Goal: Task Accomplishment & Management: Use online tool/utility

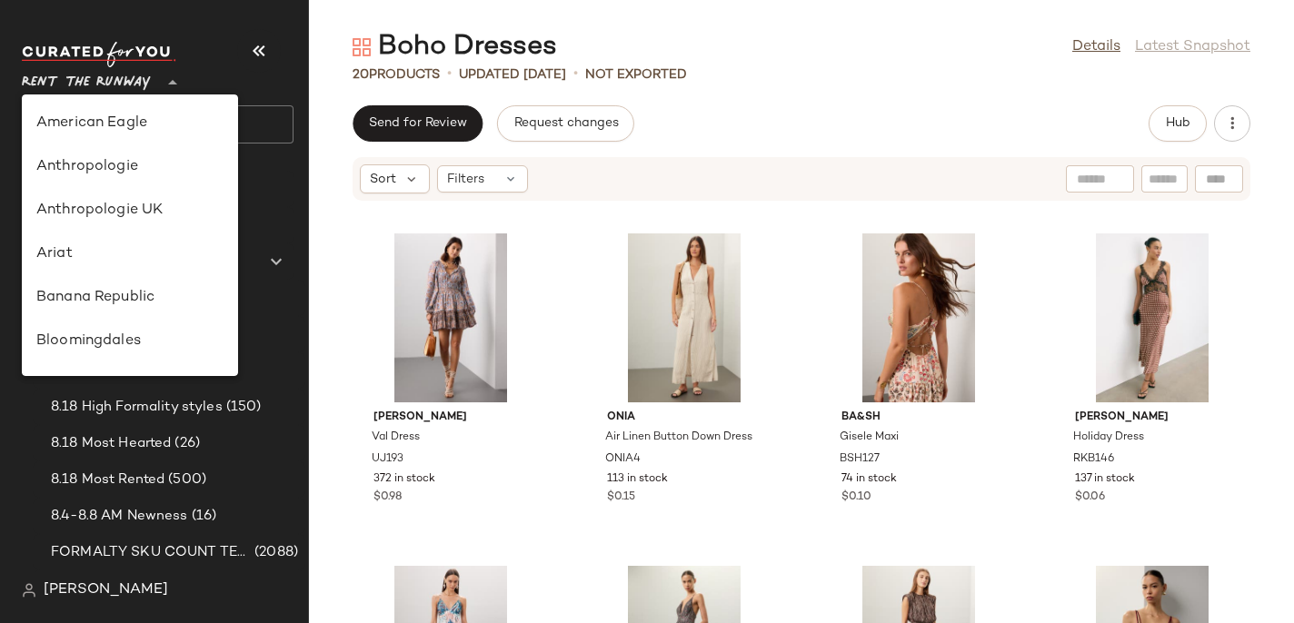
click at [74, 87] on span "Rent the Runway" at bounding box center [86, 78] width 129 height 33
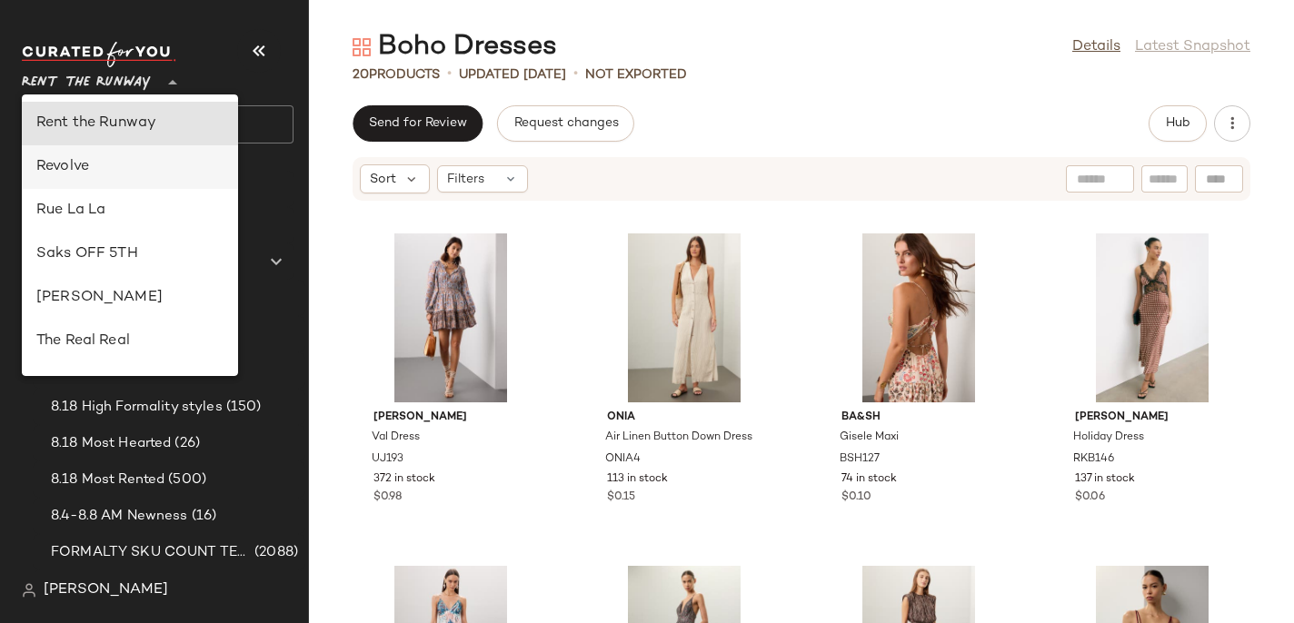
click at [52, 173] on div "Revolve" at bounding box center [129, 167] width 187 height 22
type input "**"
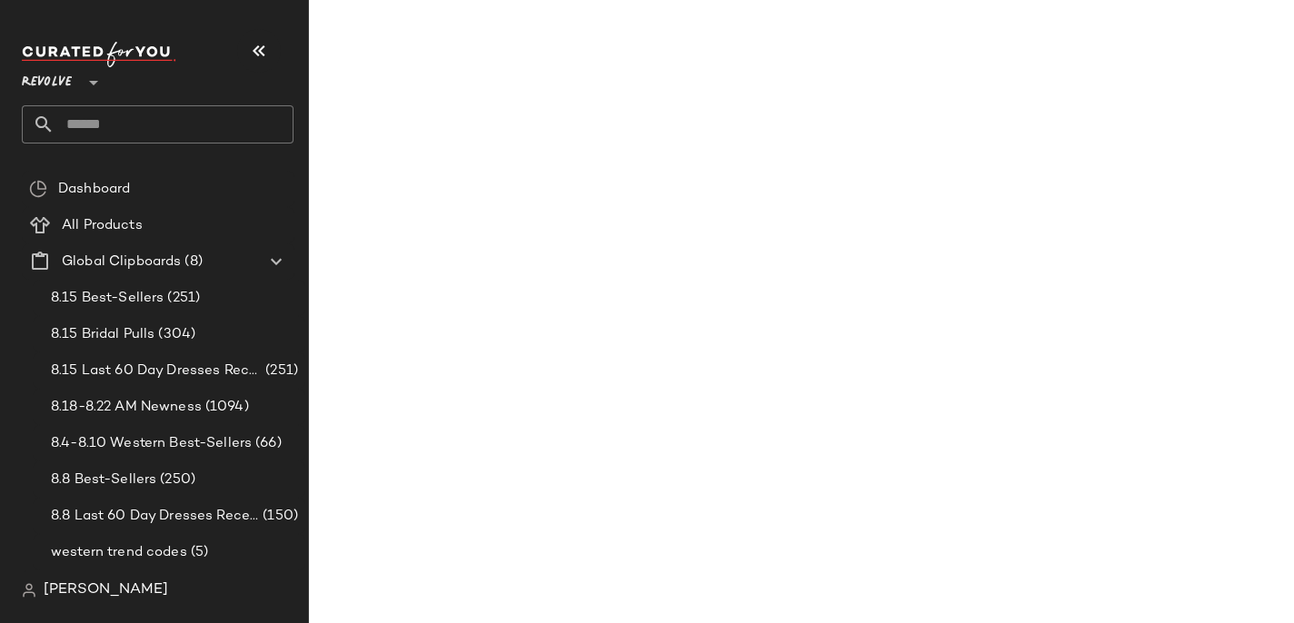
click at [61, 111] on input "text" at bounding box center [174, 124] width 239 height 38
type input "*"
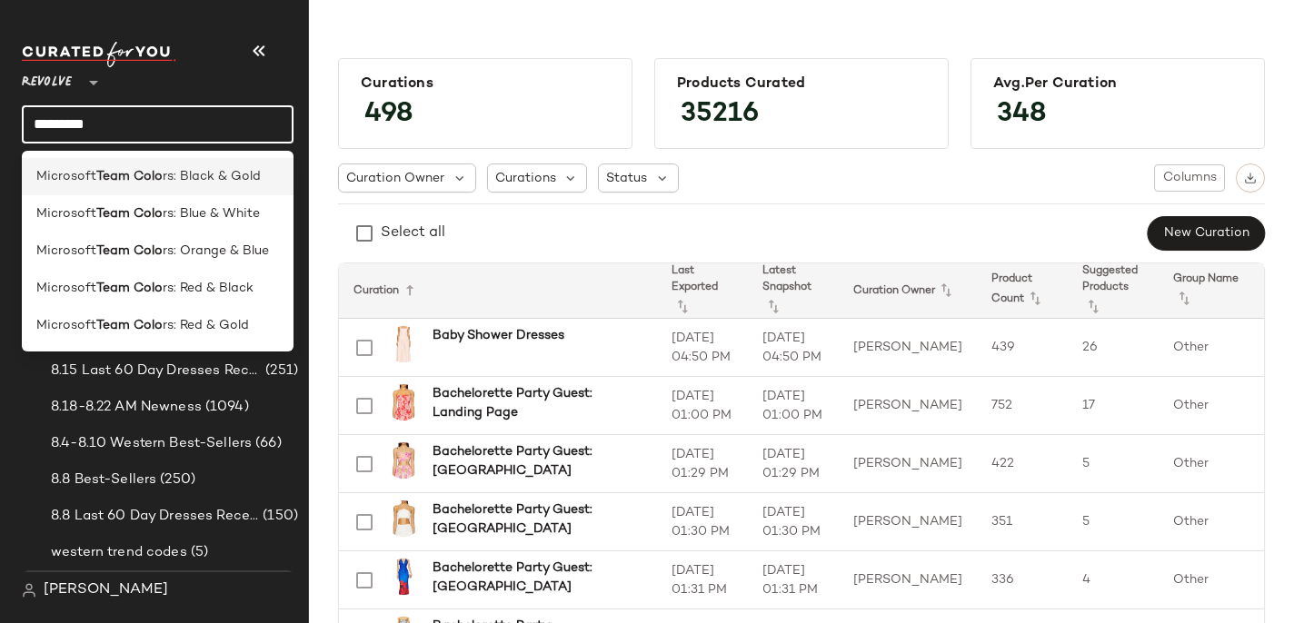
type input "*********"
click at [114, 185] on b "Team Colo" at bounding box center [129, 176] width 66 height 19
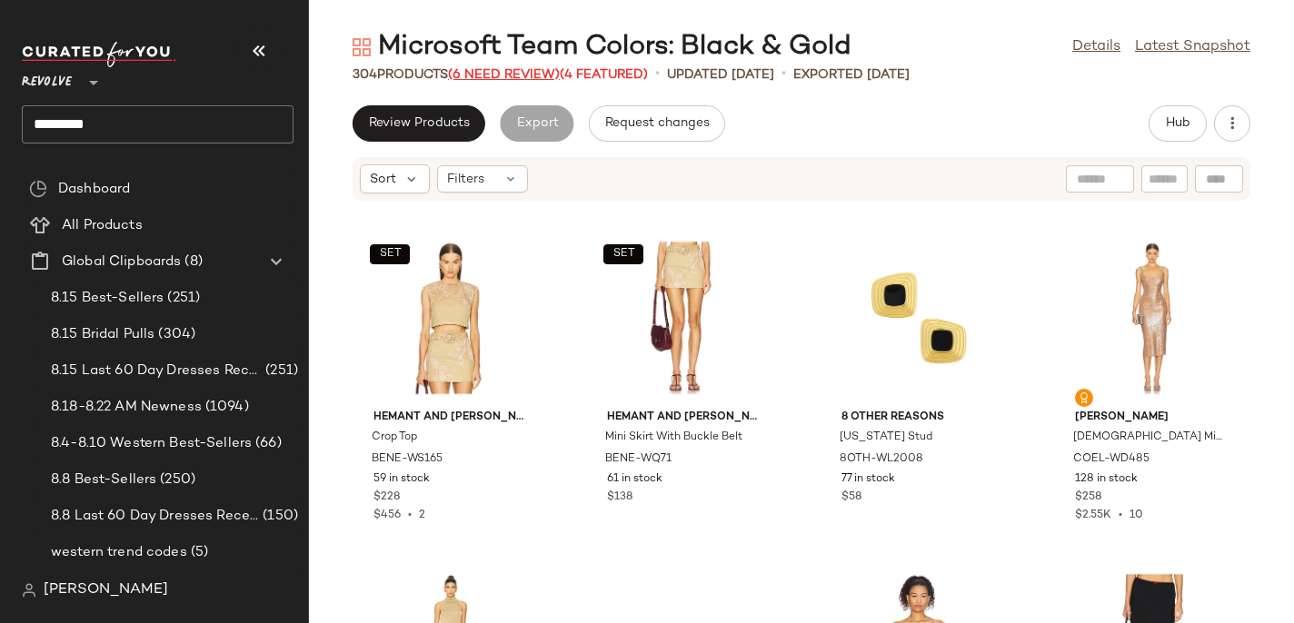
click at [486, 71] on span "(6 Need Review)" at bounding box center [504, 75] width 112 height 14
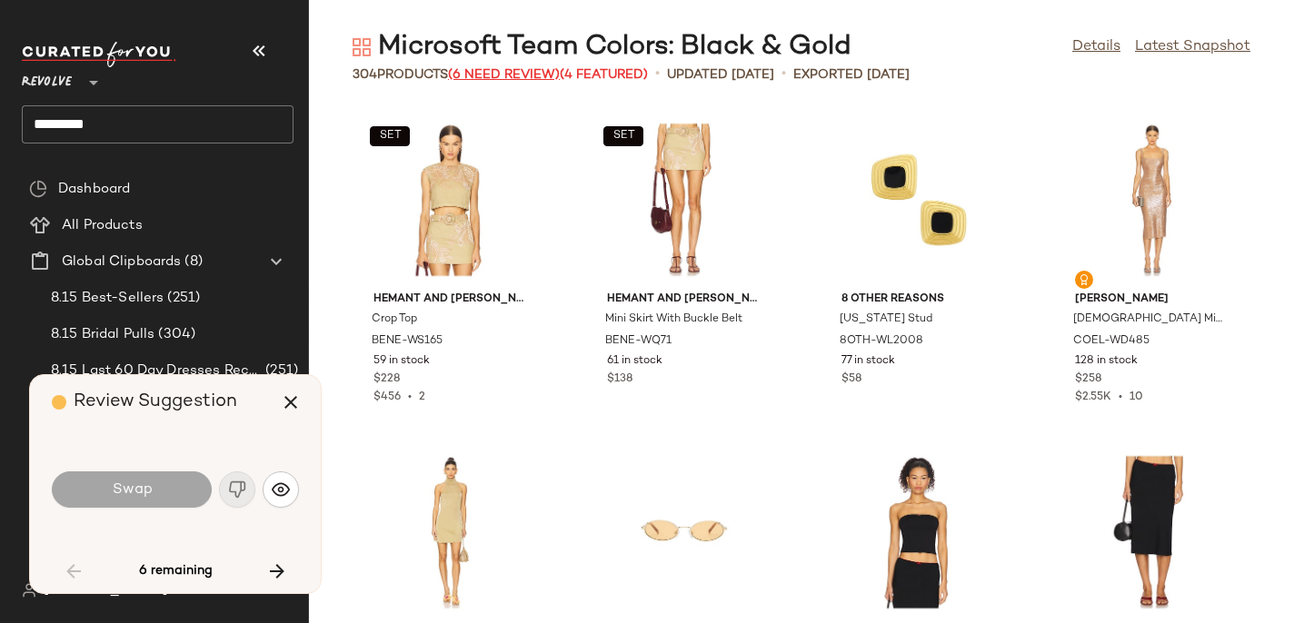
scroll to position [4655, 0]
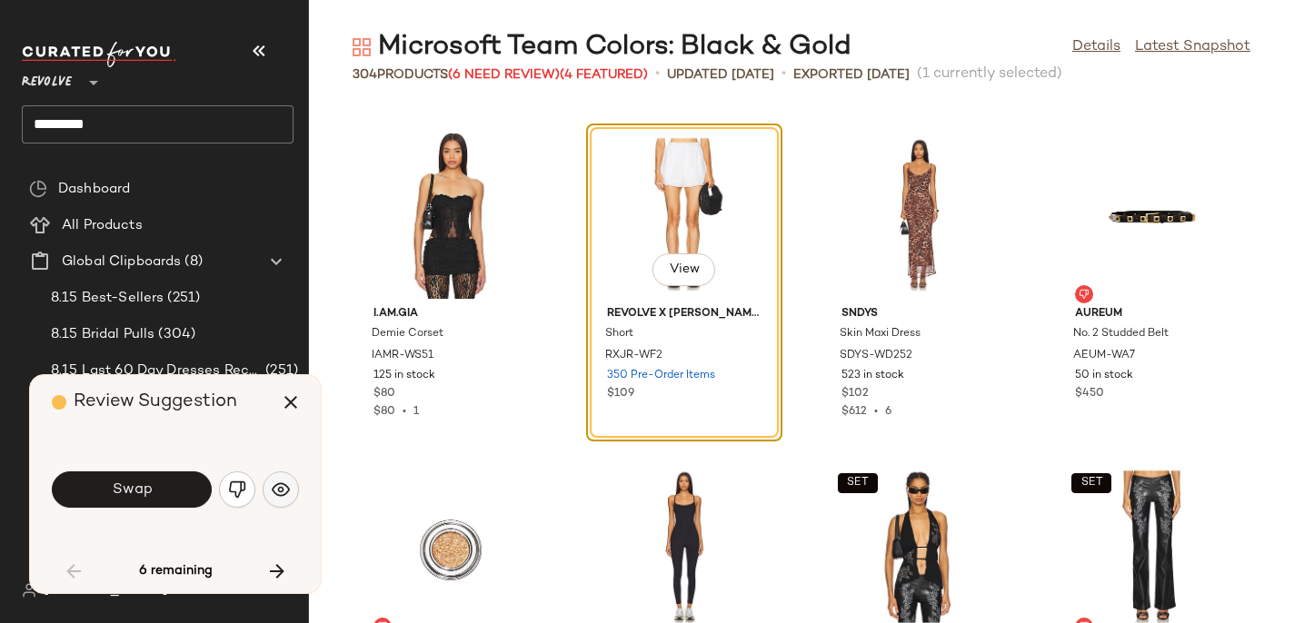
click at [283, 483] on img "button" at bounding box center [281, 490] width 18 height 18
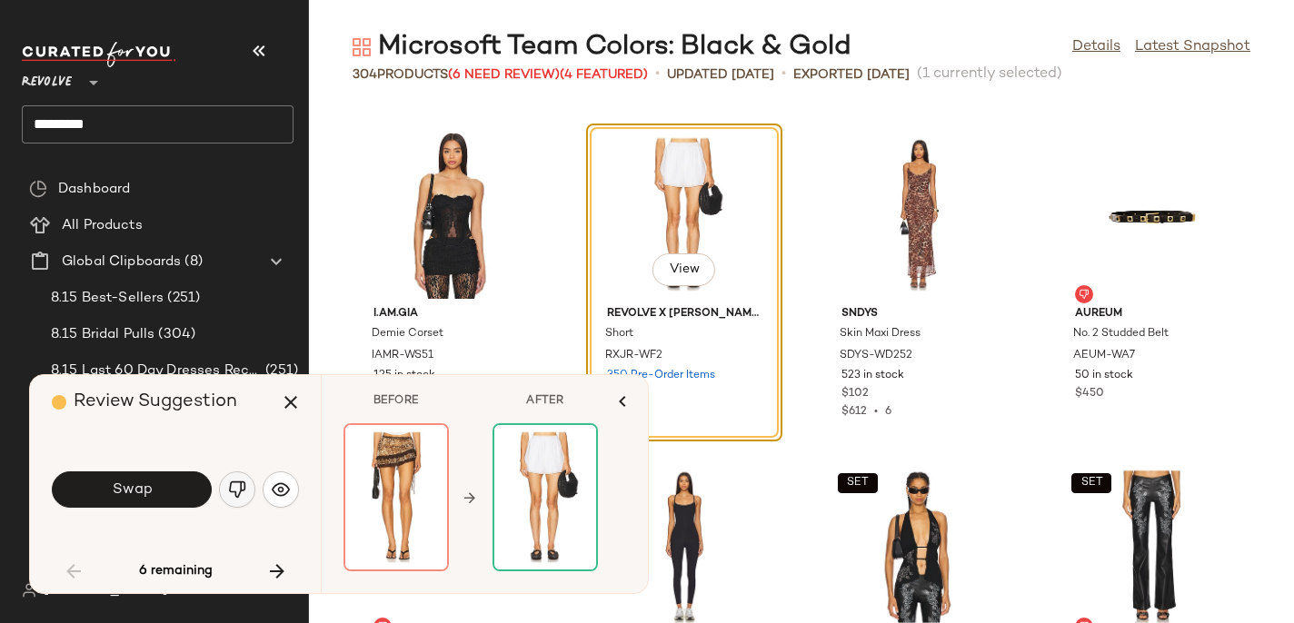
click at [231, 487] on img "button" at bounding box center [237, 490] width 18 height 18
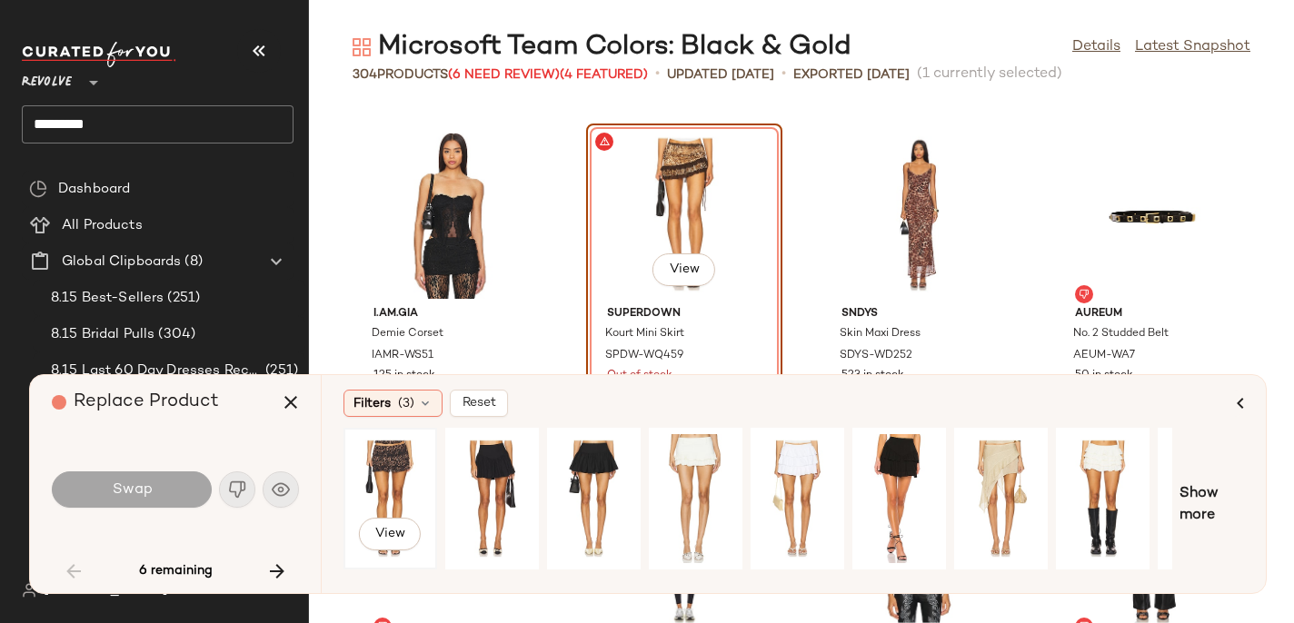
click at [399, 478] on div "View" at bounding box center [390, 498] width 81 height 129
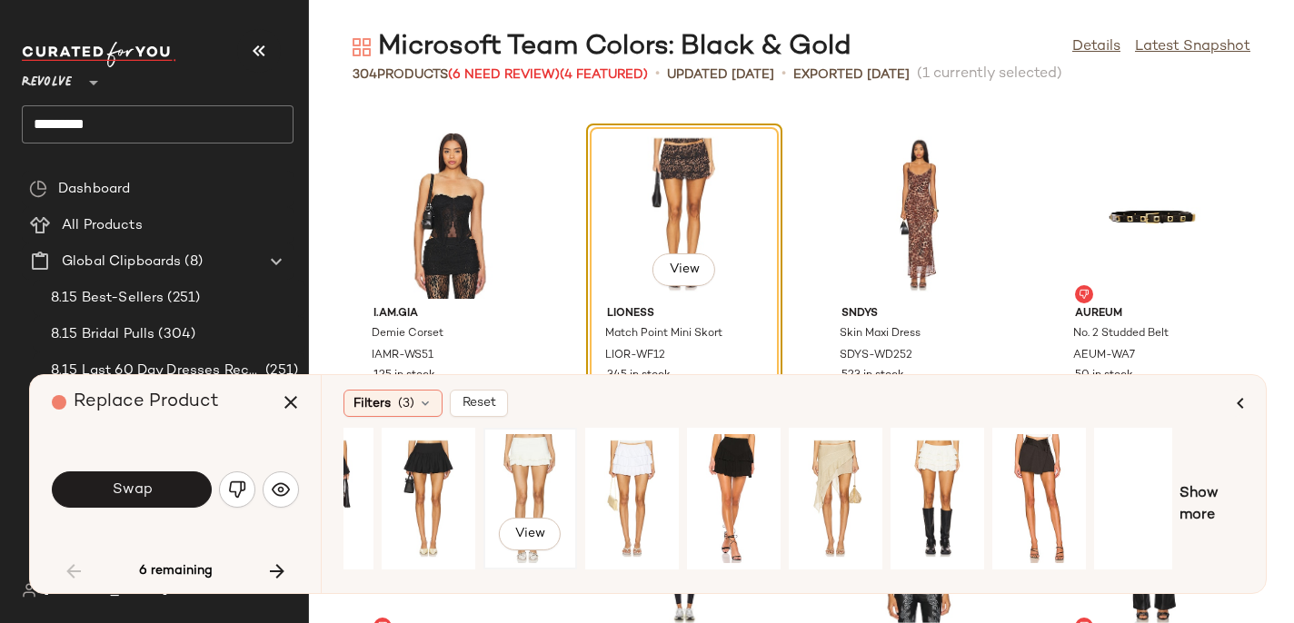
scroll to position [0, 179]
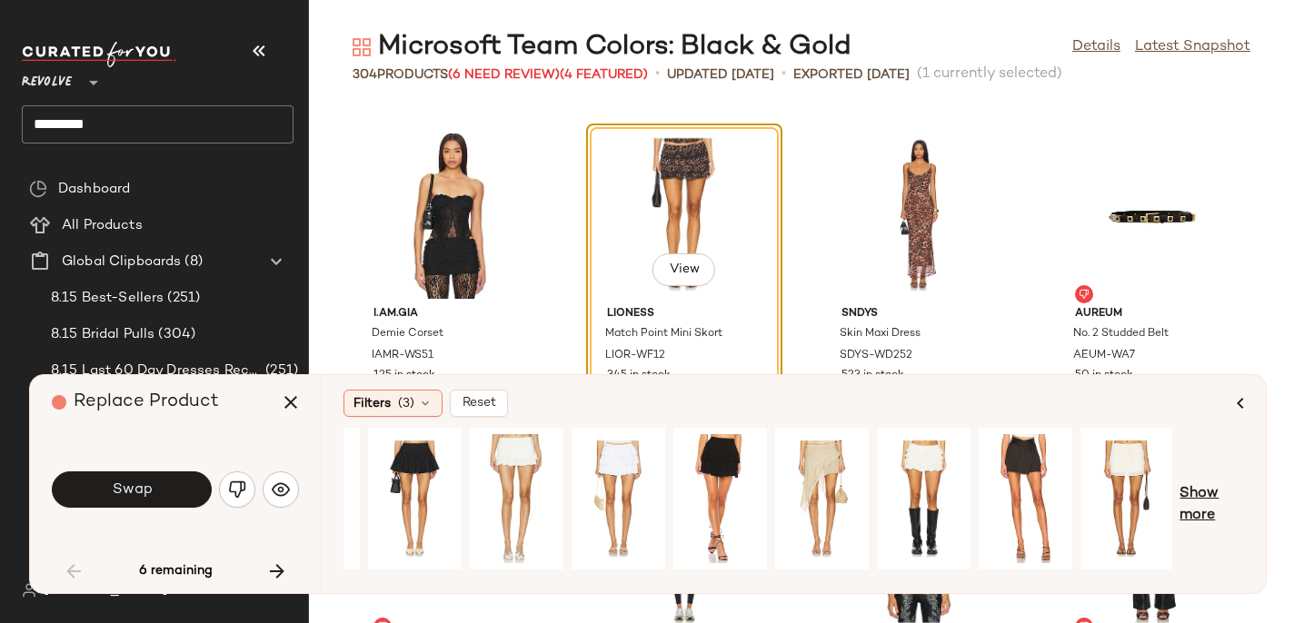
click at [1207, 503] on span "Show more" at bounding box center [1211, 505] width 65 height 44
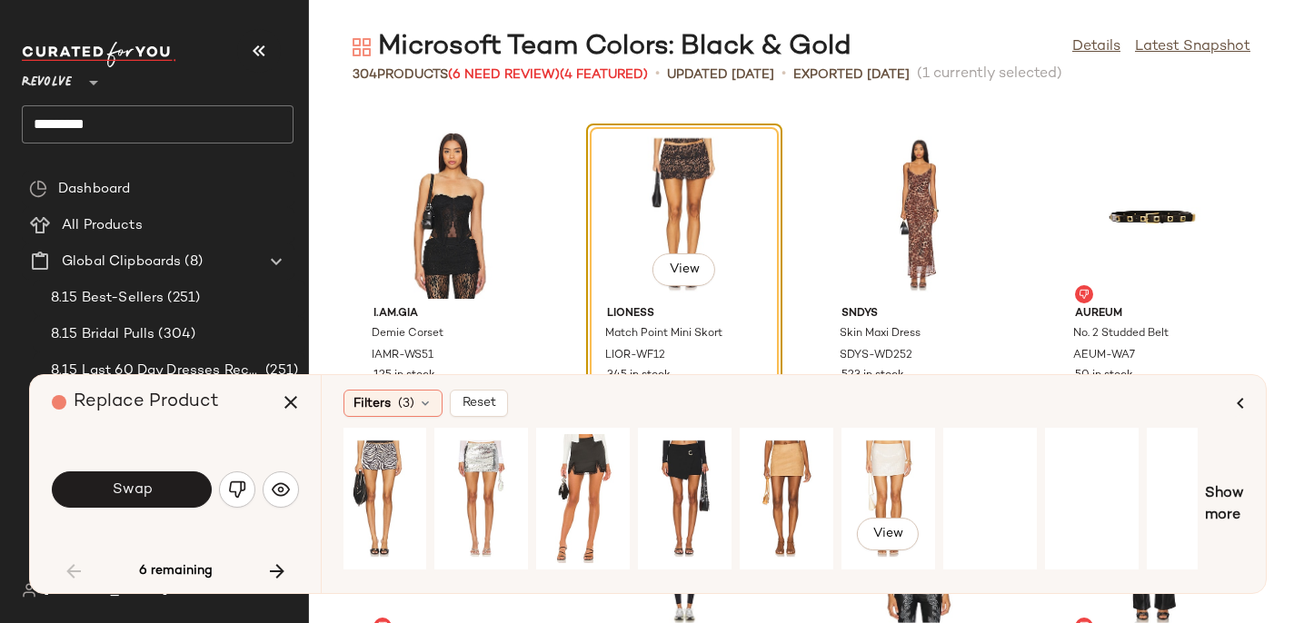
scroll to position [0, 1171]
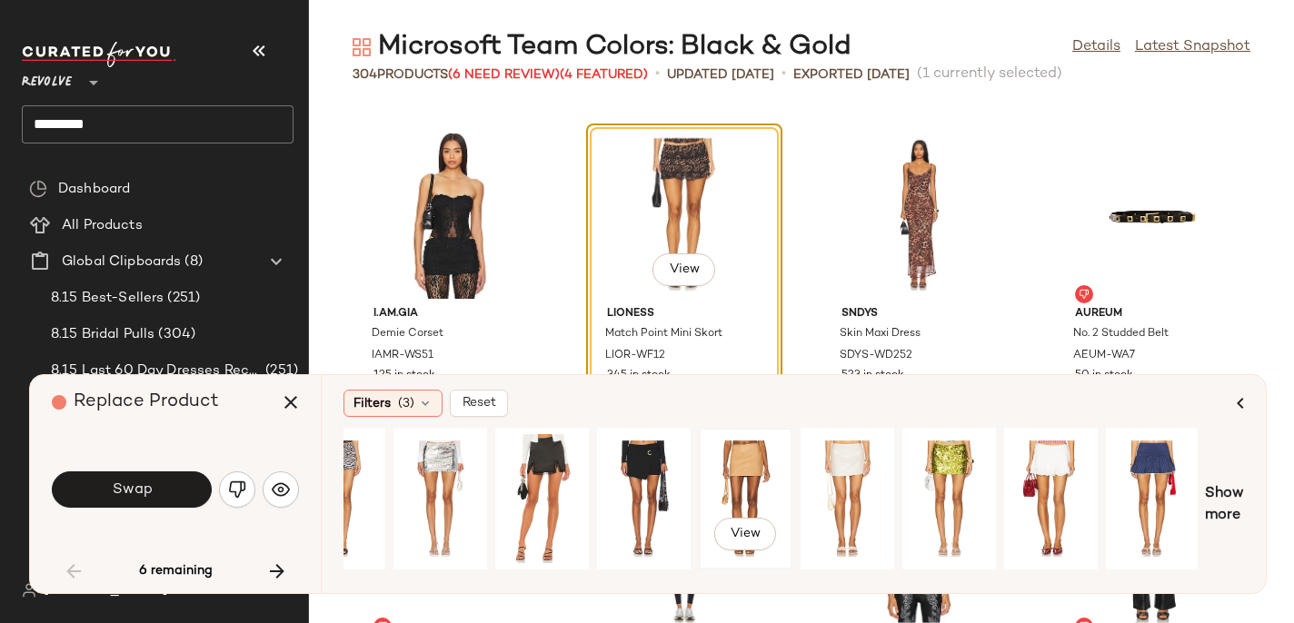
click at [750, 472] on div "View" at bounding box center [745, 498] width 81 height 129
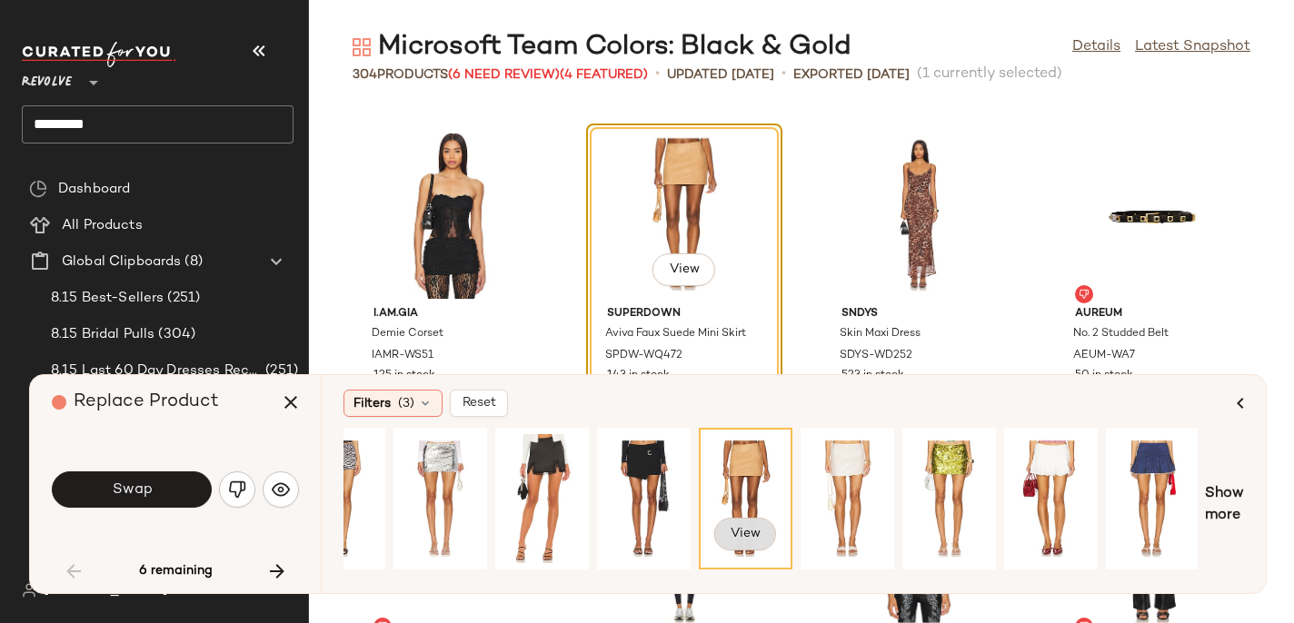
click at [751, 538] on span "View" at bounding box center [745, 534] width 31 height 15
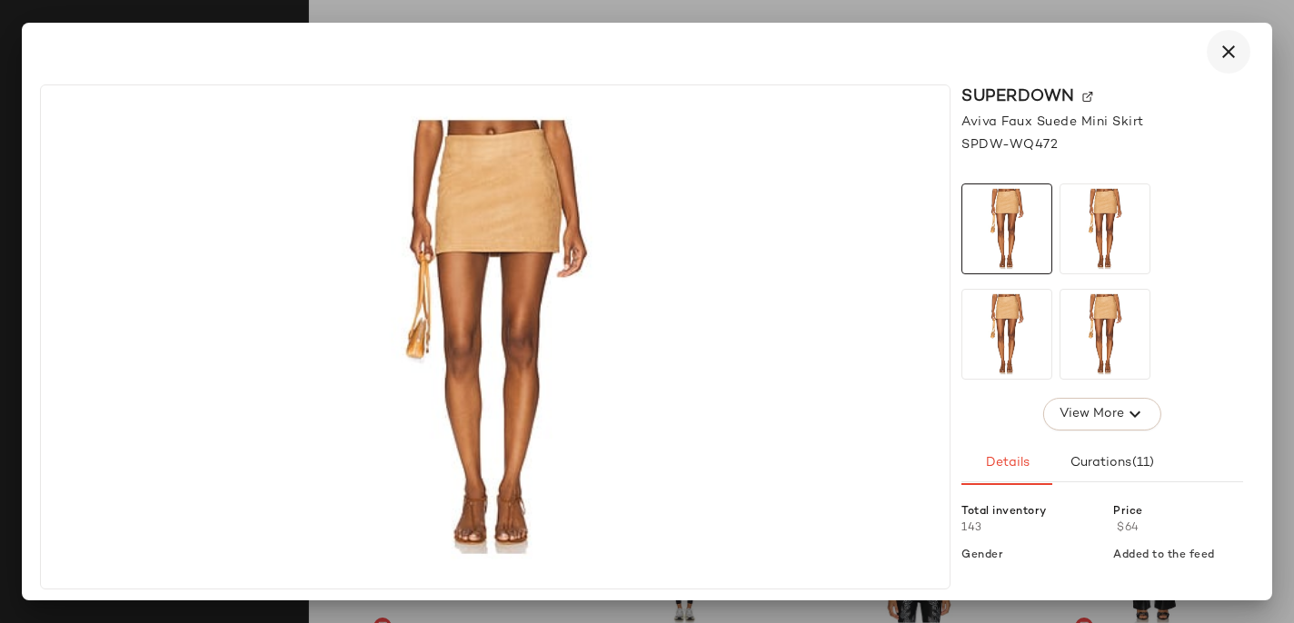
click at [1232, 52] on icon "button" at bounding box center [1228, 52] width 22 height 22
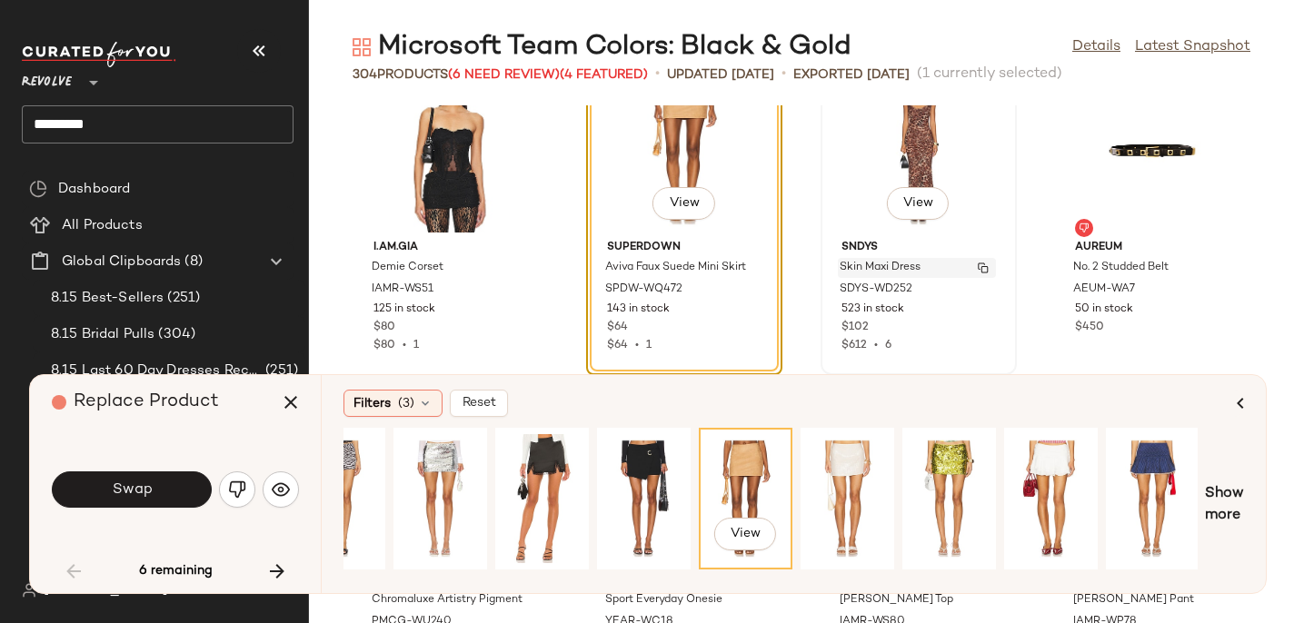
scroll to position [4735, 0]
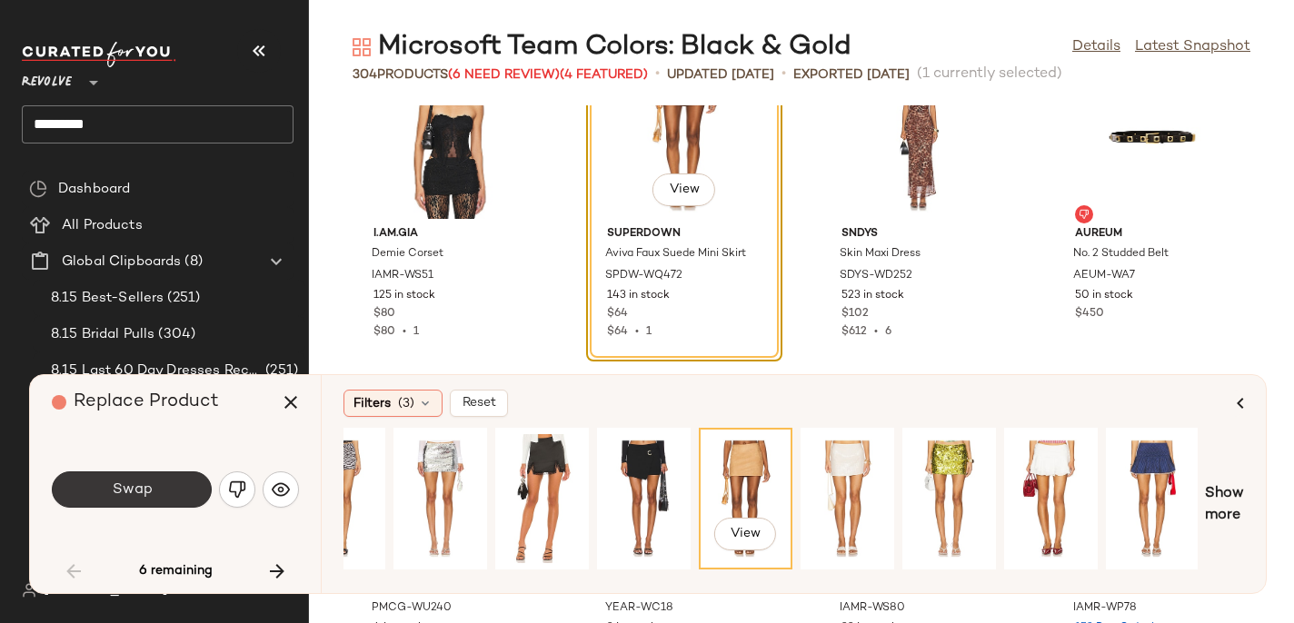
click at [141, 494] on span "Swap" at bounding box center [131, 490] width 41 height 17
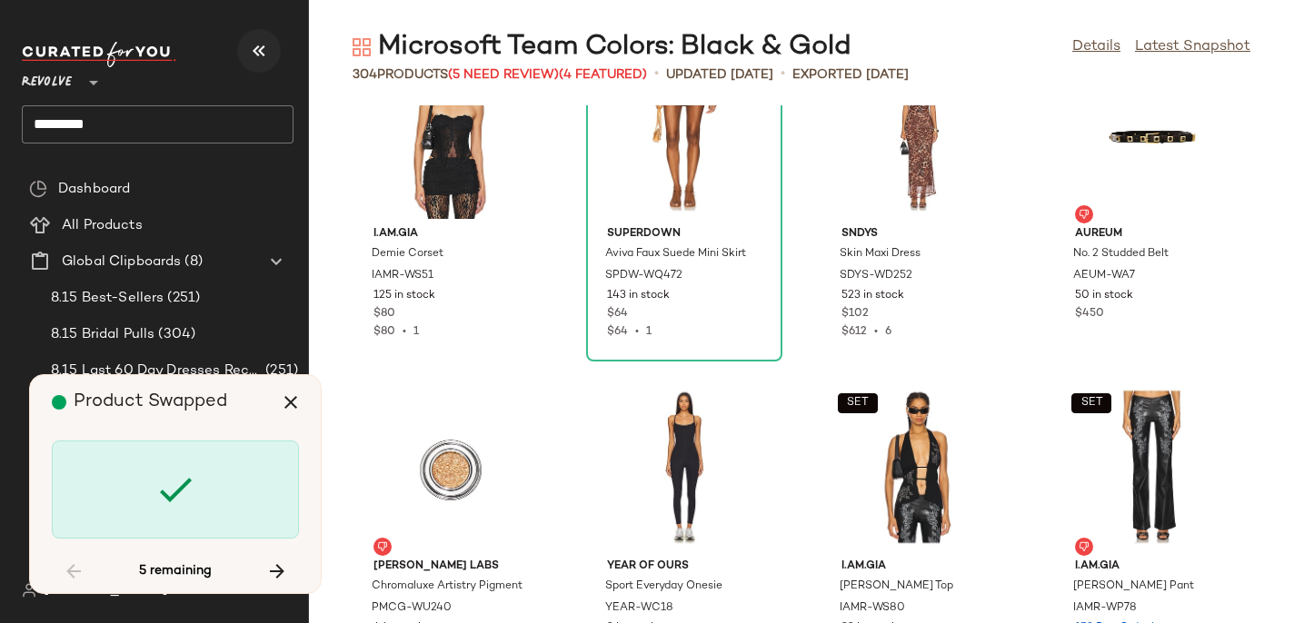
click at [259, 53] on icon "button" at bounding box center [259, 51] width 22 height 22
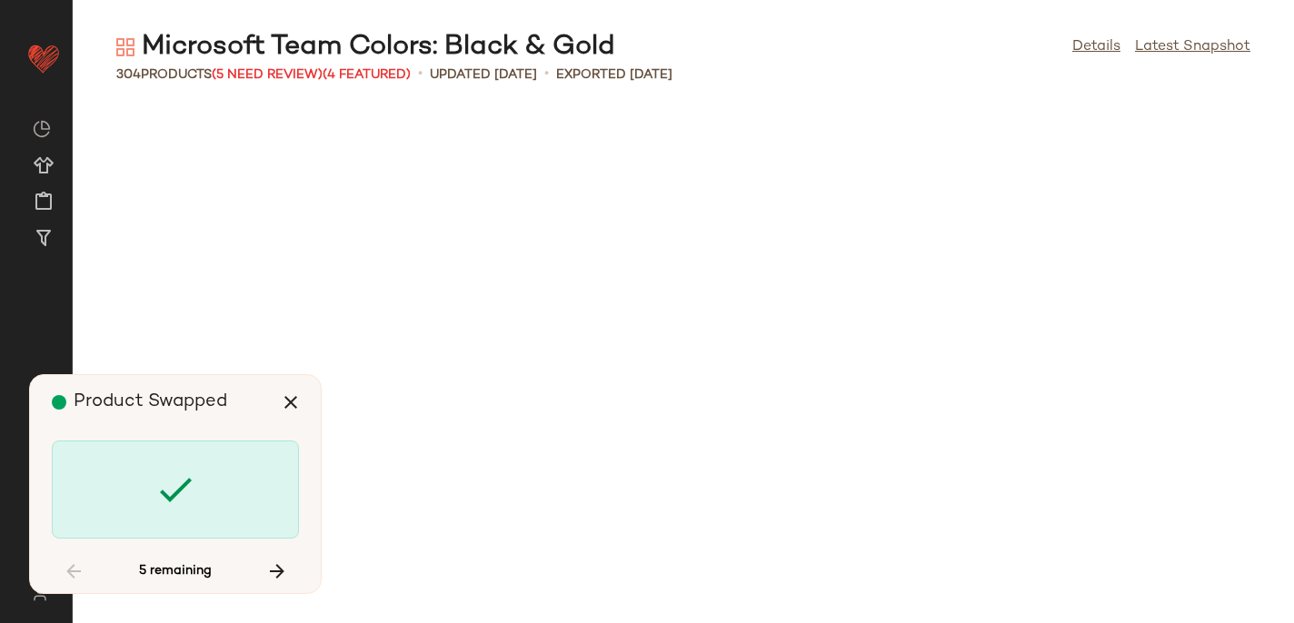
scroll to position [6983, 0]
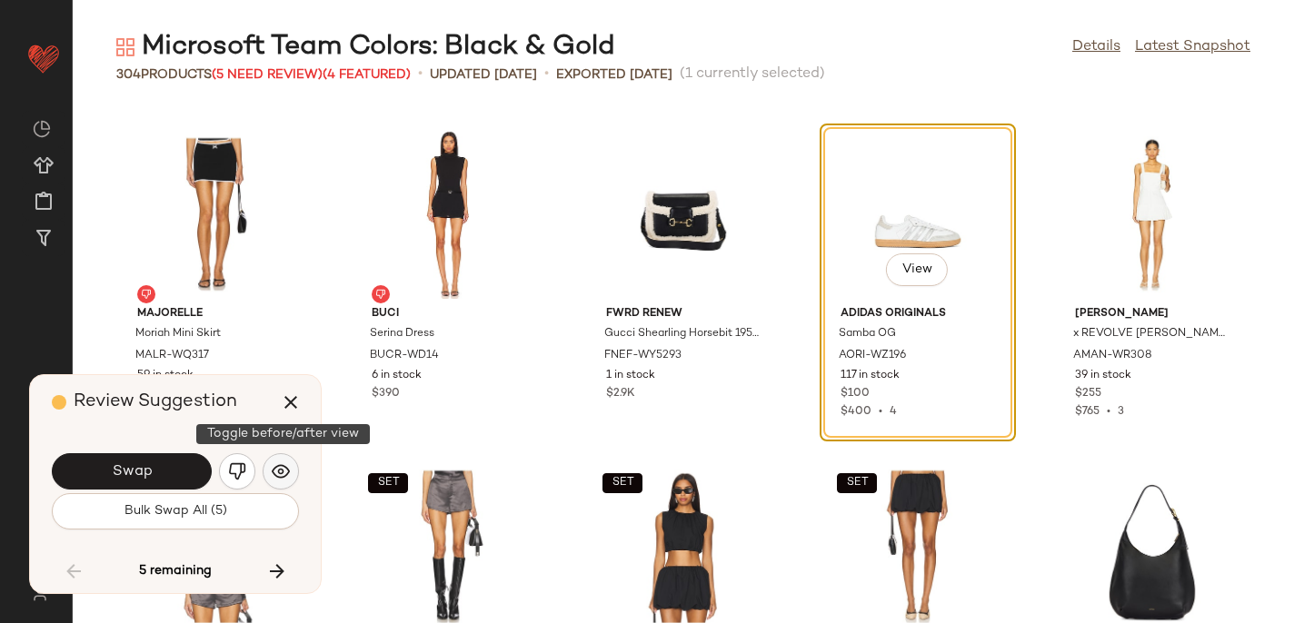
click at [285, 463] on img "button" at bounding box center [281, 471] width 18 height 18
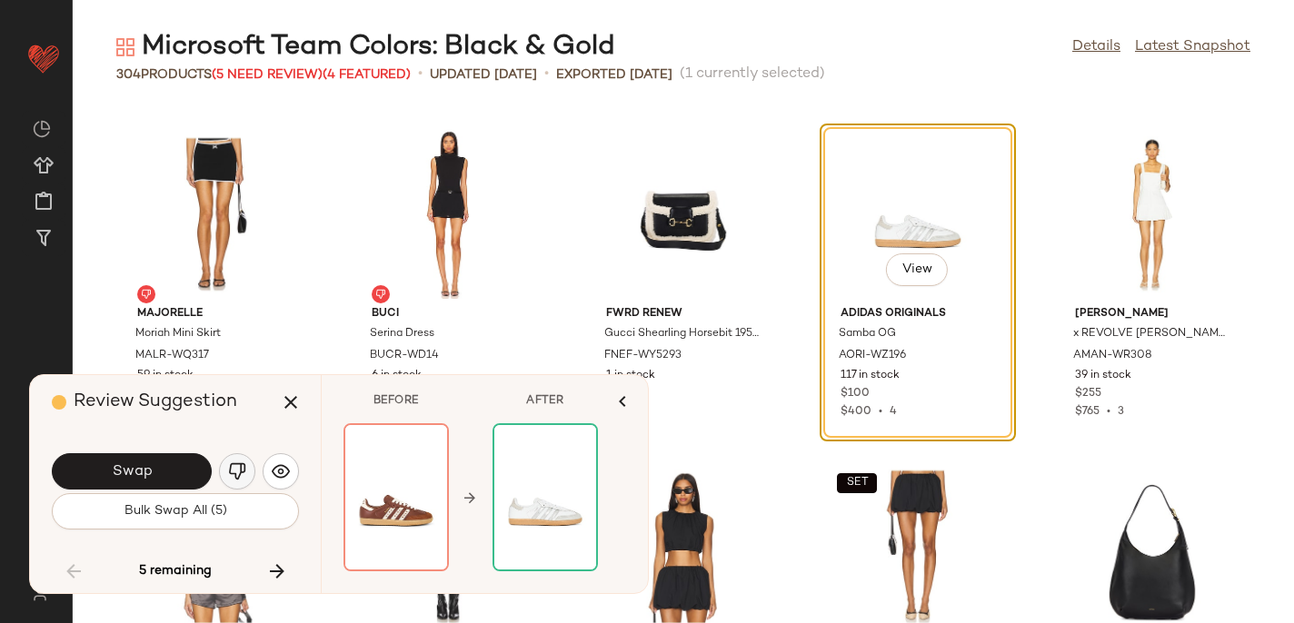
click at [244, 472] on img "button" at bounding box center [237, 471] width 18 height 18
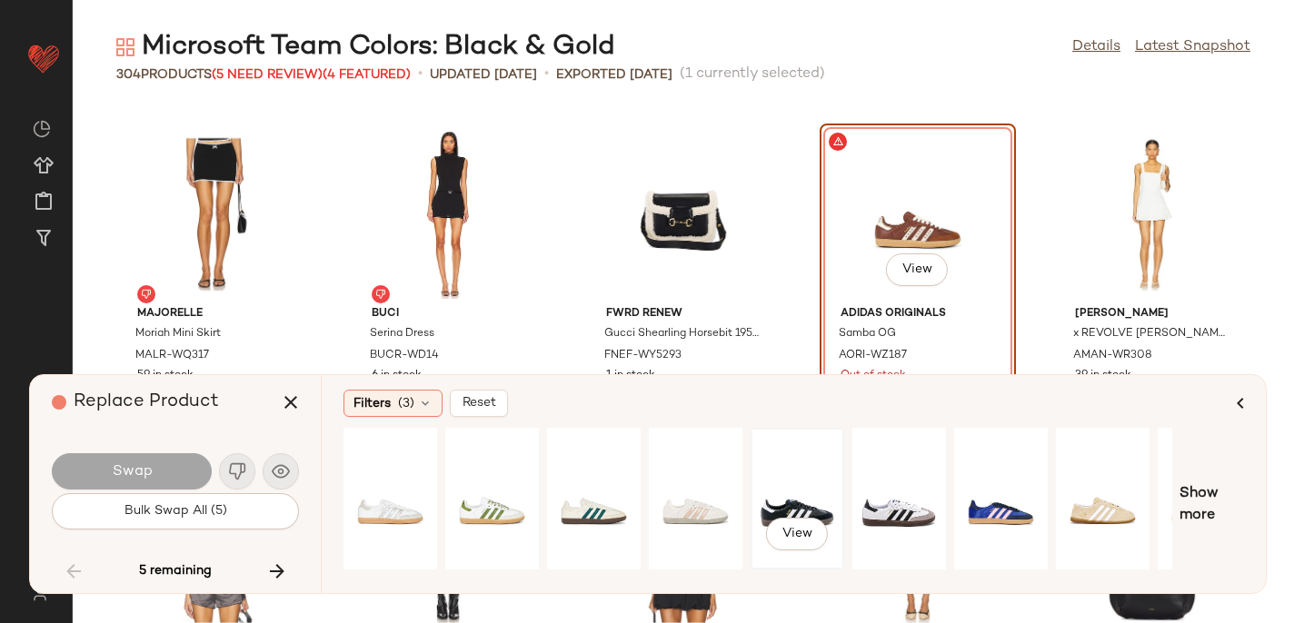
click at [769, 490] on div "View" at bounding box center [797, 498] width 81 height 129
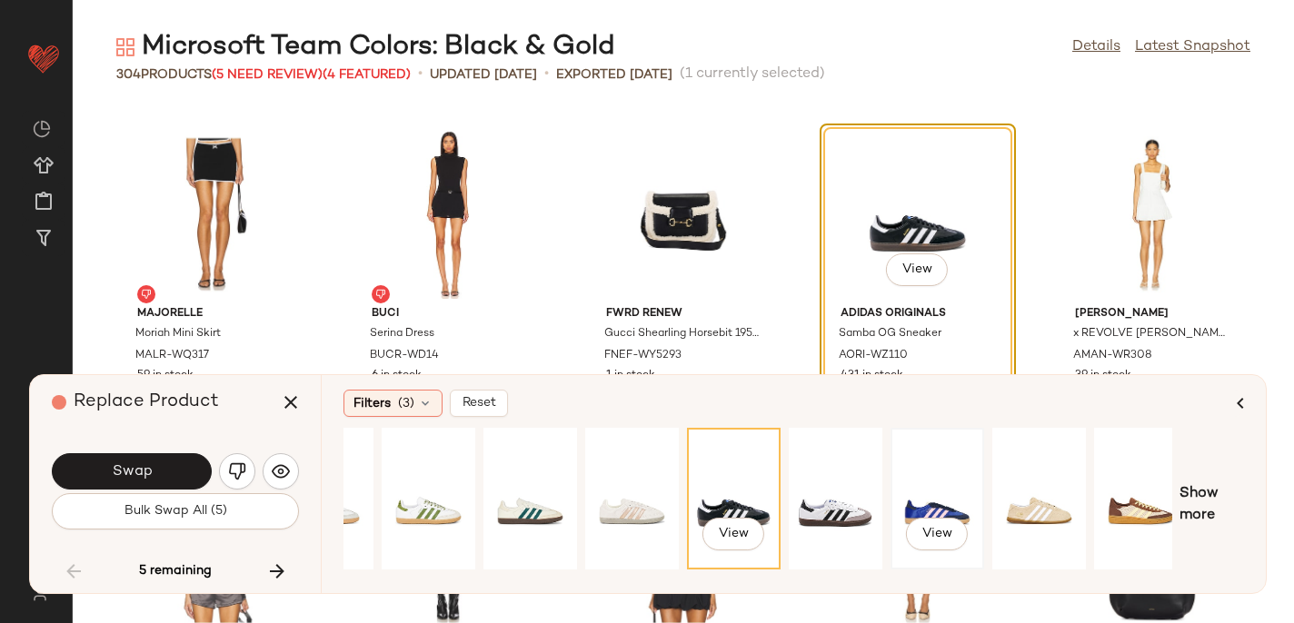
scroll to position [0, 179]
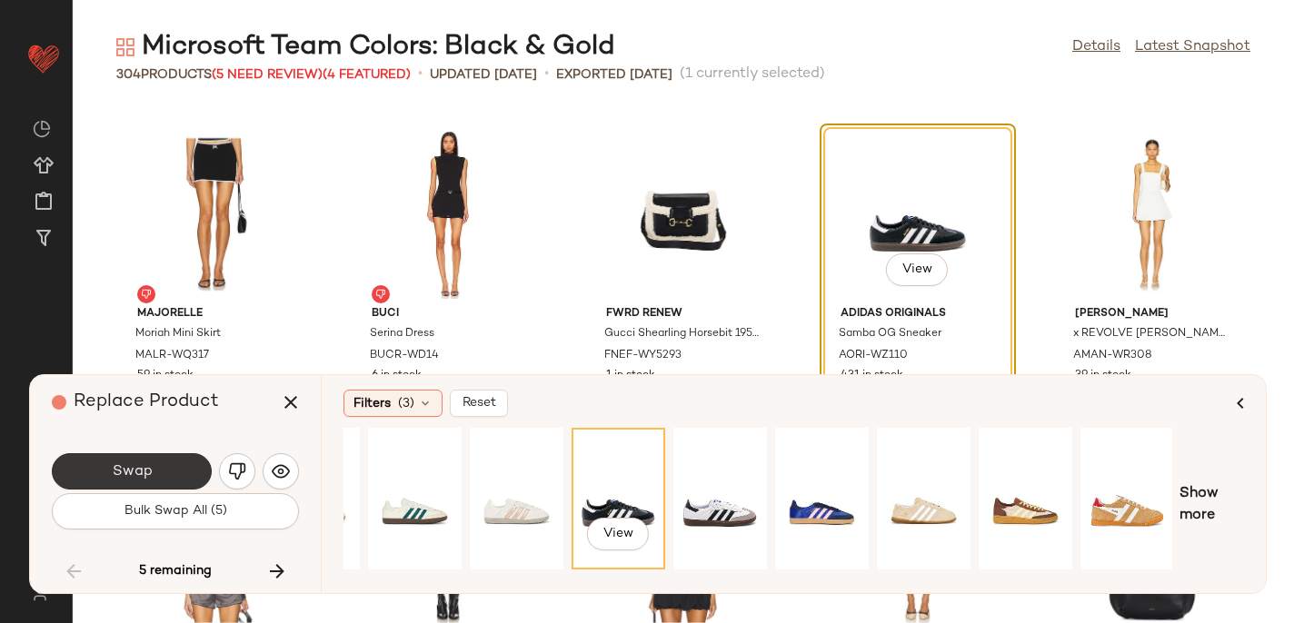
click at [75, 472] on button "Swap" at bounding box center [132, 471] width 160 height 36
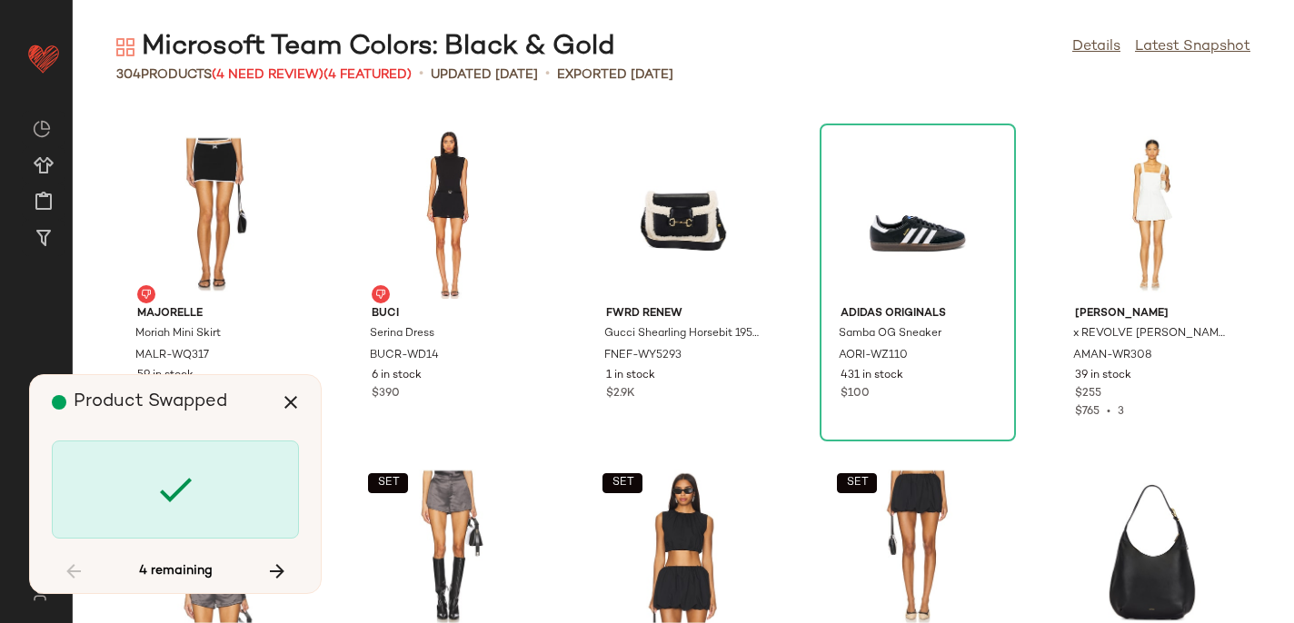
scroll to position [9310, 0]
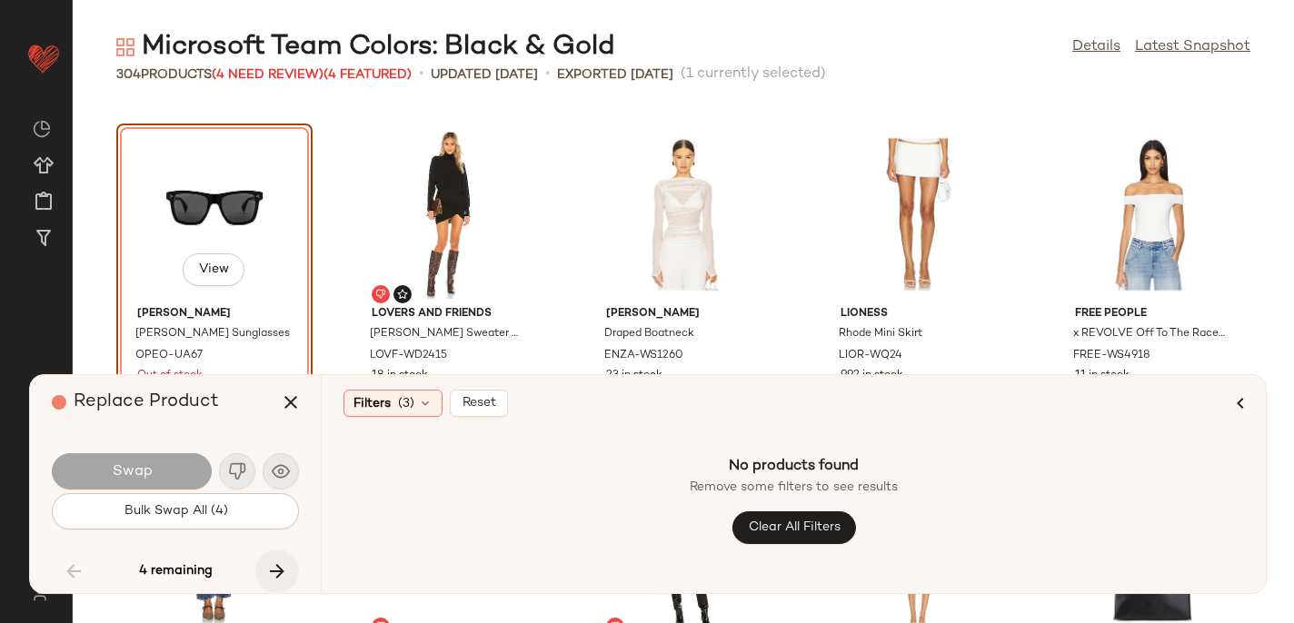
click at [274, 570] on icon "button" at bounding box center [277, 572] width 22 height 22
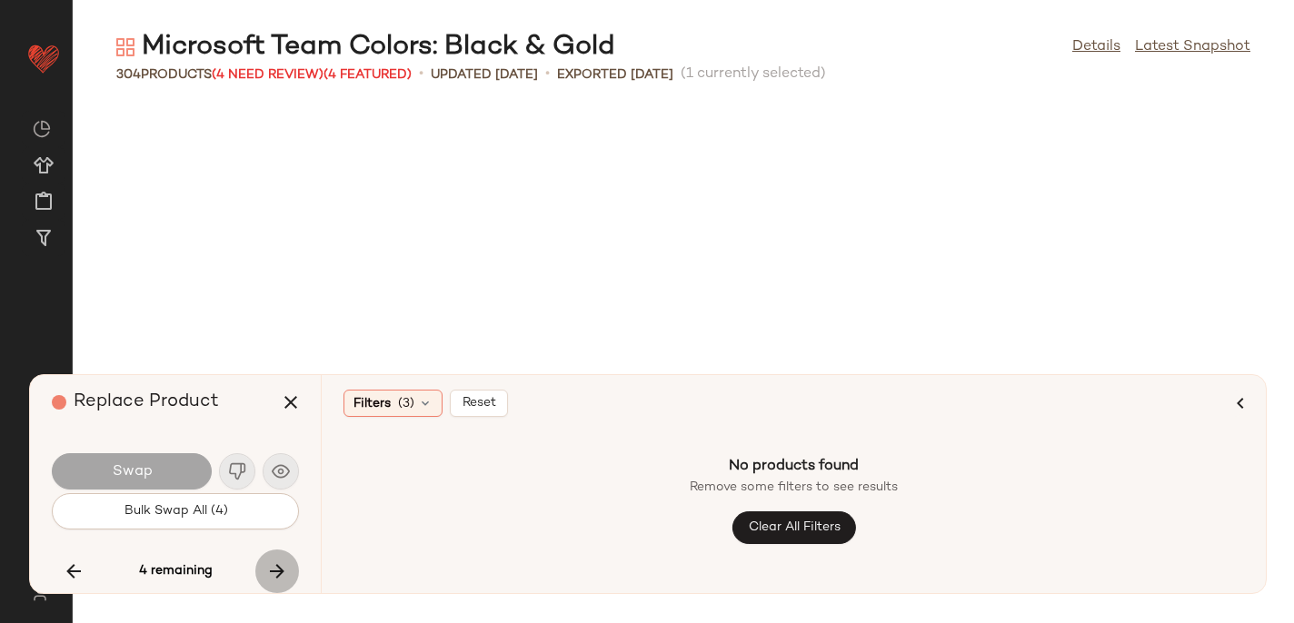
scroll to position [10640, 0]
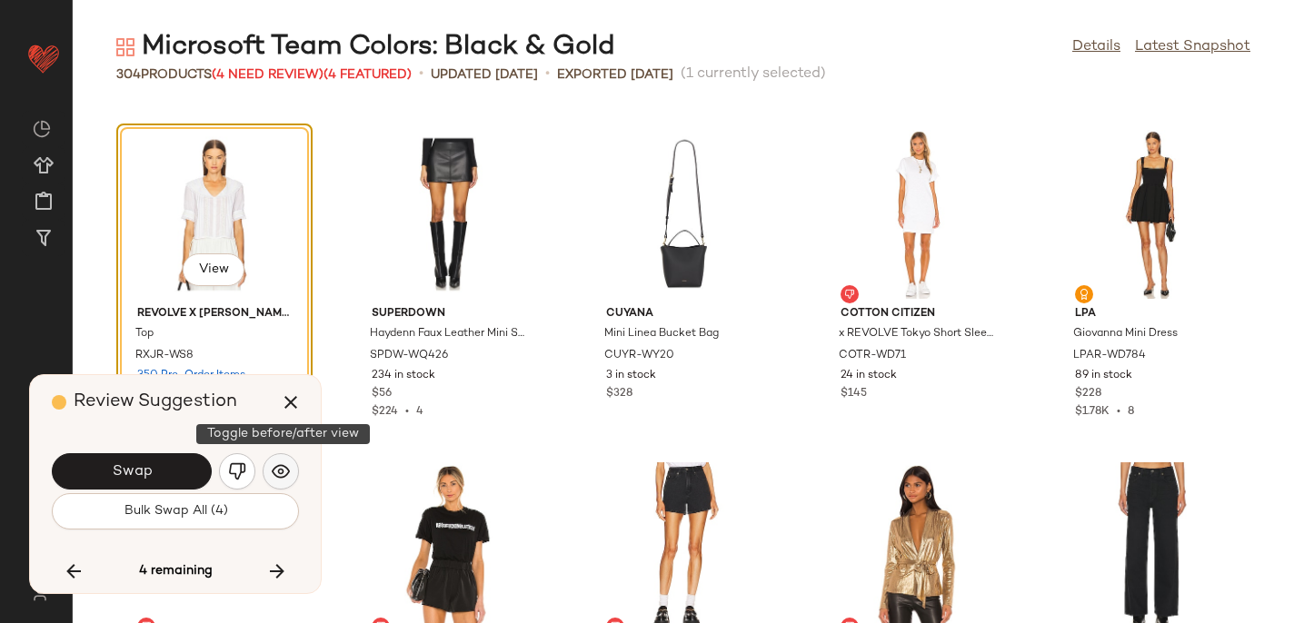
click at [282, 464] on img "button" at bounding box center [281, 471] width 18 height 18
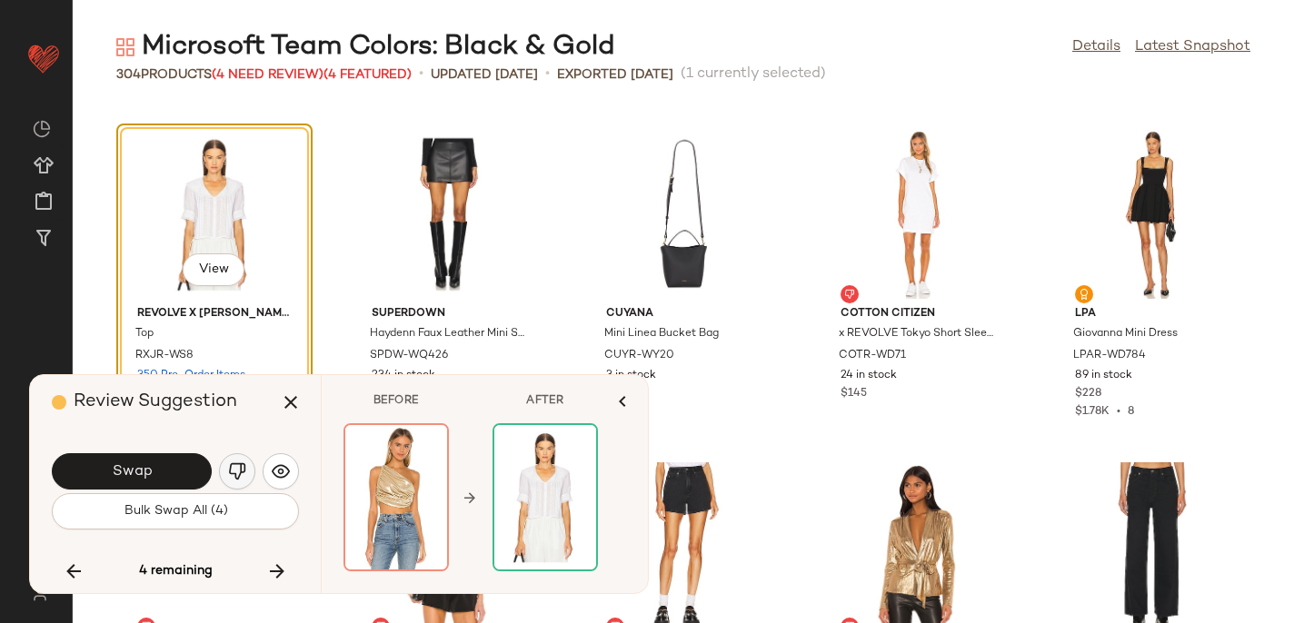
click at [242, 468] on img "button" at bounding box center [237, 471] width 18 height 18
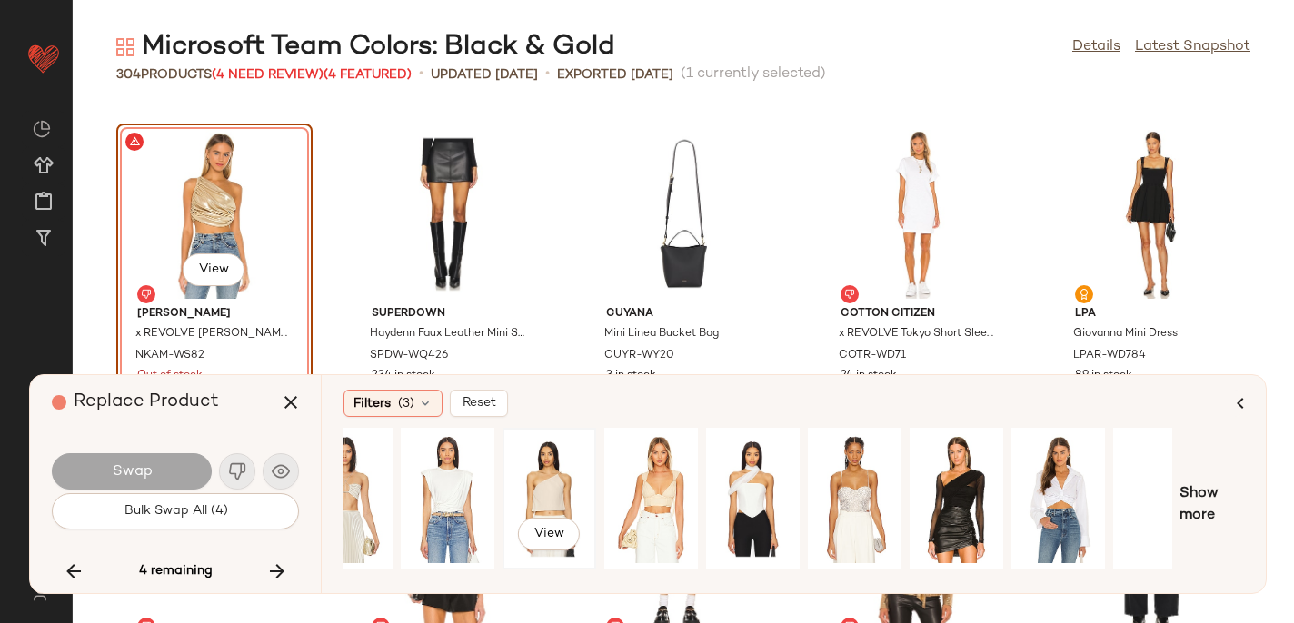
scroll to position [0, 179]
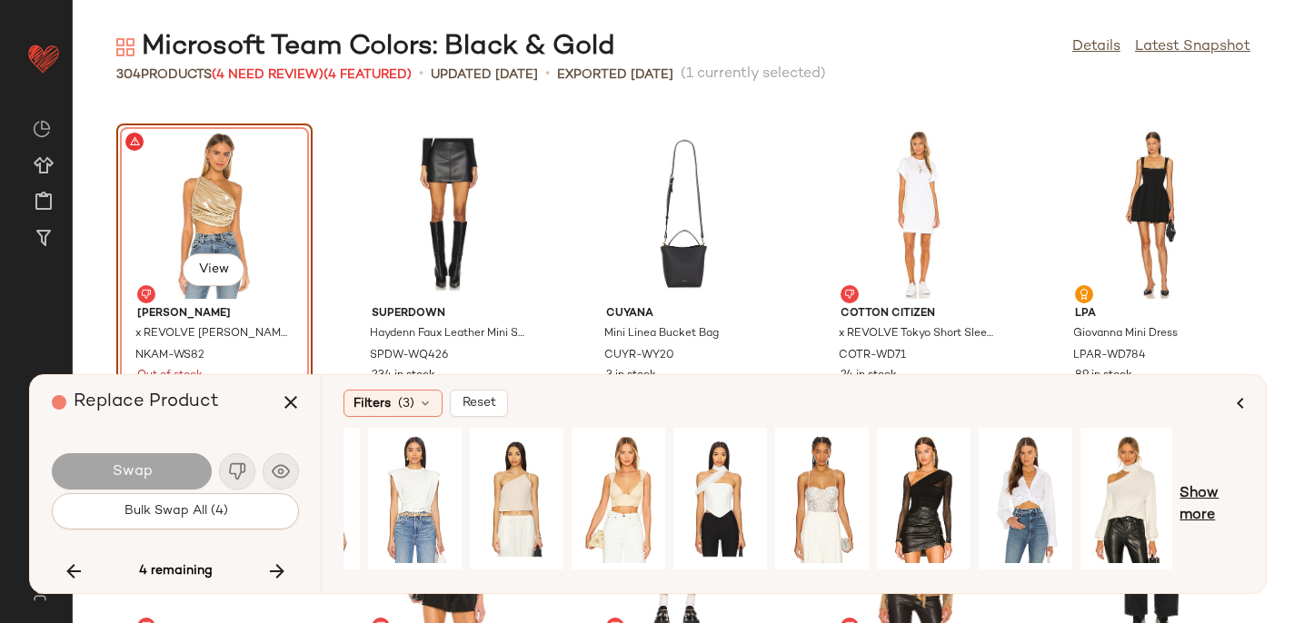
click at [1197, 497] on span "Show more" at bounding box center [1211, 505] width 65 height 44
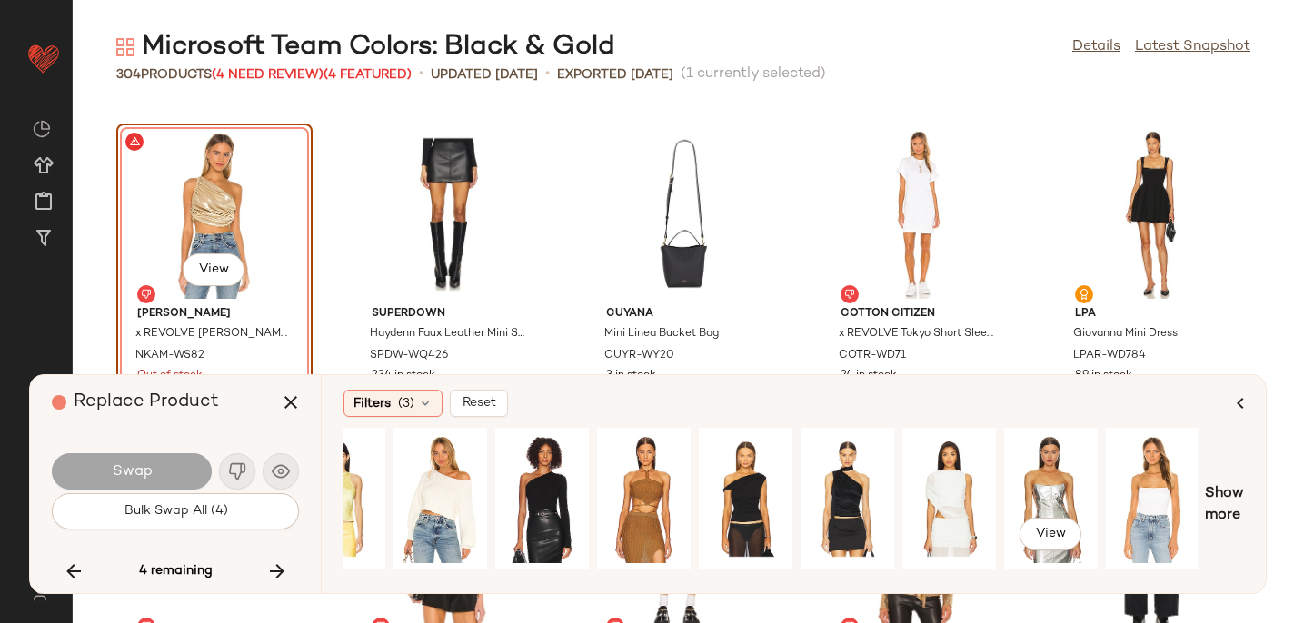
scroll to position [0, 576]
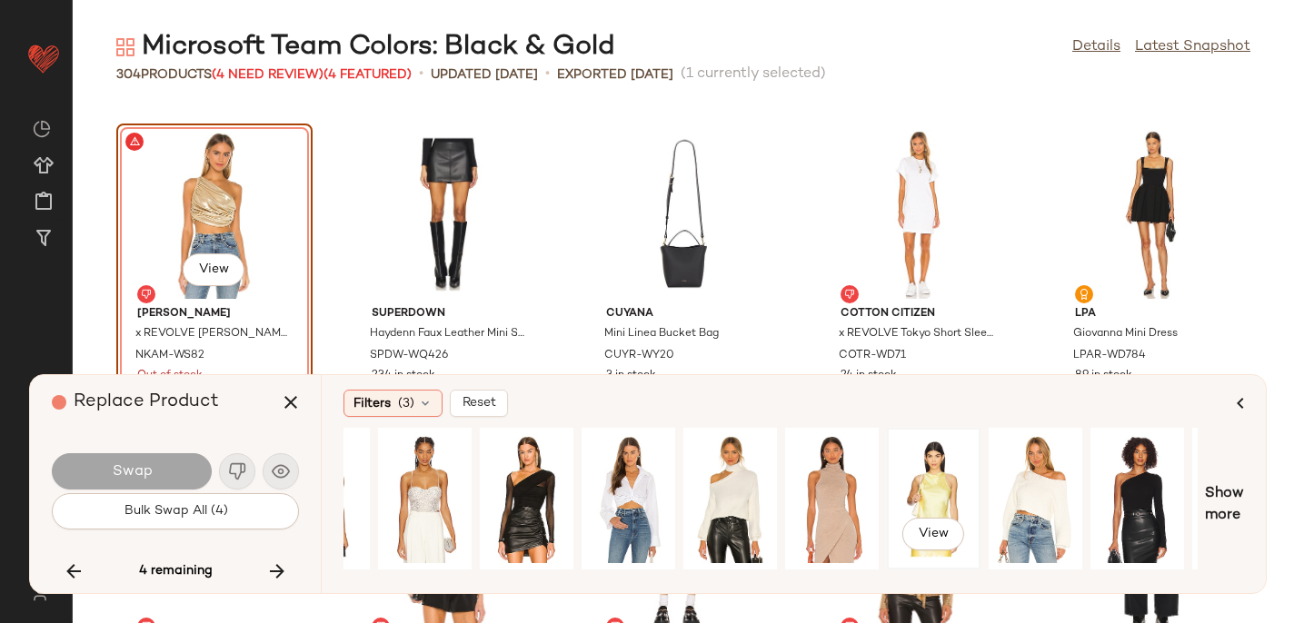
click at [914, 487] on div "View" at bounding box center [933, 498] width 81 height 129
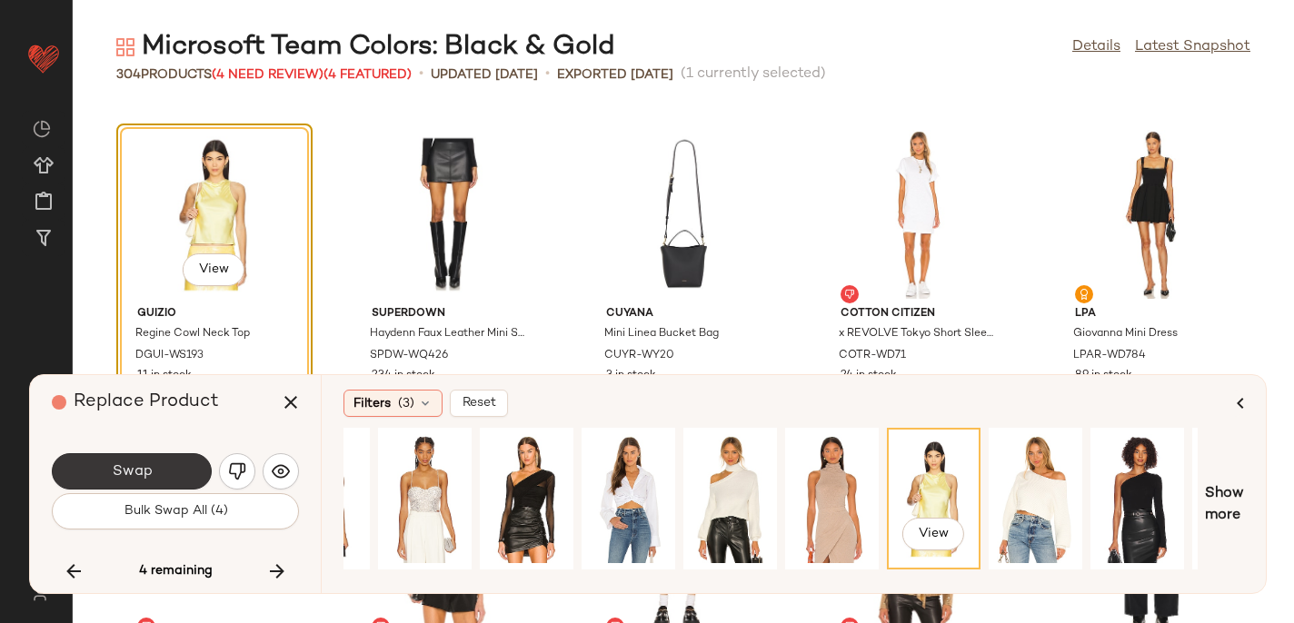
click at [110, 472] on button "Swap" at bounding box center [132, 471] width 160 height 36
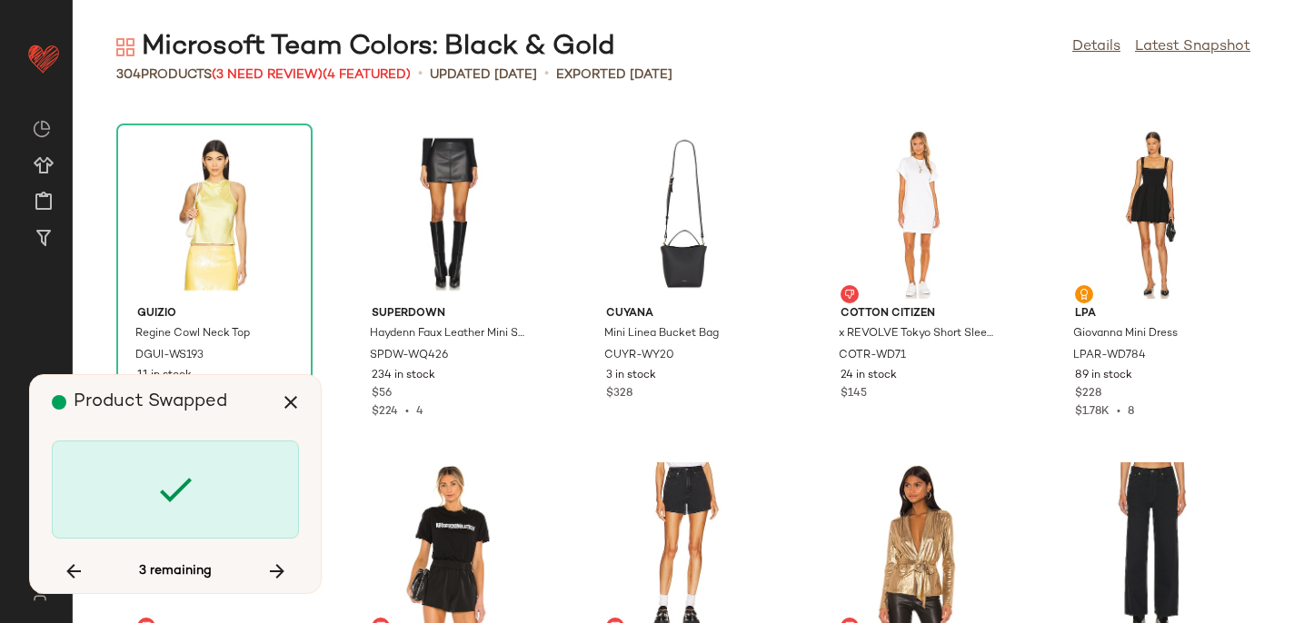
scroll to position [14298, 0]
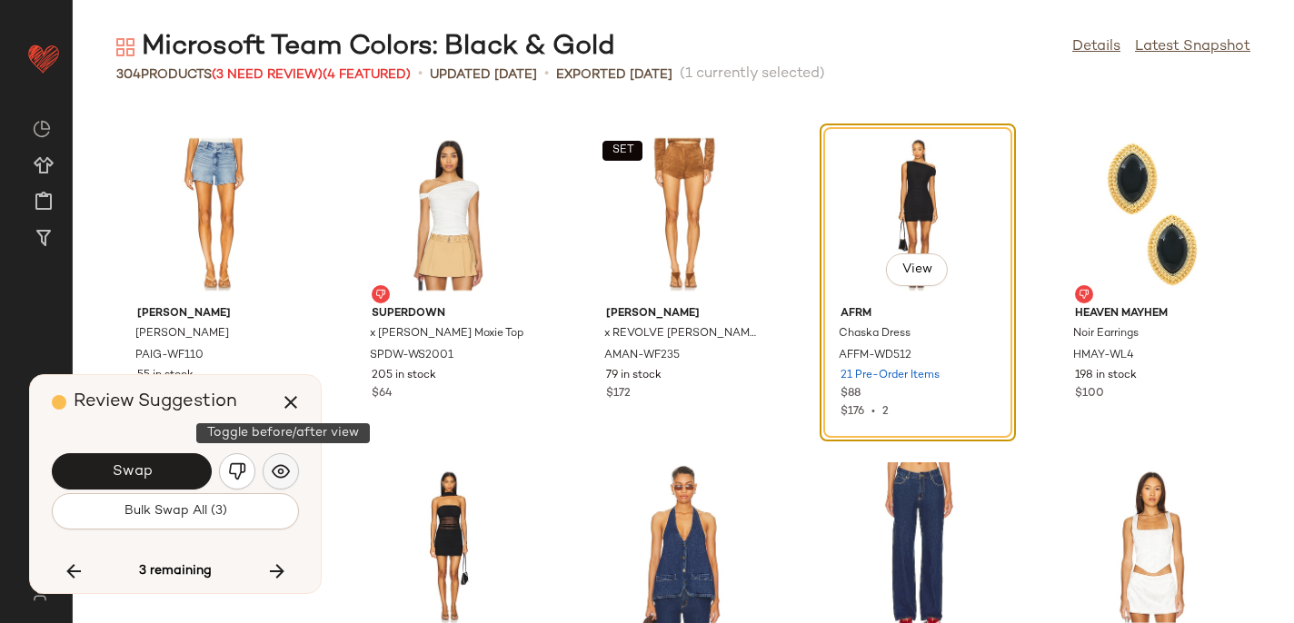
click at [285, 477] on img "button" at bounding box center [281, 471] width 18 height 18
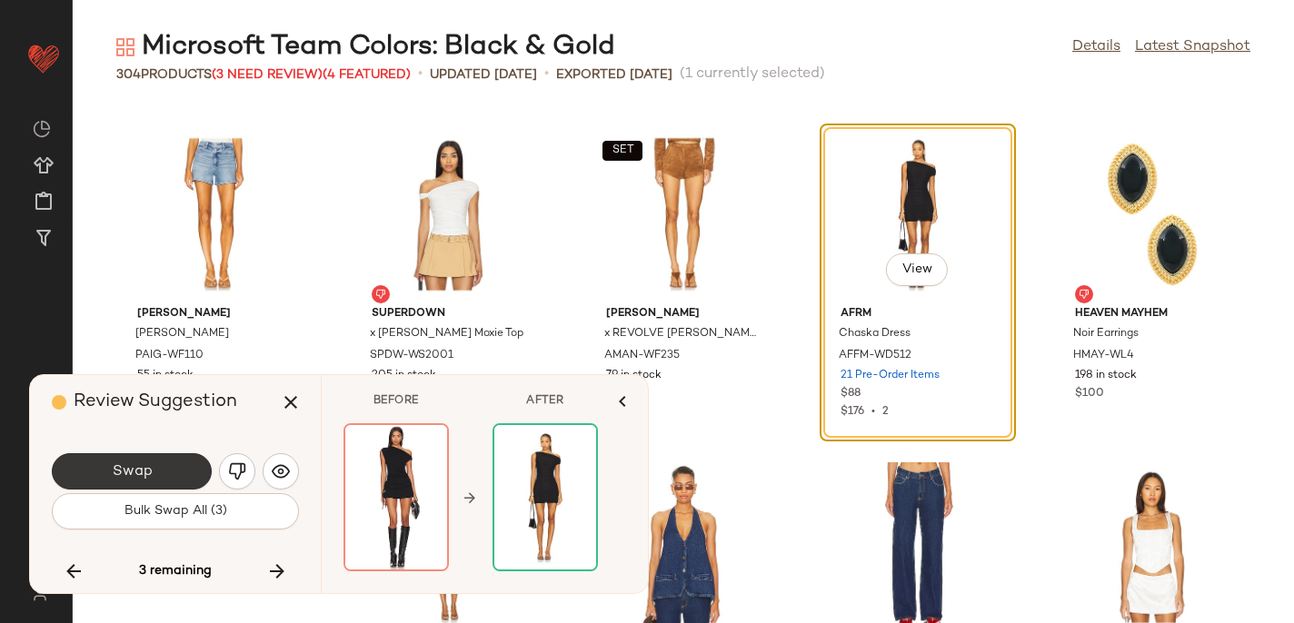
click at [139, 463] on span "Swap" at bounding box center [131, 471] width 41 height 17
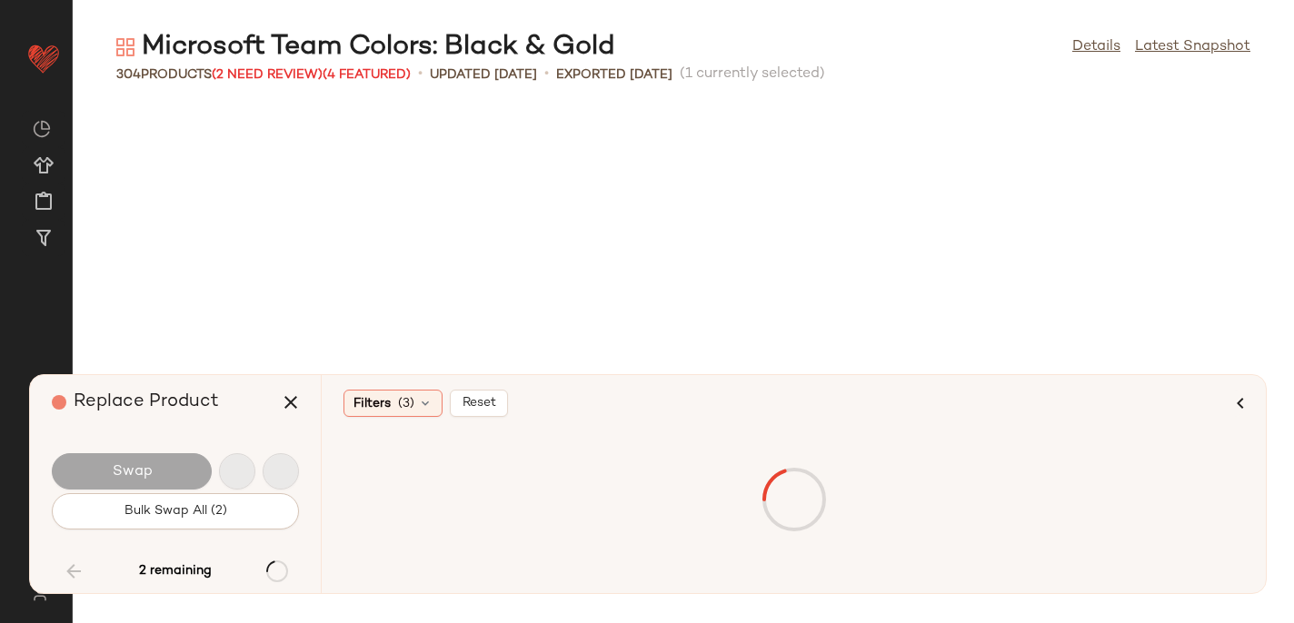
scroll to position [9310, 0]
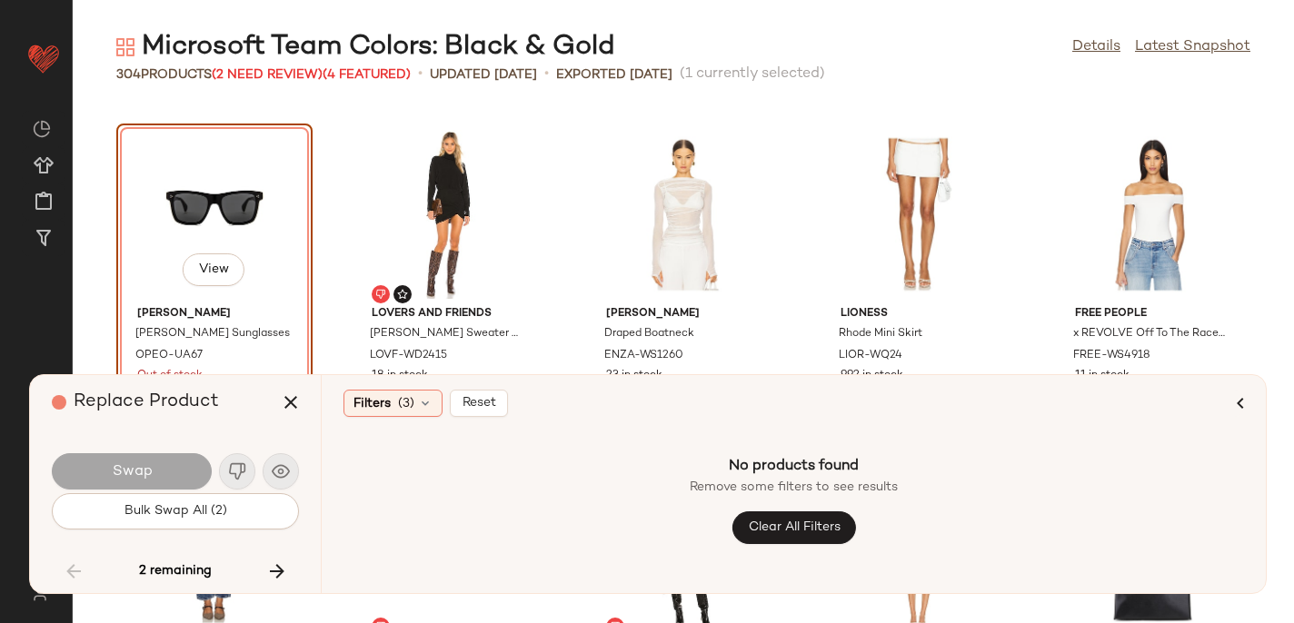
click at [168, 472] on div "Swap" at bounding box center [132, 471] width 160 height 36
click at [285, 473] on div "Swap" at bounding box center [175, 472] width 247 height 44
click at [237, 473] on div "Swap" at bounding box center [175, 472] width 247 height 44
click at [830, 526] on span "Clear All Filters" at bounding box center [793, 528] width 93 height 15
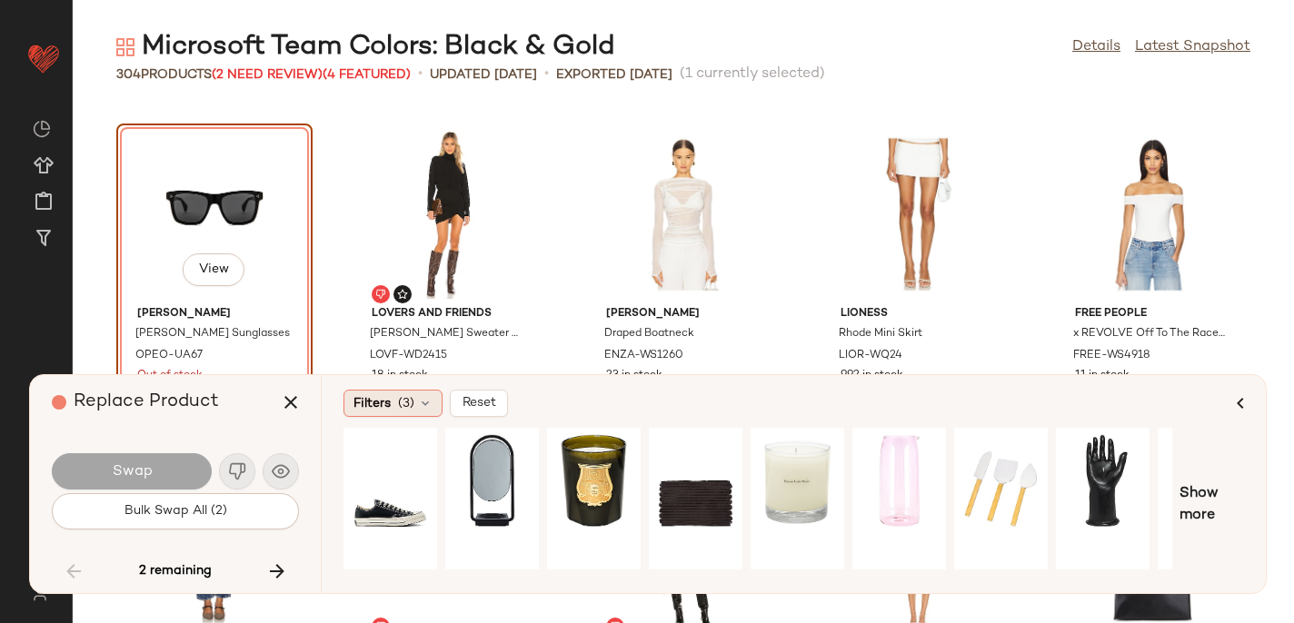
click at [396, 402] on div "Filters (3)" at bounding box center [392, 403] width 99 height 27
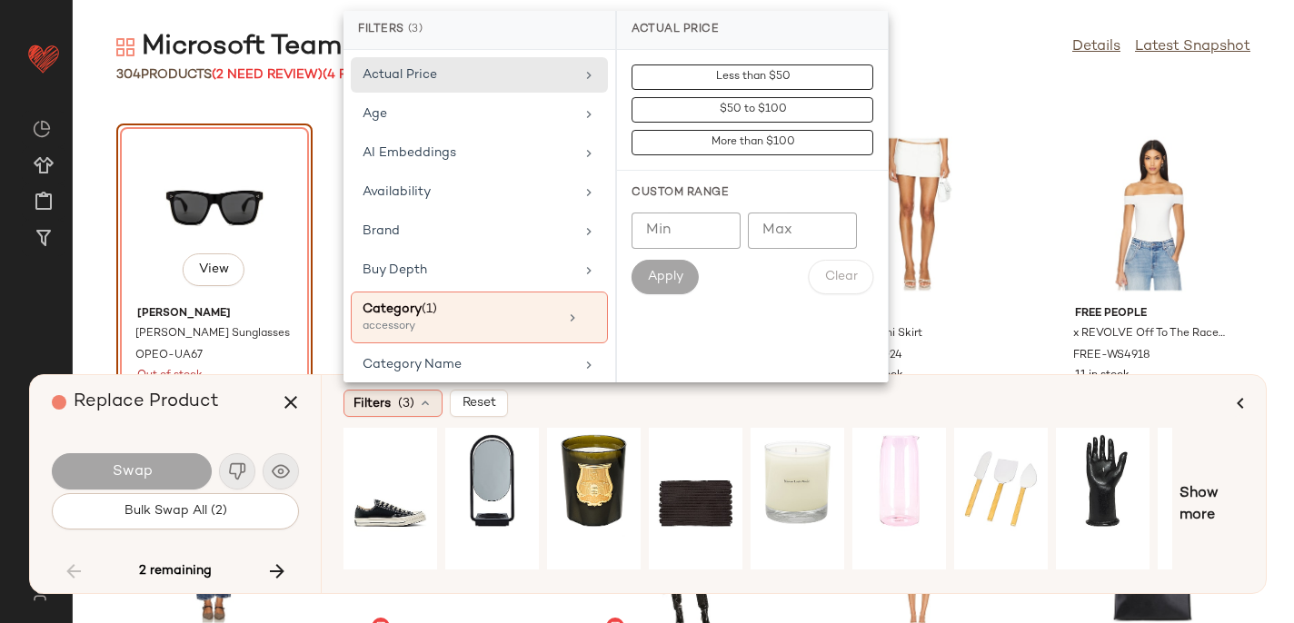
click at [396, 402] on div "Filters (3)" at bounding box center [392, 403] width 99 height 27
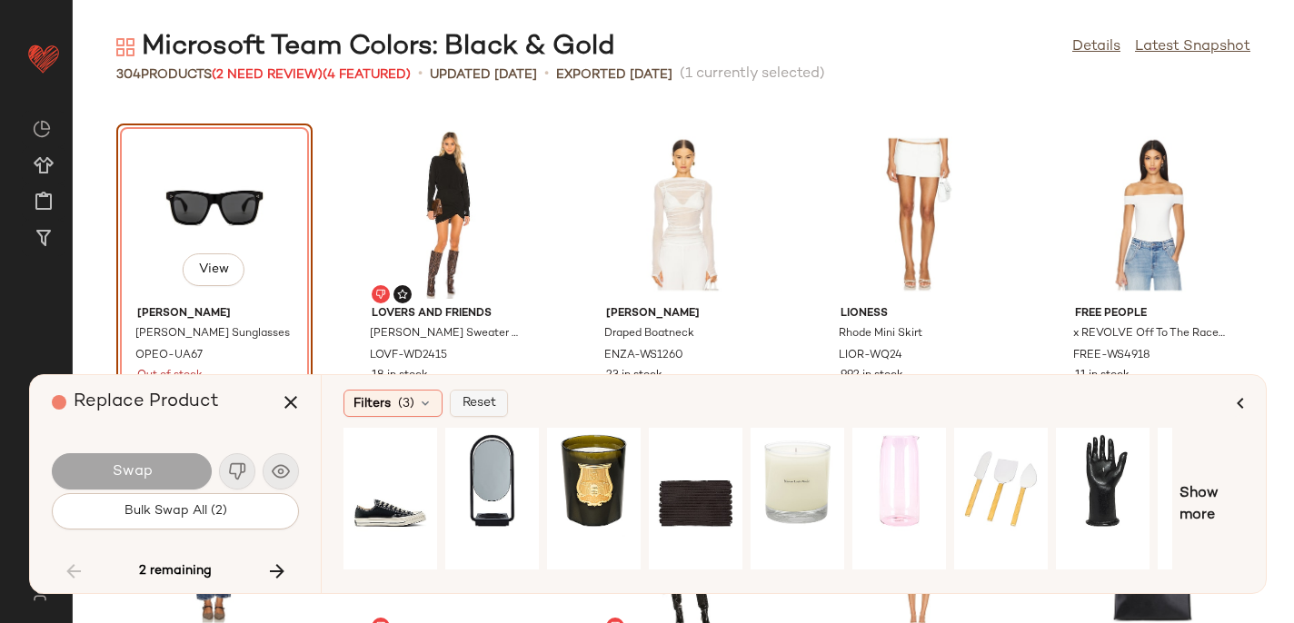
click at [480, 404] on span "Reset" at bounding box center [479, 403] width 35 height 15
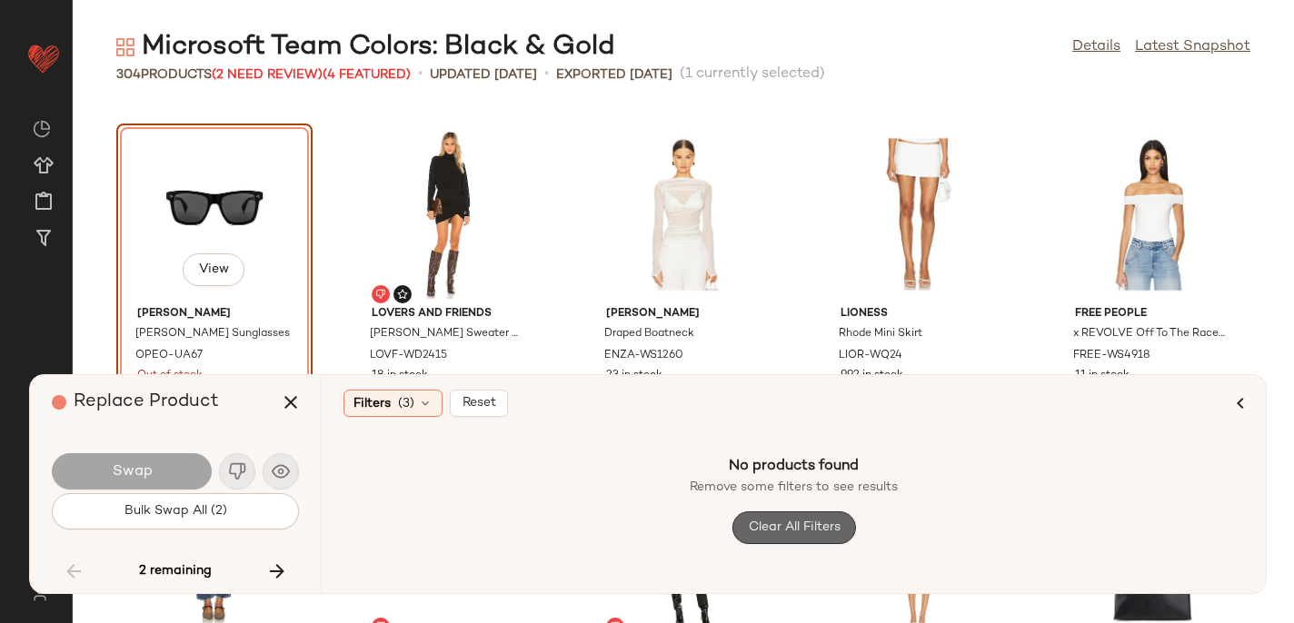
click at [806, 518] on button "Clear All Filters" at bounding box center [793, 527] width 124 height 33
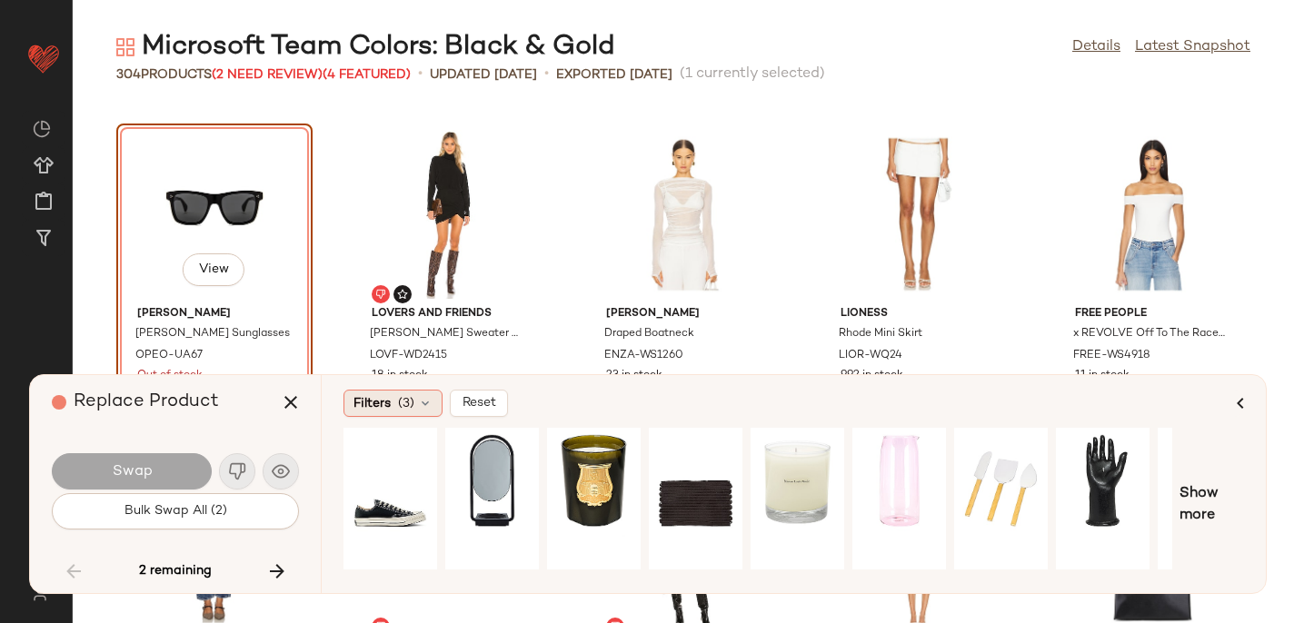
click at [403, 400] on span "(3)" at bounding box center [406, 403] width 16 height 19
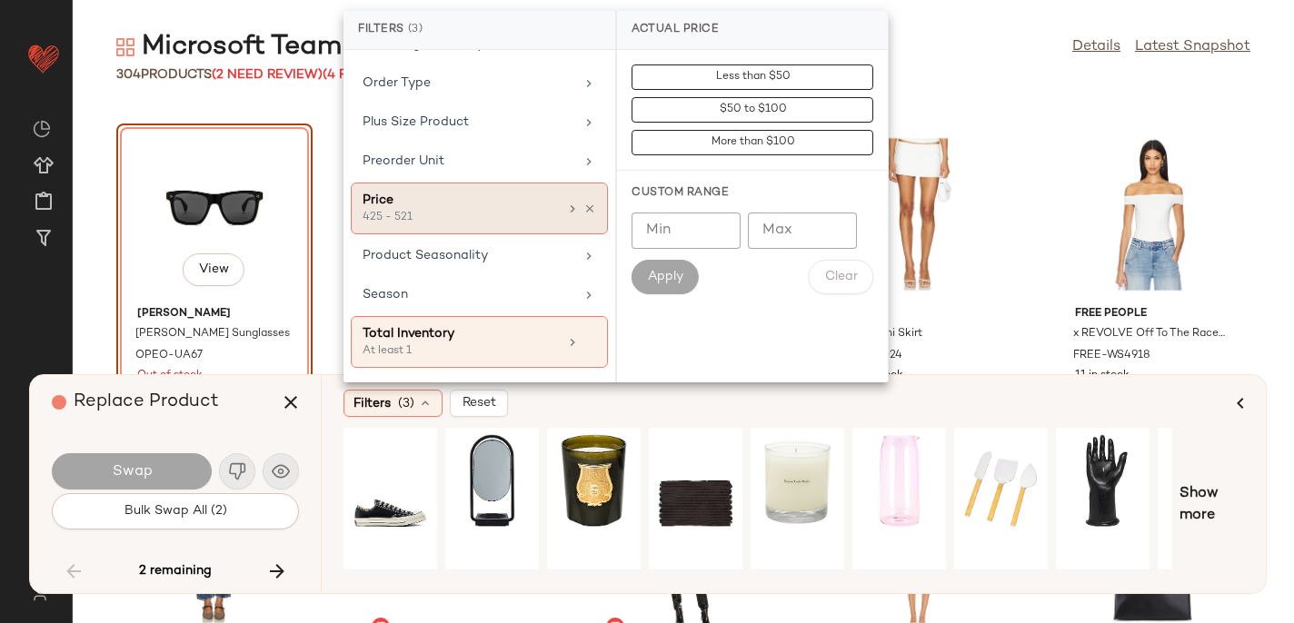
scroll to position [840, 0]
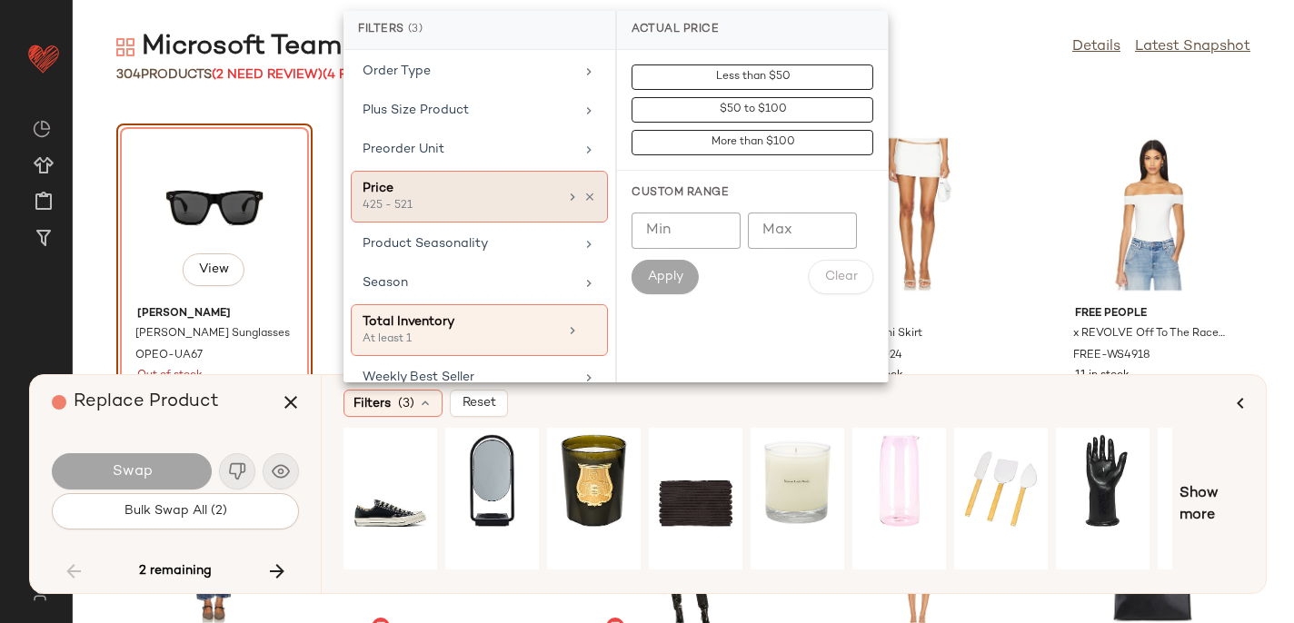
click at [477, 204] on div "425 - 521" at bounding box center [453, 206] width 182 height 16
type input "***"
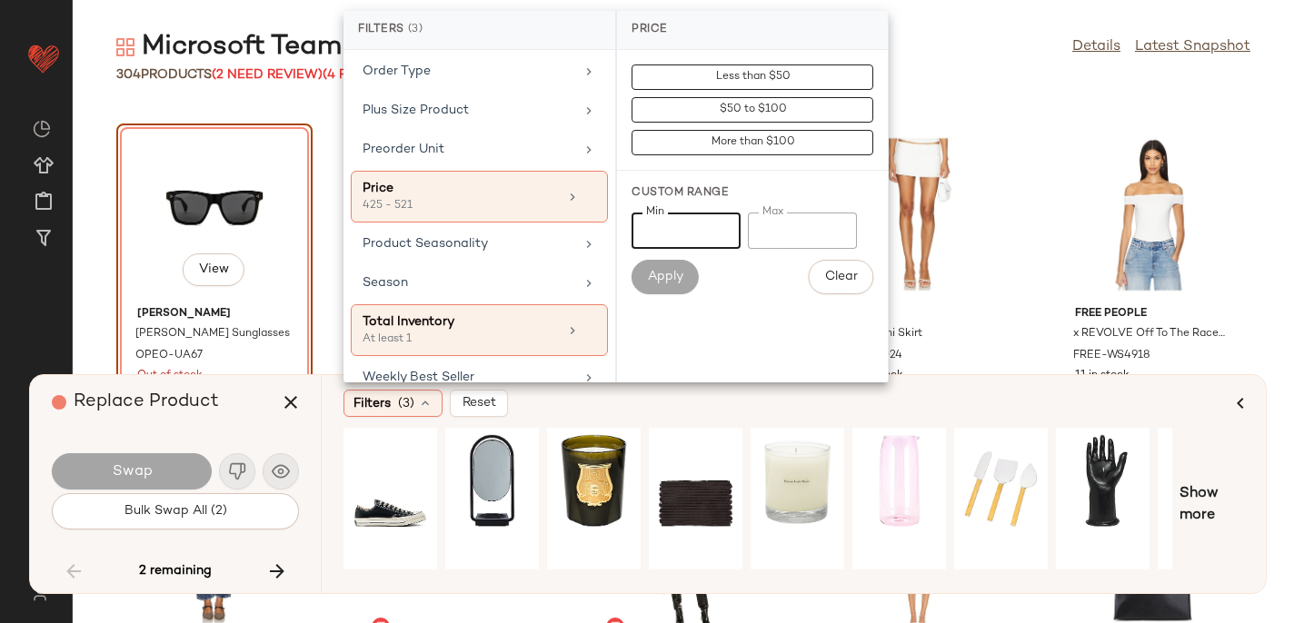
click at [655, 233] on input "***" at bounding box center [685, 231] width 109 height 36
type input "*"
click at [670, 288] on button "Apply" at bounding box center [664, 277] width 67 height 35
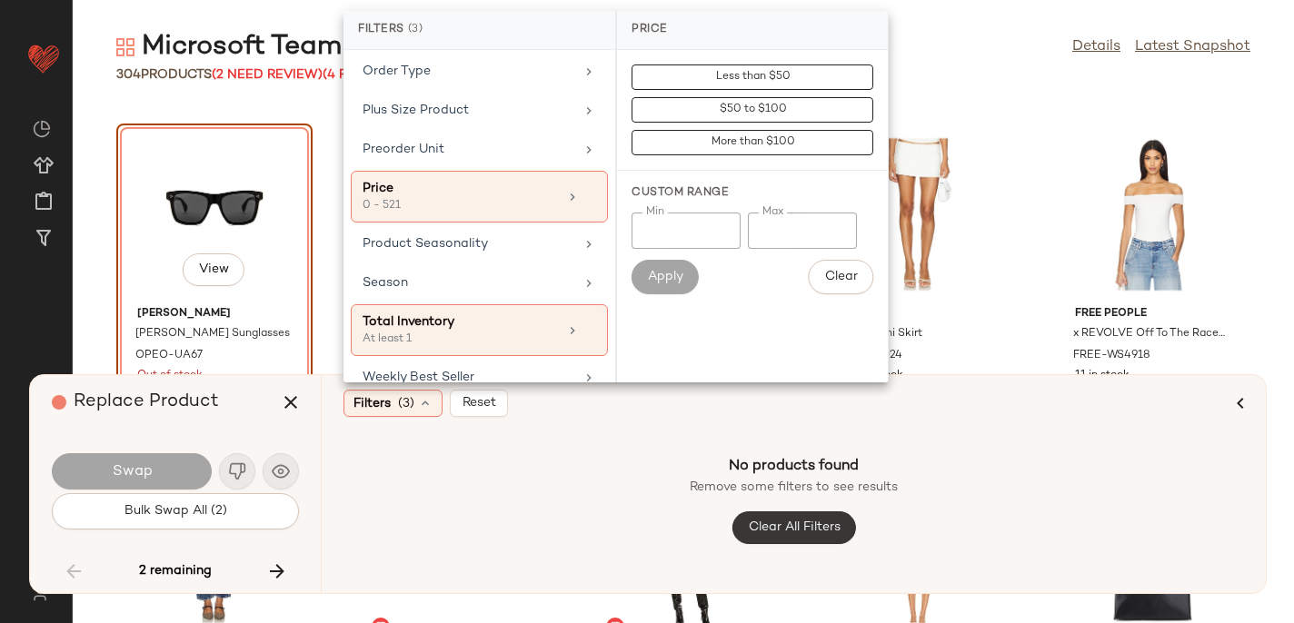
click at [758, 531] on span "Clear All Filters" at bounding box center [793, 528] width 93 height 15
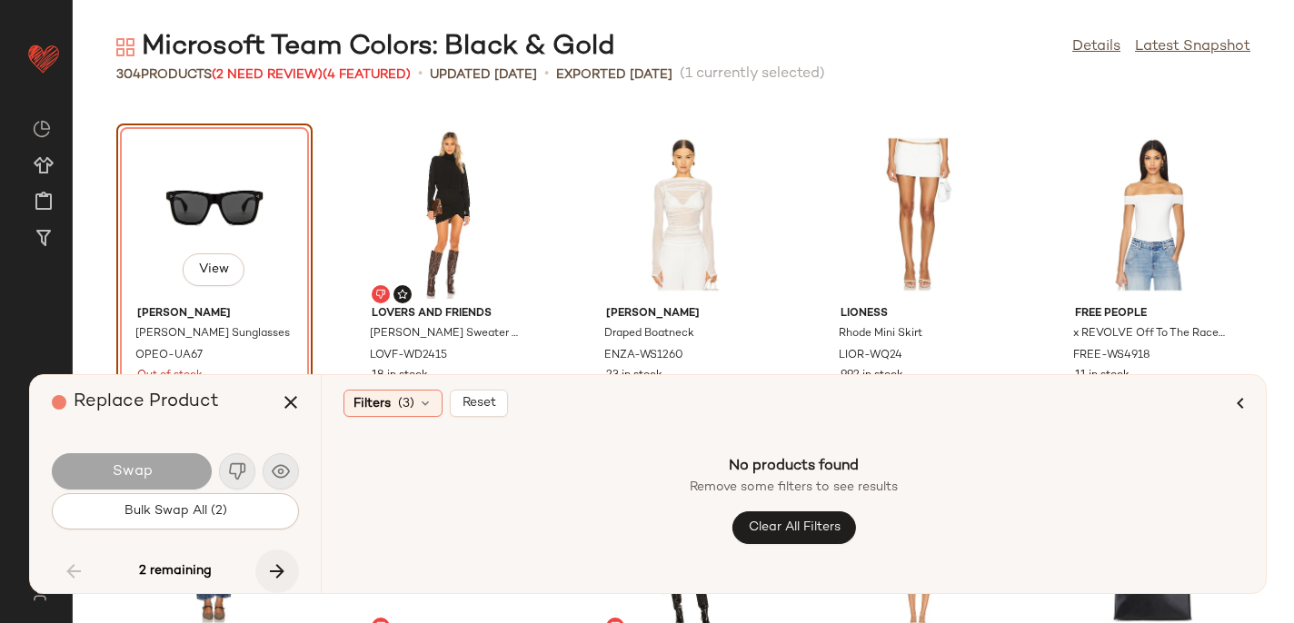
click at [271, 575] on icon "button" at bounding box center [277, 572] width 22 height 22
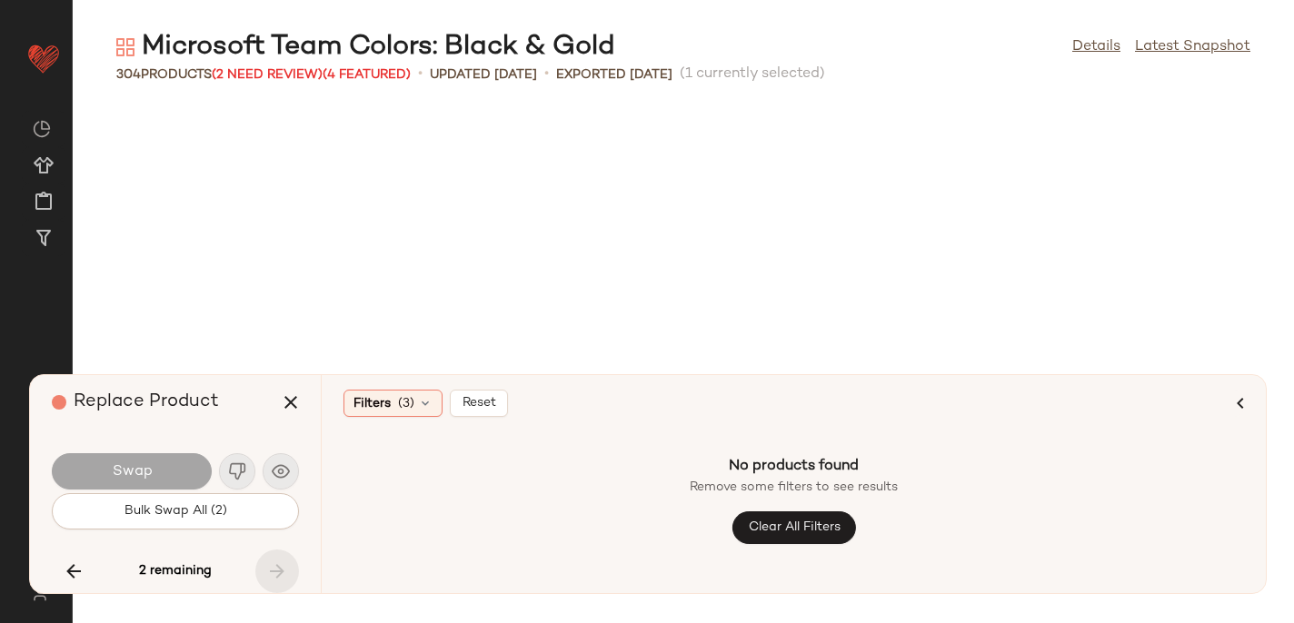
scroll to position [19286, 0]
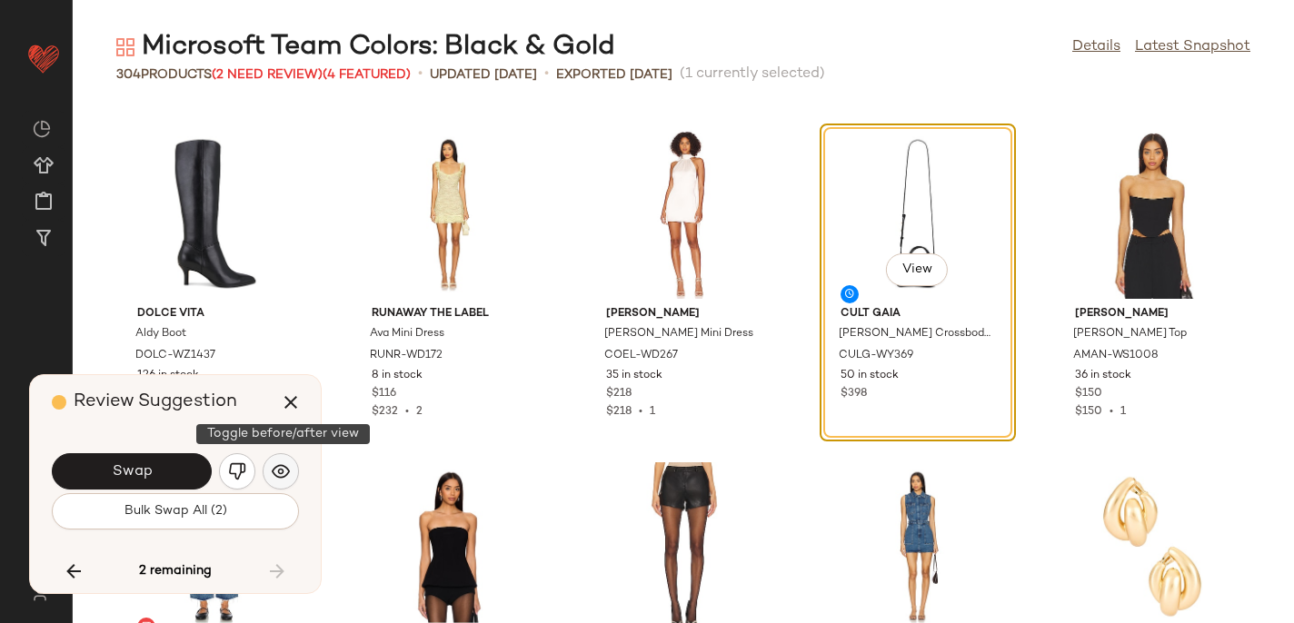
click at [285, 472] on img "button" at bounding box center [281, 471] width 18 height 18
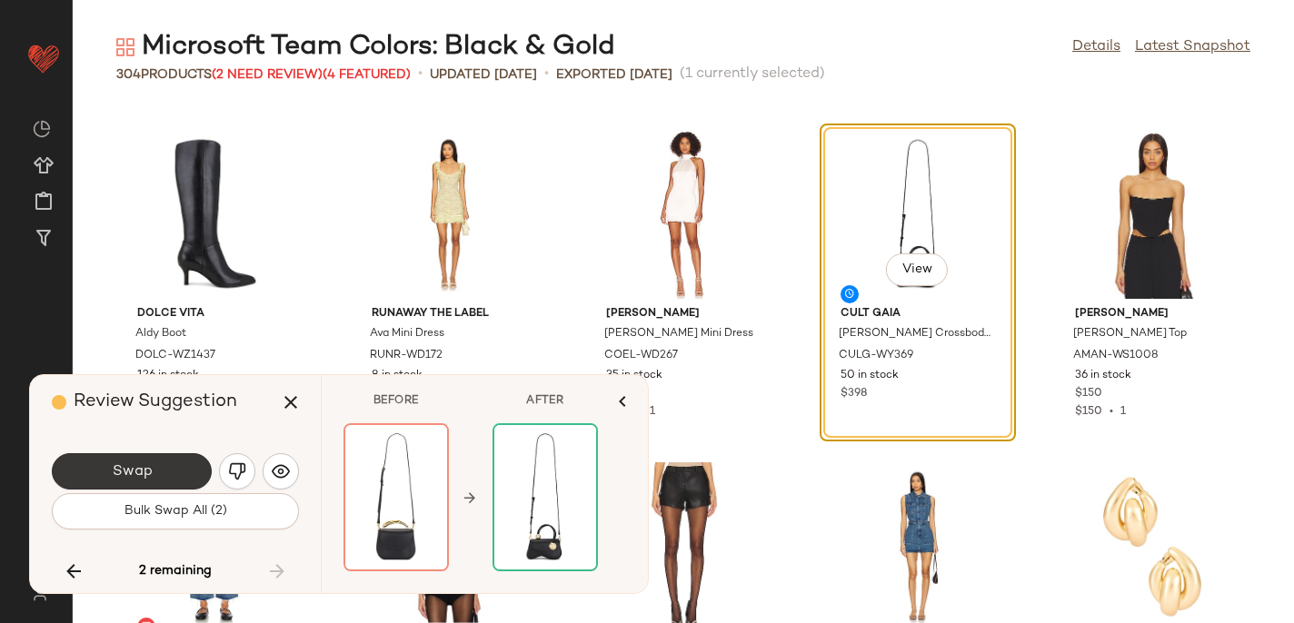
click at [152, 478] on button "Swap" at bounding box center [132, 471] width 160 height 36
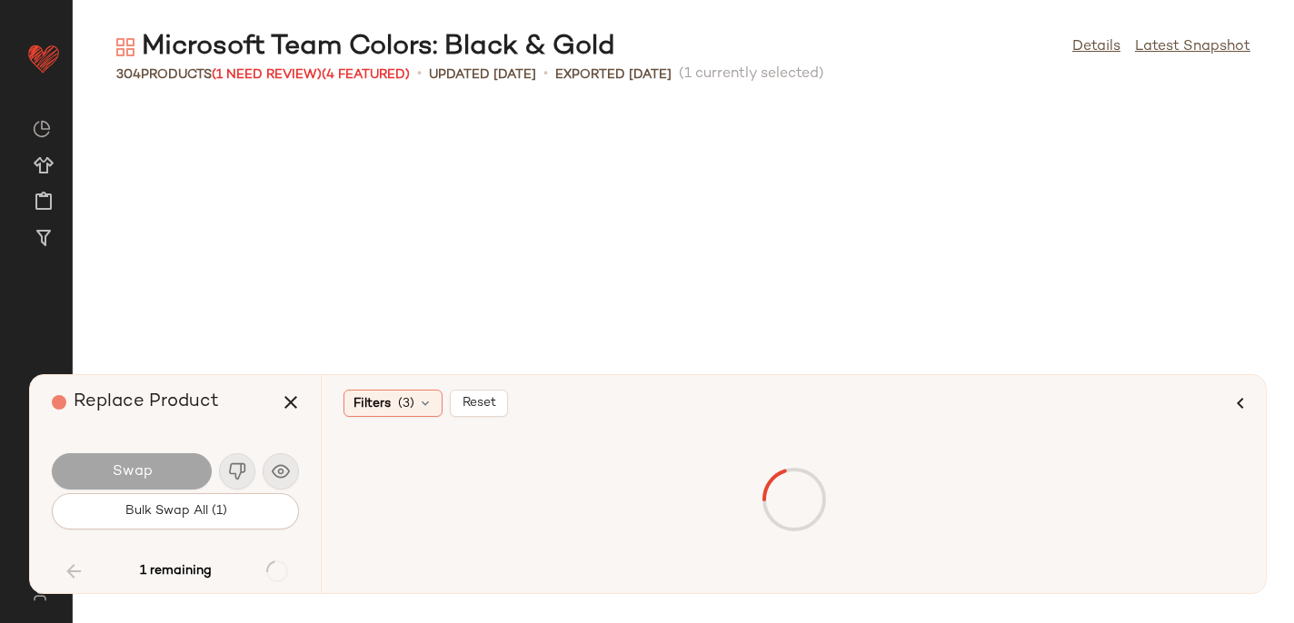
scroll to position [9310, 0]
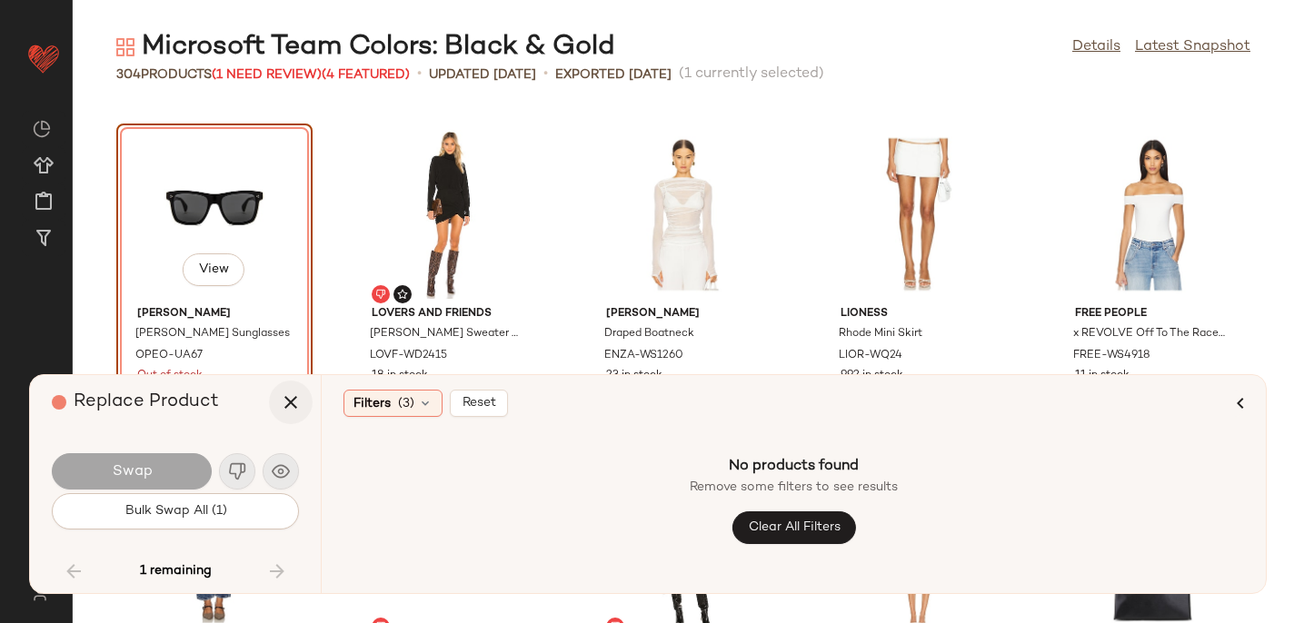
click at [290, 397] on icon "button" at bounding box center [291, 403] width 22 height 22
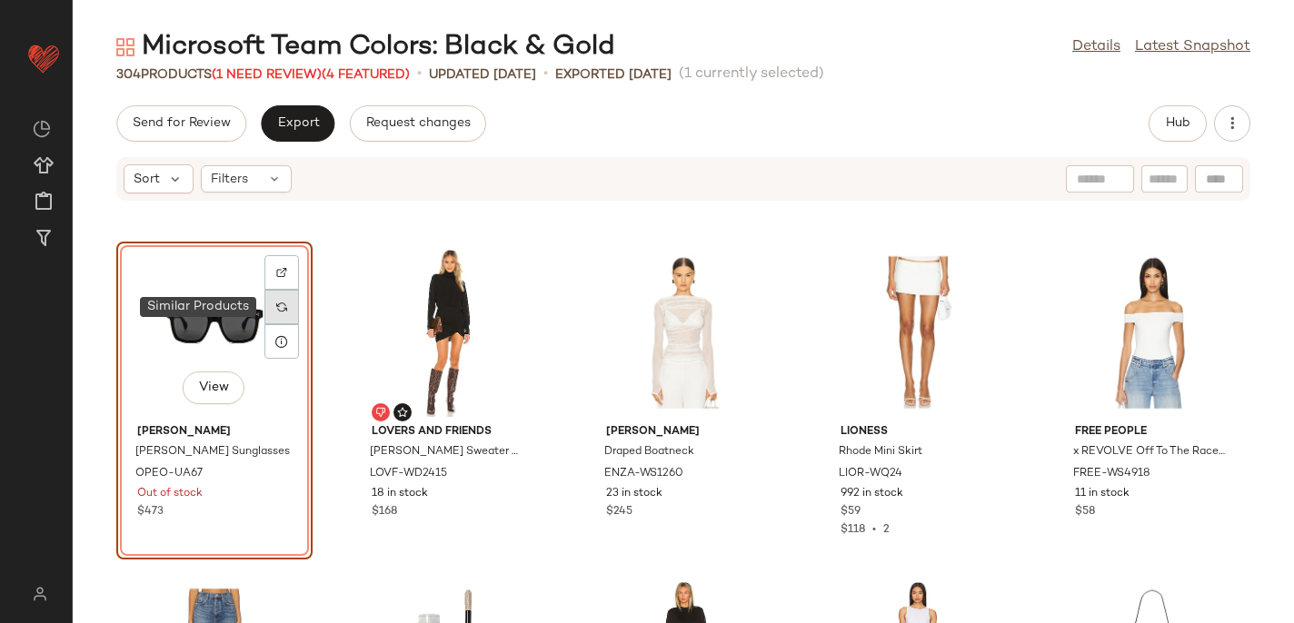
click at [283, 304] on img at bounding box center [281, 307] width 11 height 11
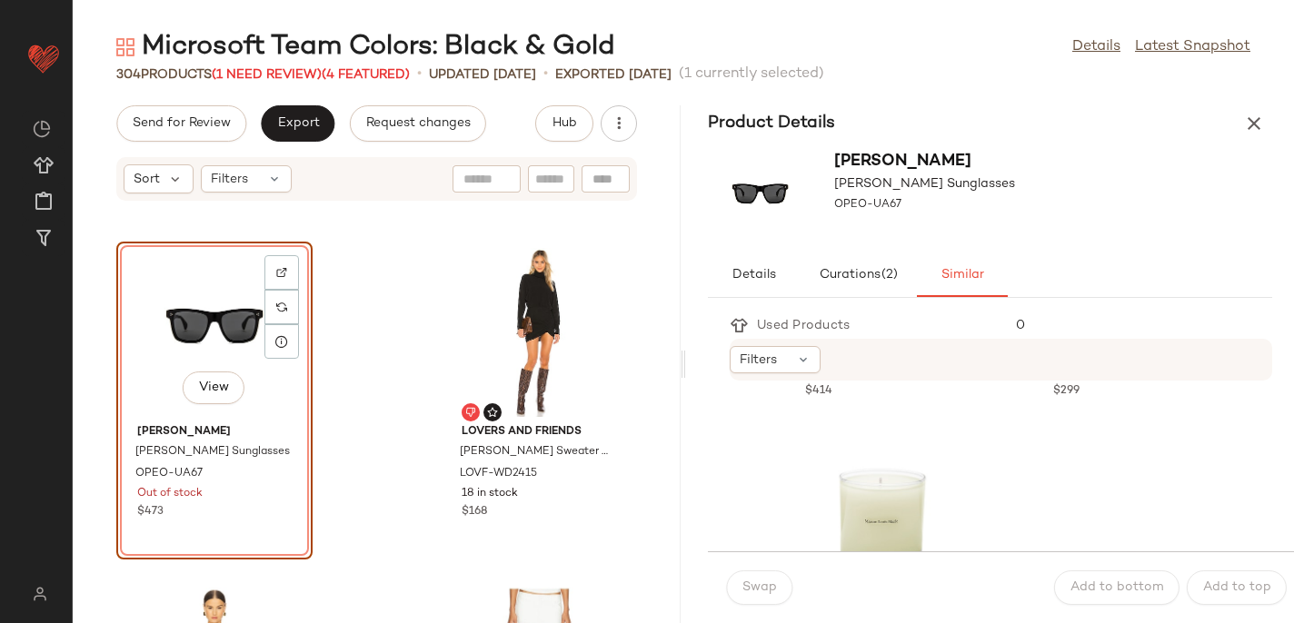
scroll to position [2599, 0]
click at [1246, 125] on icon "button" at bounding box center [1254, 124] width 22 height 22
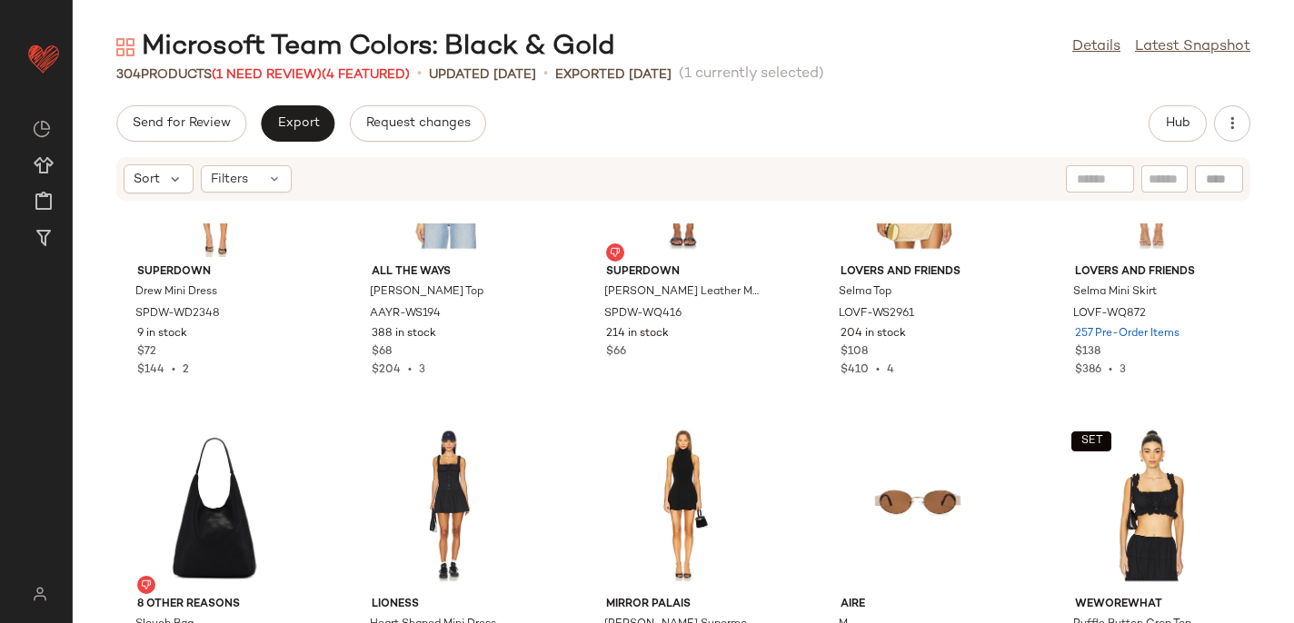
scroll to position [8445, 0]
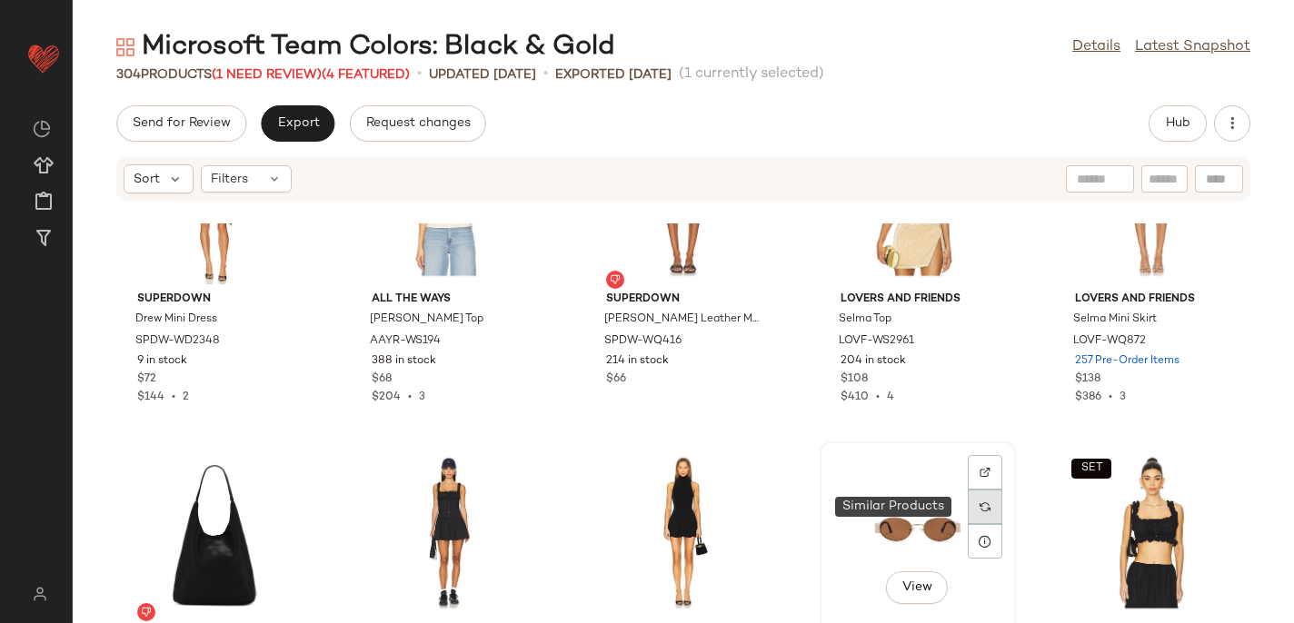
click at [979, 501] on img at bounding box center [984, 506] width 11 height 11
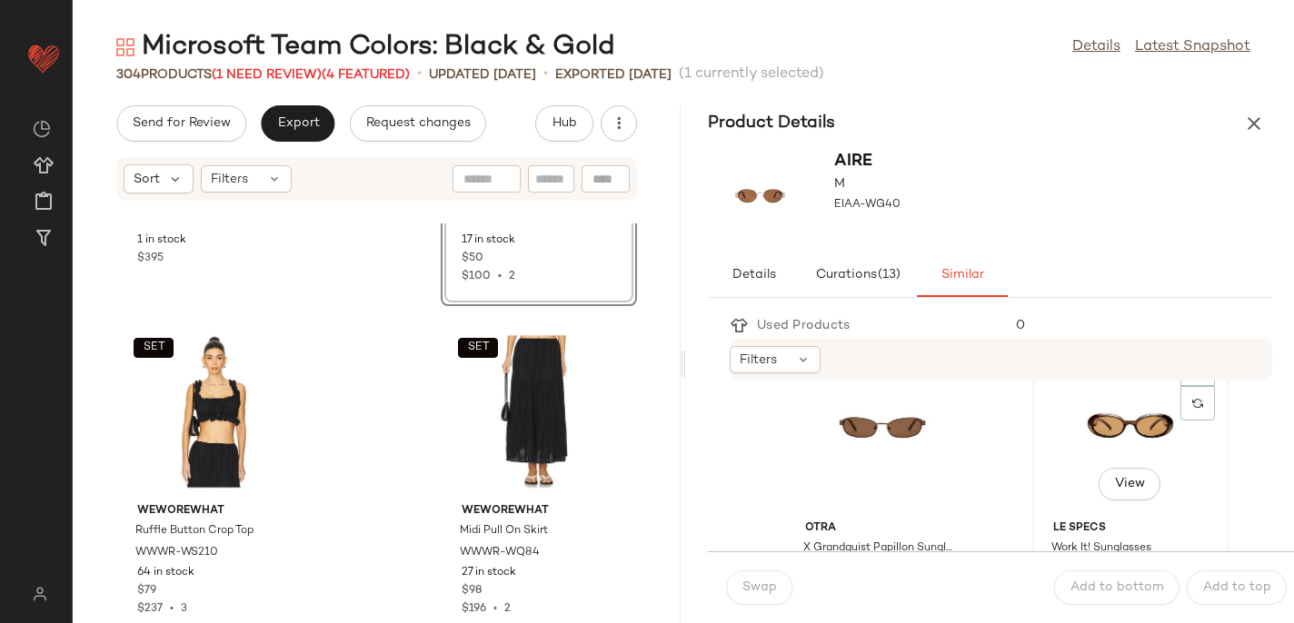
scroll to position [1713, 0]
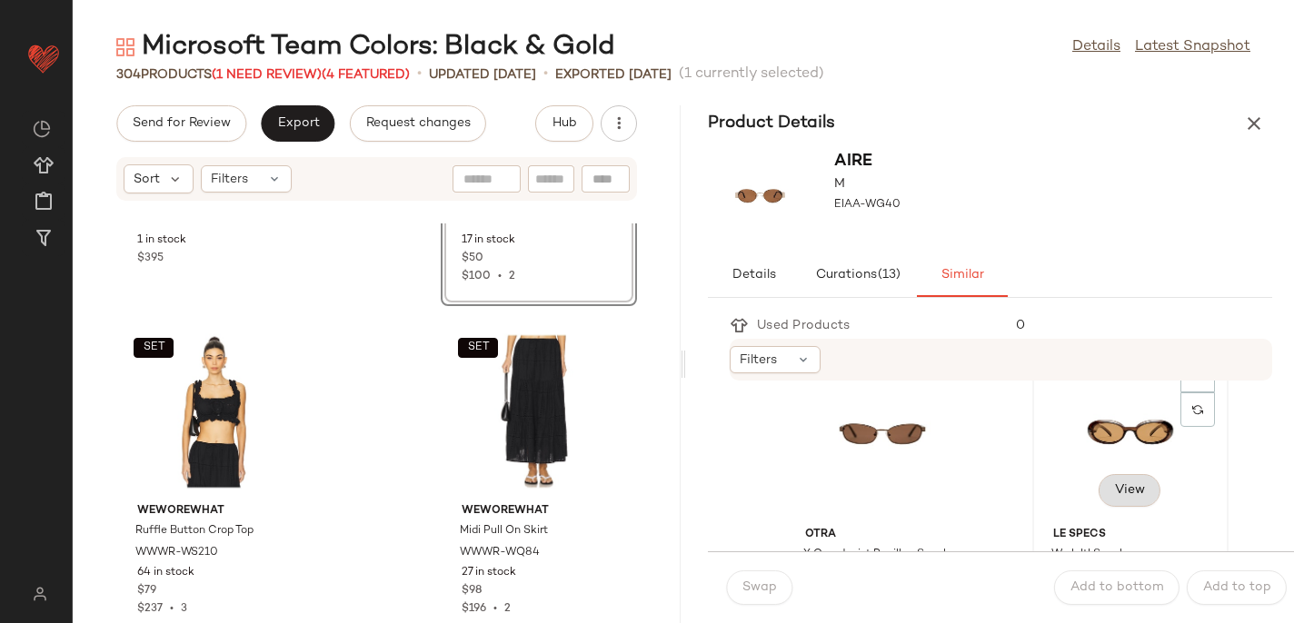
click at [1135, 491] on button "View" at bounding box center [1129, 490] width 62 height 33
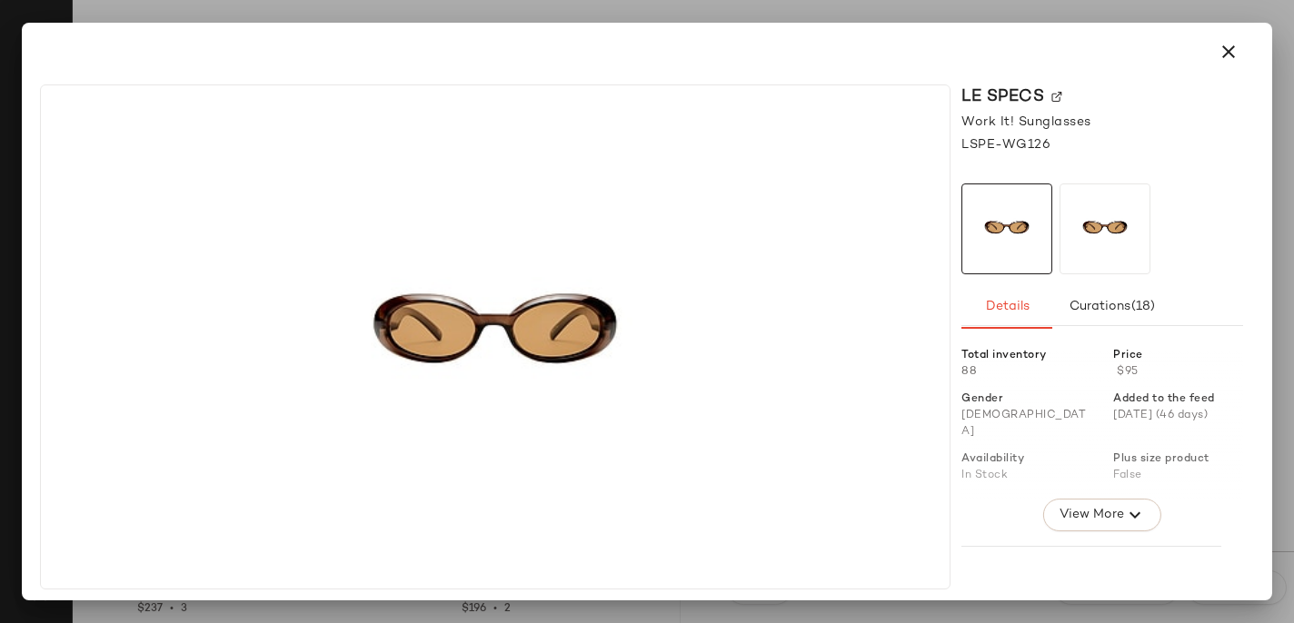
click at [1126, 240] on img at bounding box center [1104, 228] width 89 height 89
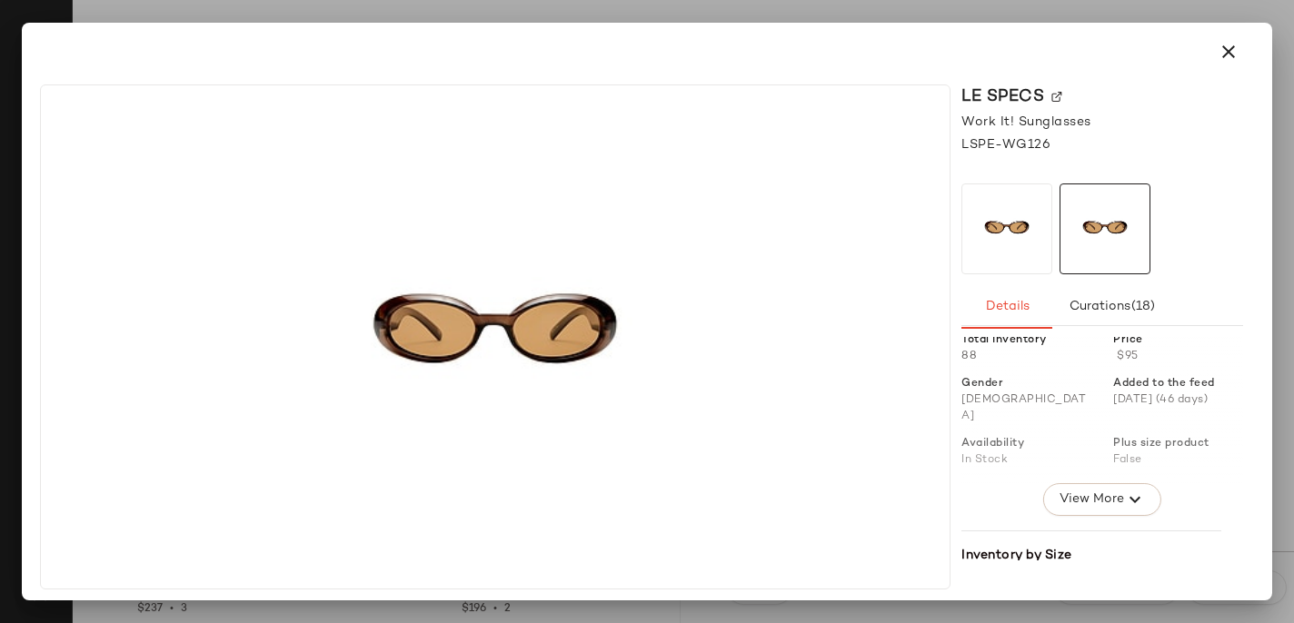
scroll to position [18, 0]
click at [1124, 486] on icon "button" at bounding box center [1135, 497] width 22 height 22
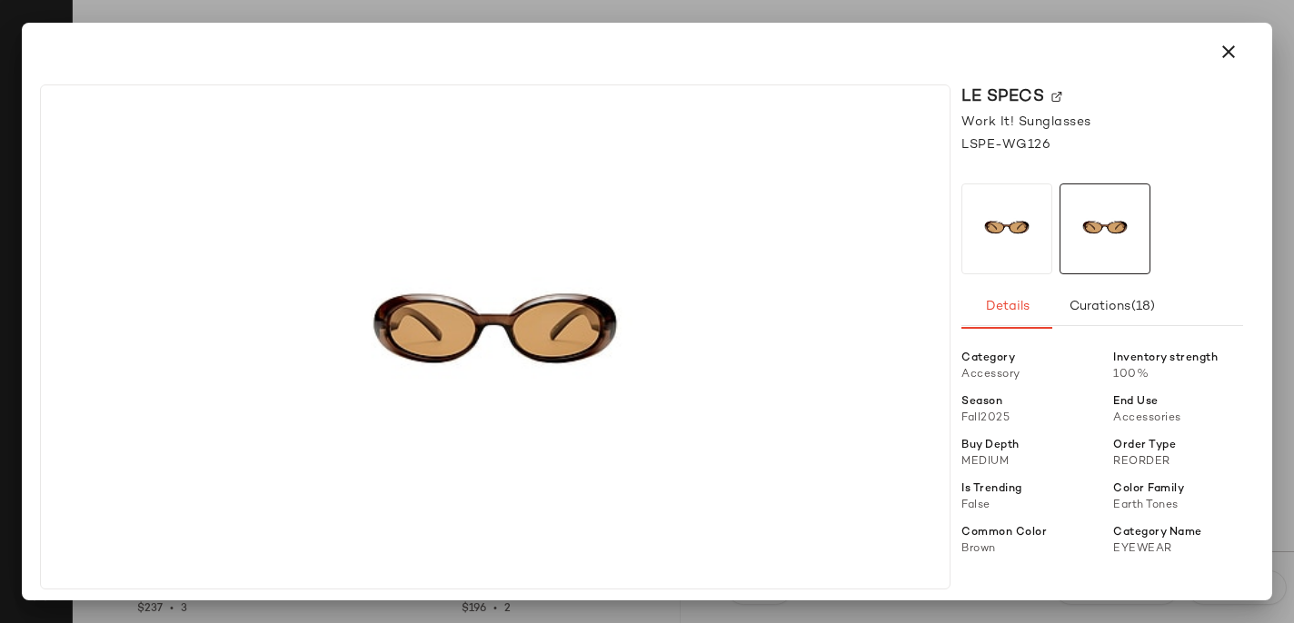
scroll to position [186, 0]
click at [1230, 51] on icon "button" at bounding box center [1228, 52] width 22 height 22
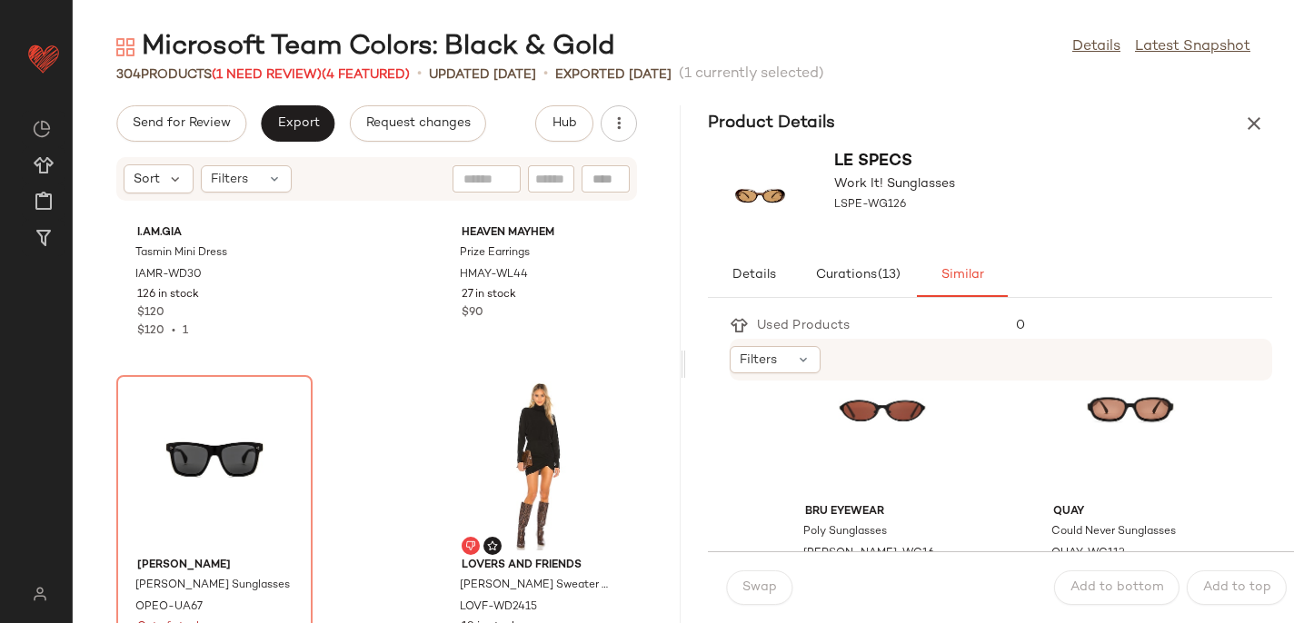
scroll to position [23319, 0]
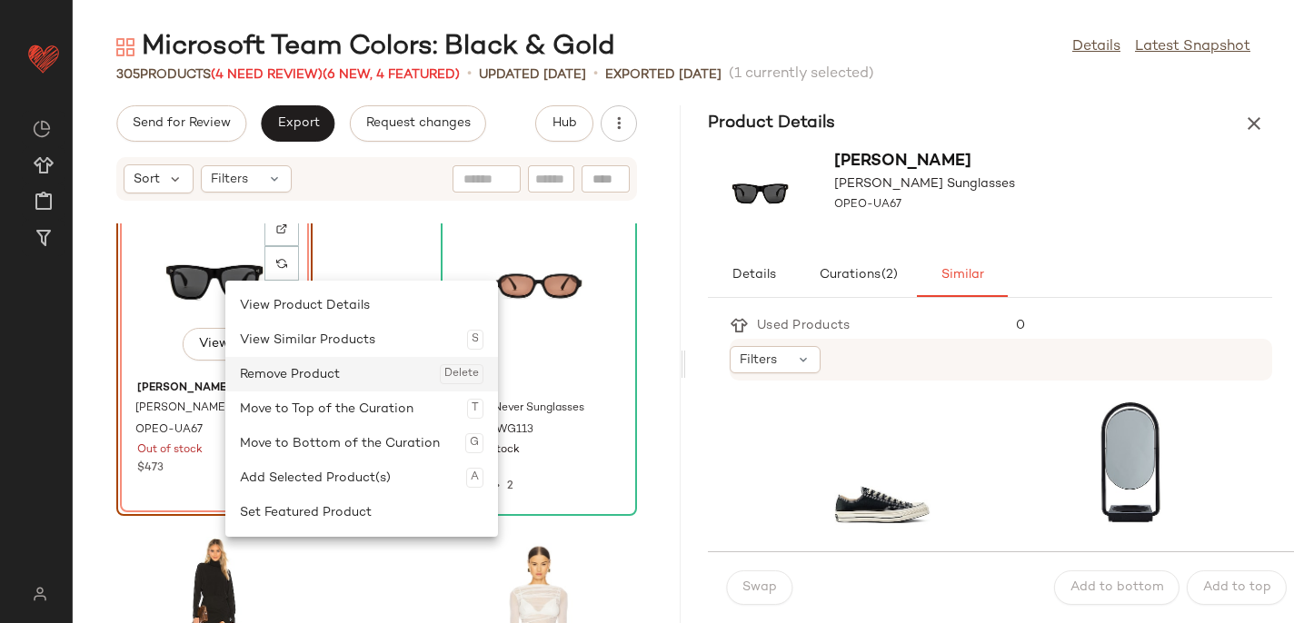
click at [281, 376] on div "Remove Product Delete" at bounding box center [361, 374] width 243 height 35
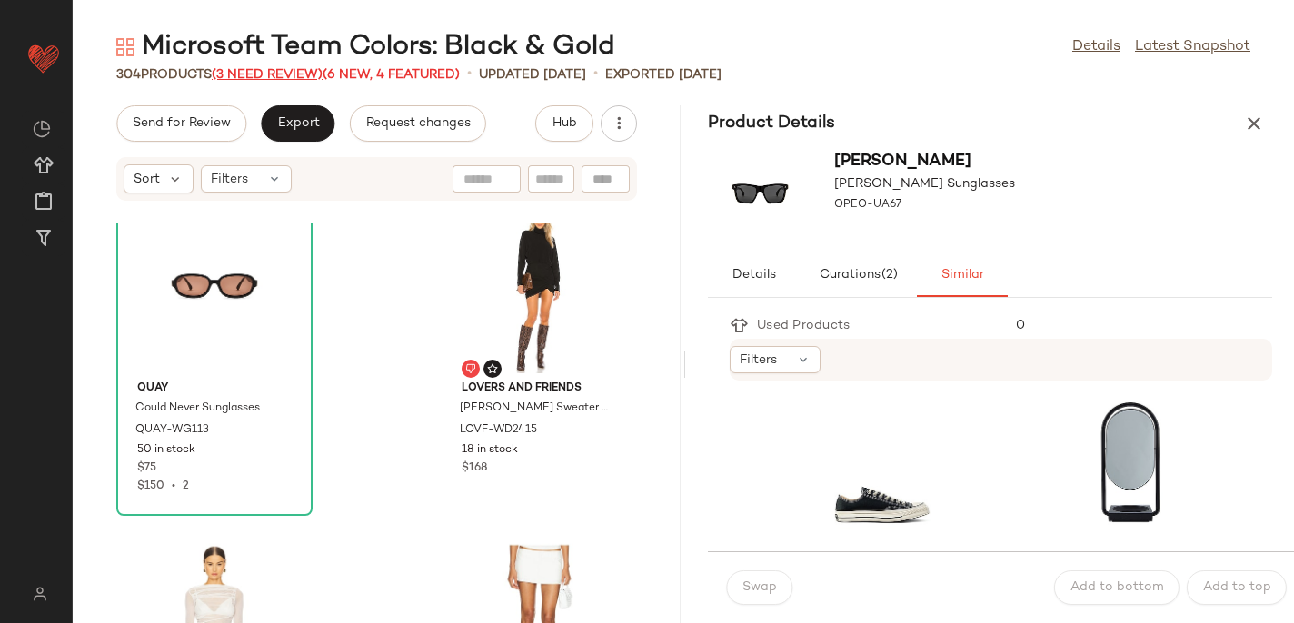
click at [274, 74] on span "(3 Need Review)" at bounding box center [267, 75] width 111 height 14
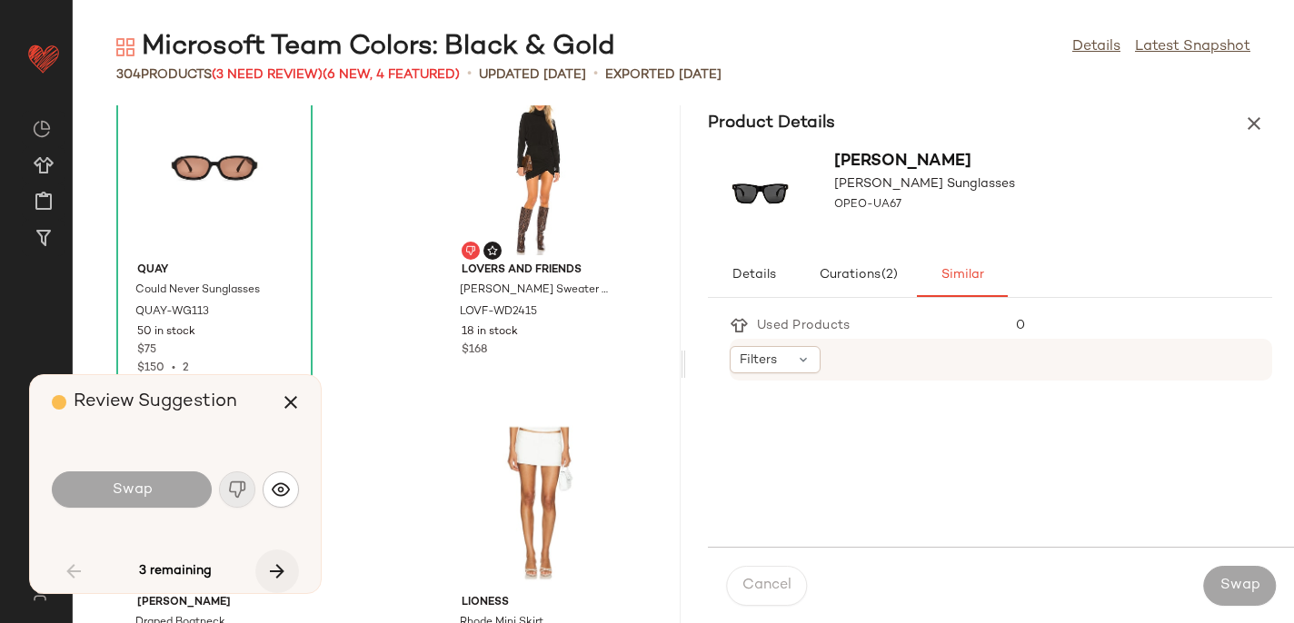
click at [267, 570] on icon "button" at bounding box center [277, 572] width 22 height 22
click at [268, 569] on icon "button" at bounding box center [277, 572] width 22 height 22
click at [272, 568] on div "3 remaining" at bounding box center [175, 572] width 247 height 44
click at [282, 489] on img "button" at bounding box center [281, 490] width 18 height 18
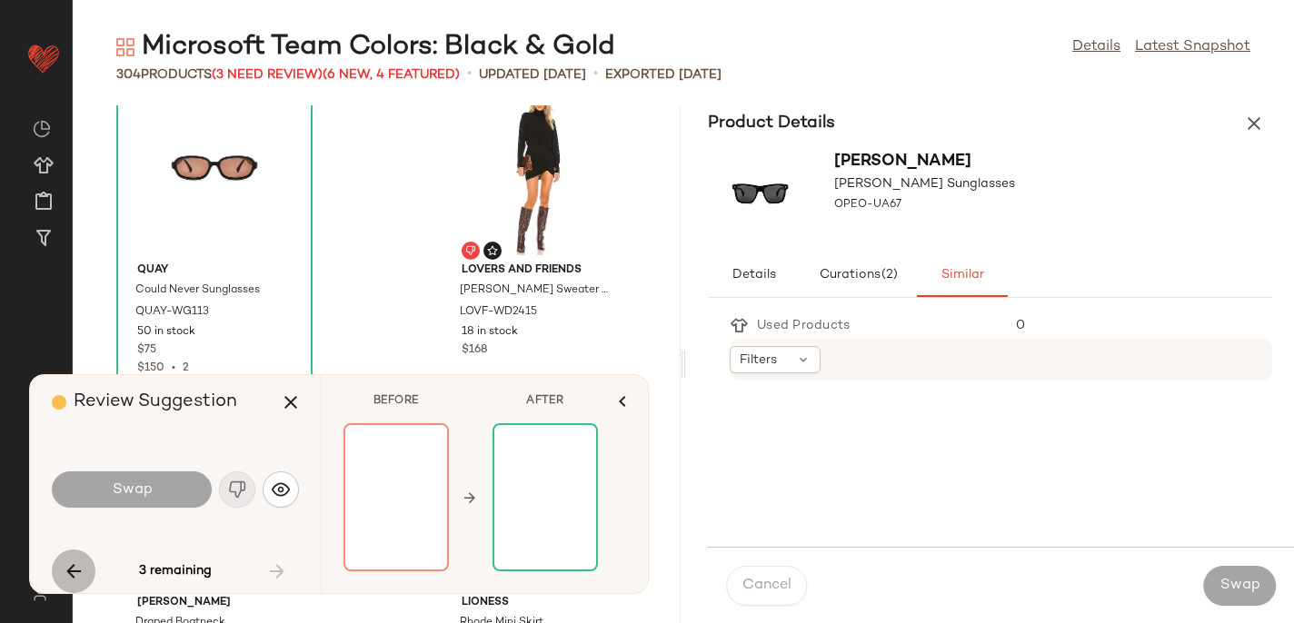
click at [74, 571] on icon "button" at bounding box center [74, 572] width 22 height 22
click at [74, 571] on div "3 remaining" at bounding box center [175, 572] width 247 height 44
click at [291, 402] on icon "button" at bounding box center [291, 403] width 22 height 22
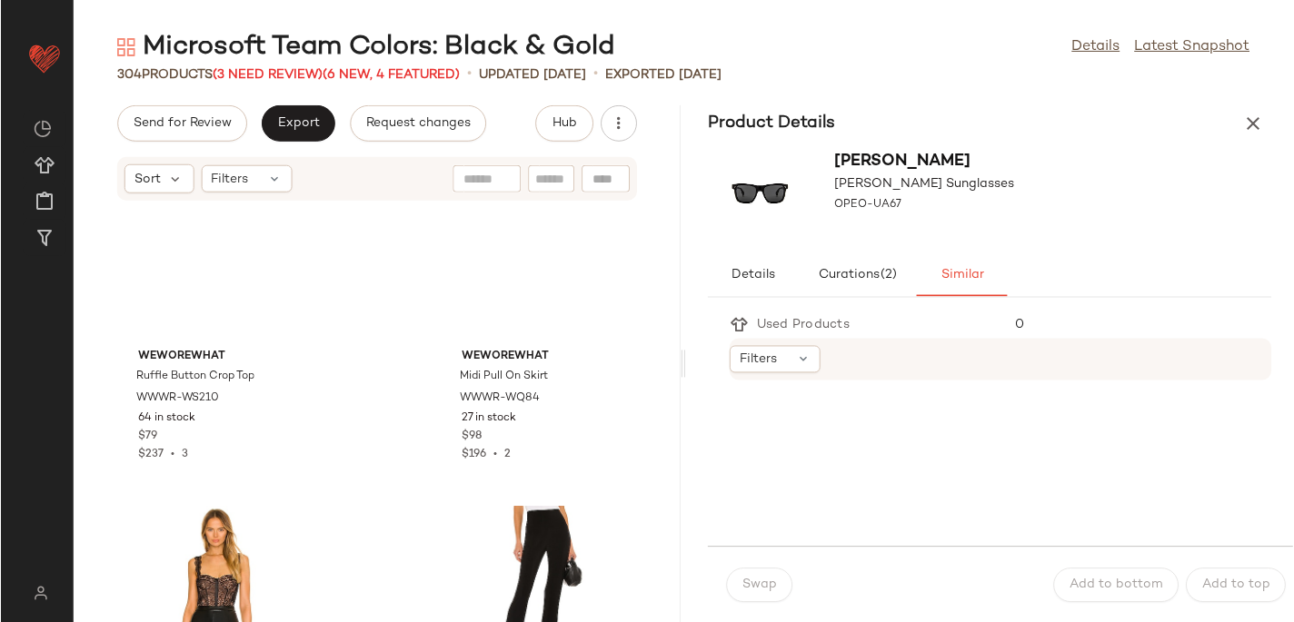
scroll to position [22091, 0]
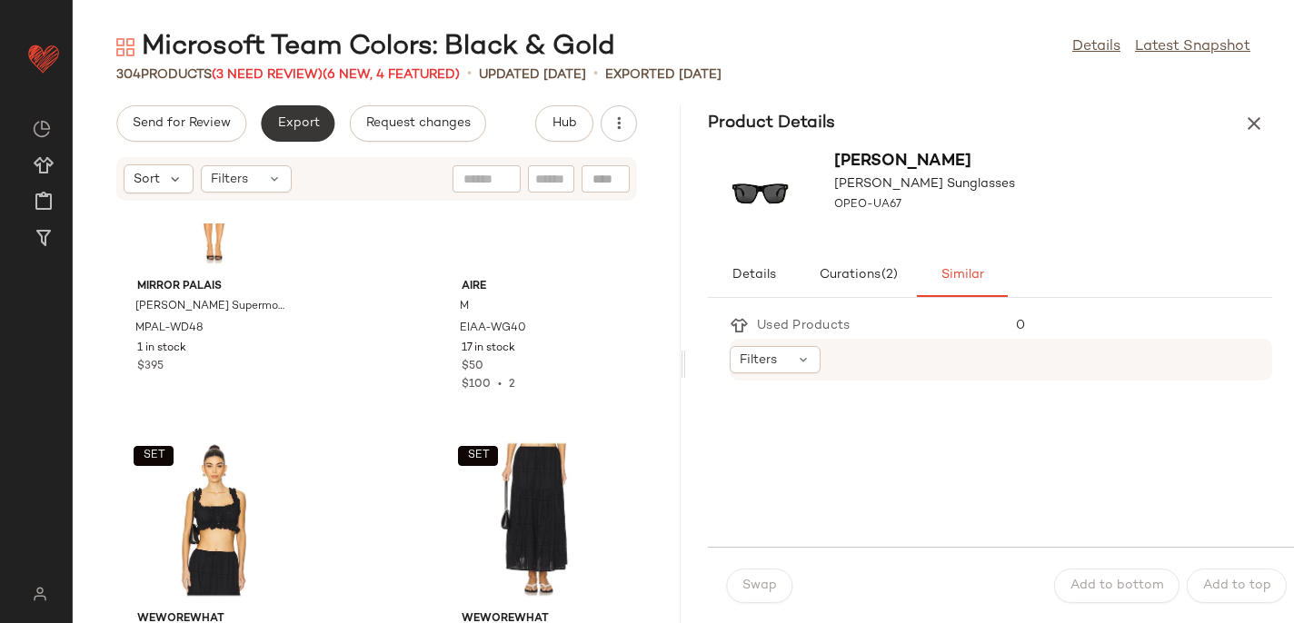
click at [316, 134] on button "Export" at bounding box center [298, 123] width 74 height 36
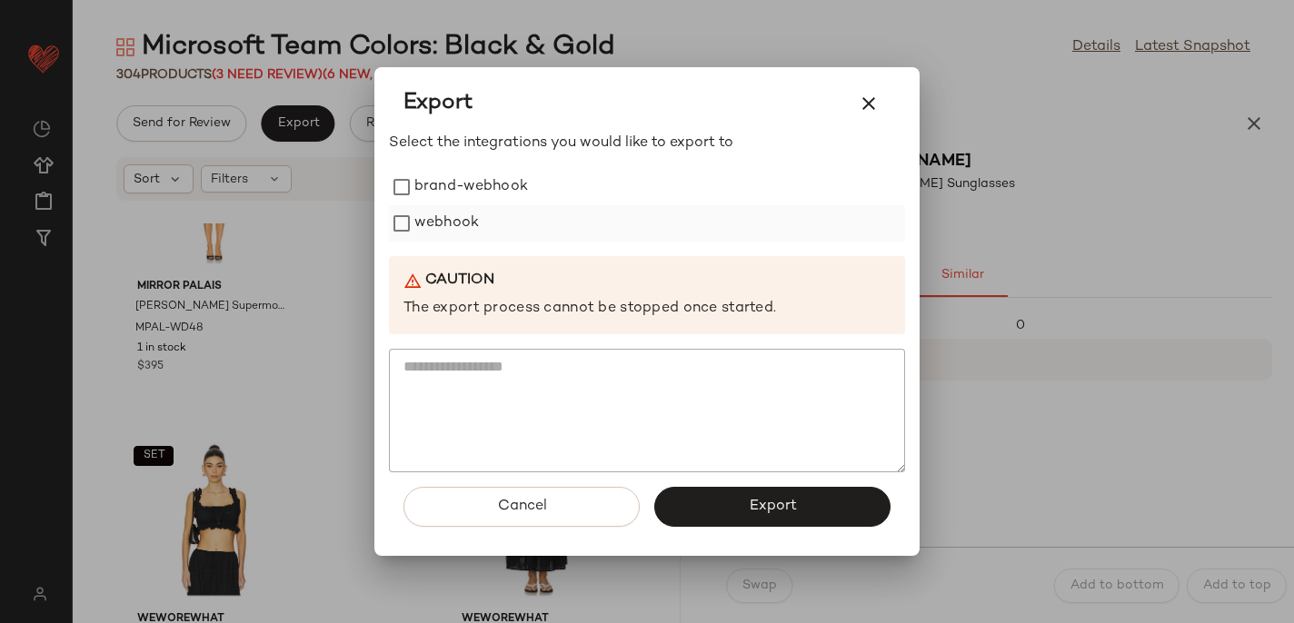
click at [452, 217] on label "webhook" at bounding box center [446, 223] width 65 height 36
click at [701, 497] on button "Export" at bounding box center [772, 507] width 236 height 40
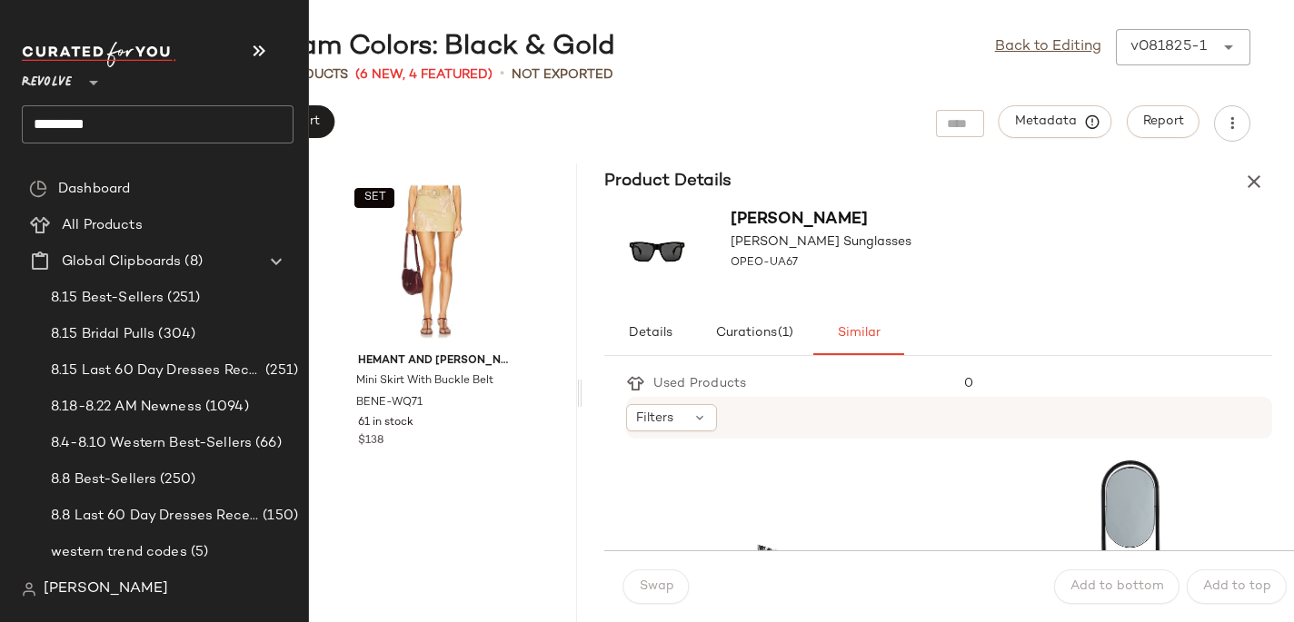
click at [108, 129] on input "*********" at bounding box center [158, 124] width 272 height 38
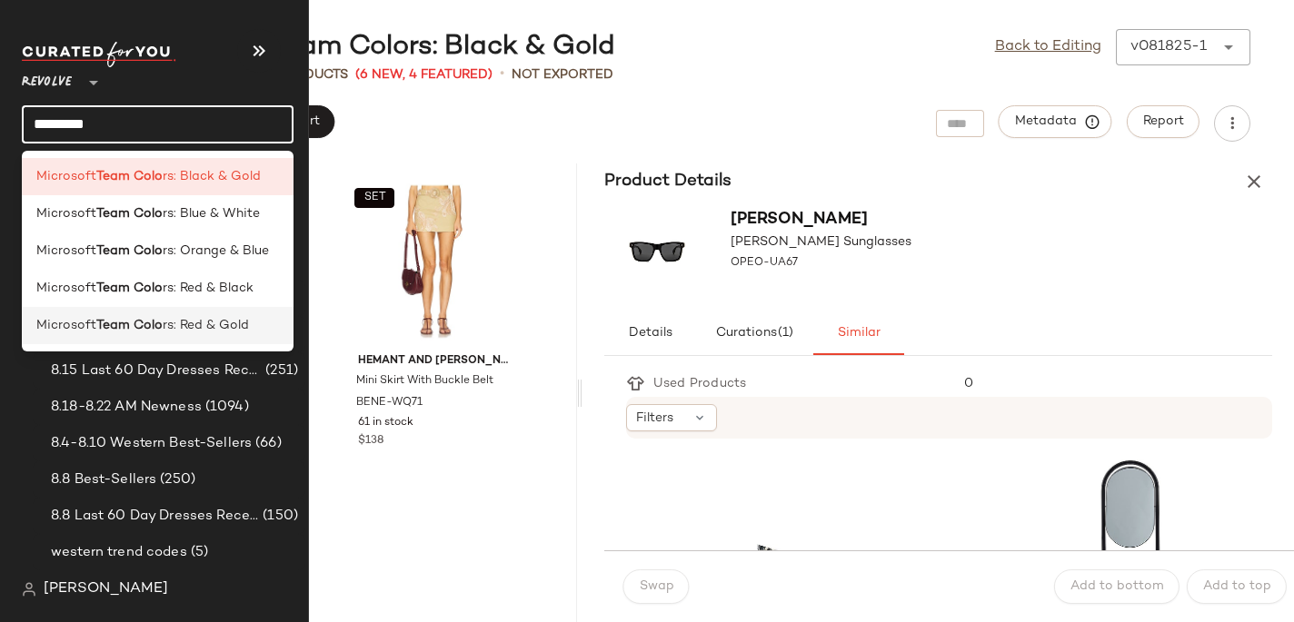
click at [114, 327] on b "Team Colo" at bounding box center [129, 325] width 66 height 19
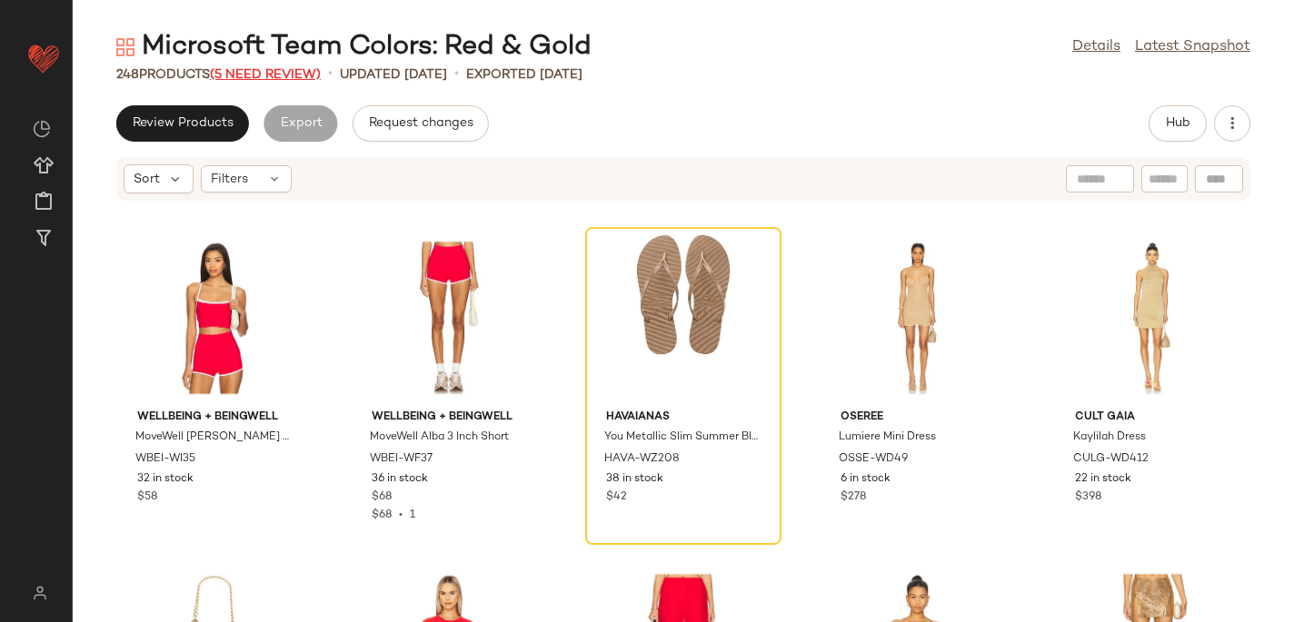
click at [263, 79] on span "(5 Need Review)" at bounding box center [265, 75] width 111 height 14
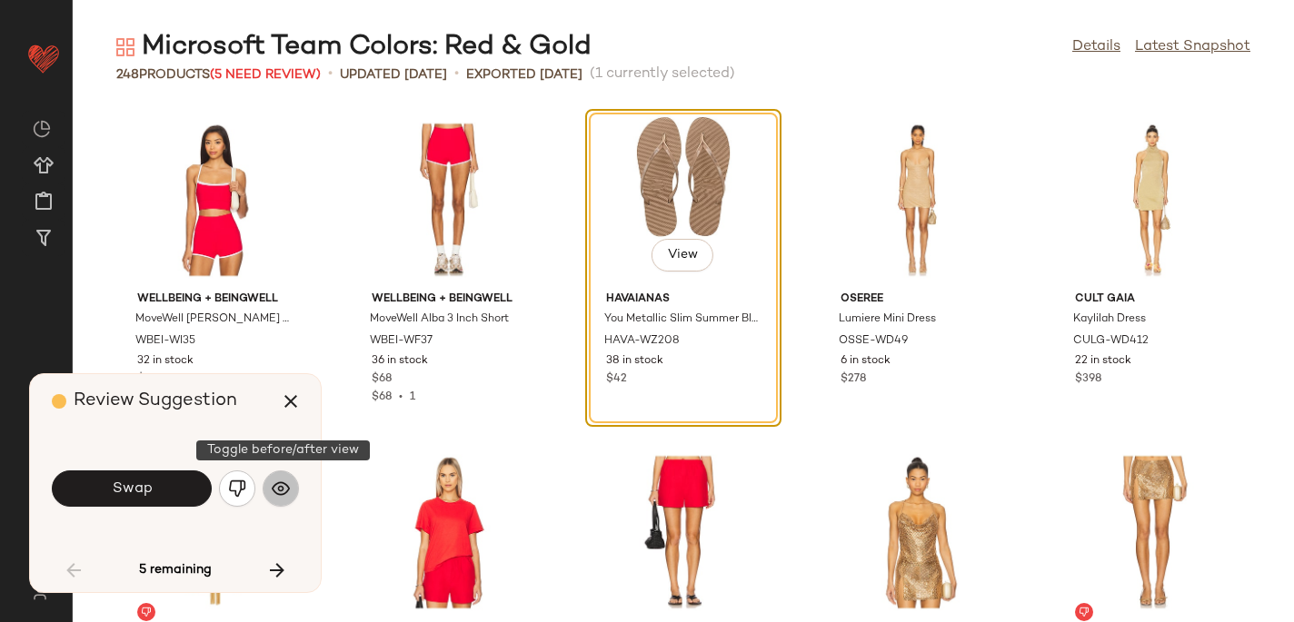
click at [264, 482] on button "button" at bounding box center [281, 489] width 36 height 36
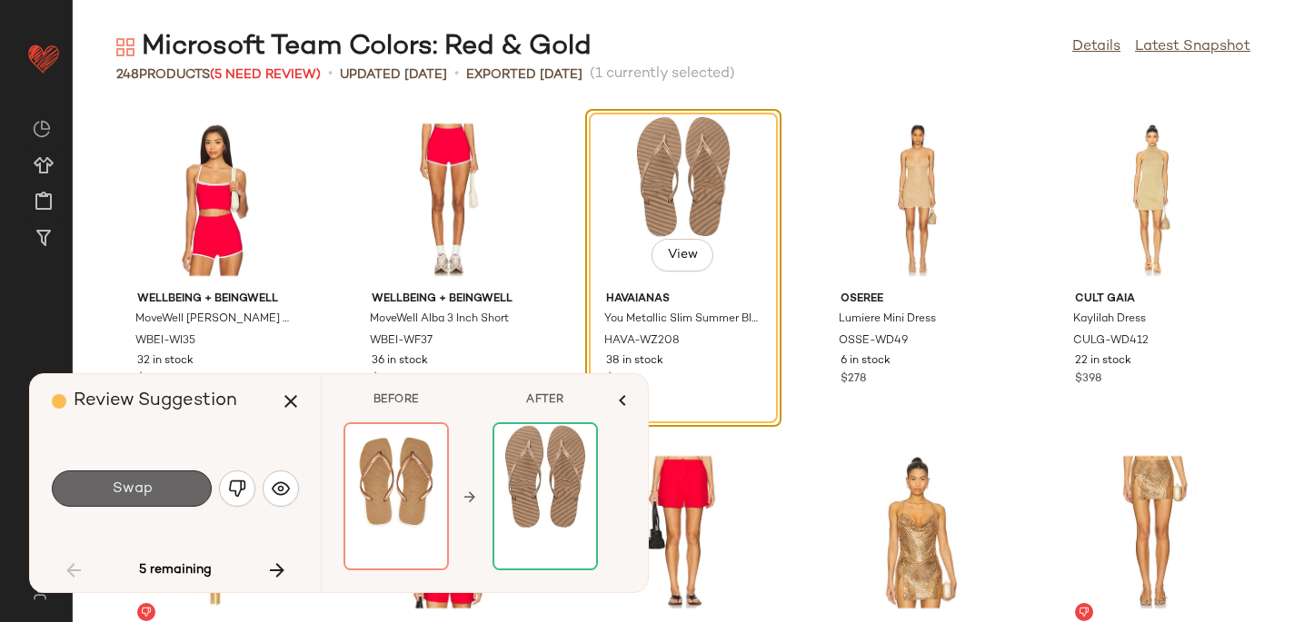
click at [173, 490] on button "Swap" at bounding box center [132, 489] width 160 height 36
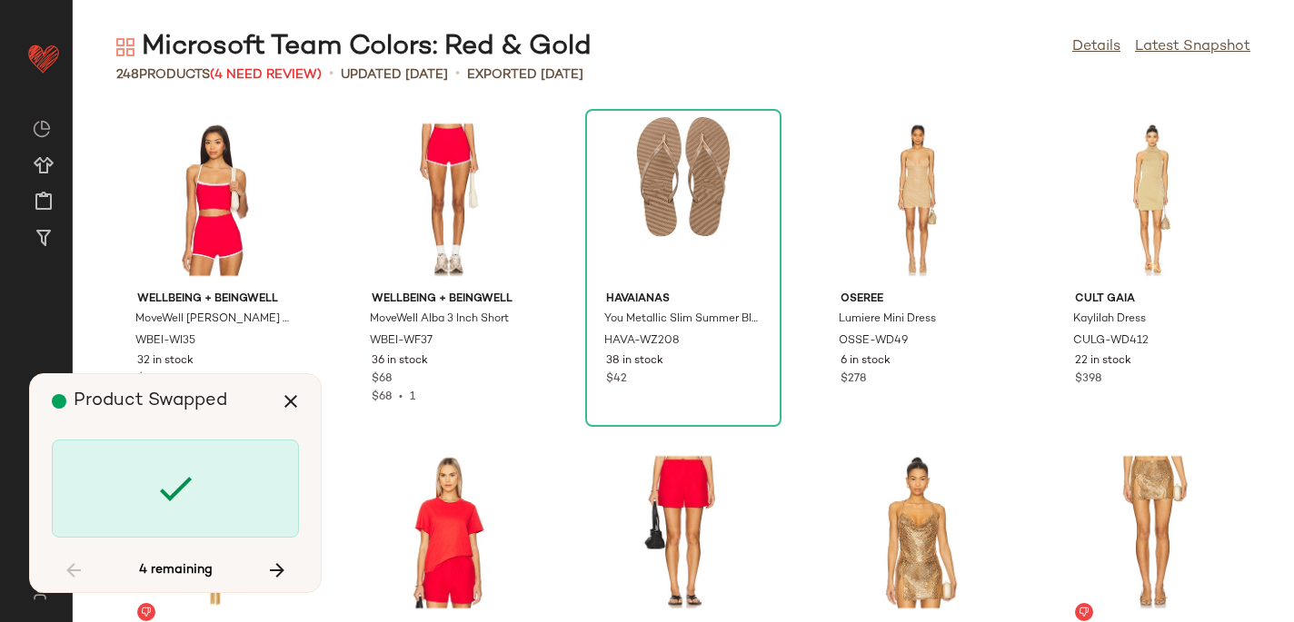
scroll to position [2993, 0]
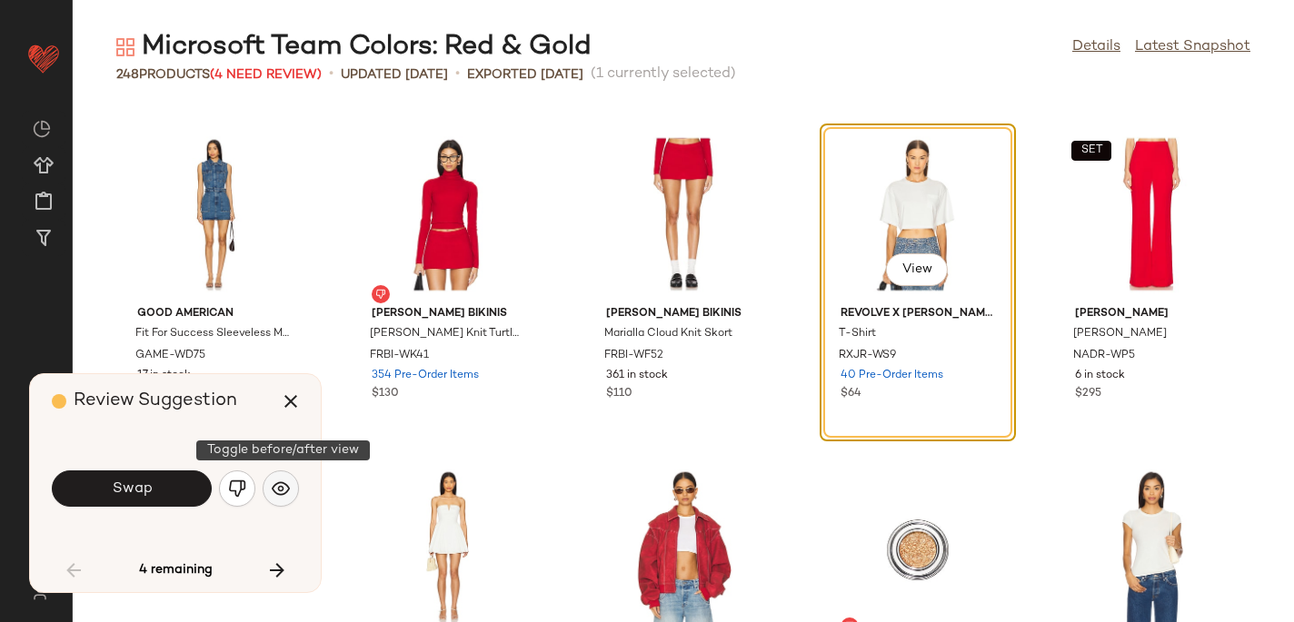
click at [280, 483] on img "button" at bounding box center [281, 489] width 18 height 18
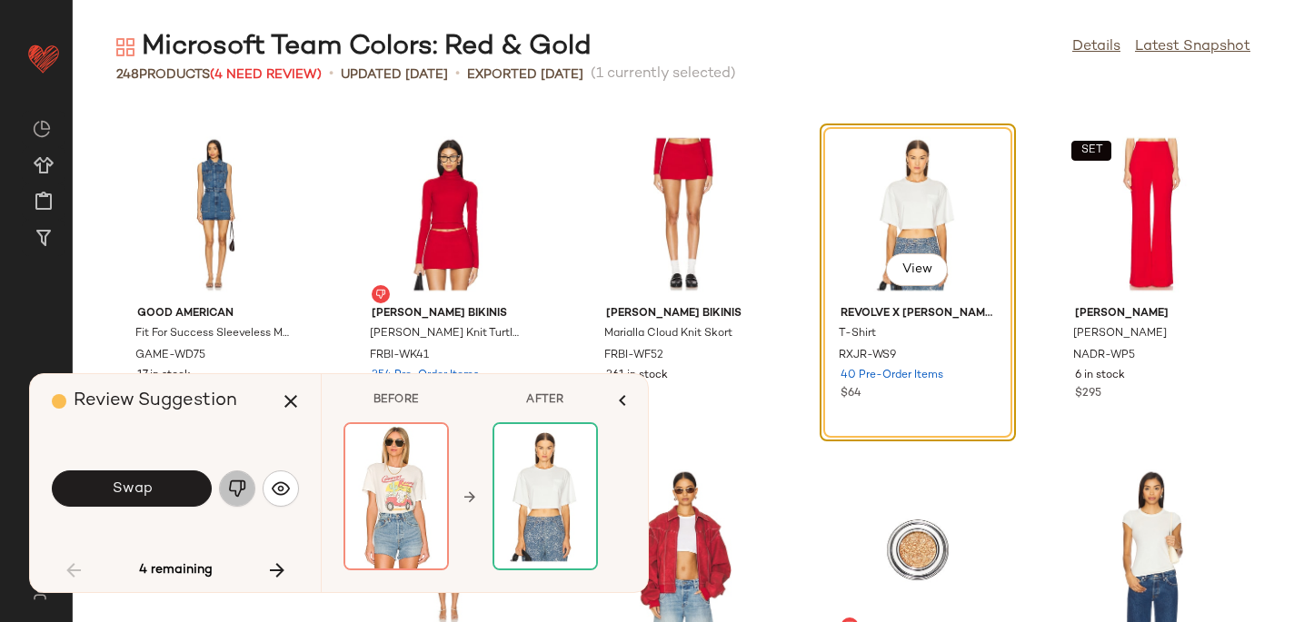
click at [234, 491] on img "button" at bounding box center [237, 489] width 18 height 18
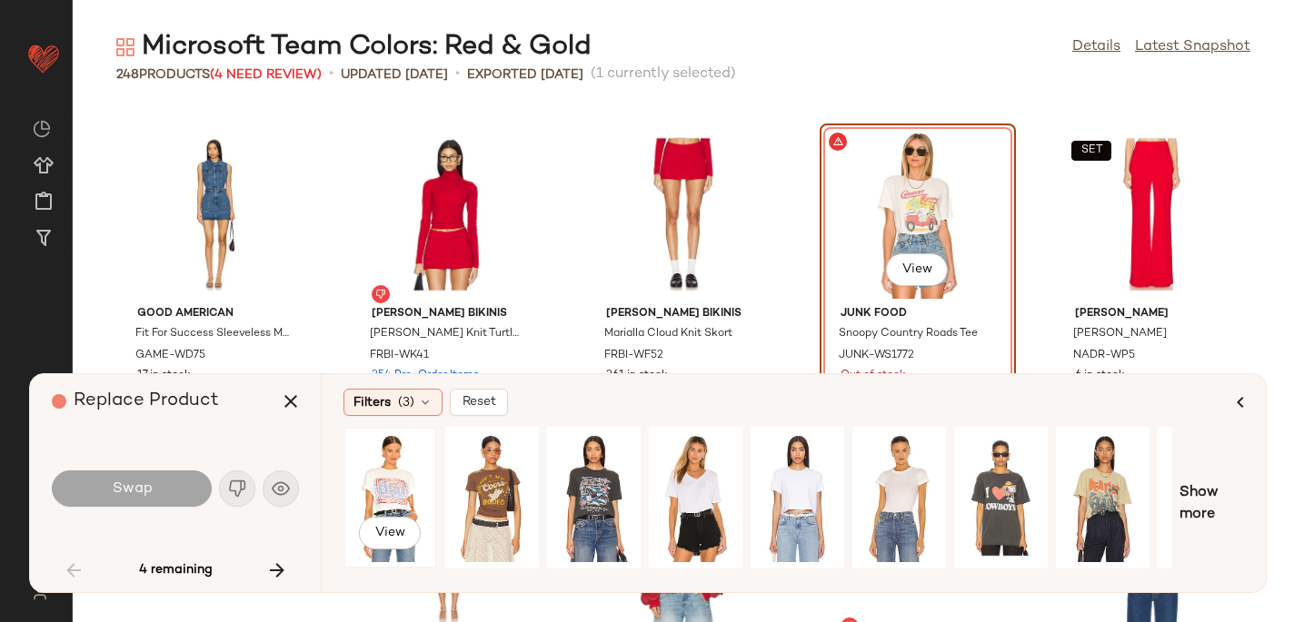
click at [379, 489] on div "View" at bounding box center [390, 497] width 81 height 129
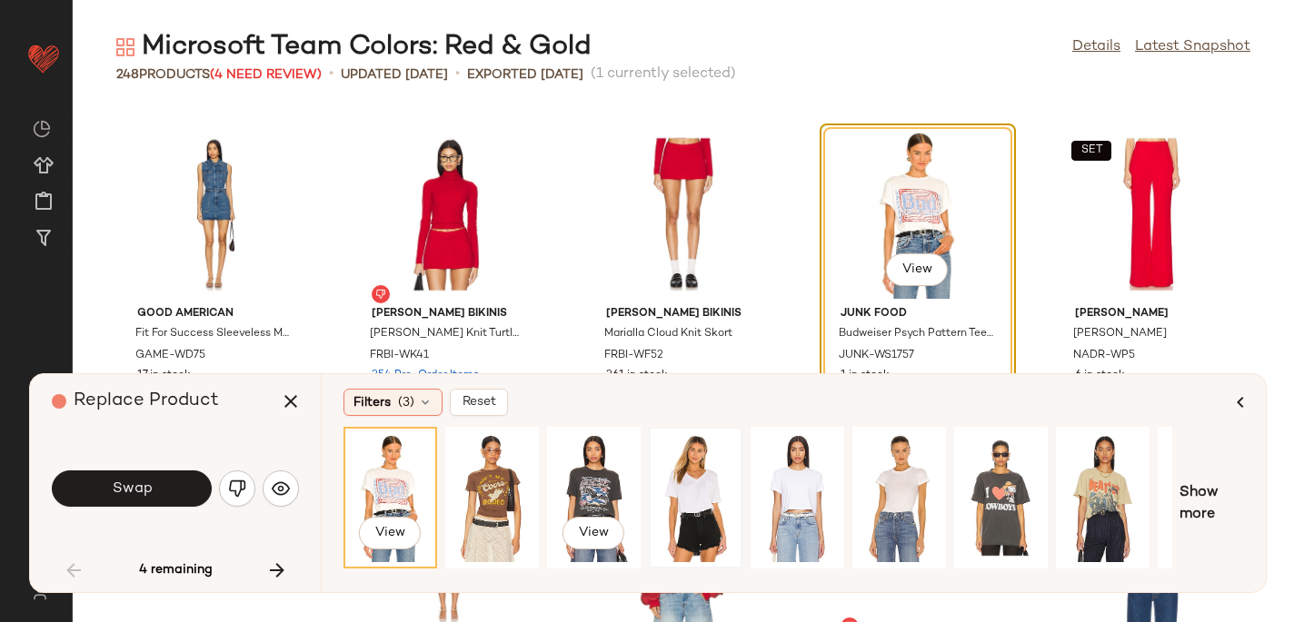
drag, startPoint x: 609, startPoint y: 500, endPoint x: 732, endPoint y: 475, distance: 126.0
click at [634, 499] on div "View" at bounding box center [594, 498] width 90 height 138
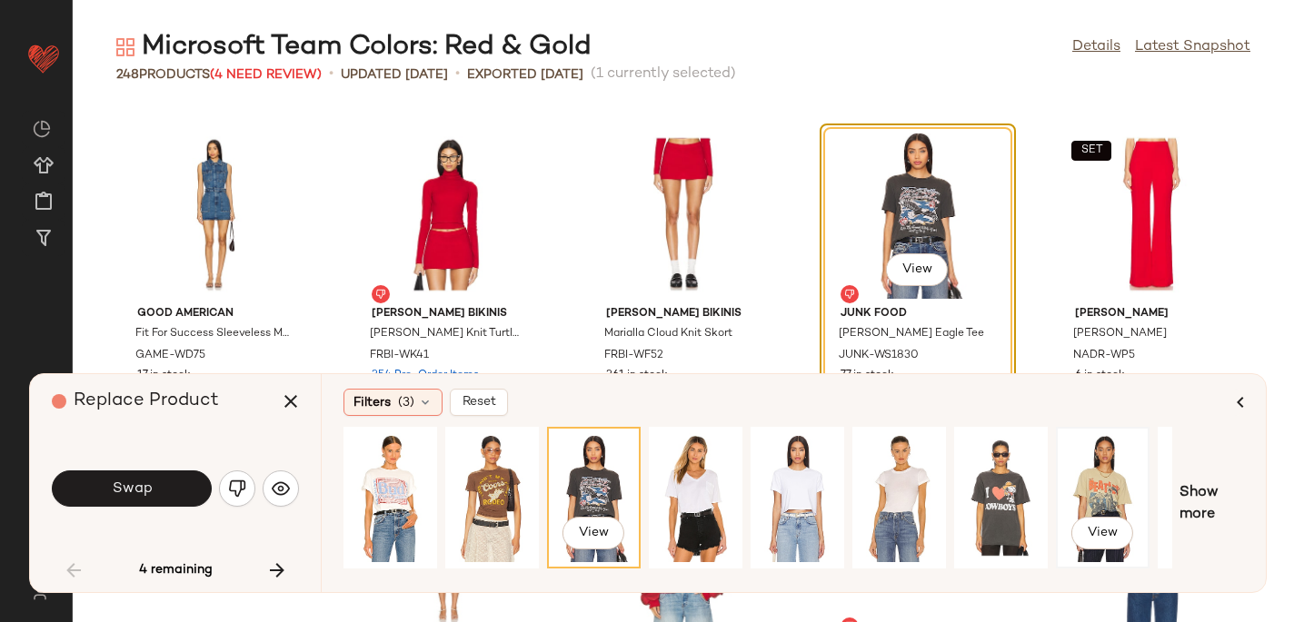
click at [1121, 473] on div "View" at bounding box center [1102, 497] width 81 height 129
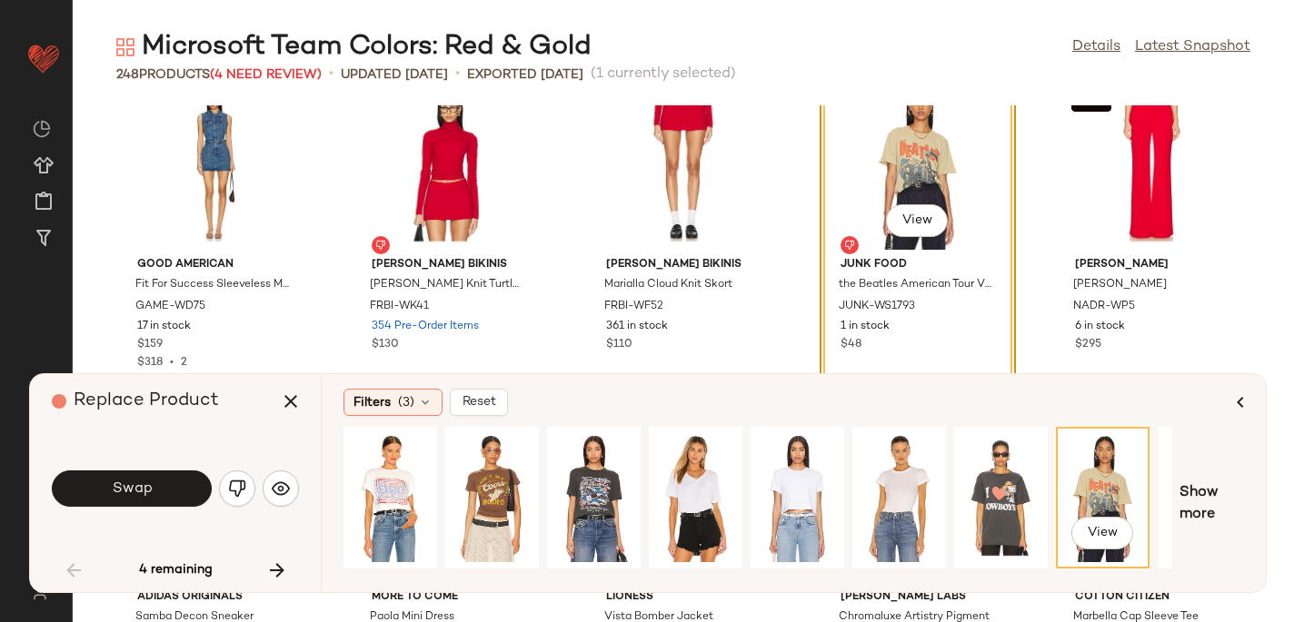
scroll to position [3043, 0]
click at [368, 461] on div "View" at bounding box center [390, 497] width 81 height 129
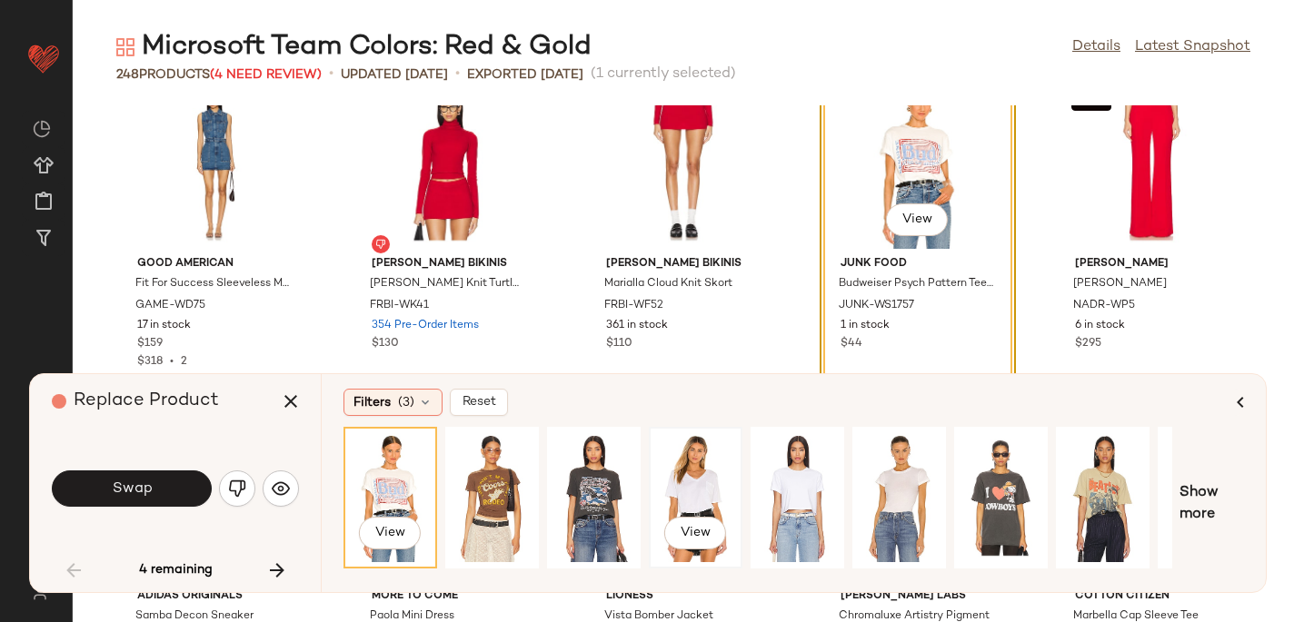
scroll to position [0, 179]
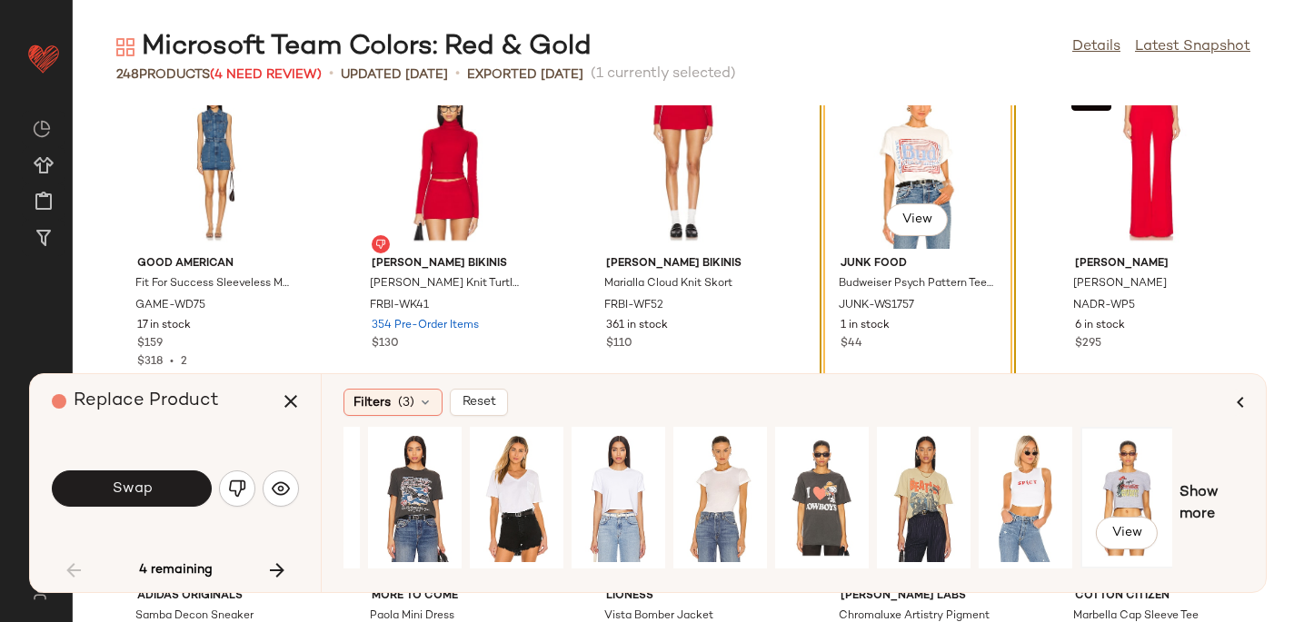
click at [1109, 473] on div "View" at bounding box center [1127, 497] width 81 height 129
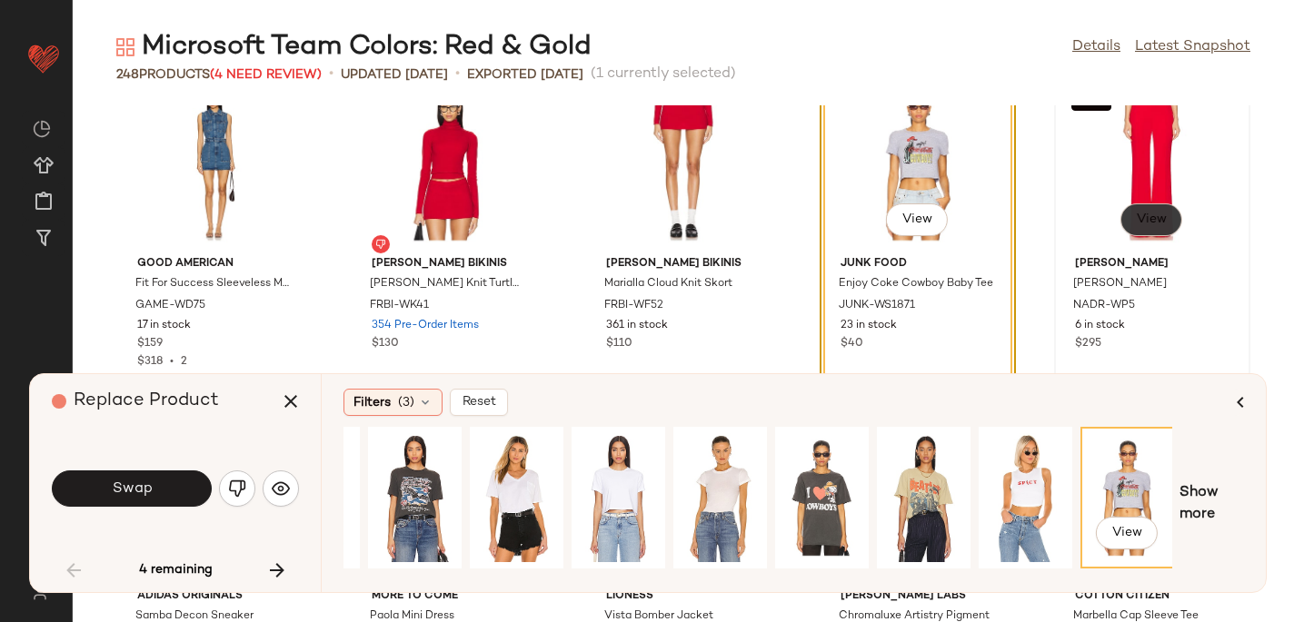
click at [1120, 220] on button "View" at bounding box center [1151, 220] width 62 height 33
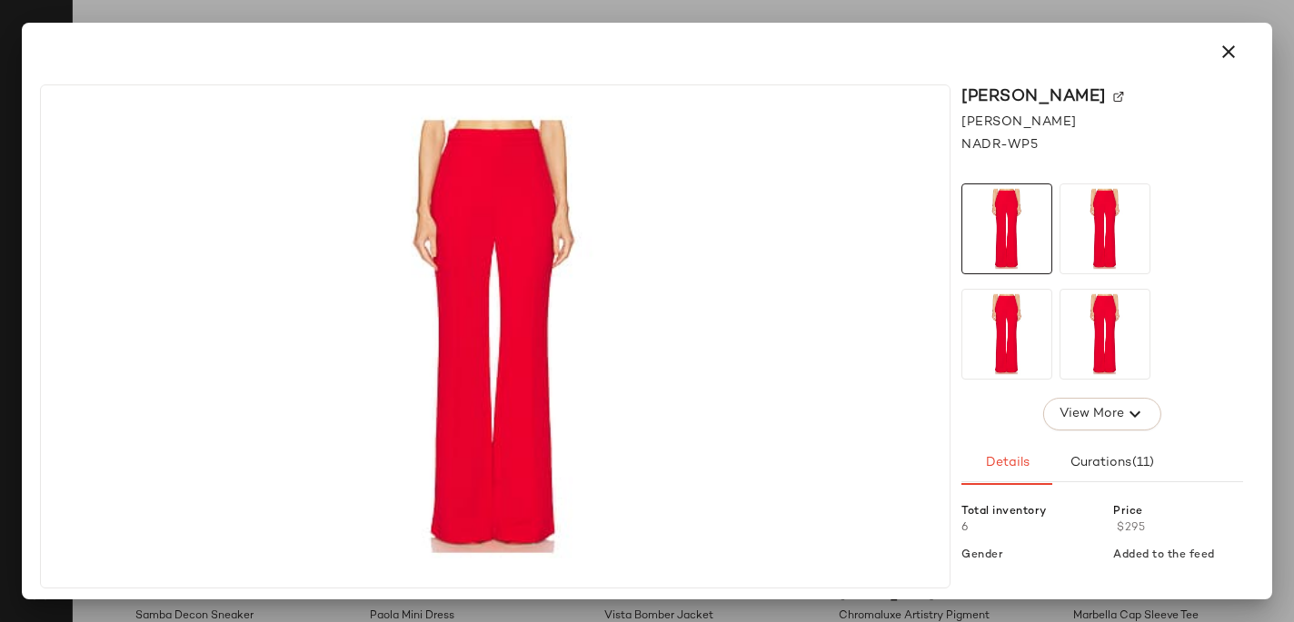
click at [1113, 94] on img at bounding box center [1118, 97] width 11 height 11
click at [1211, 50] on button "button" at bounding box center [1228, 52] width 44 height 44
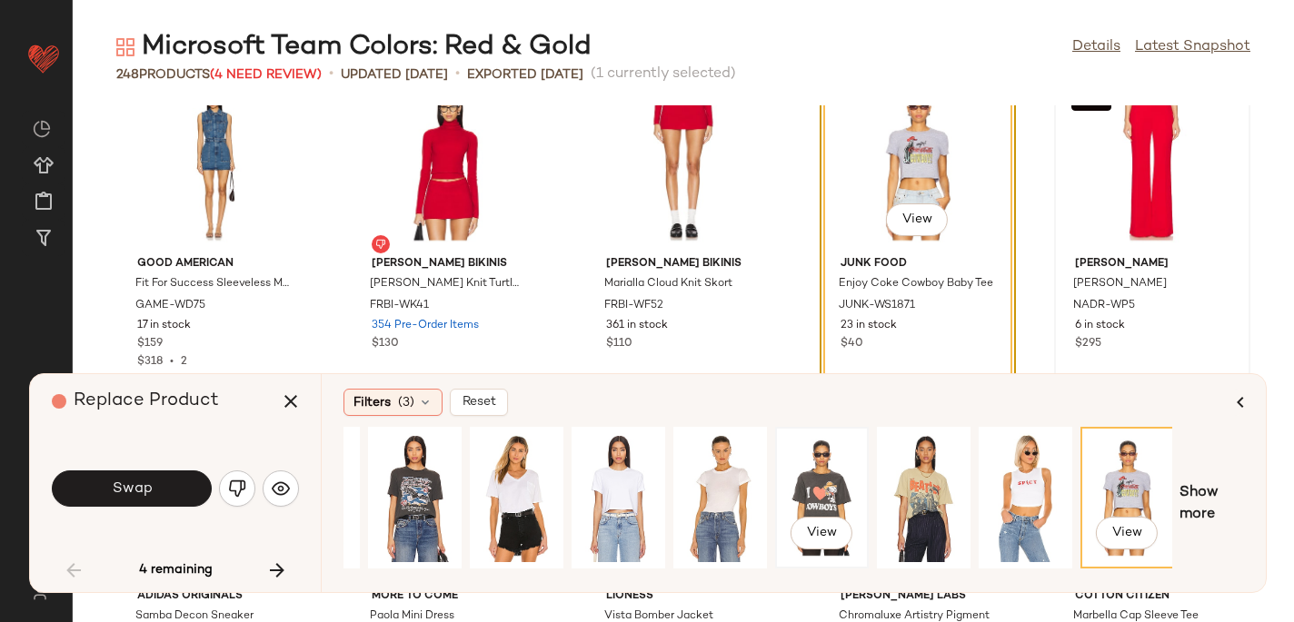
click at [829, 474] on div "View" at bounding box center [821, 497] width 81 height 129
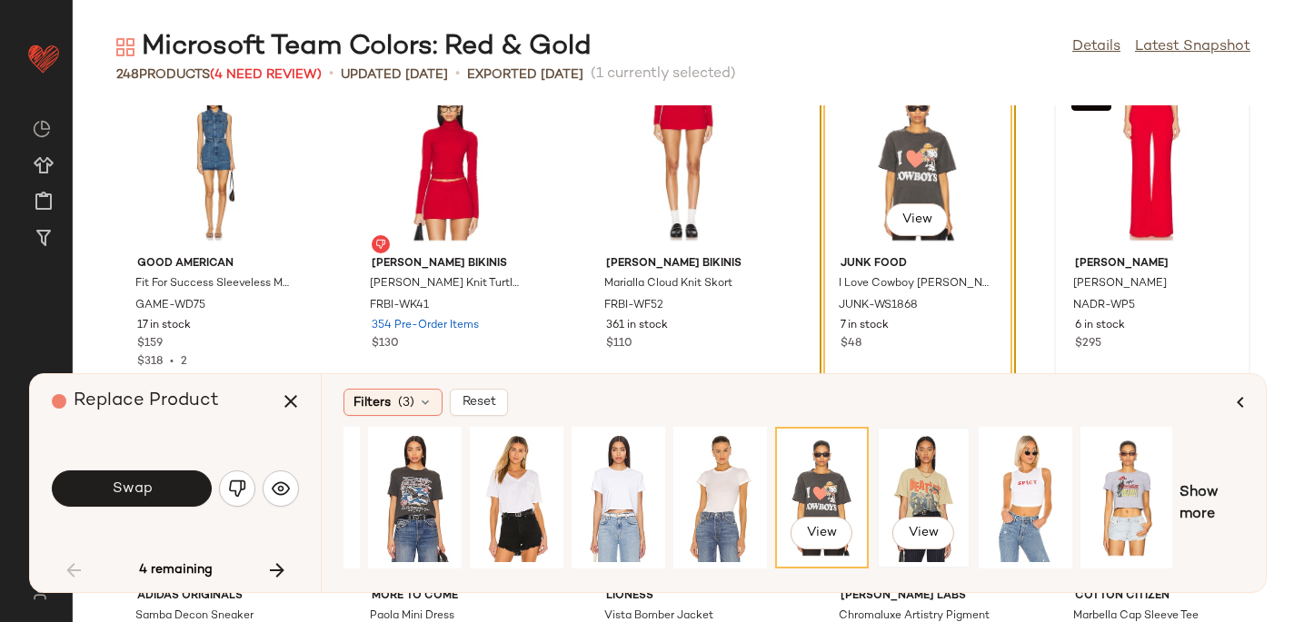
click at [901, 459] on div "View" at bounding box center [923, 497] width 81 height 129
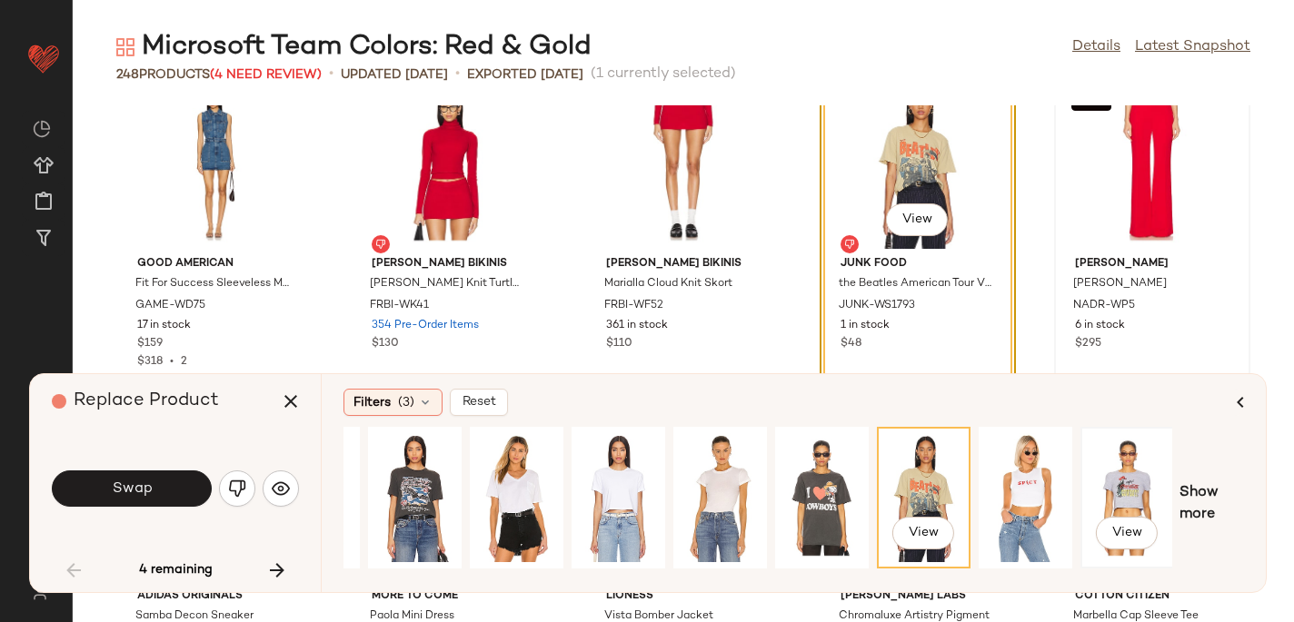
click at [1128, 466] on div "View" at bounding box center [1127, 497] width 81 height 129
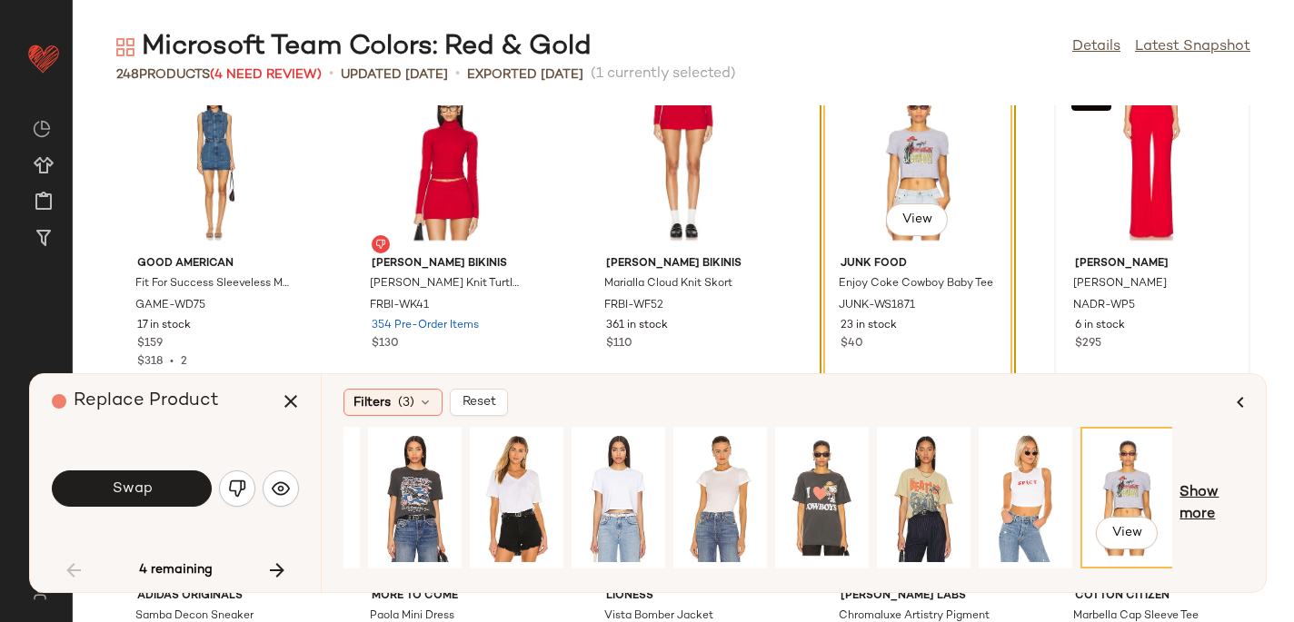
click at [1196, 507] on span "Show more" at bounding box center [1211, 504] width 65 height 44
click at [1212, 499] on span "Show more" at bounding box center [1224, 504] width 39 height 44
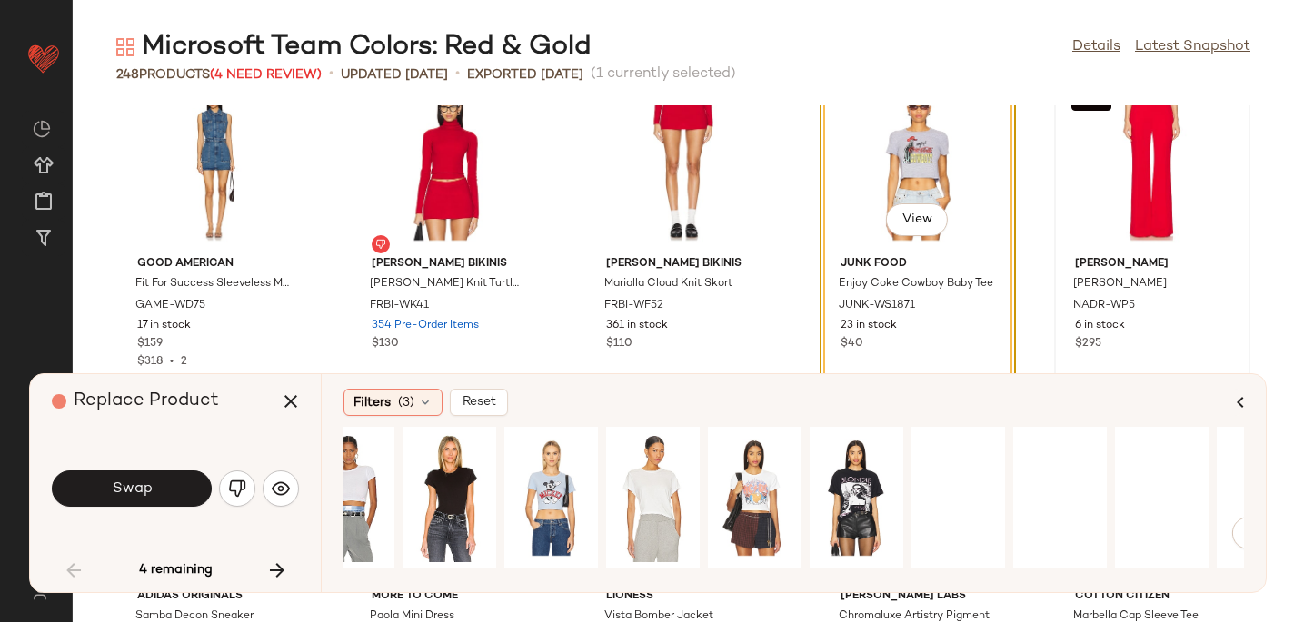
scroll to position [0, 1635]
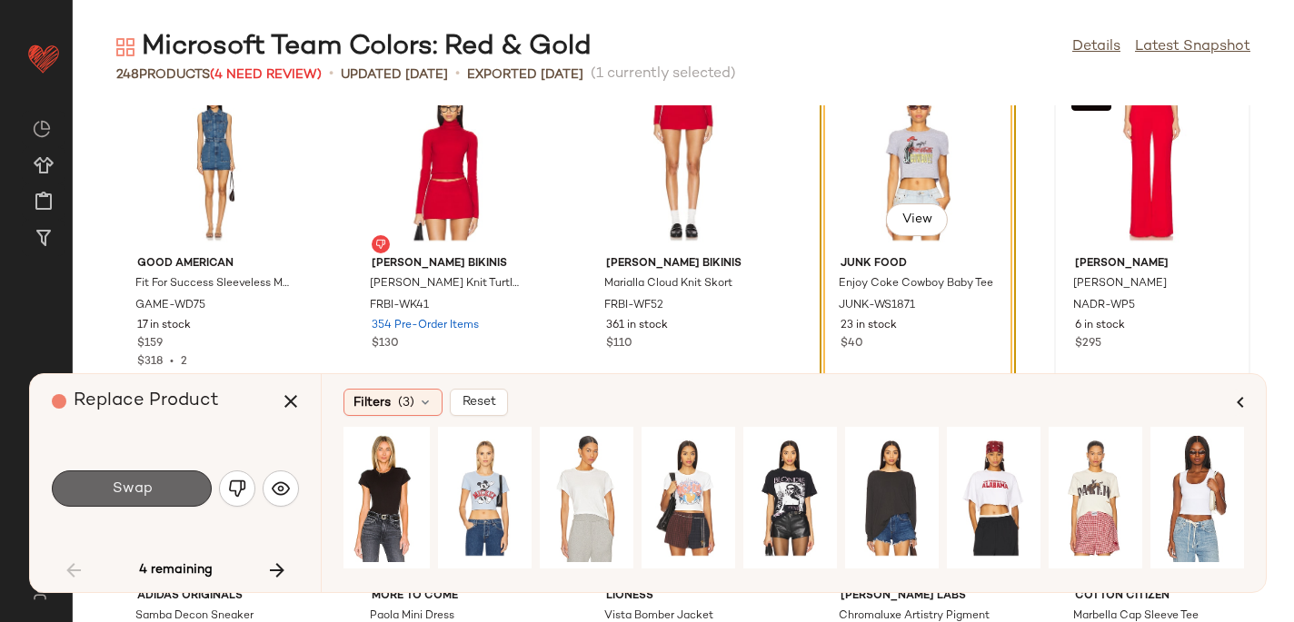
click at [164, 478] on button "Swap" at bounding box center [132, 489] width 160 height 36
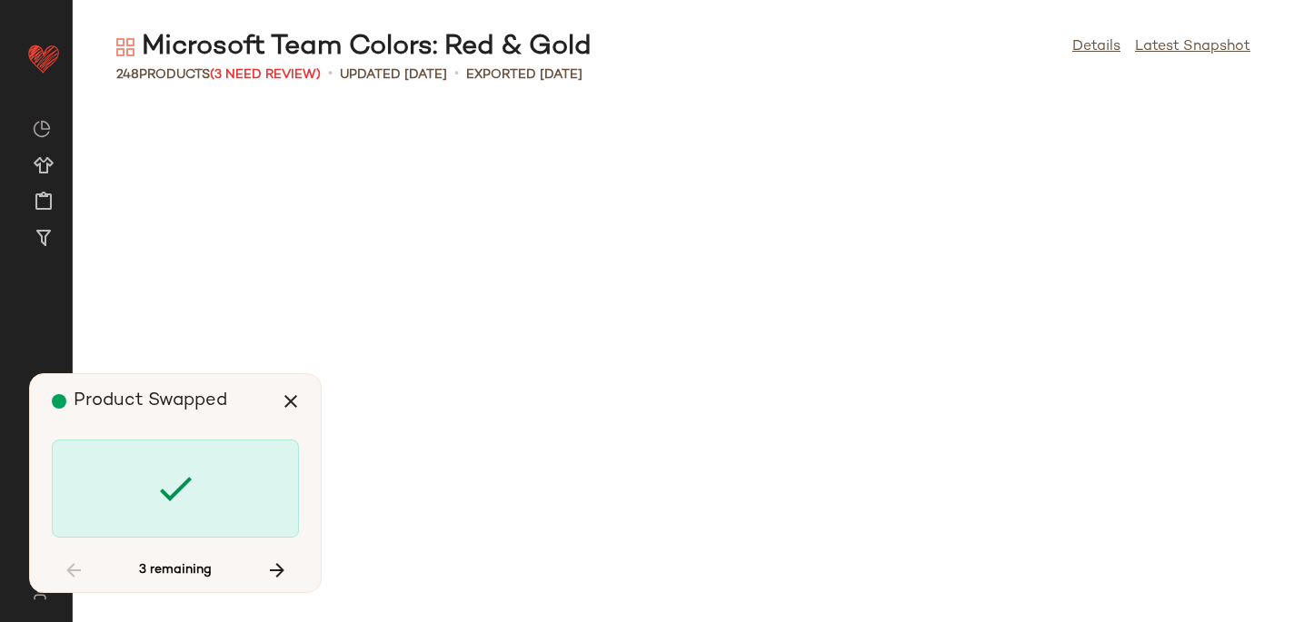
scroll to position [10640, 0]
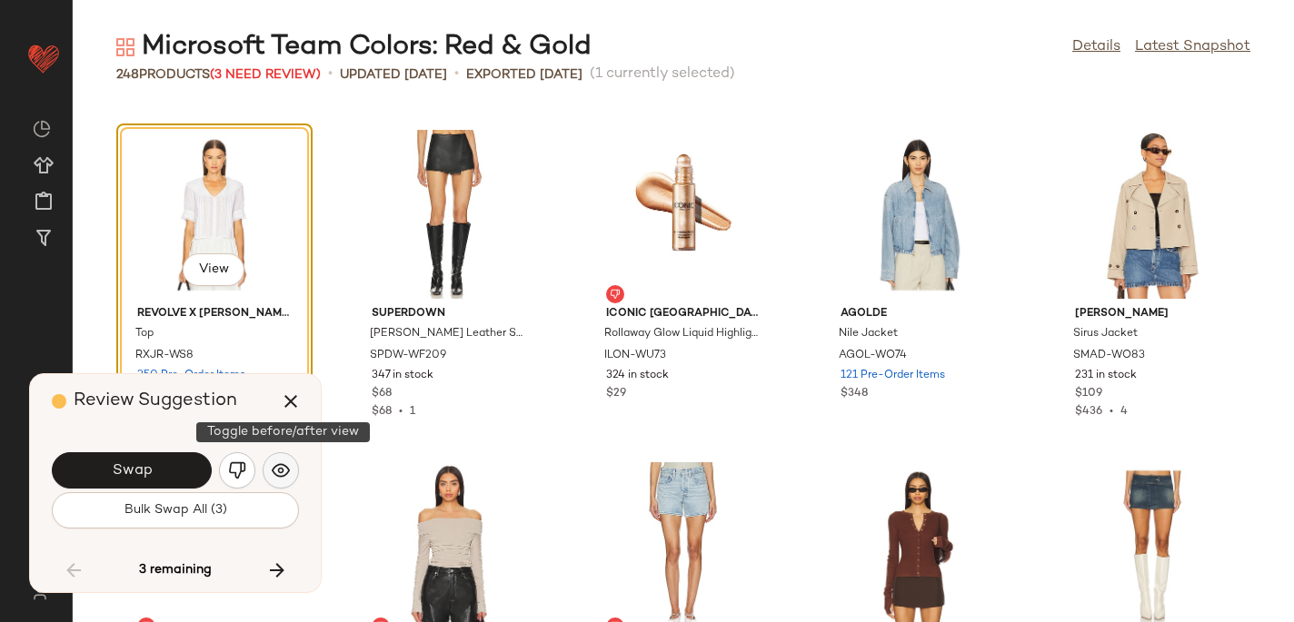
click at [273, 477] on img "button" at bounding box center [281, 471] width 18 height 18
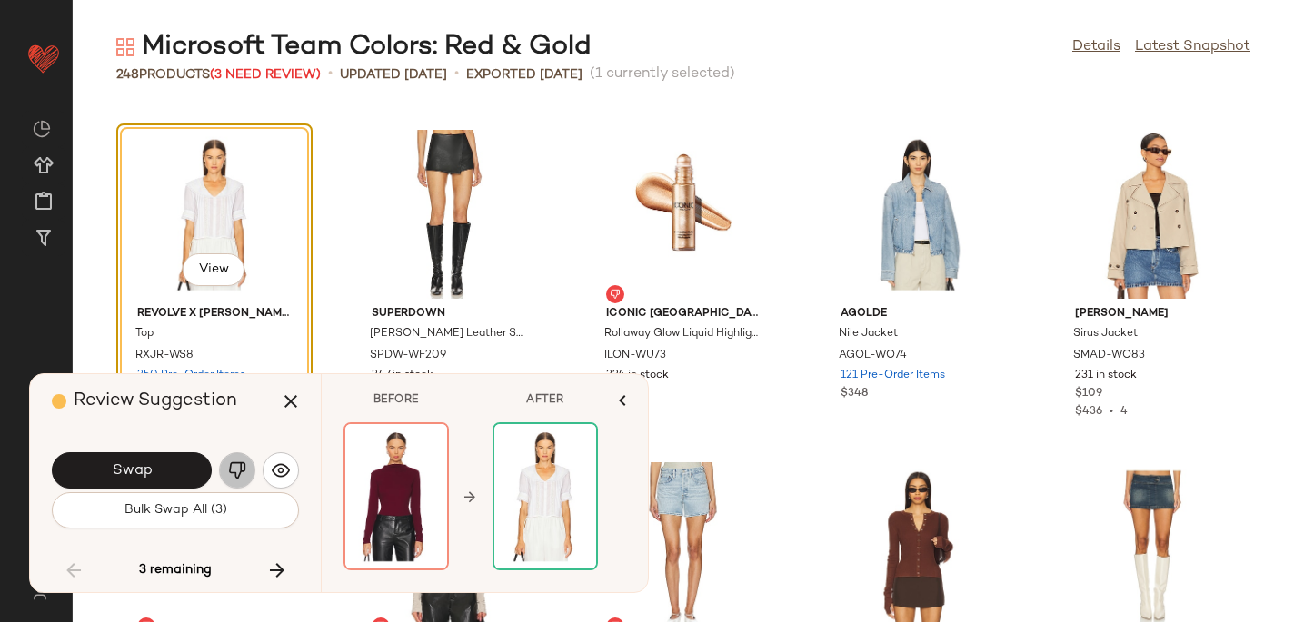
click at [229, 466] on img "button" at bounding box center [237, 471] width 18 height 18
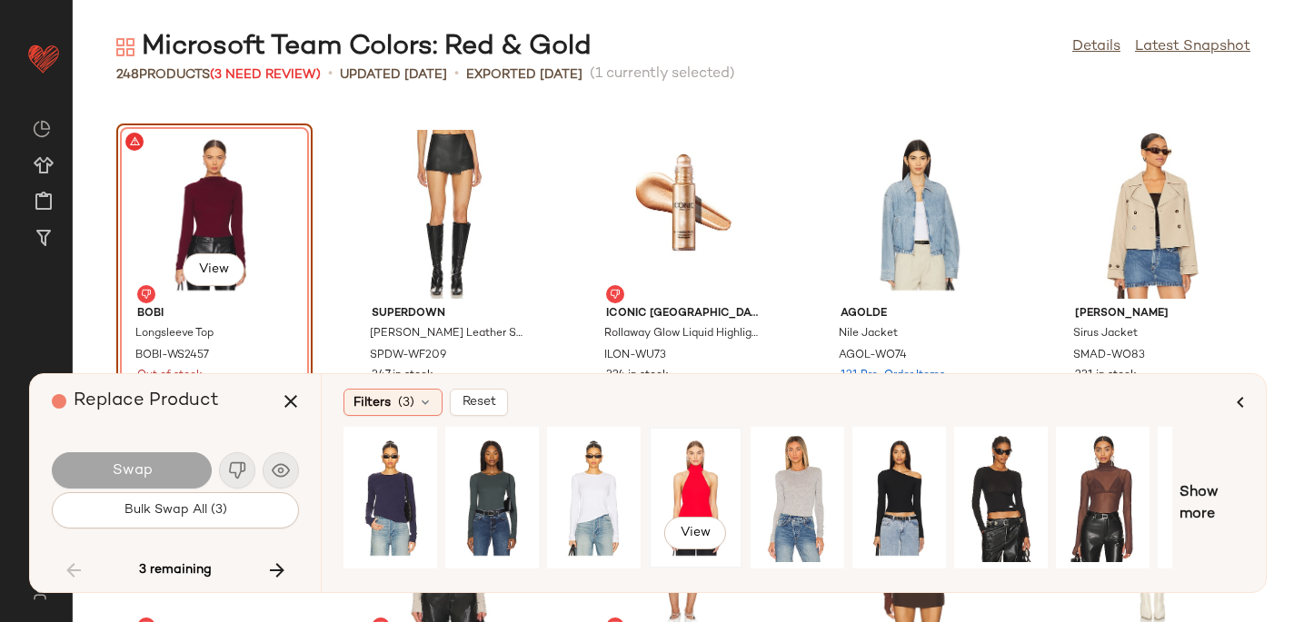
click at [680, 452] on div "View" at bounding box center [695, 497] width 81 height 129
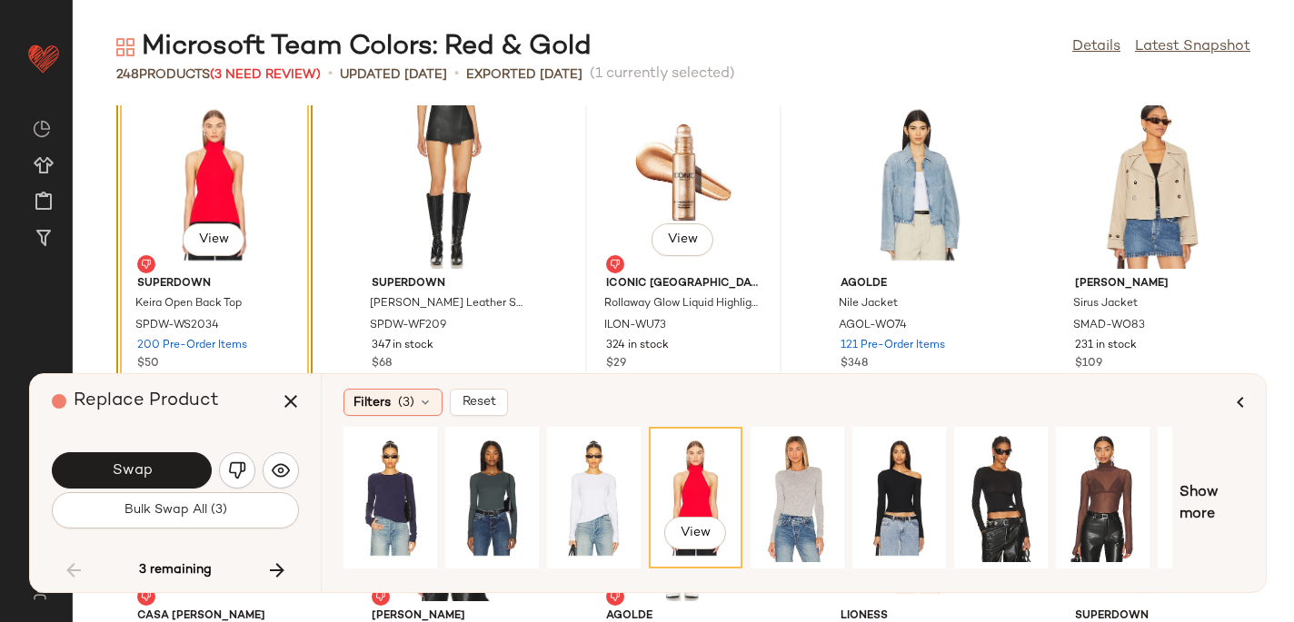
scroll to position [10677, 0]
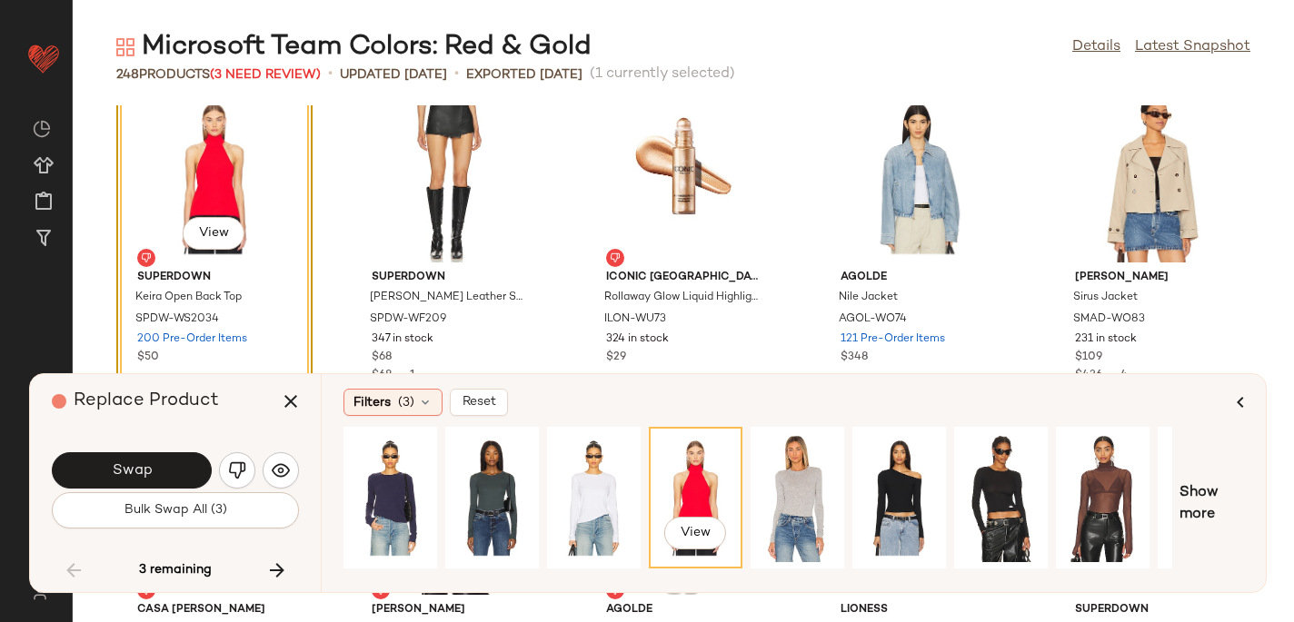
click at [120, 450] on div "Swap" at bounding box center [175, 471] width 247 height 44
click at [117, 467] on span "Swap" at bounding box center [131, 470] width 41 height 17
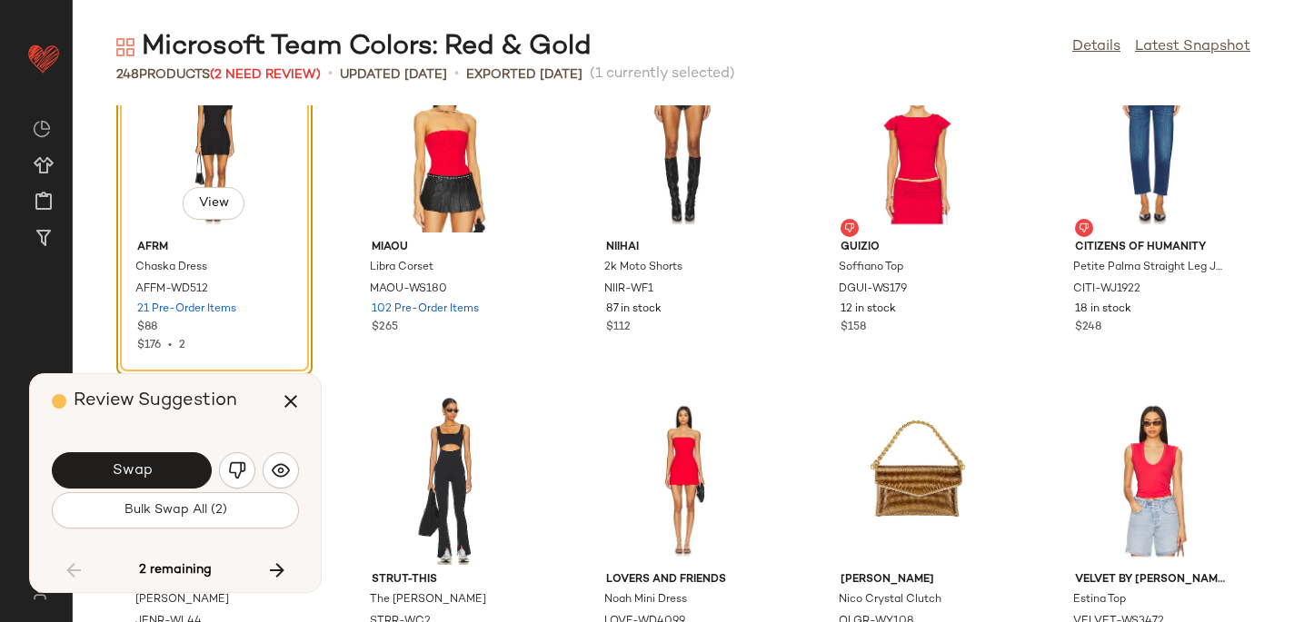
scroll to position [13701, 0]
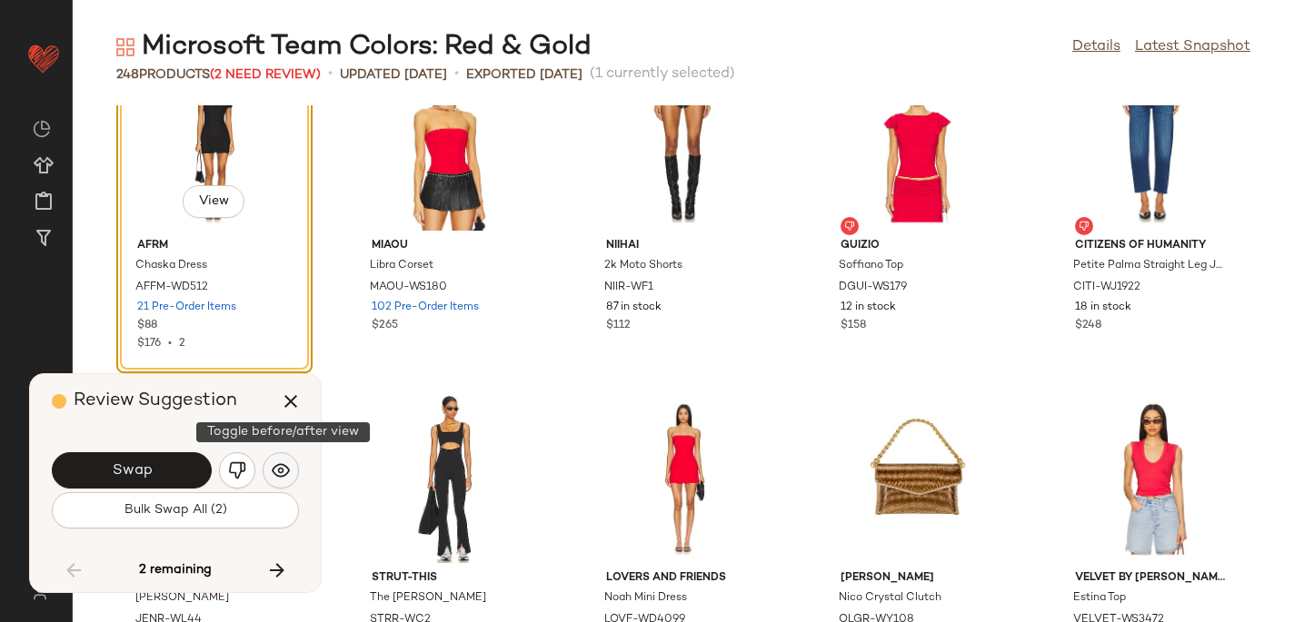
click at [276, 462] on img "button" at bounding box center [281, 471] width 18 height 18
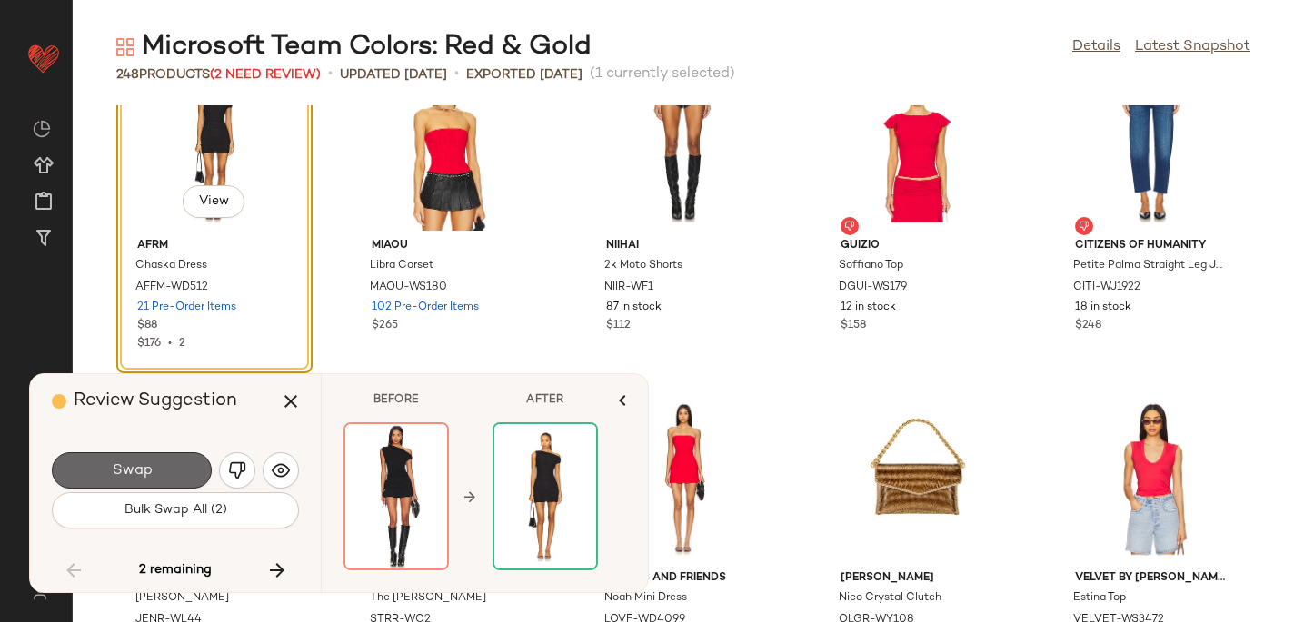
click at [185, 472] on button "Swap" at bounding box center [132, 470] width 160 height 36
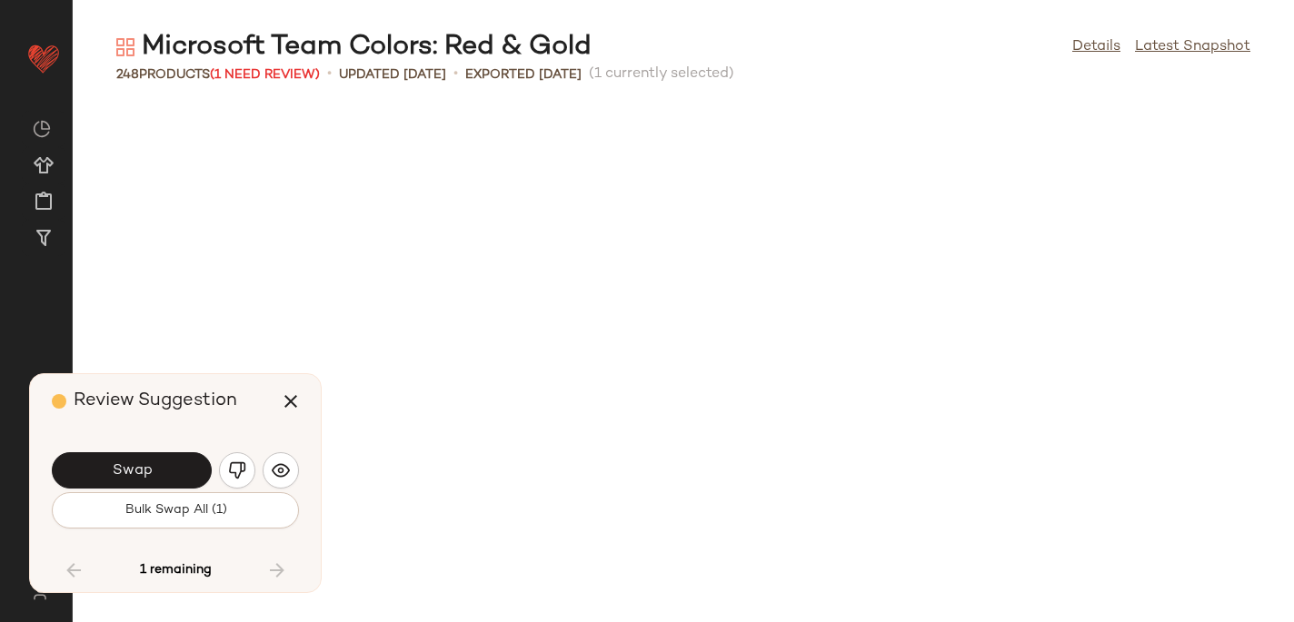
scroll to position [14630, 0]
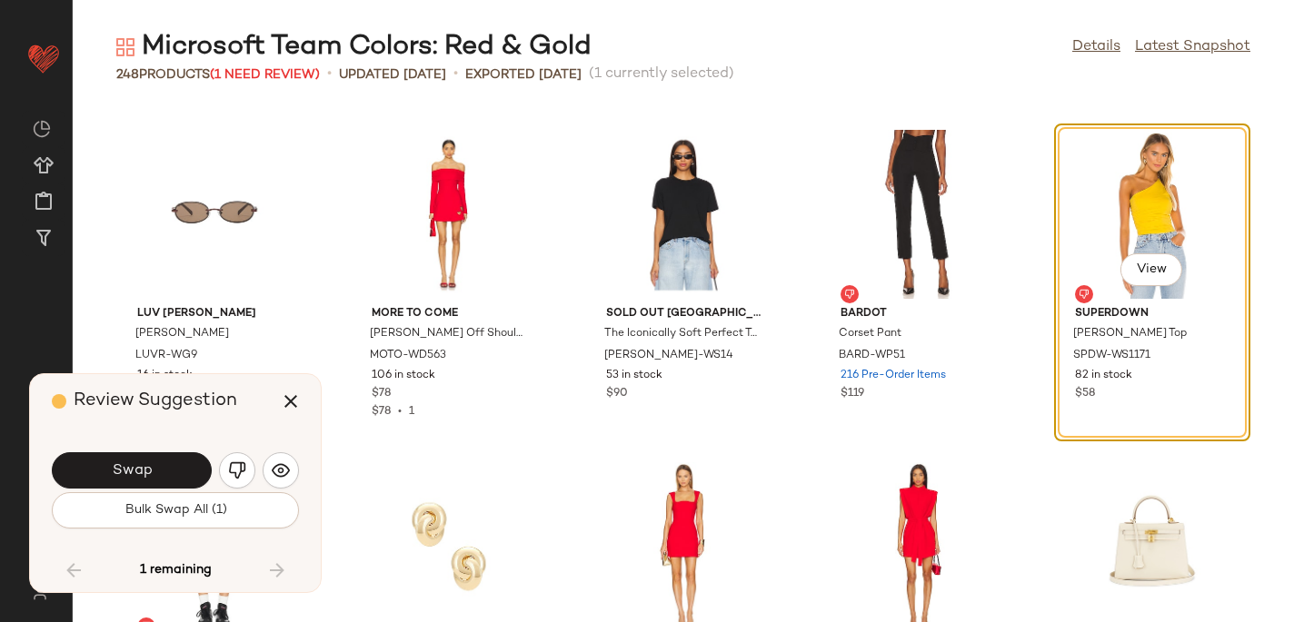
click at [296, 456] on div "Swap" at bounding box center [175, 471] width 247 height 44
click at [263, 488] on div "Swap" at bounding box center [175, 471] width 247 height 44
click at [281, 474] on img "button" at bounding box center [281, 471] width 18 height 18
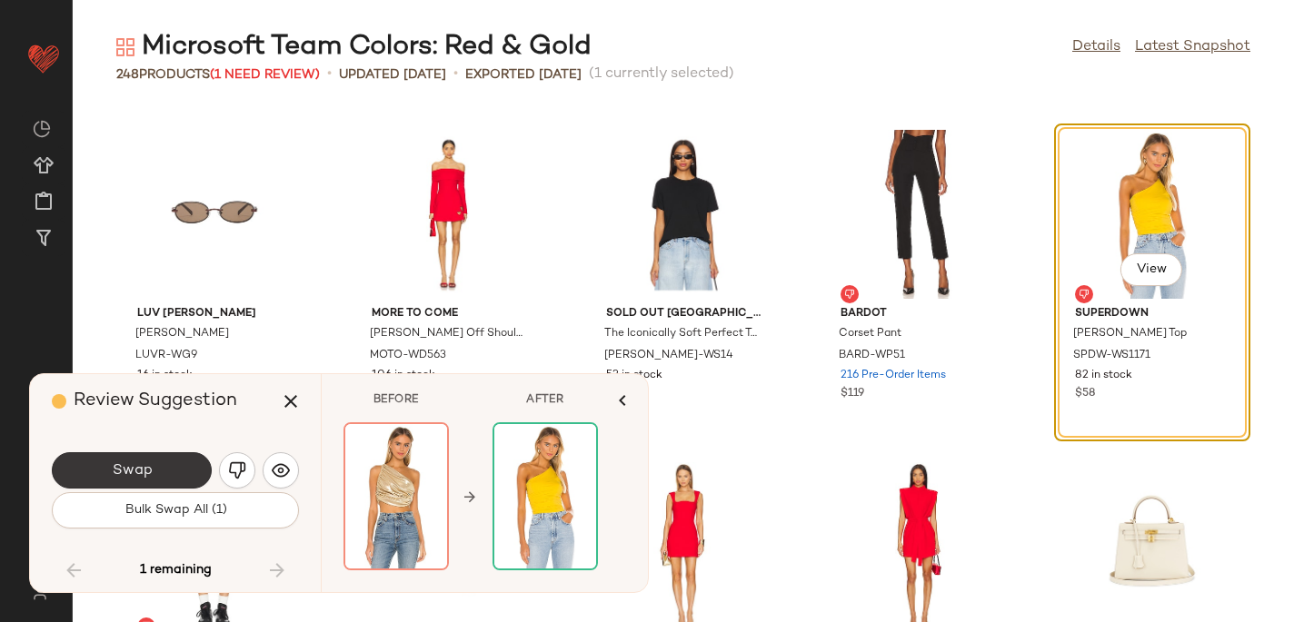
click at [128, 473] on span "Swap" at bounding box center [131, 470] width 41 height 17
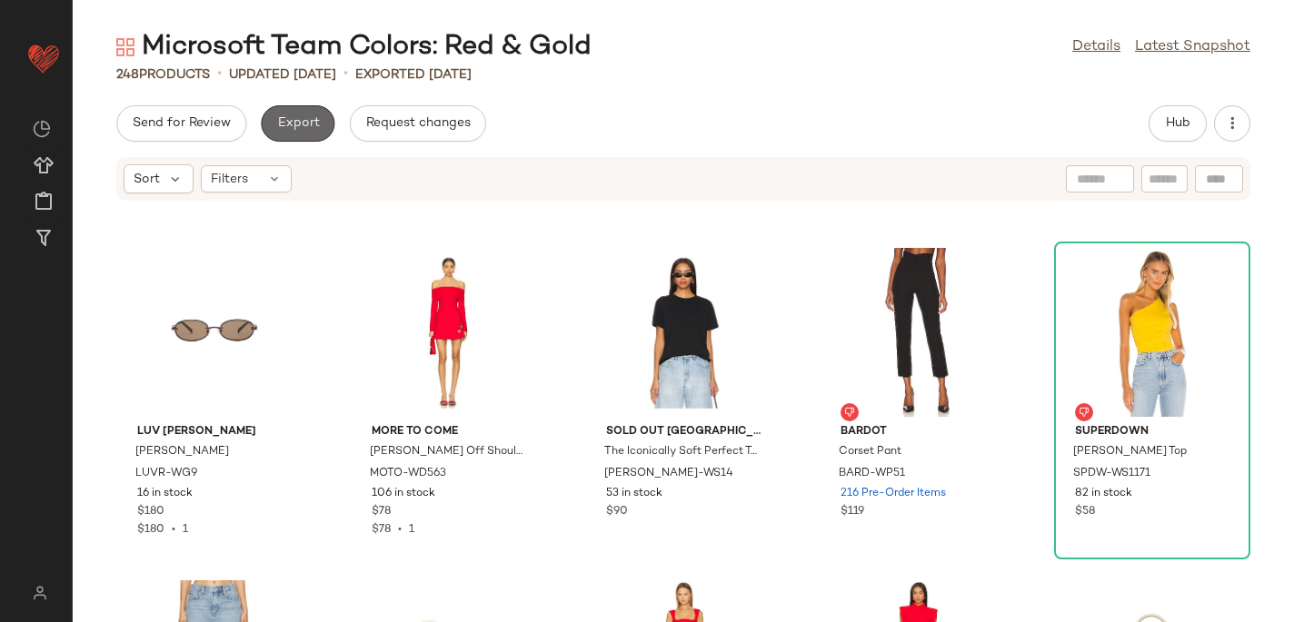
click at [299, 127] on span "Export" at bounding box center [297, 123] width 43 height 15
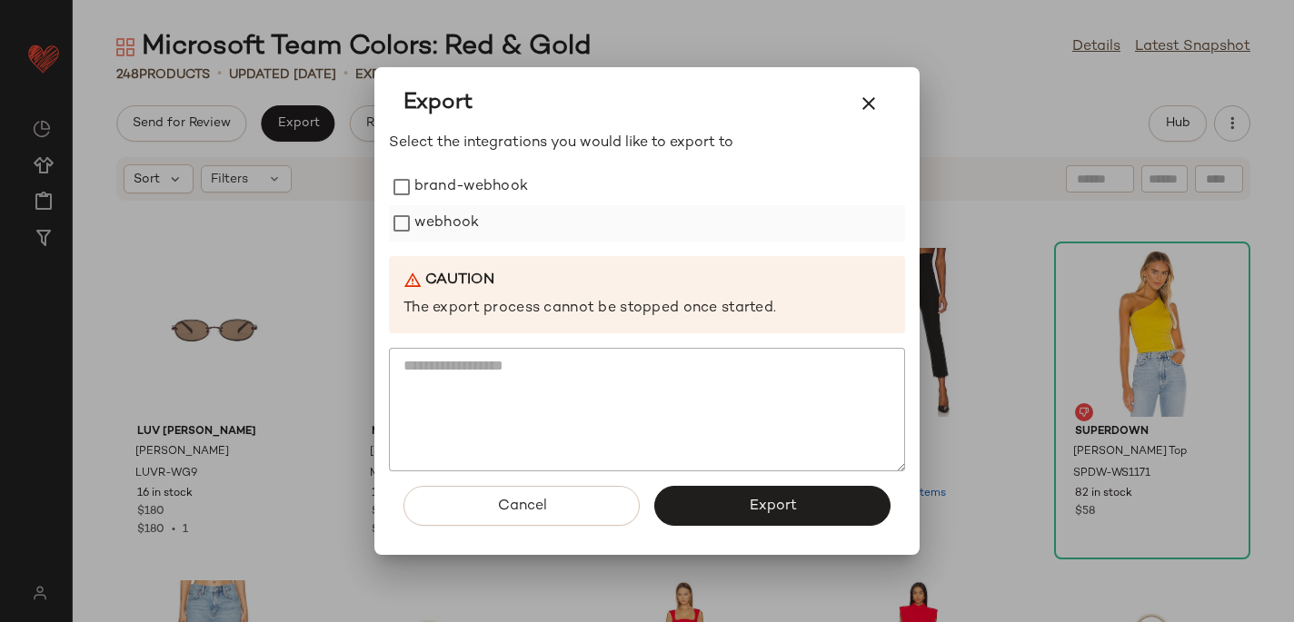
click at [542, 216] on div "webhook" at bounding box center [647, 223] width 516 height 36
click at [470, 216] on label "webhook" at bounding box center [446, 223] width 65 height 36
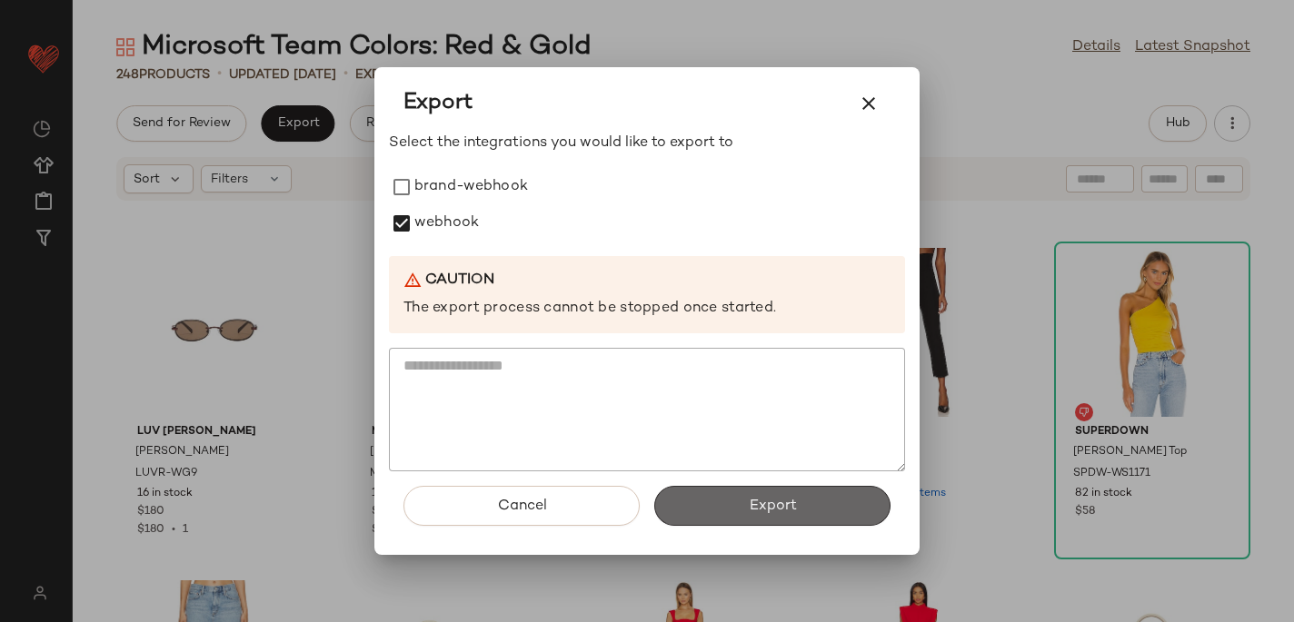
click at [808, 513] on button "Export" at bounding box center [772, 506] width 236 height 40
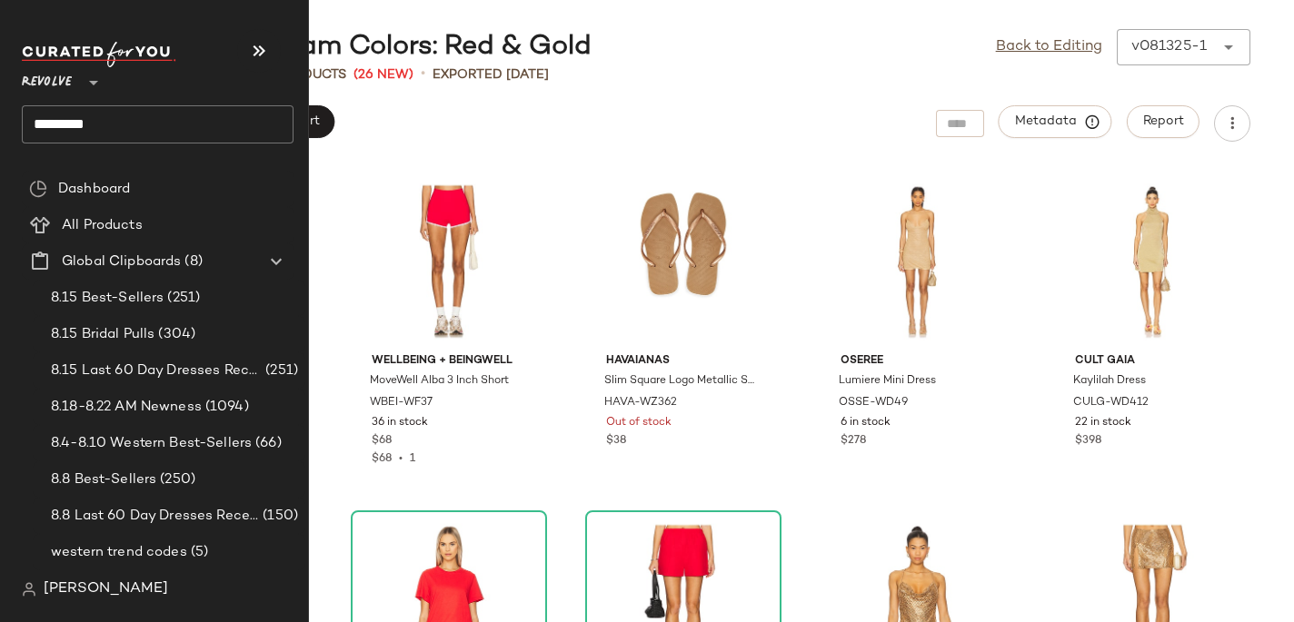
click at [60, 105] on input "*********" at bounding box center [158, 124] width 272 height 38
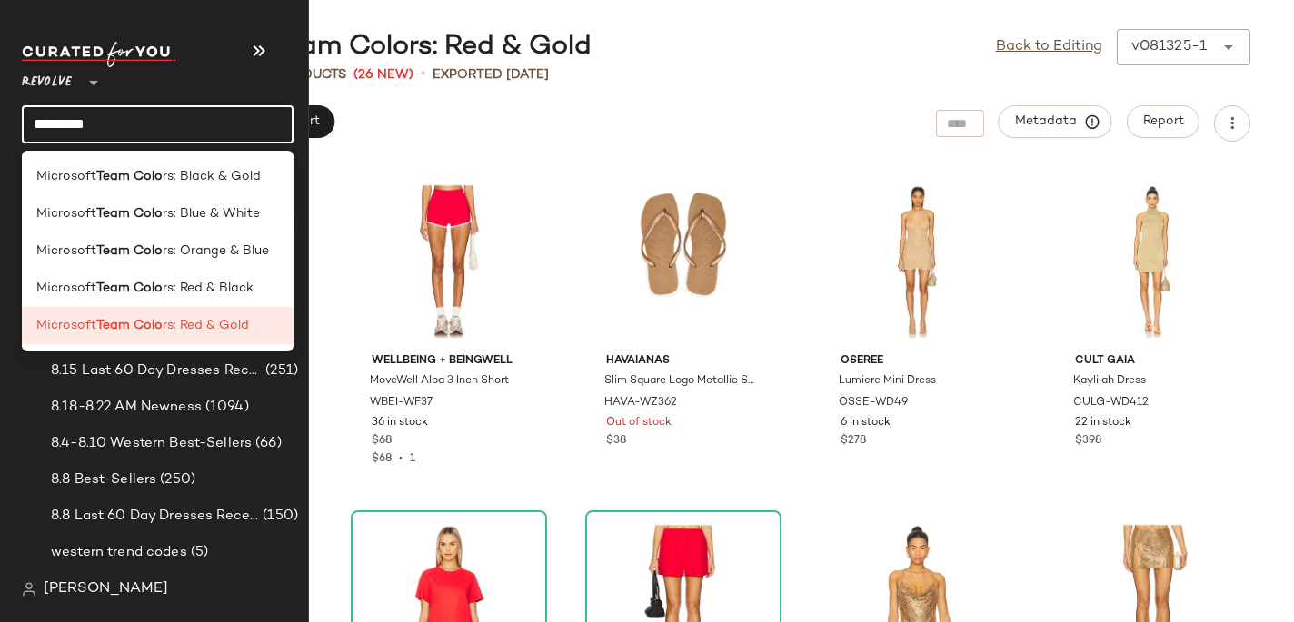
click at [52, 213] on span "Microsoft" at bounding box center [66, 213] width 60 height 19
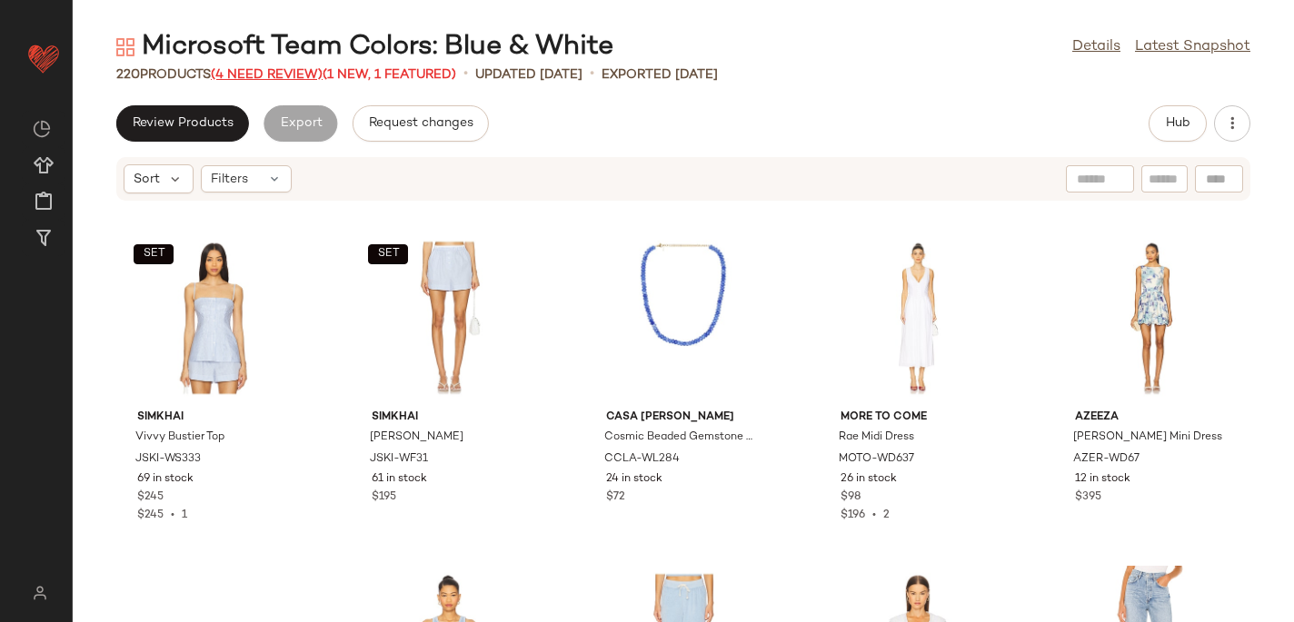
click at [273, 77] on span "(4 Need Review)" at bounding box center [267, 75] width 112 height 14
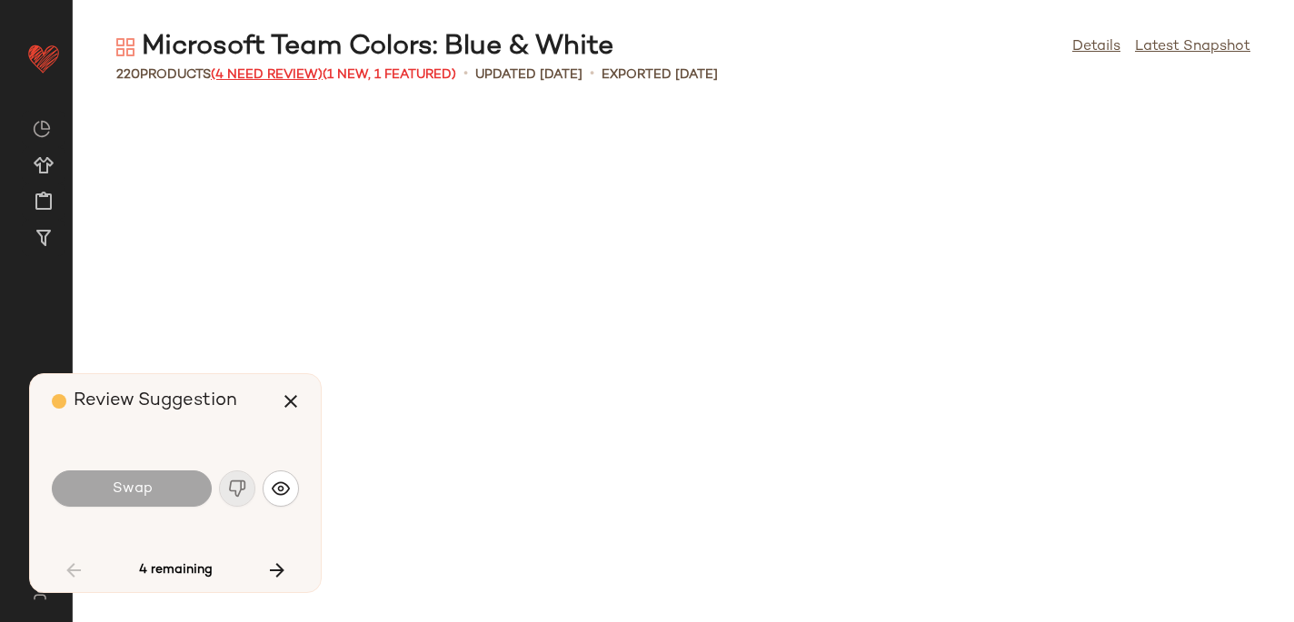
scroll to position [1995, 0]
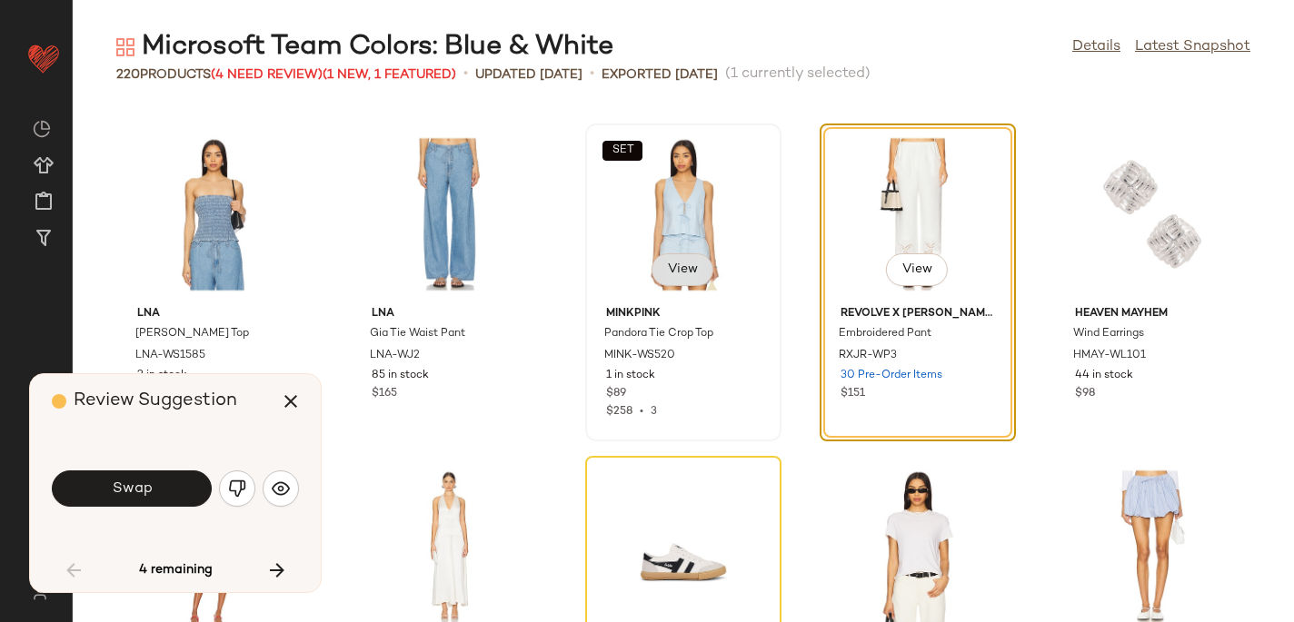
click at [675, 272] on span "View" at bounding box center [682, 270] width 31 height 15
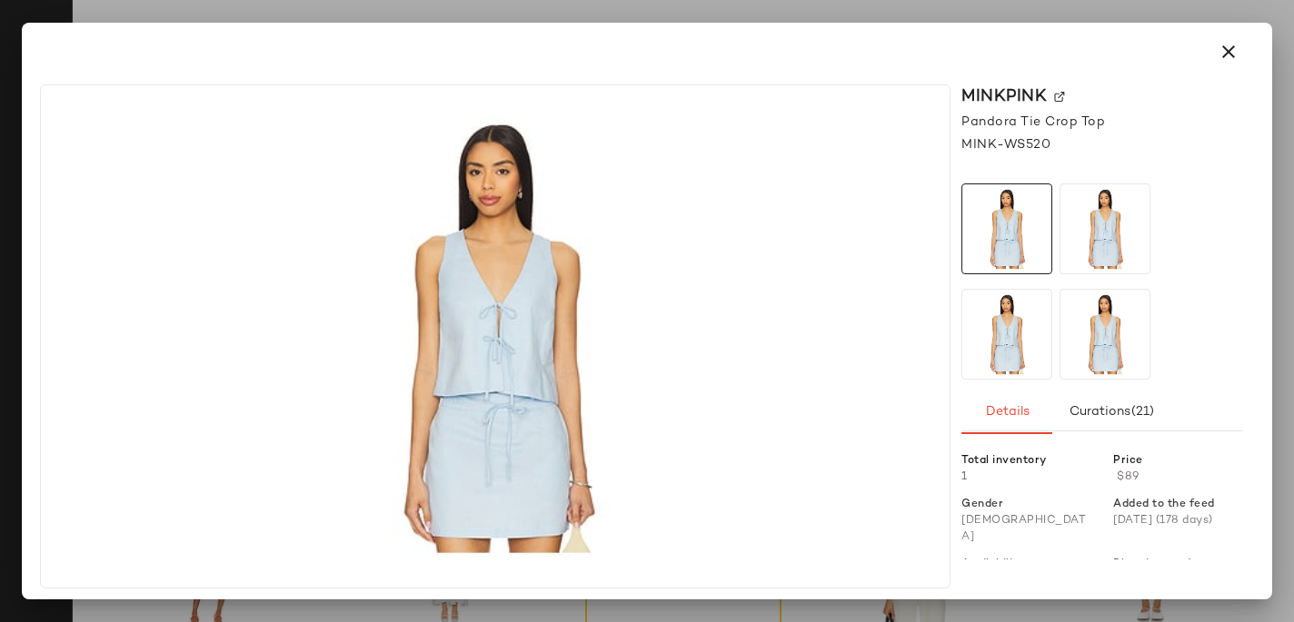
click at [1054, 96] on img at bounding box center [1059, 97] width 11 height 11
click at [1226, 38] on button "button" at bounding box center [1228, 52] width 44 height 44
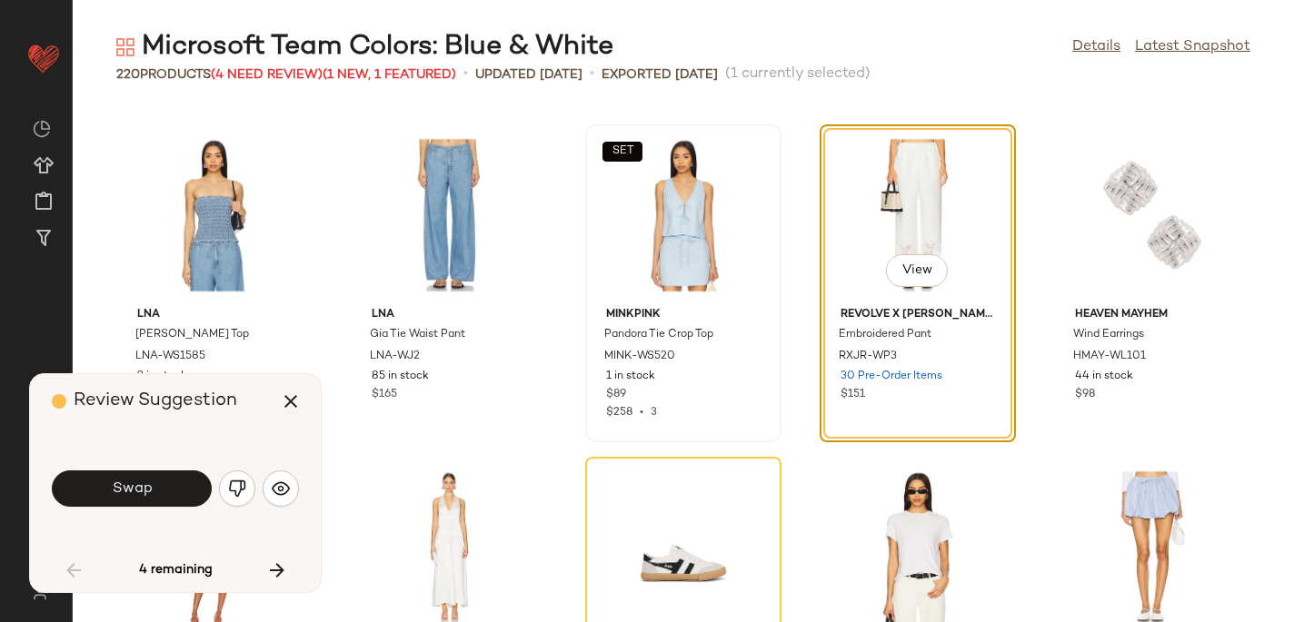
scroll to position [2029, 0]
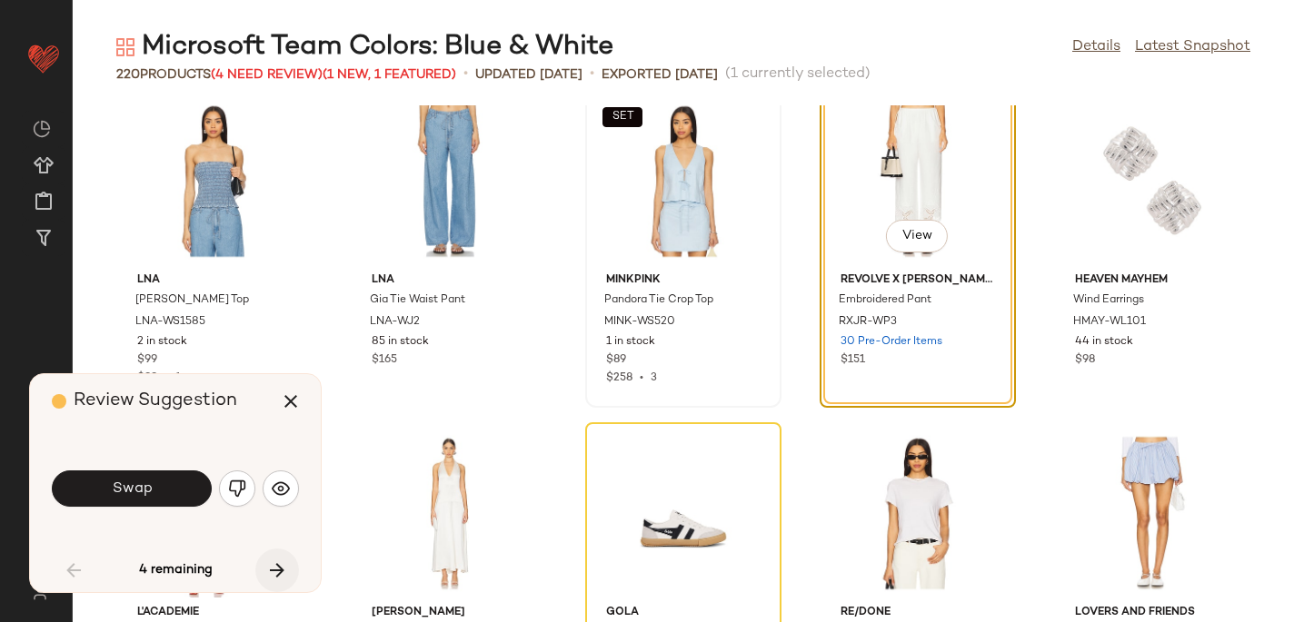
click at [282, 566] on icon "button" at bounding box center [277, 571] width 22 height 22
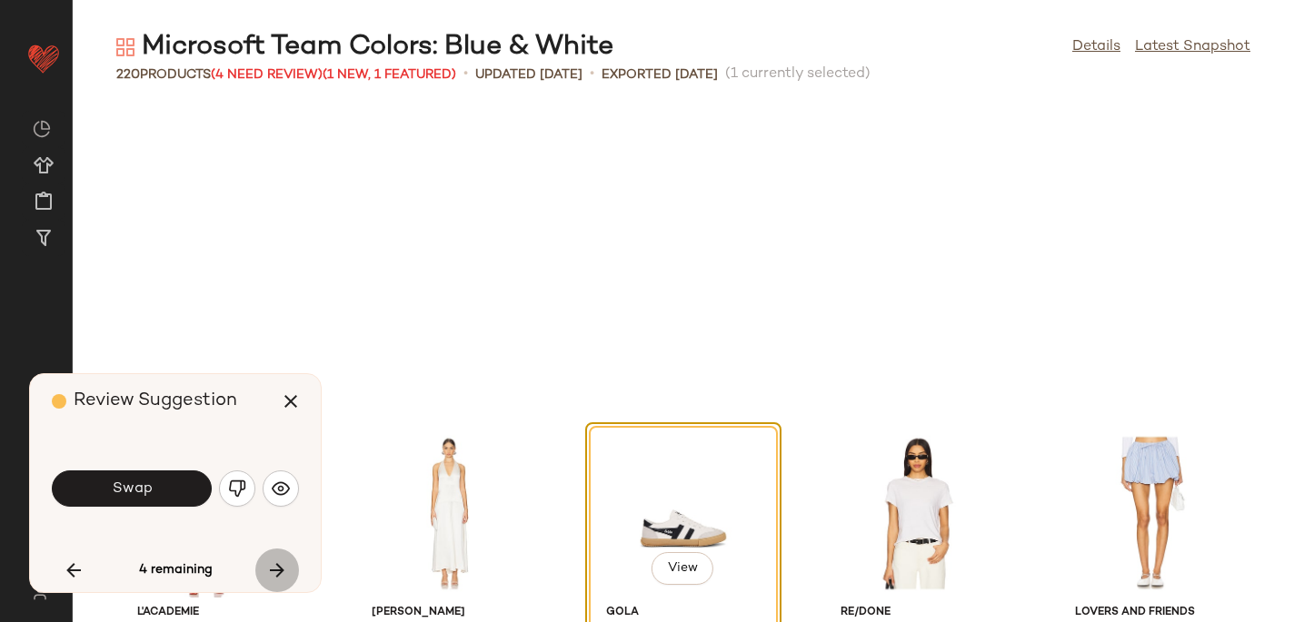
scroll to position [2328, 0]
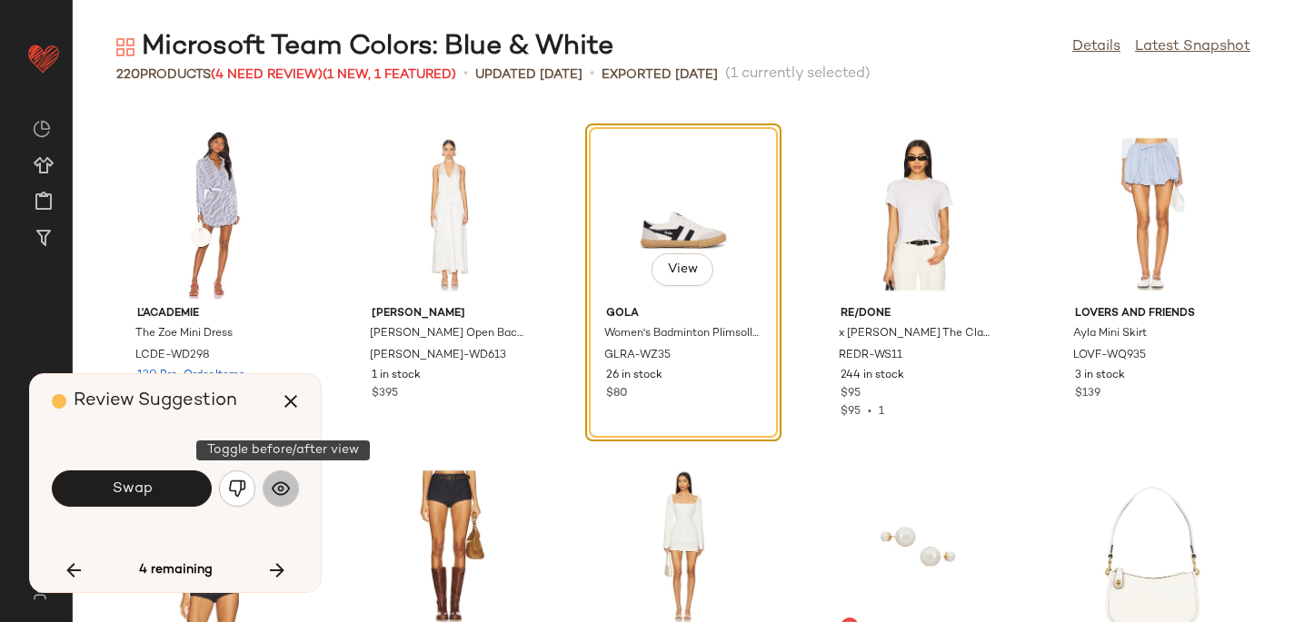
click at [291, 483] on button "button" at bounding box center [281, 489] width 36 height 36
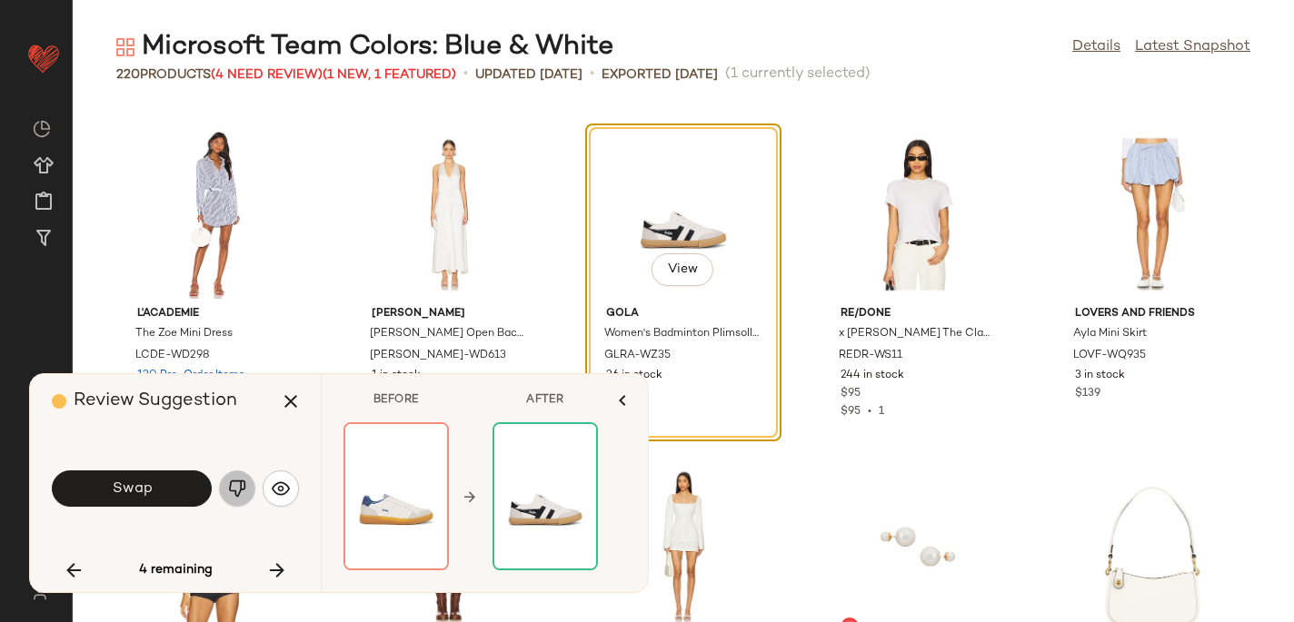
click at [236, 481] on img "button" at bounding box center [237, 489] width 18 height 18
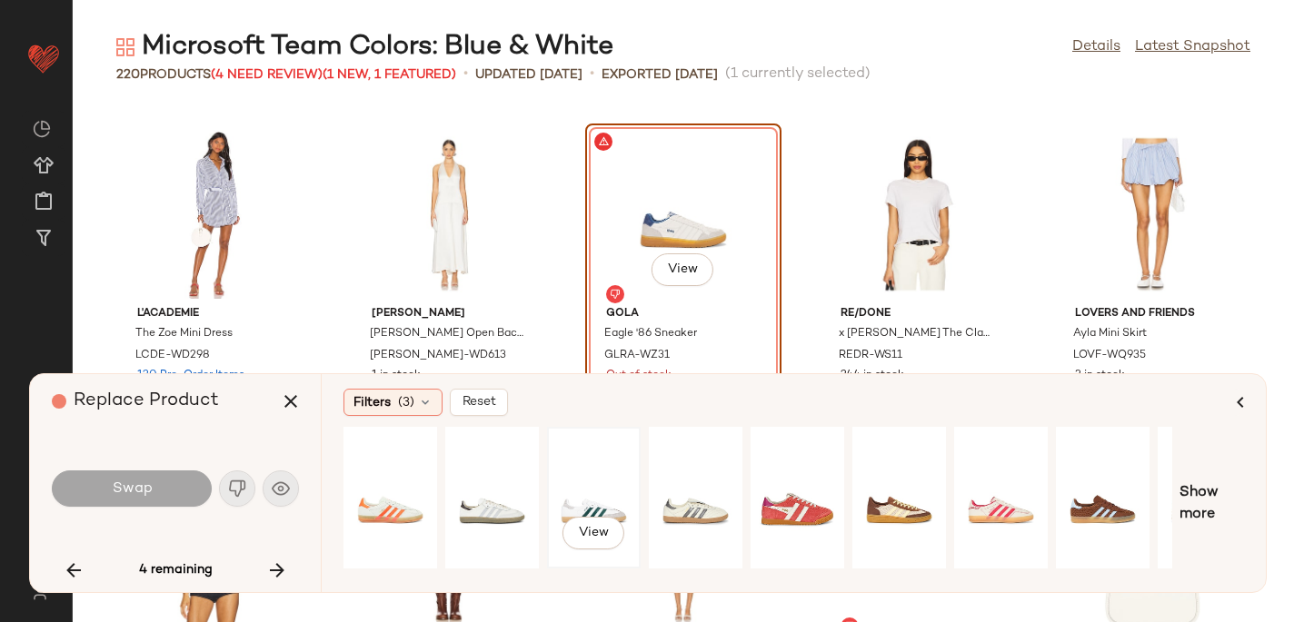
click at [577, 493] on div "View" at bounding box center [593, 497] width 81 height 129
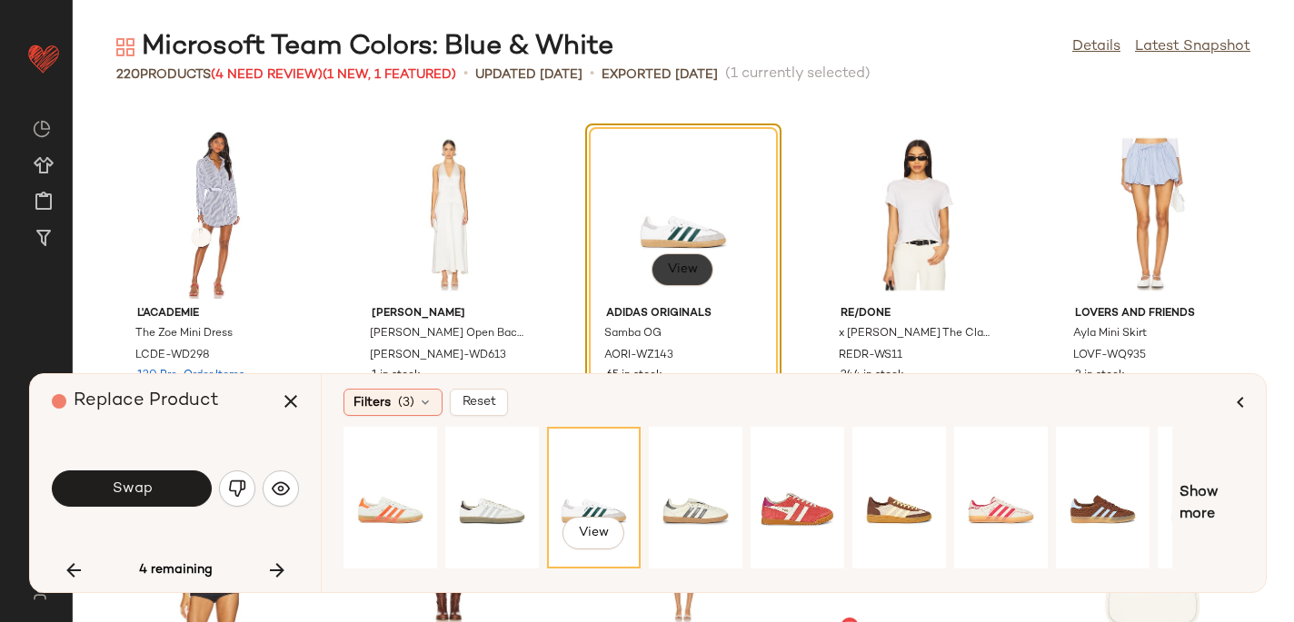
click at [687, 266] on span "View" at bounding box center [682, 270] width 31 height 15
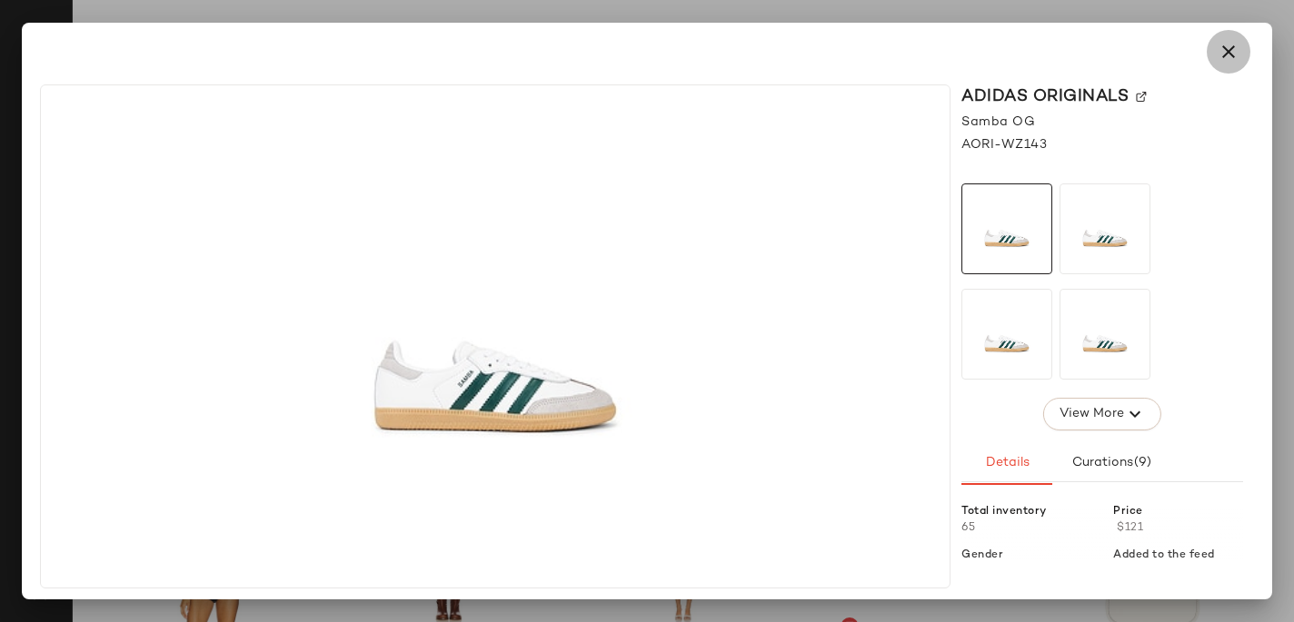
click at [1228, 51] on icon "button" at bounding box center [1228, 52] width 22 height 22
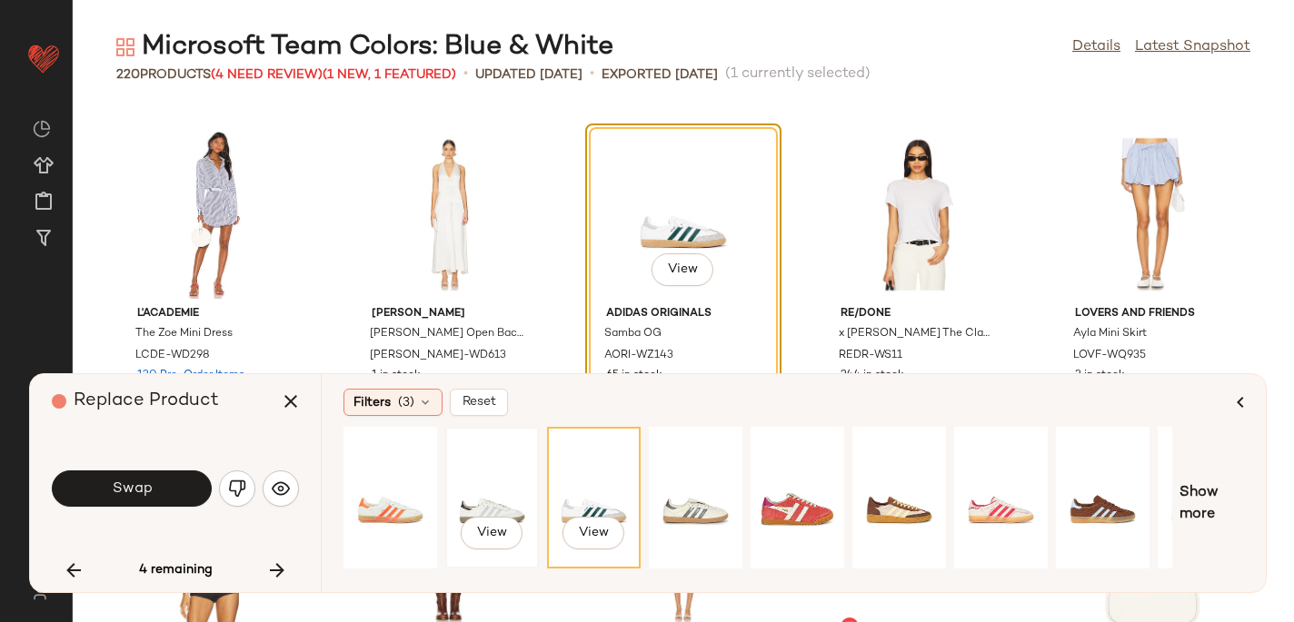
click at [498, 477] on div "View" at bounding box center [492, 497] width 81 height 129
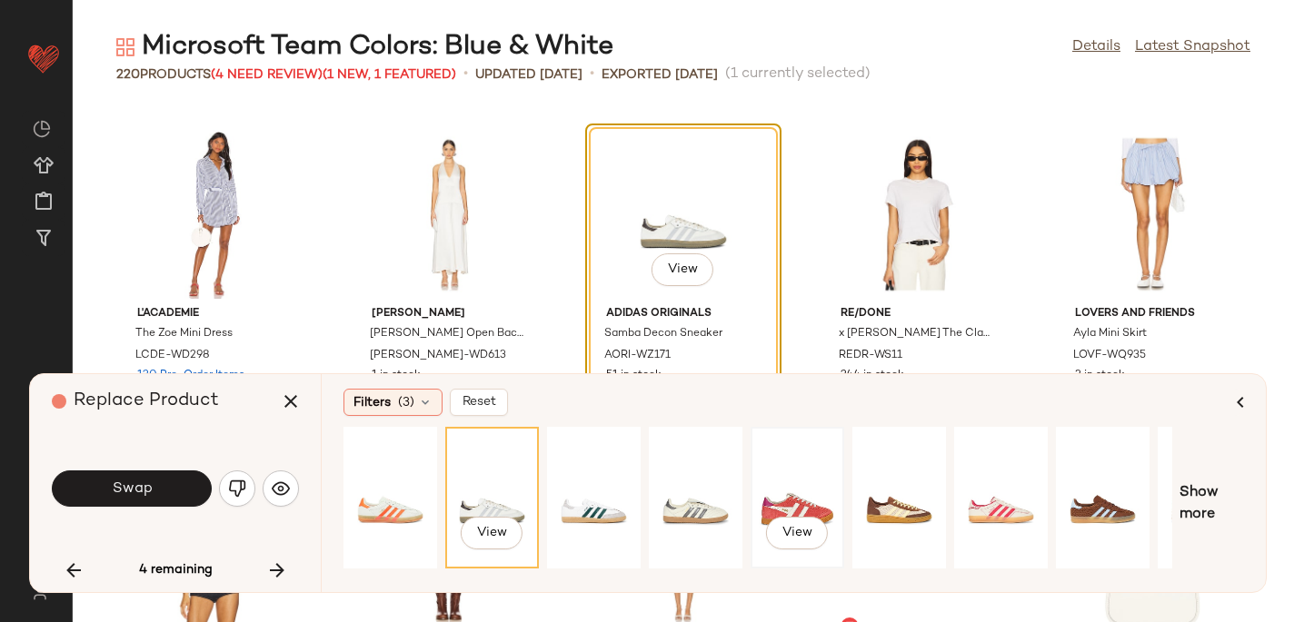
scroll to position [0, 179]
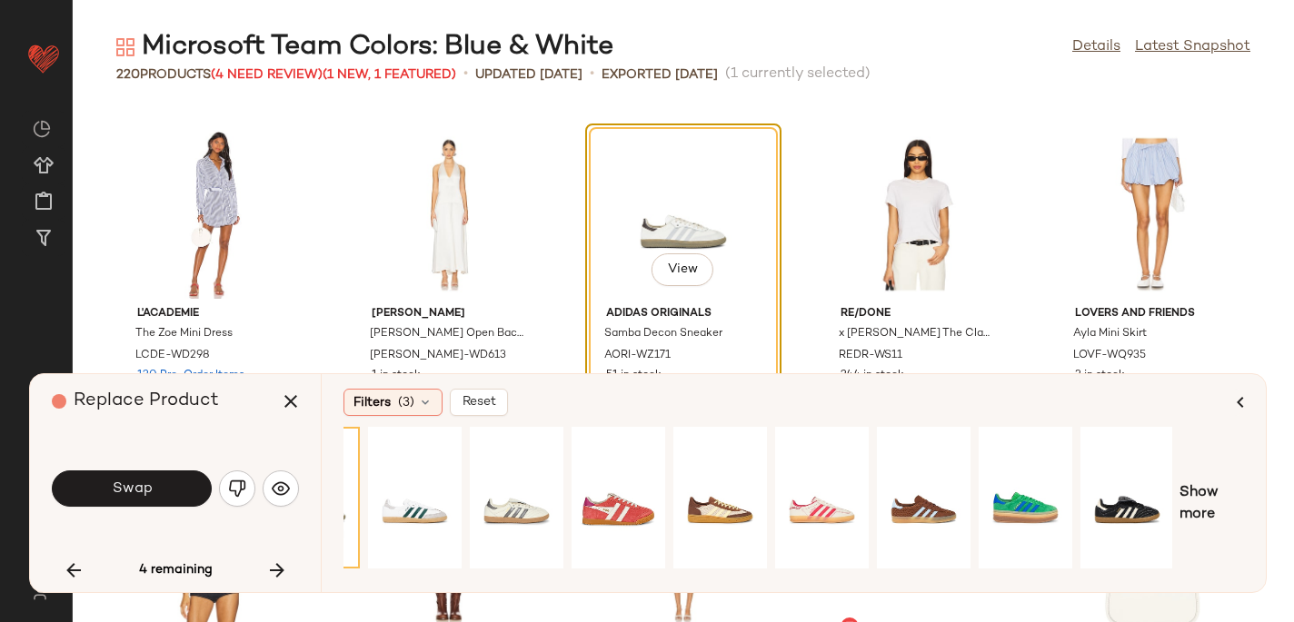
click at [656, 211] on div "View" at bounding box center [683, 214] width 184 height 169
click at [104, 480] on button "Swap" at bounding box center [132, 489] width 160 height 36
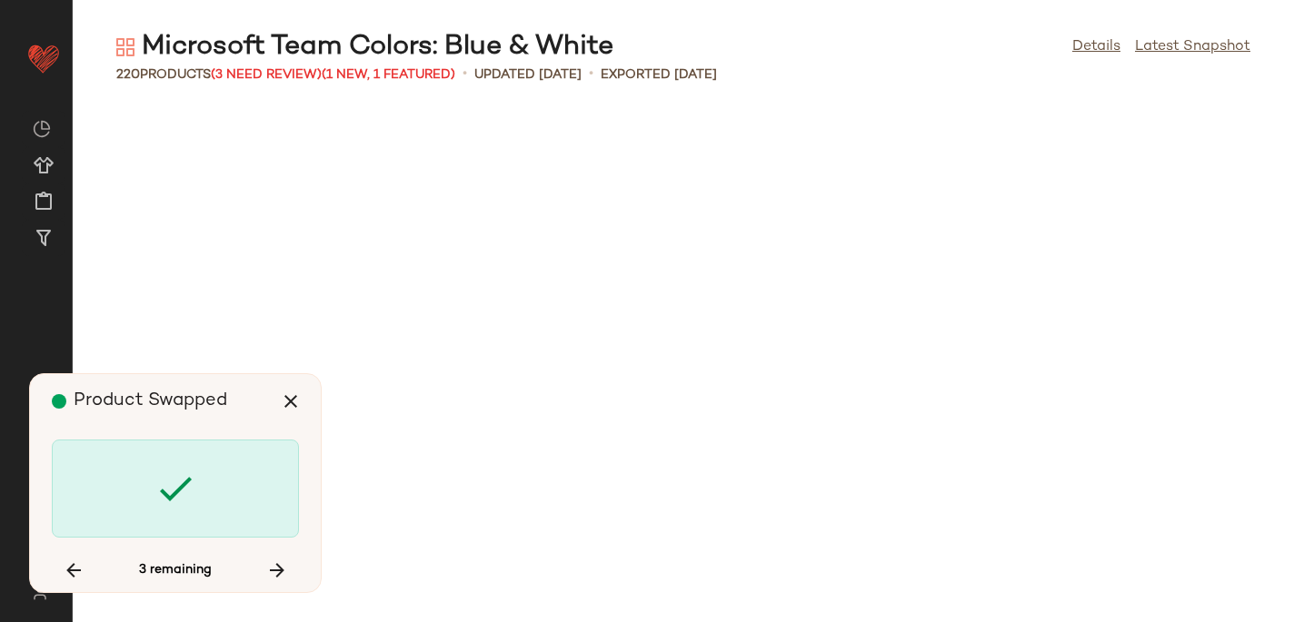
scroll to position [3658, 0]
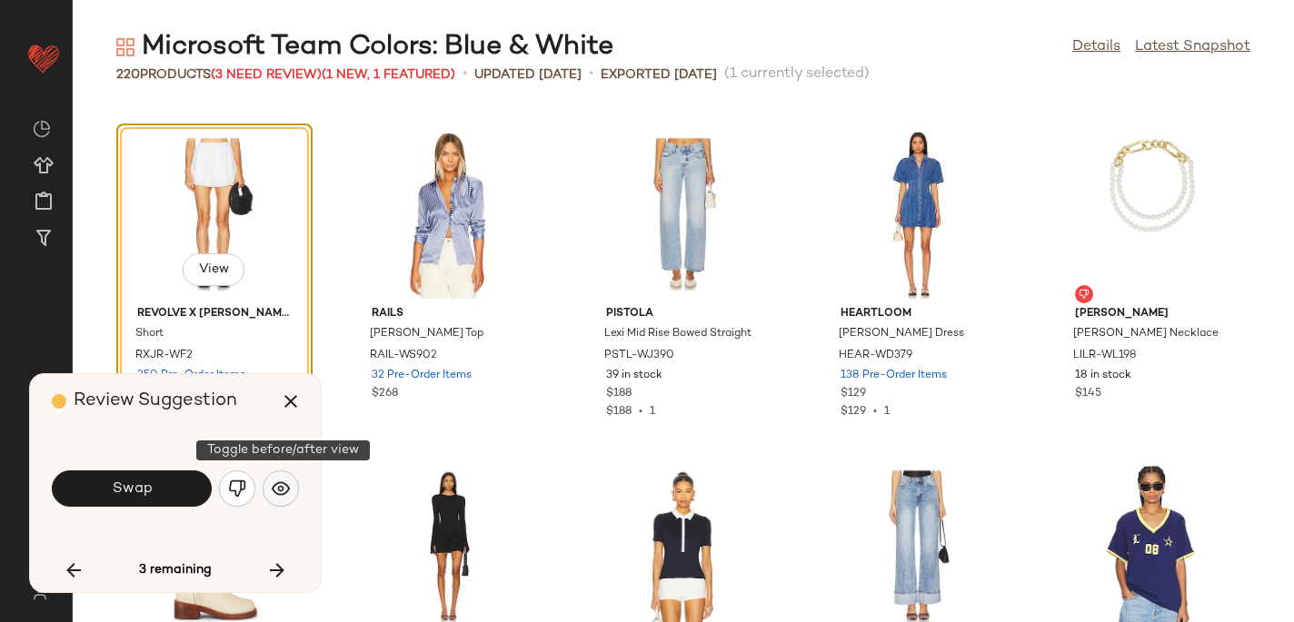
click at [278, 484] on img "button" at bounding box center [281, 489] width 18 height 18
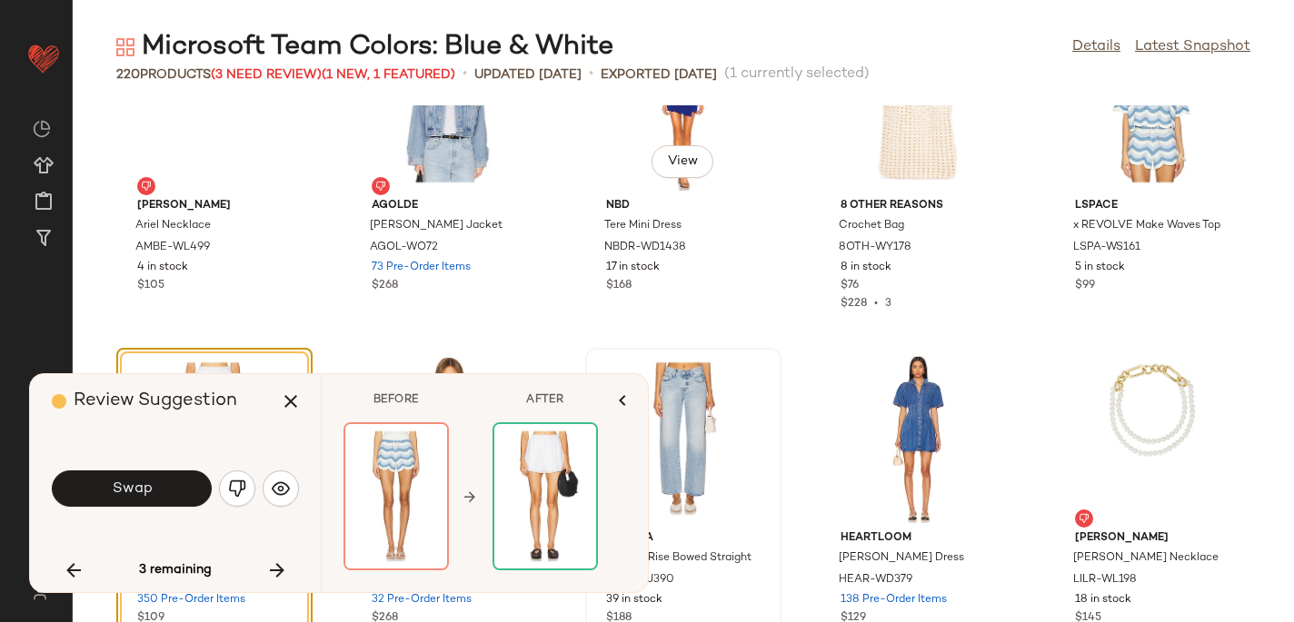
scroll to position [3427, 0]
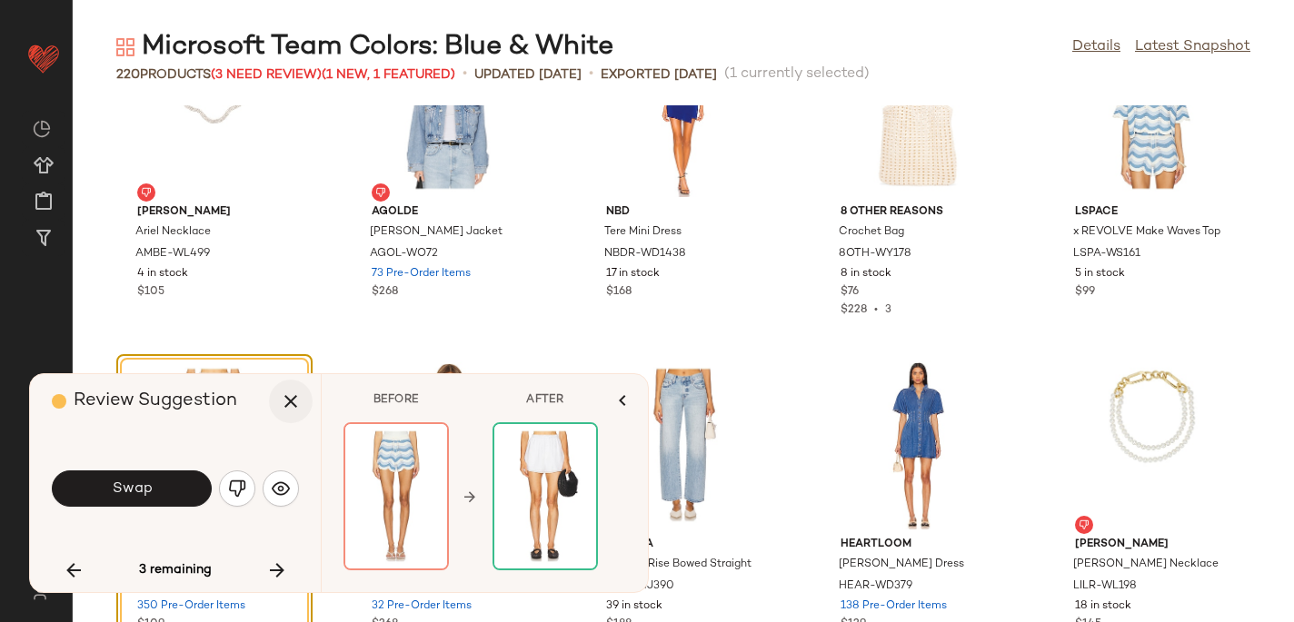
click at [292, 403] on icon "button" at bounding box center [291, 402] width 22 height 22
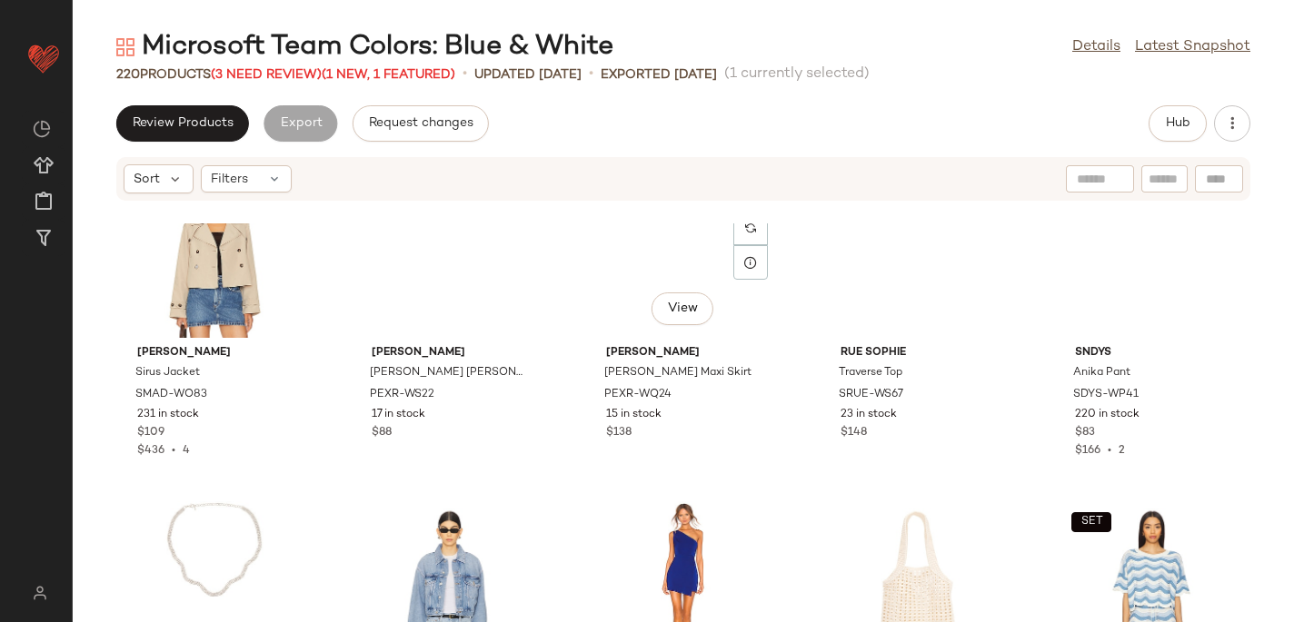
scroll to position [2964, 0]
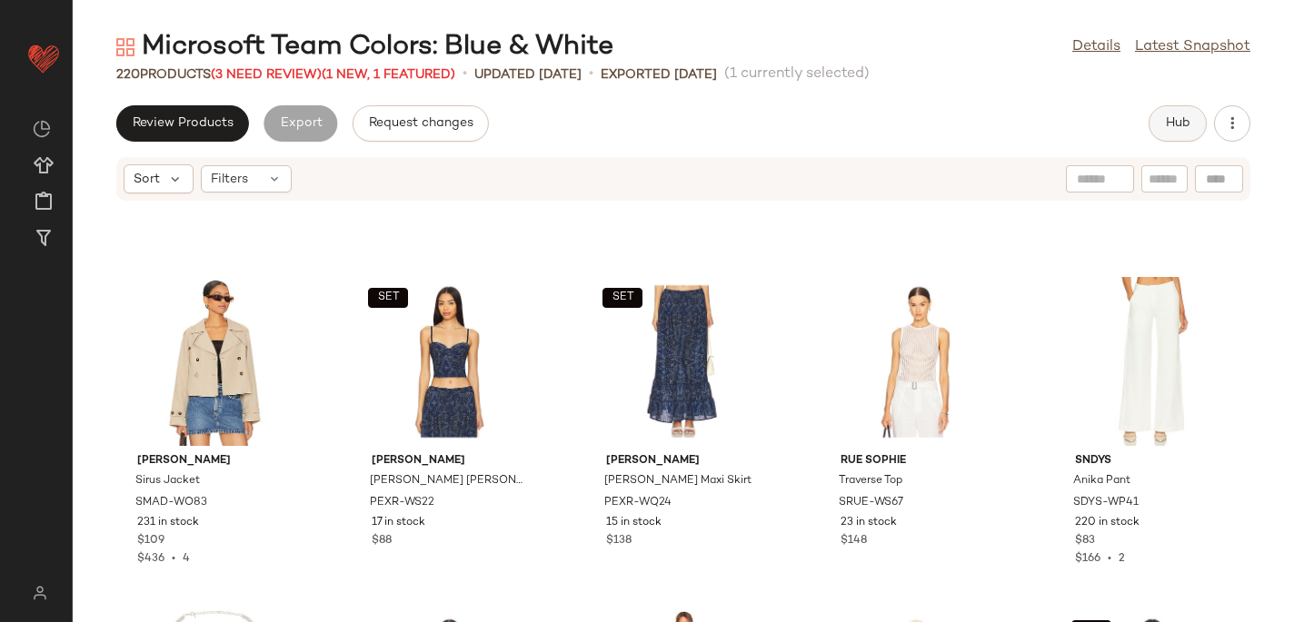
click at [1176, 117] on span "Hub" at bounding box center [1177, 123] width 25 height 15
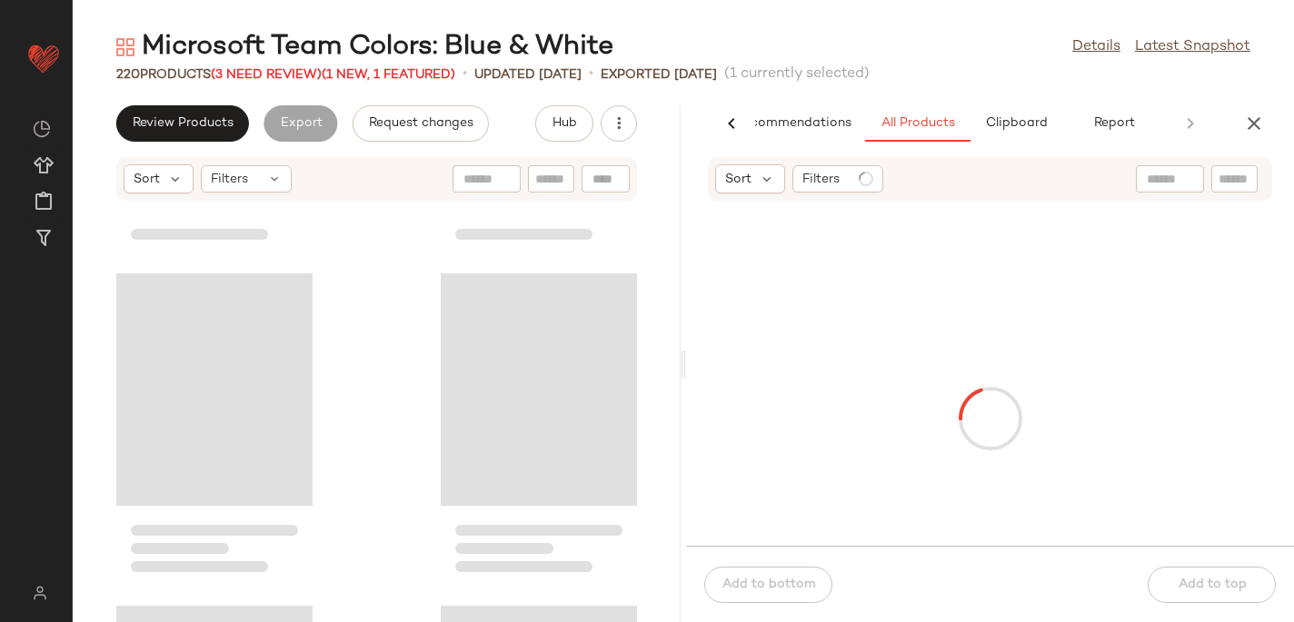
scroll to position [7315, 0]
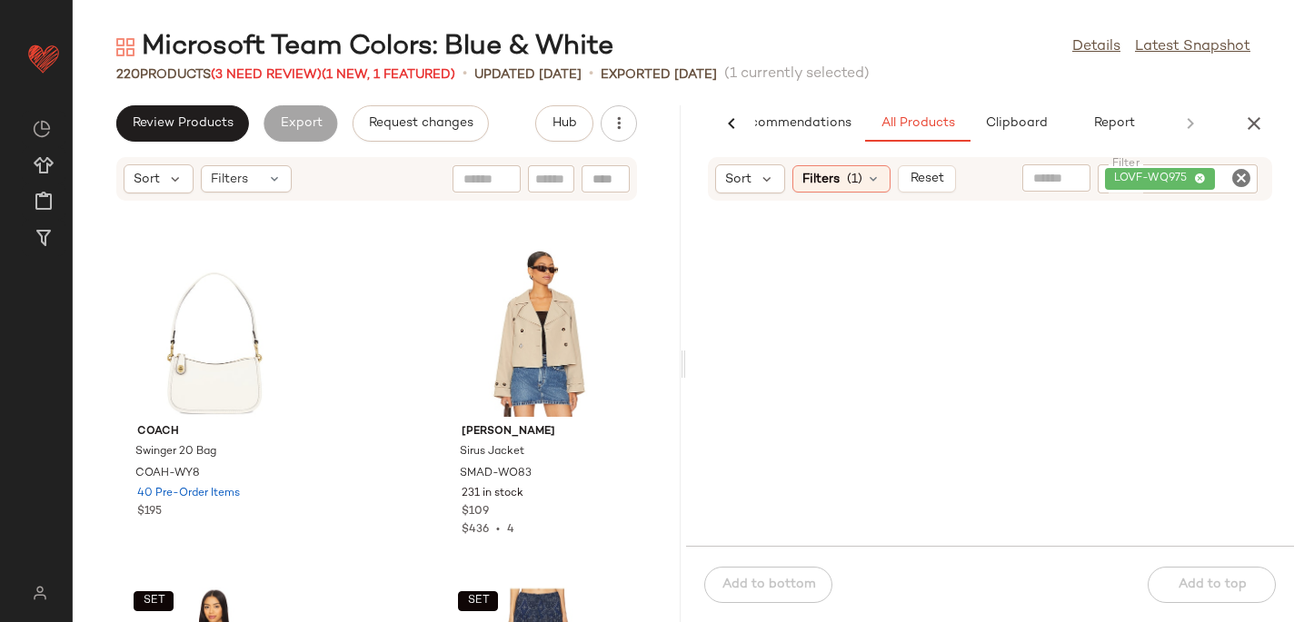
click at [1242, 183] on icon "Clear Filter" at bounding box center [1241, 178] width 22 height 22
paste input "**********"
type input "**********"
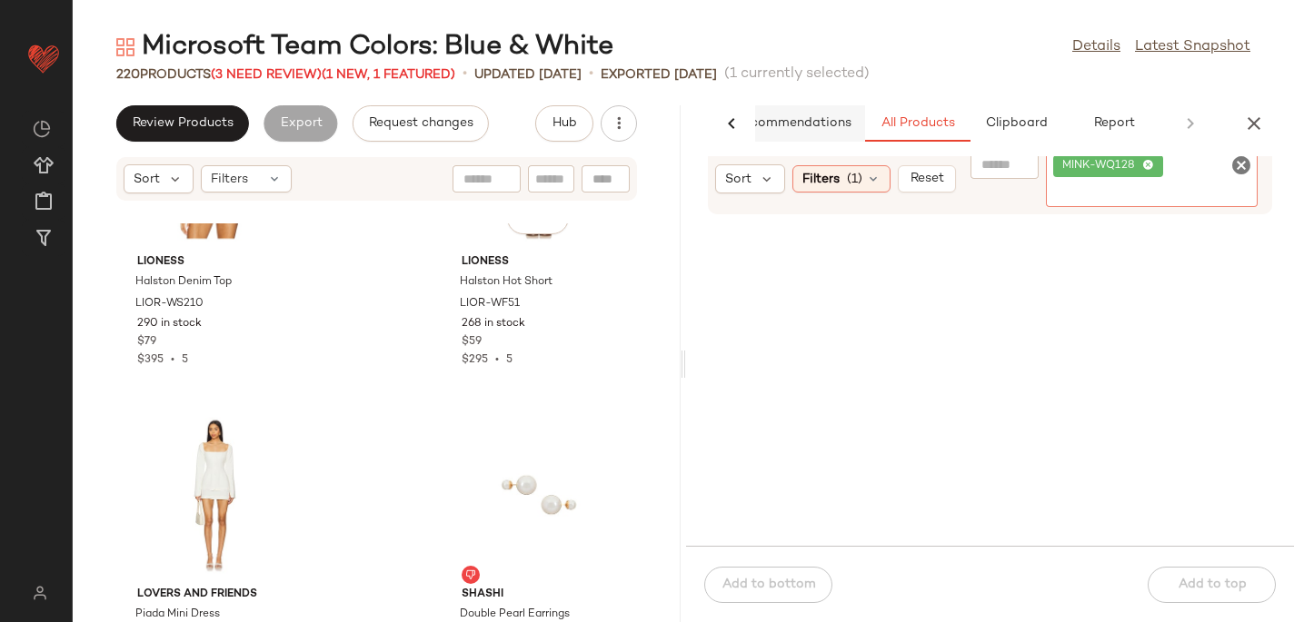
scroll to position [6798, 0]
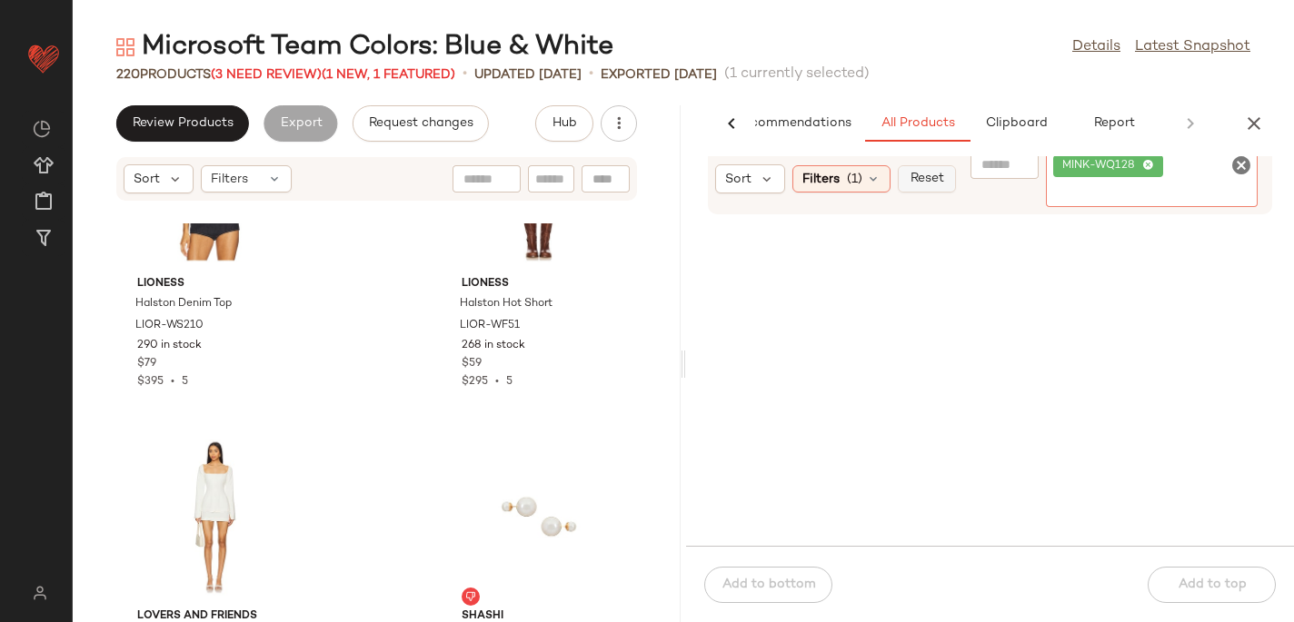
click at [926, 178] on span "Reset" at bounding box center [925, 179] width 35 height 15
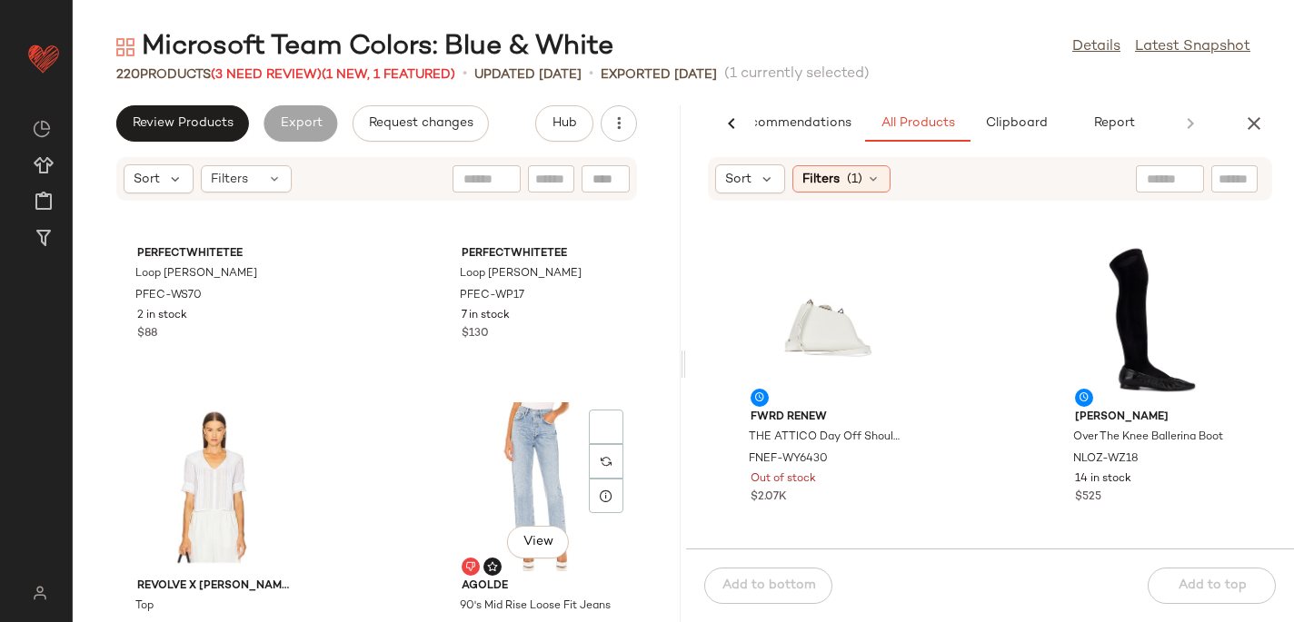
scroll to position [528, 0]
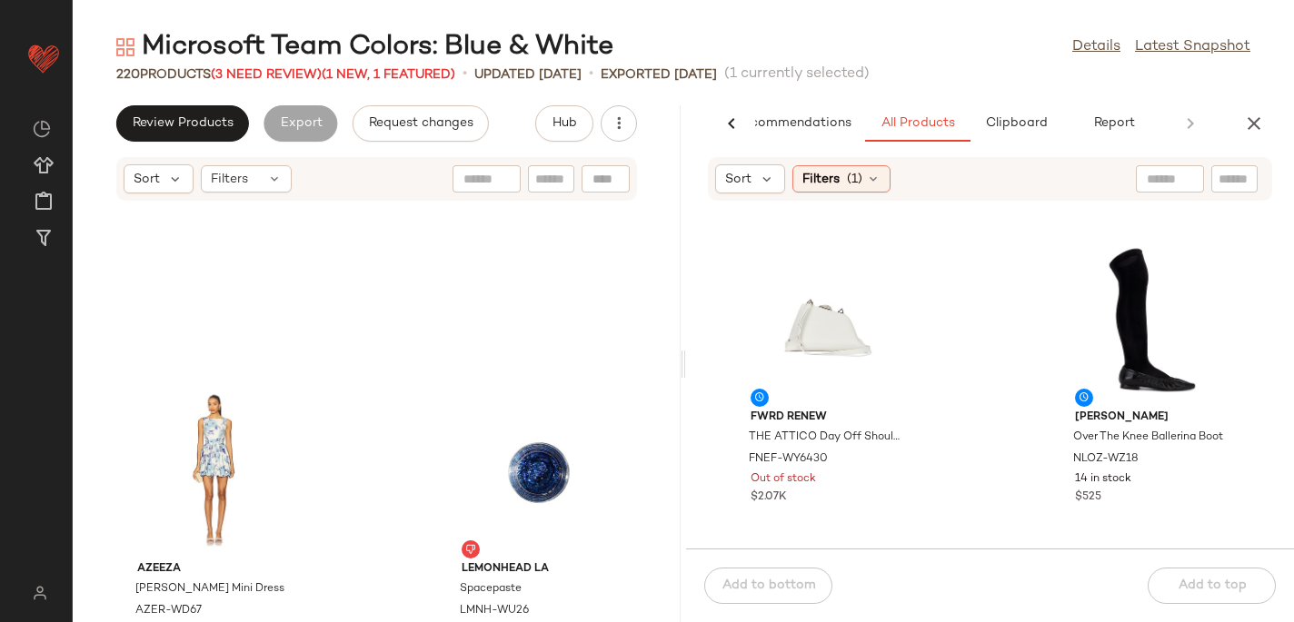
click at [1231, 175] on input "text" at bounding box center [1234, 179] width 32 height 19
paste input "**********"
type input "**********"
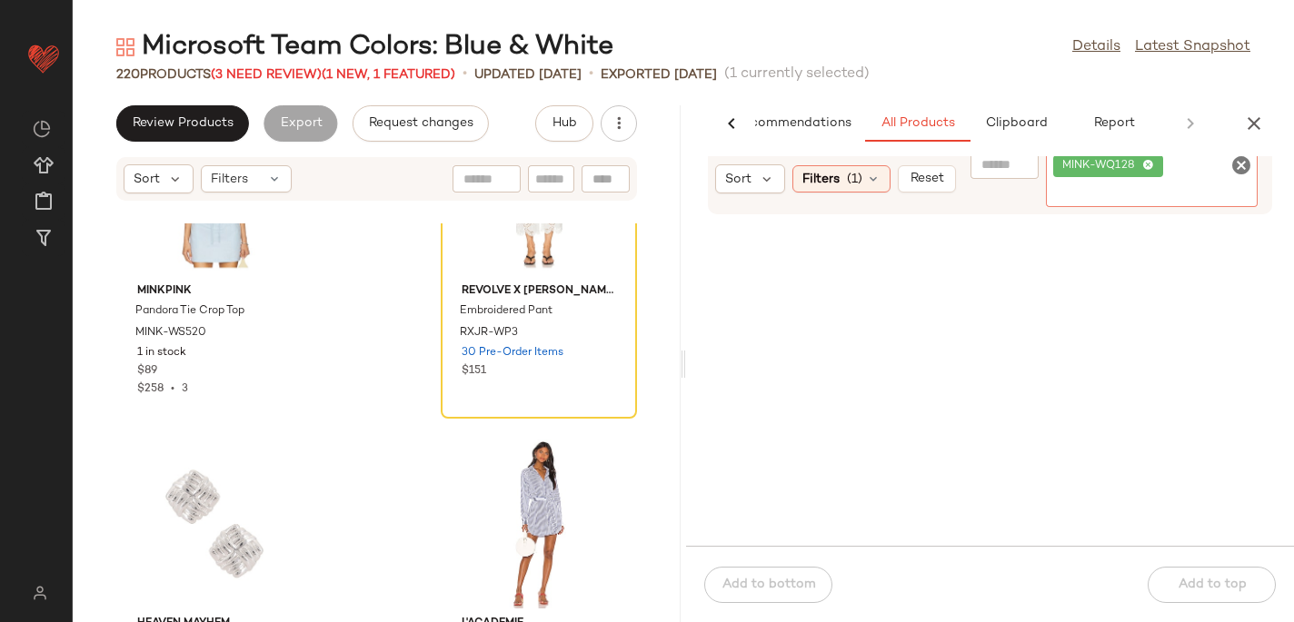
scroll to position [5312, 0]
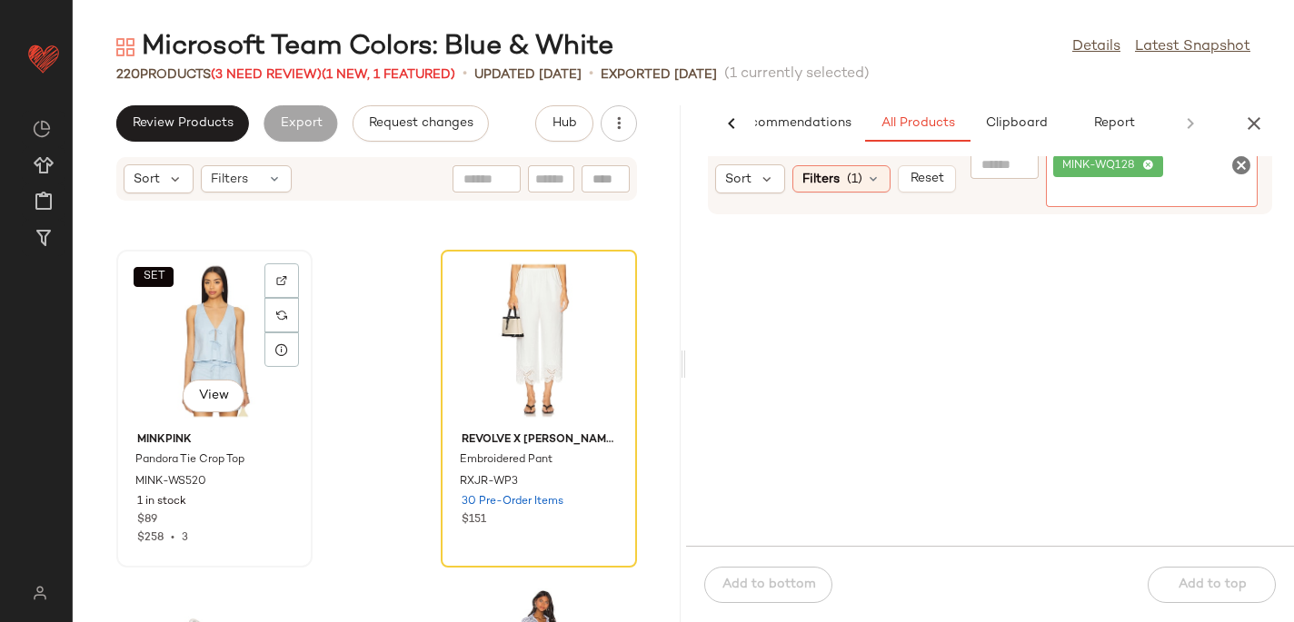
click at [234, 353] on div "SET View" at bounding box center [215, 340] width 184 height 169
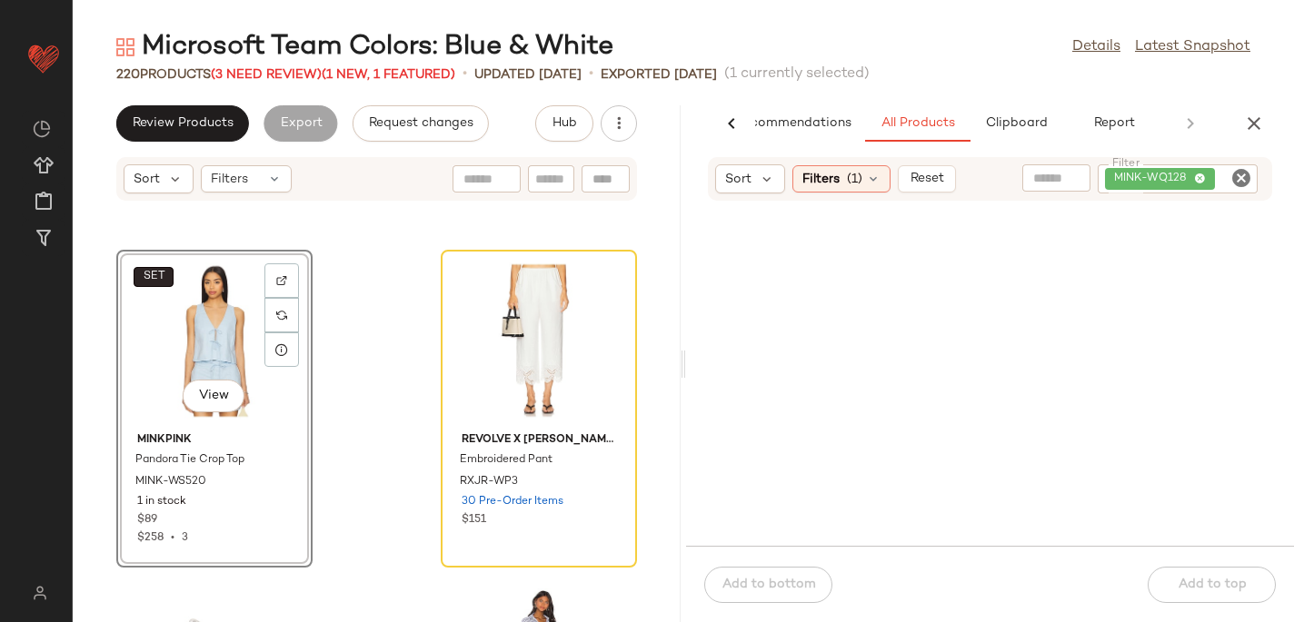
click at [152, 278] on span "SET" at bounding box center [153, 277] width 23 height 13
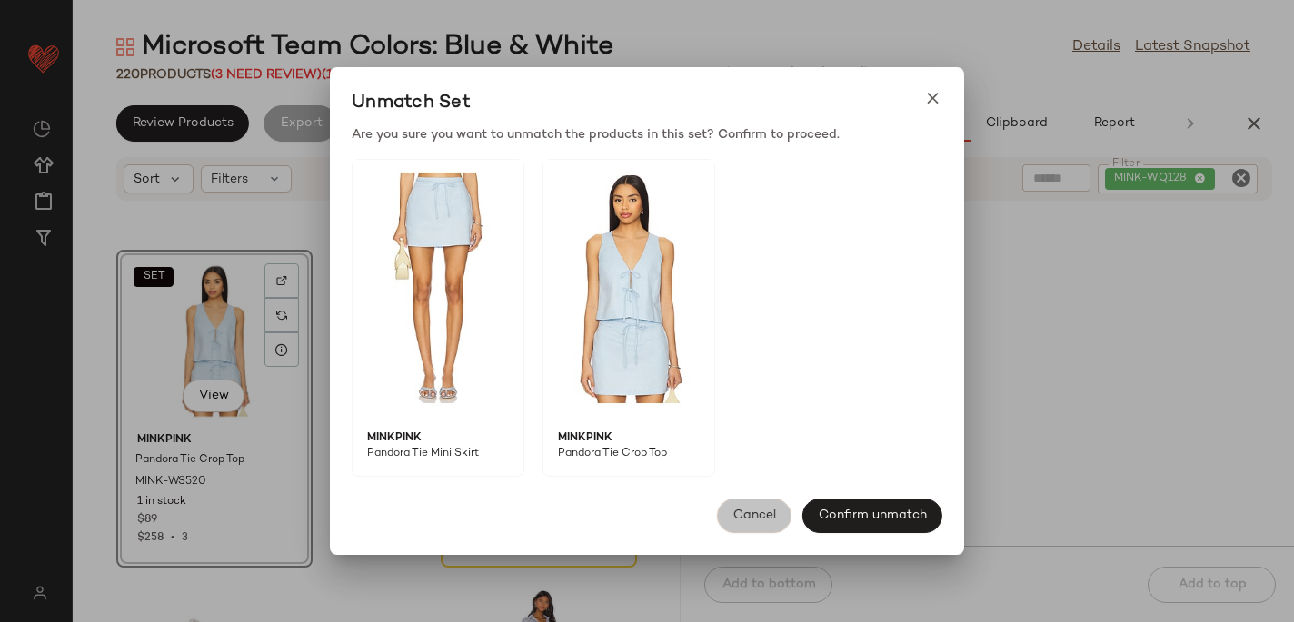
click at [754, 514] on span "Cancel" at bounding box center [754, 516] width 44 height 15
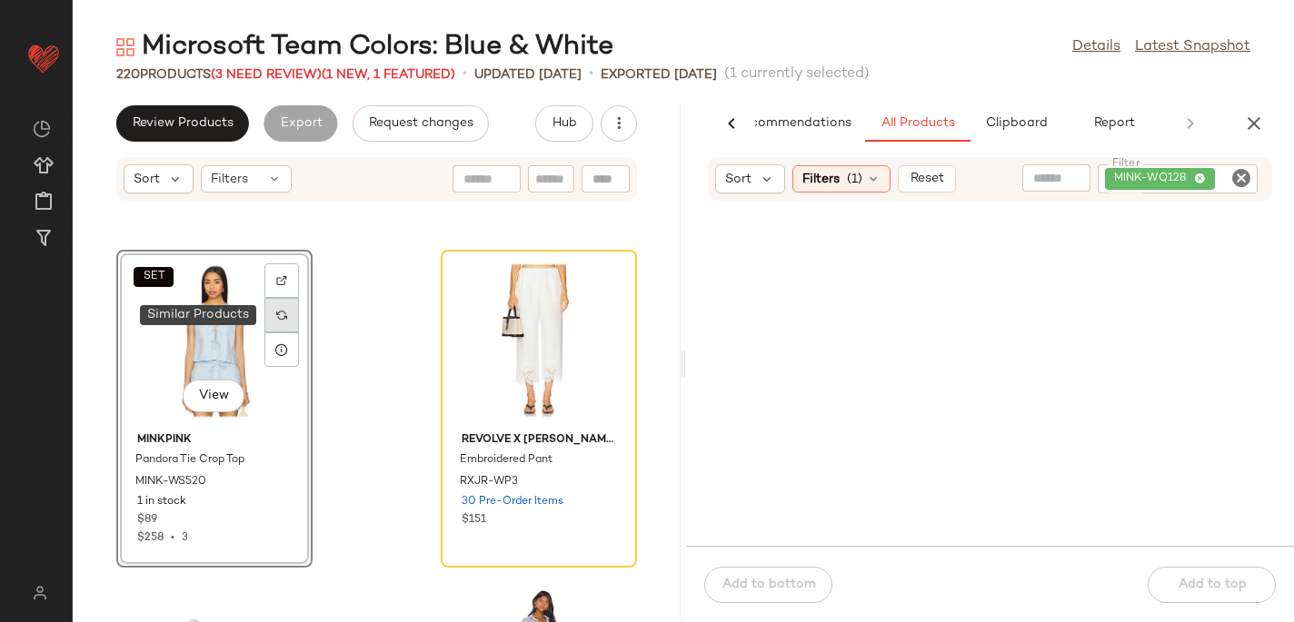
click at [286, 316] on div at bounding box center [281, 315] width 35 height 35
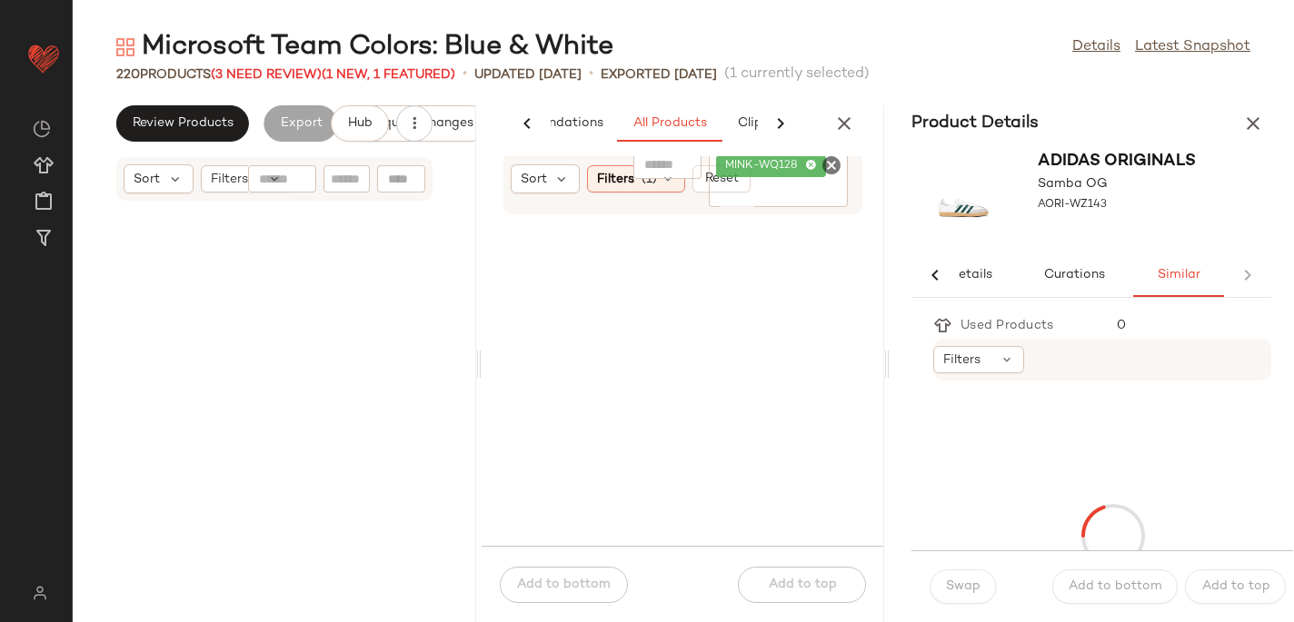
scroll to position [10640, 0]
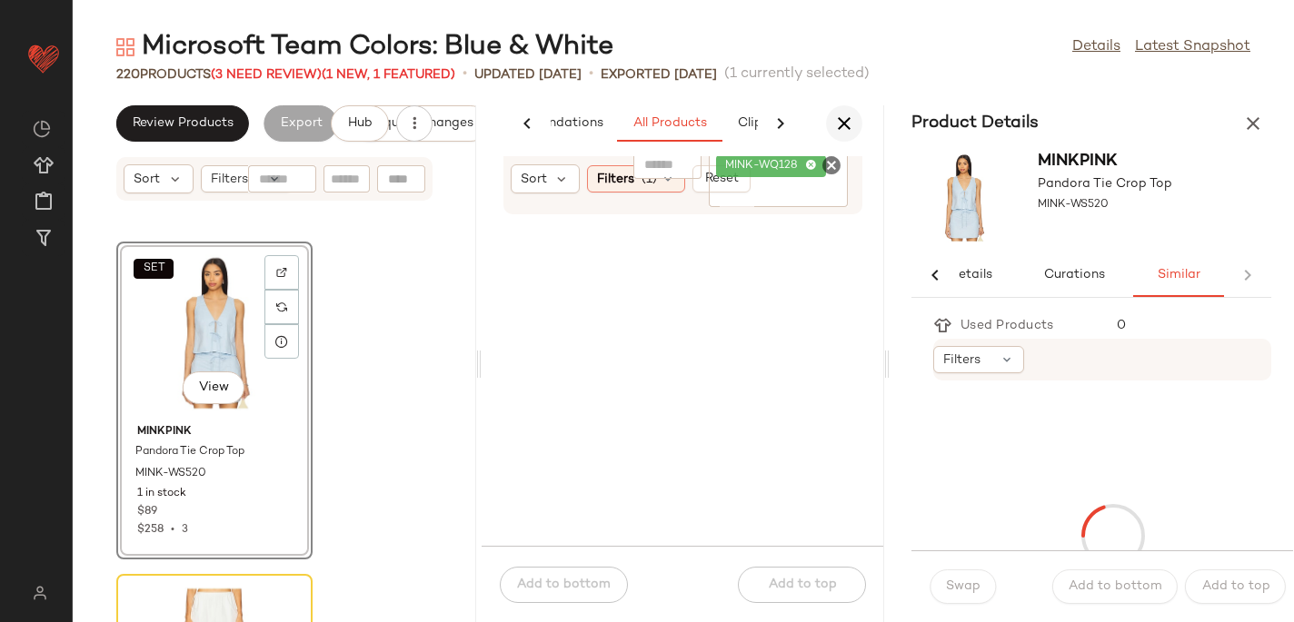
click at [843, 124] on icon "button" at bounding box center [844, 124] width 22 height 22
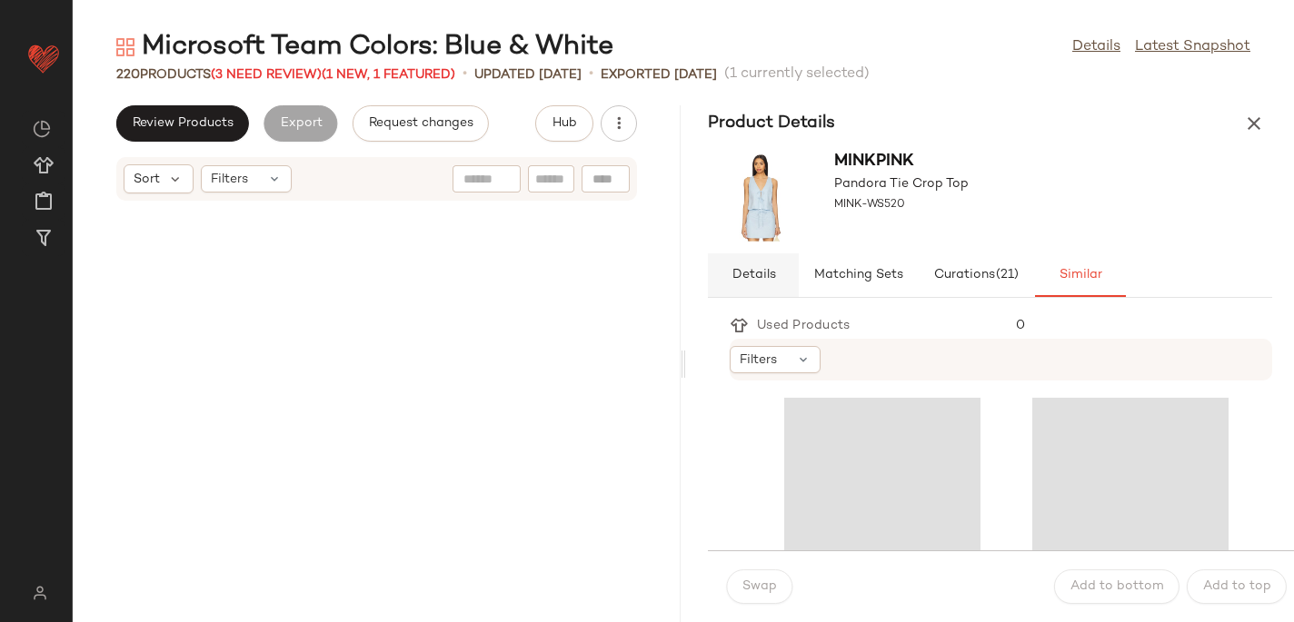
scroll to position [5320, 0]
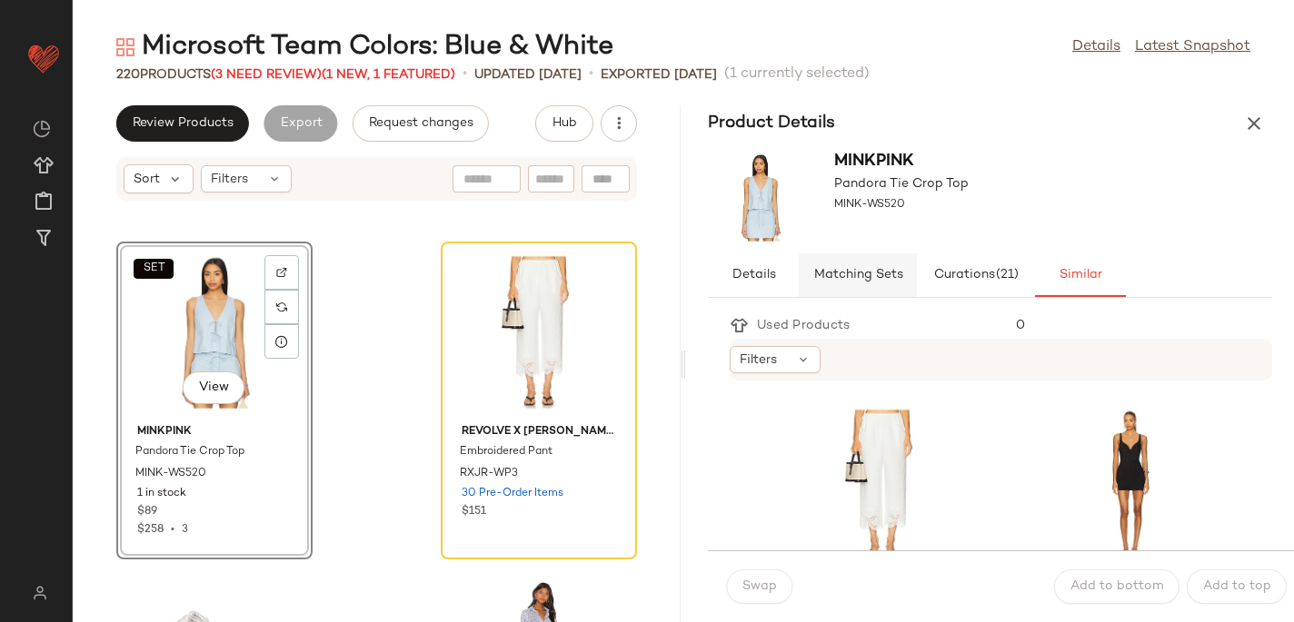
click at [842, 273] on span "Matching Sets" at bounding box center [857, 275] width 90 height 15
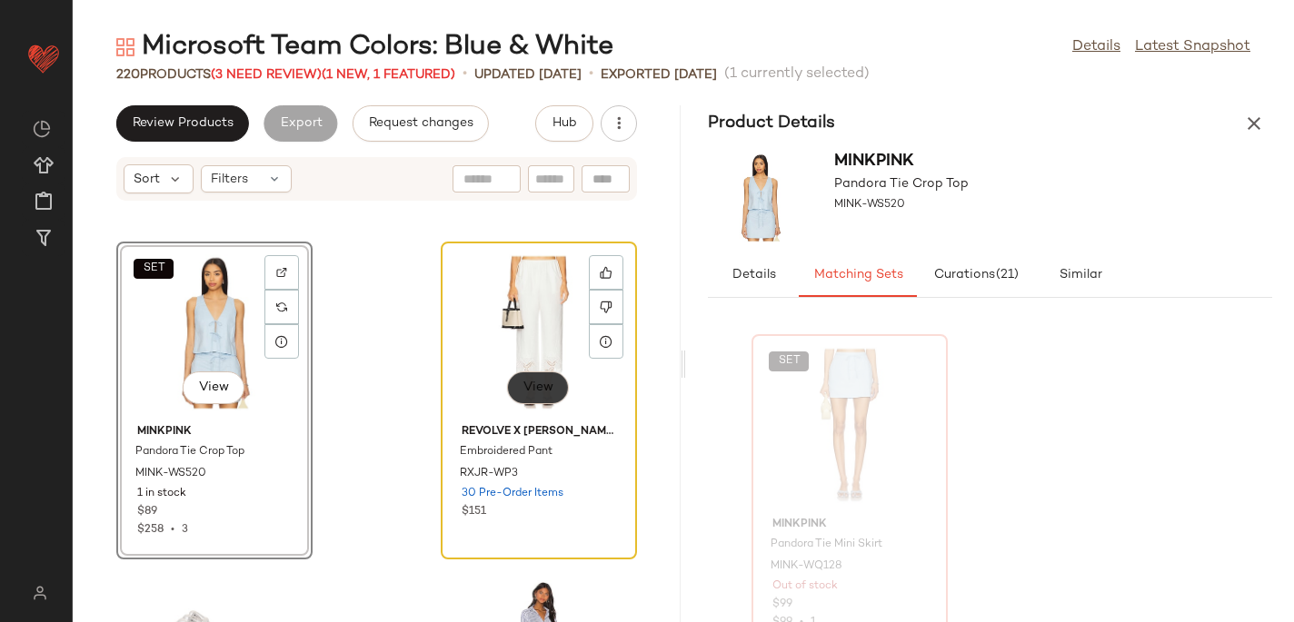
click at [524, 392] on span "View" at bounding box center [537, 388] width 31 height 15
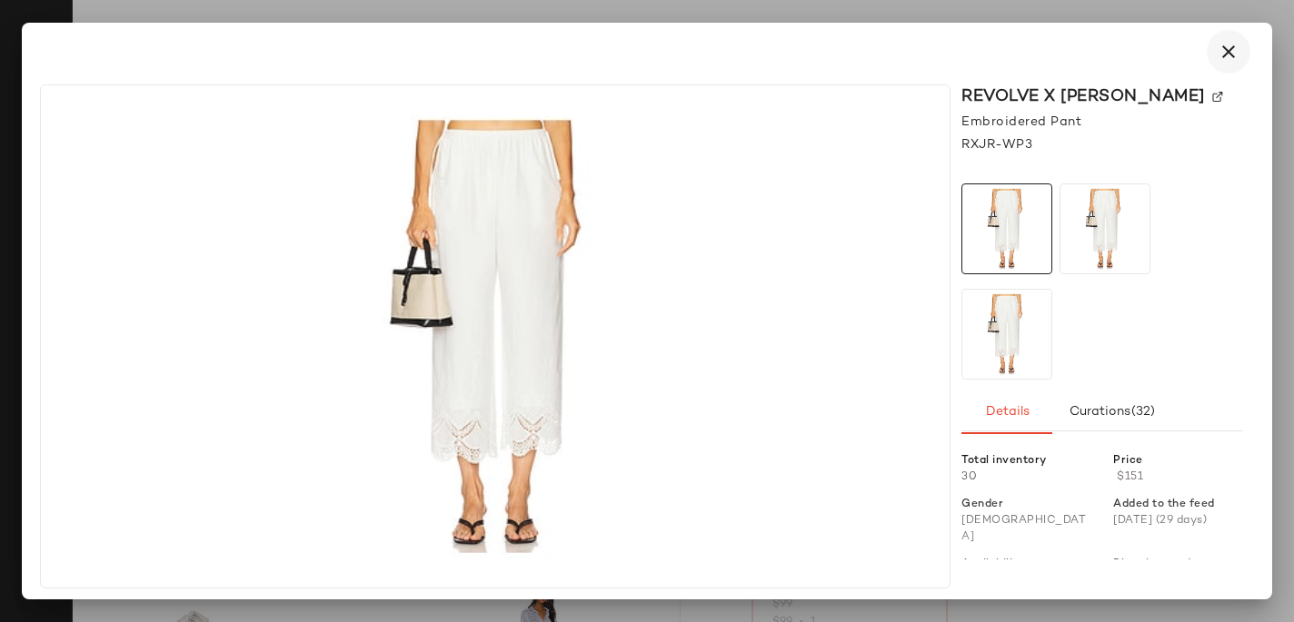
click at [1224, 55] on icon "button" at bounding box center [1228, 52] width 22 height 22
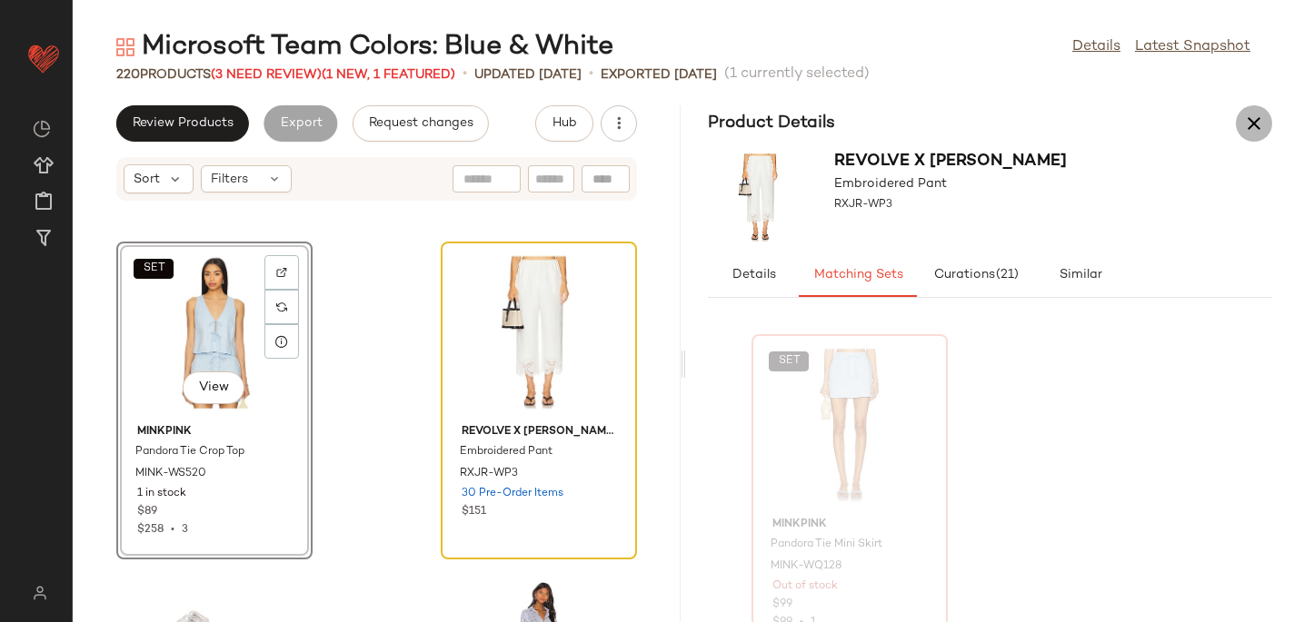
click at [1255, 124] on icon "button" at bounding box center [1254, 124] width 22 height 22
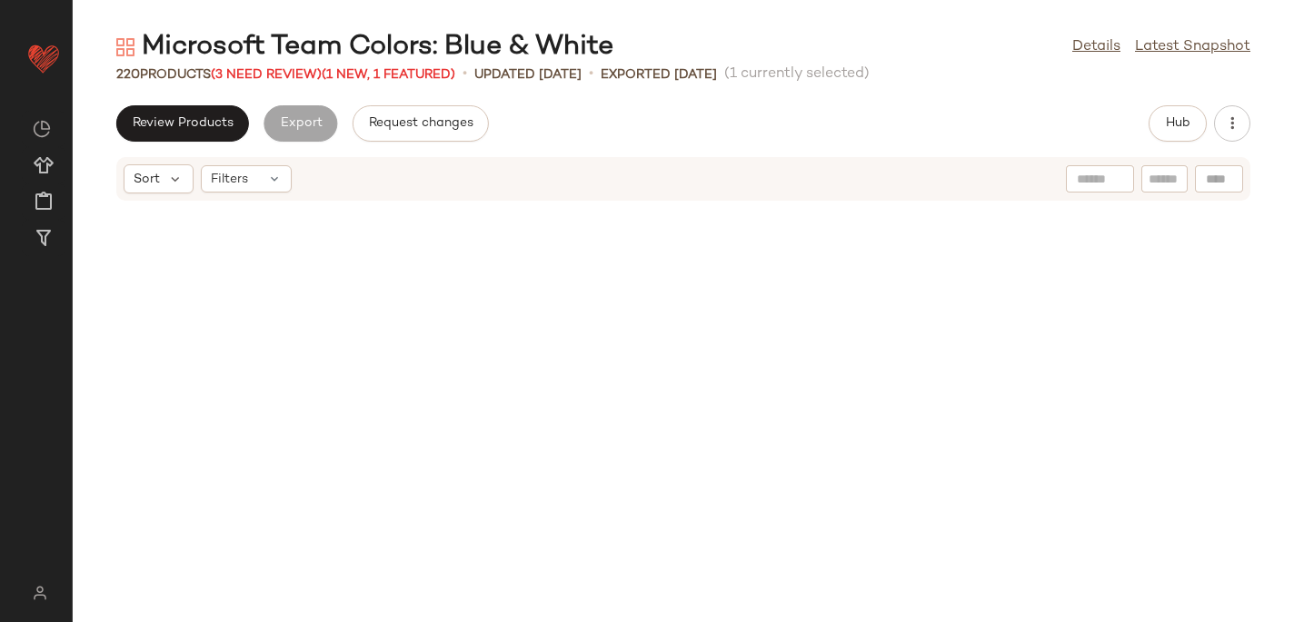
scroll to position [1995, 0]
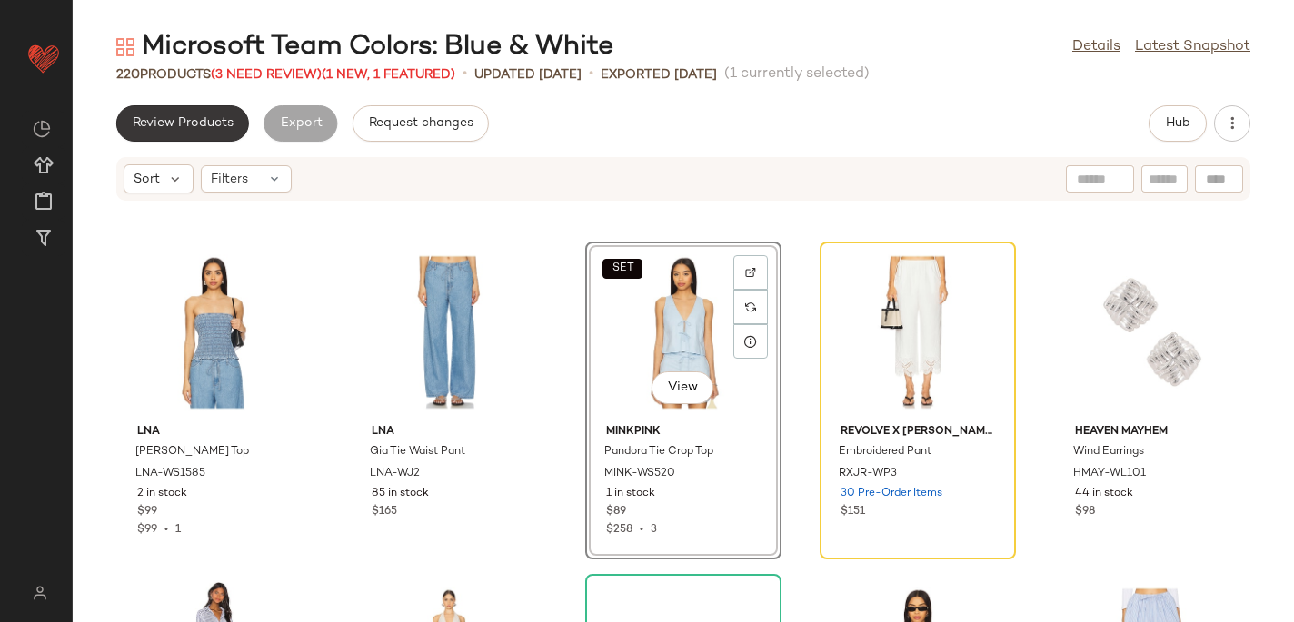
click at [209, 117] on span "Review Products" at bounding box center [183, 123] width 102 height 15
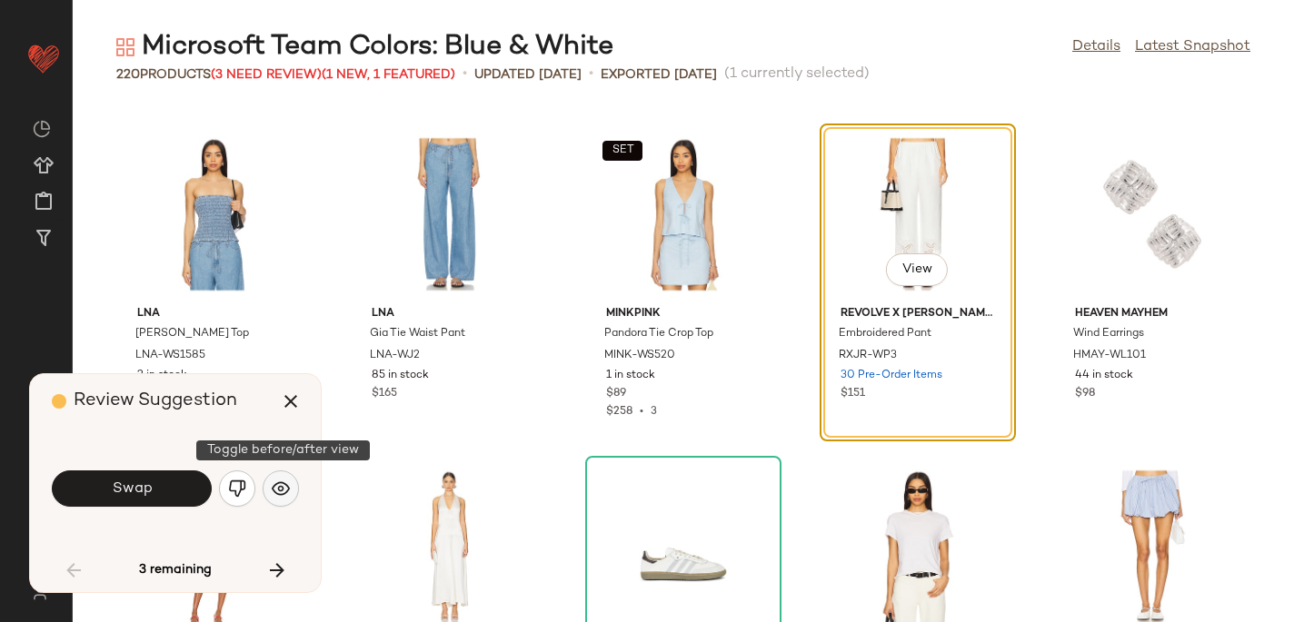
click at [286, 493] on img "button" at bounding box center [281, 489] width 18 height 18
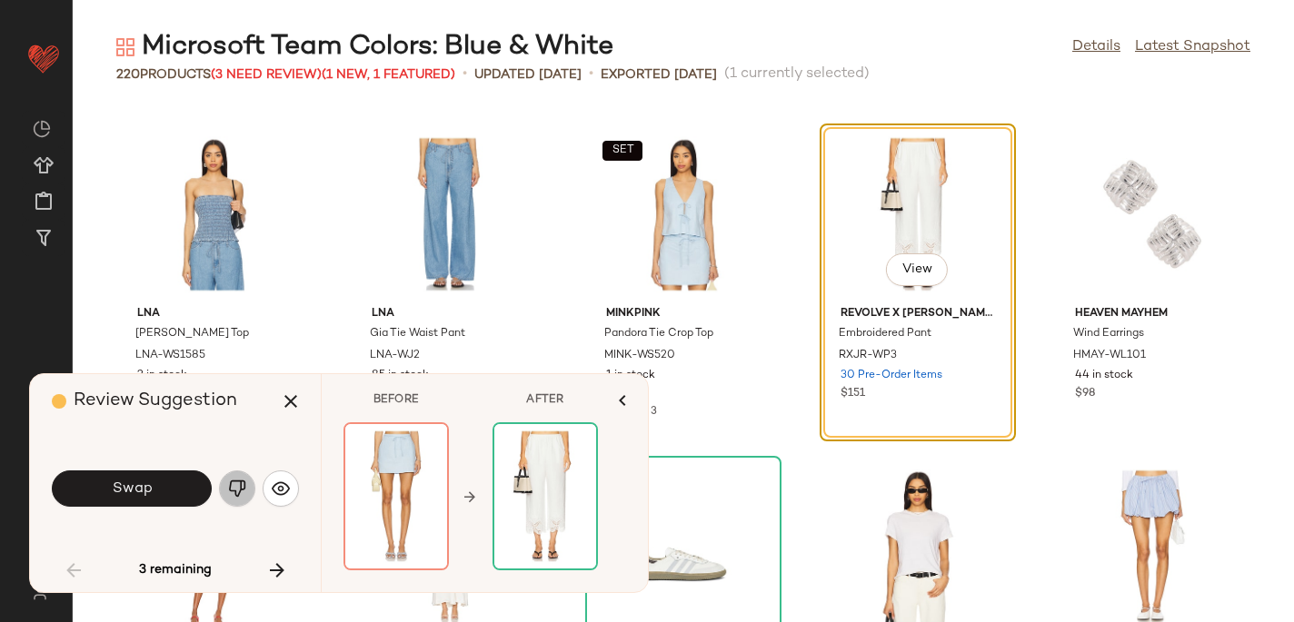
click at [233, 485] on img "button" at bounding box center [237, 489] width 18 height 18
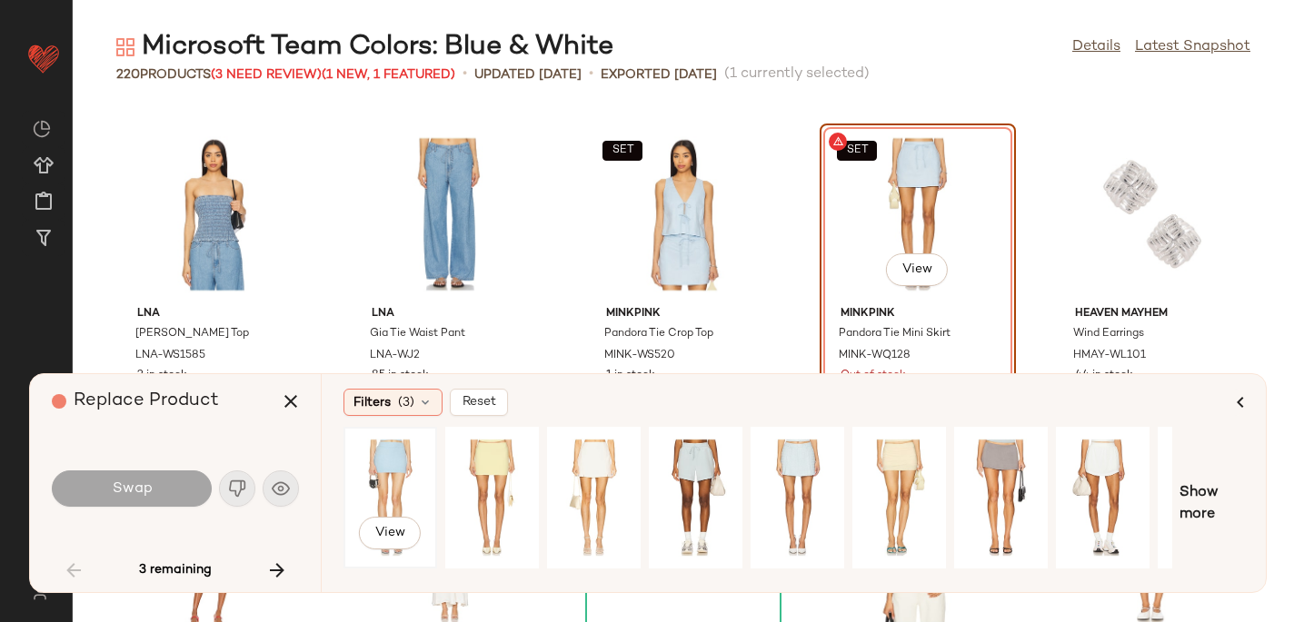
click at [396, 460] on div "View" at bounding box center [390, 497] width 81 height 129
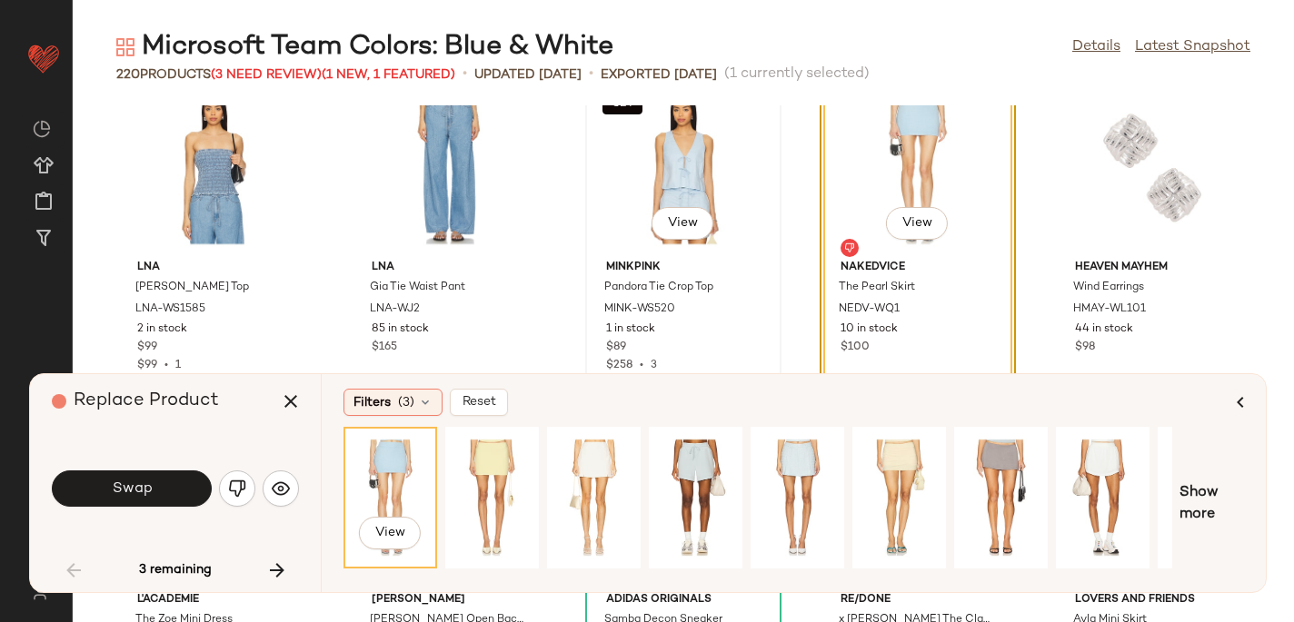
scroll to position [2046, 0]
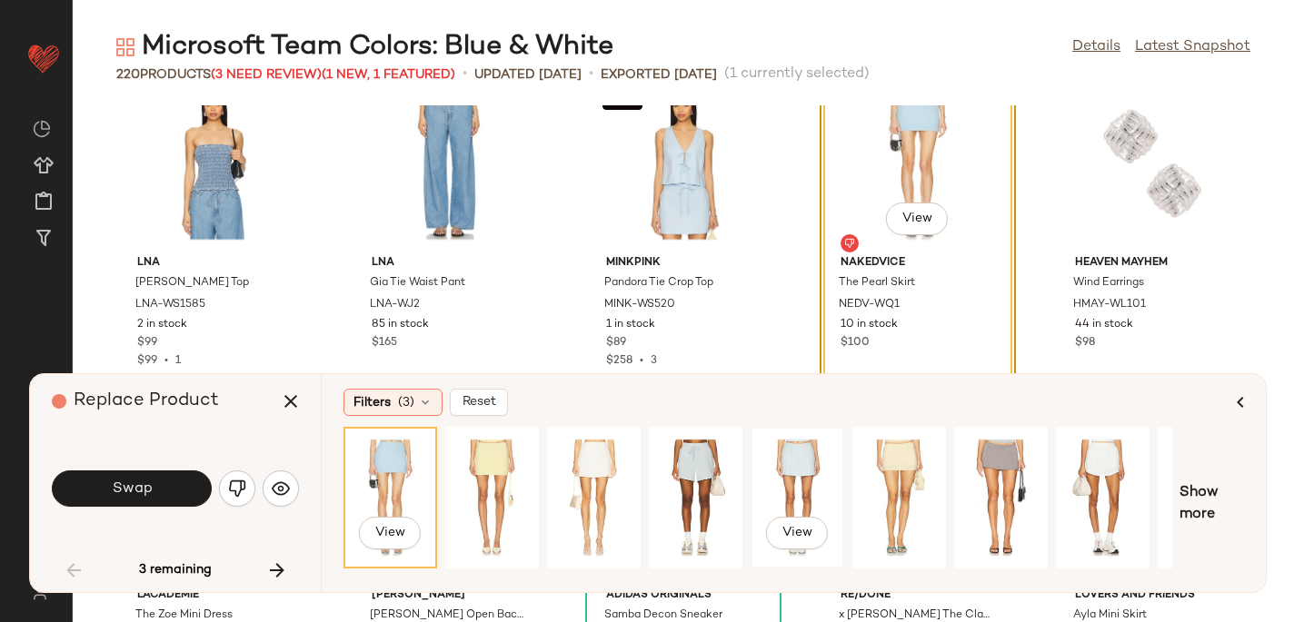
click at [785, 475] on div "View" at bounding box center [797, 497] width 81 height 129
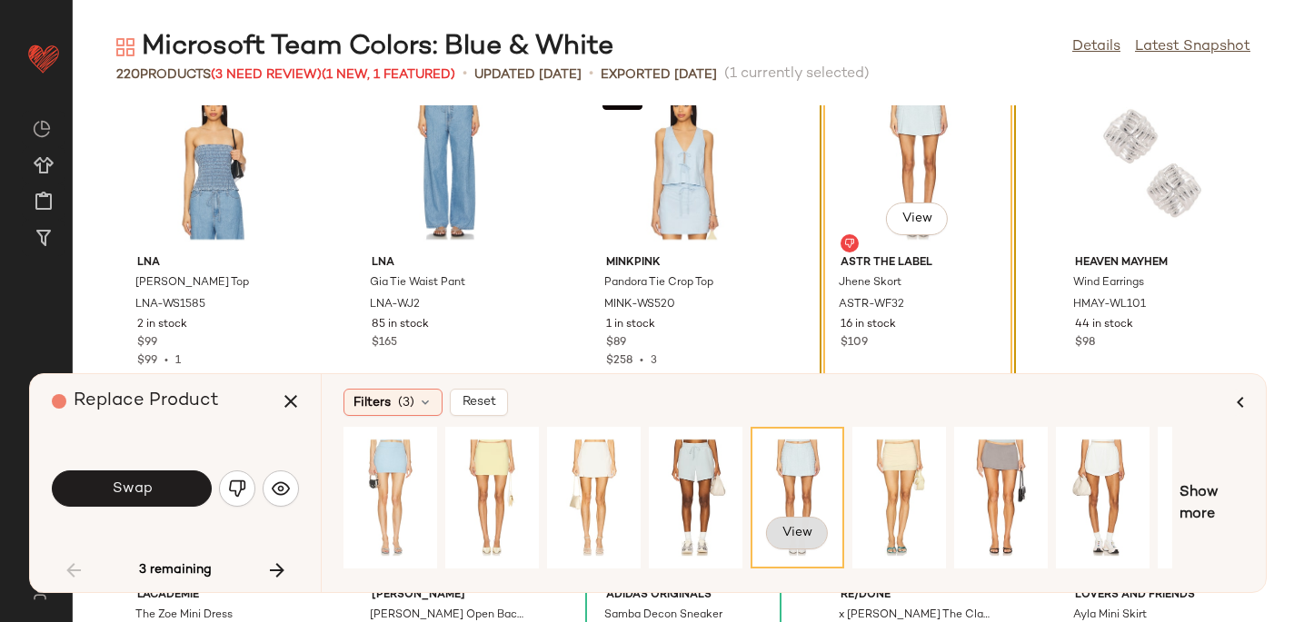
click at [787, 537] on span "View" at bounding box center [796, 533] width 31 height 15
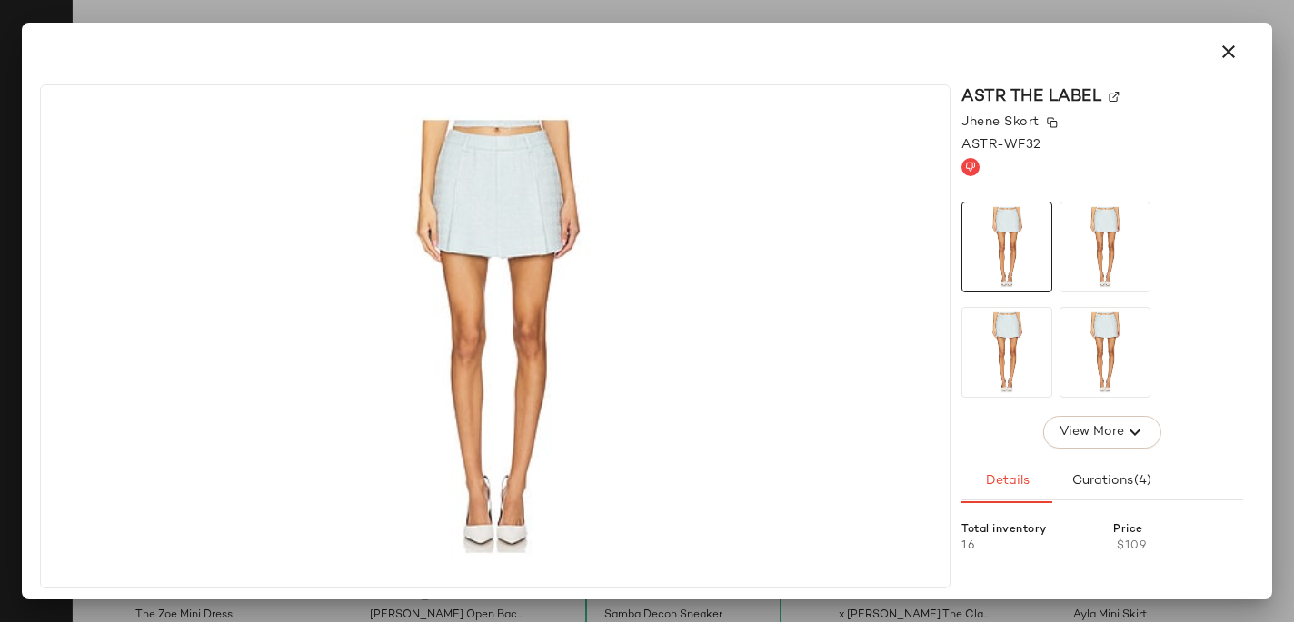
click at [1049, 115] on div "Jhene Skort" at bounding box center [1102, 122] width 282 height 19
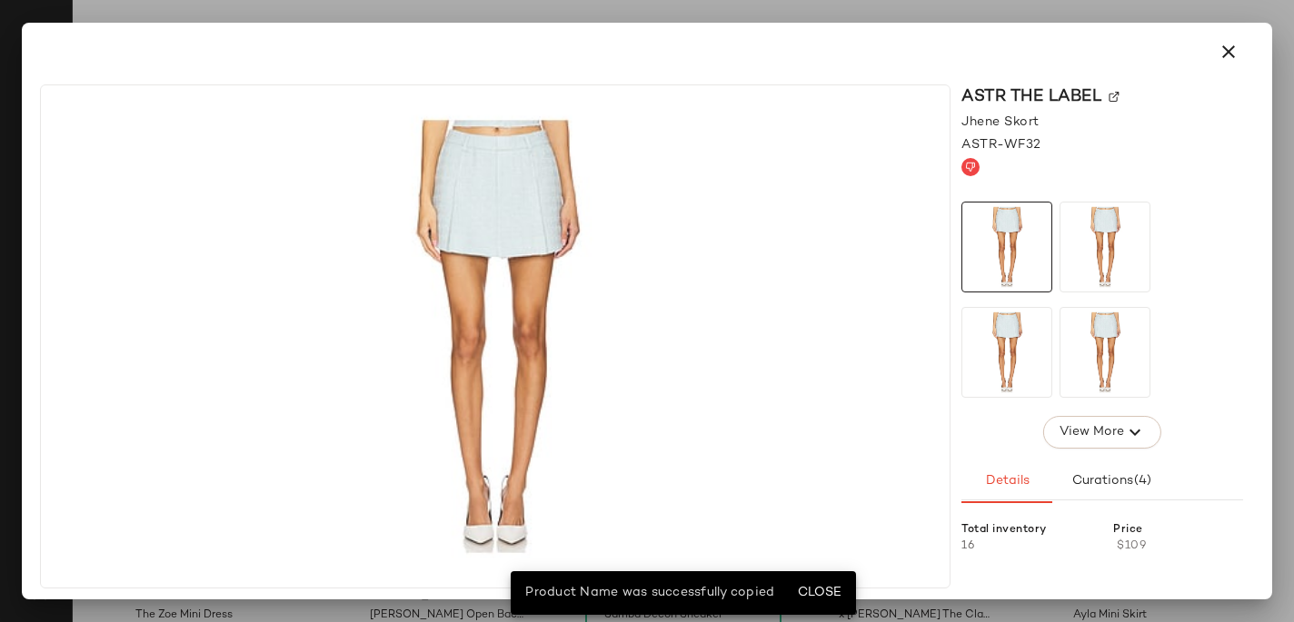
click at [1125, 100] on div "ASTR the Label" at bounding box center [1102, 96] width 282 height 25
click at [1117, 89] on div "ASTR the Label" at bounding box center [1102, 96] width 282 height 25
click at [1117, 98] on img at bounding box center [1113, 97] width 11 height 11
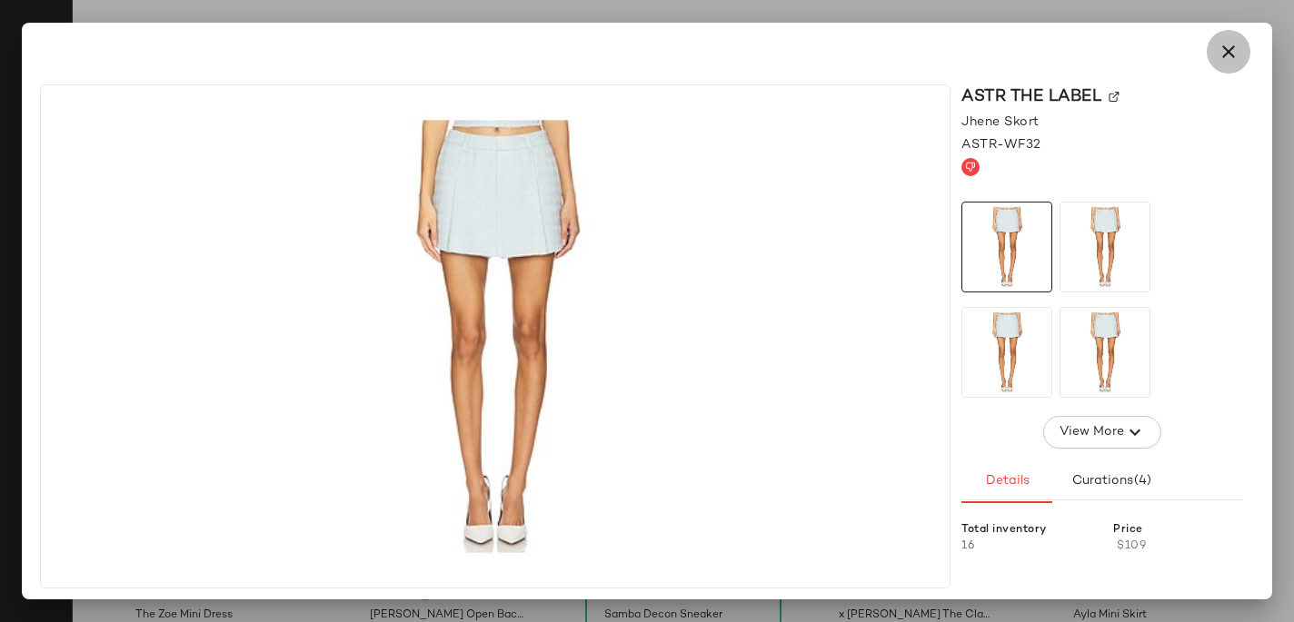
click at [1222, 53] on icon "button" at bounding box center [1228, 52] width 22 height 22
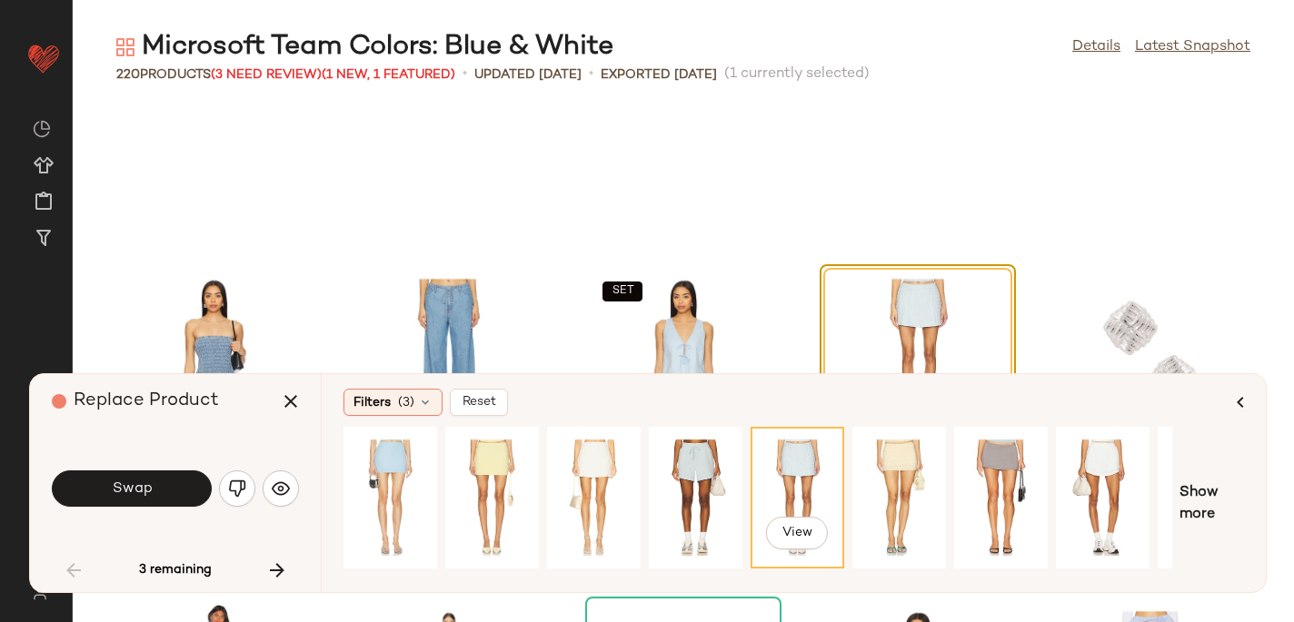
scroll to position [1940, 0]
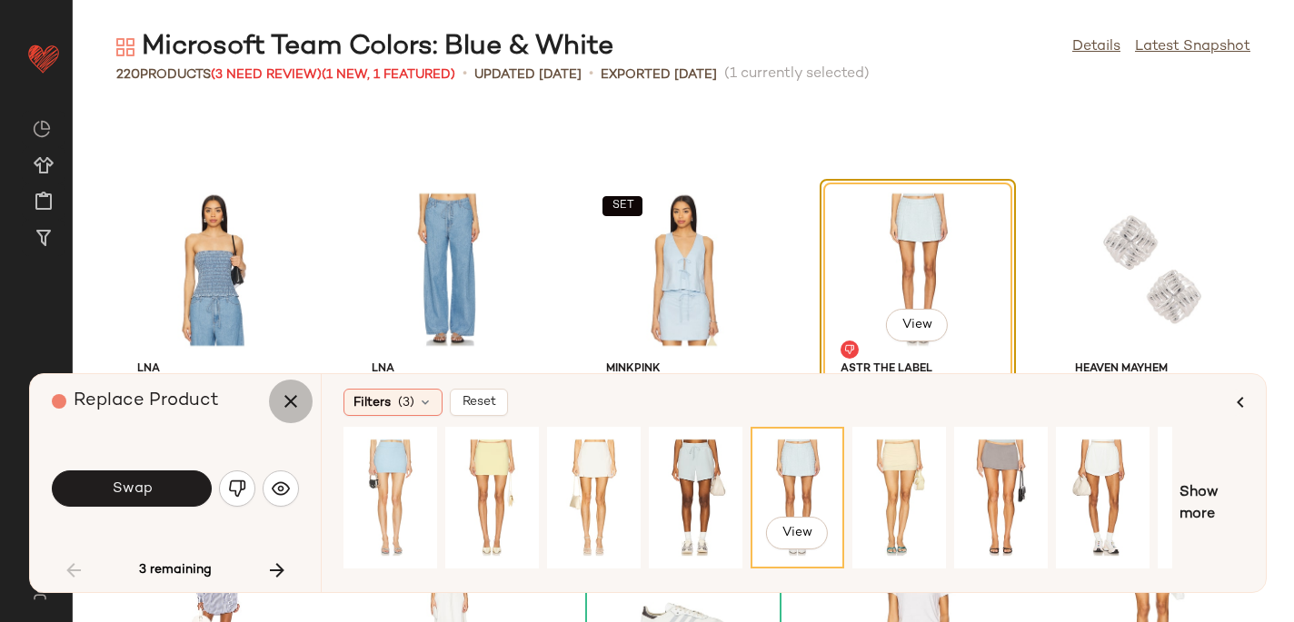
click at [289, 400] on icon "button" at bounding box center [291, 402] width 22 height 22
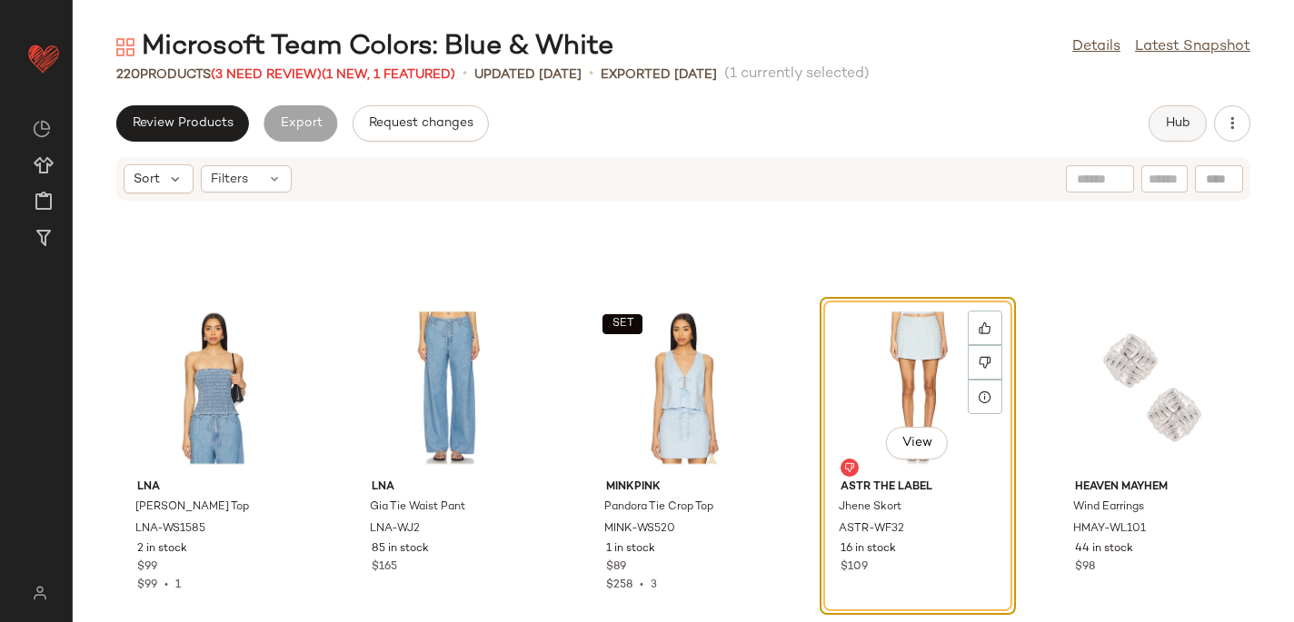
click at [1174, 128] on span "Hub" at bounding box center [1177, 123] width 25 height 15
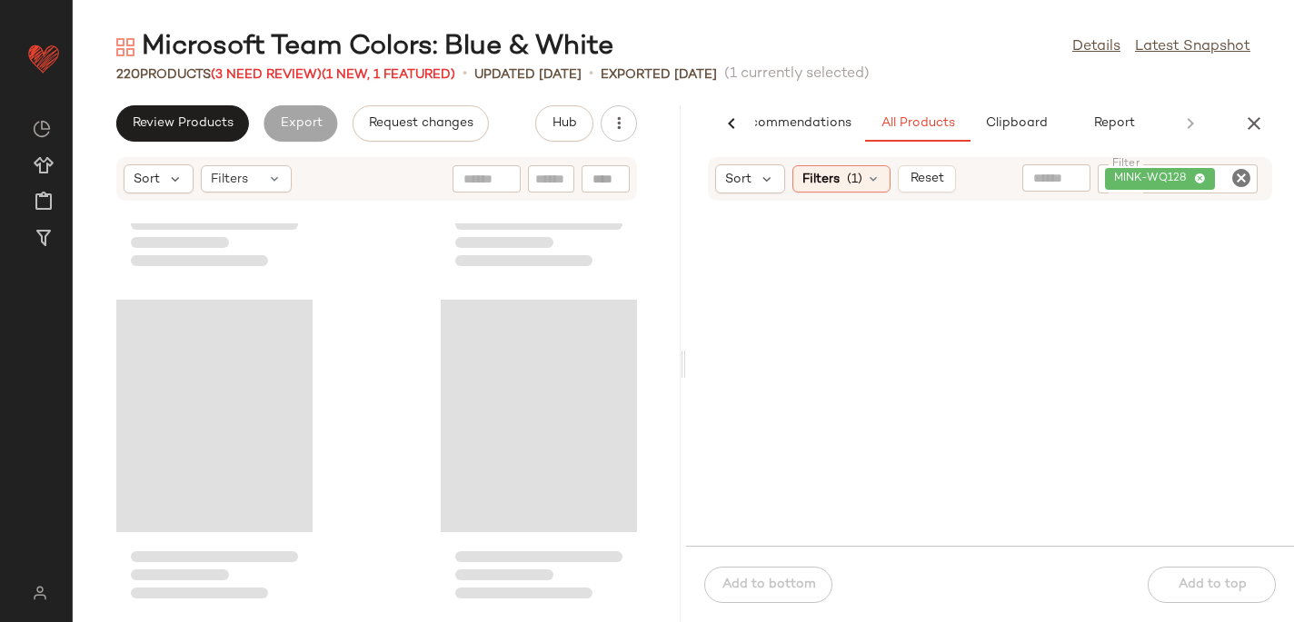
scroll to position [4988, 0]
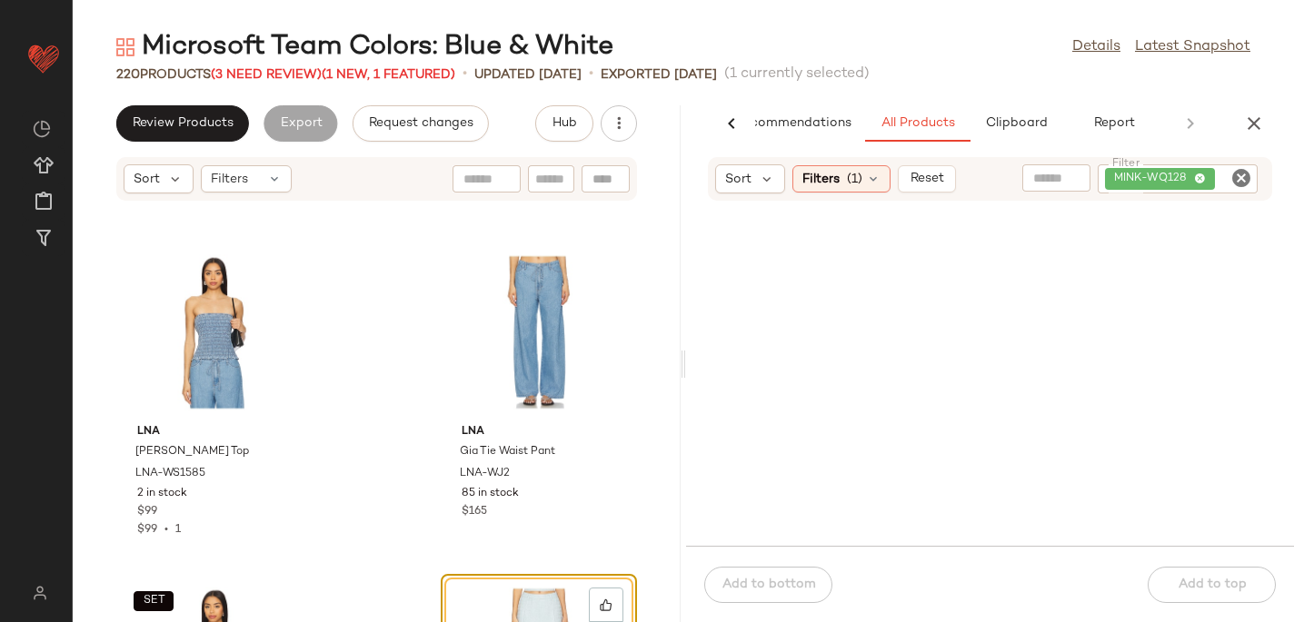
click at [1241, 177] on icon "Clear Filter" at bounding box center [1241, 178] width 22 height 22
paste input "**********"
type input "**********"
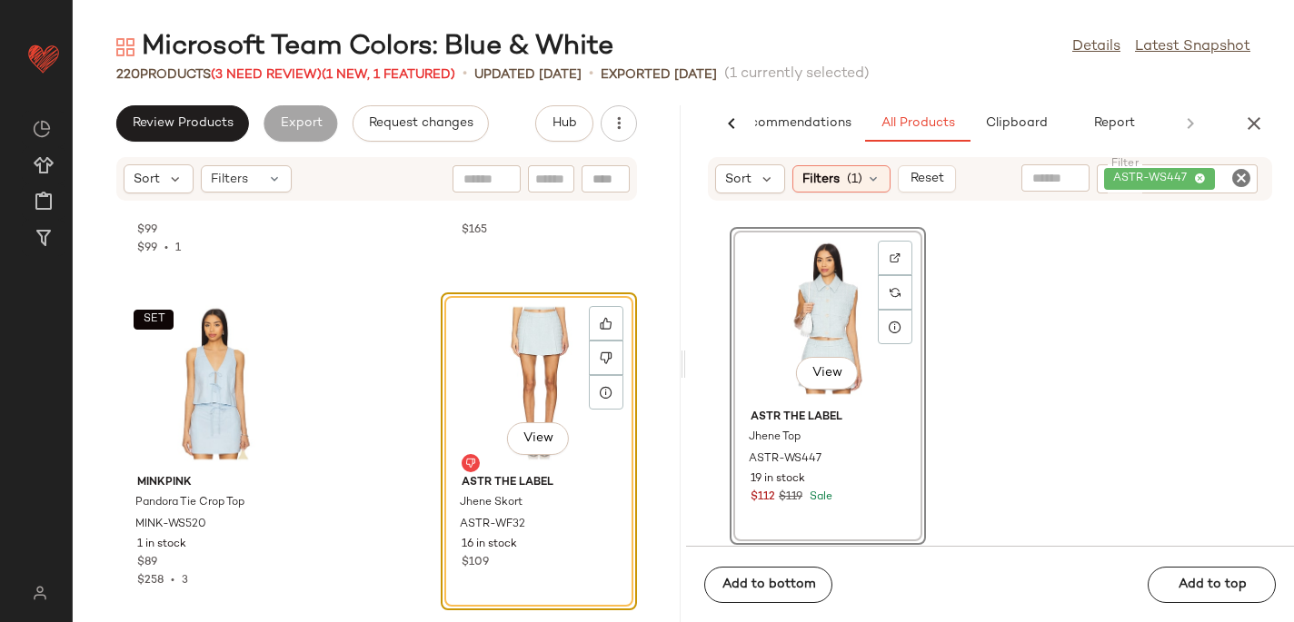
scroll to position [5270, 0]
click at [526, 431] on span "View" at bounding box center [537, 438] width 31 height 15
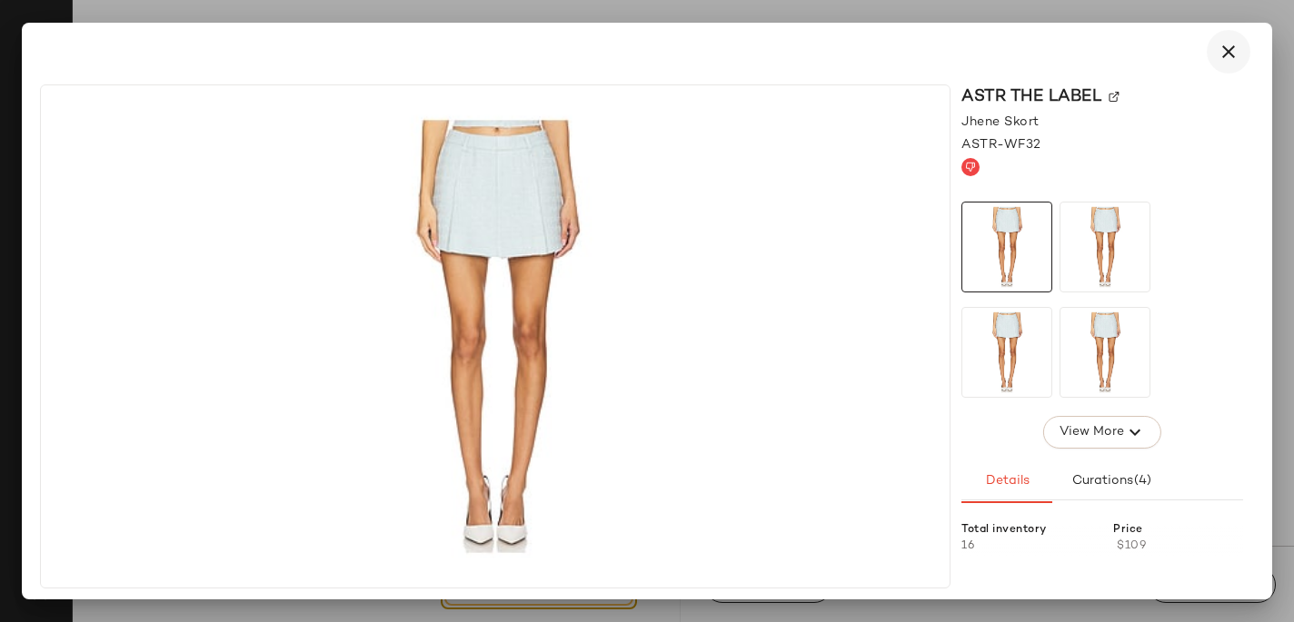
click at [1229, 58] on icon "button" at bounding box center [1228, 52] width 22 height 22
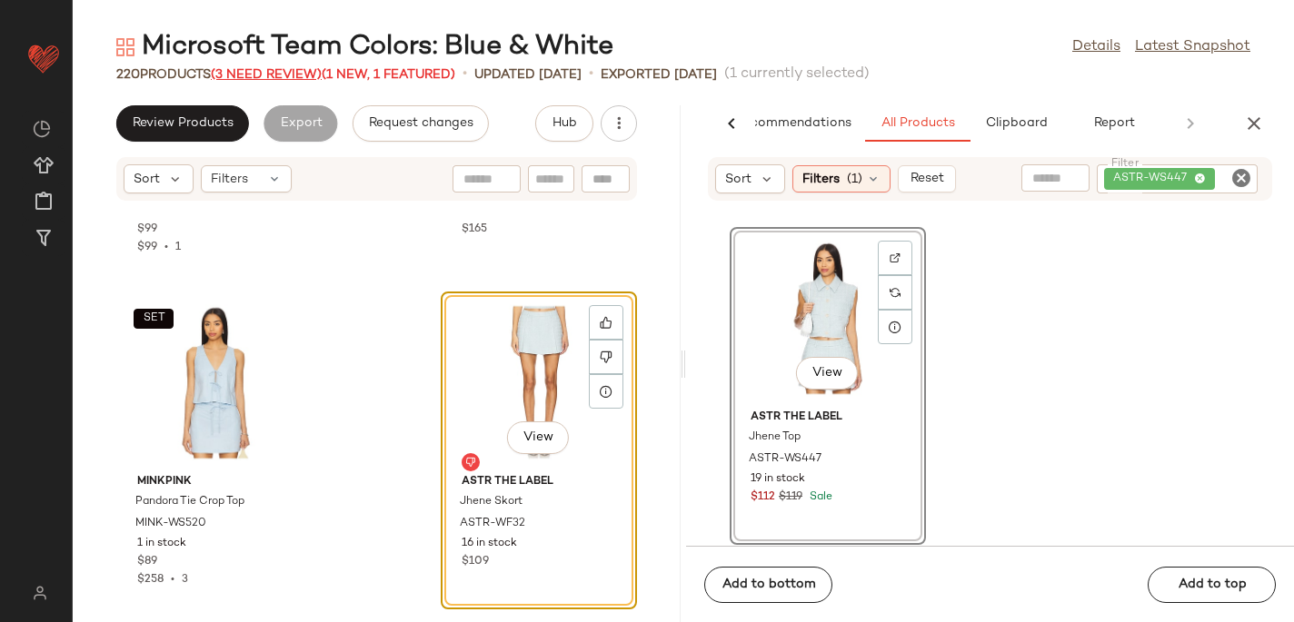
click at [229, 75] on span "(3 Need Review)" at bounding box center [266, 75] width 111 height 14
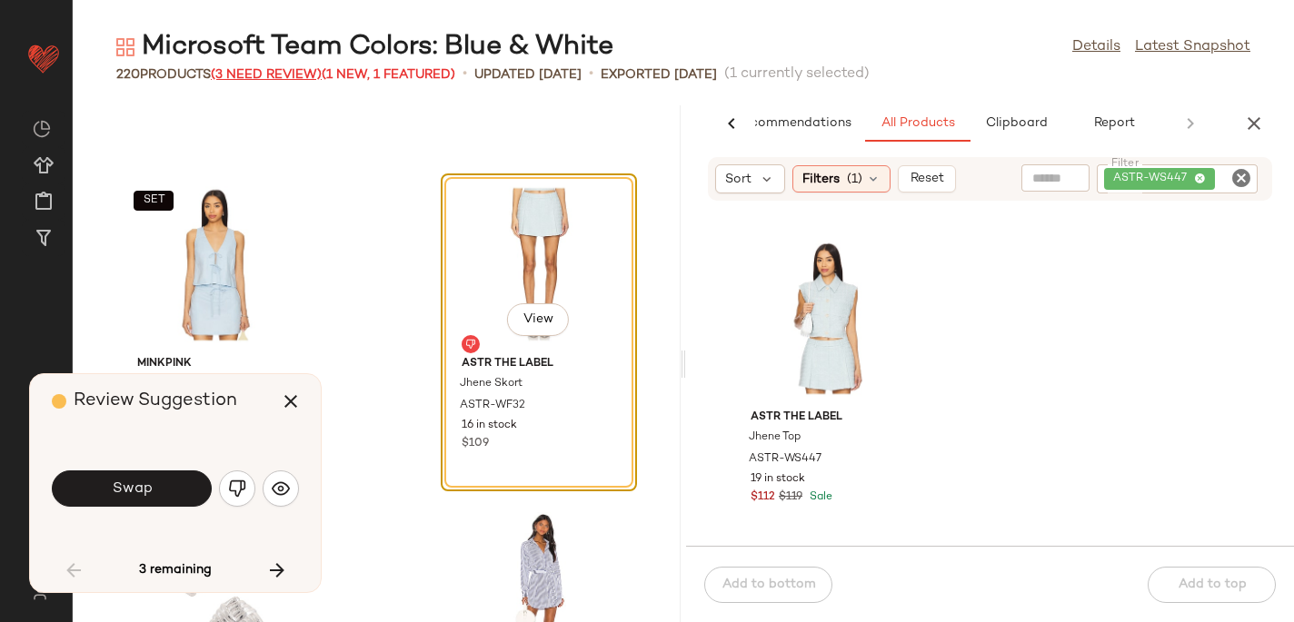
scroll to position [5320, 0]
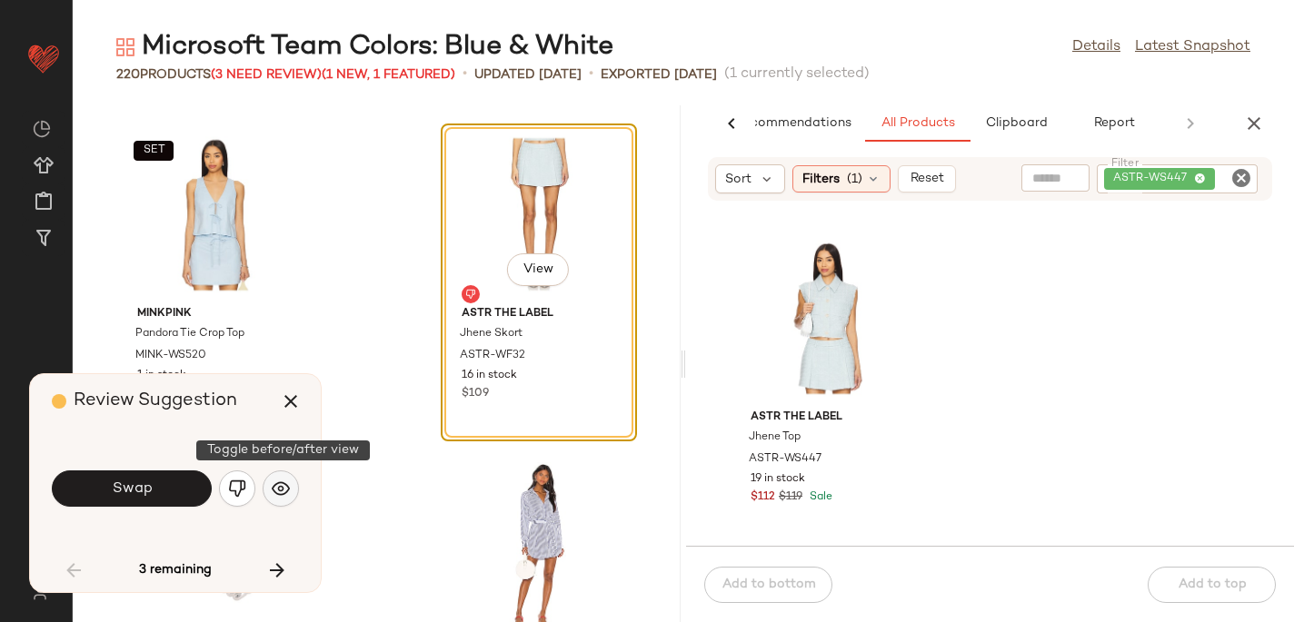
click at [290, 487] on button "button" at bounding box center [281, 489] width 36 height 36
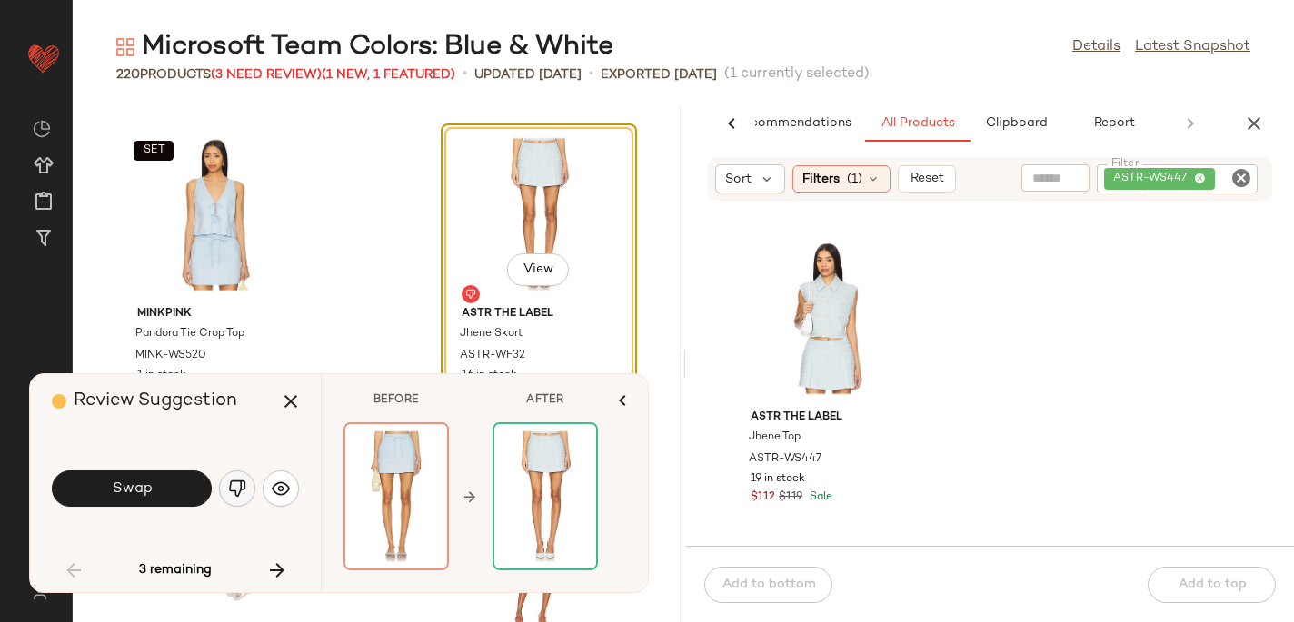
click at [241, 484] on img "button" at bounding box center [237, 489] width 18 height 18
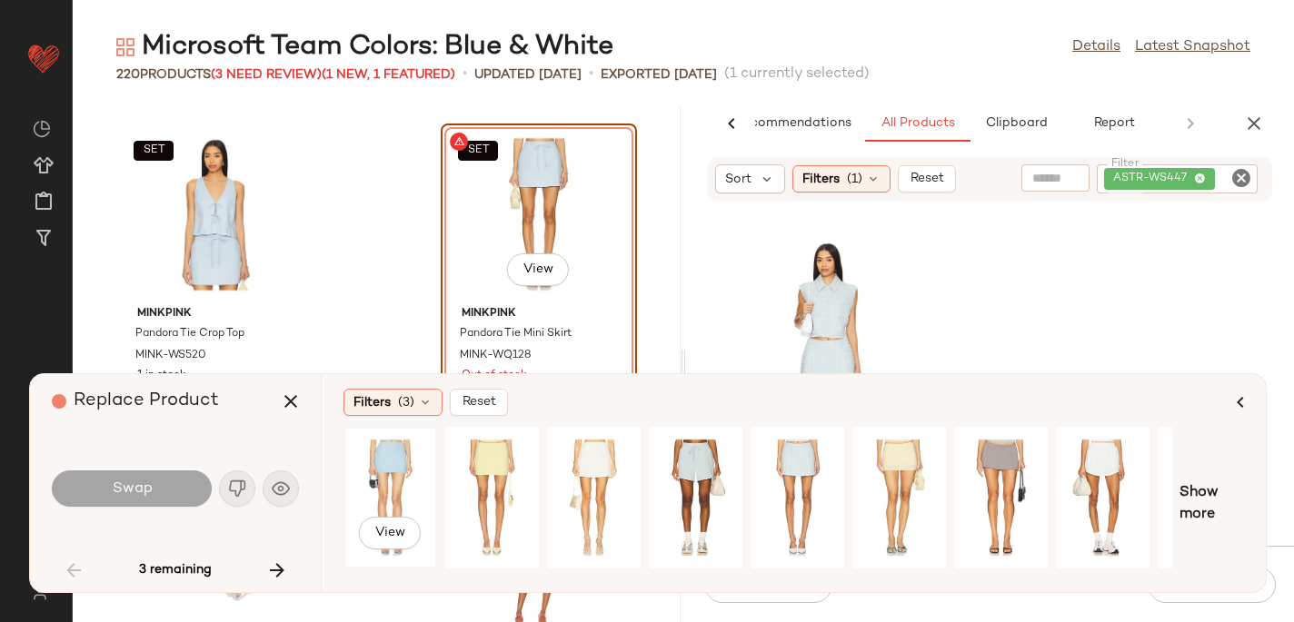
click at [407, 457] on div "View" at bounding box center [390, 497] width 81 height 129
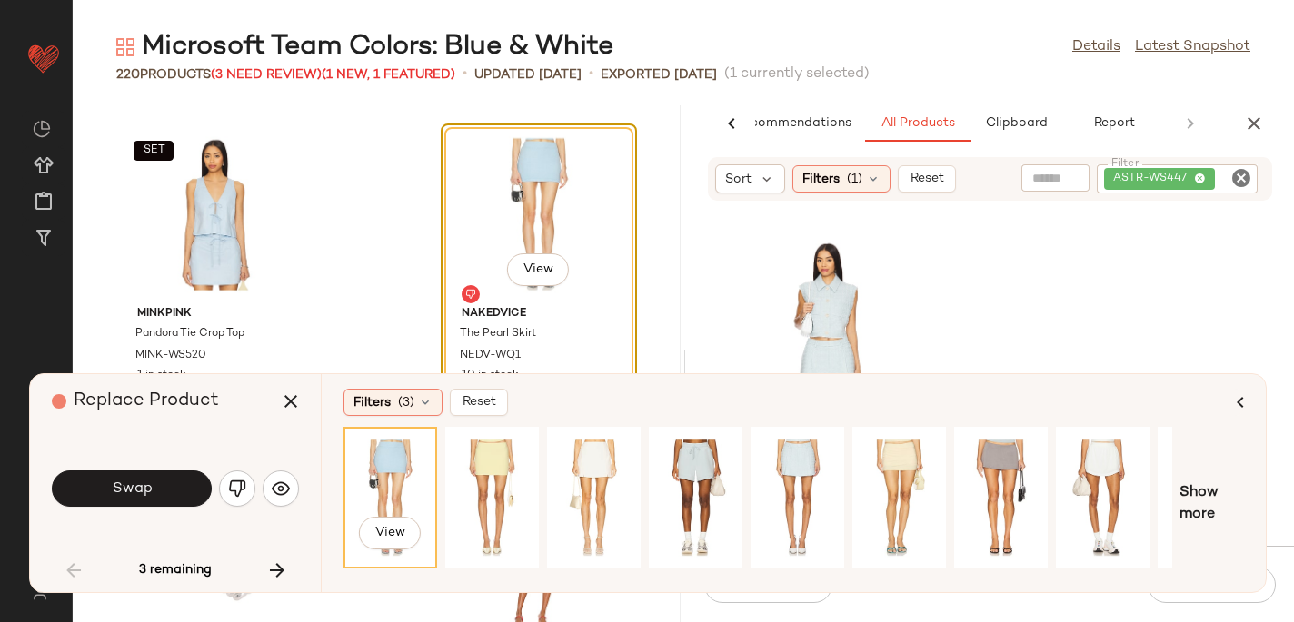
click at [544, 247] on div "View" at bounding box center [539, 214] width 184 height 169
click at [541, 254] on button "View" at bounding box center [538, 269] width 62 height 33
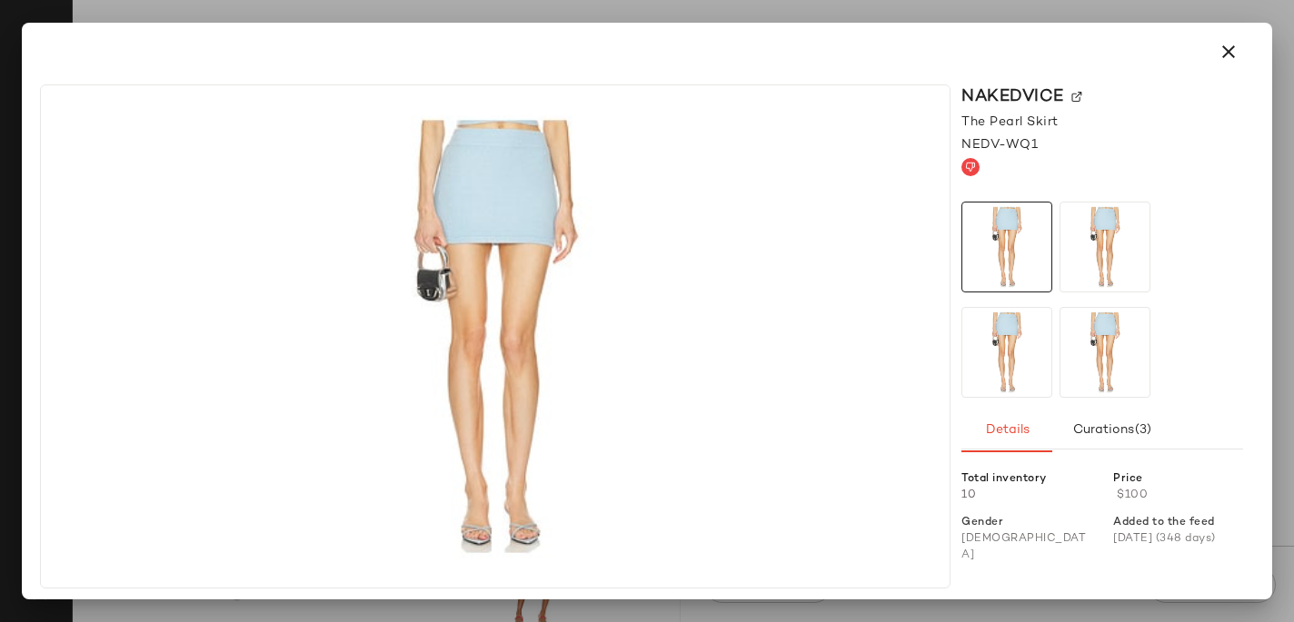
click at [1074, 93] on img at bounding box center [1076, 97] width 11 height 11
click at [1233, 57] on icon "button" at bounding box center [1228, 52] width 22 height 22
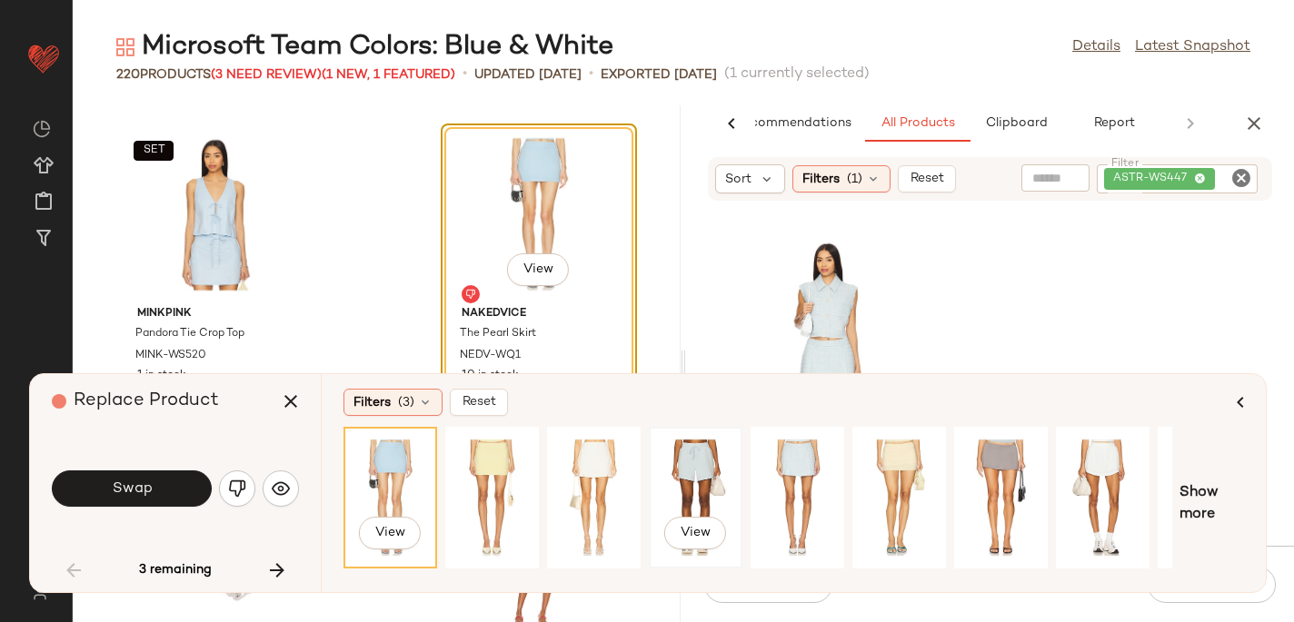
click at [703, 479] on div "View" at bounding box center [695, 497] width 81 height 129
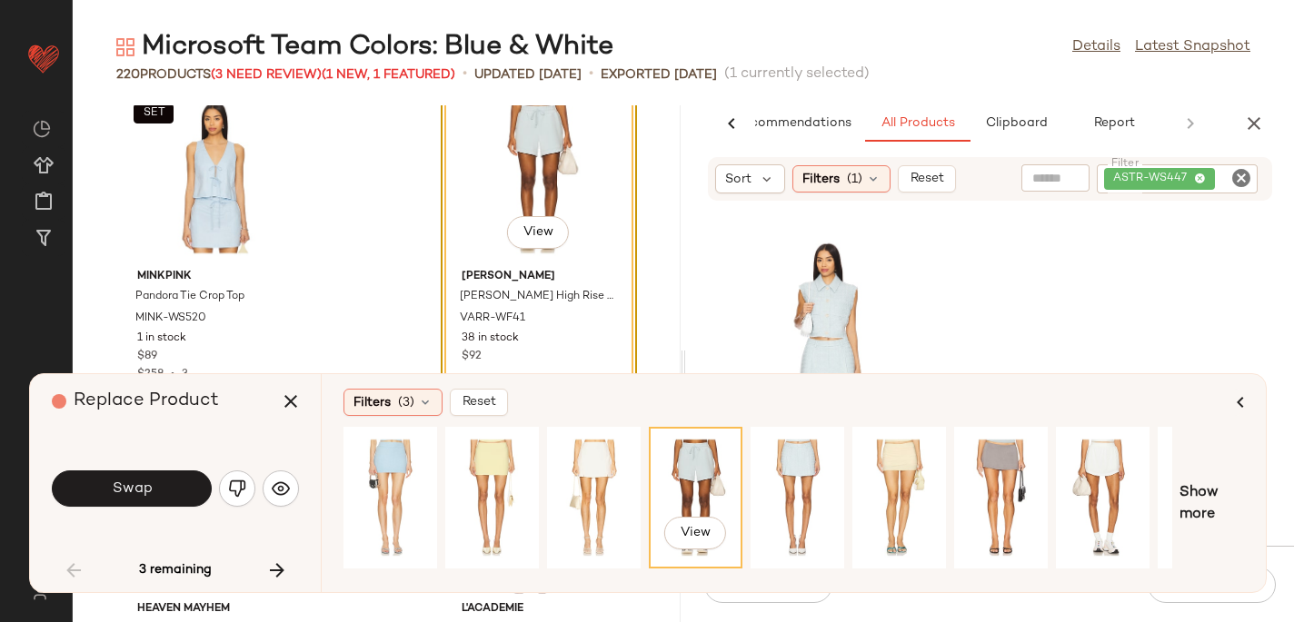
scroll to position [5368, 0]
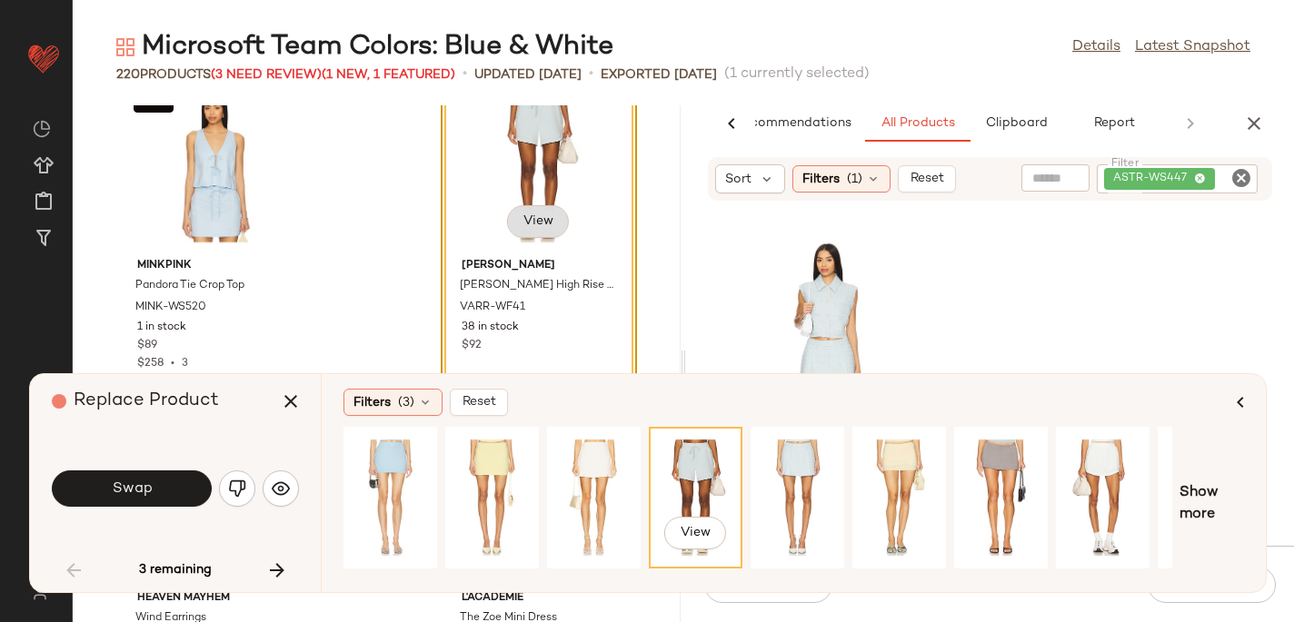
click at [522, 216] on span "View" at bounding box center [537, 221] width 31 height 15
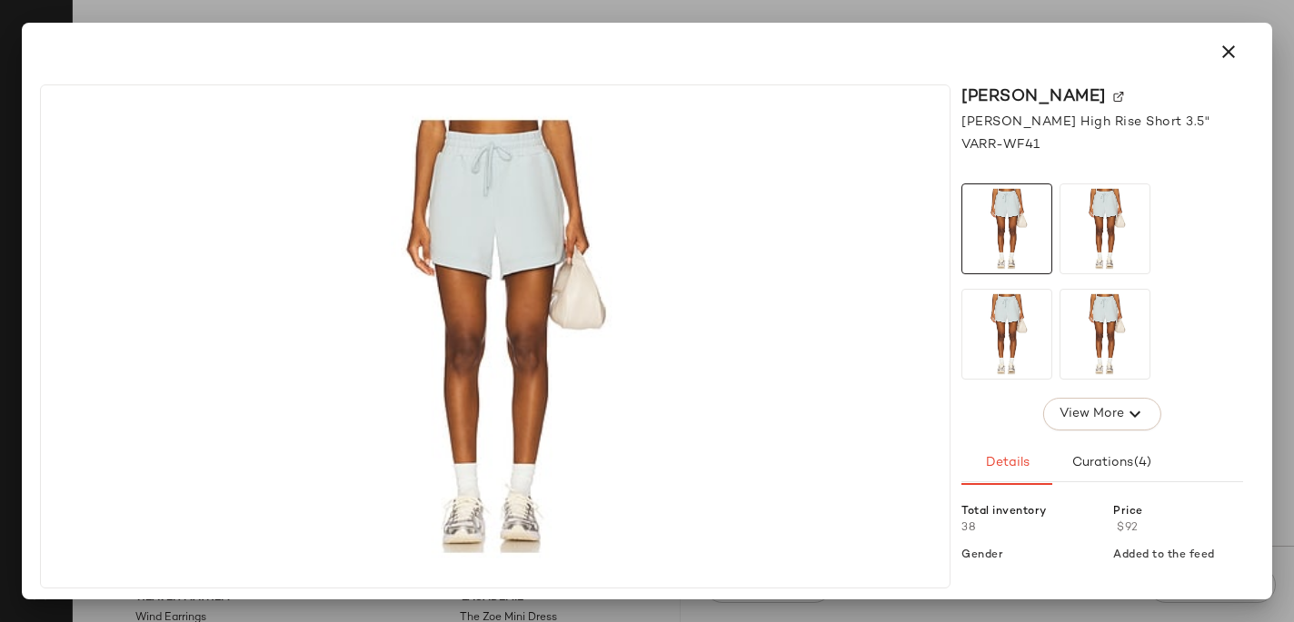
click at [1113, 94] on img at bounding box center [1118, 97] width 11 height 11
click at [1240, 47] on button "button" at bounding box center [1228, 52] width 44 height 44
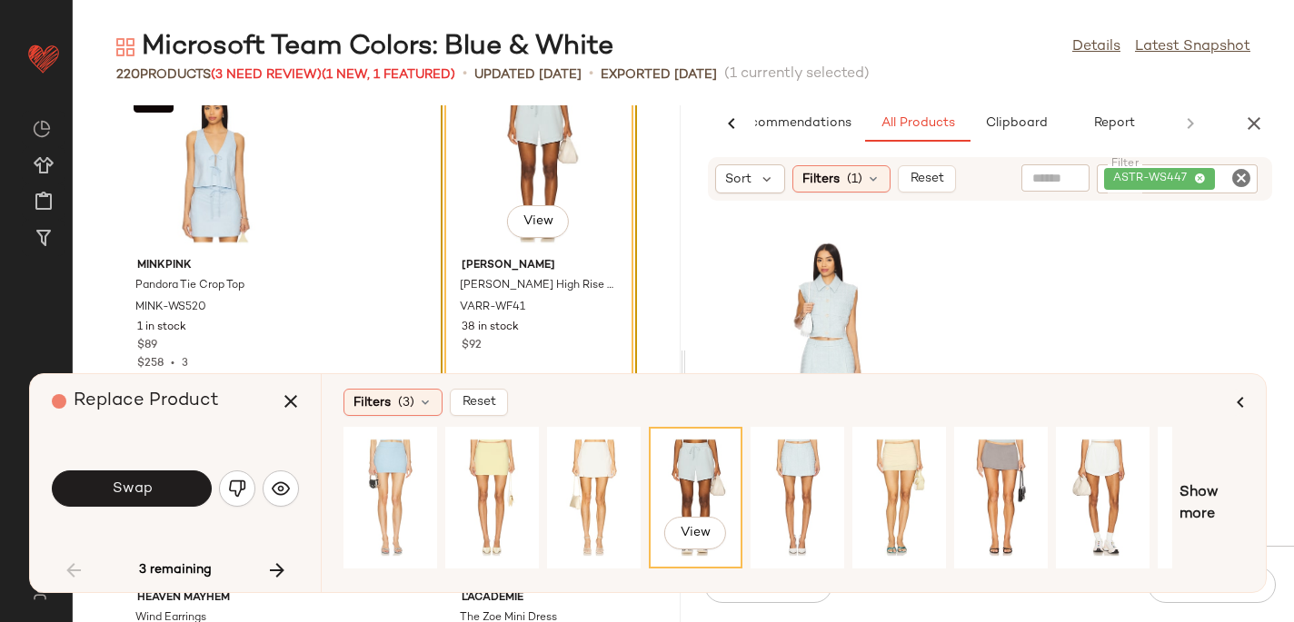
click at [1253, 184] on div "ASTR-WS447" at bounding box center [1177, 178] width 161 height 29
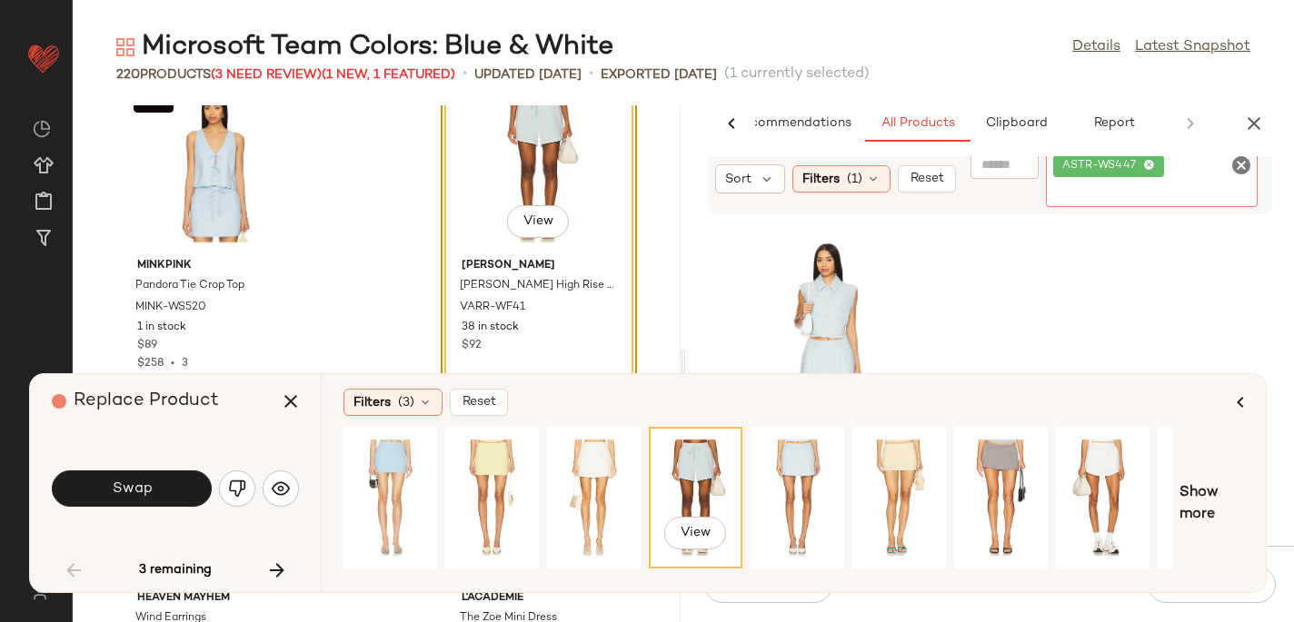
click at [1243, 164] on icon "Clear Filter" at bounding box center [1241, 165] width 22 height 22
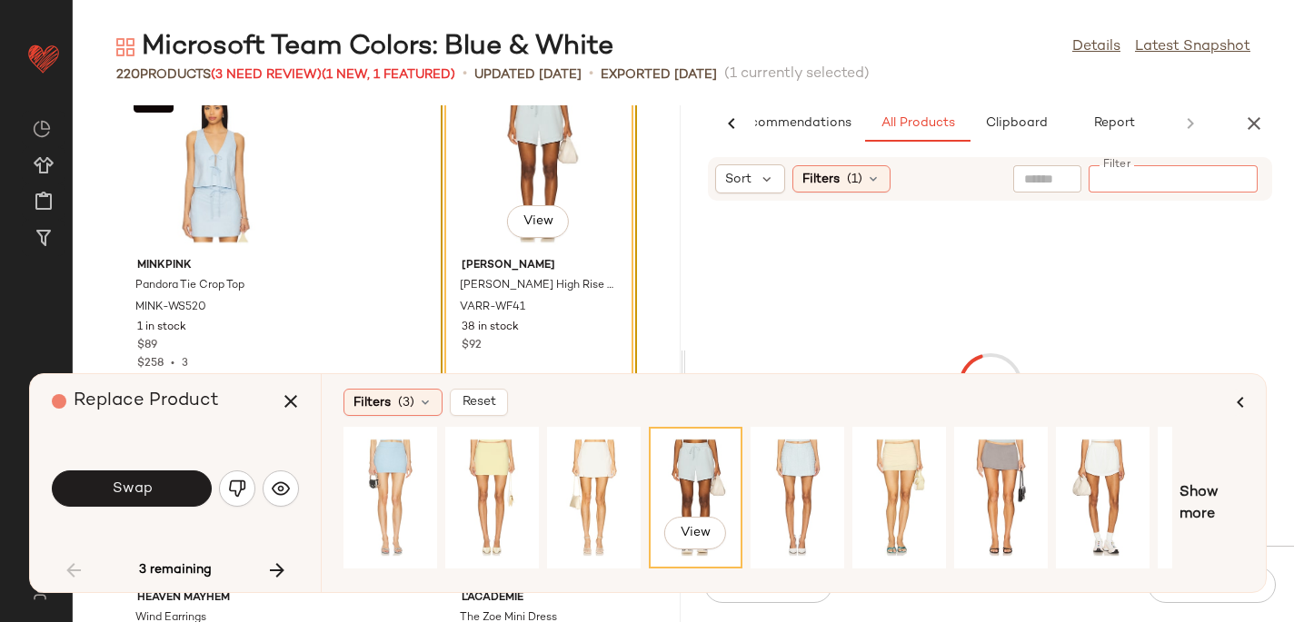
paste input "**********"
type input "**********"
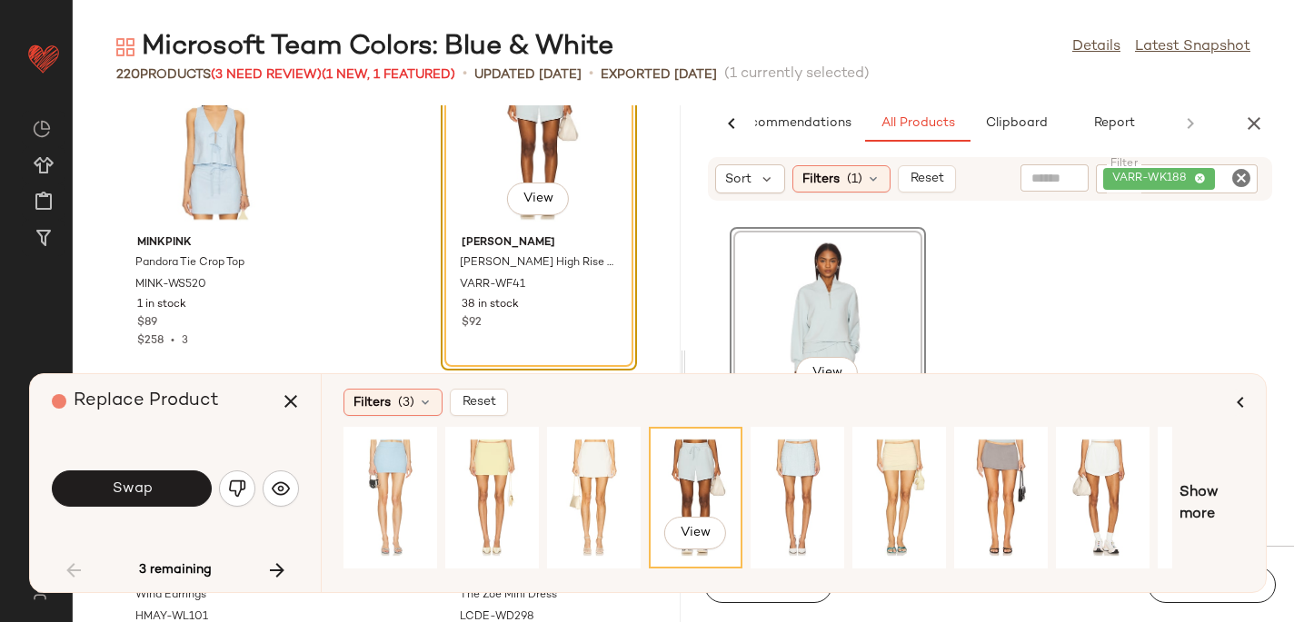
scroll to position [5395, 0]
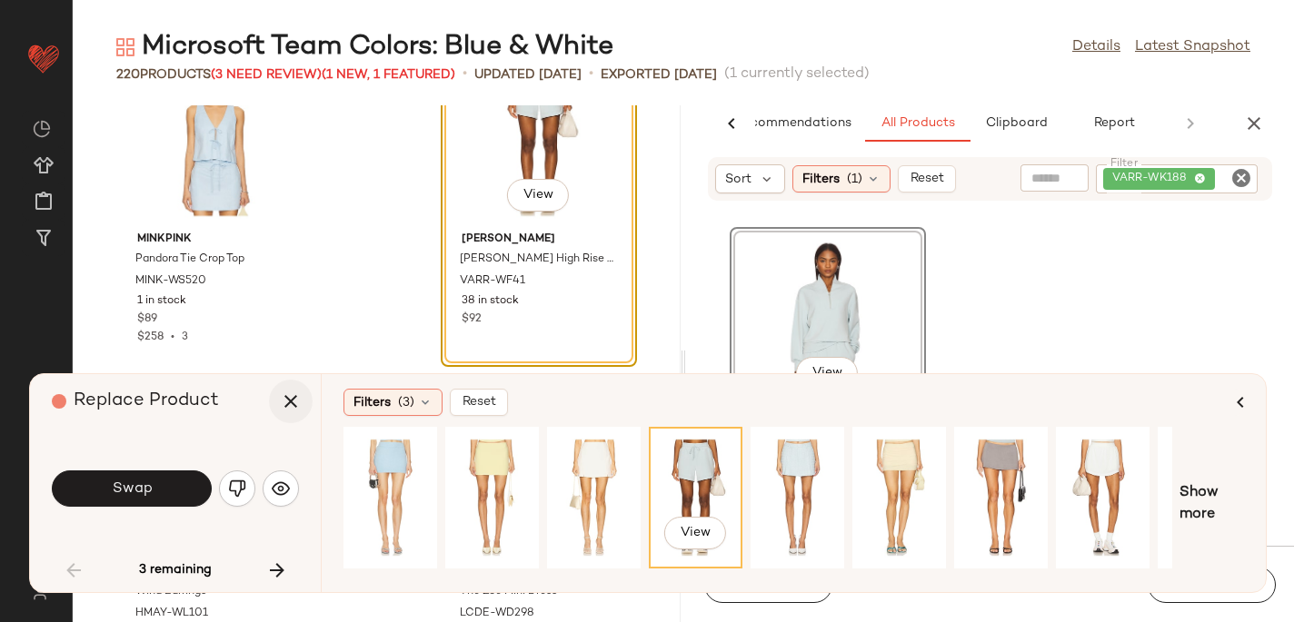
click at [283, 404] on icon "button" at bounding box center [291, 402] width 22 height 22
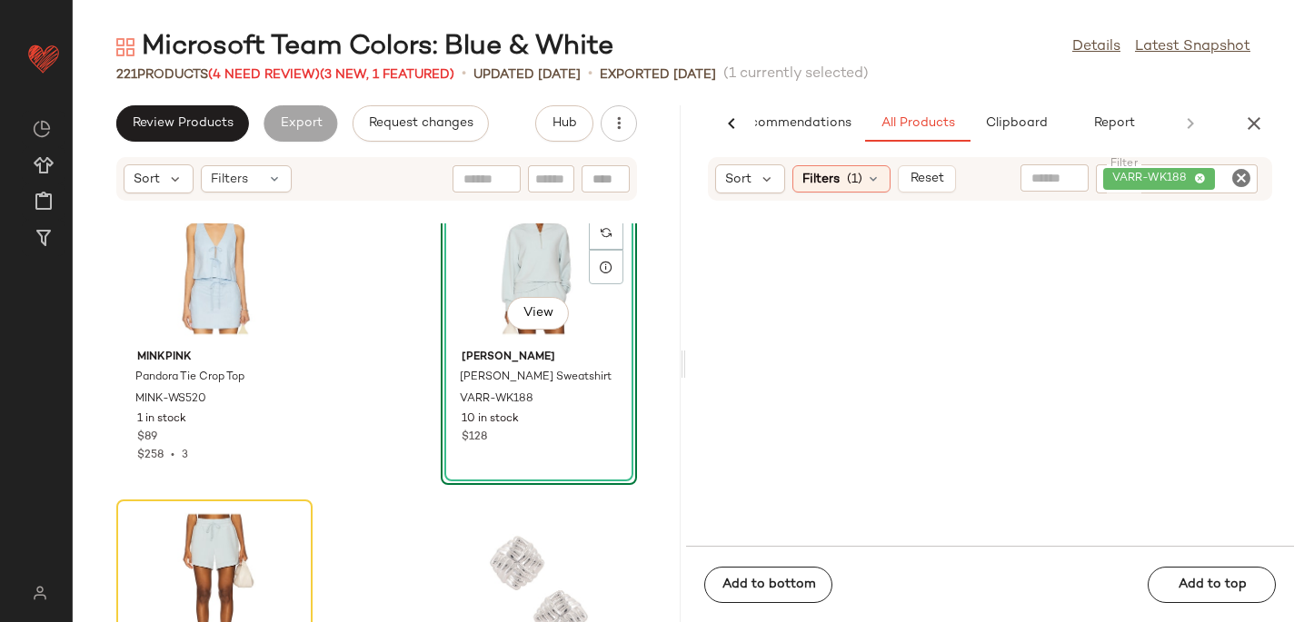
scroll to position [5306, 0]
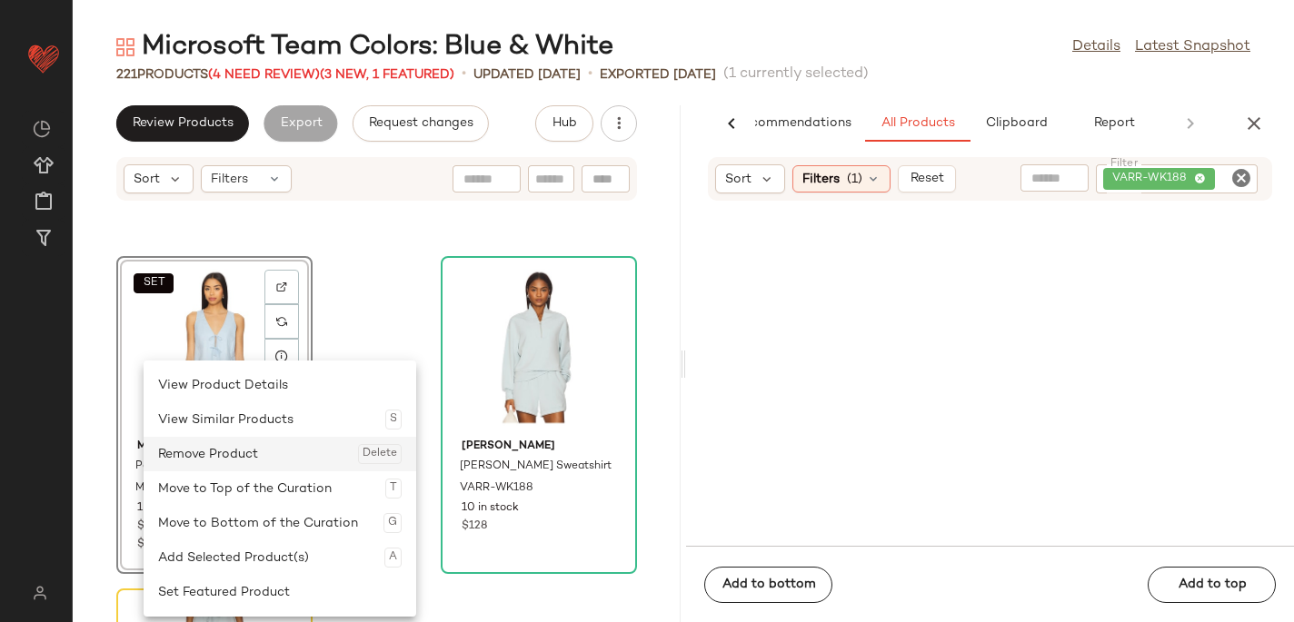
click at [186, 452] on div "Remove Product Delete" at bounding box center [279, 454] width 243 height 35
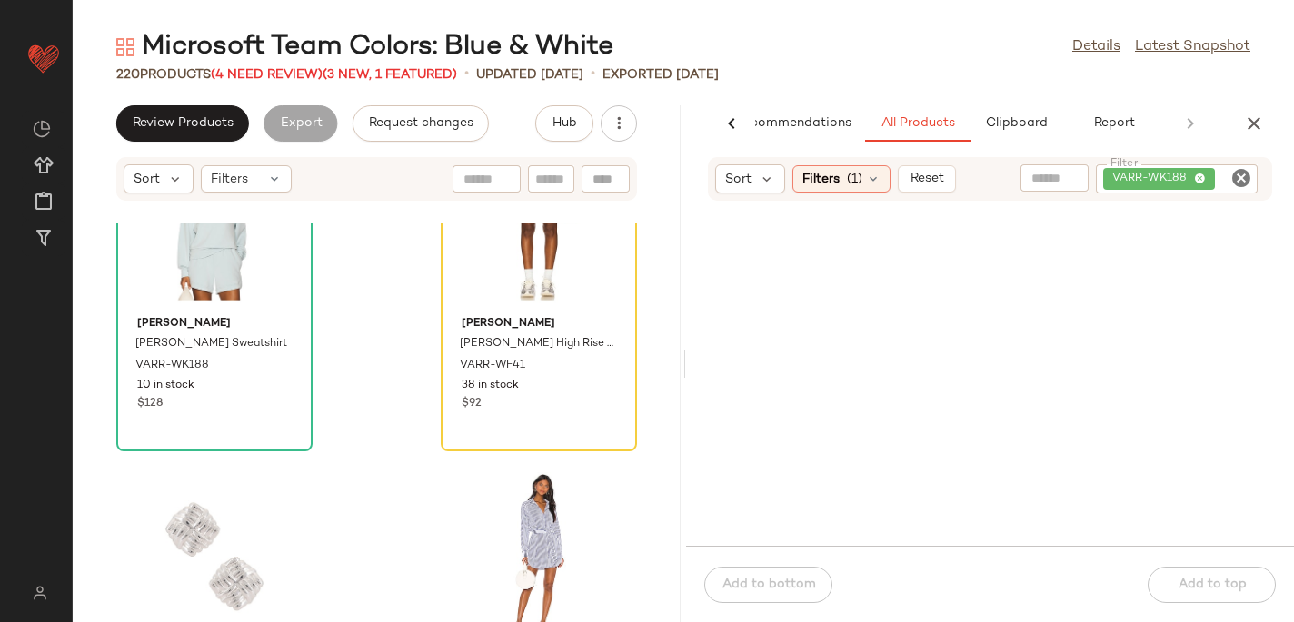
scroll to position [5438, 0]
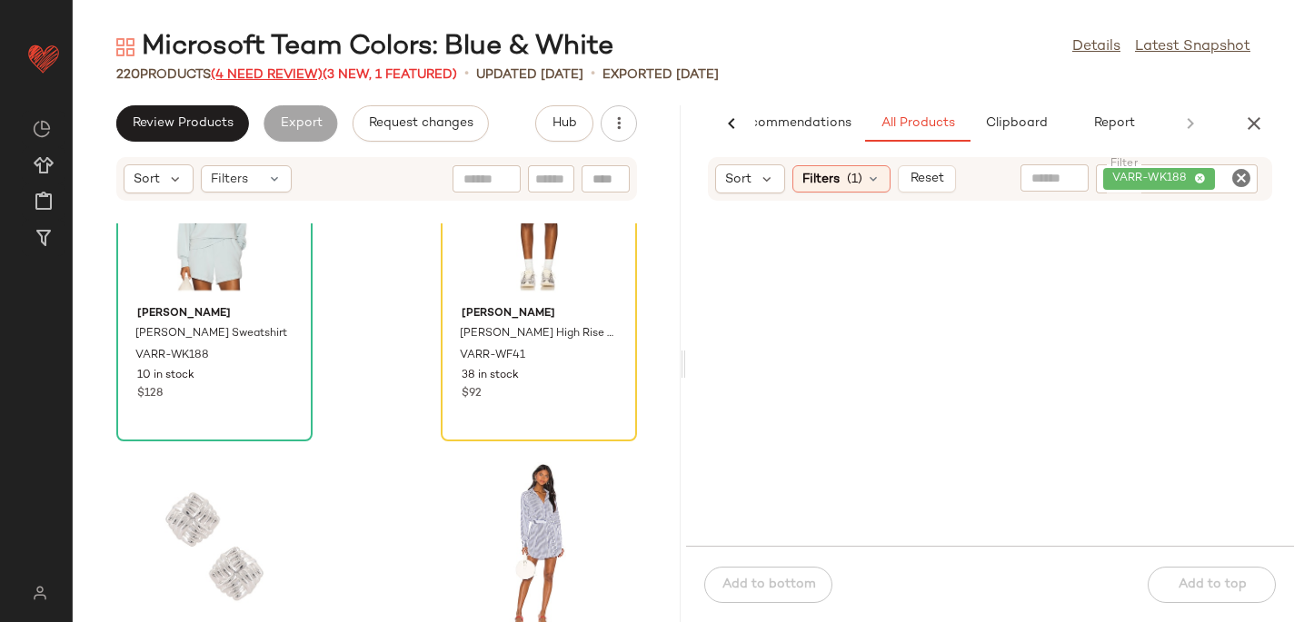
click at [273, 74] on span "(4 Need Review)" at bounding box center [267, 75] width 112 height 14
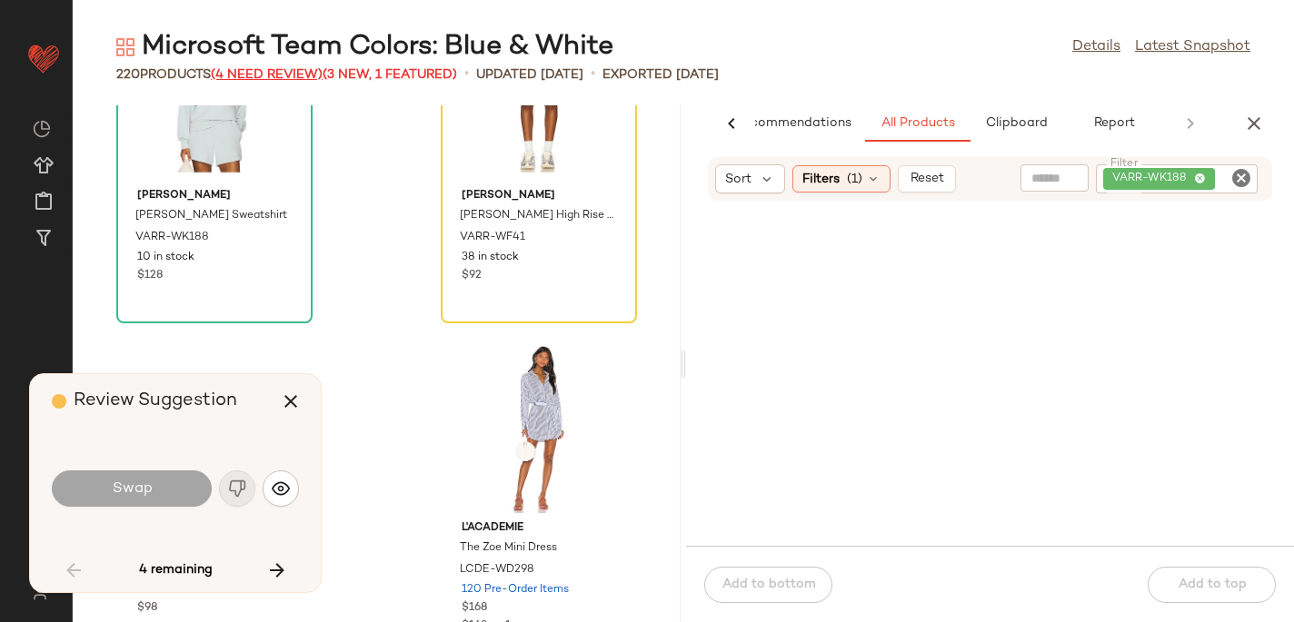
scroll to position [5320, 0]
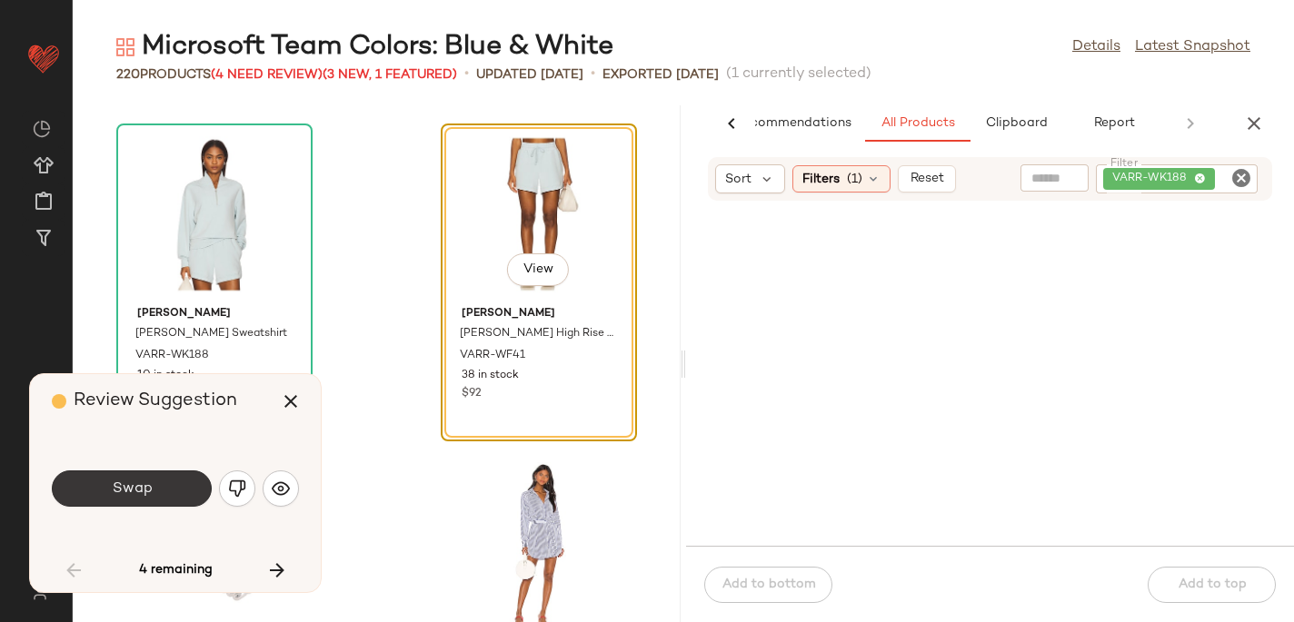
click at [149, 495] on span "Swap" at bounding box center [131, 489] width 41 height 17
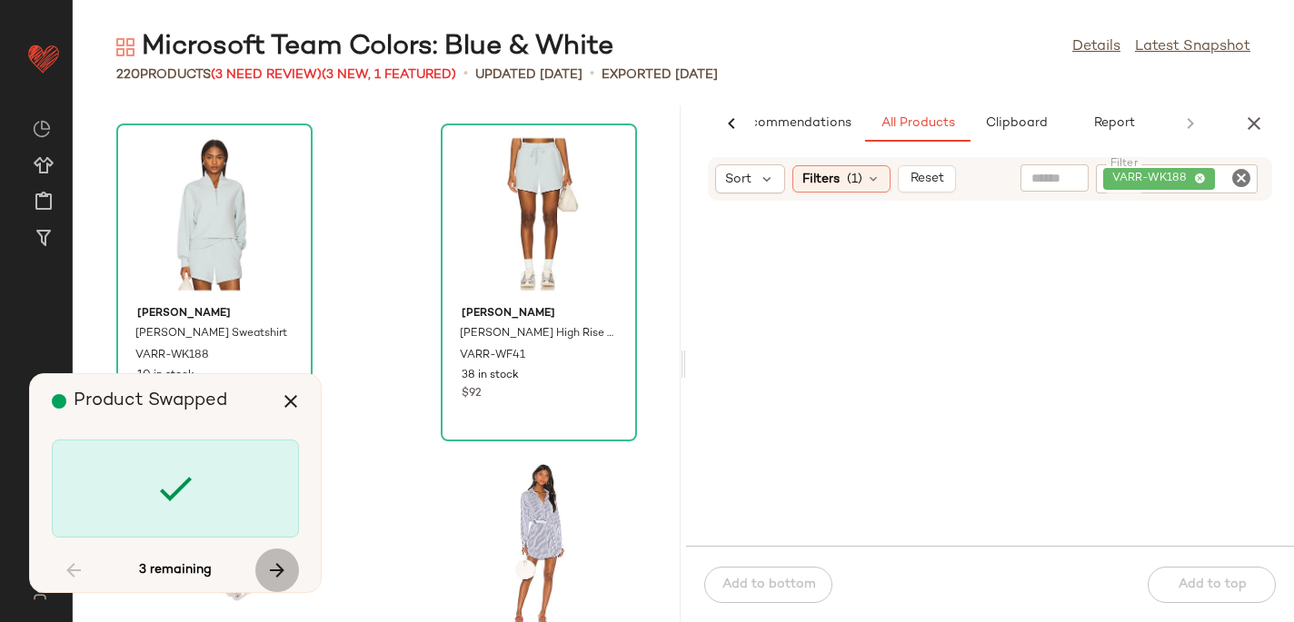
click at [274, 584] on button "button" at bounding box center [277, 571] width 44 height 44
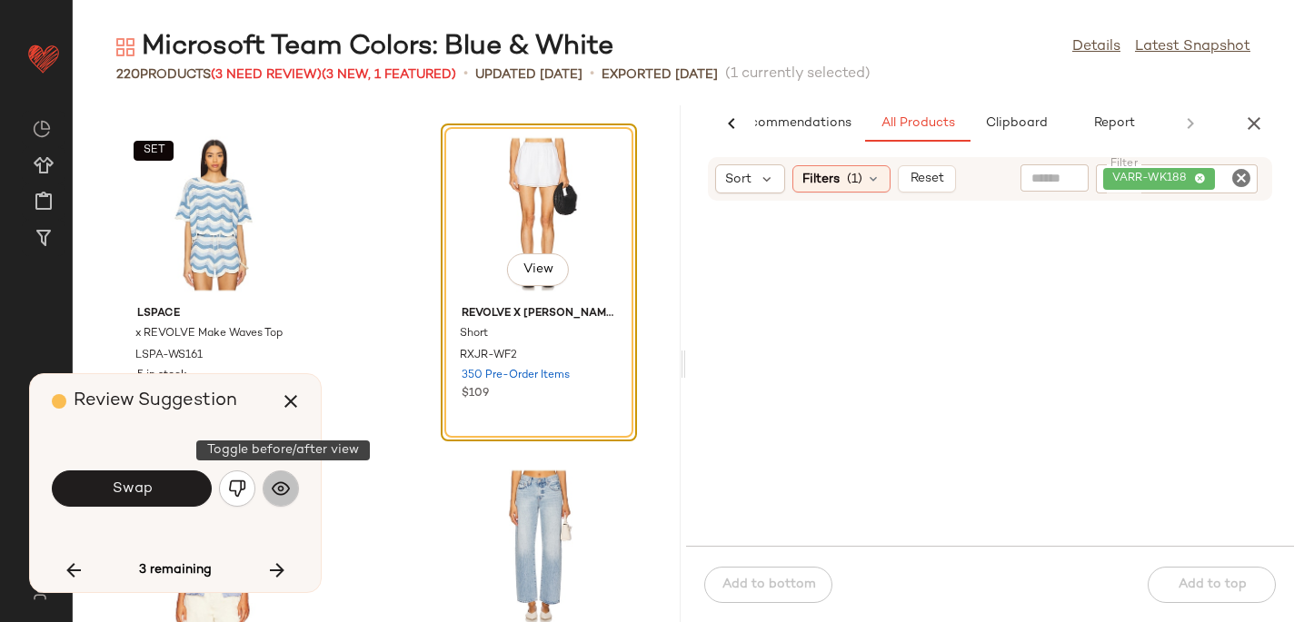
click at [274, 481] on img "button" at bounding box center [281, 489] width 18 height 18
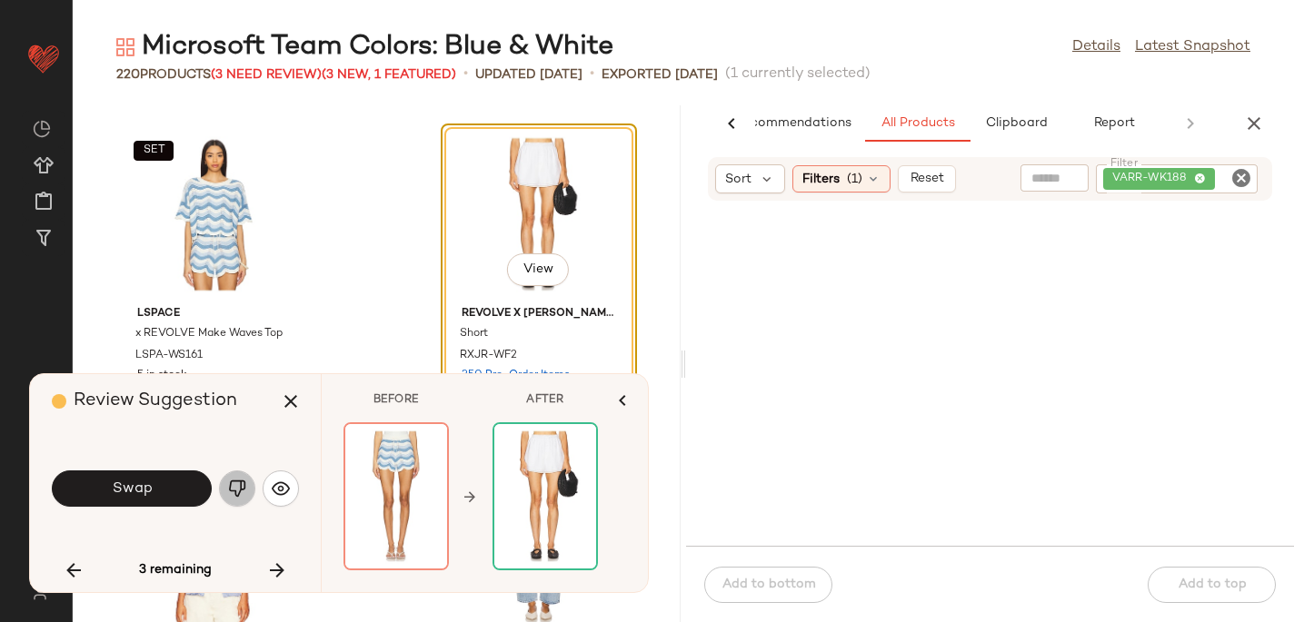
click at [234, 489] on img "button" at bounding box center [237, 489] width 18 height 18
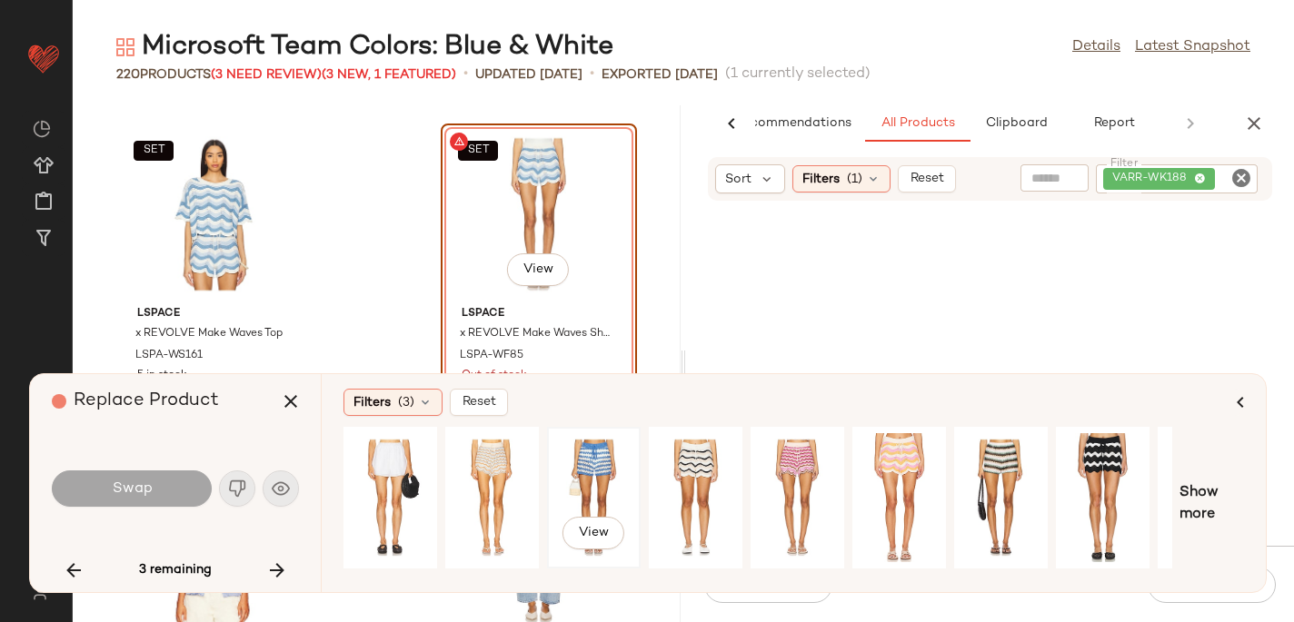
click at [572, 464] on div "View" at bounding box center [593, 497] width 81 height 129
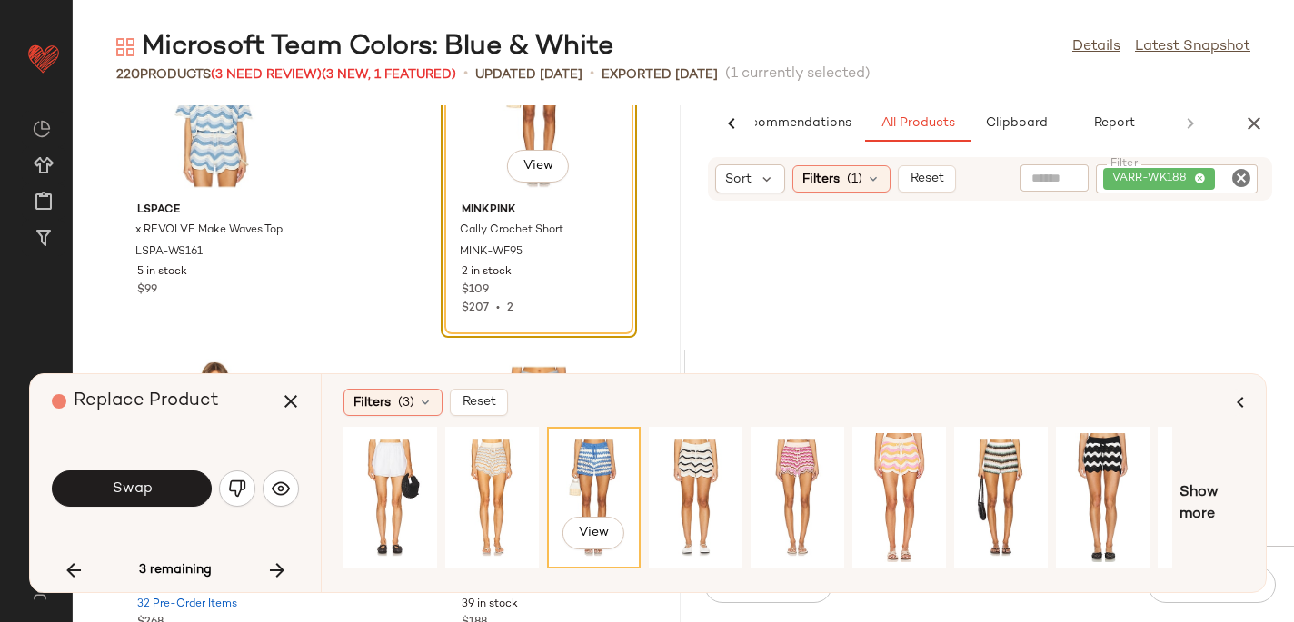
scroll to position [9080, 0]
click at [1005, 457] on div "View" at bounding box center [1000, 497] width 81 height 129
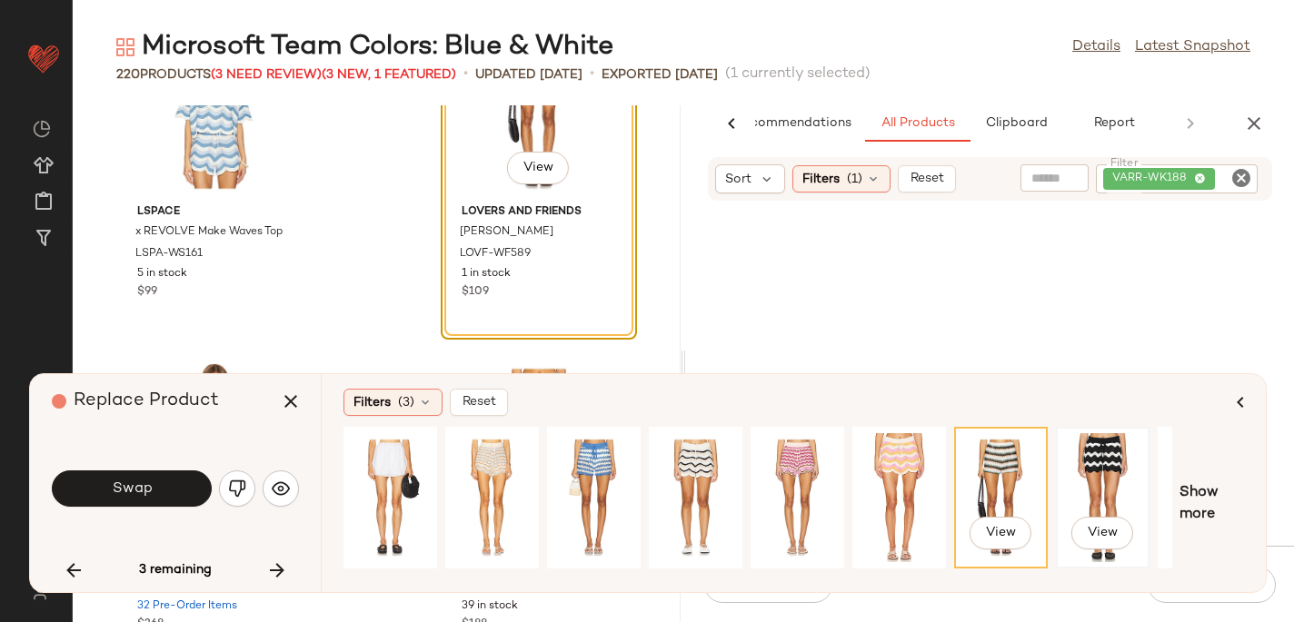
scroll to position [0, 179]
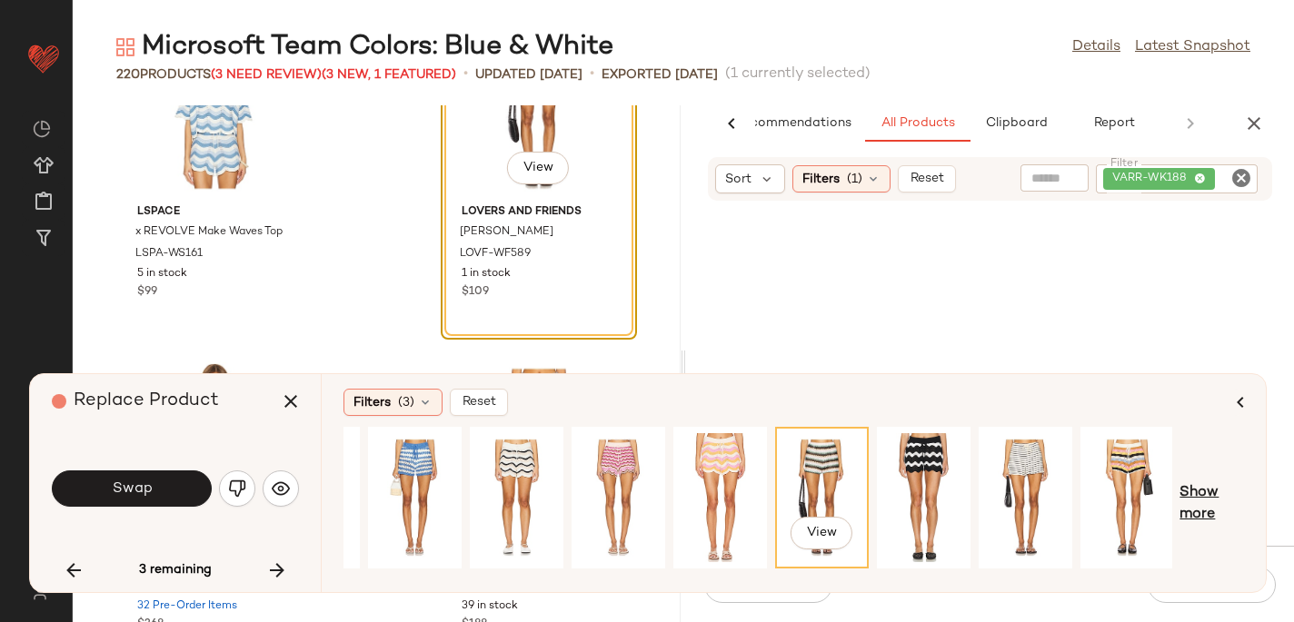
click at [1188, 497] on span "Show more" at bounding box center [1211, 504] width 65 height 44
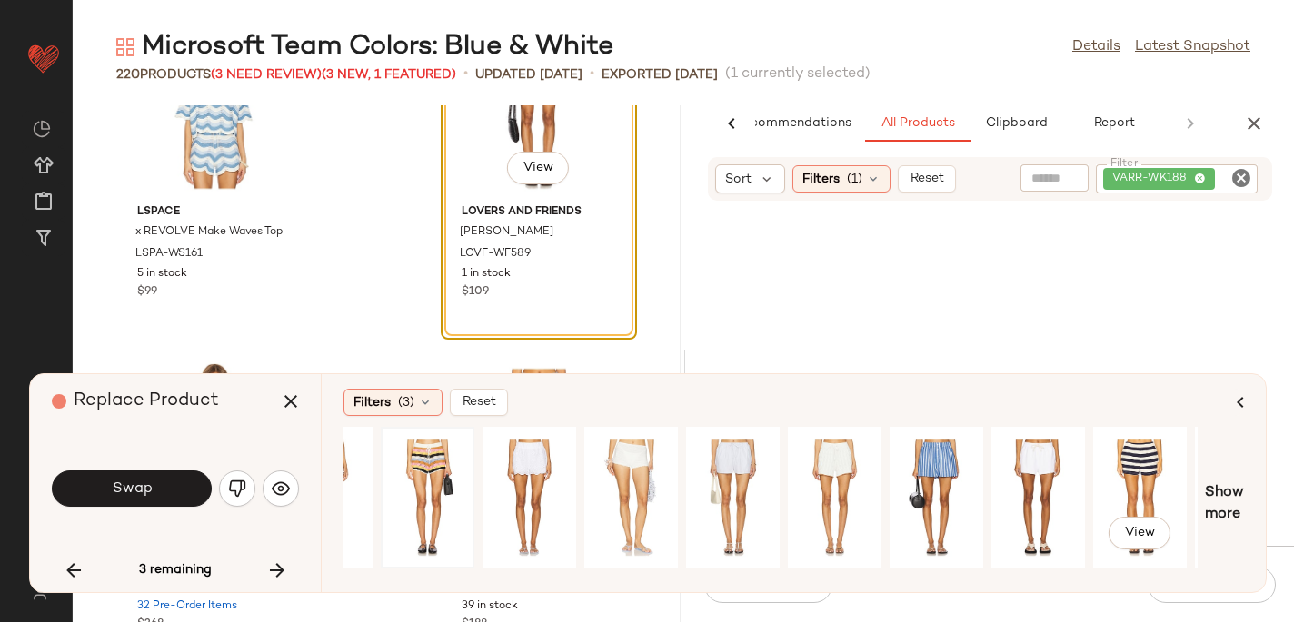
scroll to position [0, 882]
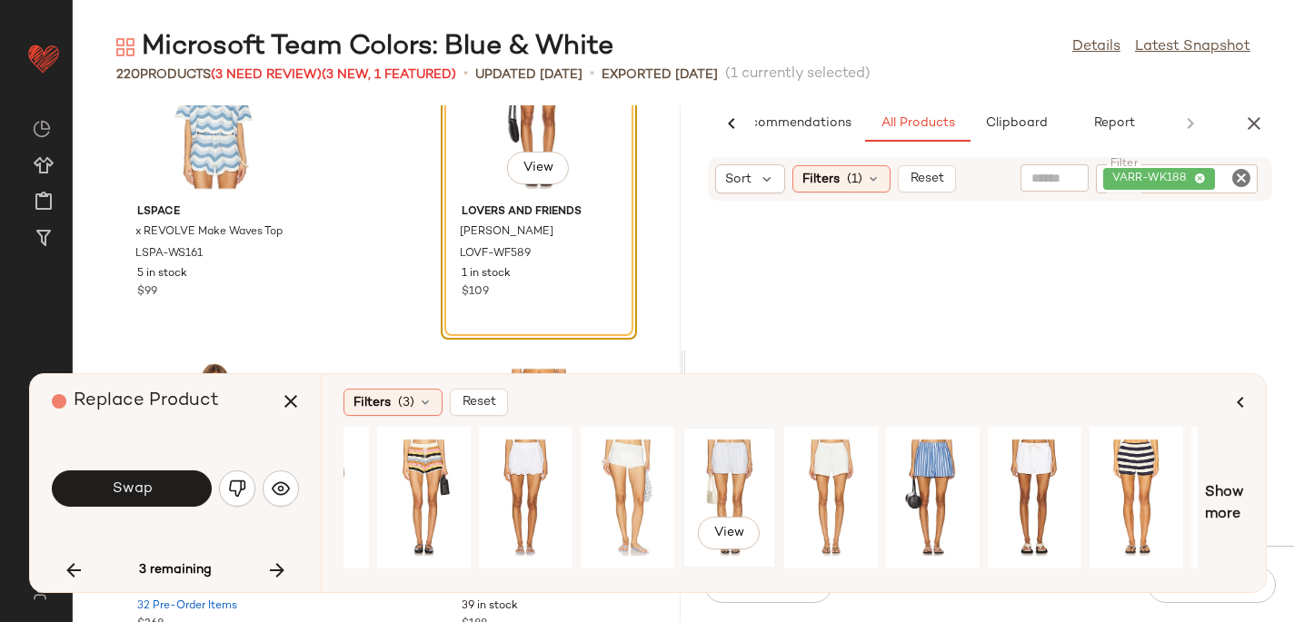
click at [741, 468] on div "View" at bounding box center [729, 497] width 81 height 129
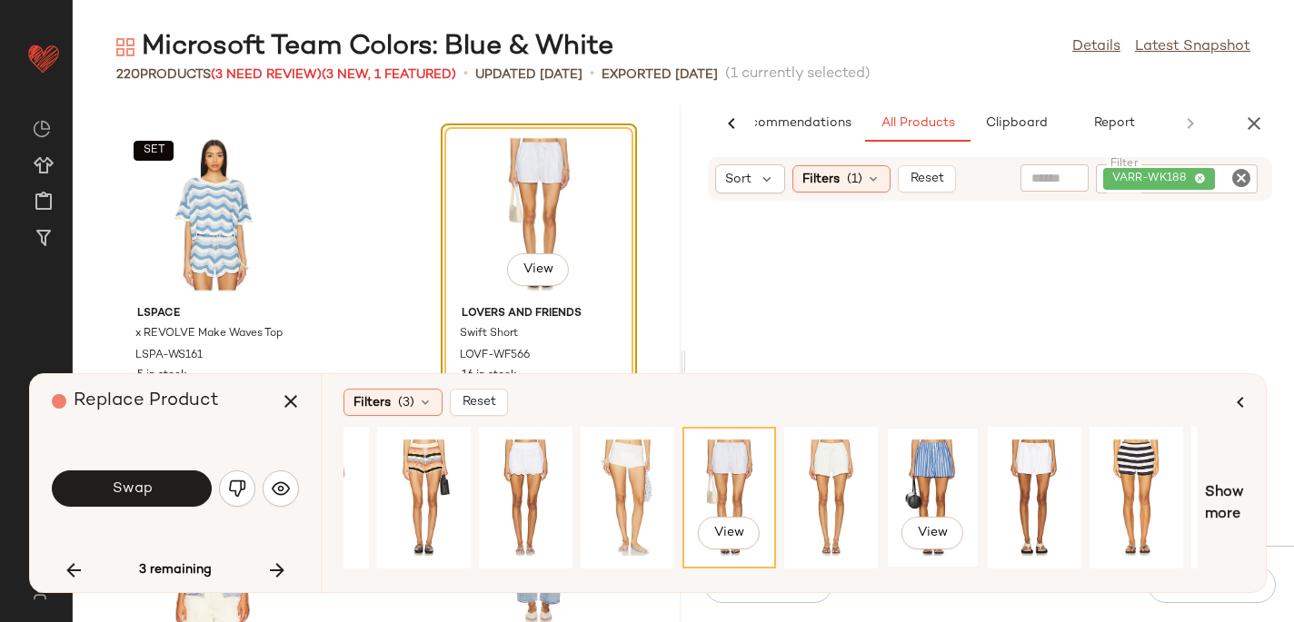
click at [923, 458] on div "View" at bounding box center [932, 497] width 81 height 129
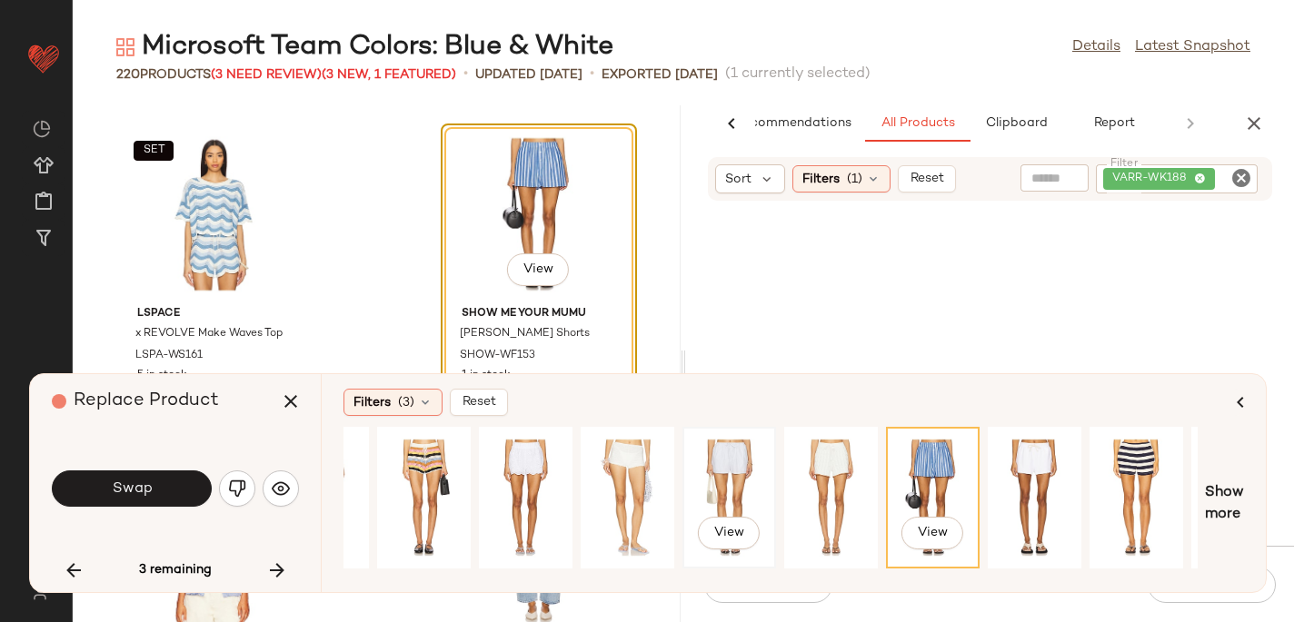
click at [719, 475] on div "View" at bounding box center [729, 497] width 81 height 129
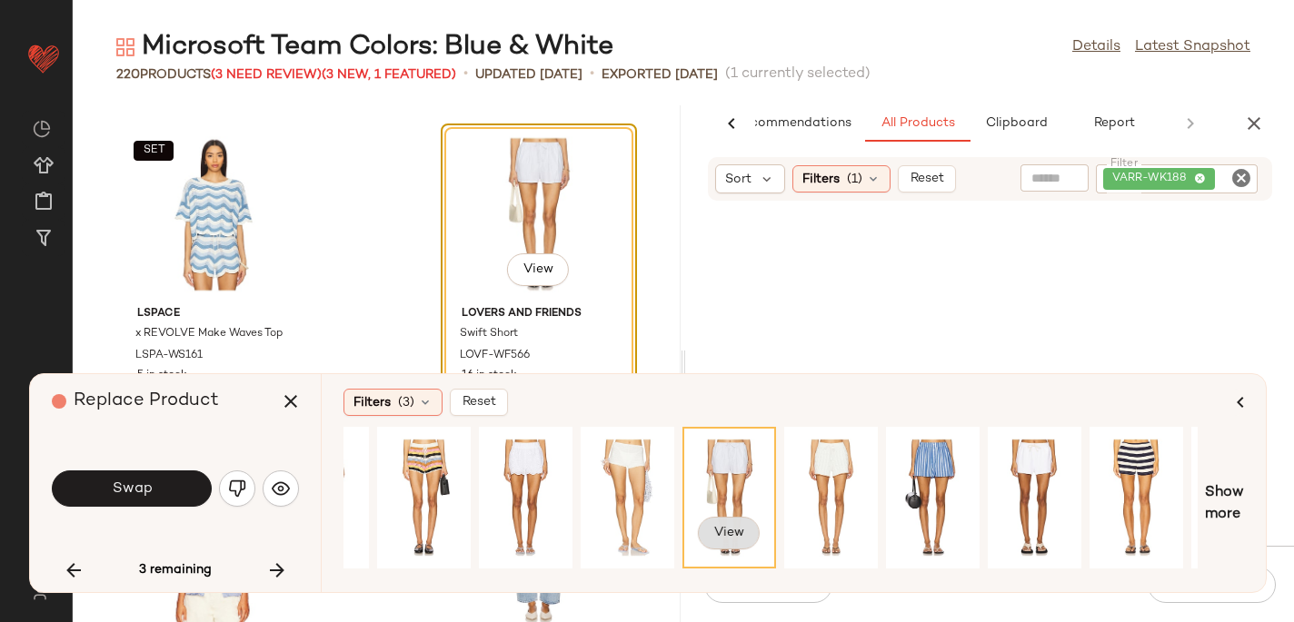
click at [737, 539] on span "View" at bounding box center [728, 533] width 31 height 15
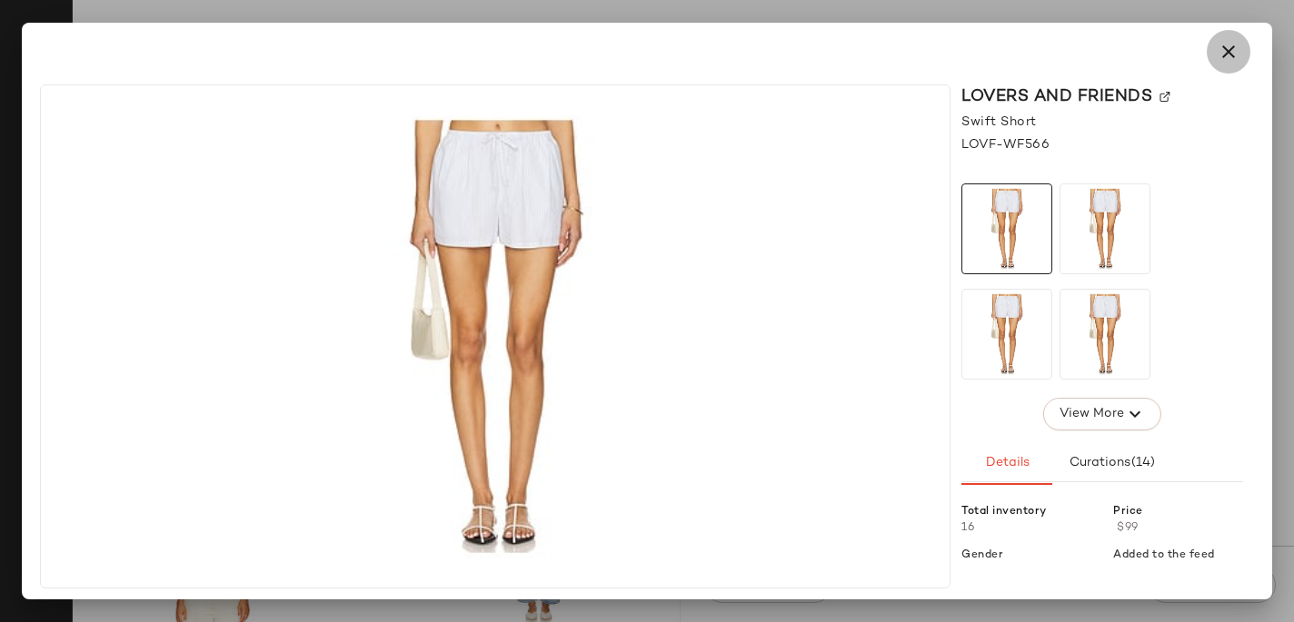
click at [1229, 55] on icon "button" at bounding box center [1228, 52] width 22 height 22
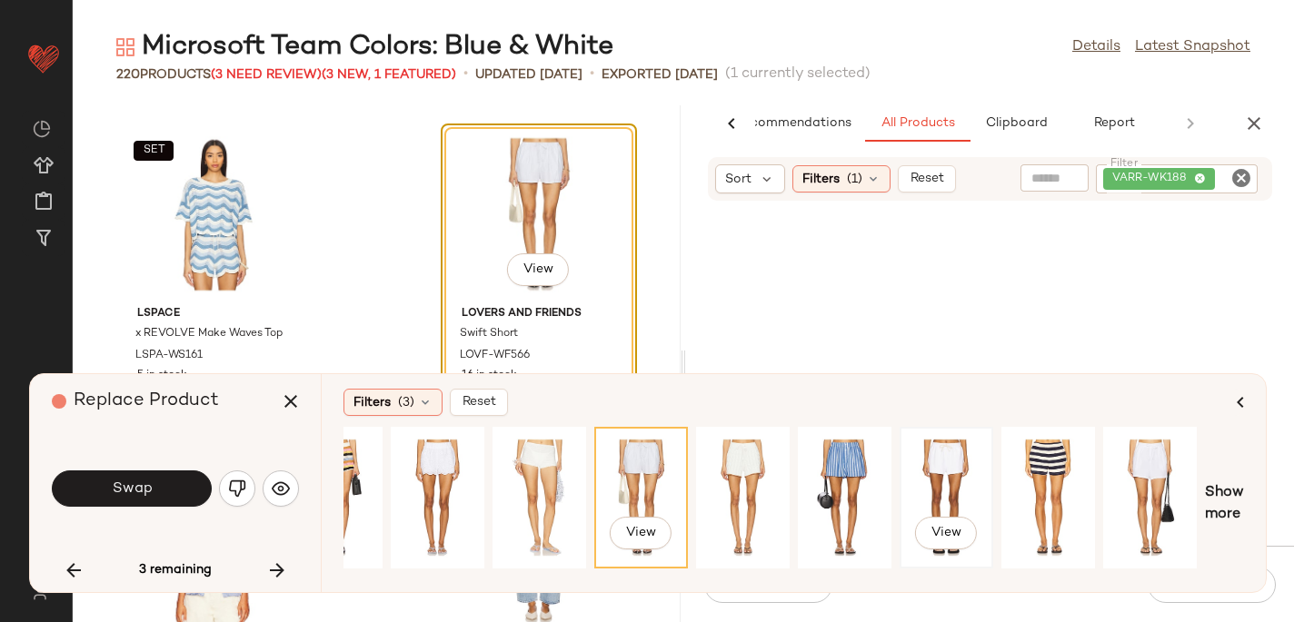
scroll to position [0, 973]
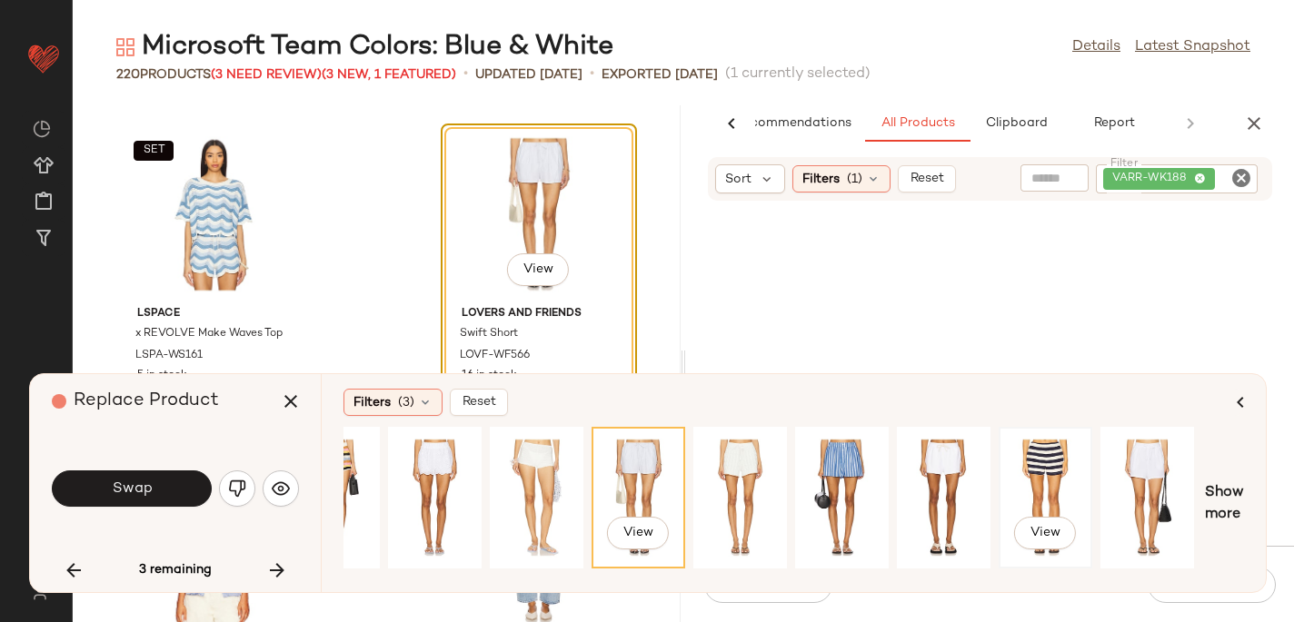
click at [1038, 482] on div "View" at bounding box center [1045, 497] width 81 height 129
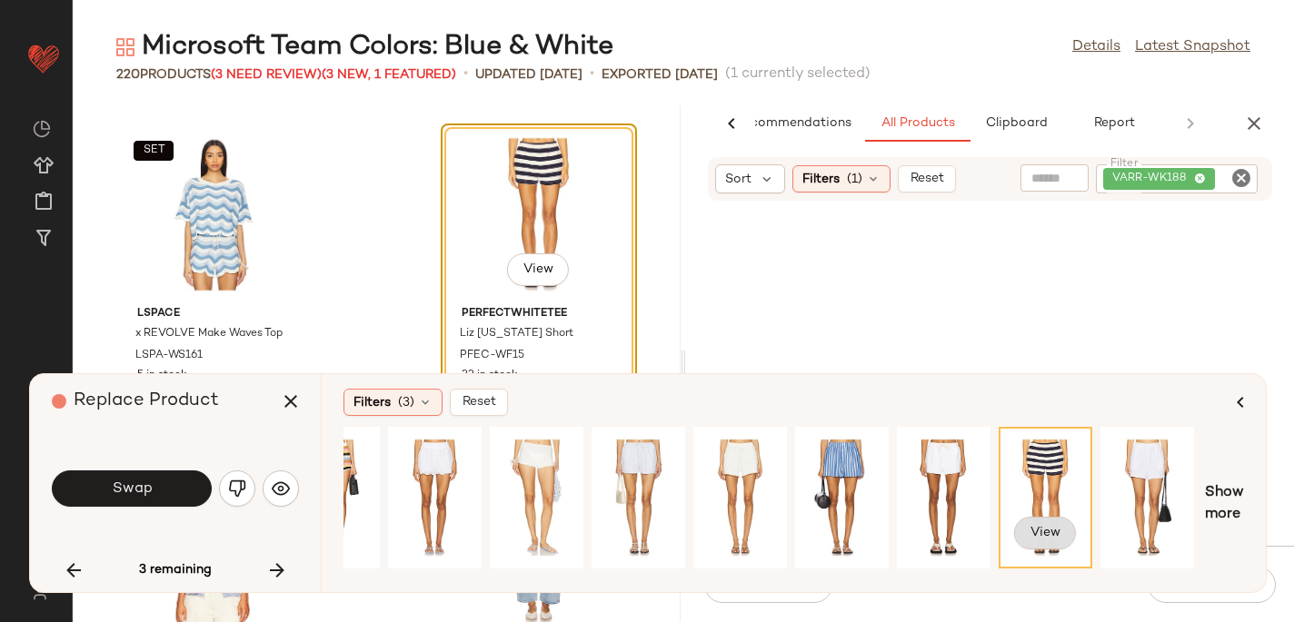
click at [1044, 531] on span "View" at bounding box center [1044, 533] width 31 height 15
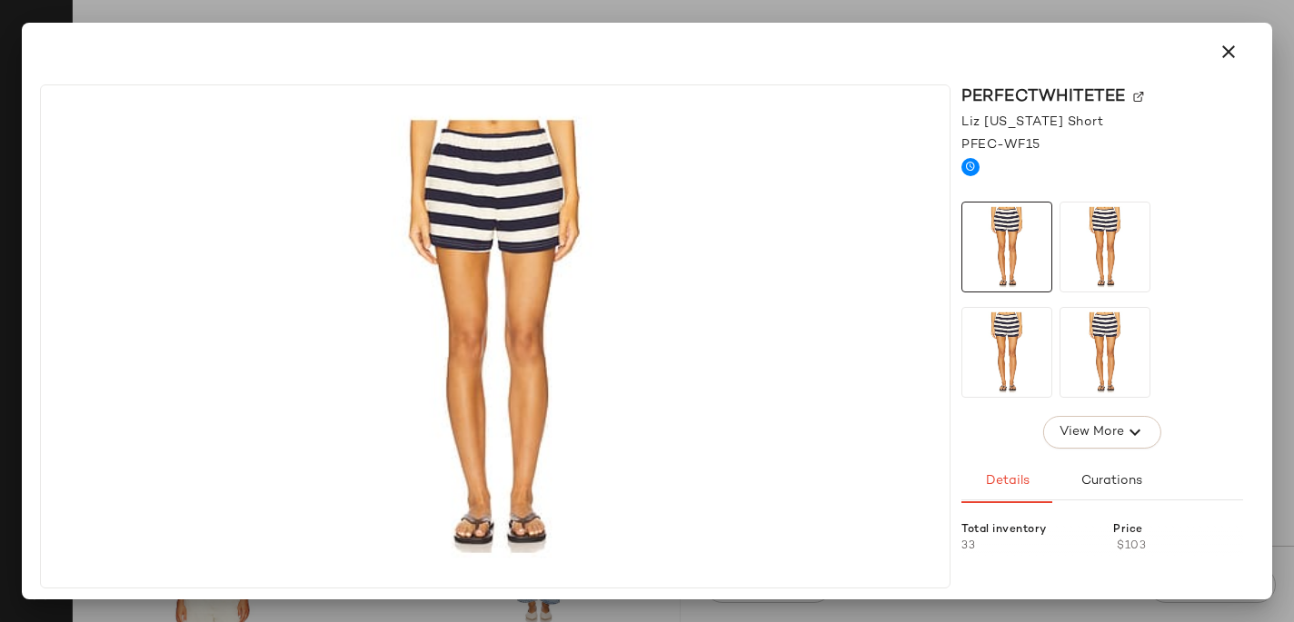
click at [1142, 88] on div "perfectwhitetee" at bounding box center [1102, 96] width 282 height 25
click at [1139, 94] on img at bounding box center [1138, 97] width 11 height 11
click at [1230, 42] on icon "button" at bounding box center [1228, 52] width 22 height 22
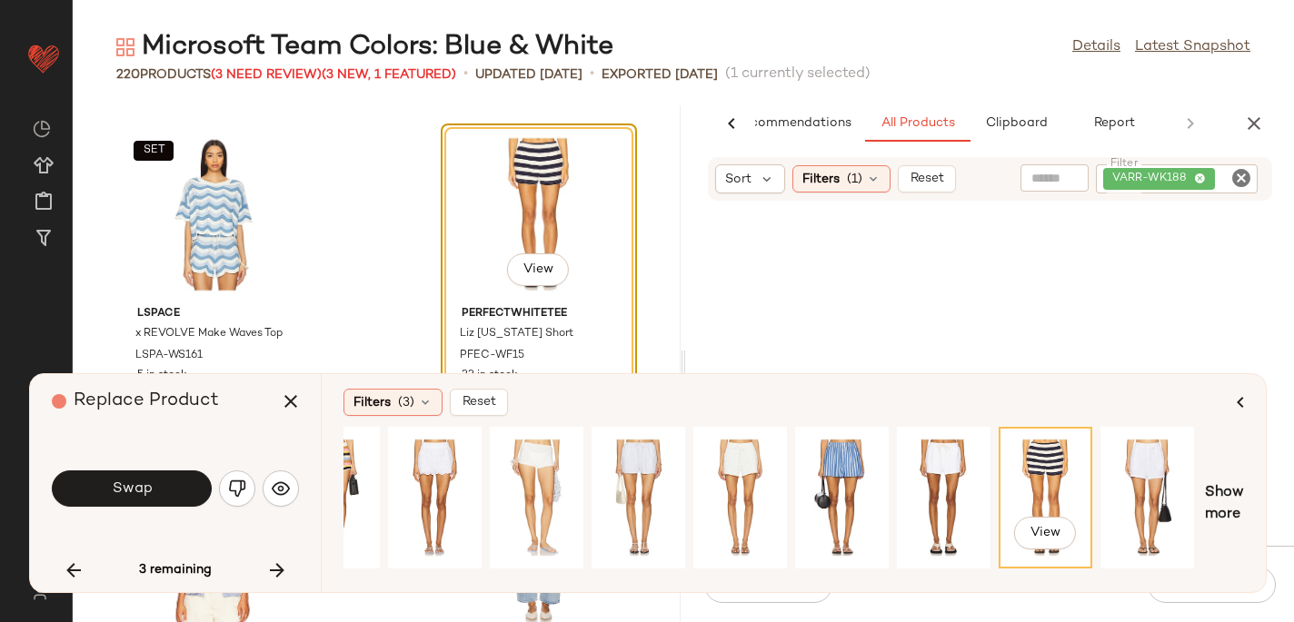
scroll to position [0, 1171]
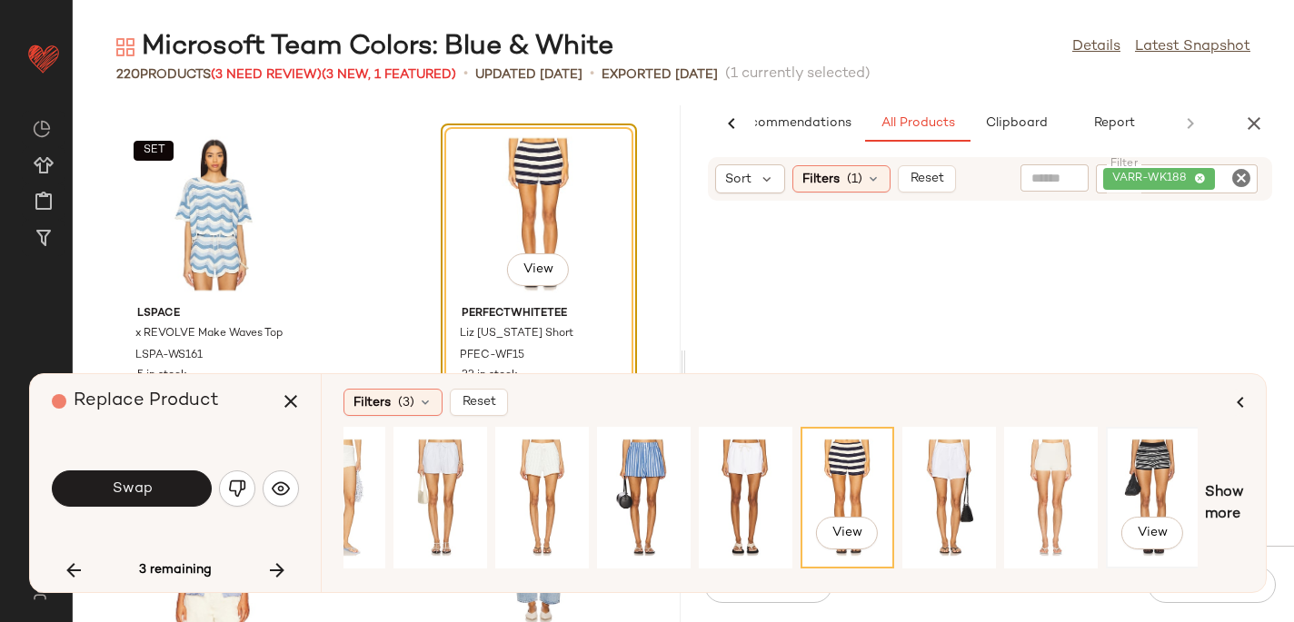
click at [1133, 471] on div "View" at bounding box center [1152, 497] width 81 height 129
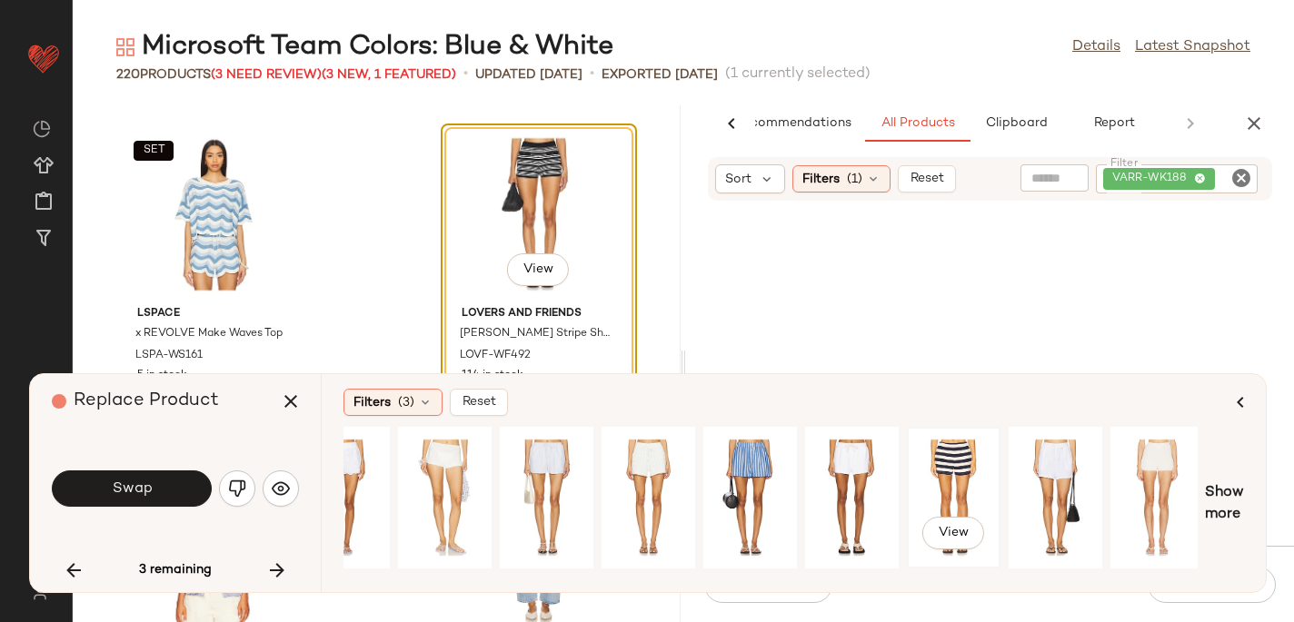
scroll to position [0, 1064]
click at [760, 467] on div "View" at bounding box center [750, 497] width 81 height 129
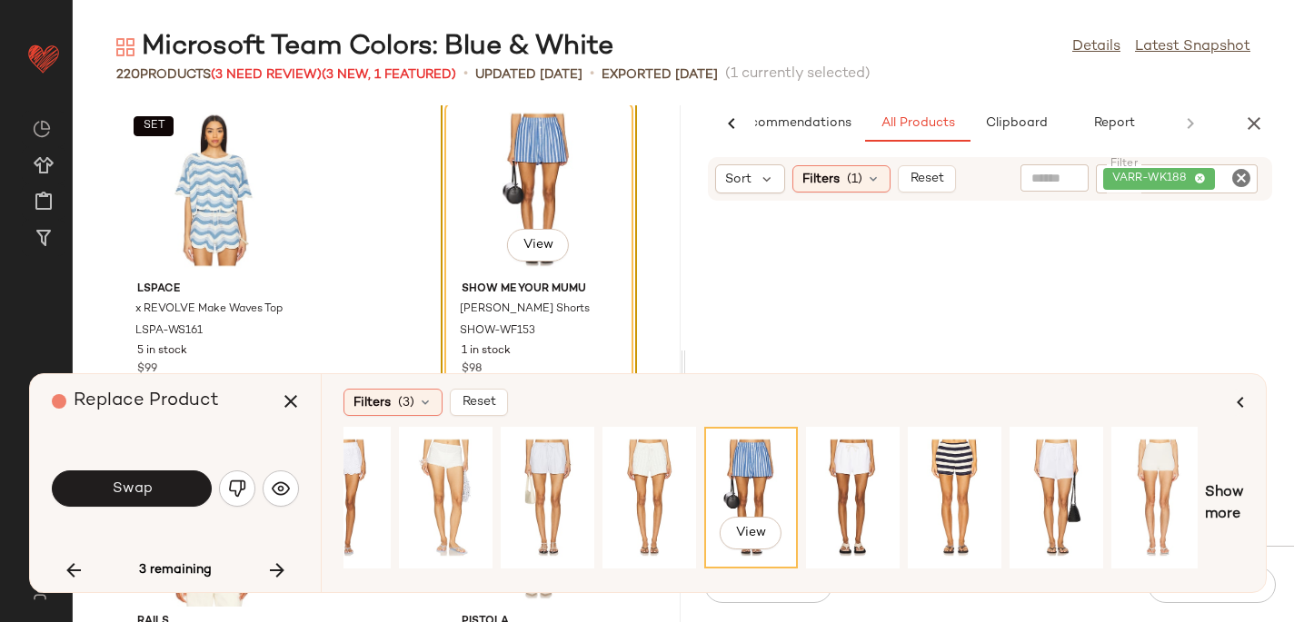
scroll to position [9000, 0]
click at [865, 481] on div "View" at bounding box center [852, 497] width 81 height 129
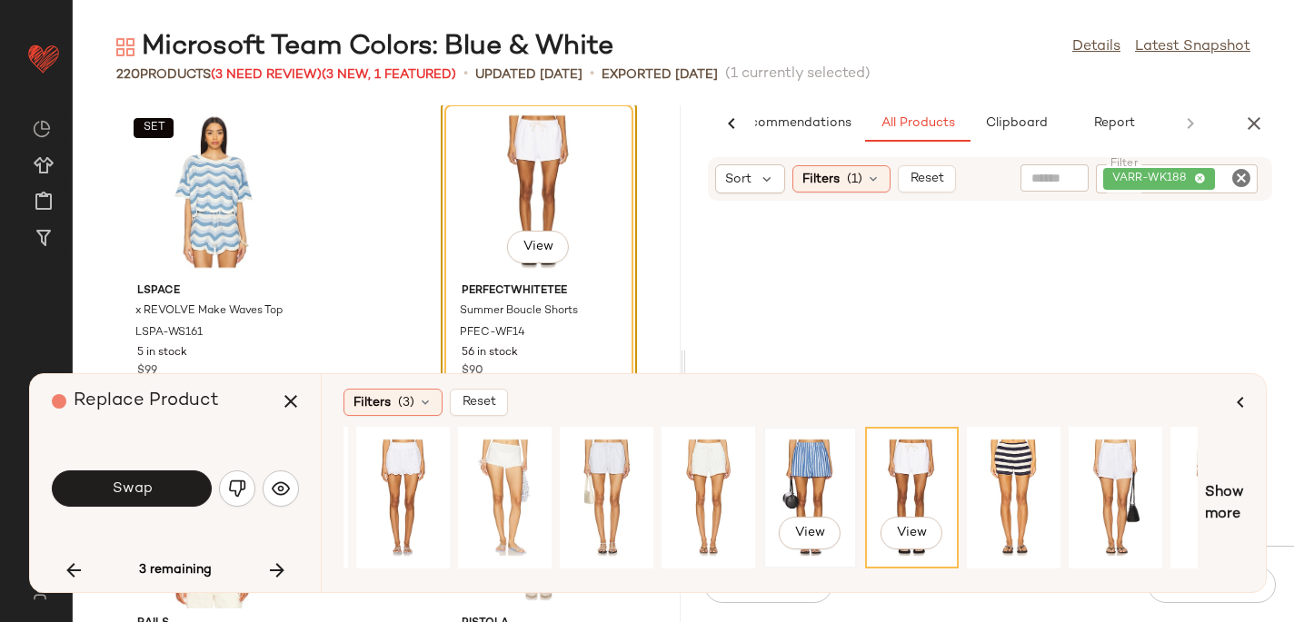
scroll to position [0, 989]
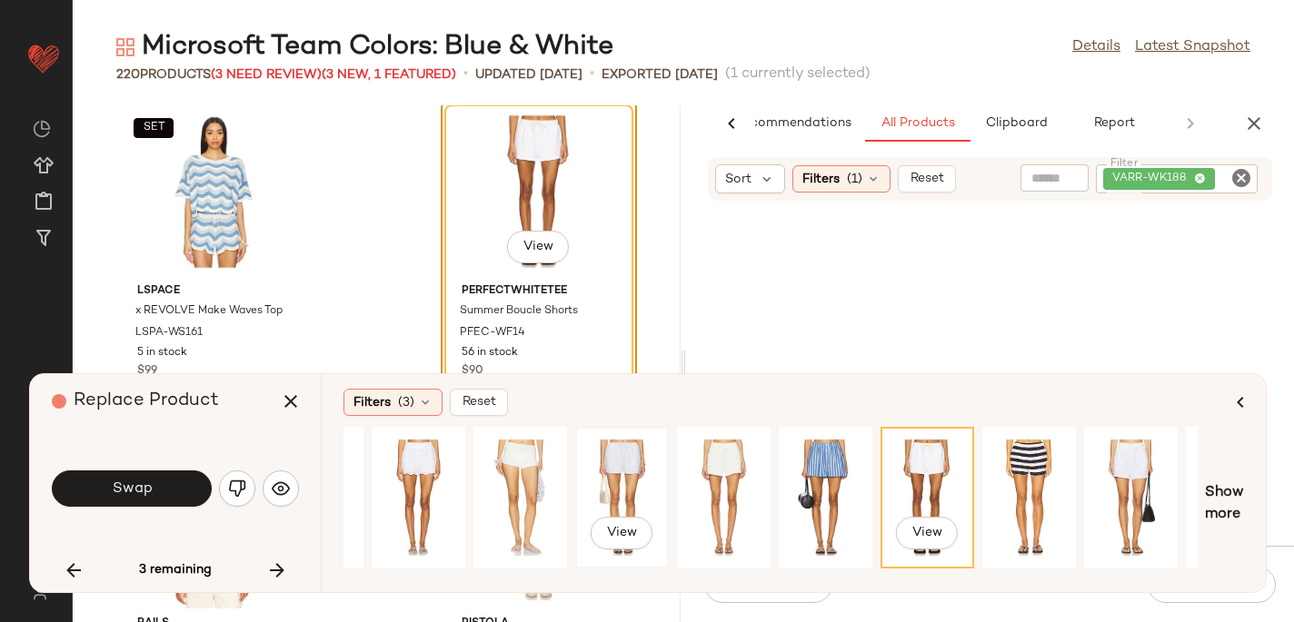
click at [633, 458] on div "View" at bounding box center [621, 497] width 81 height 129
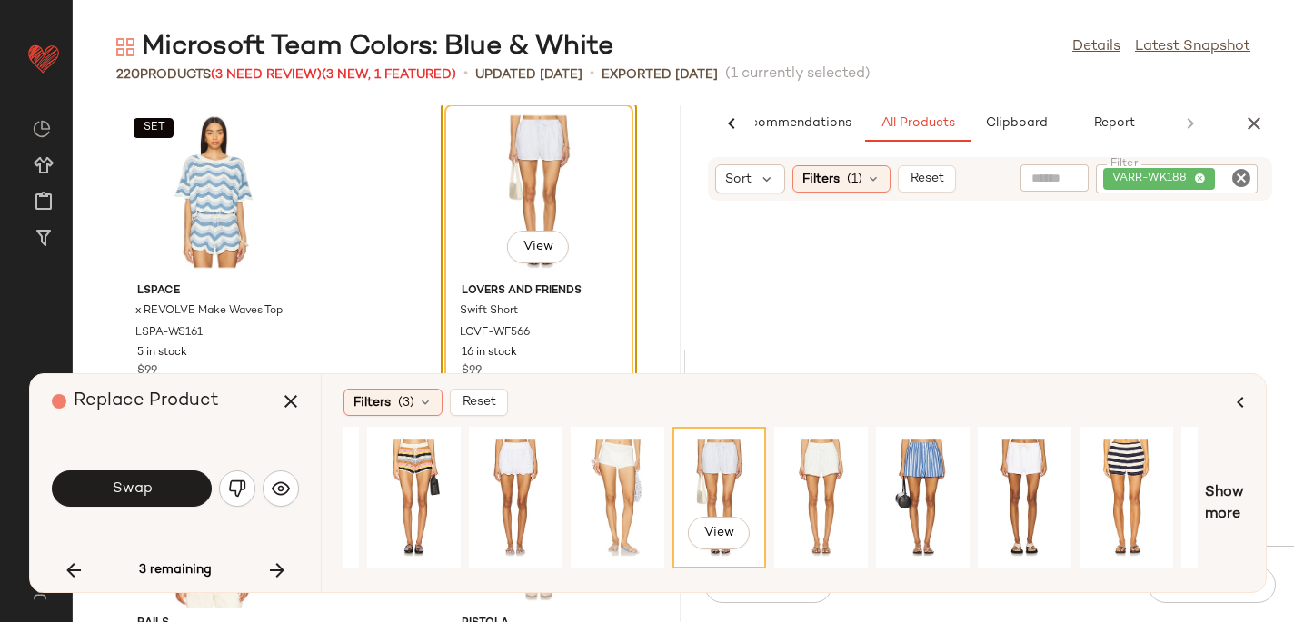
scroll to position [0, 893]
click at [623, 461] on div "View" at bounding box center [616, 497] width 81 height 129
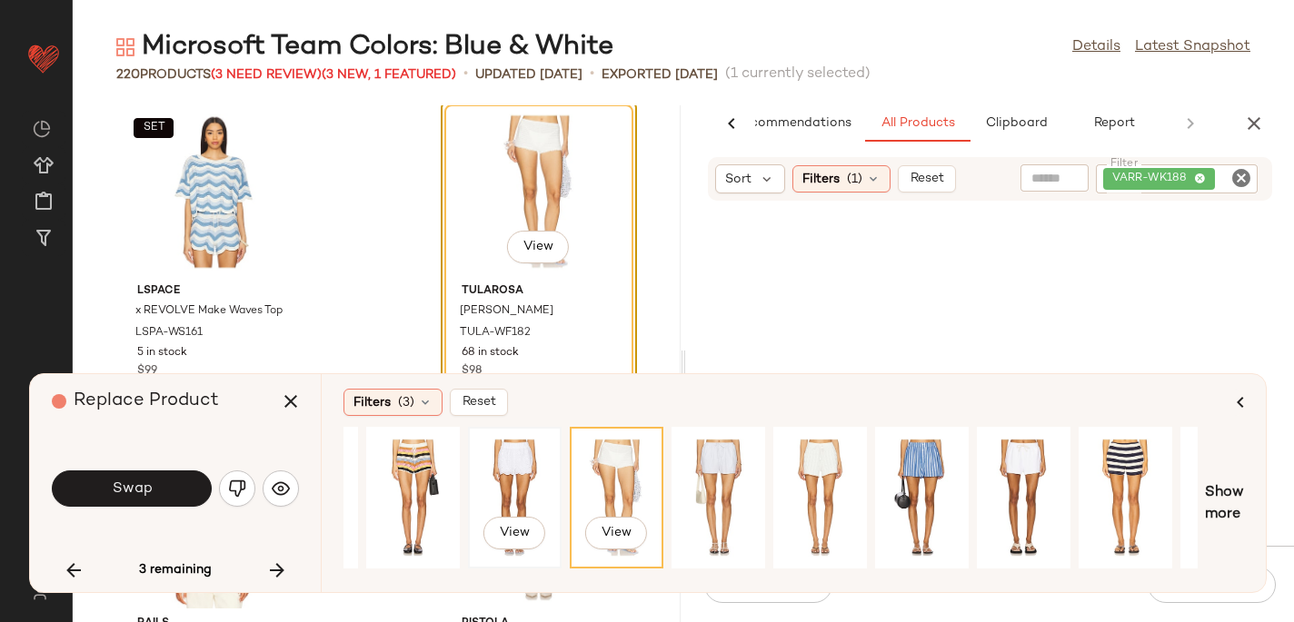
click at [489, 472] on div "View" at bounding box center [514, 497] width 81 height 129
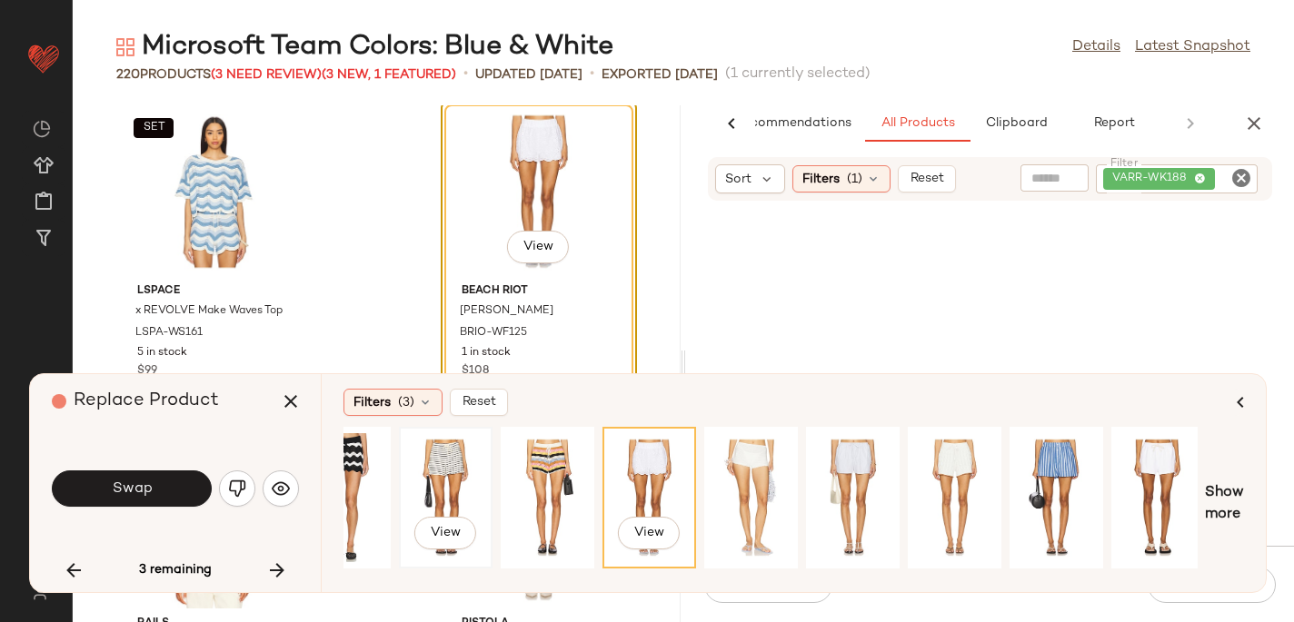
scroll to position [0, 625]
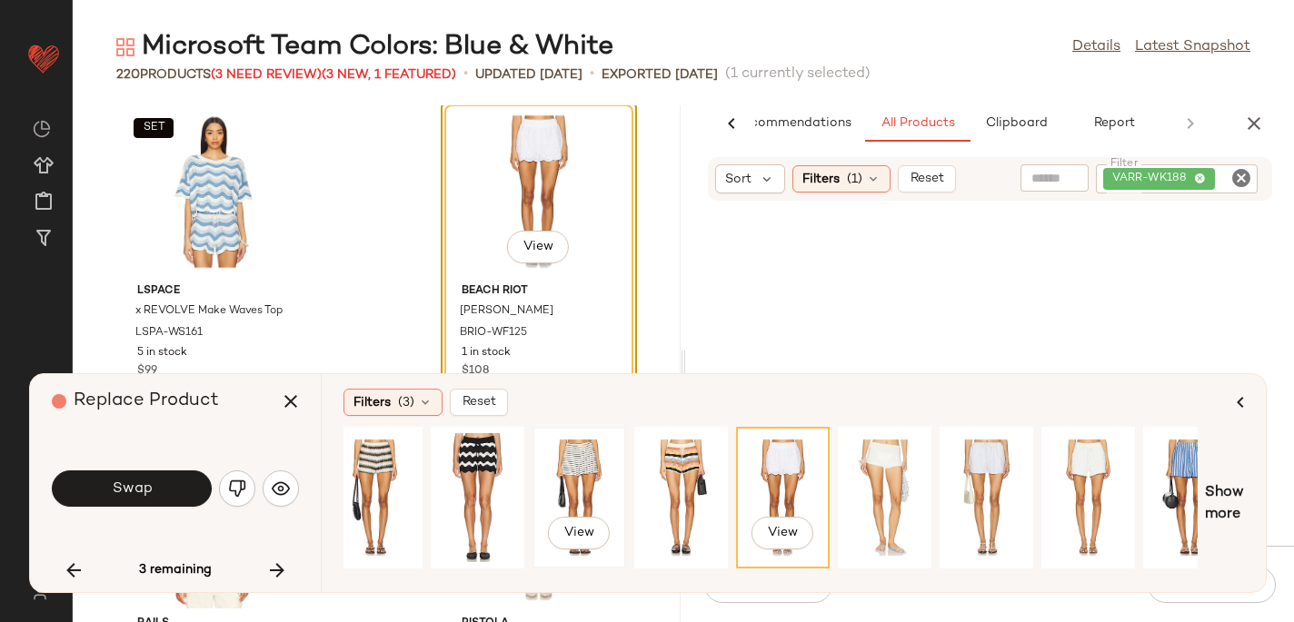
click at [586, 463] on div "View" at bounding box center [579, 497] width 81 height 129
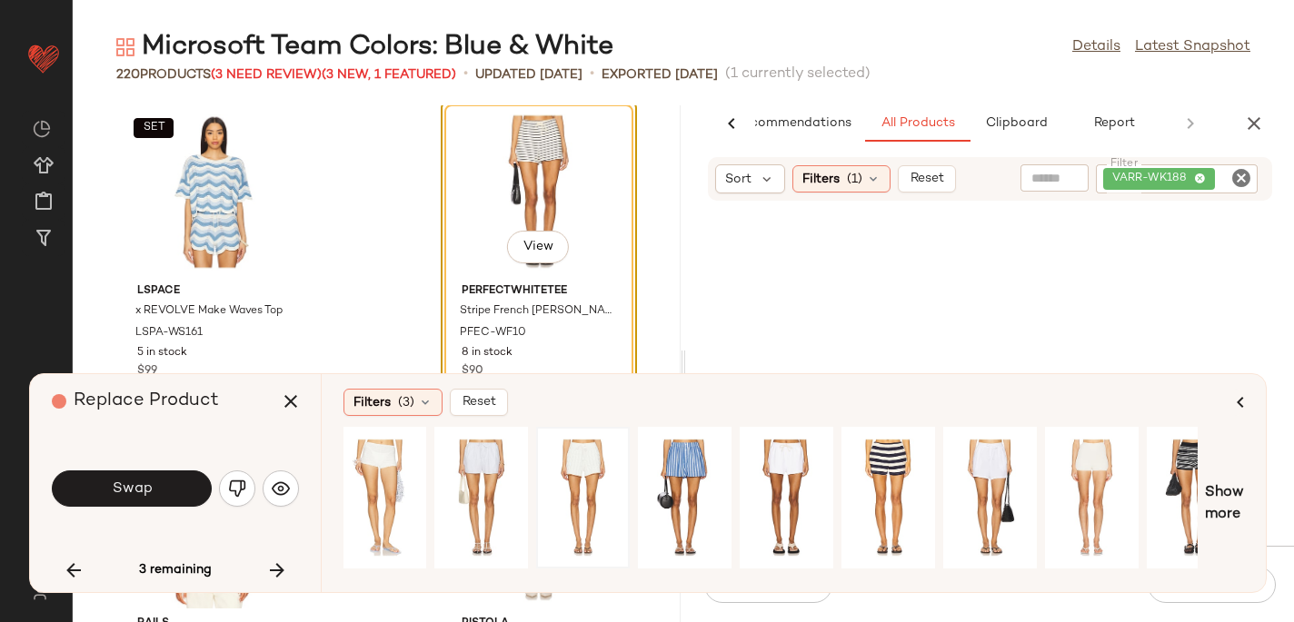
scroll to position [0, 1137]
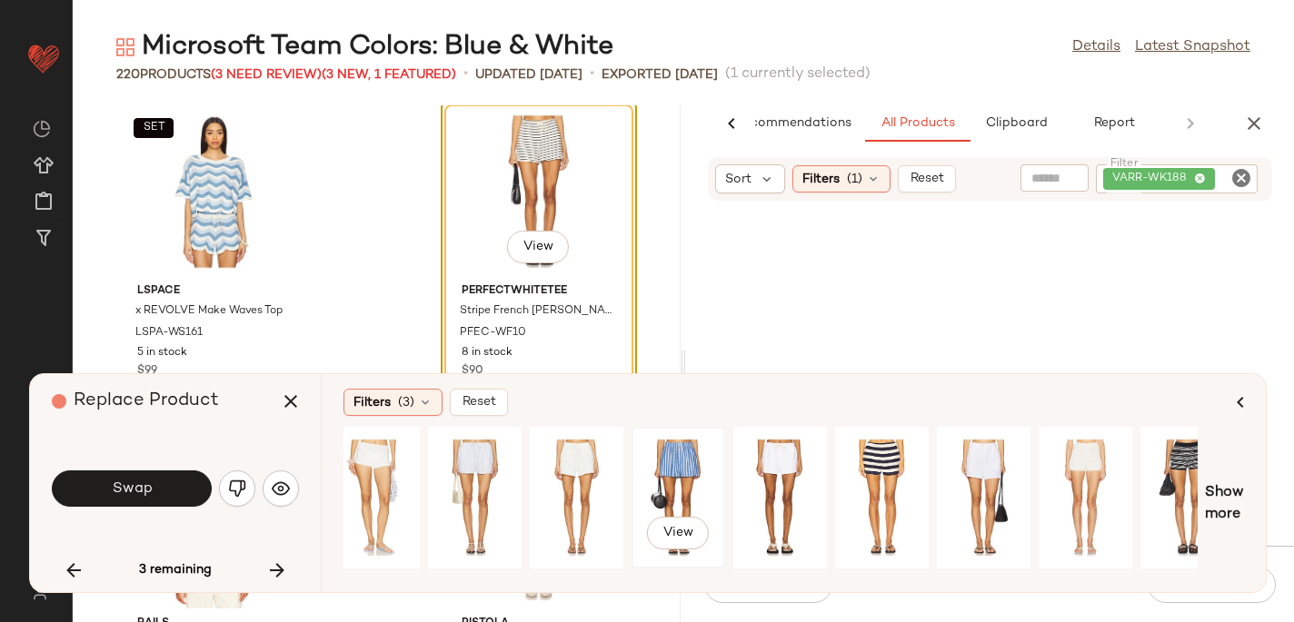
click at [695, 466] on div "View" at bounding box center [678, 497] width 81 height 129
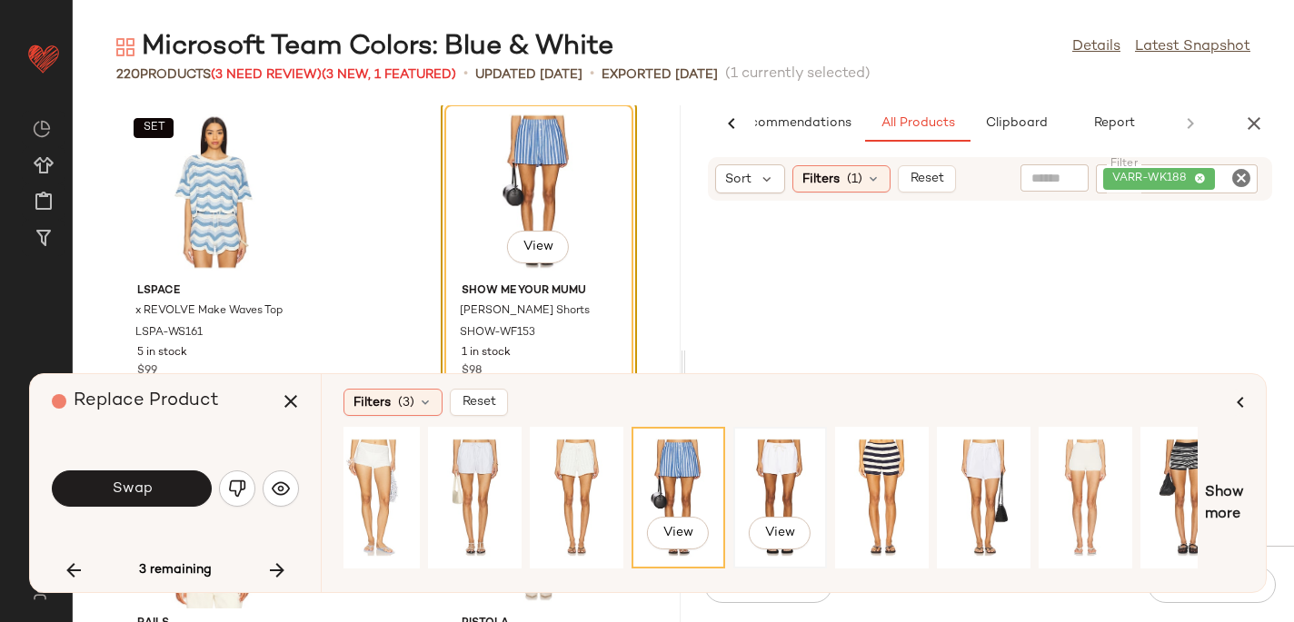
click at [782, 467] on div "View" at bounding box center [780, 497] width 81 height 129
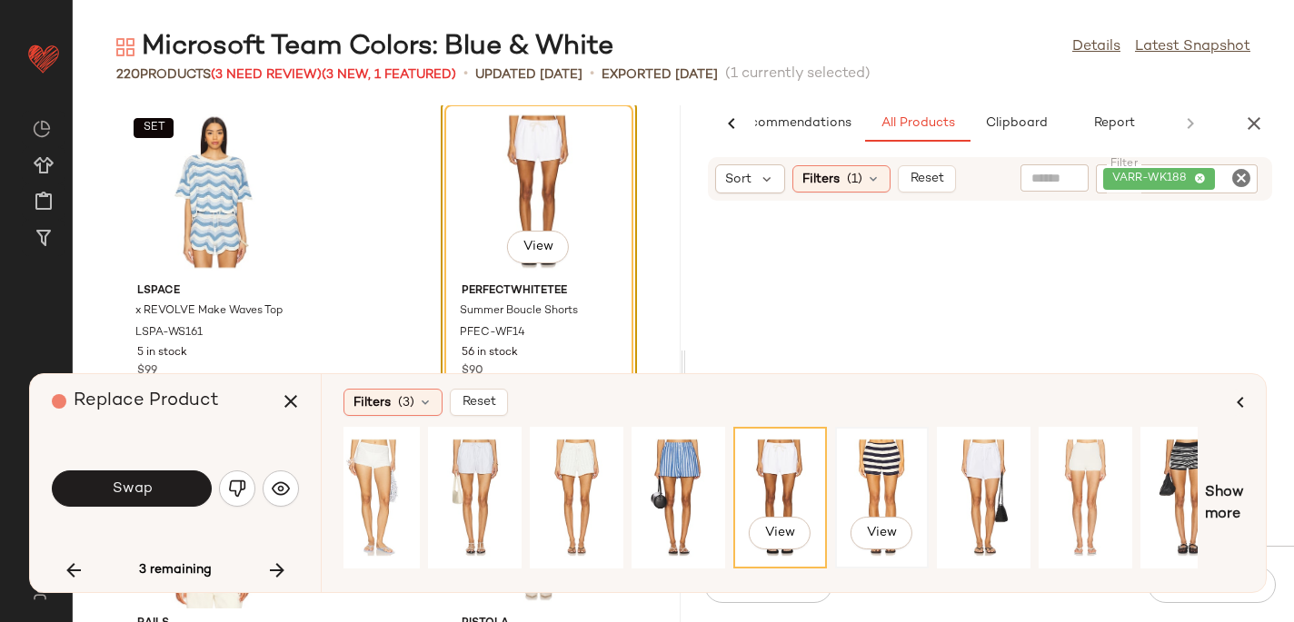
click at [912, 459] on div "View" at bounding box center [881, 497] width 81 height 129
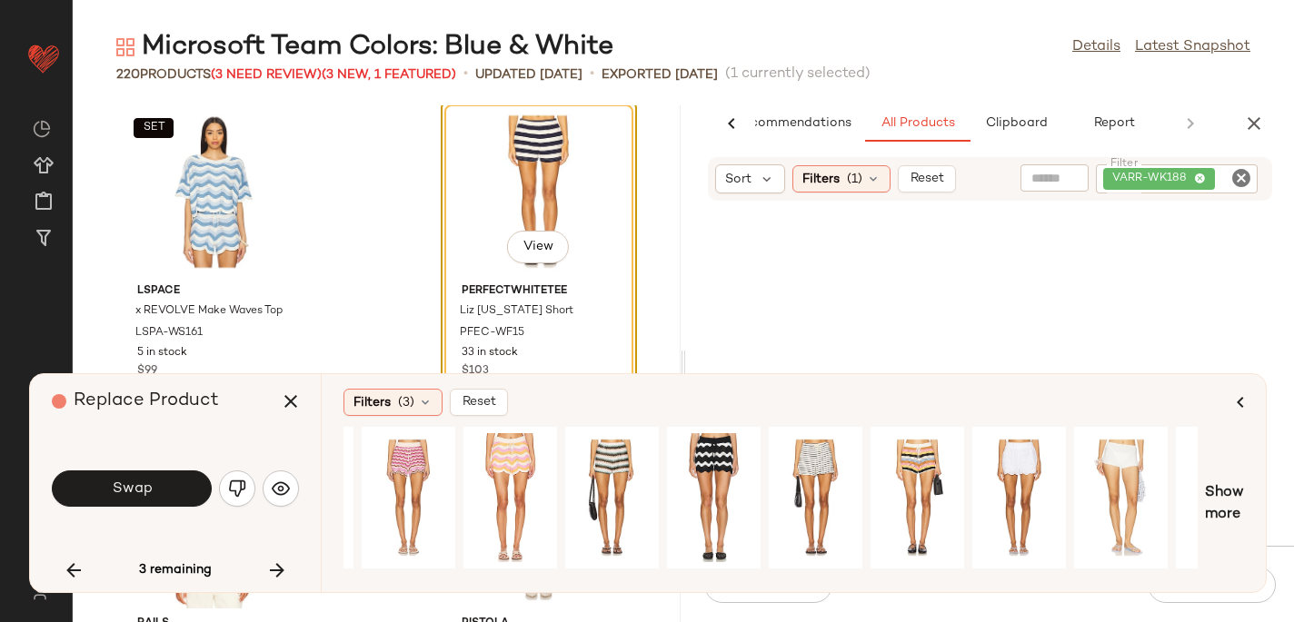
scroll to position [0, 384]
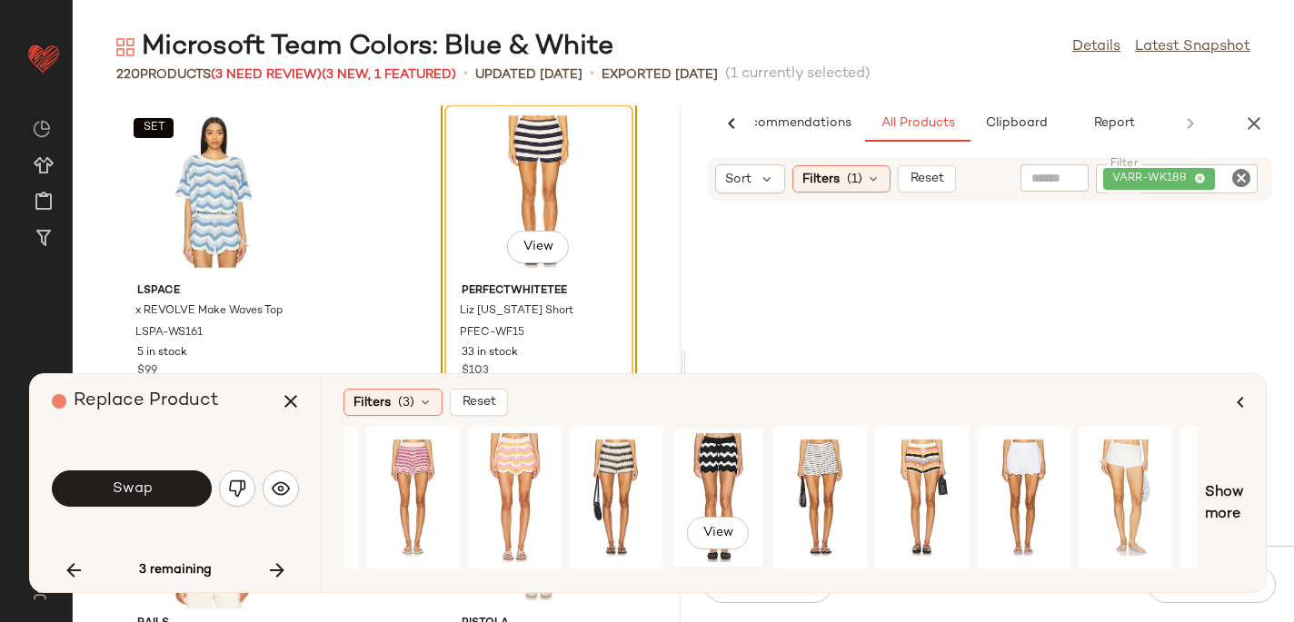
click at [727, 472] on div "View" at bounding box center [718, 497] width 81 height 129
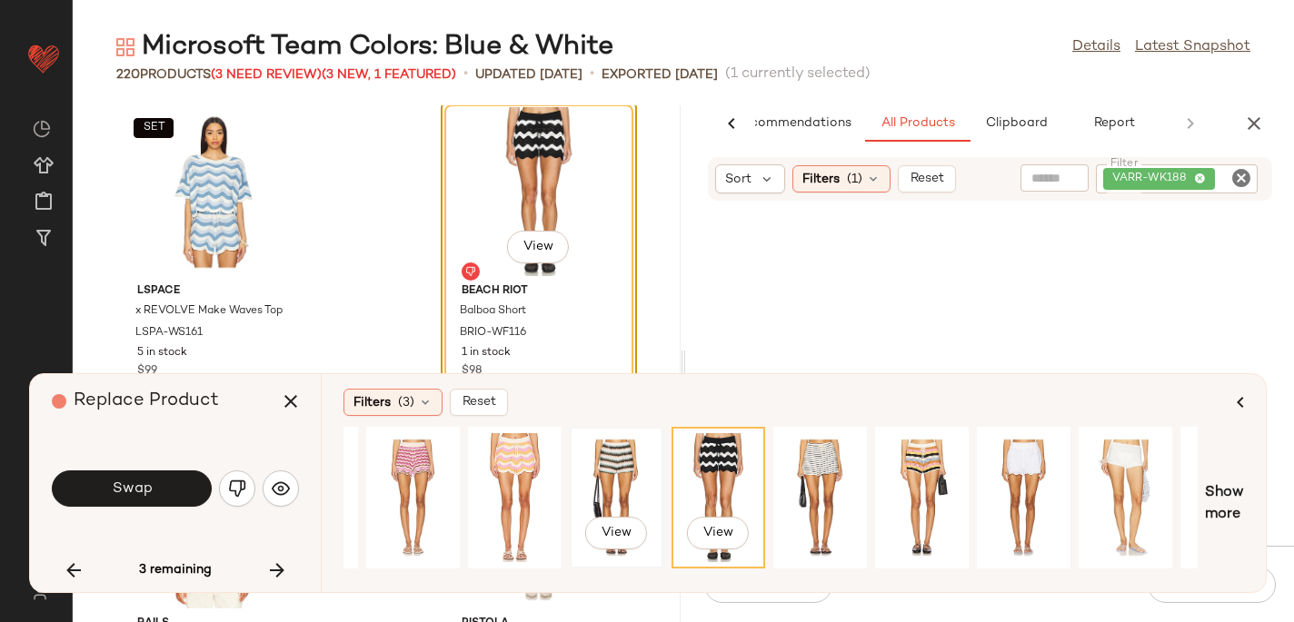
click at [619, 479] on div "View" at bounding box center [616, 497] width 81 height 129
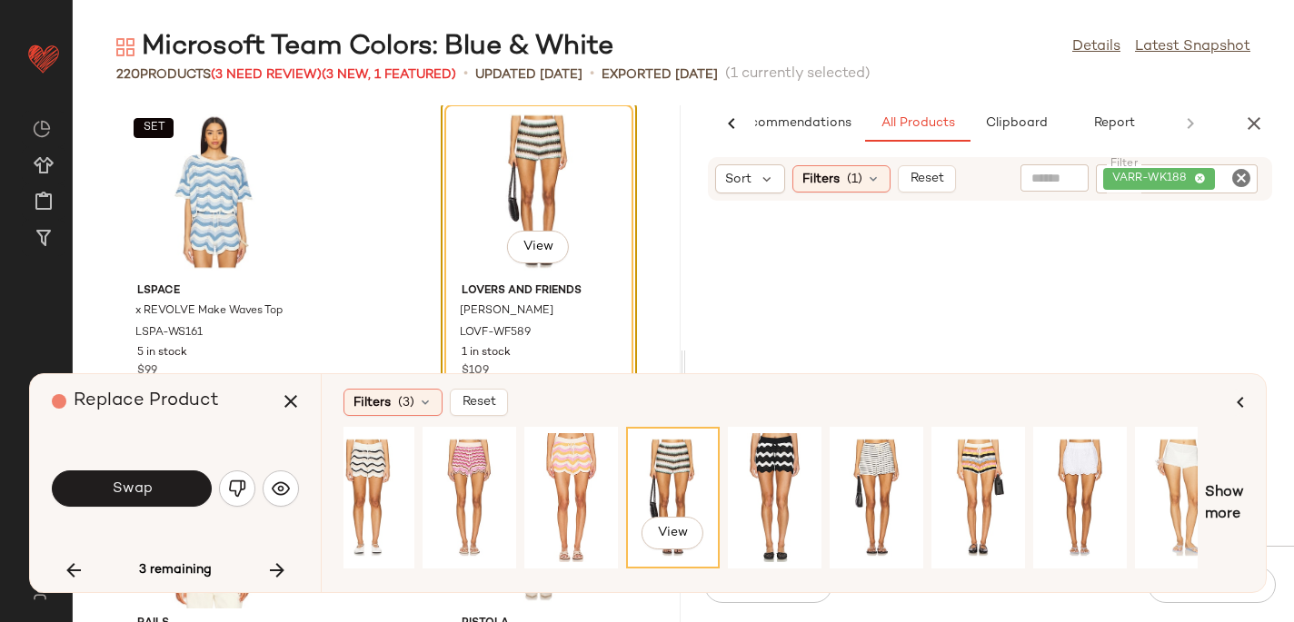
scroll to position [0, 326]
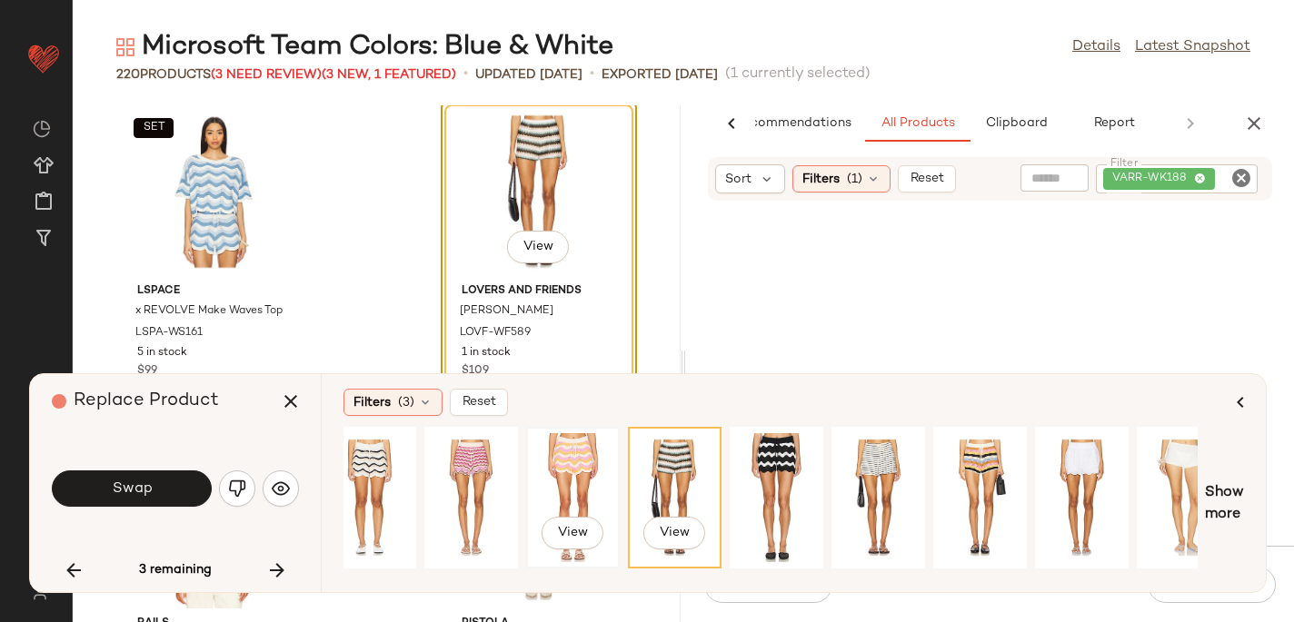
click at [559, 454] on div "View" at bounding box center [572, 497] width 81 height 129
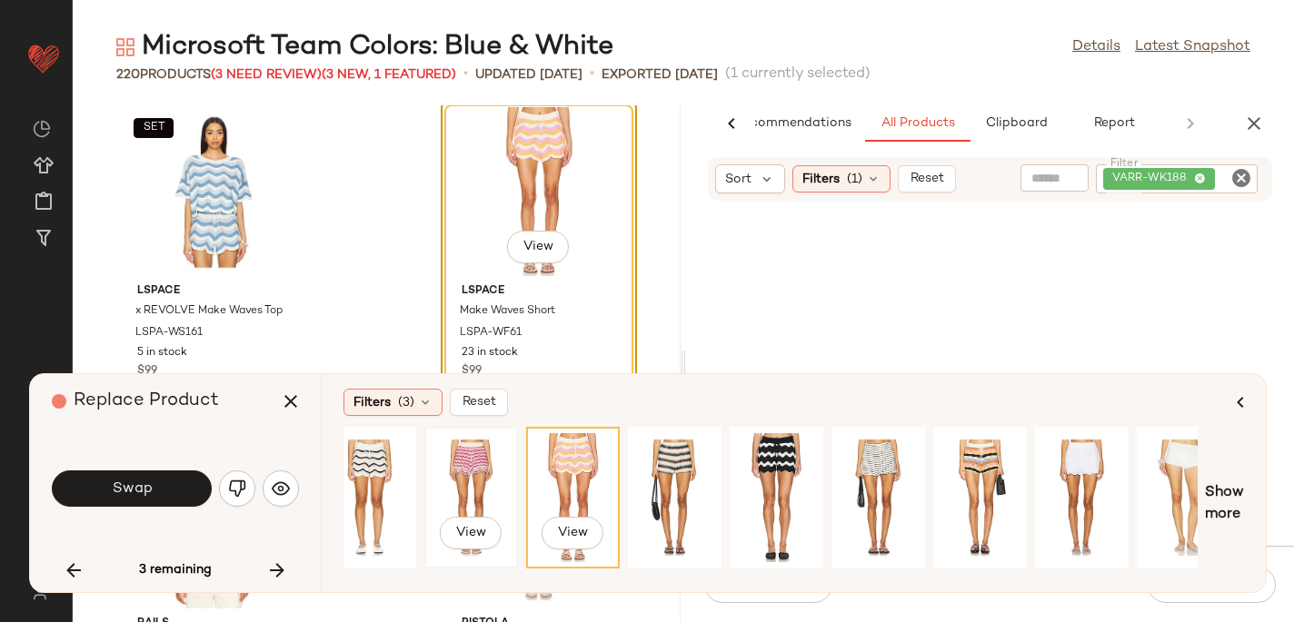
click at [476, 462] on div "View" at bounding box center [471, 497] width 81 height 129
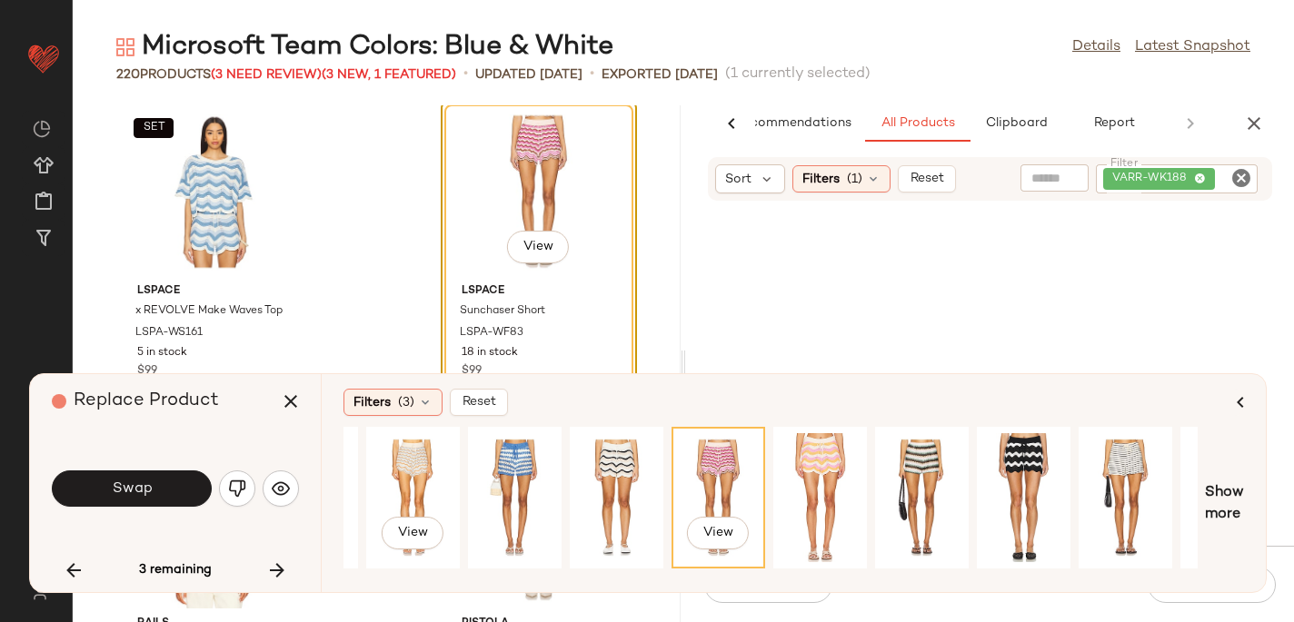
scroll to position [0, 0]
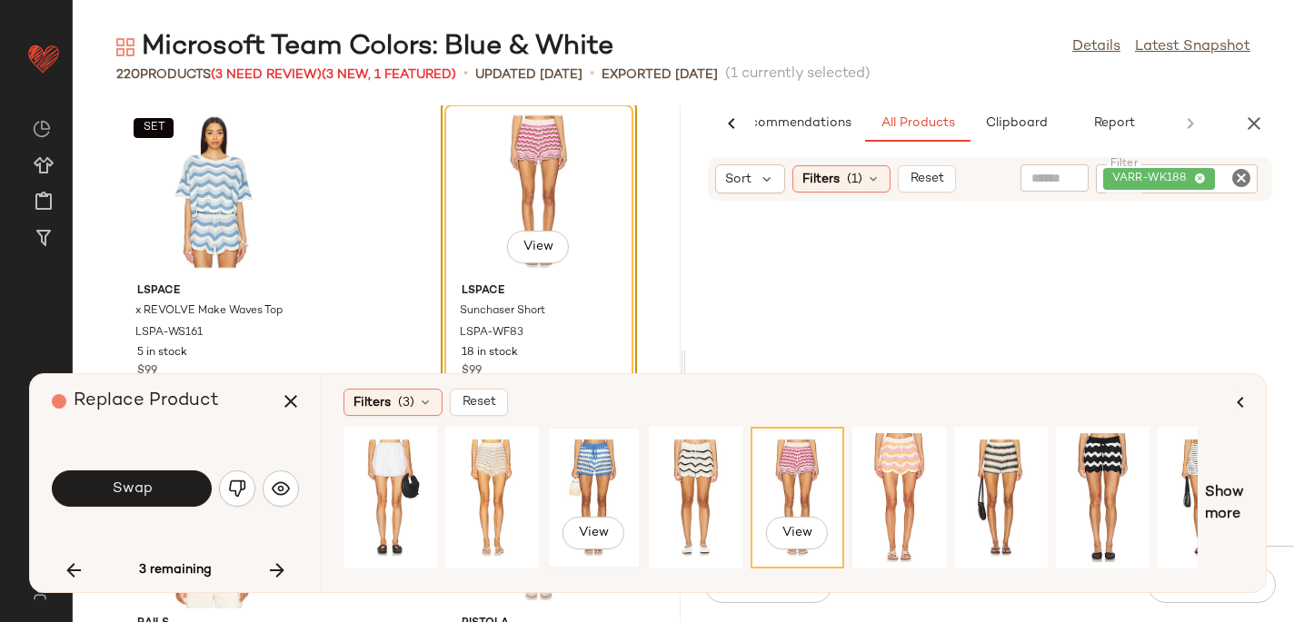
click at [596, 457] on div "View" at bounding box center [593, 497] width 81 height 129
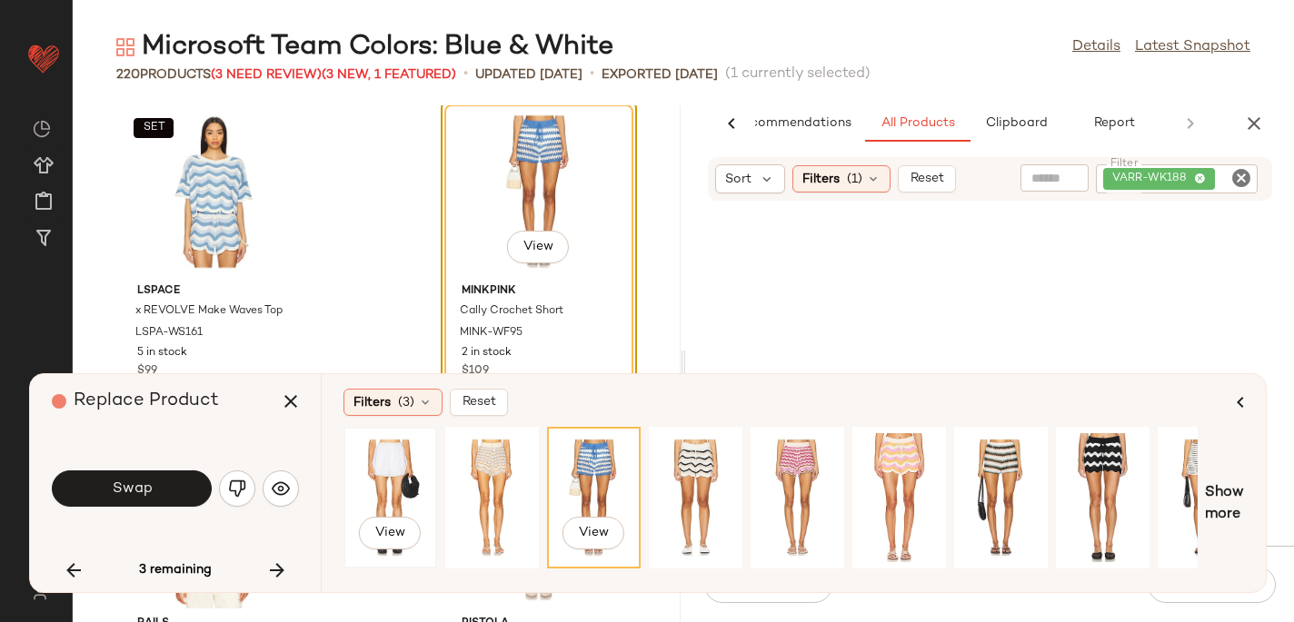
click at [362, 470] on div "View" at bounding box center [390, 497] width 81 height 129
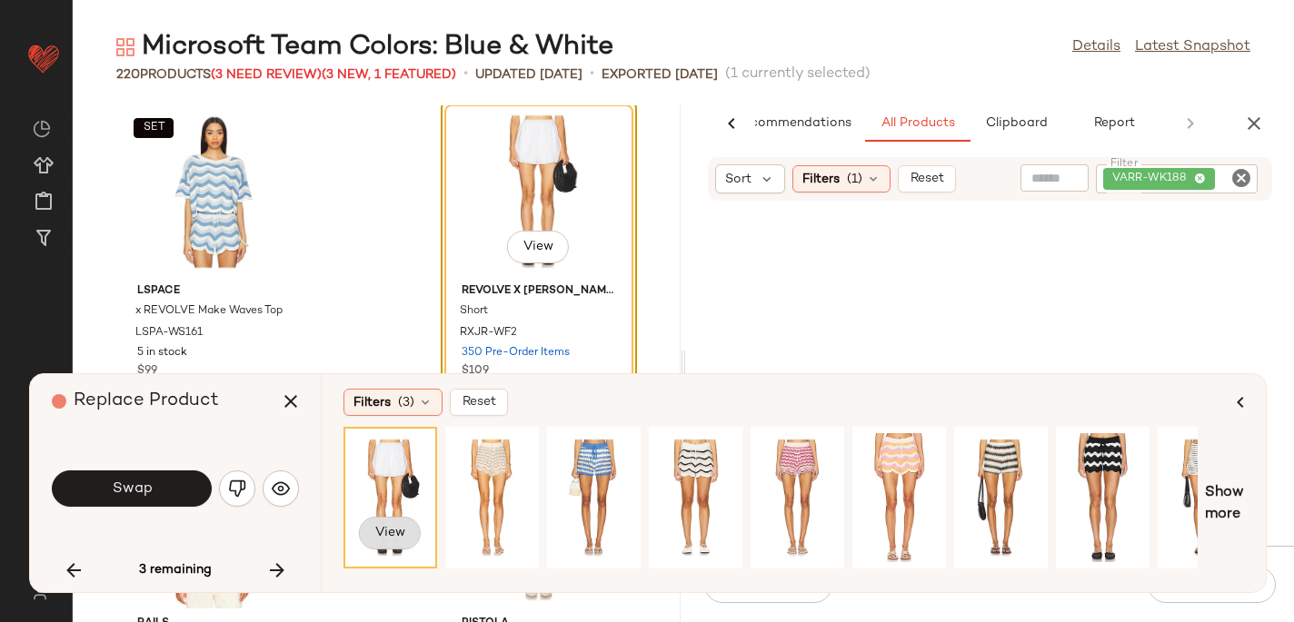
click at [395, 526] on span "View" at bounding box center [389, 533] width 31 height 15
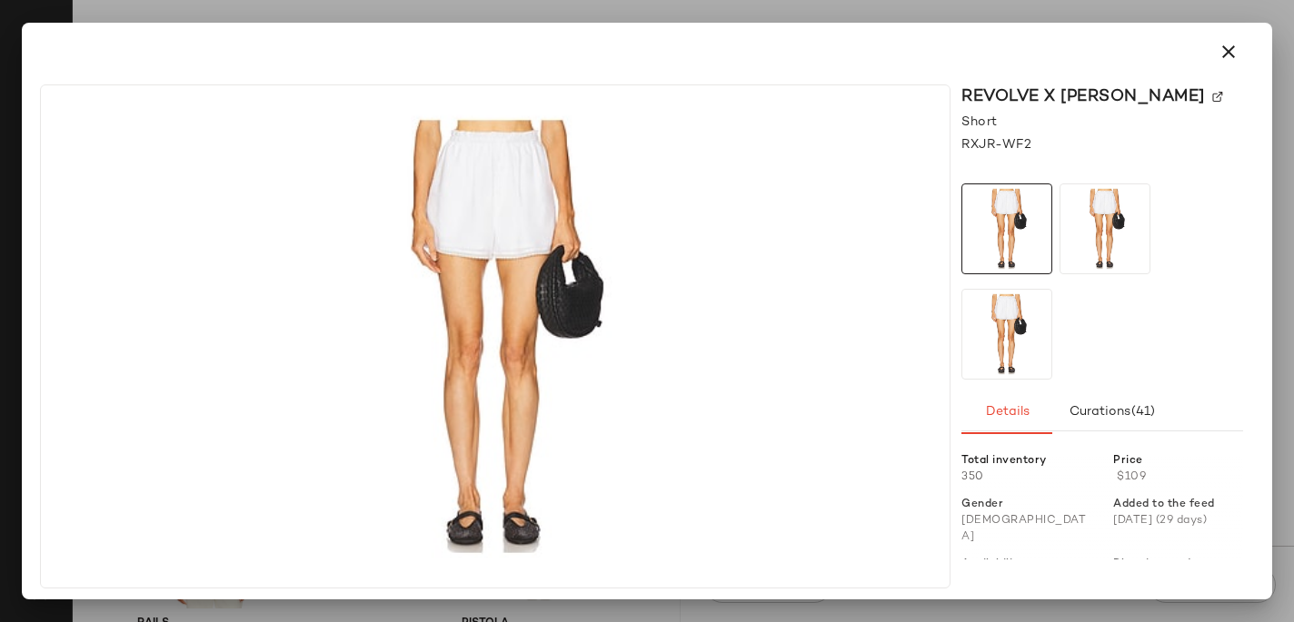
click at [1090, 87] on div "REVOLVE x [PERSON_NAME]" at bounding box center [1102, 96] width 282 height 25
click at [1212, 97] on img at bounding box center [1217, 97] width 11 height 11
click at [1229, 48] on icon "button" at bounding box center [1228, 52] width 22 height 22
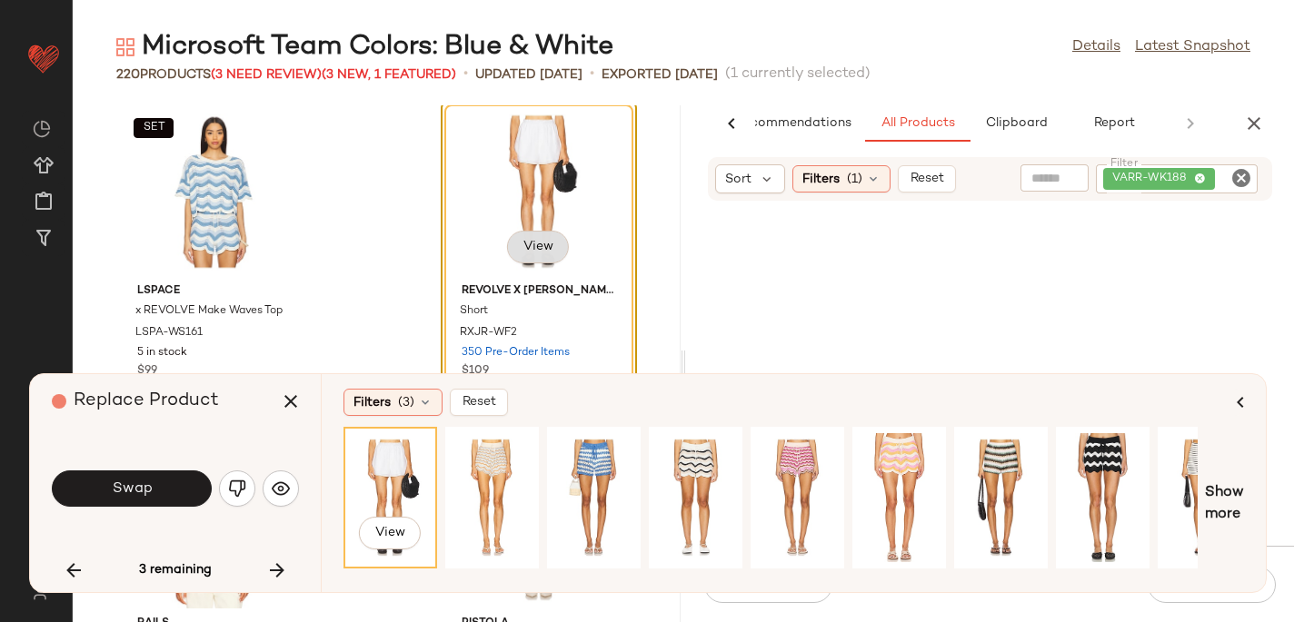
click at [541, 244] on span "View" at bounding box center [537, 247] width 31 height 15
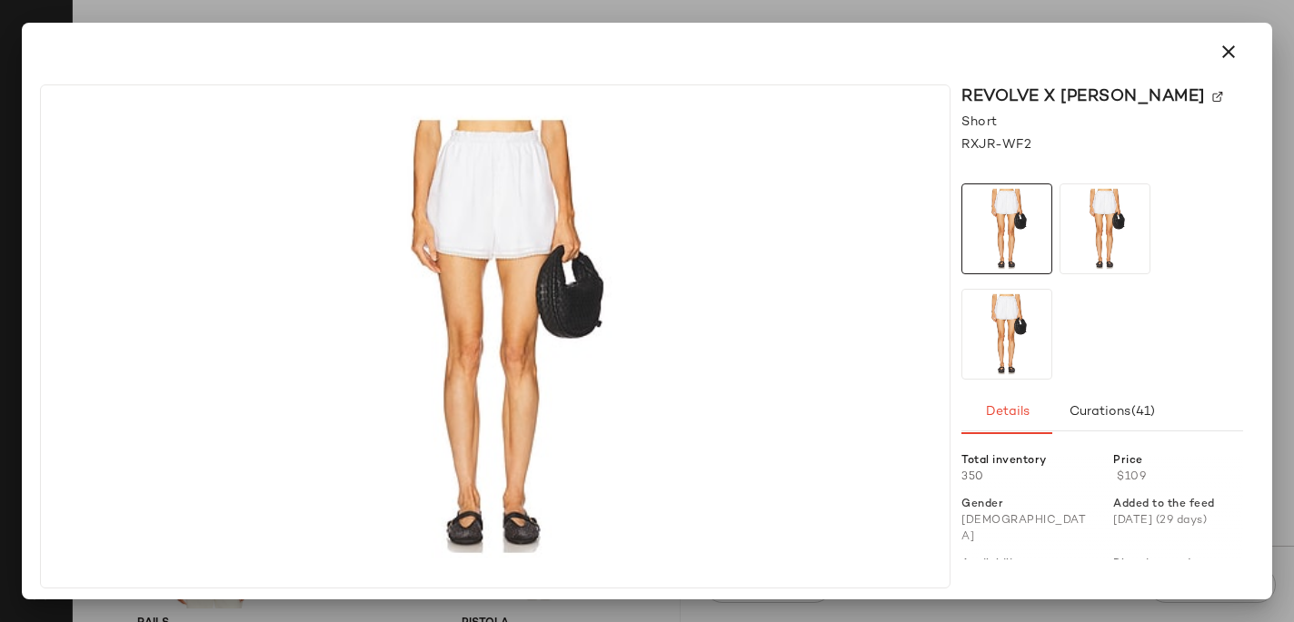
click at [1212, 92] on img at bounding box center [1217, 97] width 11 height 11
click at [1238, 48] on icon "button" at bounding box center [1228, 52] width 22 height 22
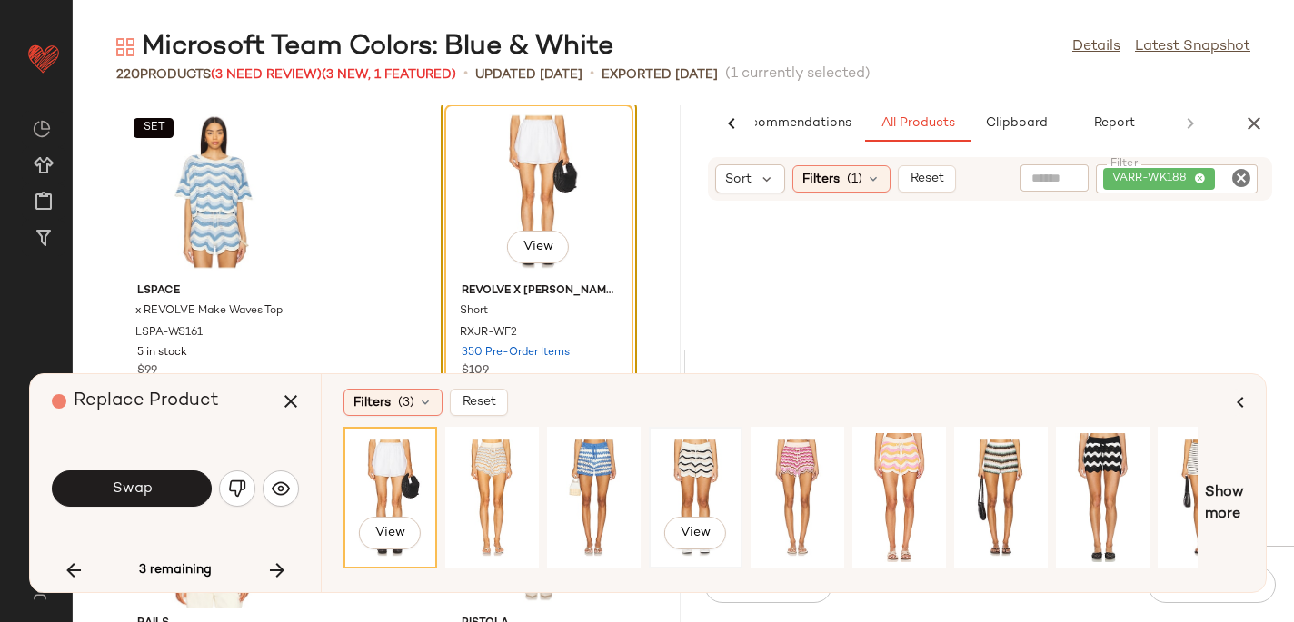
click at [713, 491] on div "View" at bounding box center [695, 497] width 81 height 129
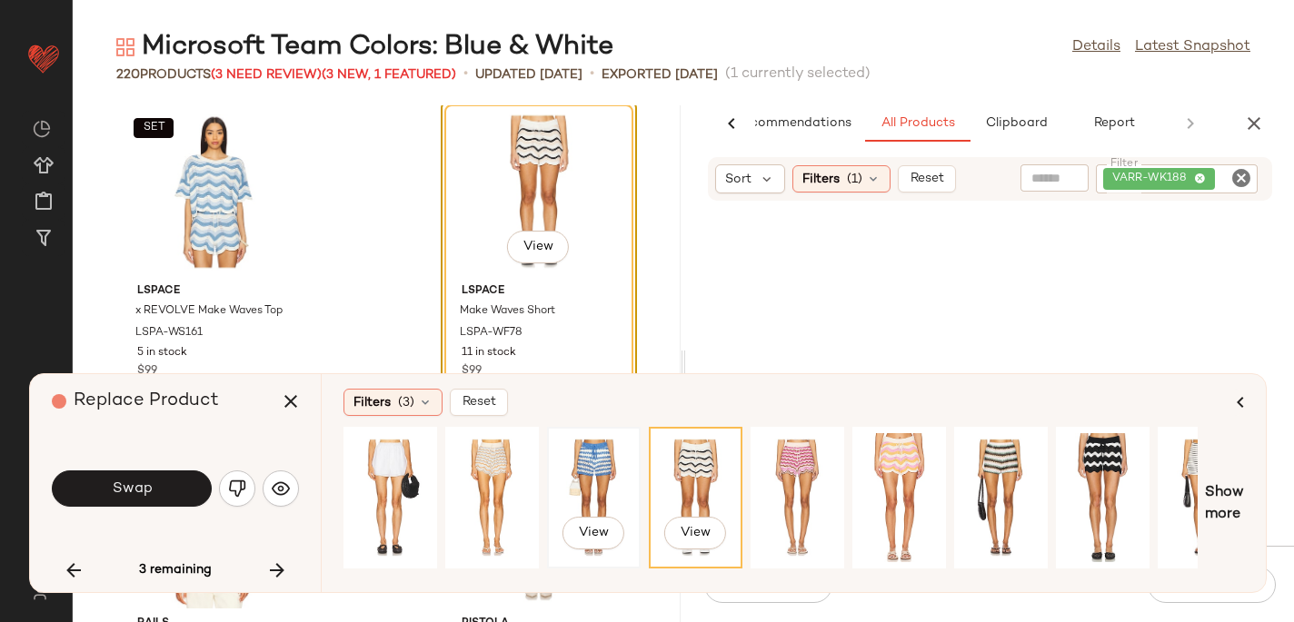
click at [606, 485] on div "View" at bounding box center [593, 497] width 81 height 129
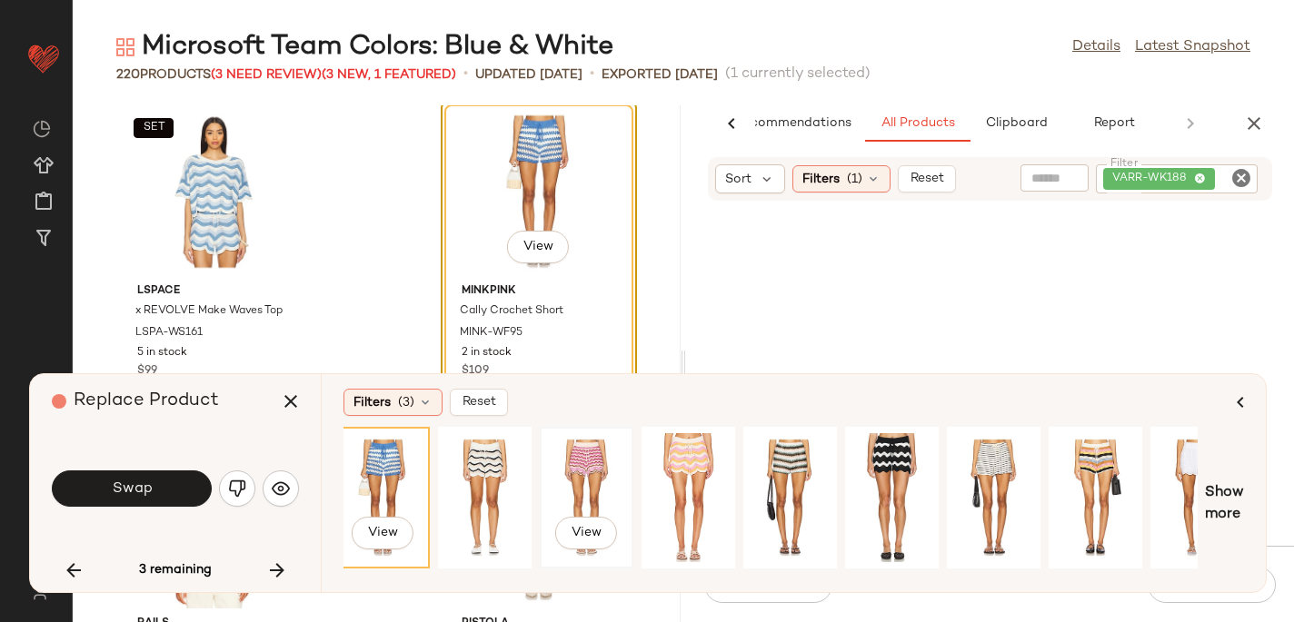
scroll to position [0, 360]
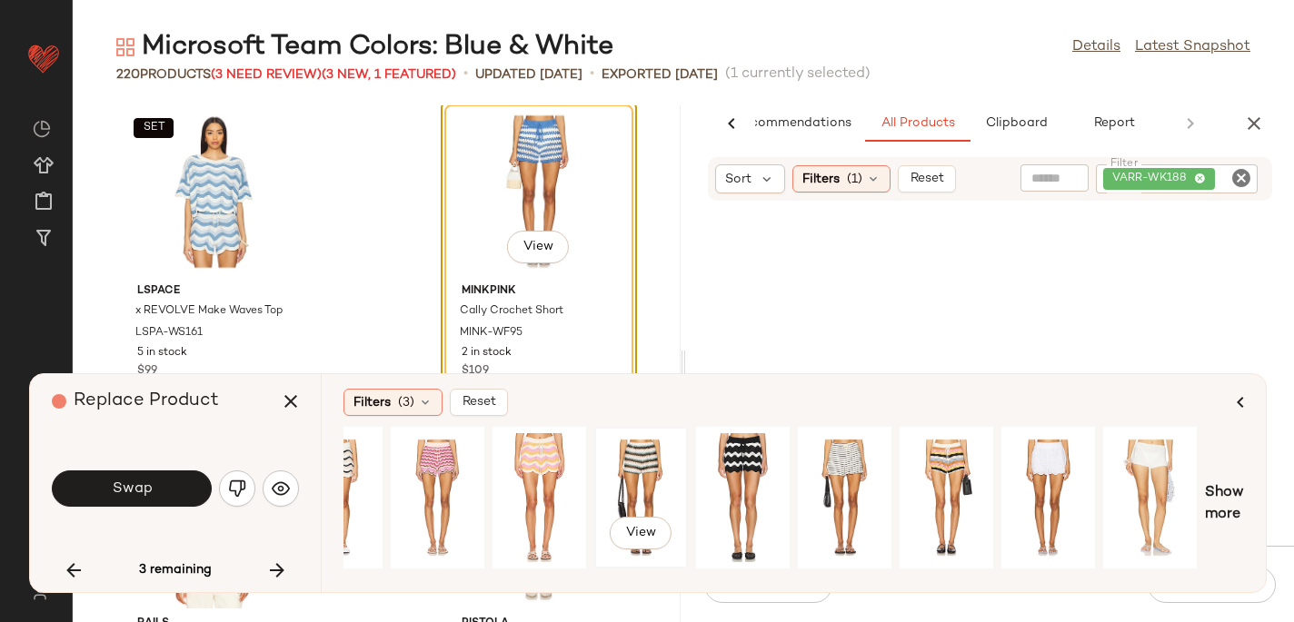
click at [674, 488] on div "View" at bounding box center [641, 497] width 81 height 129
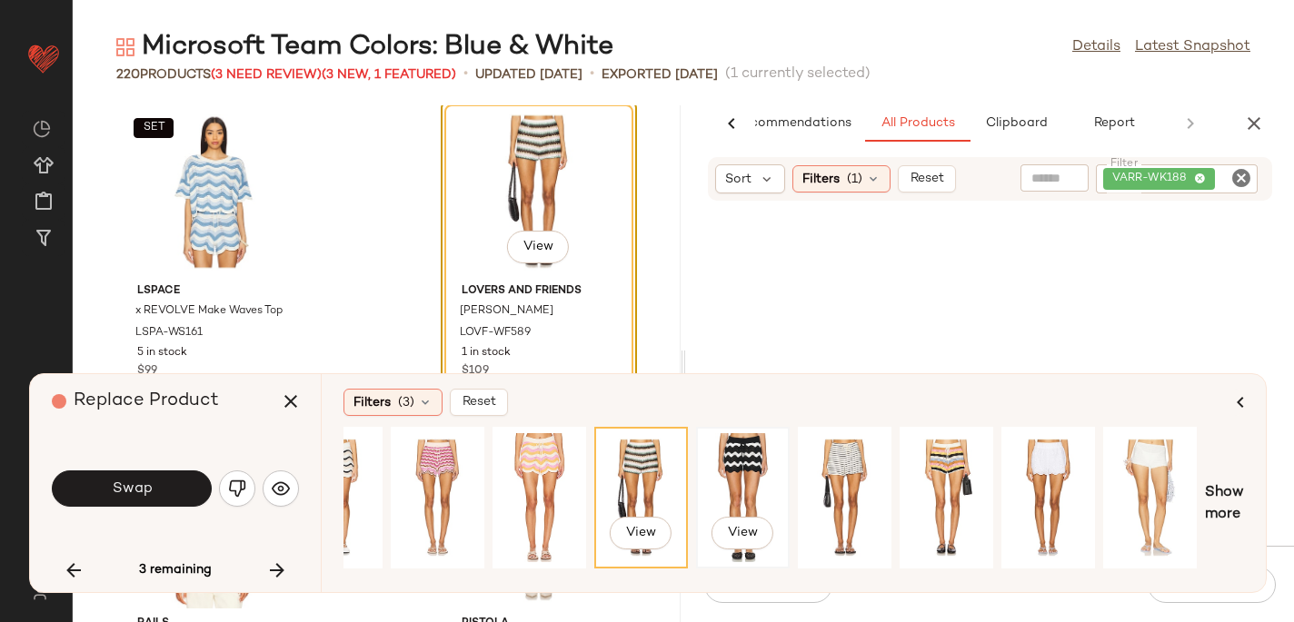
click at [724, 478] on div "View" at bounding box center [742, 497] width 81 height 129
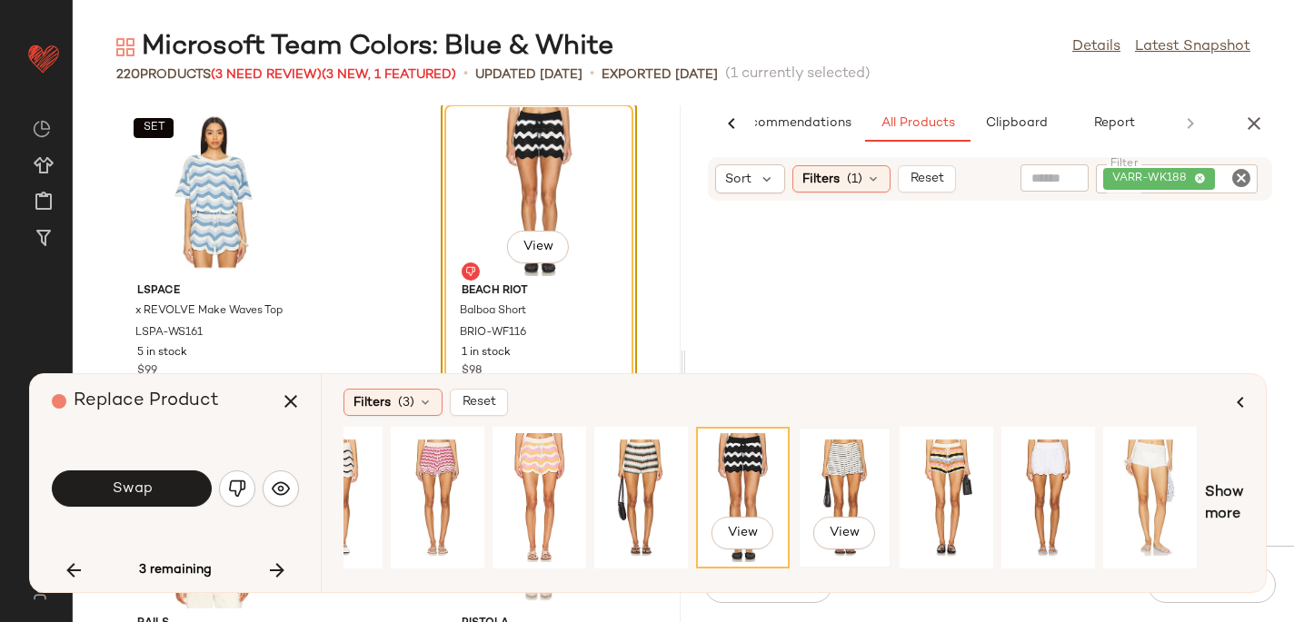
click at [821, 483] on div "View" at bounding box center [844, 497] width 81 height 129
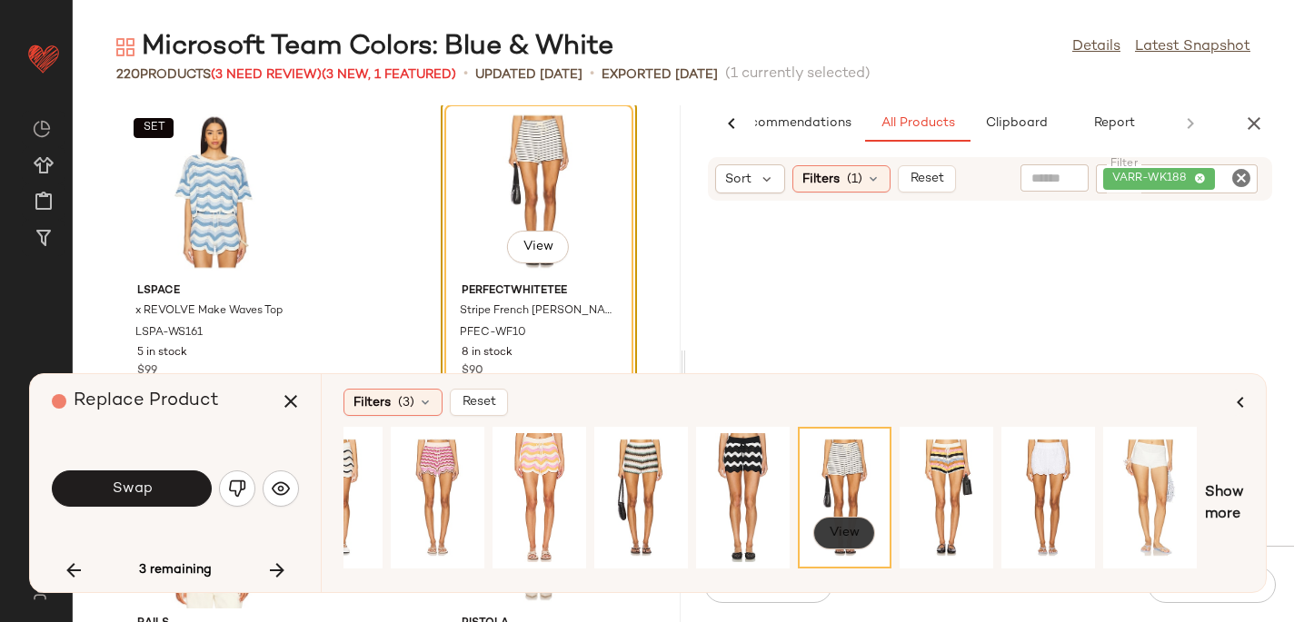
click at [854, 531] on span "View" at bounding box center [844, 533] width 31 height 15
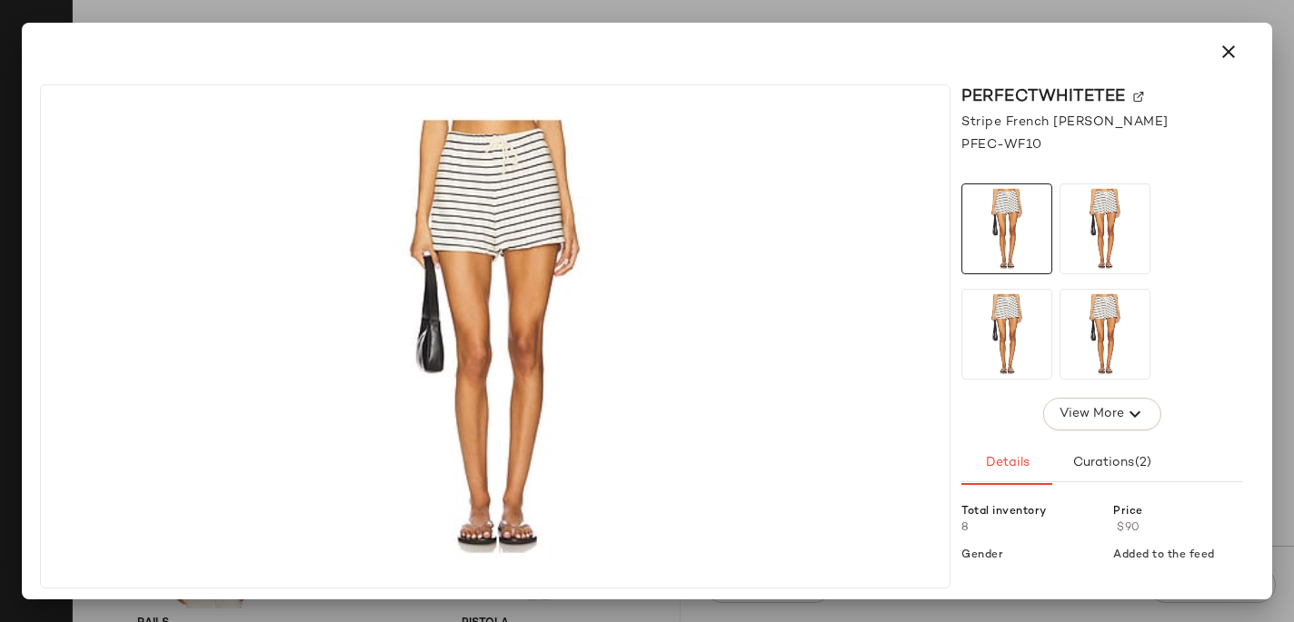
click at [1137, 93] on img at bounding box center [1138, 97] width 11 height 11
click at [1236, 42] on icon "button" at bounding box center [1228, 52] width 22 height 22
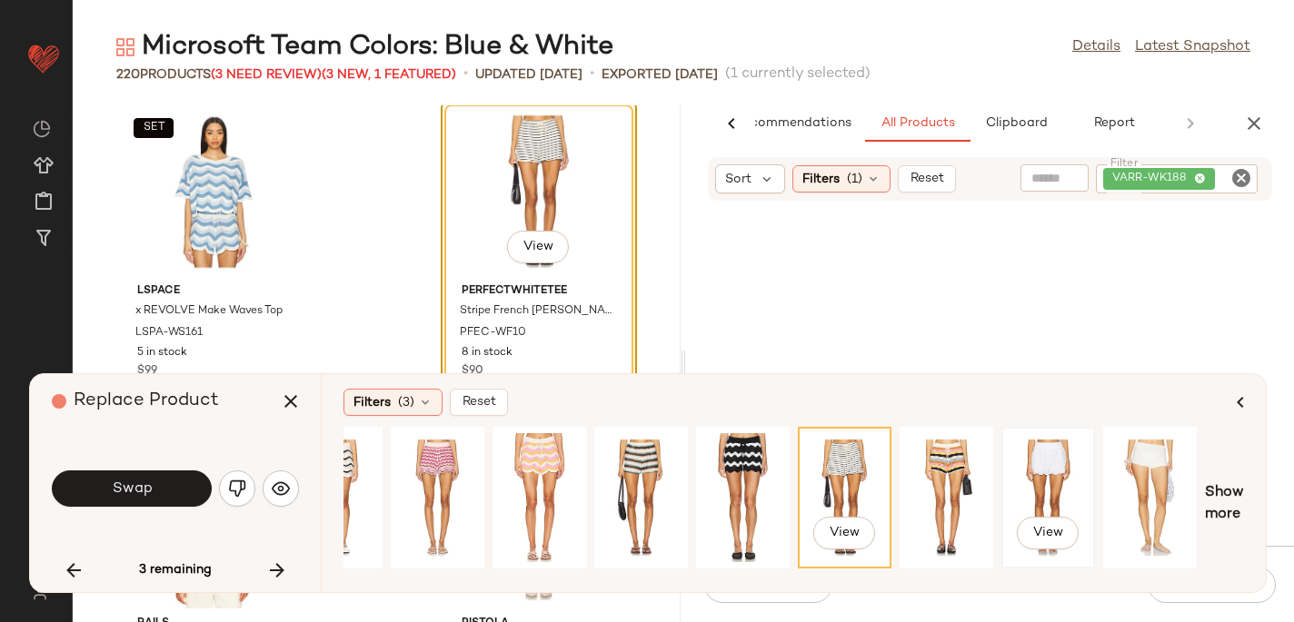
click at [1045, 473] on div "View" at bounding box center [1048, 497] width 81 height 129
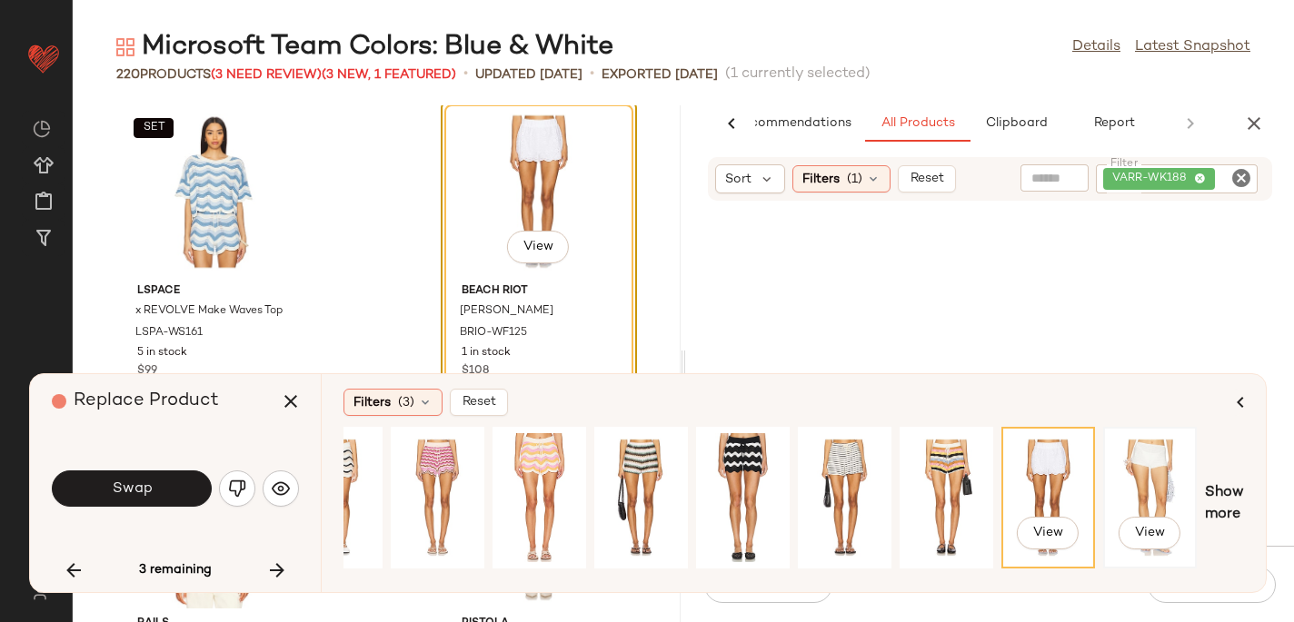
click at [1120, 466] on div "View" at bounding box center [1149, 497] width 81 height 129
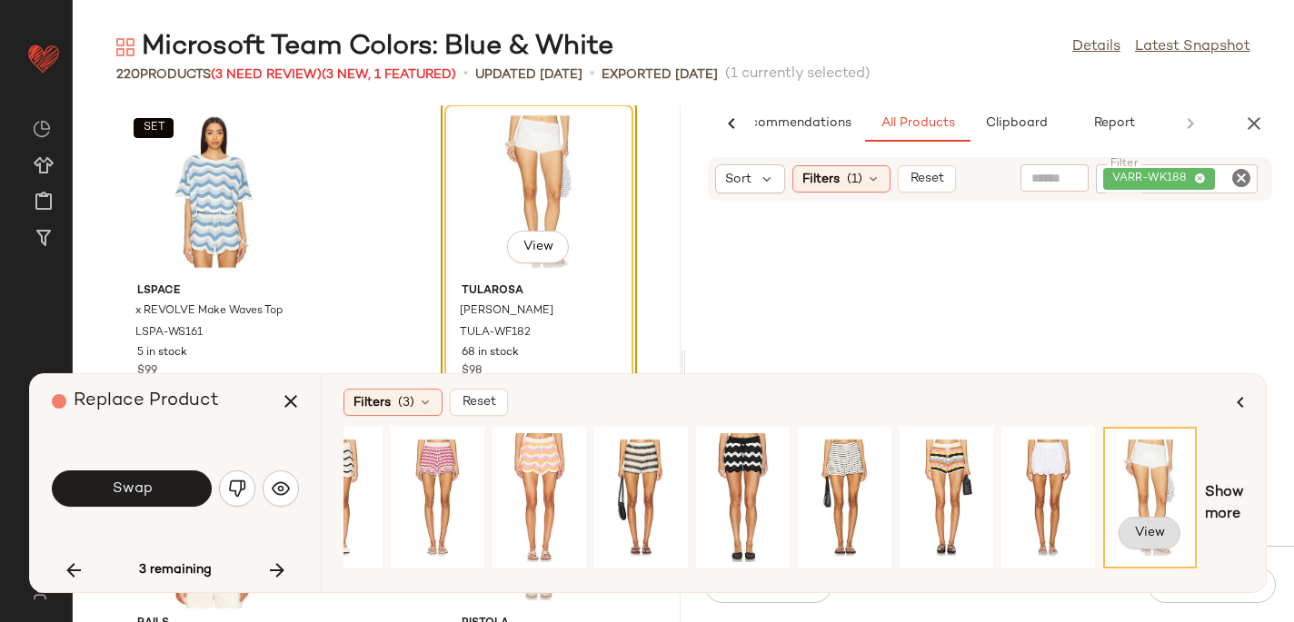
click at [1147, 526] on span "View" at bounding box center [1149, 533] width 31 height 15
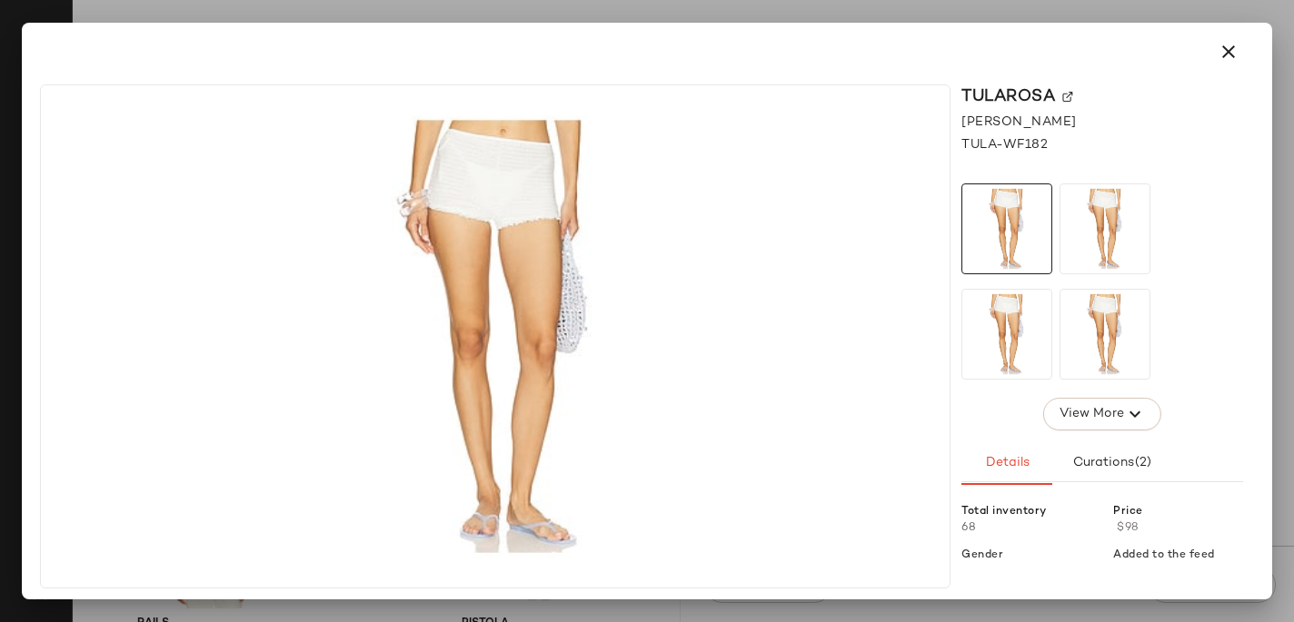
click at [1065, 98] on img at bounding box center [1067, 97] width 11 height 11
click at [1225, 54] on icon "button" at bounding box center [1228, 52] width 22 height 22
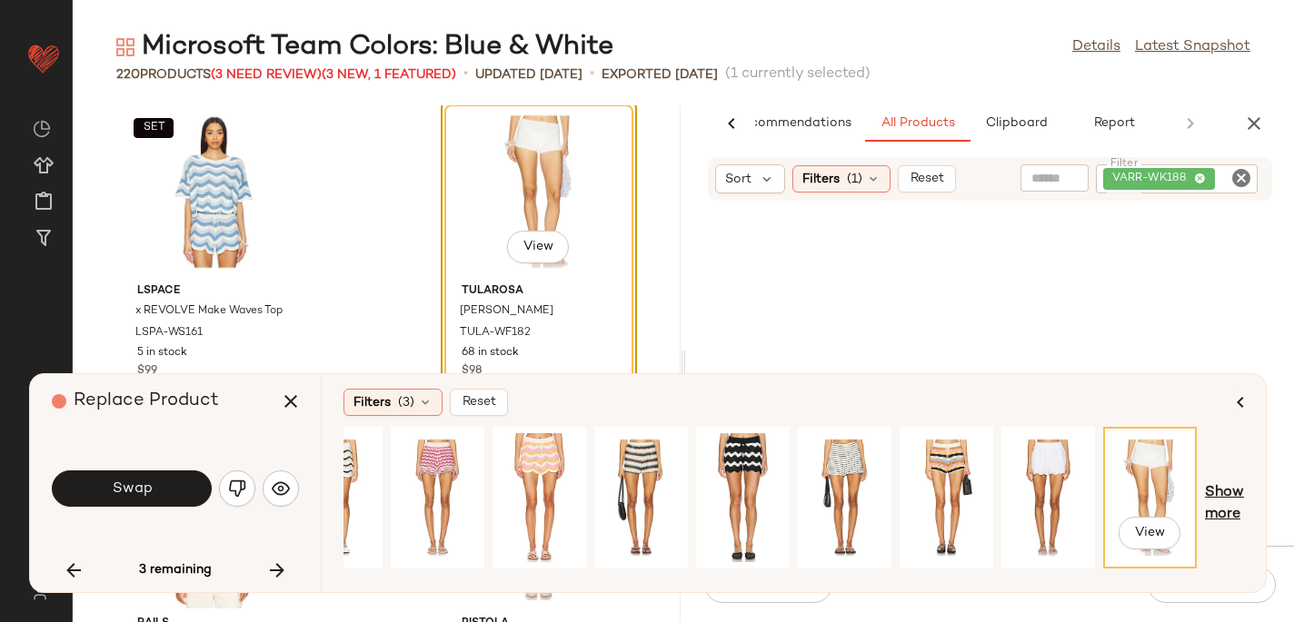
click at [1226, 487] on span "Show more" at bounding box center [1224, 504] width 39 height 44
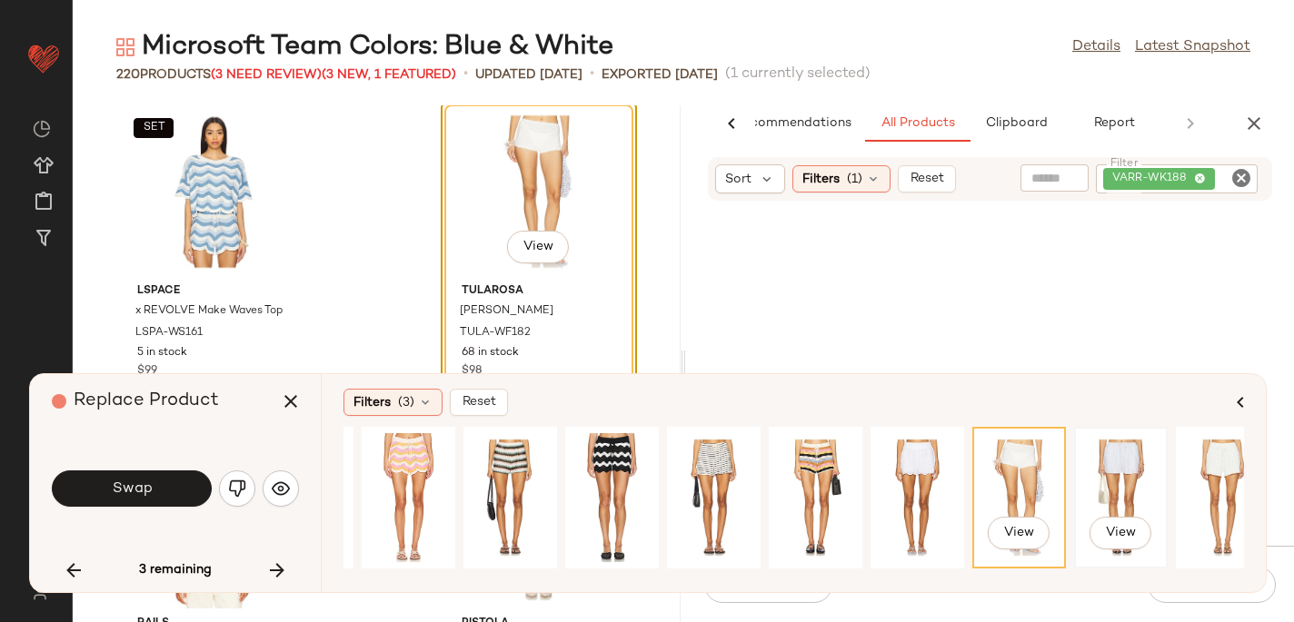
click at [1137, 472] on div "View" at bounding box center [1120, 497] width 81 height 129
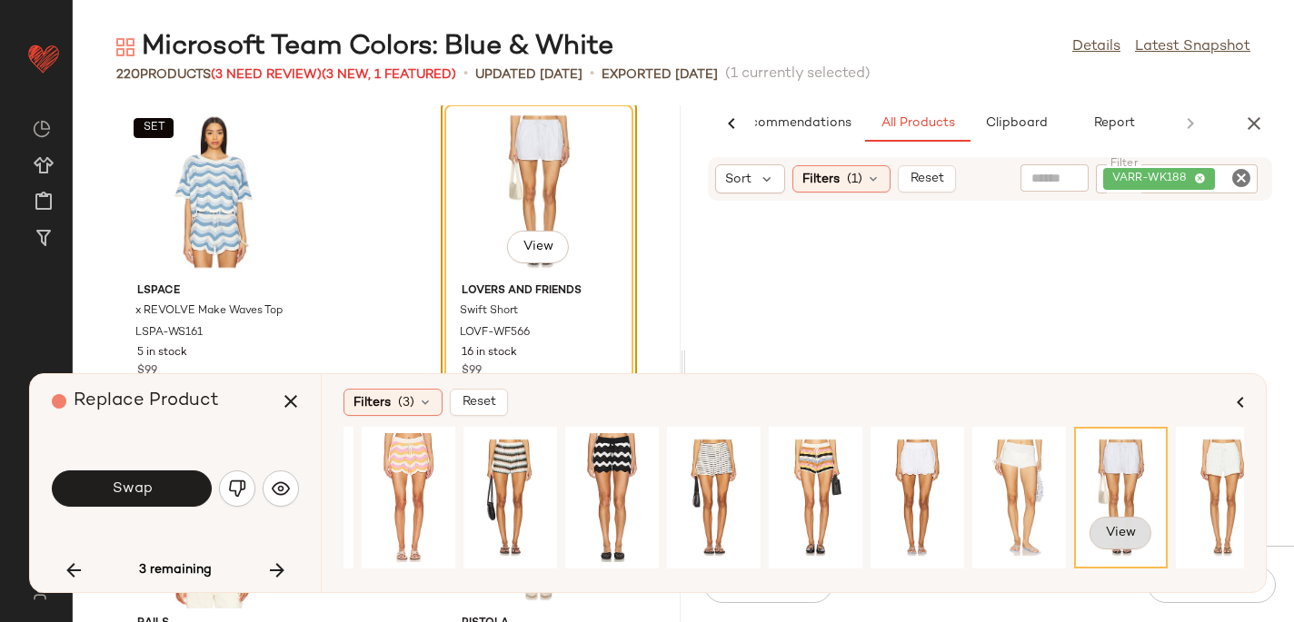
click at [1123, 540] on span "View" at bounding box center [1120, 533] width 31 height 15
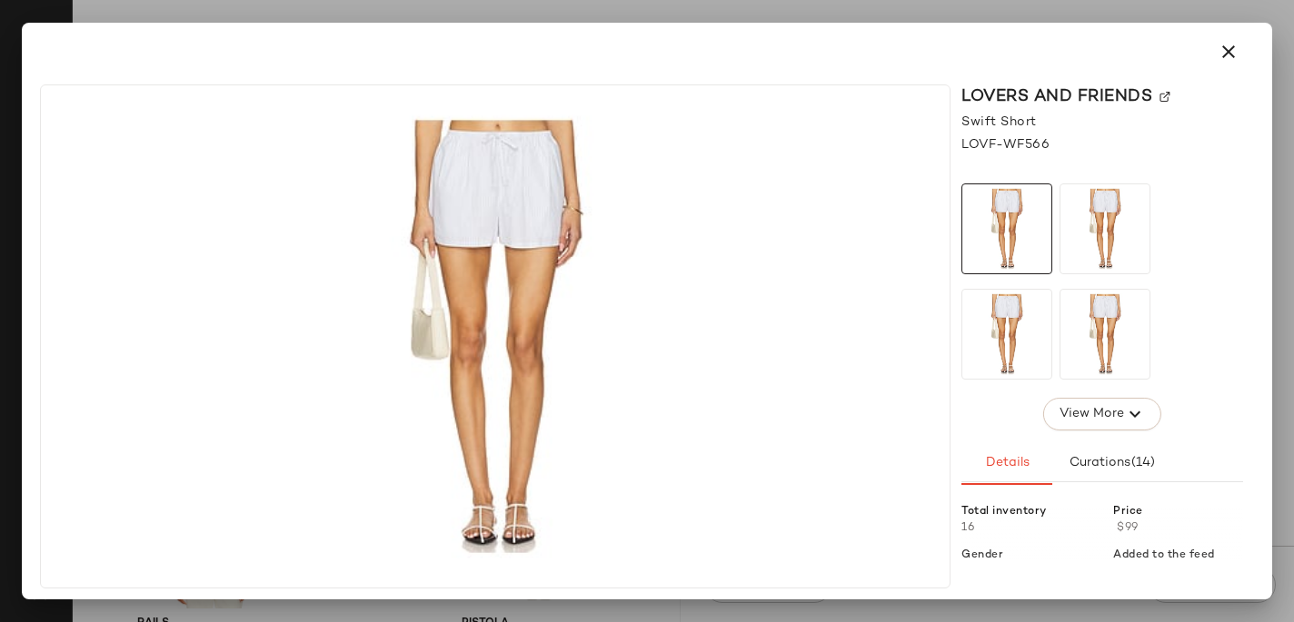
click at [1166, 94] on img at bounding box center [1164, 97] width 11 height 11
click at [1236, 50] on icon "button" at bounding box center [1228, 52] width 22 height 22
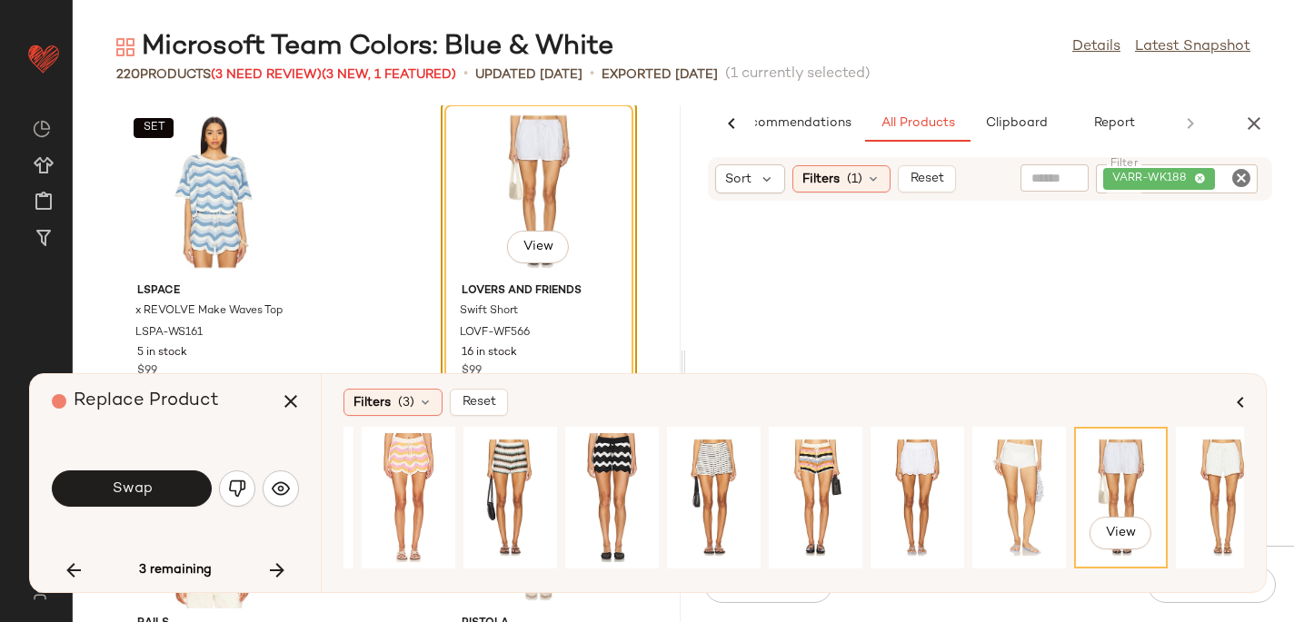
click at [1245, 174] on icon "Clear Filter" at bounding box center [1241, 178] width 22 height 22
paste input "**********"
type input "**********"
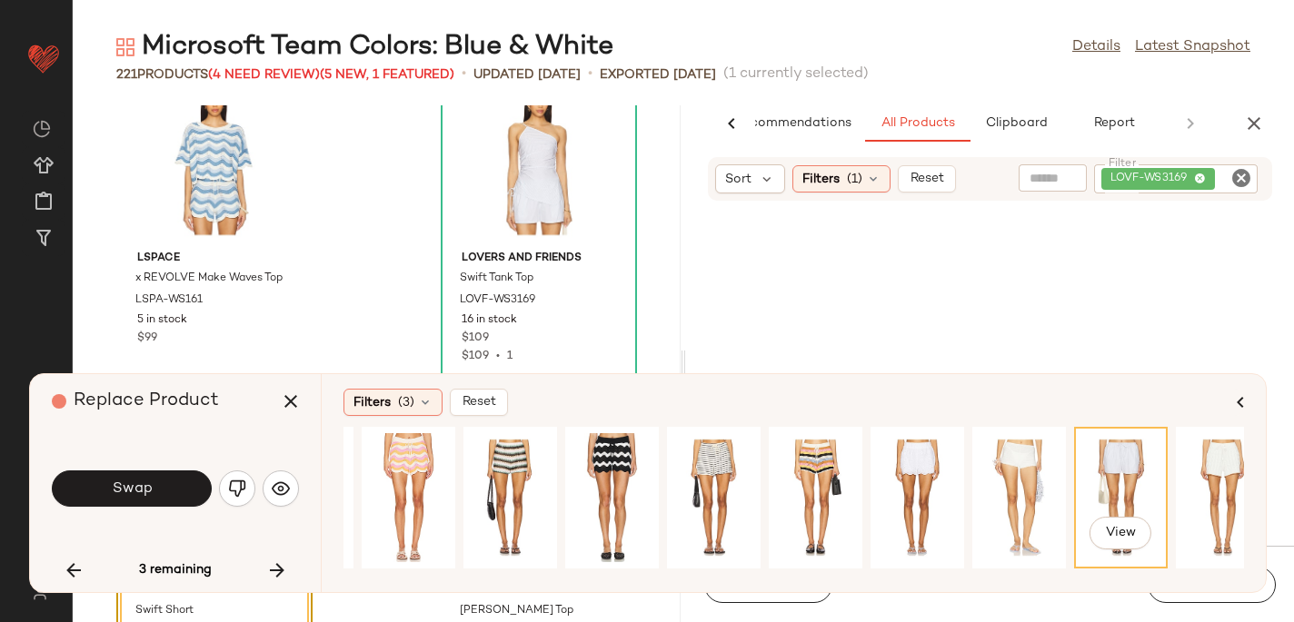
scroll to position [9018, 0]
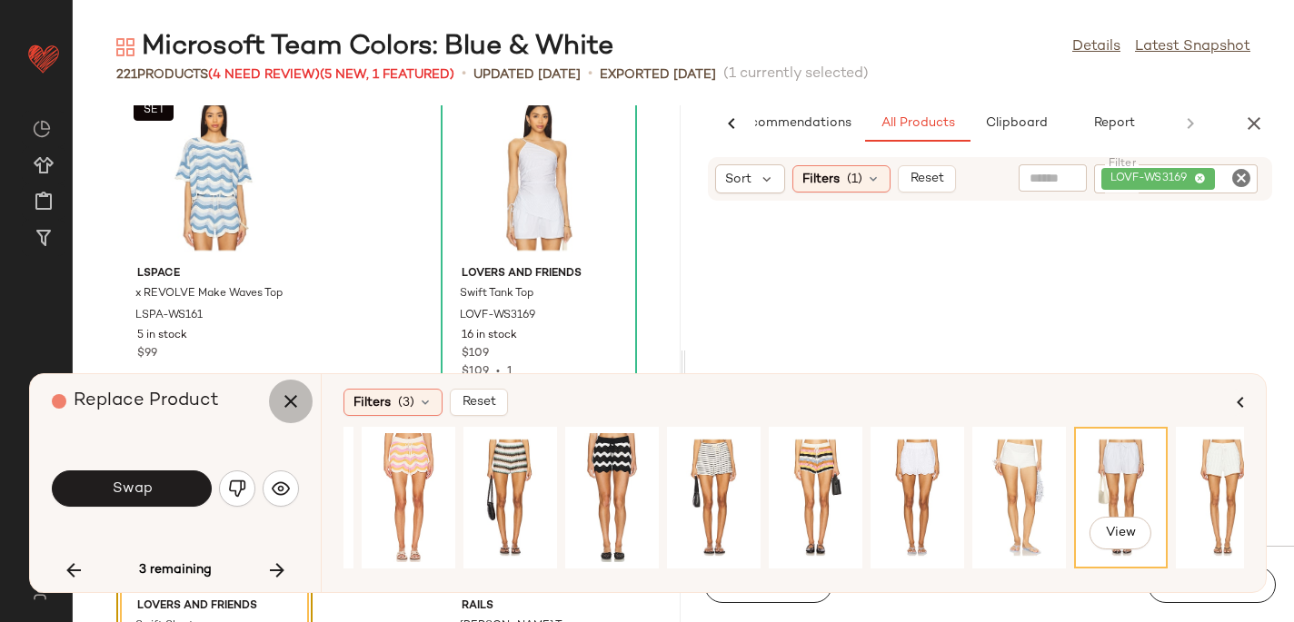
click at [297, 398] on icon "button" at bounding box center [291, 402] width 22 height 22
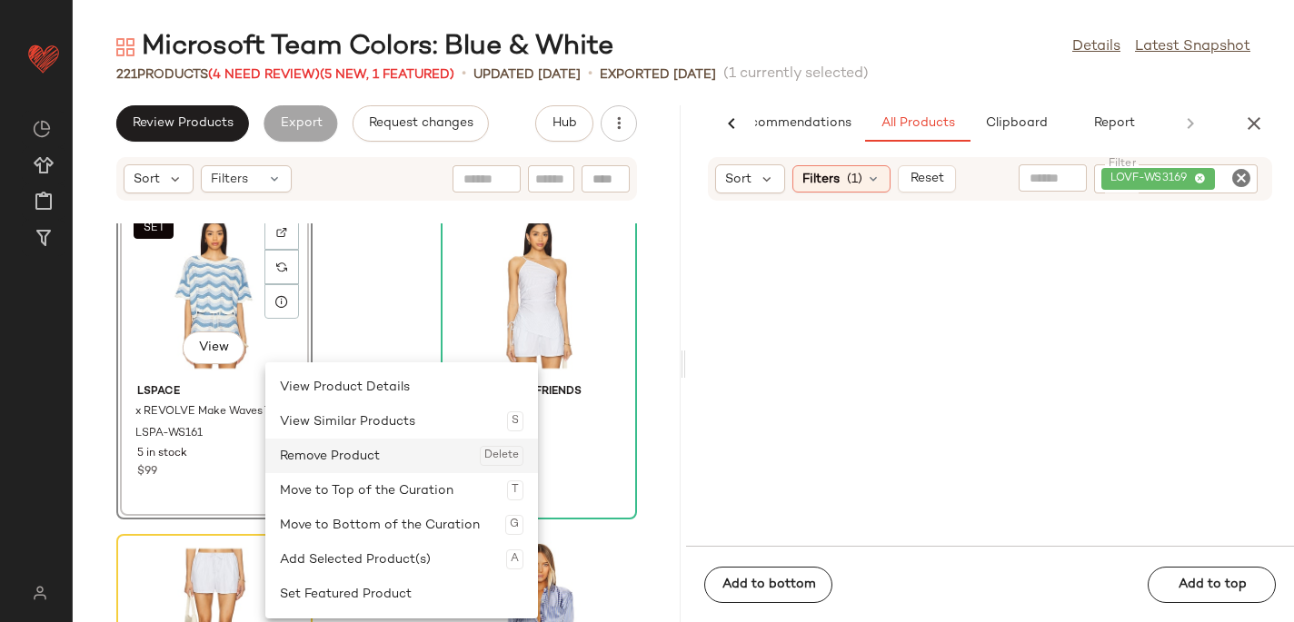
click at [319, 452] on div "Remove Product Delete" at bounding box center [401, 456] width 243 height 35
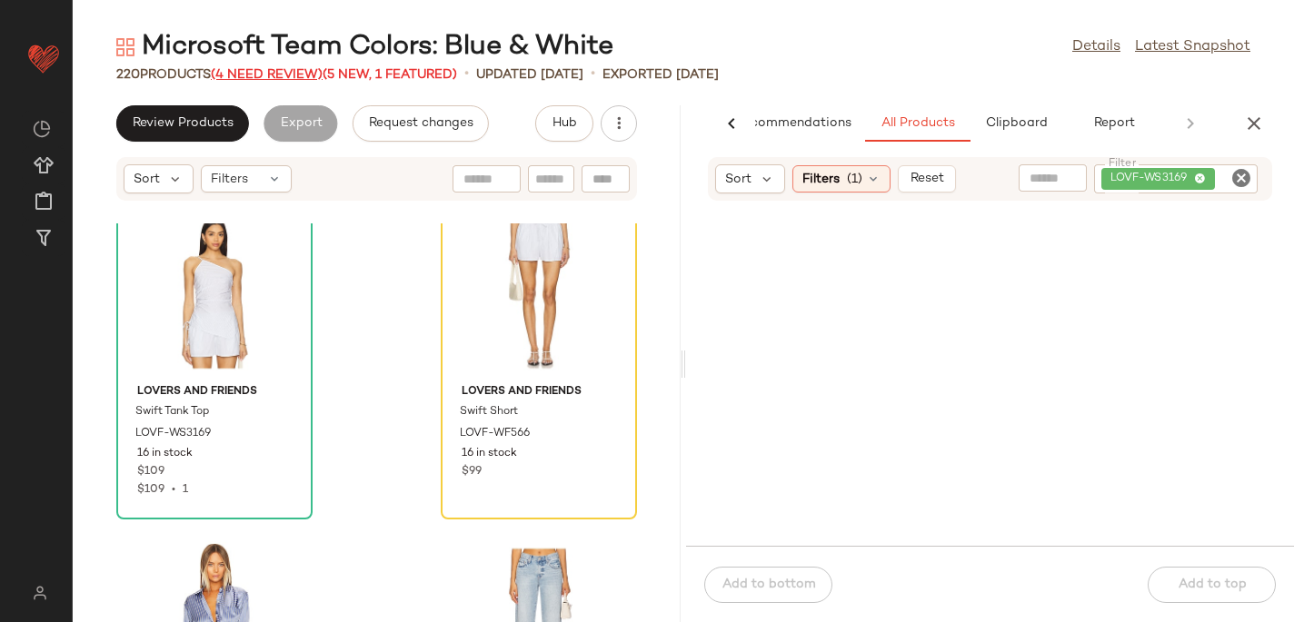
click at [259, 79] on span "(4 Need Review)" at bounding box center [267, 75] width 112 height 14
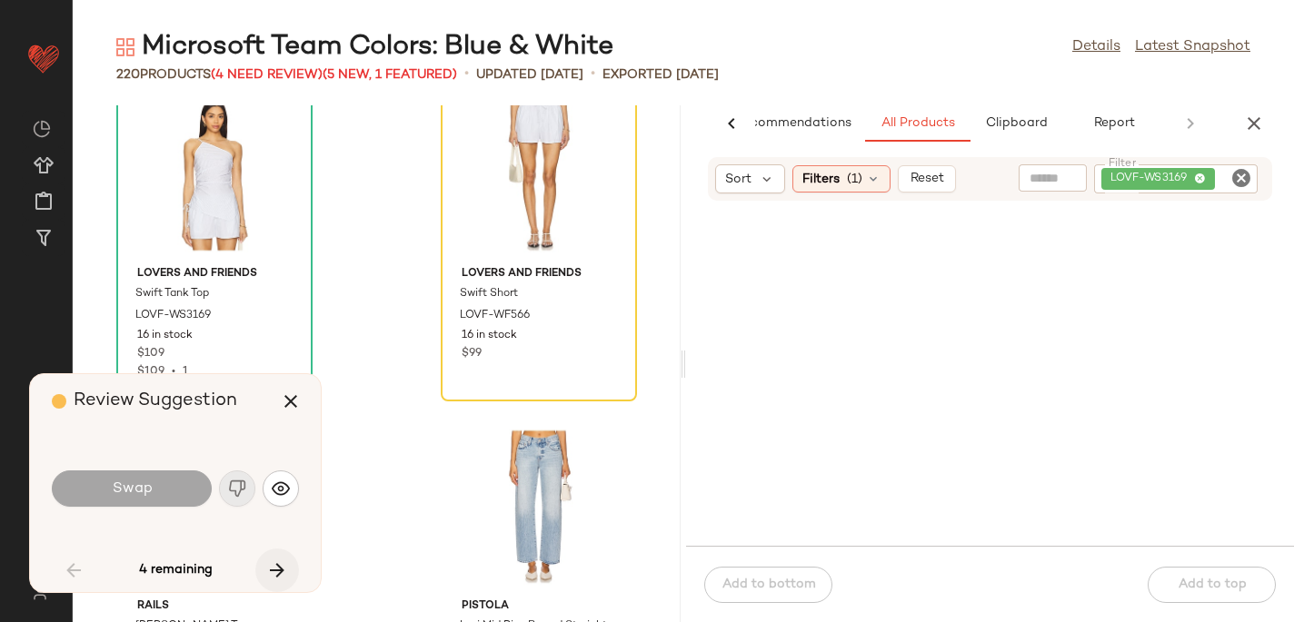
click at [273, 566] on icon "button" at bounding box center [277, 571] width 22 height 22
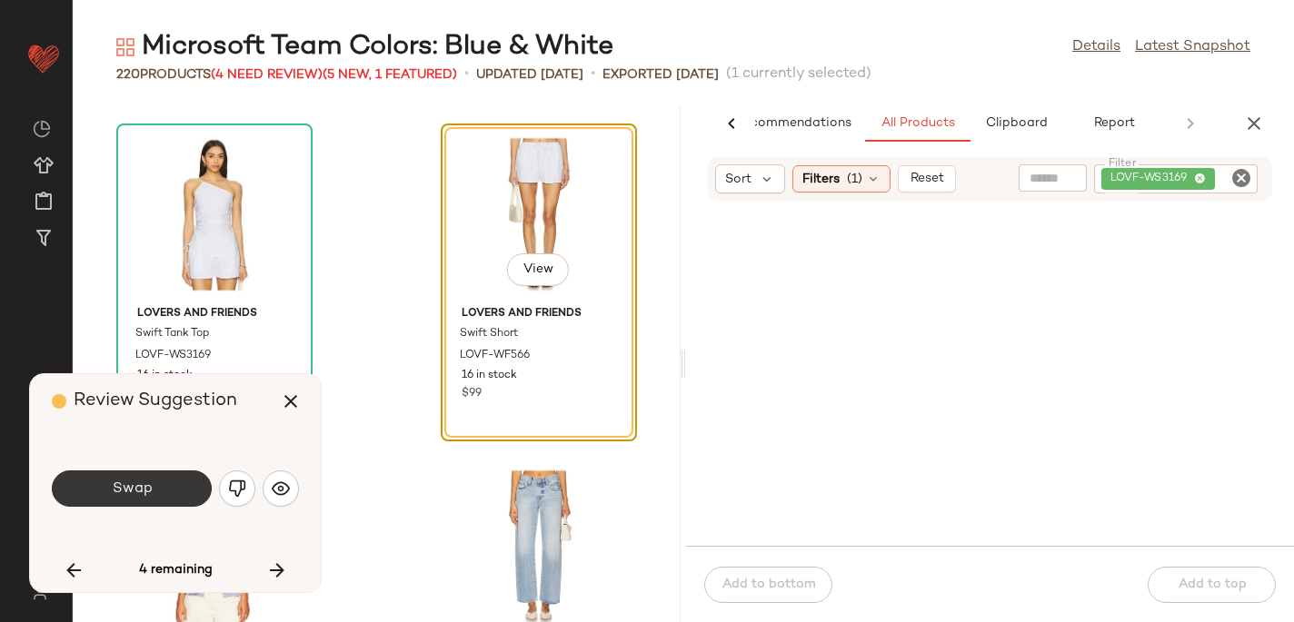
click at [167, 483] on button "Swap" at bounding box center [132, 489] width 160 height 36
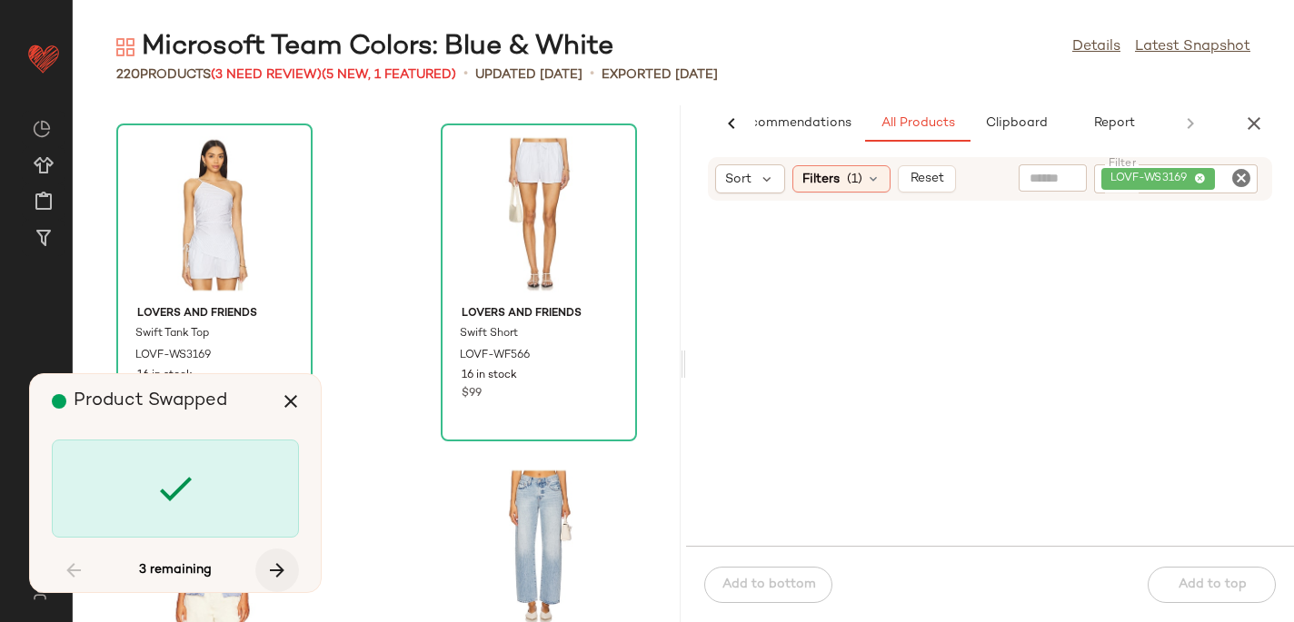
click at [269, 569] on icon "button" at bounding box center [277, 571] width 22 height 22
click at [269, 570] on icon "button" at bounding box center [277, 571] width 22 height 22
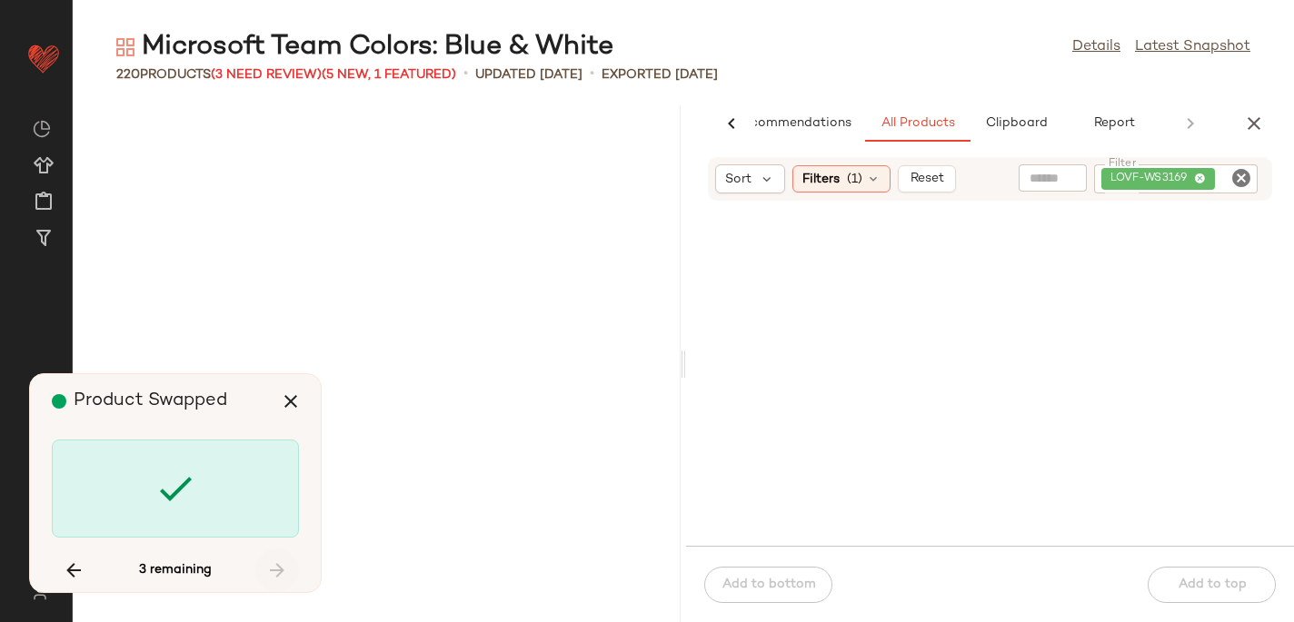
scroll to position [27931, 0]
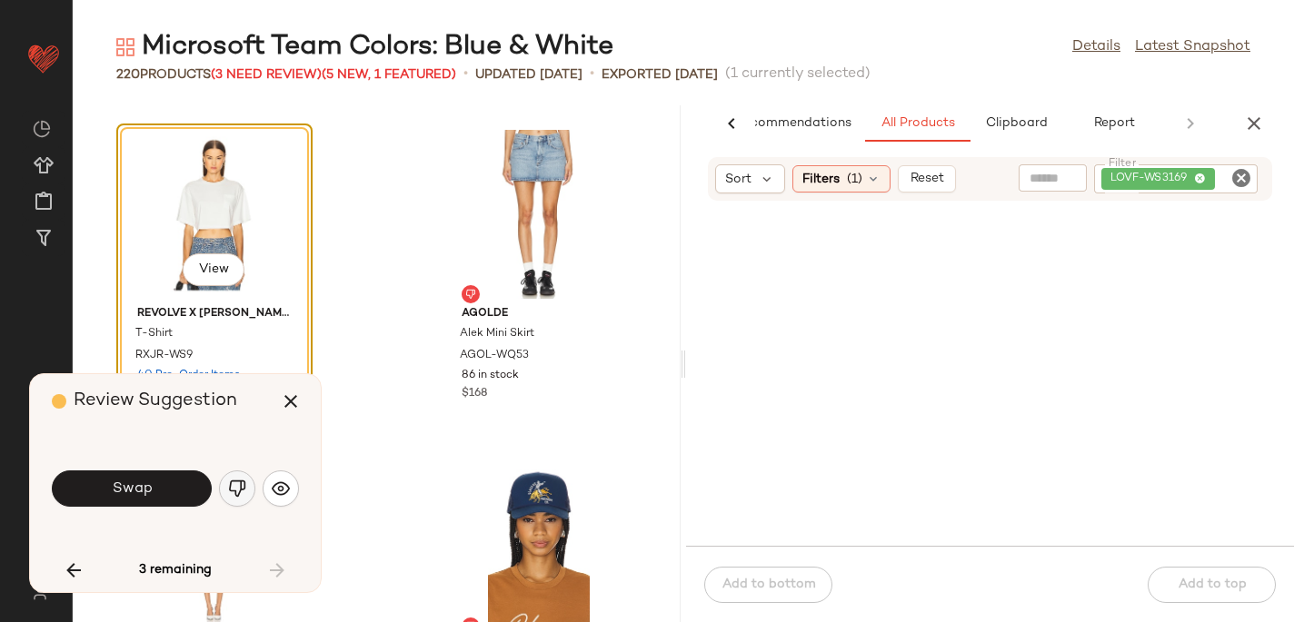
click at [241, 485] on img "button" at bounding box center [237, 489] width 18 height 18
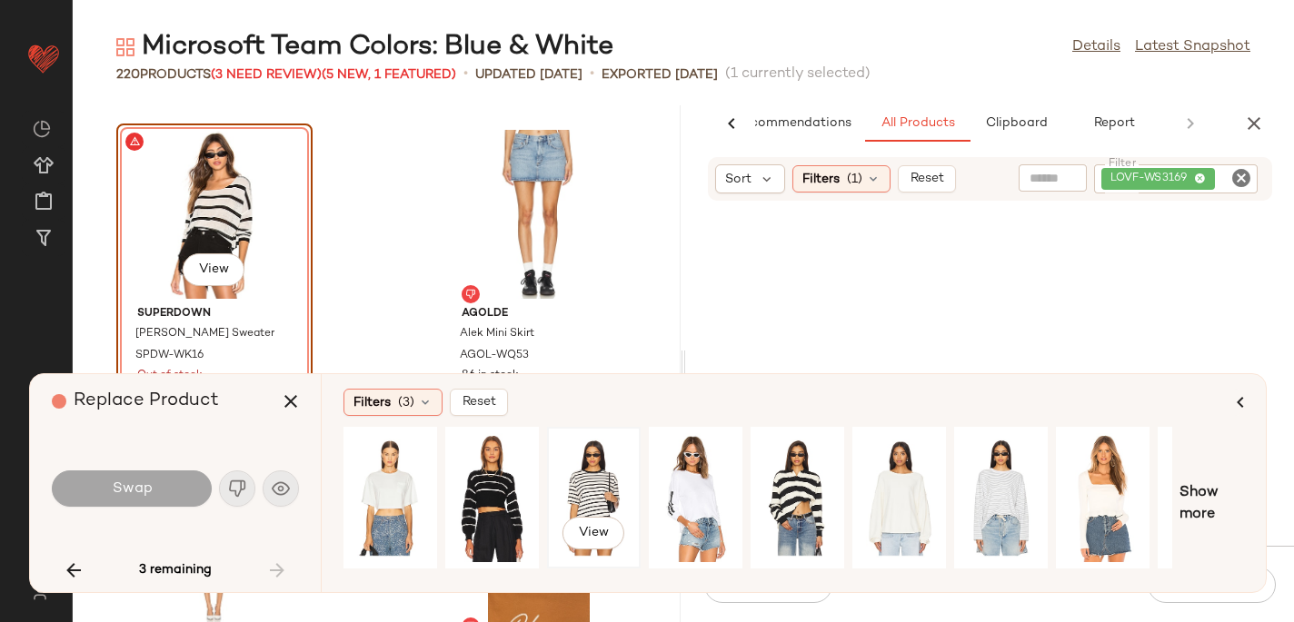
click at [576, 483] on div "View" at bounding box center [593, 497] width 81 height 129
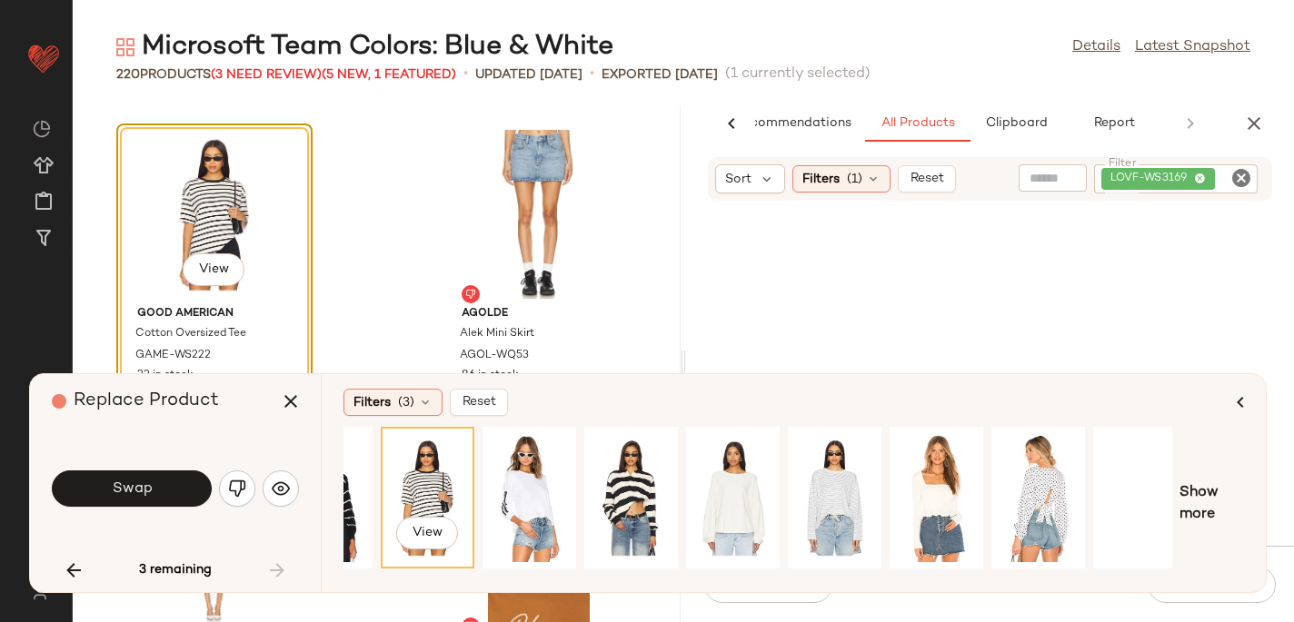
scroll to position [0, 179]
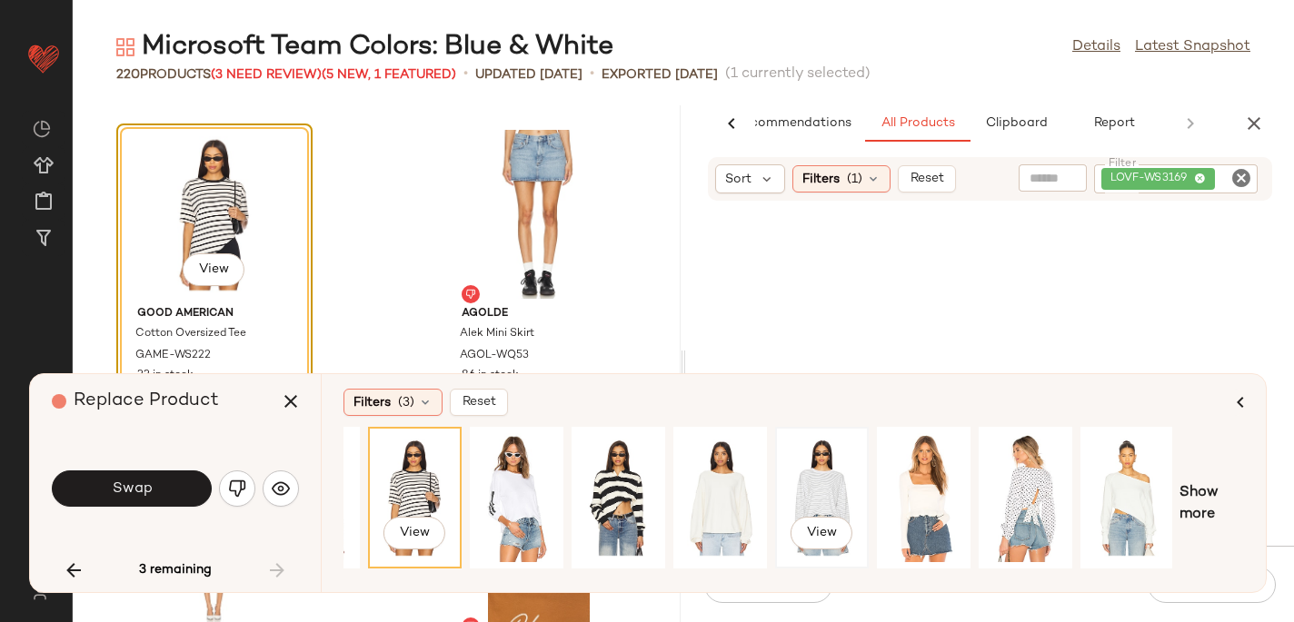
click at [818, 474] on div "View" at bounding box center [821, 497] width 81 height 129
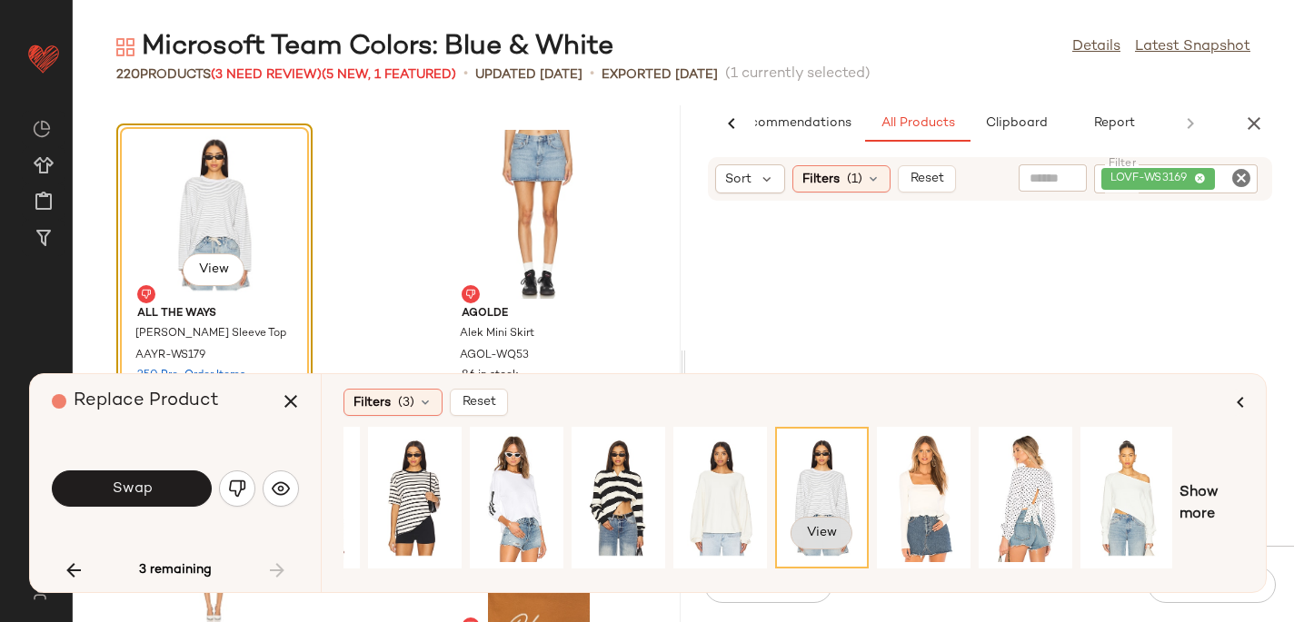
click at [819, 529] on span "View" at bounding box center [821, 533] width 31 height 15
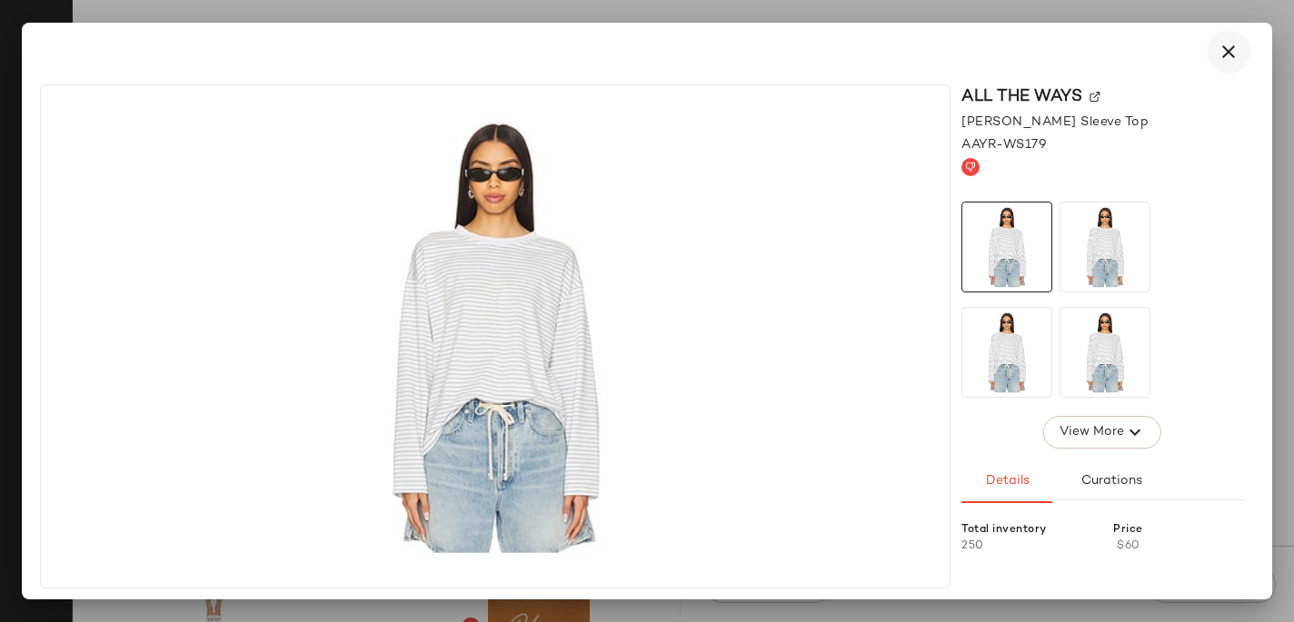
click at [1231, 58] on icon "button" at bounding box center [1228, 52] width 22 height 22
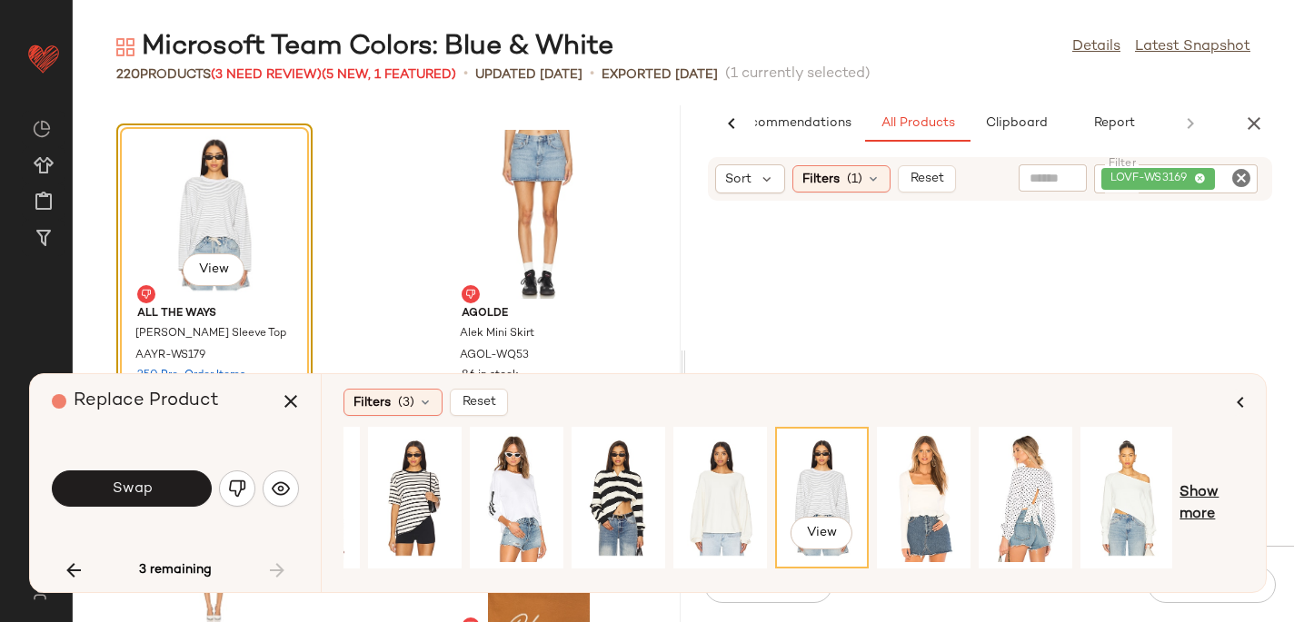
click at [1195, 503] on span "Show more" at bounding box center [1211, 504] width 65 height 44
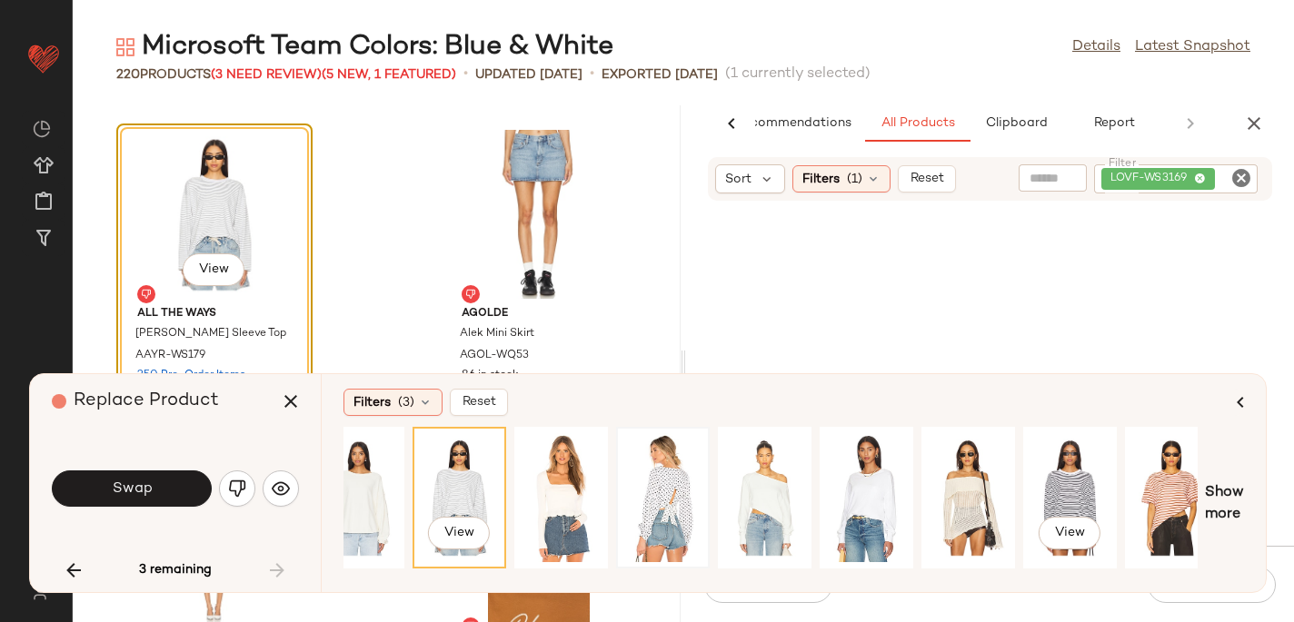
scroll to position [0, 551]
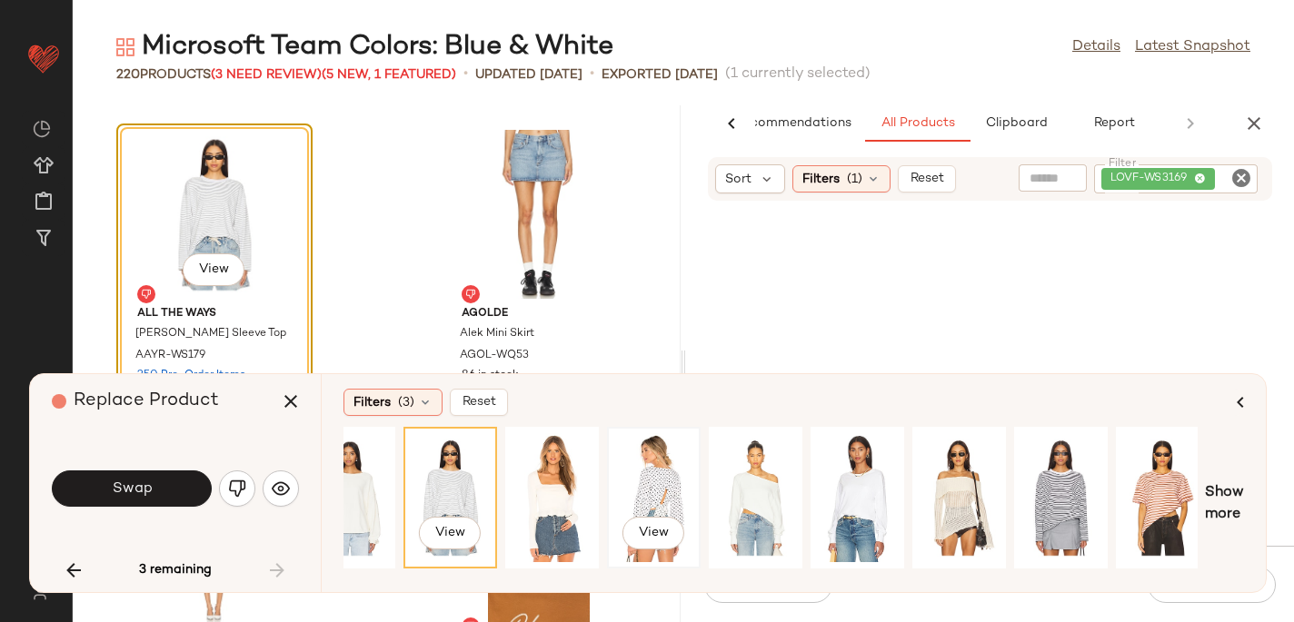
click at [645, 490] on div "View" at bounding box center [653, 497] width 81 height 129
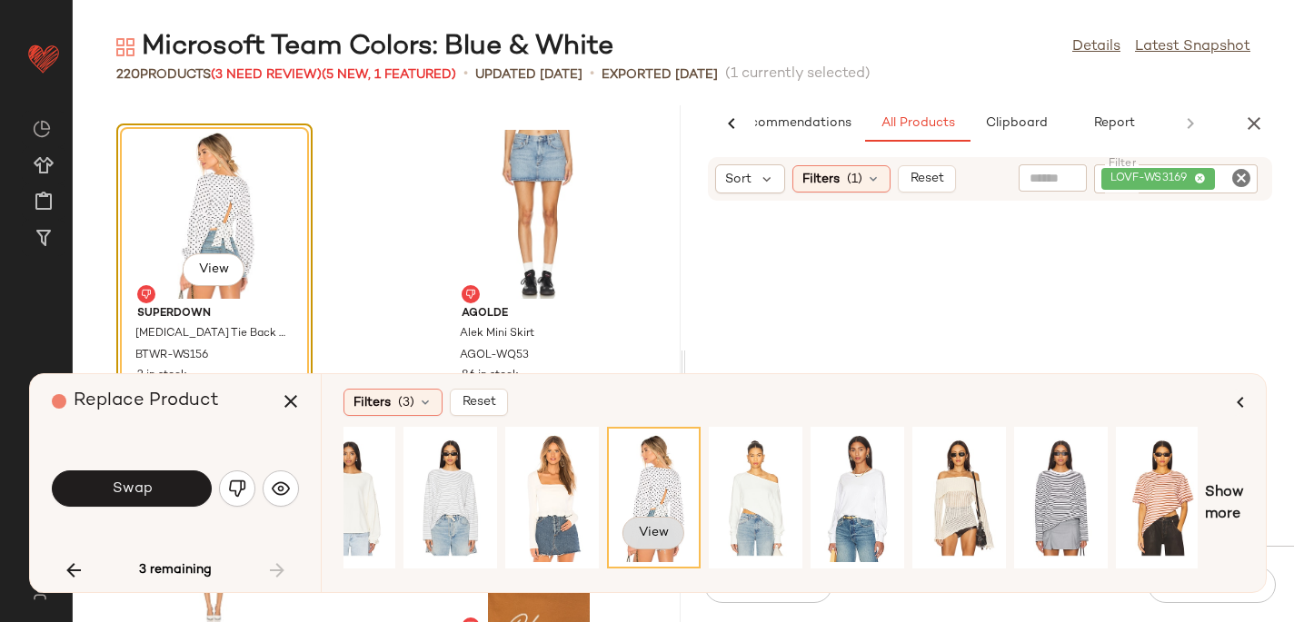
click at [655, 528] on span "View" at bounding box center [653, 533] width 31 height 15
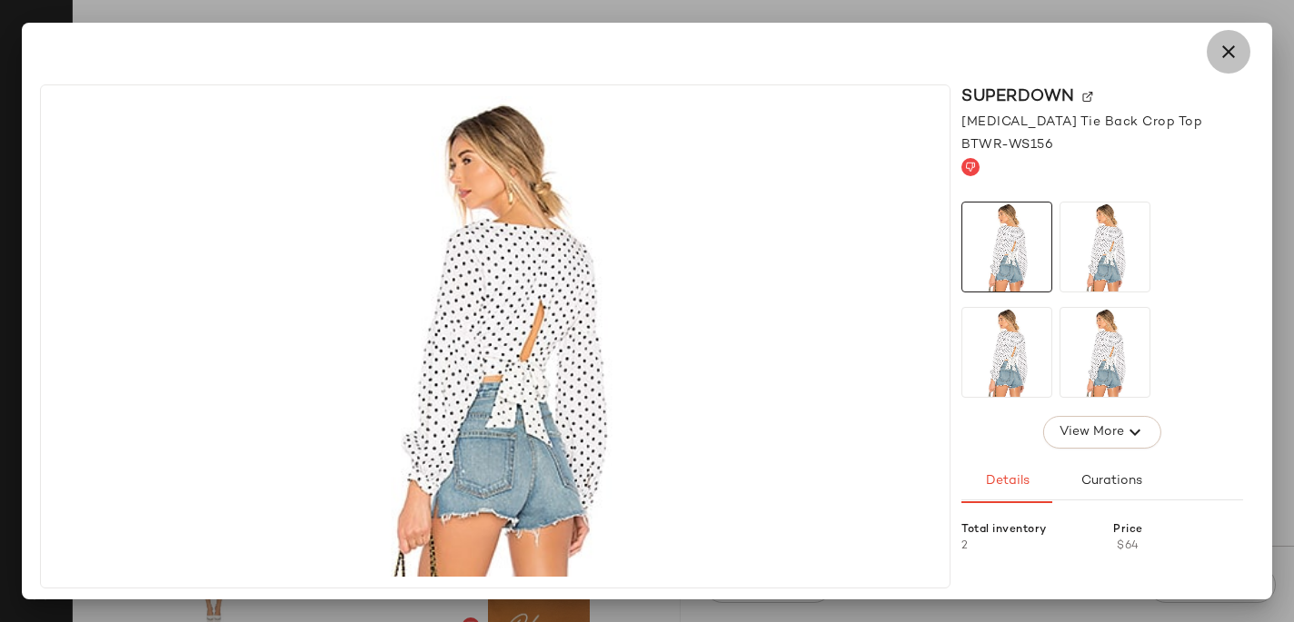
click at [1236, 50] on icon "button" at bounding box center [1228, 52] width 22 height 22
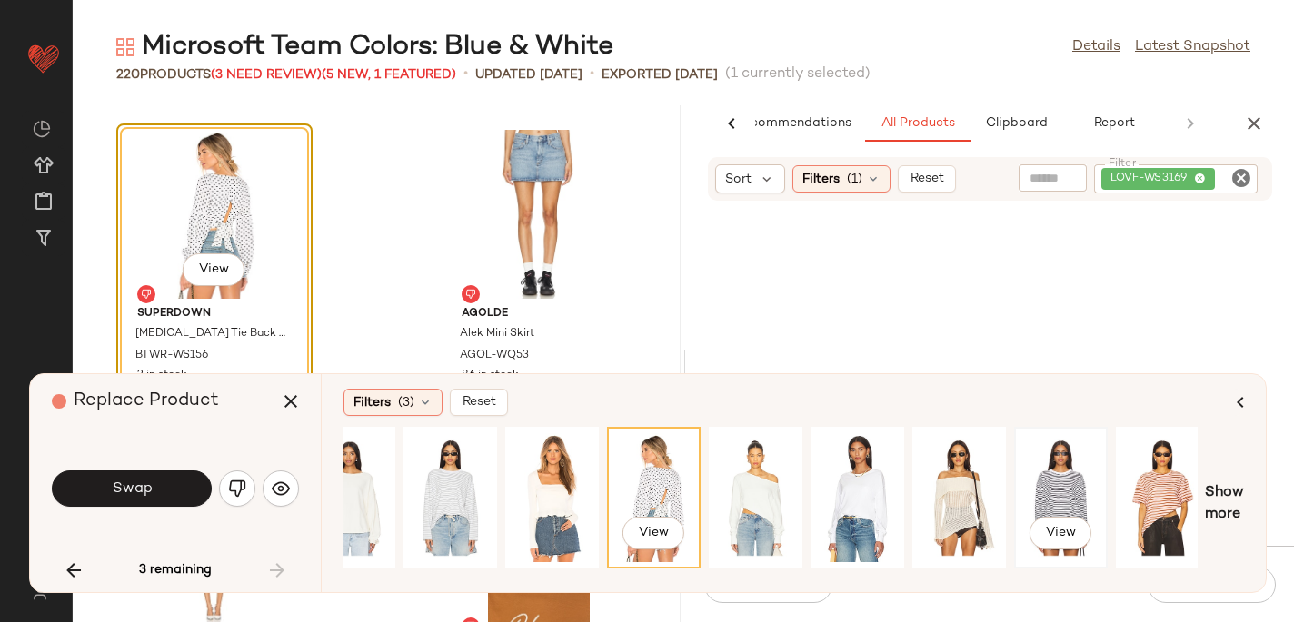
click at [1057, 482] on div "View" at bounding box center [1060, 497] width 81 height 129
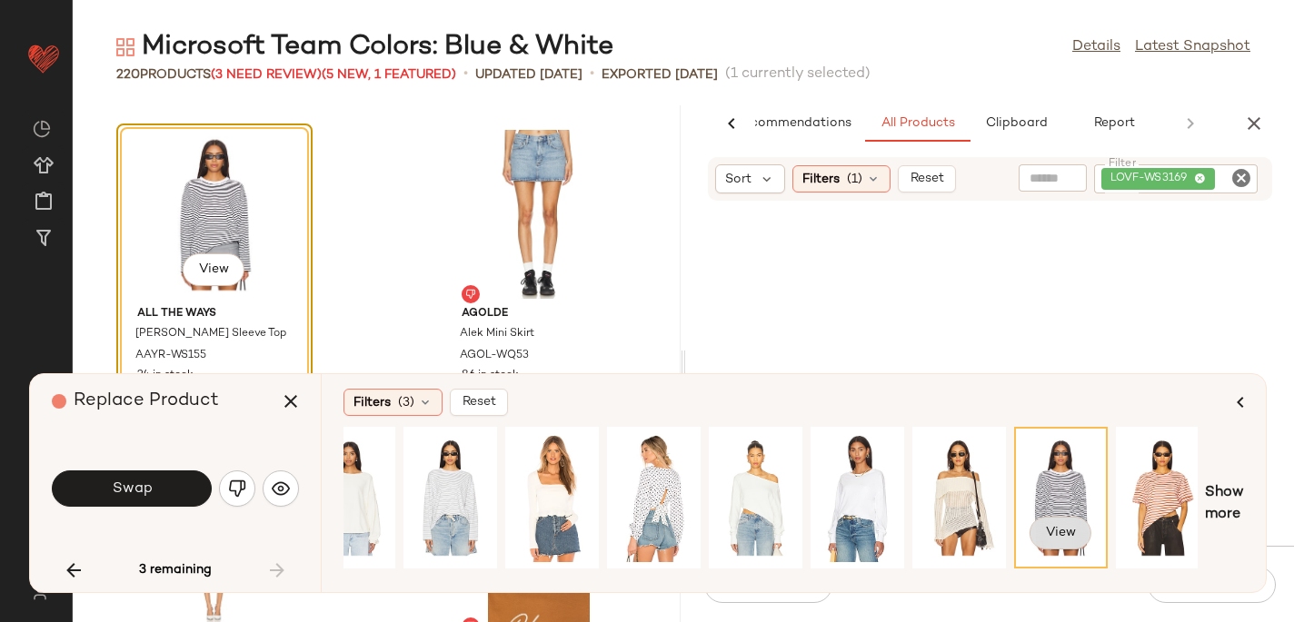
click at [1065, 533] on span "View" at bounding box center [1060, 533] width 31 height 15
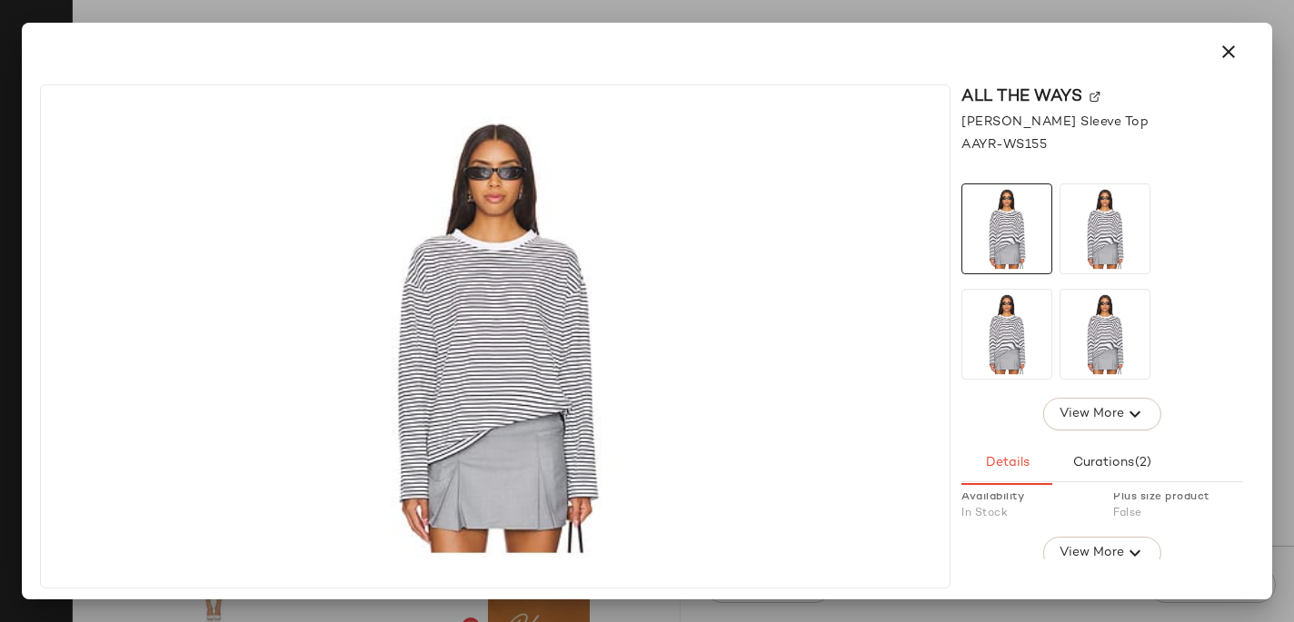
scroll to position [111, 0]
click at [1087, 549] on button "View More" at bounding box center [1102, 560] width 118 height 33
click at [1230, 55] on icon "button" at bounding box center [1228, 52] width 22 height 22
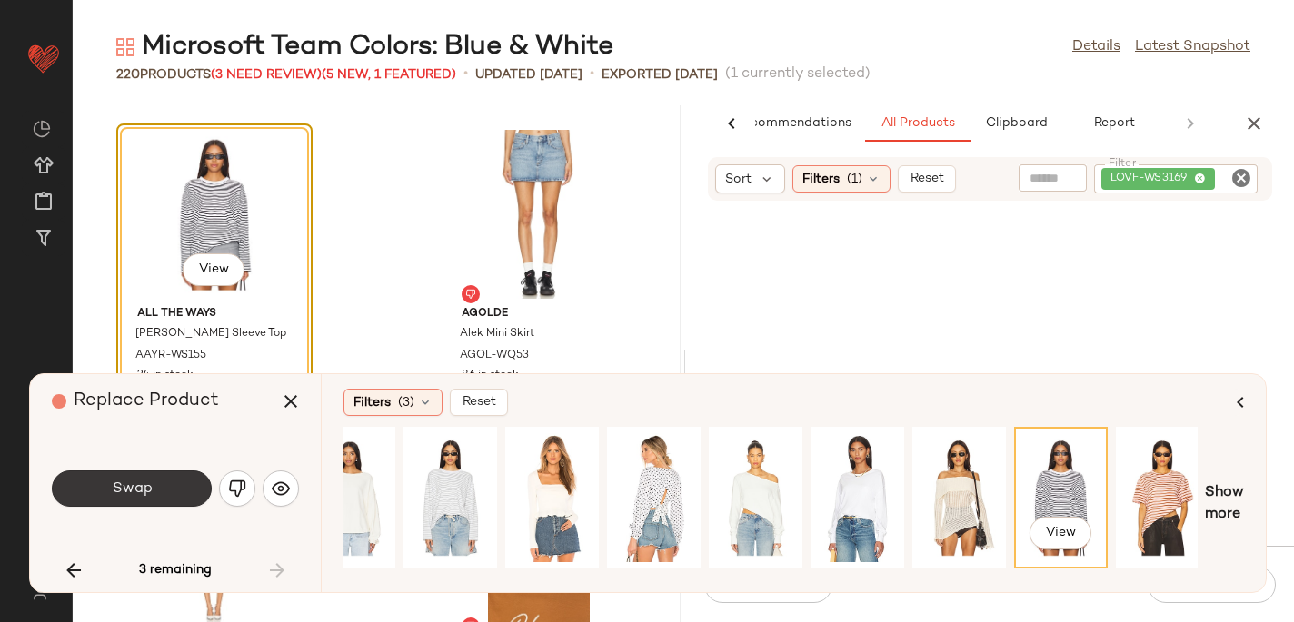
click at [148, 498] on button "Swap" at bounding box center [132, 489] width 160 height 36
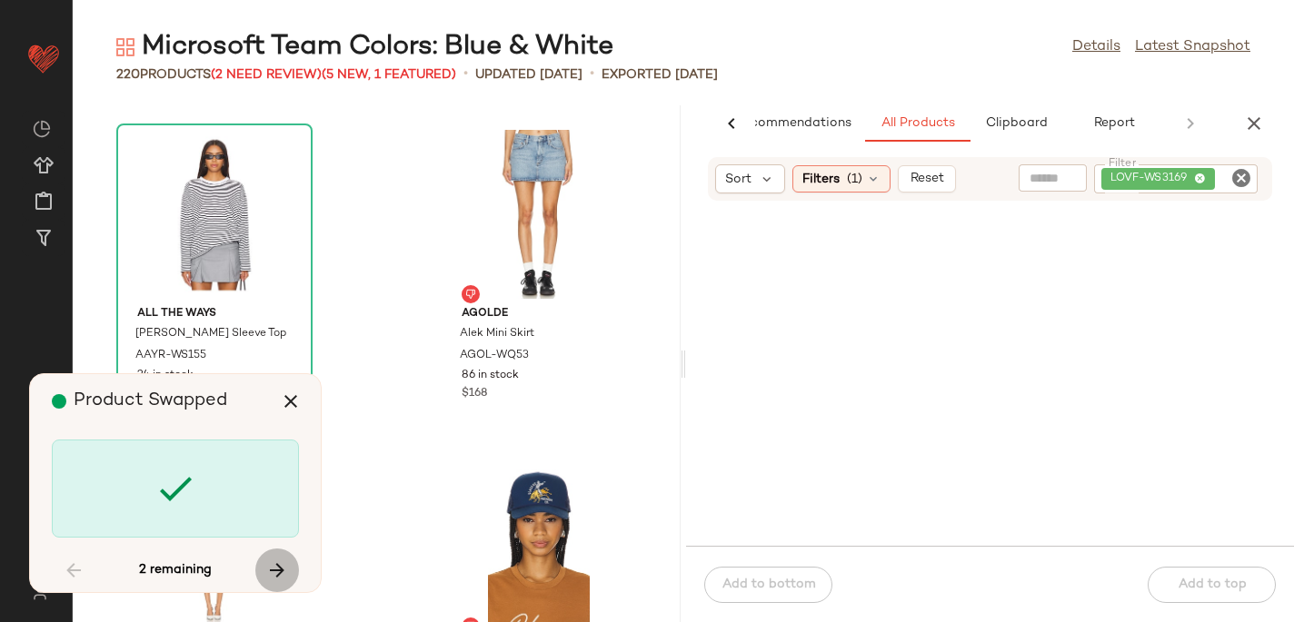
click at [279, 559] on button "button" at bounding box center [277, 571] width 44 height 44
click at [66, 561] on icon "button" at bounding box center [74, 571] width 22 height 22
click at [66, 561] on div "2 remaining" at bounding box center [175, 571] width 247 height 44
click at [268, 569] on icon "button" at bounding box center [277, 571] width 22 height 22
click at [288, 386] on button "button" at bounding box center [291, 402] width 44 height 44
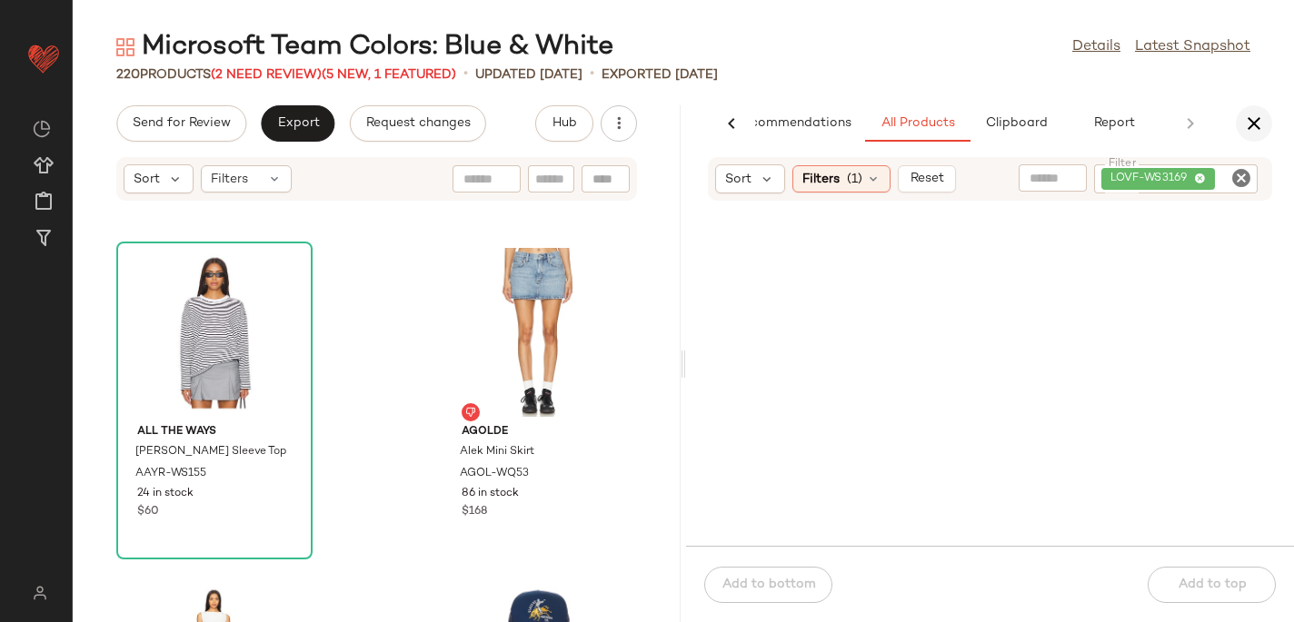
click at [1254, 119] on icon "button" at bounding box center [1254, 124] width 22 height 22
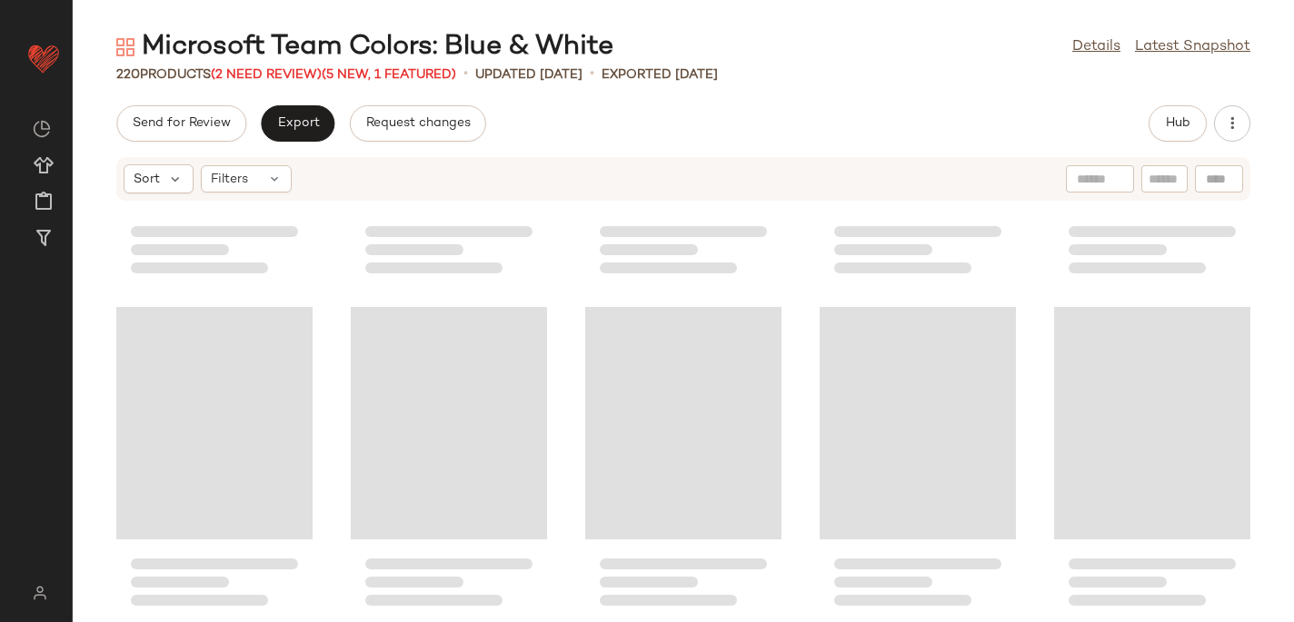
scroll to position [10973, 0]
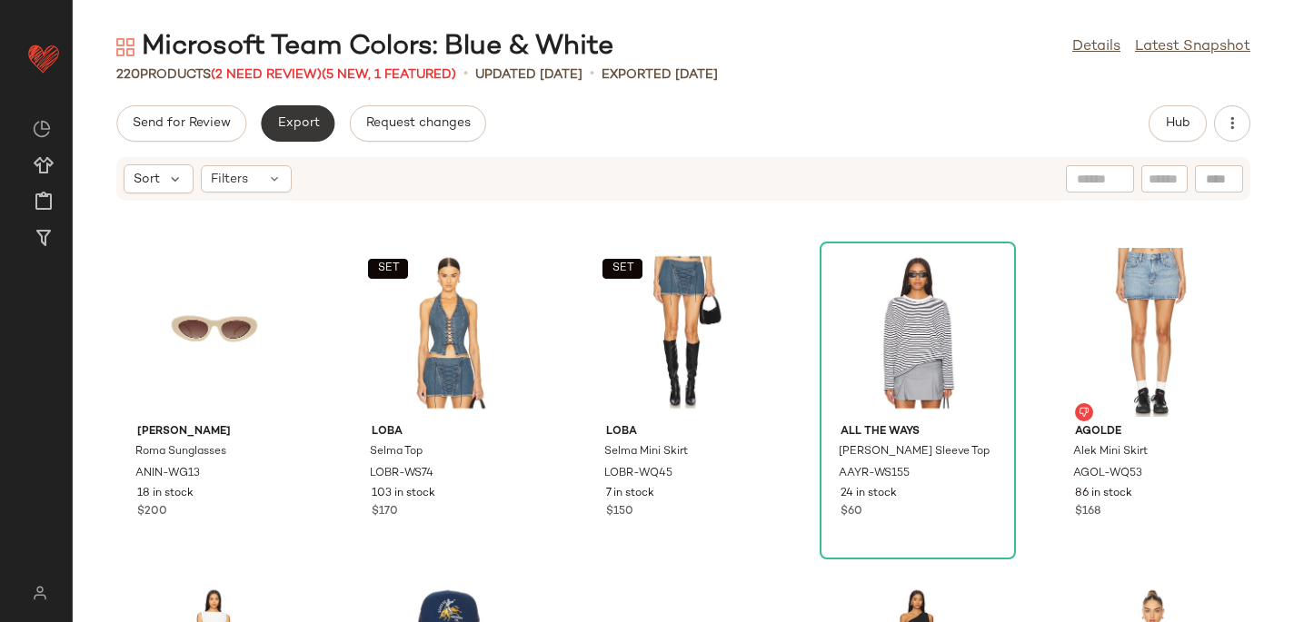
click at [309, 132] on button "Export" at bounding box center [298, 123] width 74 height 36
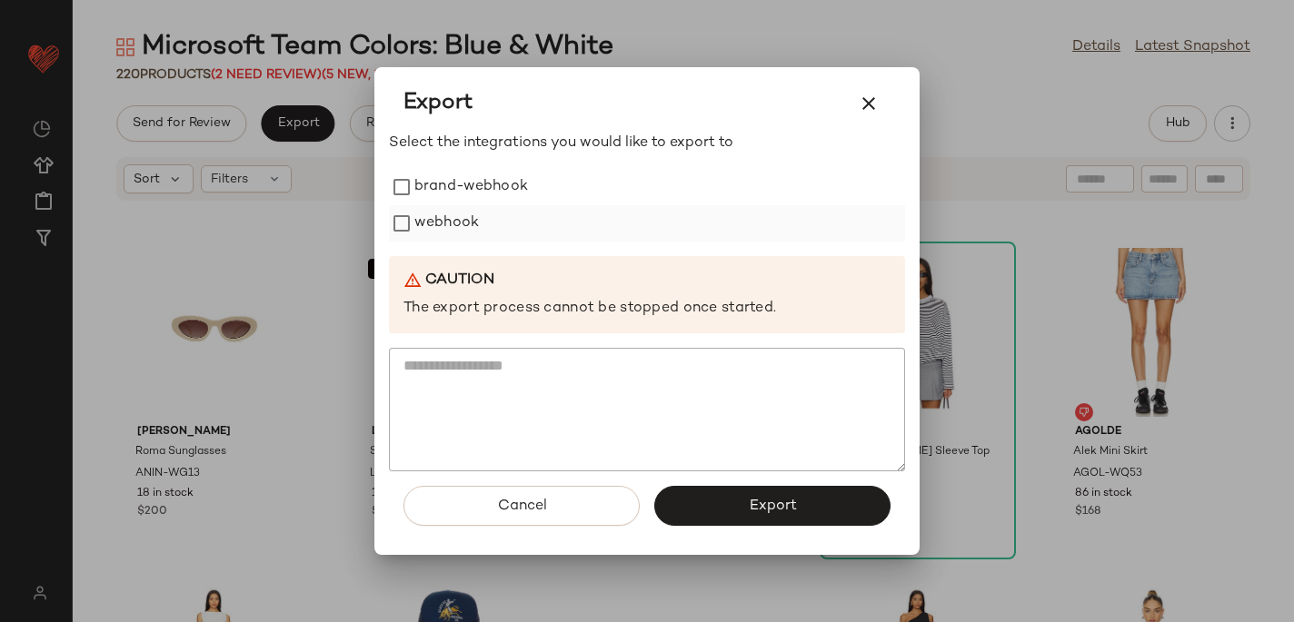
click at [508, 223] on div "webhook" at bounding box center [647, 223] width 516 height 36
click at [462, 216] on label "webhook" at bounding box center [446, 223] width 65 height 36
click at [750, 501] on span "Export" at bounding box center [772, 506] width 48 height 17
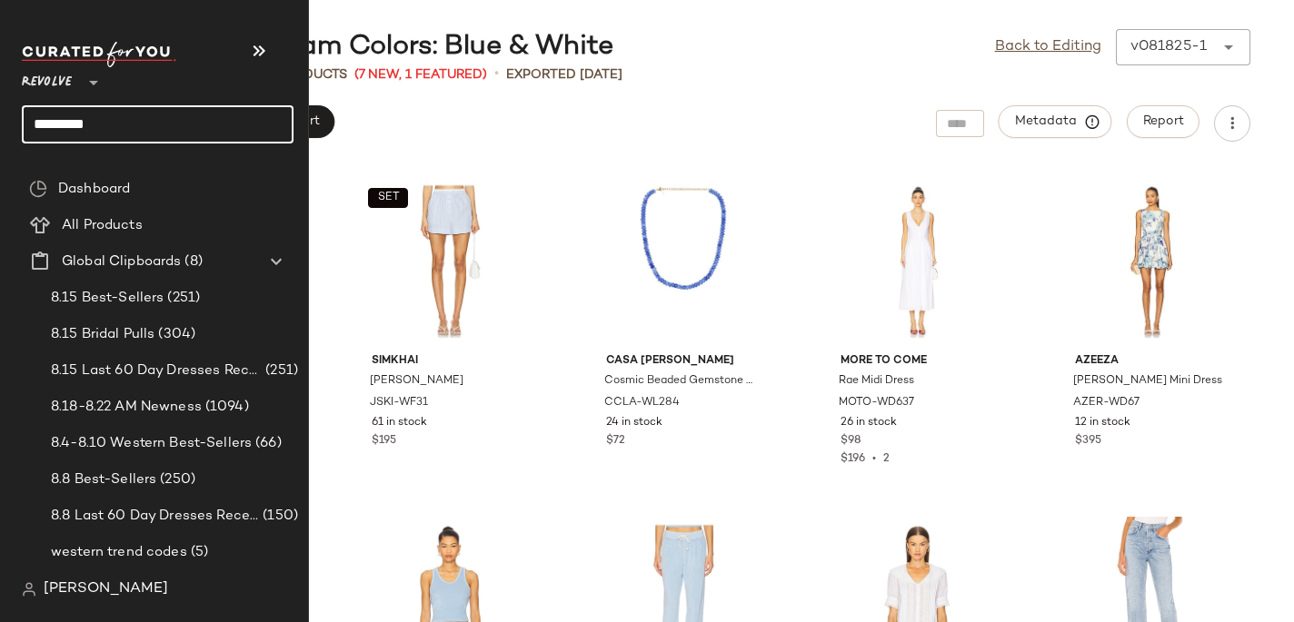
click at [73, 119] on input "*********" at bounding box center [158, 124] width 272 height 38
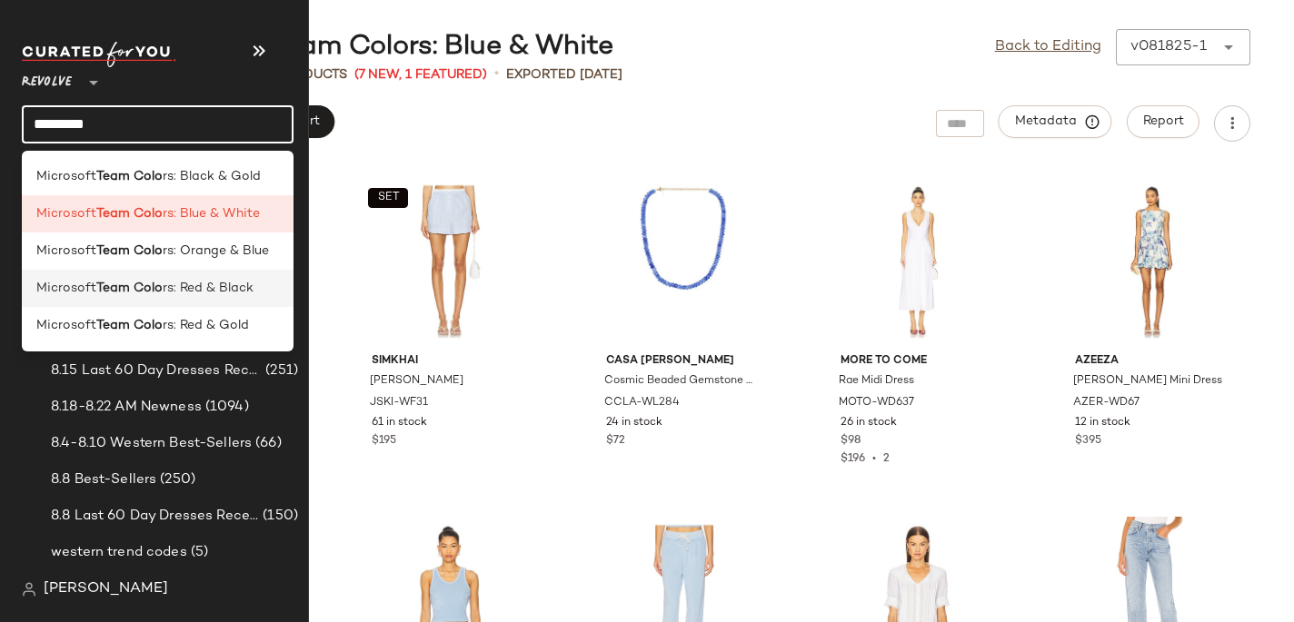
click at [154, 283] on b "Team Colo" at bounding box center [129, 288] width 66 height 19
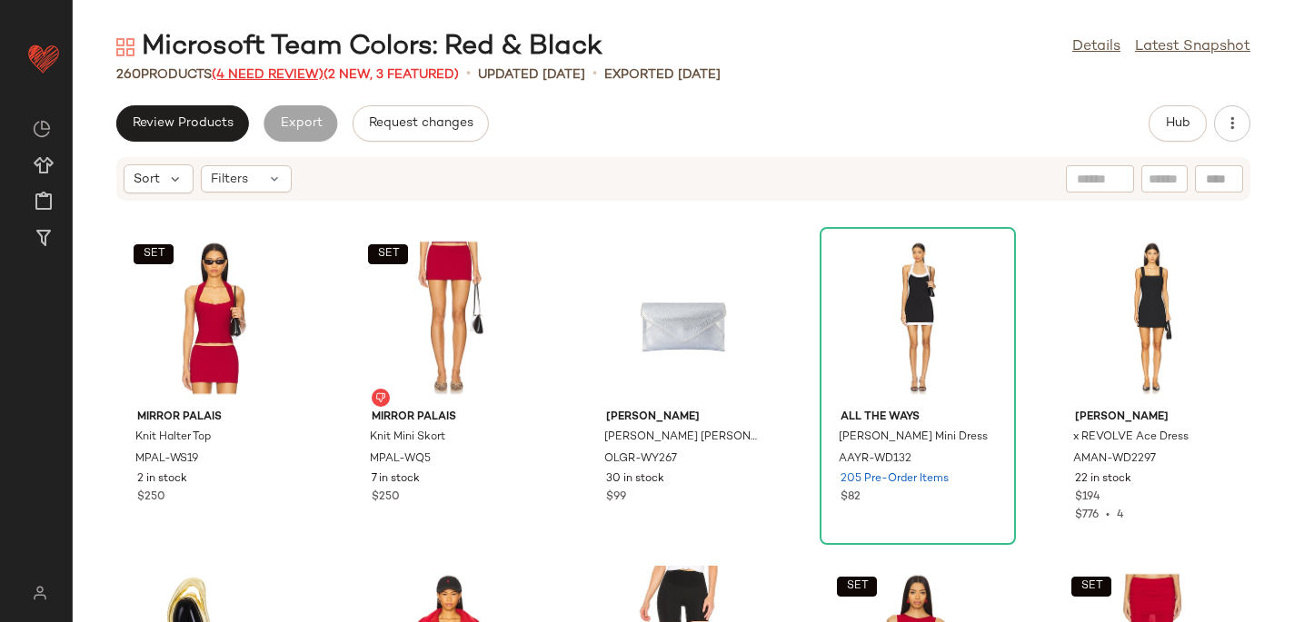
click at [283, 68] on span "(4 Need Review)" at bounding box center [268, 75] width 112 height 14
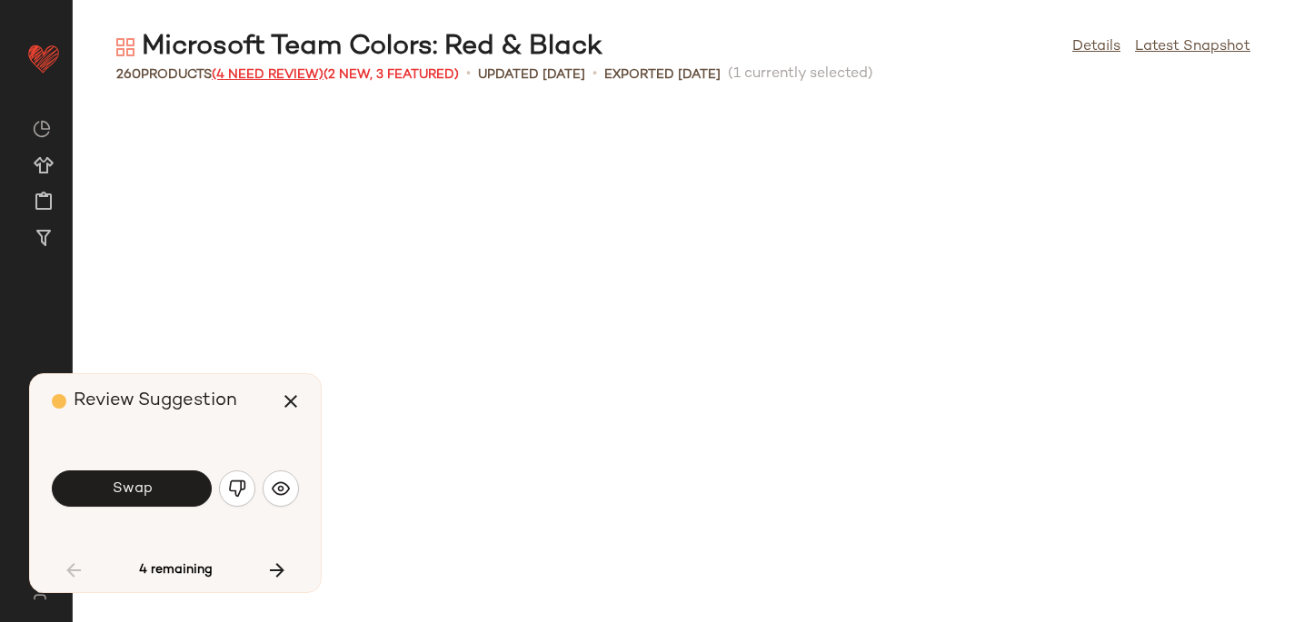
scroll to position [680, 0]
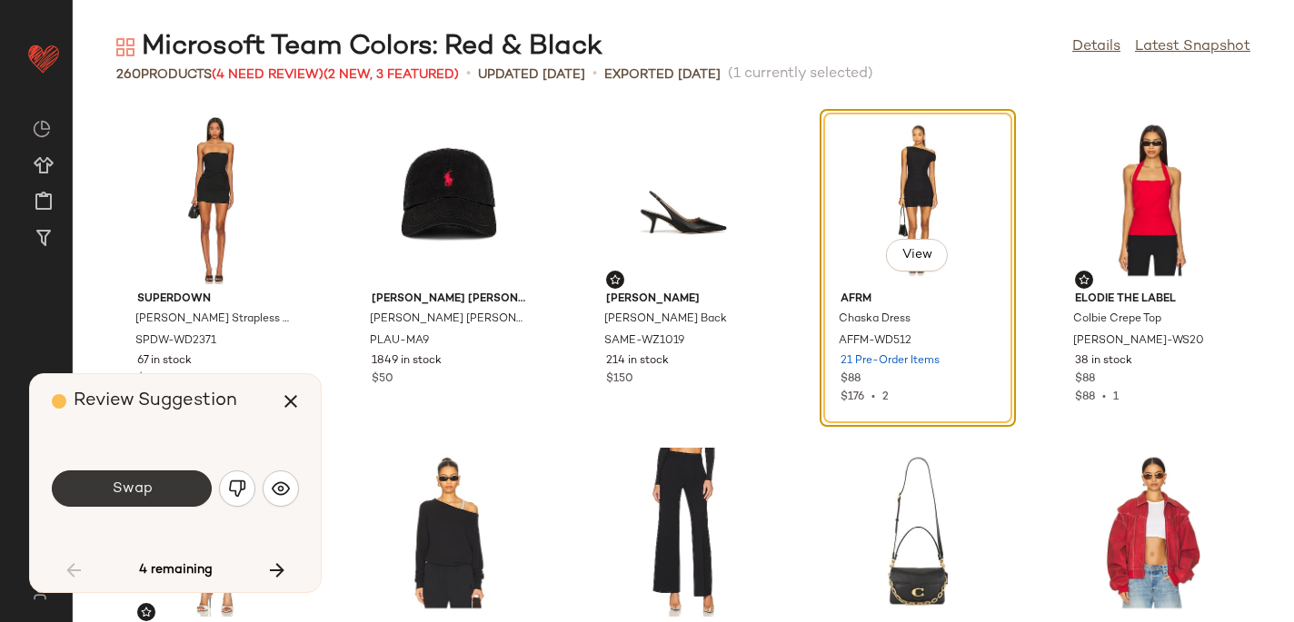
click at [154, 480] on button "Swap" at bounding box center [132, 489] width 160 height 36
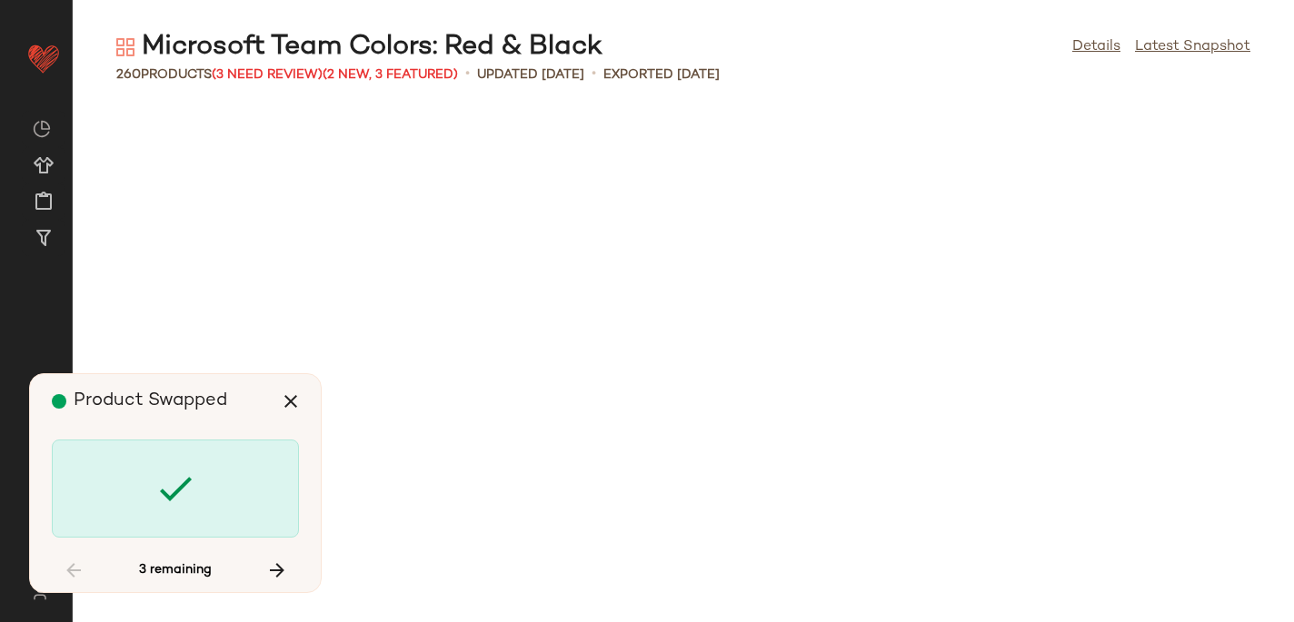
scroll to position [2328, 0]
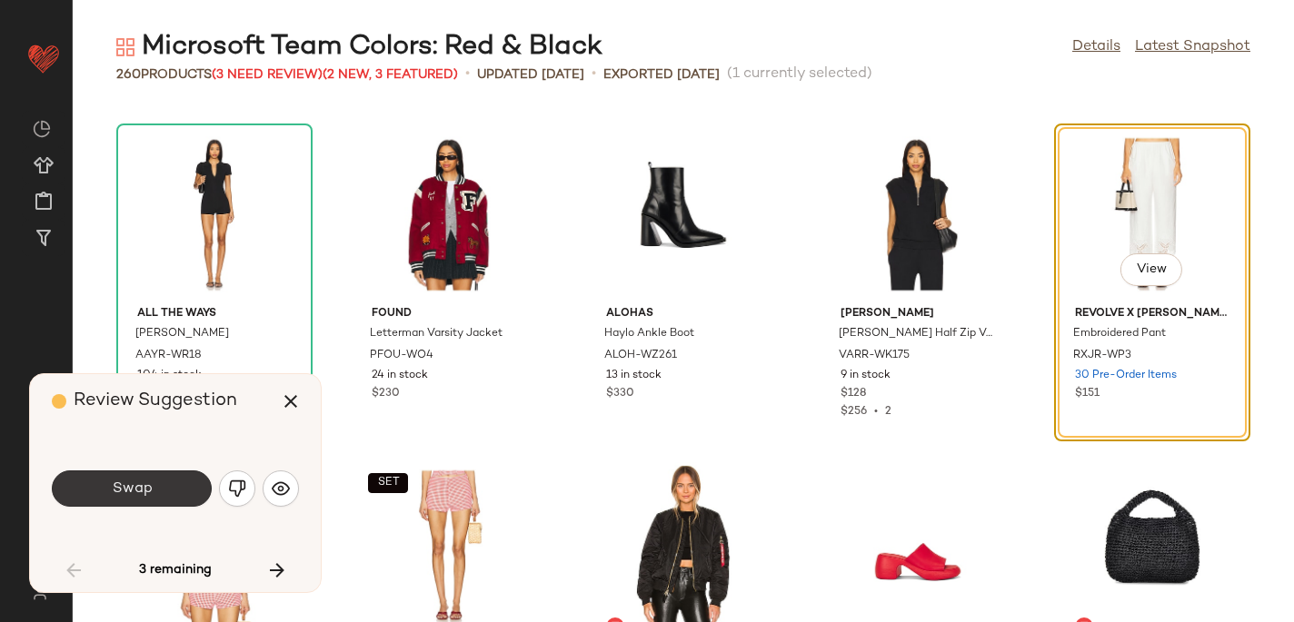
click at [160, 484] on button "Swap" at bounding box center [132, 489] width 160 height 36
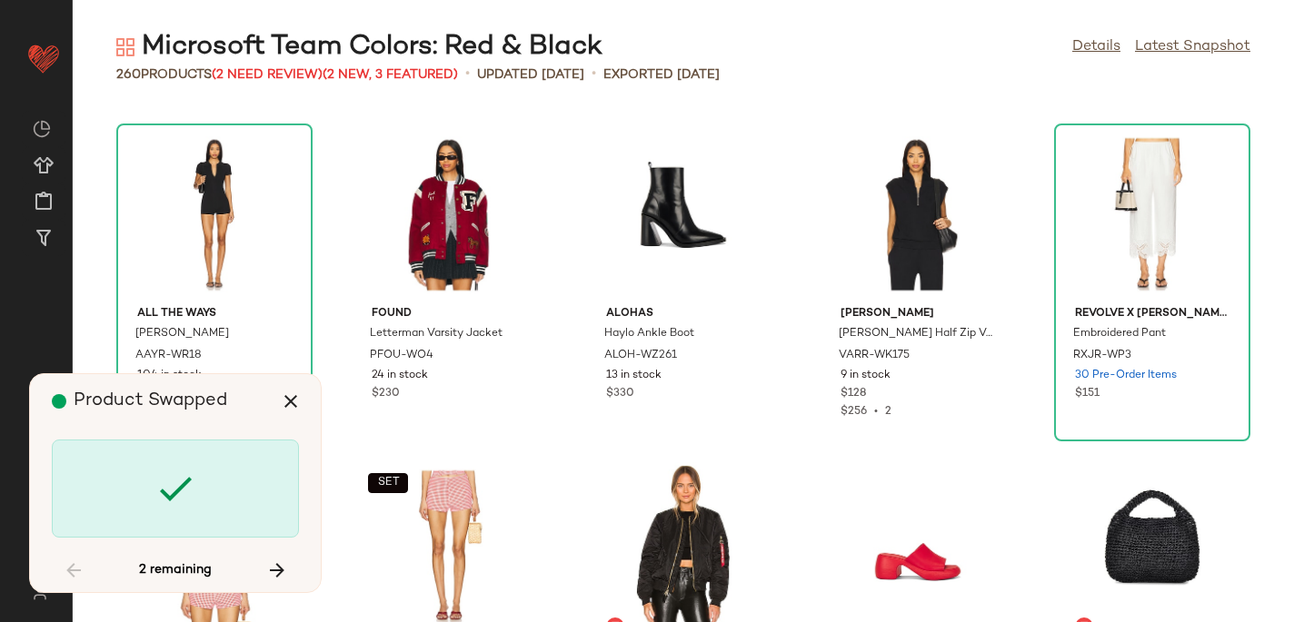
scroll to position [5985, 0]
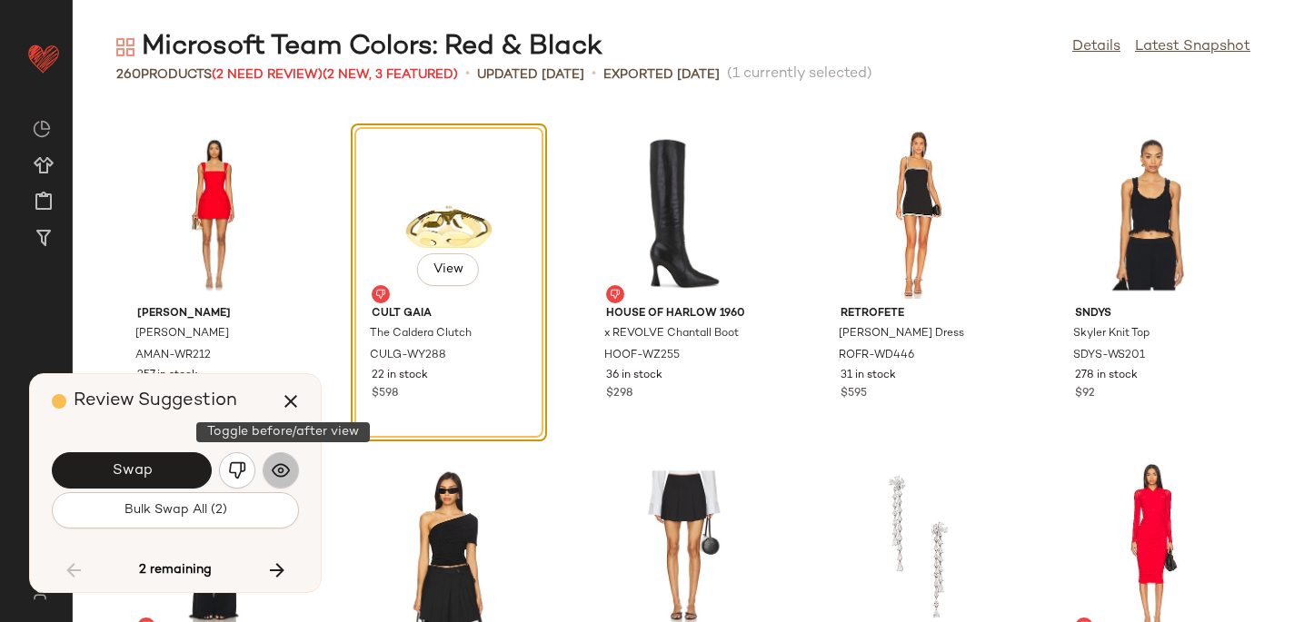
click at [281, 478] on img "button" at bounding box center [281, 471] width 18 height 18
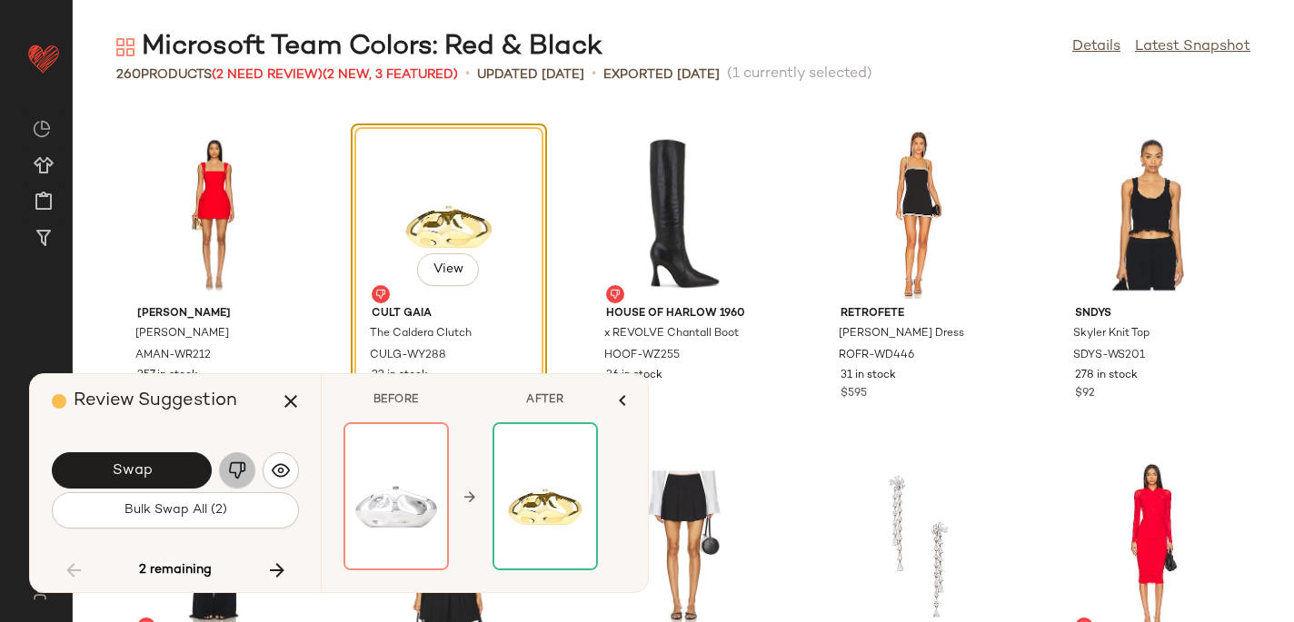
click at [238, 471] on img "button" at bounding box center [237, 471] width 18 height 18
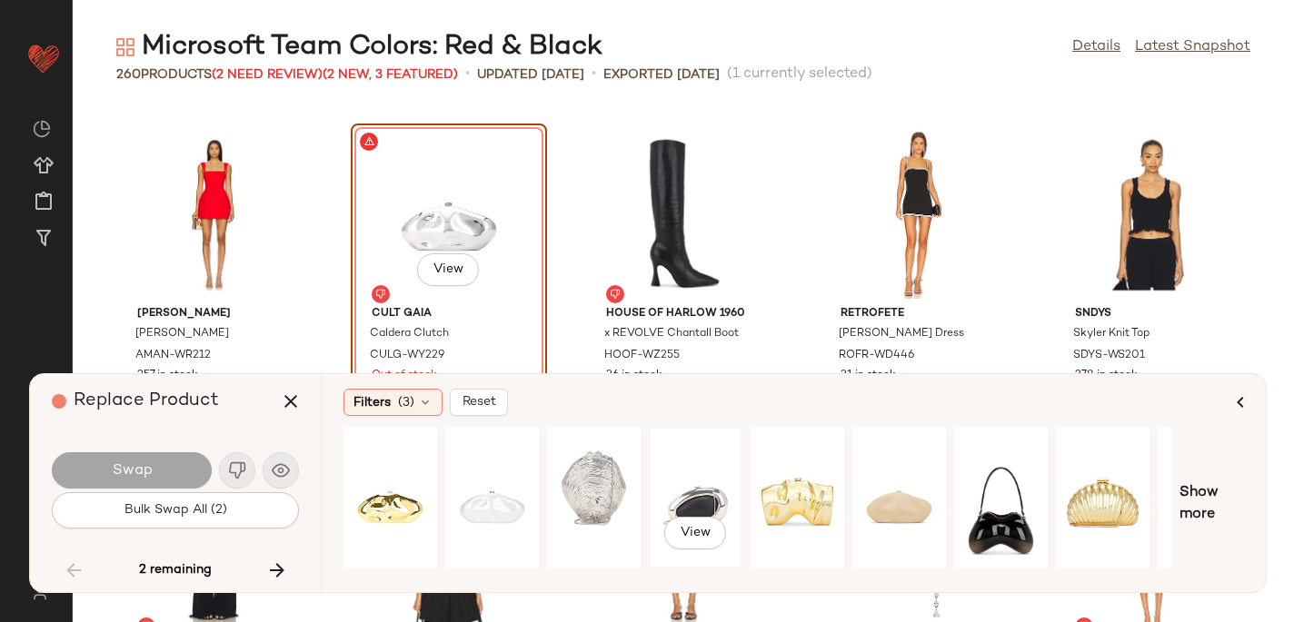
click at [701, 479] on div "View" at bounding box center [695, 497] width 81 height 129
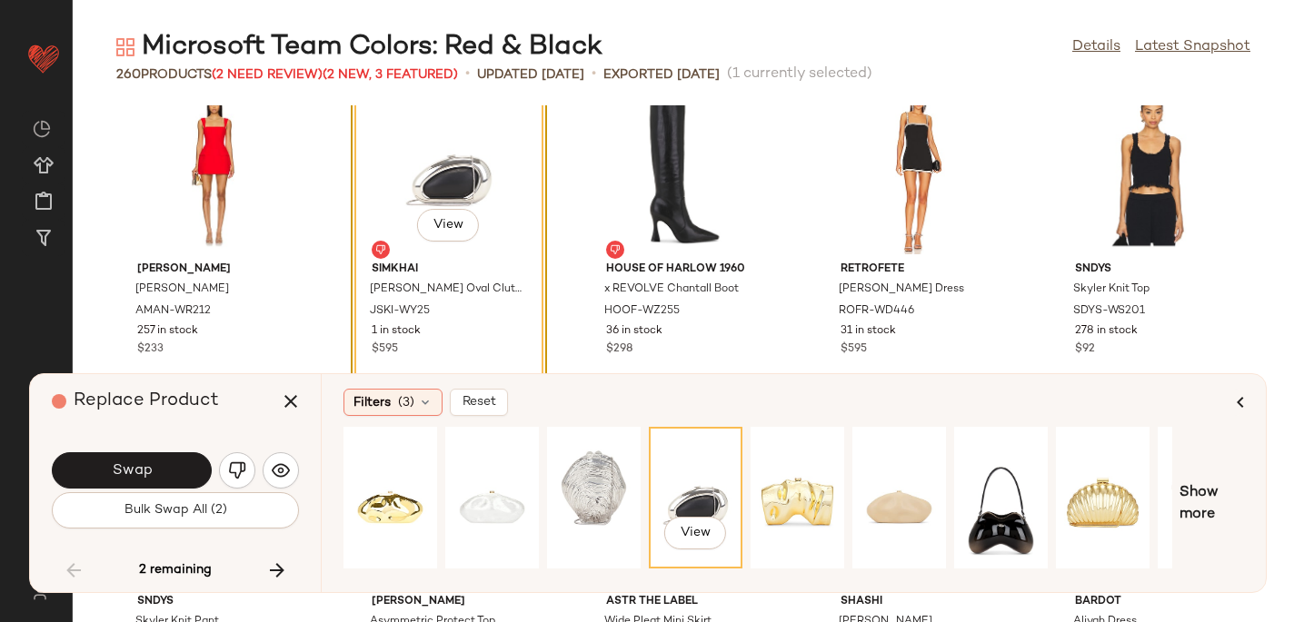
scroll to position [6035, 0]
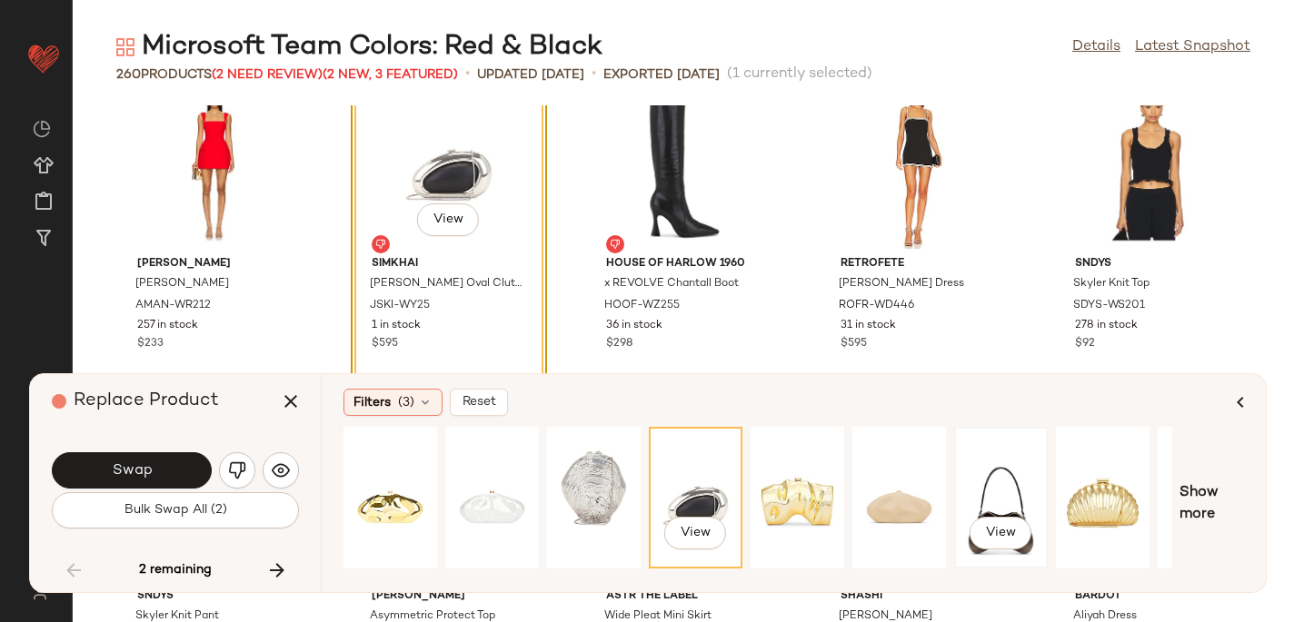
click at [974, 454] on div "View" at bounding box center [1000, 497] width 81 height 129
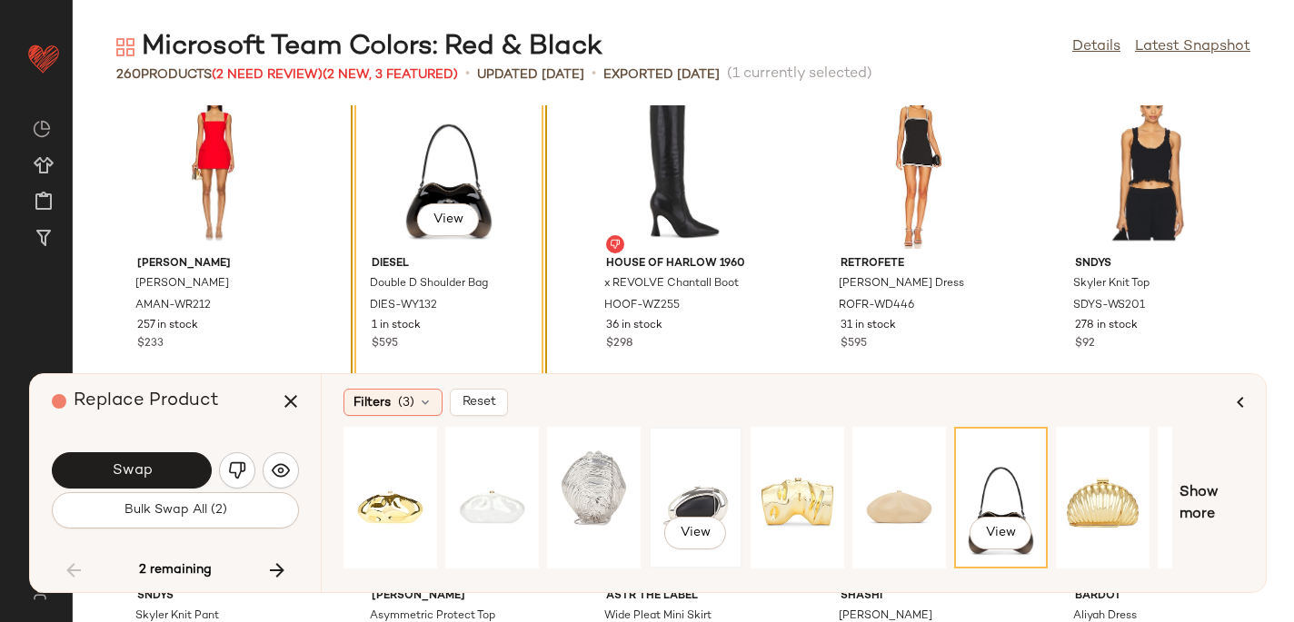
click at [685, 474] on div "View" at bounding box center [695, 497] width 81 height 129
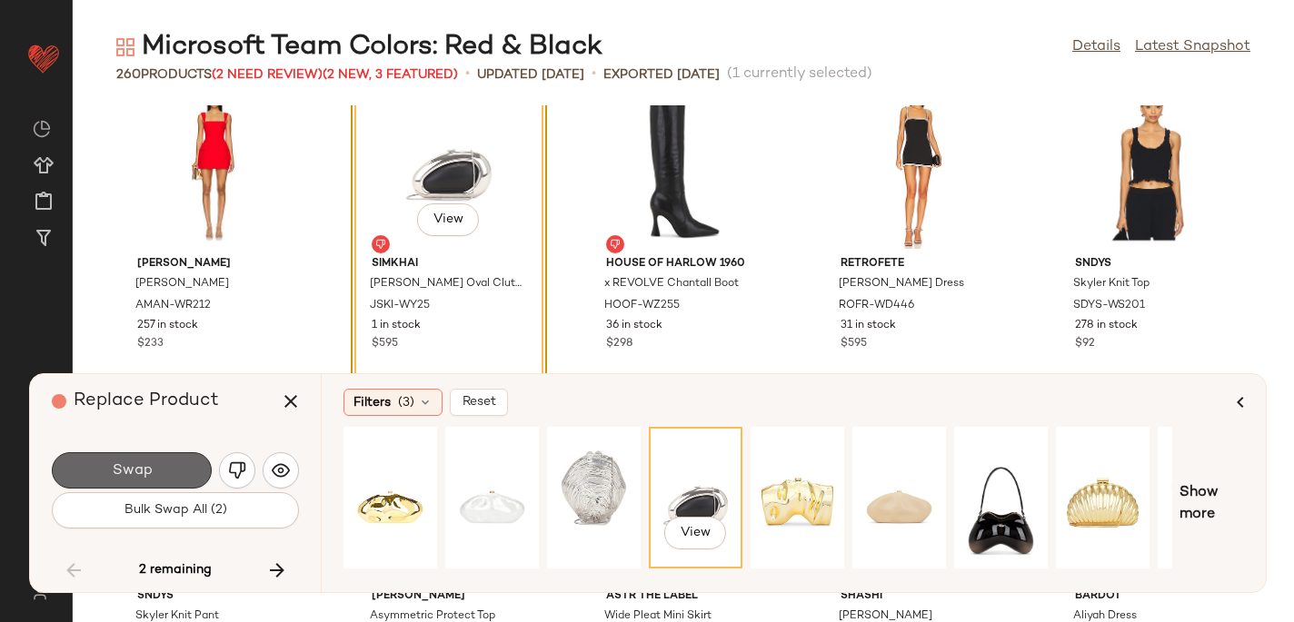
click at [106, 463] on button "Swap" at bounding box center [132, 470] width 160 height 36
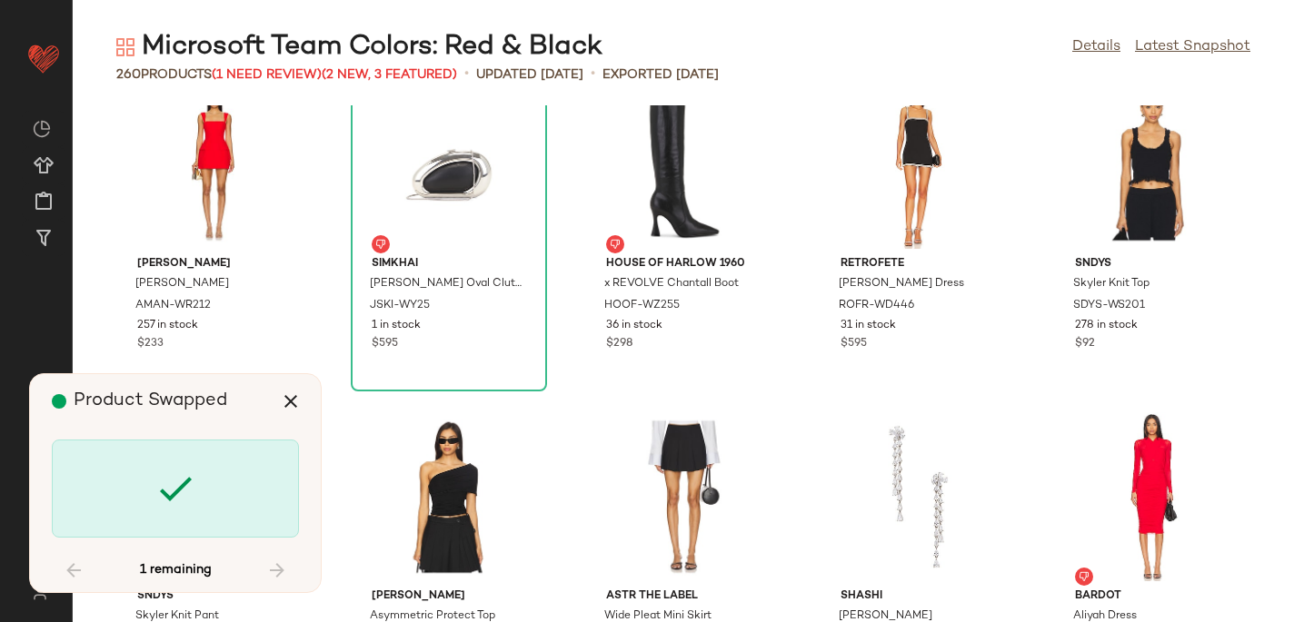
scroll to position [7315, 0]
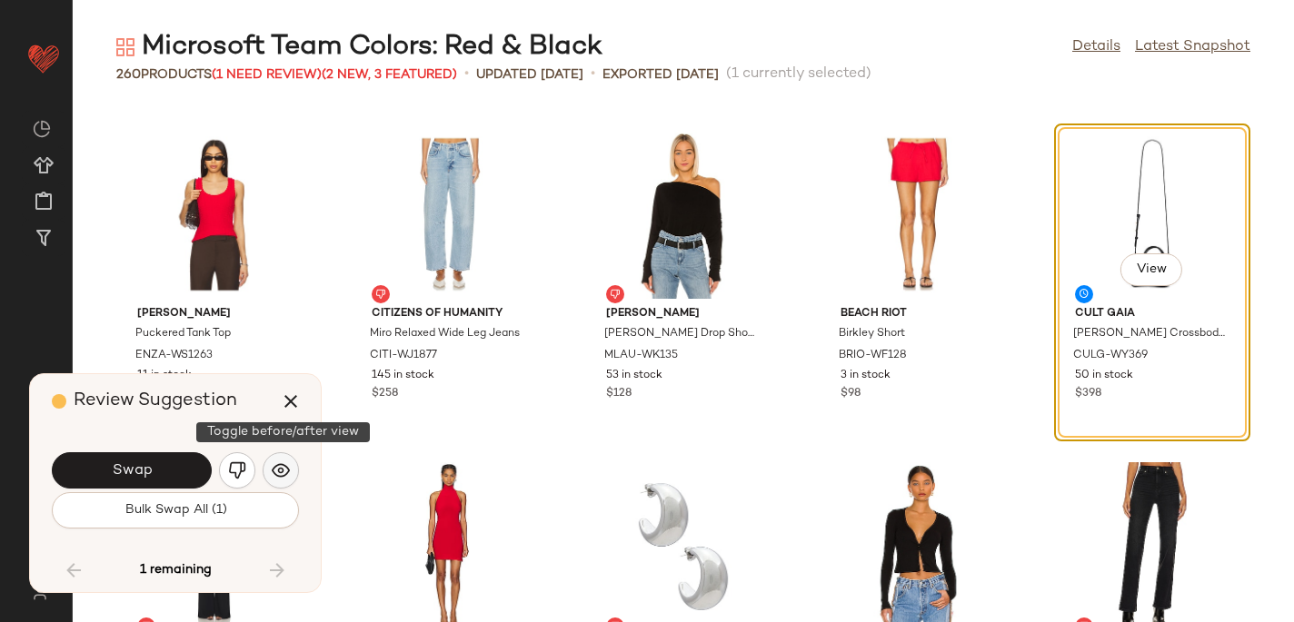
click at [279, 471] on img "button" at bounding box center [281, 471] width 18 height 18
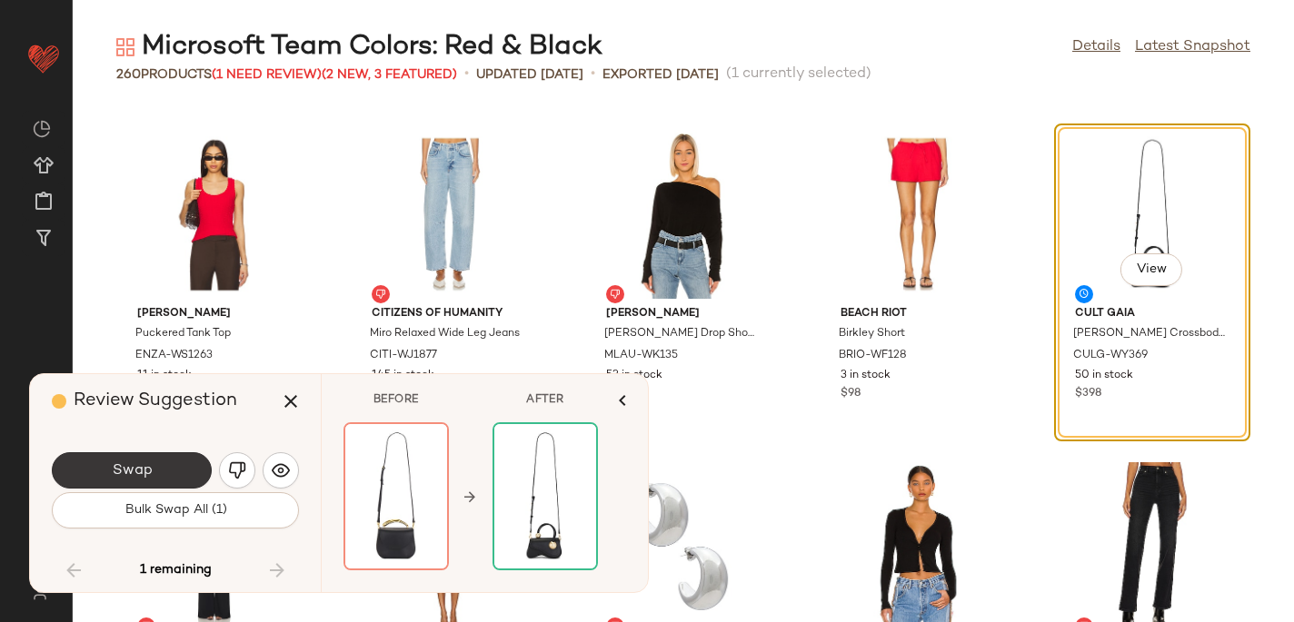
click at [119, 465] on span "Swap" at bounding box center [131, 470] width 41 height 17
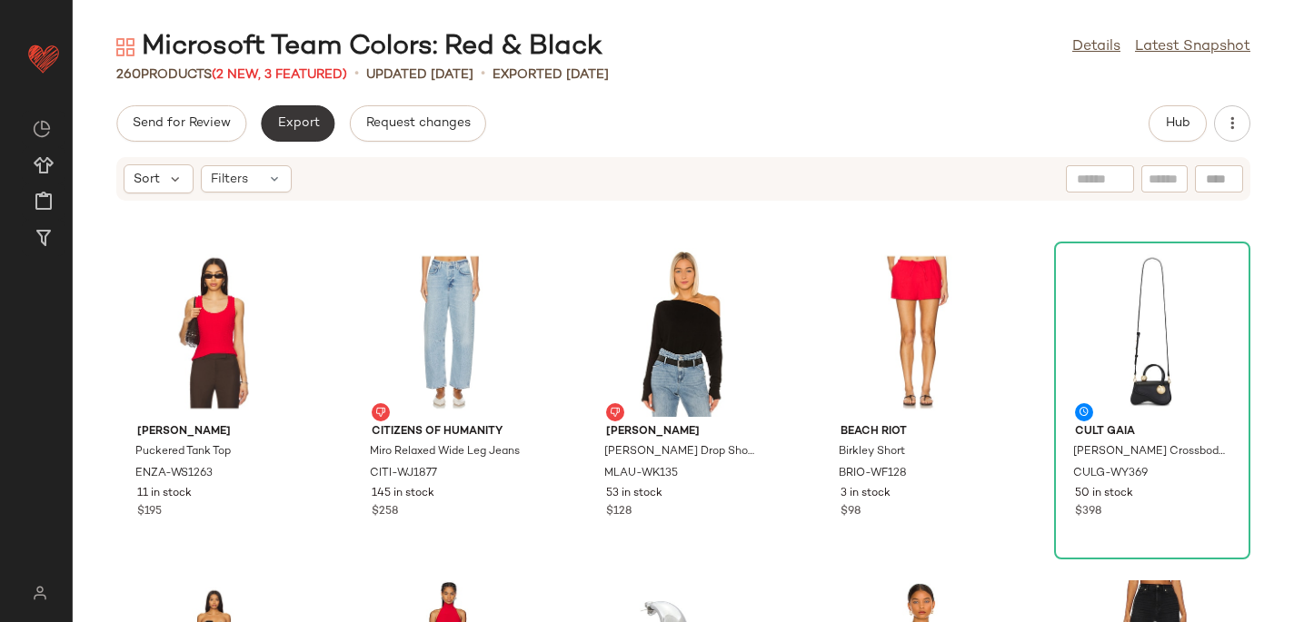
click at [306, 116] on span "Export" at bounding box center [297, 123] width 43 height 15
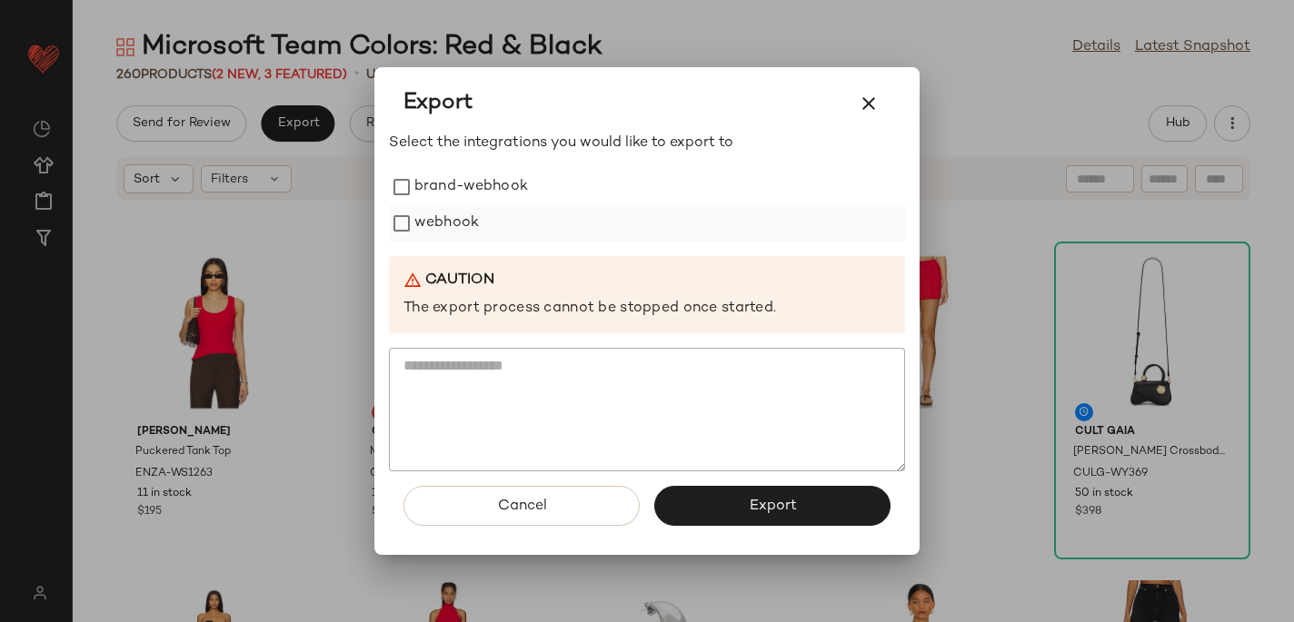
click at [461, 224] on label "webhook" at bounding box center [446, 223] width 65 height 36
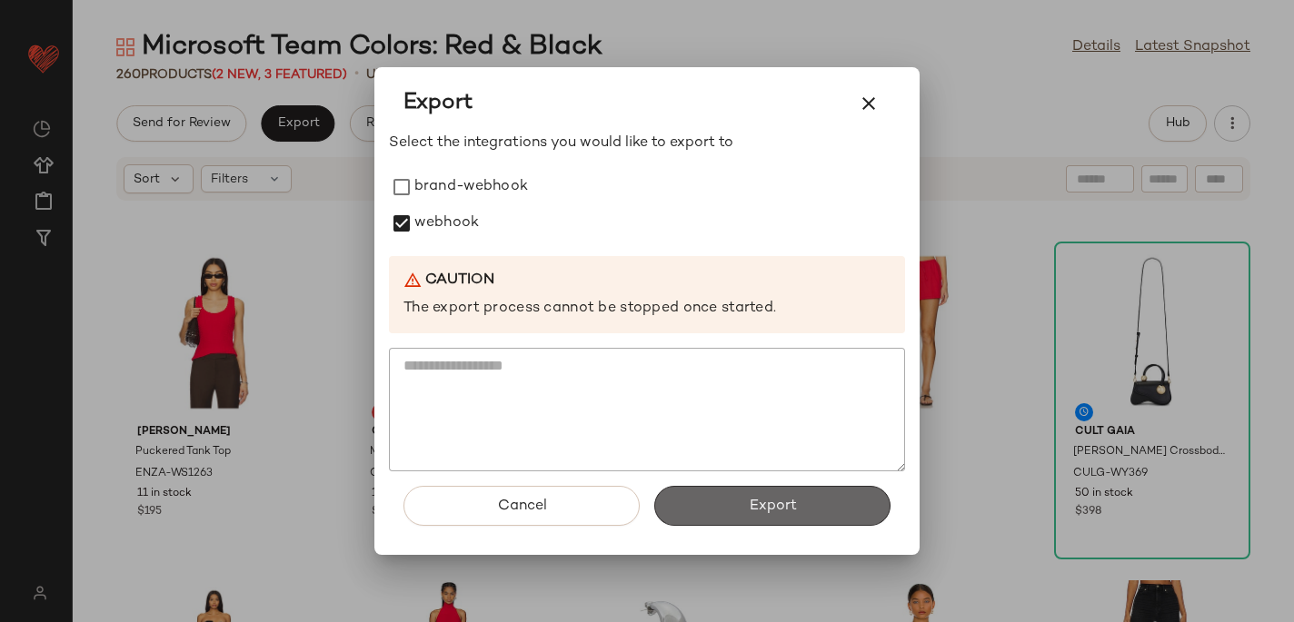
click at [738, 506] on button "Export" at bounding box center [772, 506] width 236 height 40
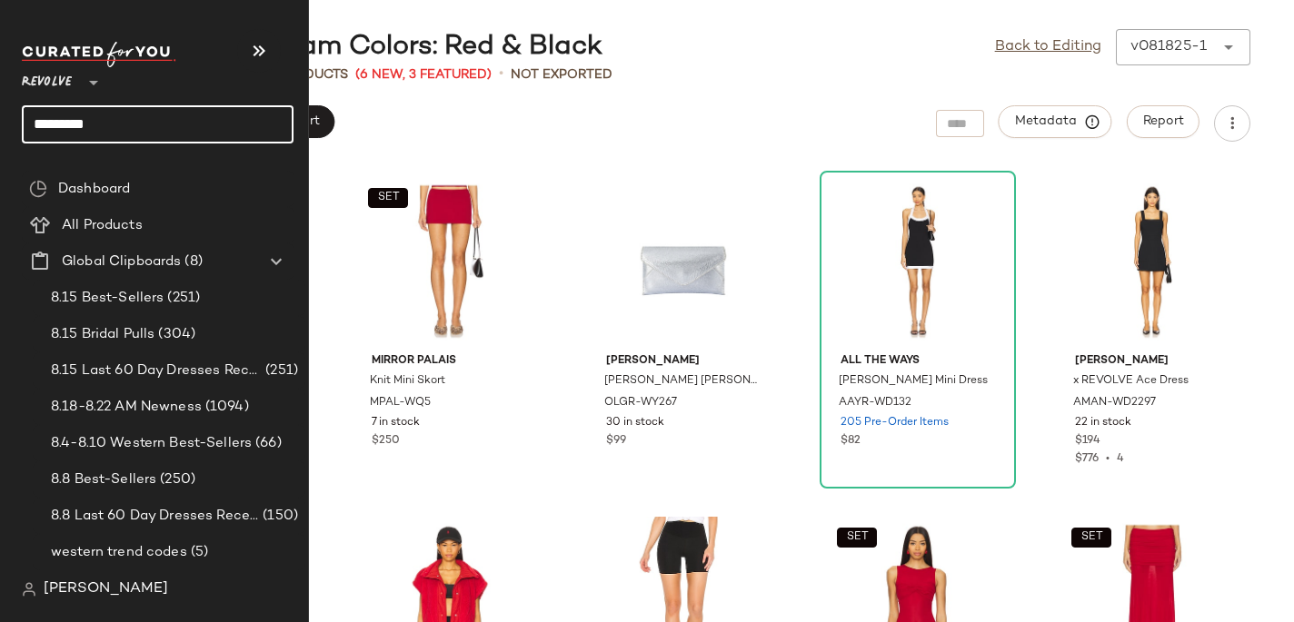
click at [55, 130] on input "*********" at bounding box center [158, 124] width 272 height 38
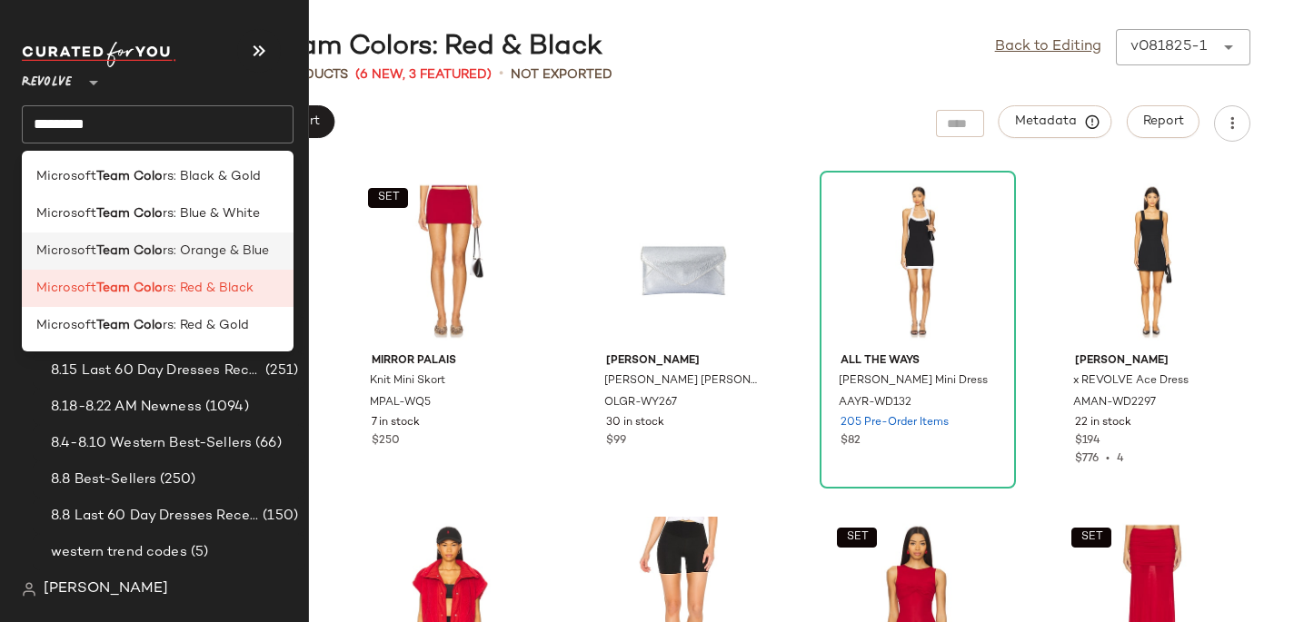
click at [108, 248] on b "Team Colo" at bounding box center [129, 251] width 66 height 19
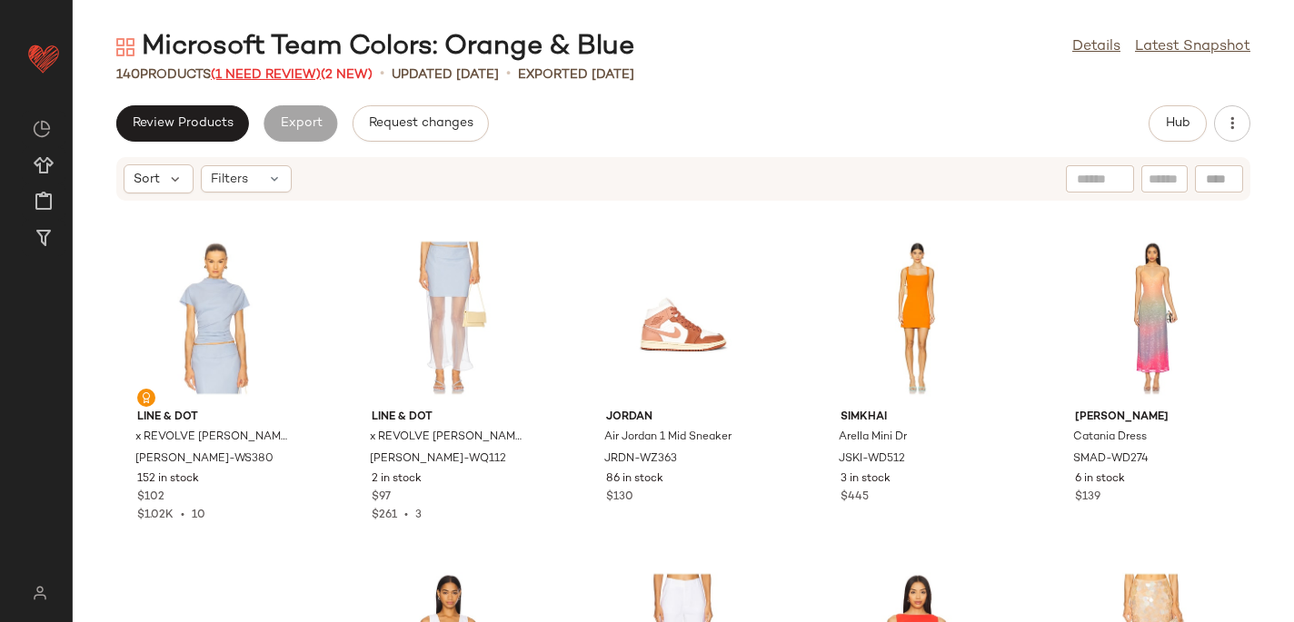
click at [271, 68] on span "(1 Need Review)" at bounding box center [266, 75] width 110 height 14
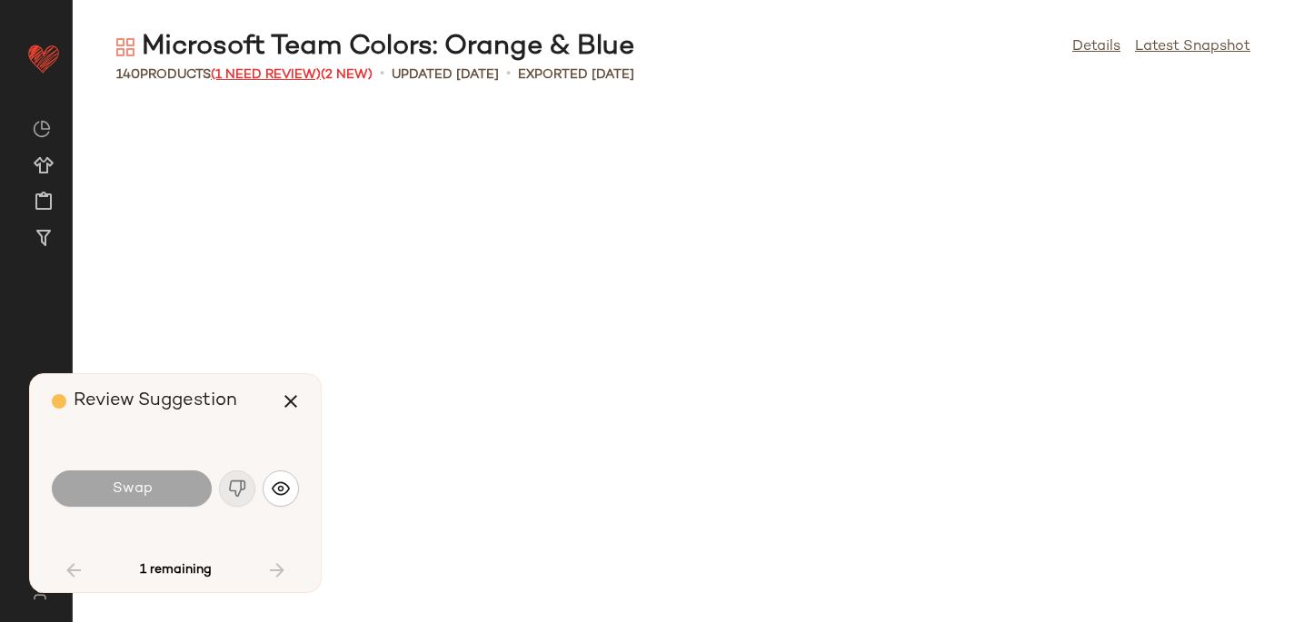
scroll to position [1995, 0]
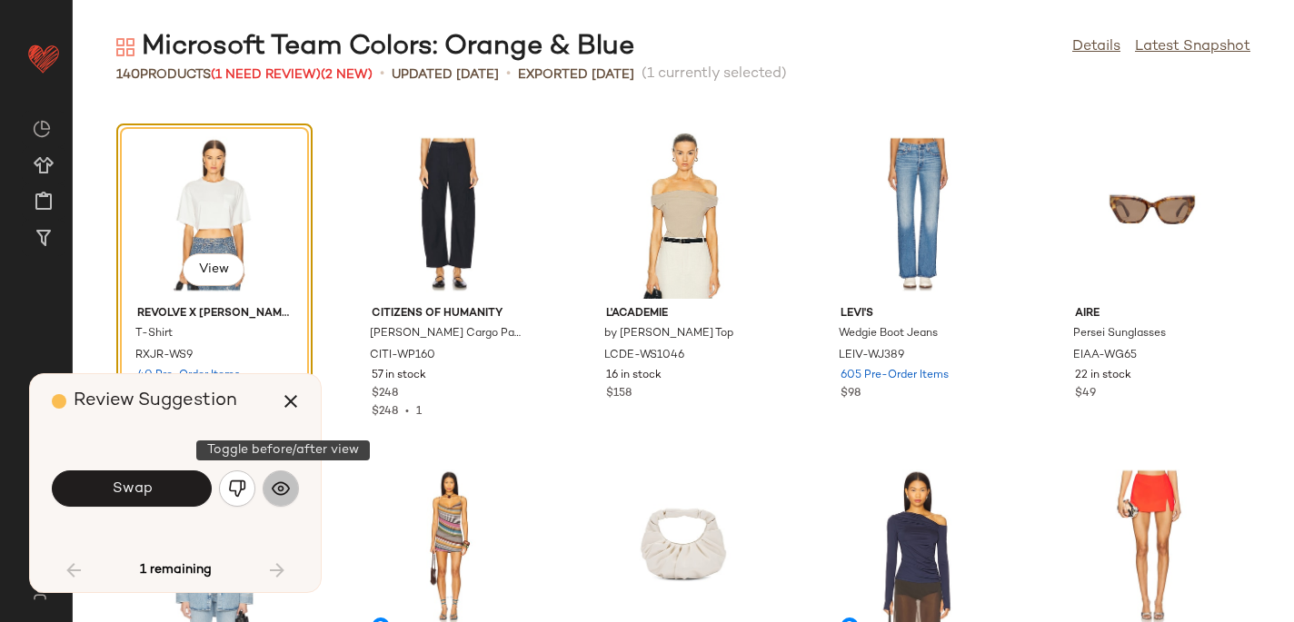
click at [281, 477] on button "button" at bounding box center [281, 489] width 36 height 36
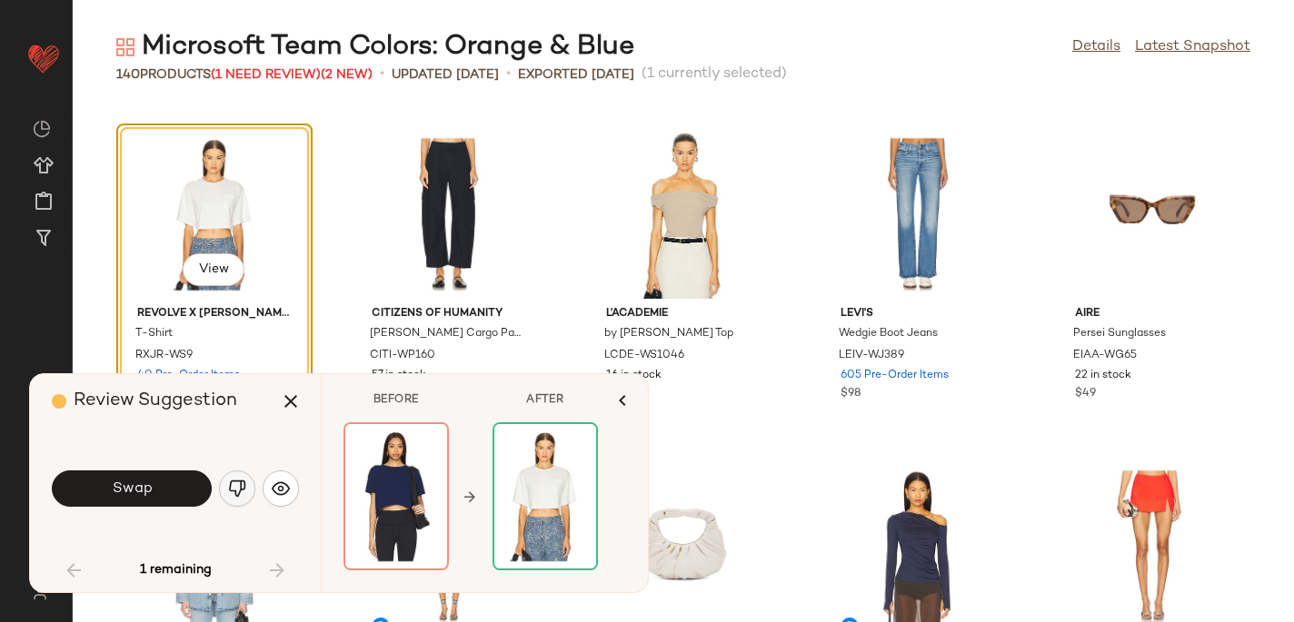
click at [237, 489] on img "button" at bounding box center [237, 489] width 18 height 18
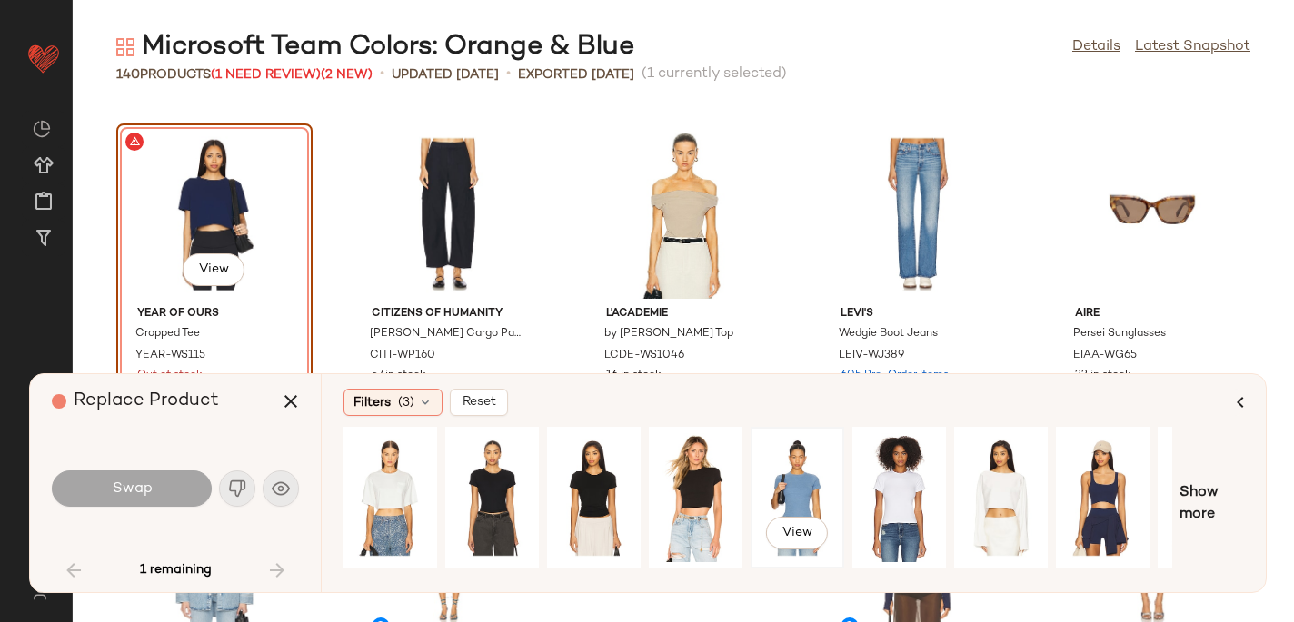
click at [807, 471] on div "View" at bounding box center [797, 497] width 81 height 129
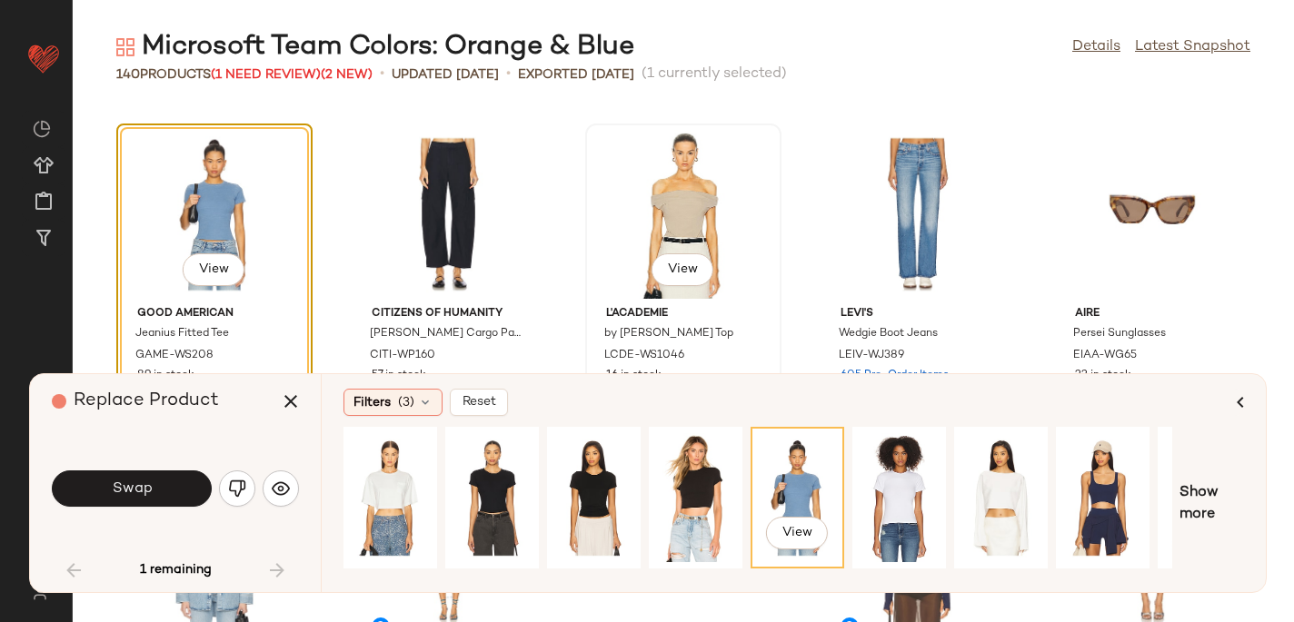
scroll to position [2060, 0]
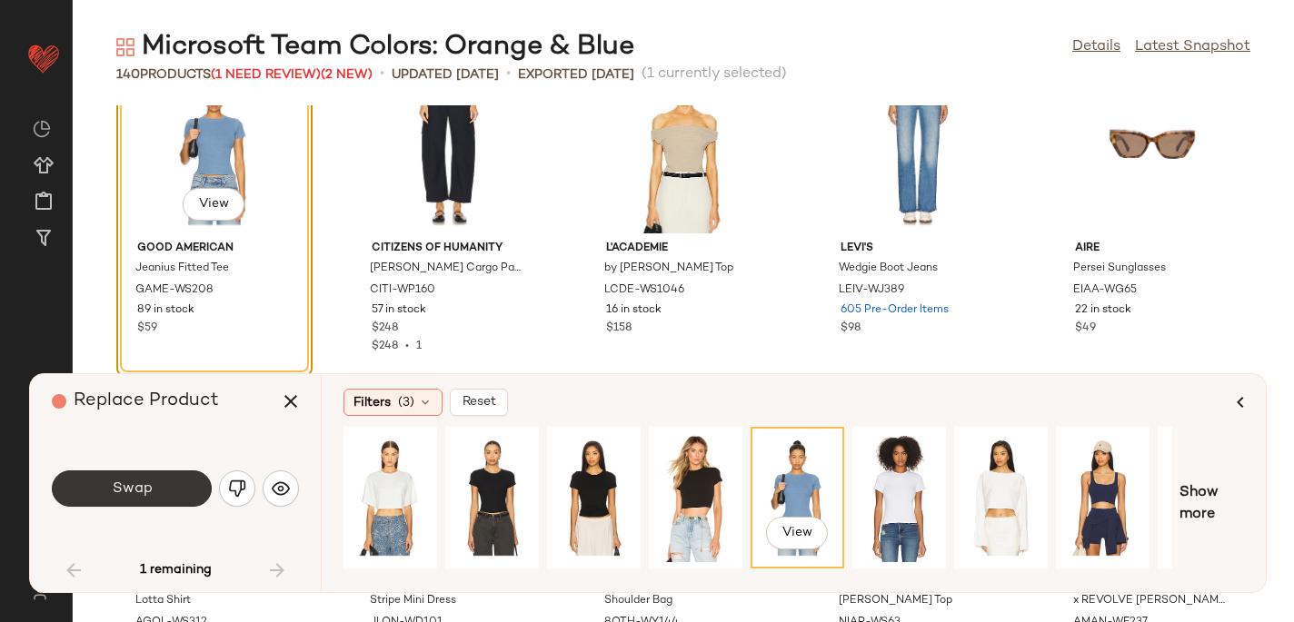
click at [124, 492] on span "Swap" at bounding box center [131, 489] width 41 height 17
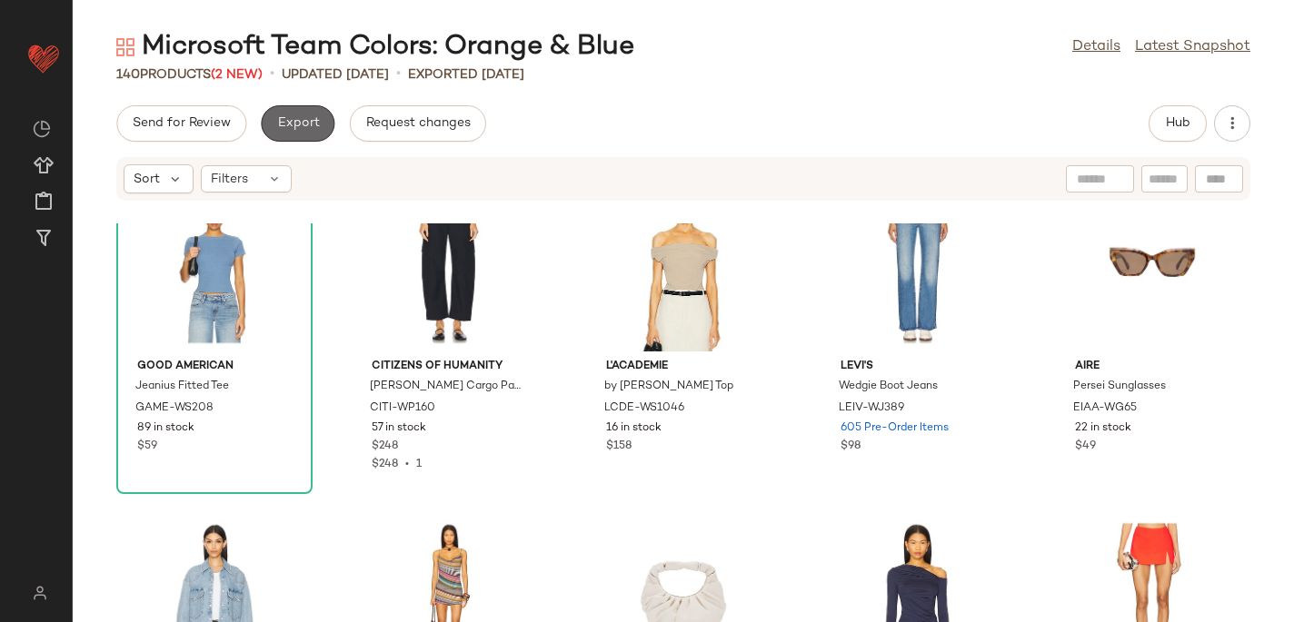
click at [300, 121] on span "Export" at bounding box center [297, 123] width 43 height 15
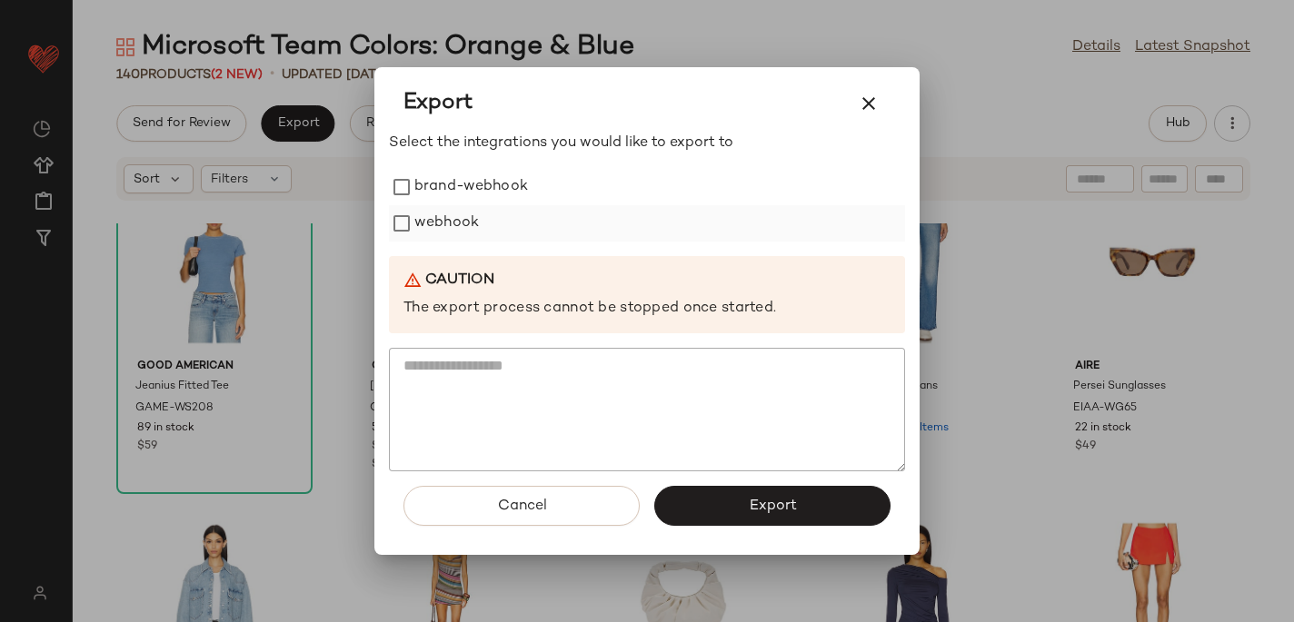
click at [431, 219] on label "webhook" at bounding box center [446, 223] width 65 height 36
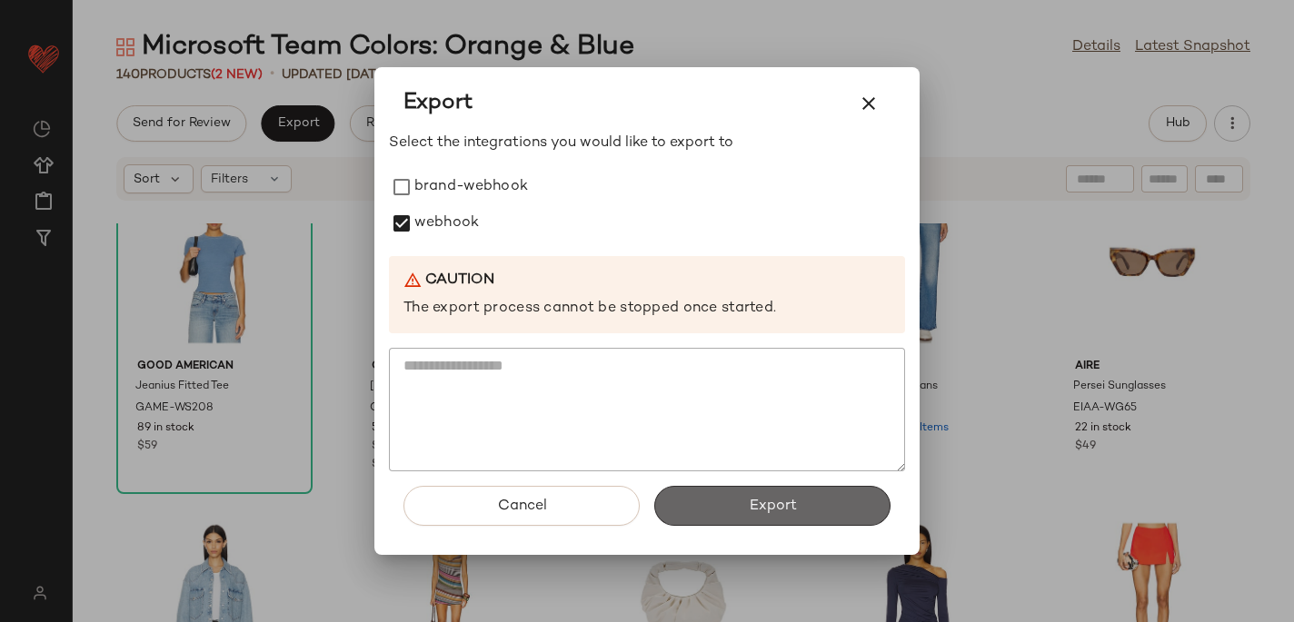
click at [711, 491] on button "Export" at bounding box center [772, 506] width 236 height 40
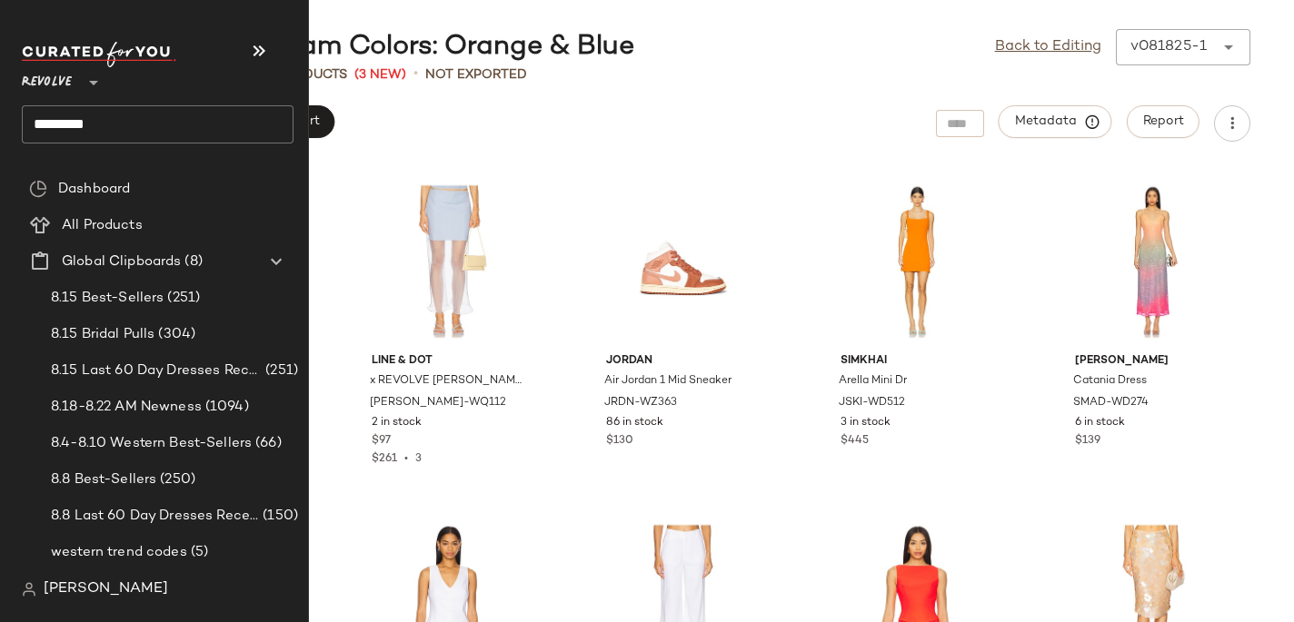
click at [70, 130] on input "*********" at bounding box center [158, 124] width 272 height 38
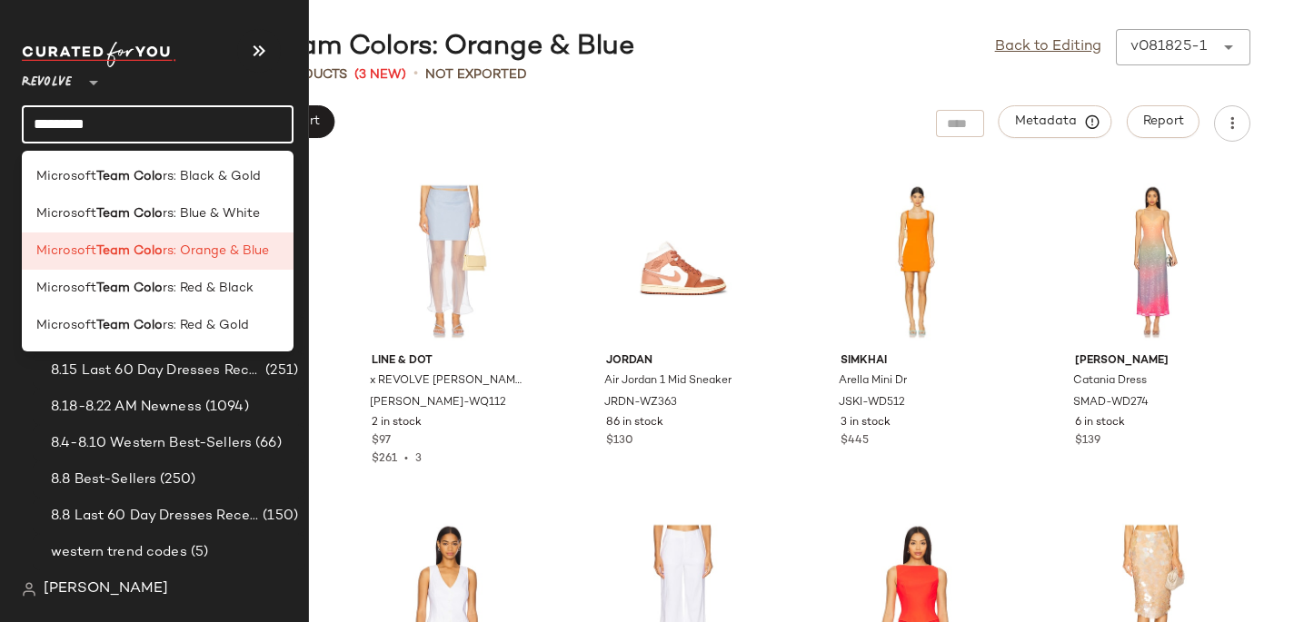
click at [70, 130] on input "*********" at bounding box center [158, 124] width 272 height 38
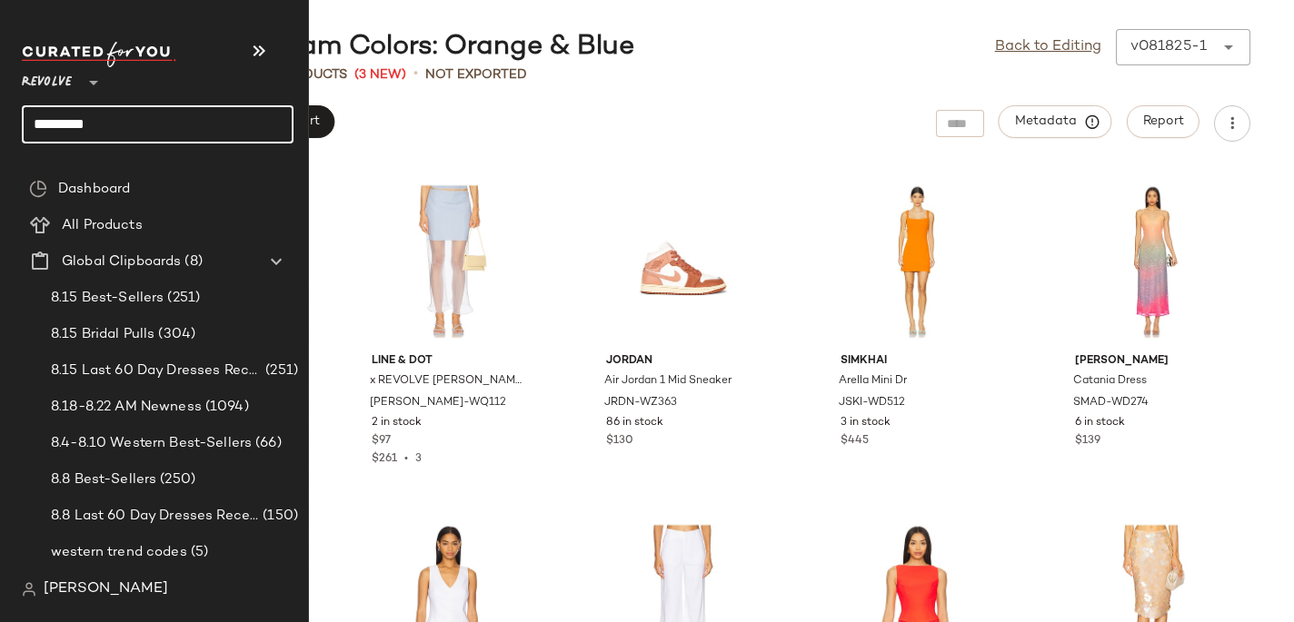
click at [70, 130] on input "*********" at bounding box center [158, 124] width 272 height 38
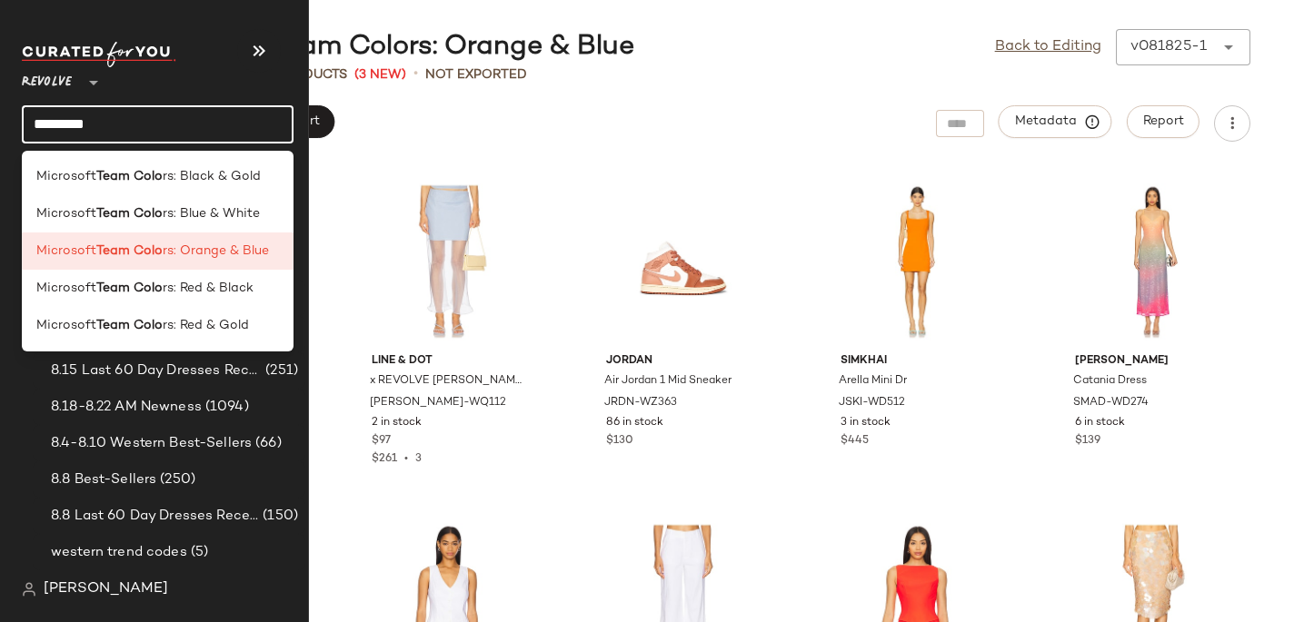
click at [70, 130] on input "*********" at bounding box center [158, 124] width 272 height 38
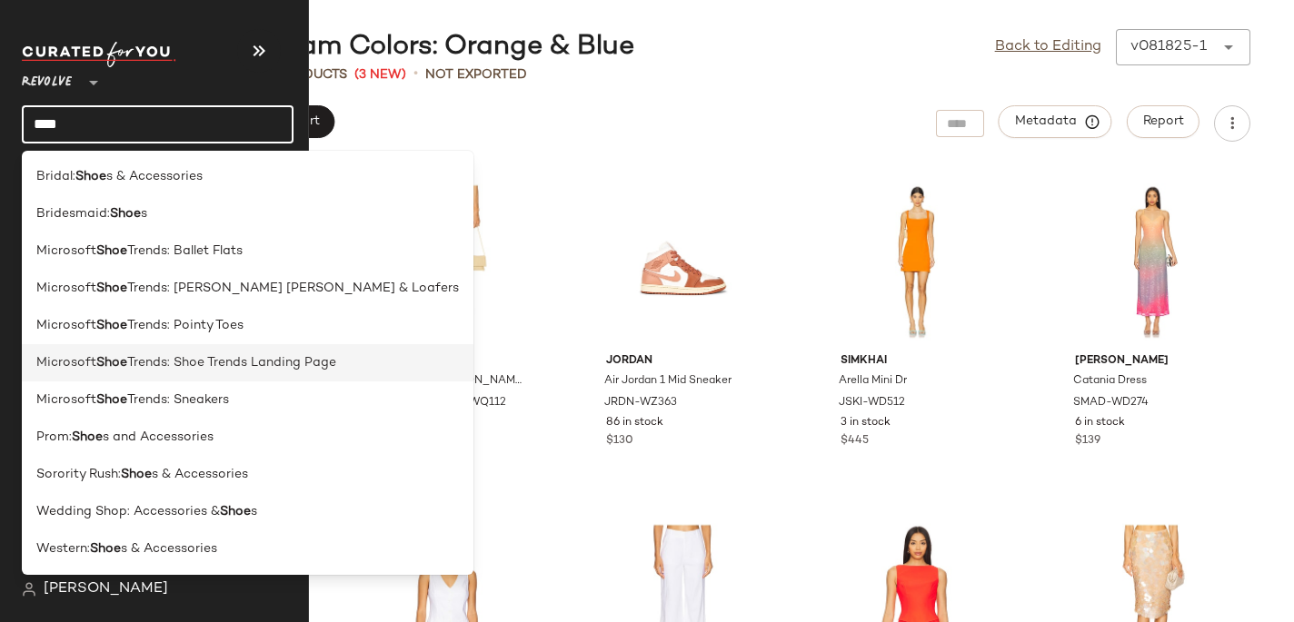
click at [128, 361] on span "Trends: Shoe Trends Landing Page" at bounding box center [231, 362] width 209 height 19
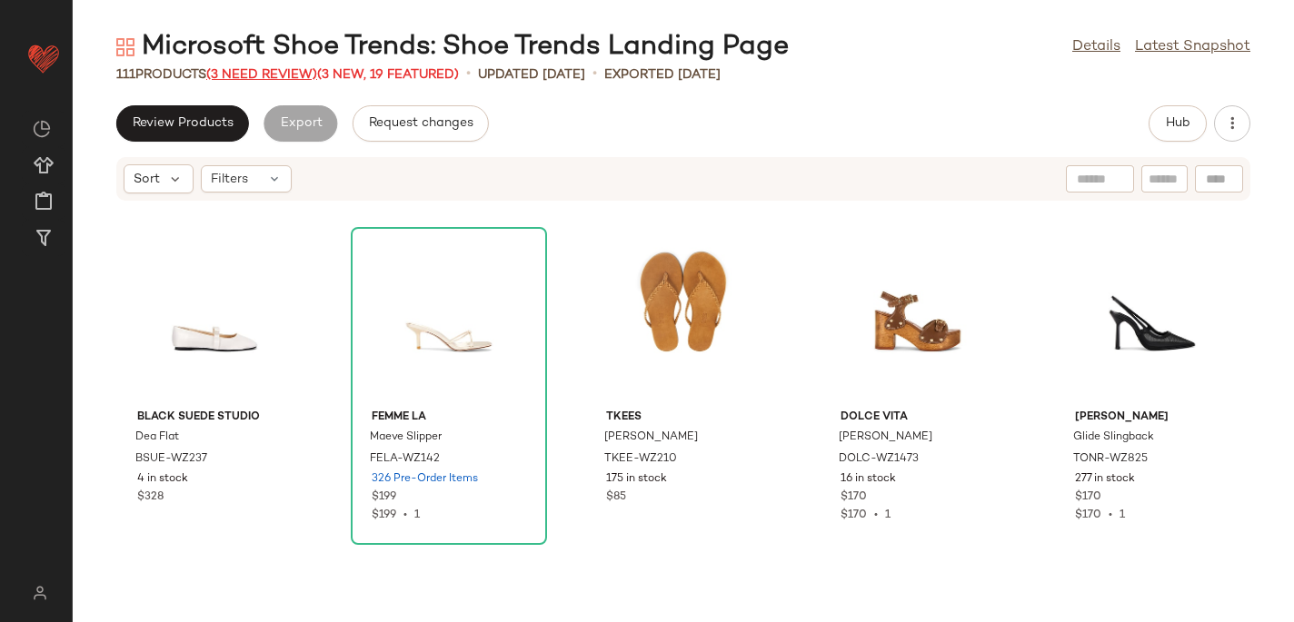
click at [301, 68] on span "(3 Need Review)" at bounding box center [261, 75] width 111 height 14
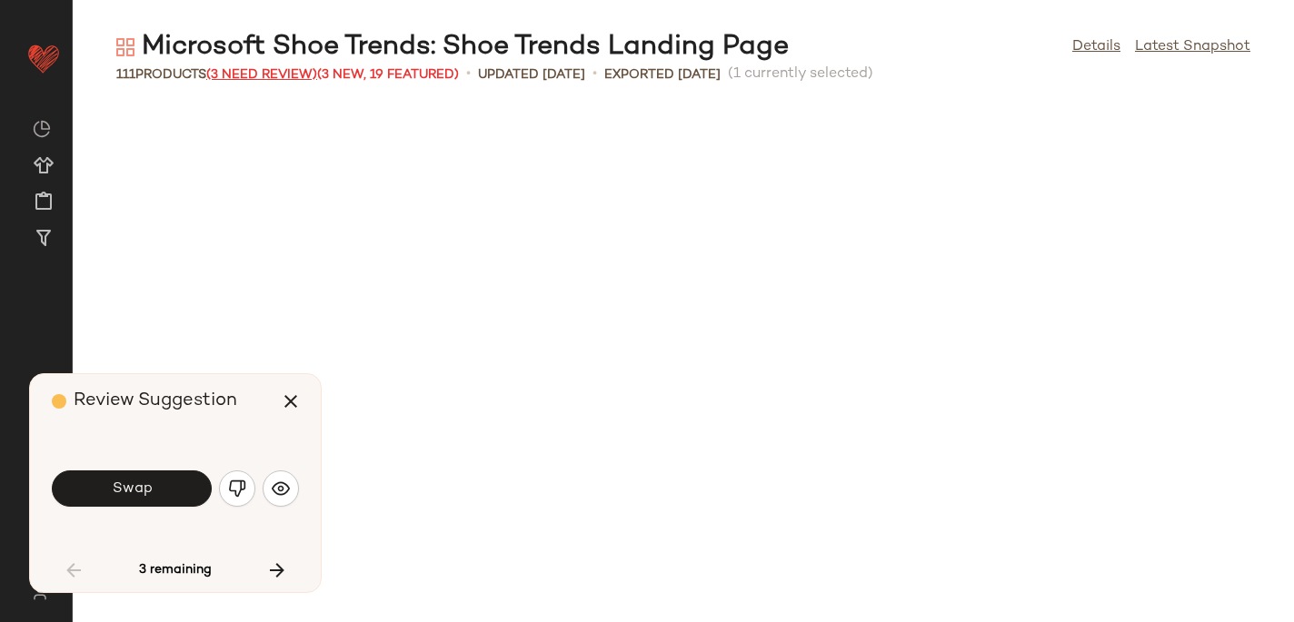
scroll to position [1012, 0]
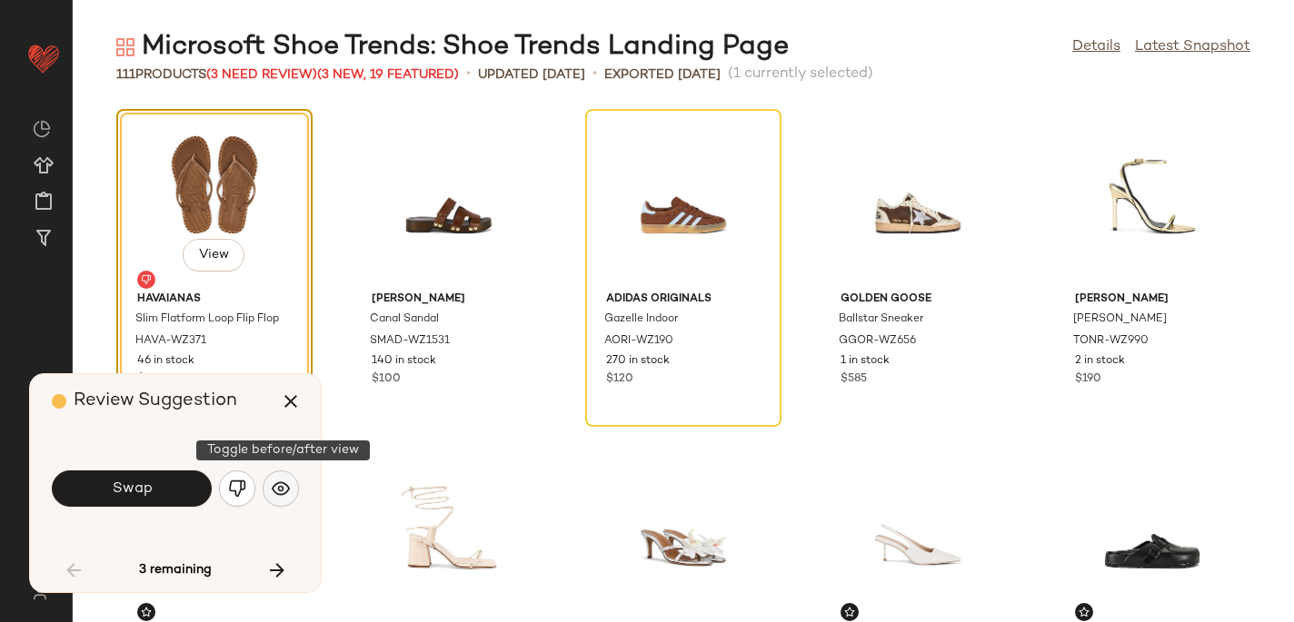
click at [279, 491] on img "button" at bounding box center [281, 489] width 18 height 18
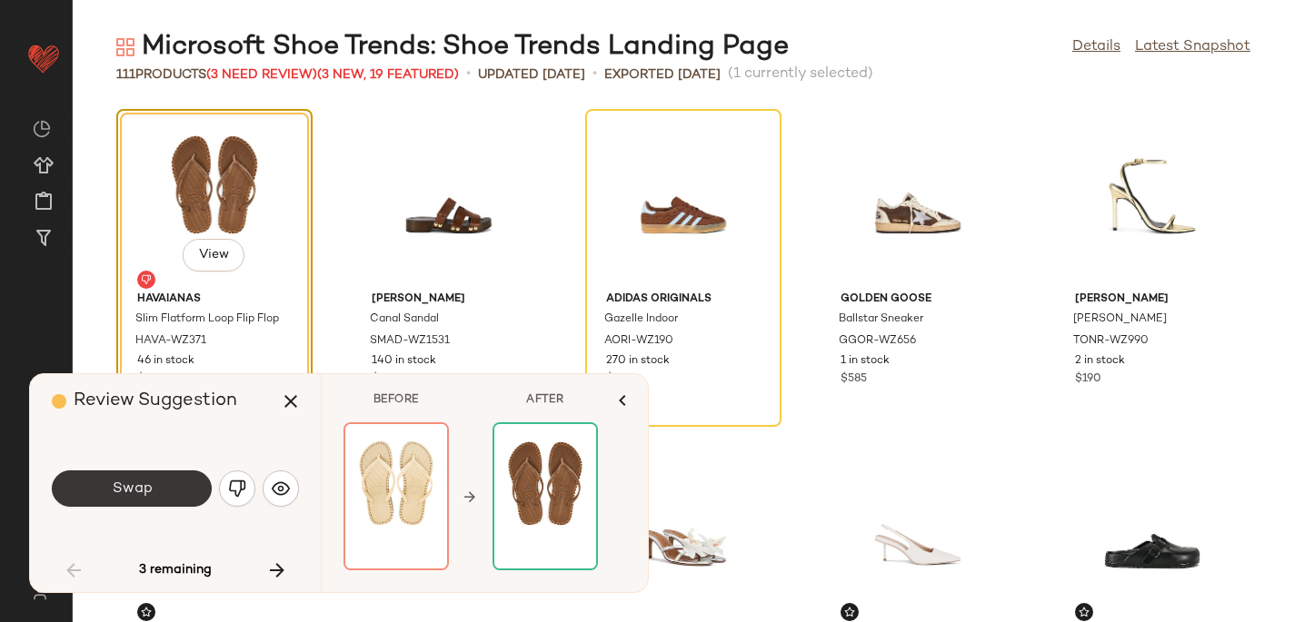
click at [142, 487] on span "Swap" at bounding box center [131, 489] width 41 height 17
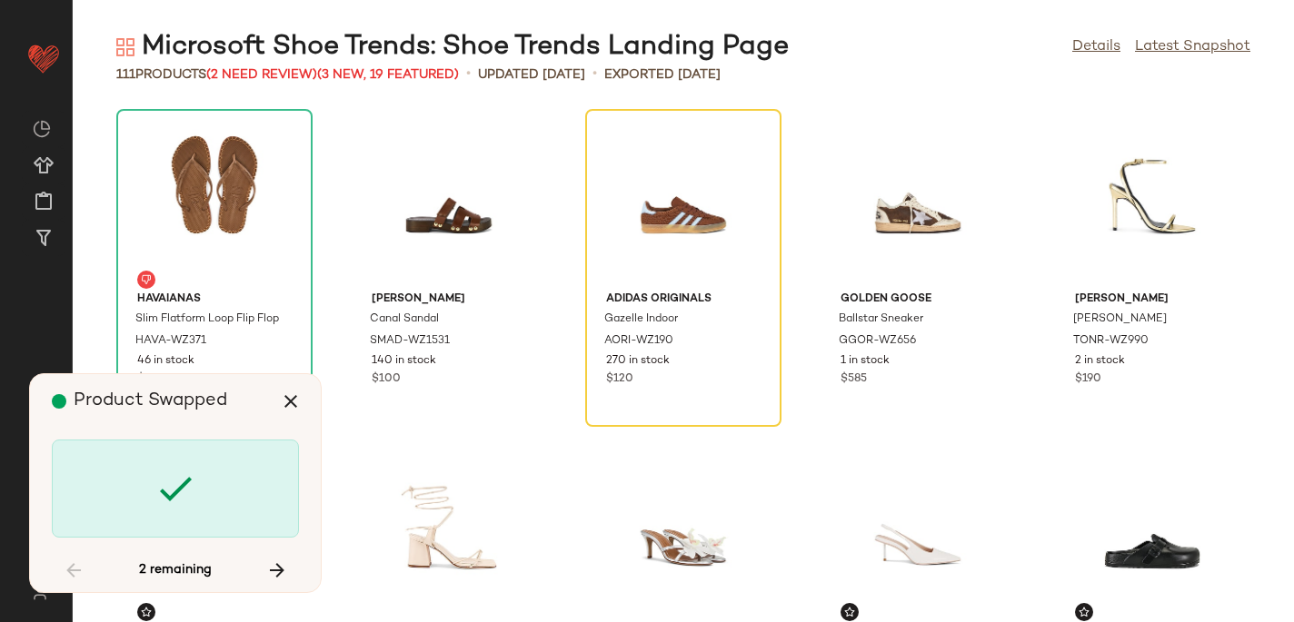
scroll to position [998, 0]
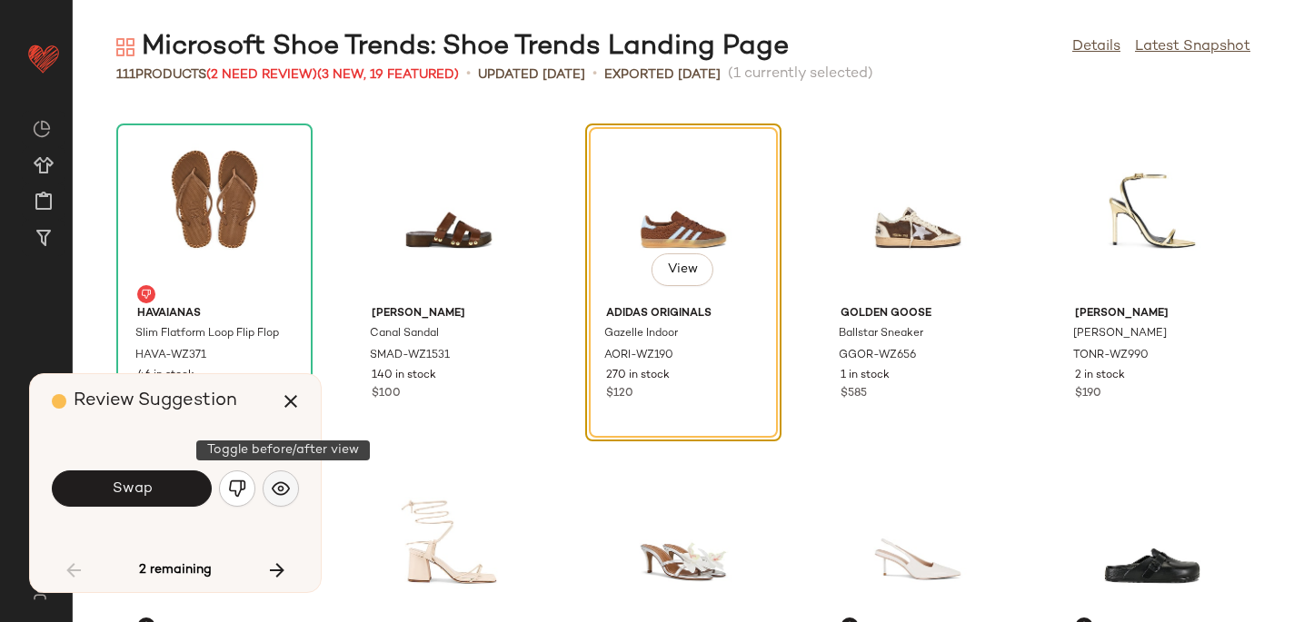
click at [280, 486] on img "button" at bounding box center [281, 489] width 18 height 18
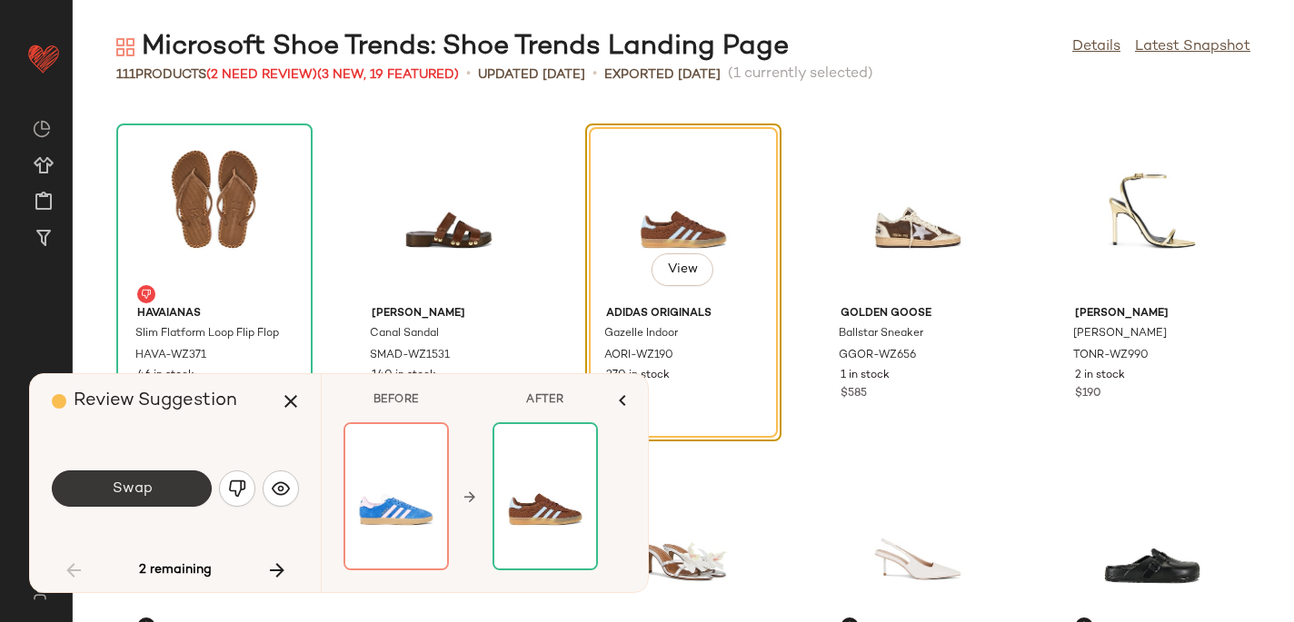
click at [124, 486] on span "Swap" at bounding box center [131, 489] width 41 height 17
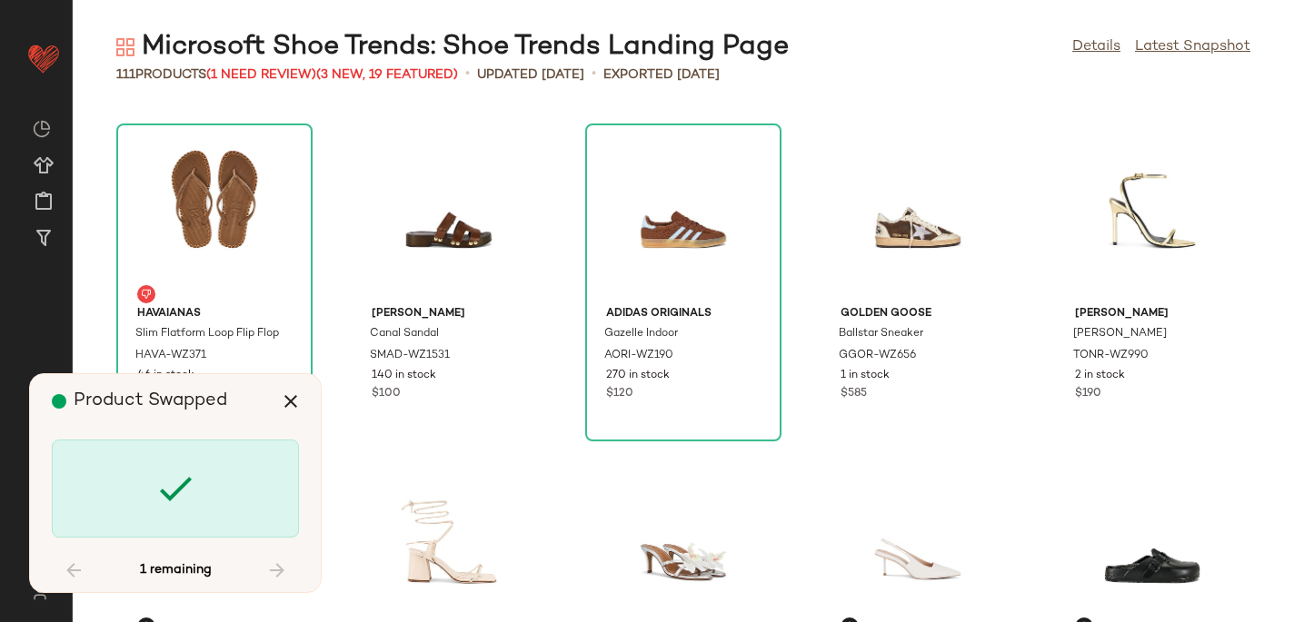
scroll to position [6650, 0]
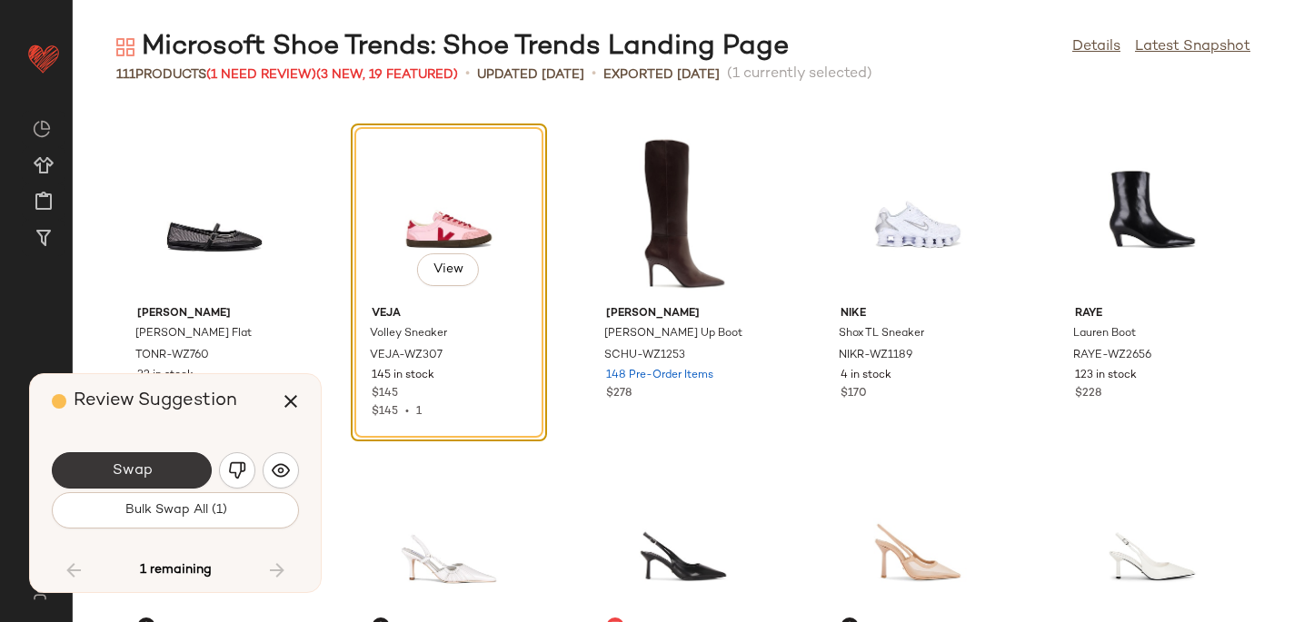
click at [154, 469] on button "Swap" at bounding box center [132, 470] width 160 height 36
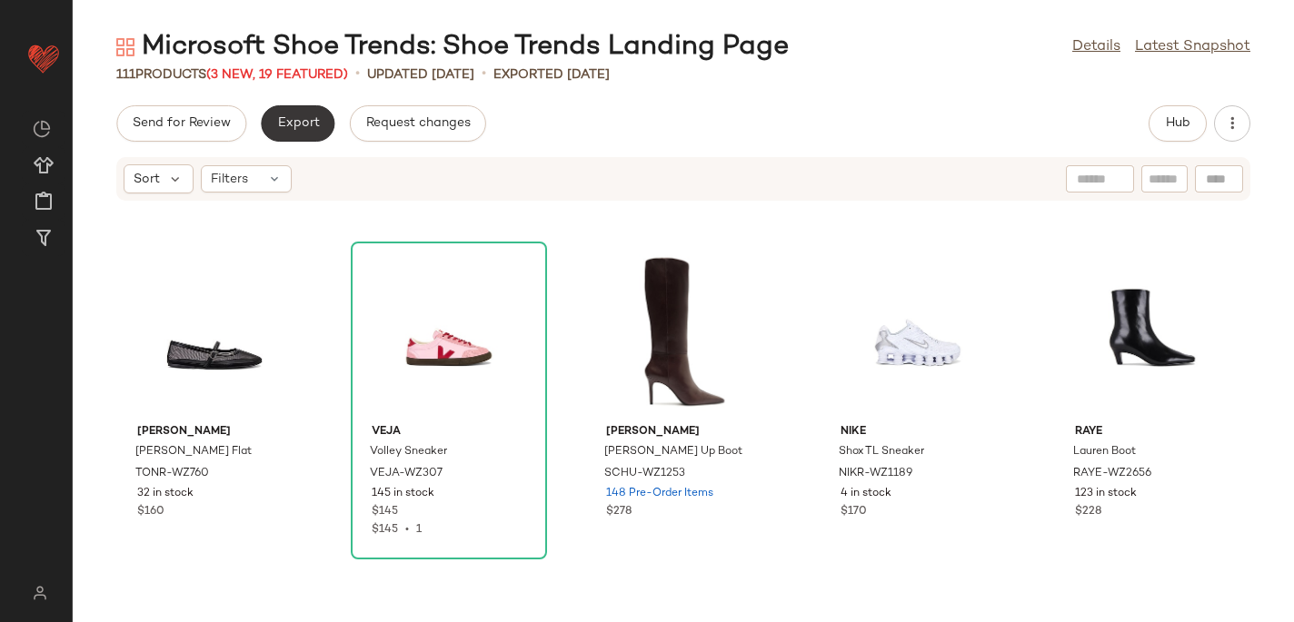
click at [288, 123] on span "Export" at bounding box center [297, 123] width 43 height 15
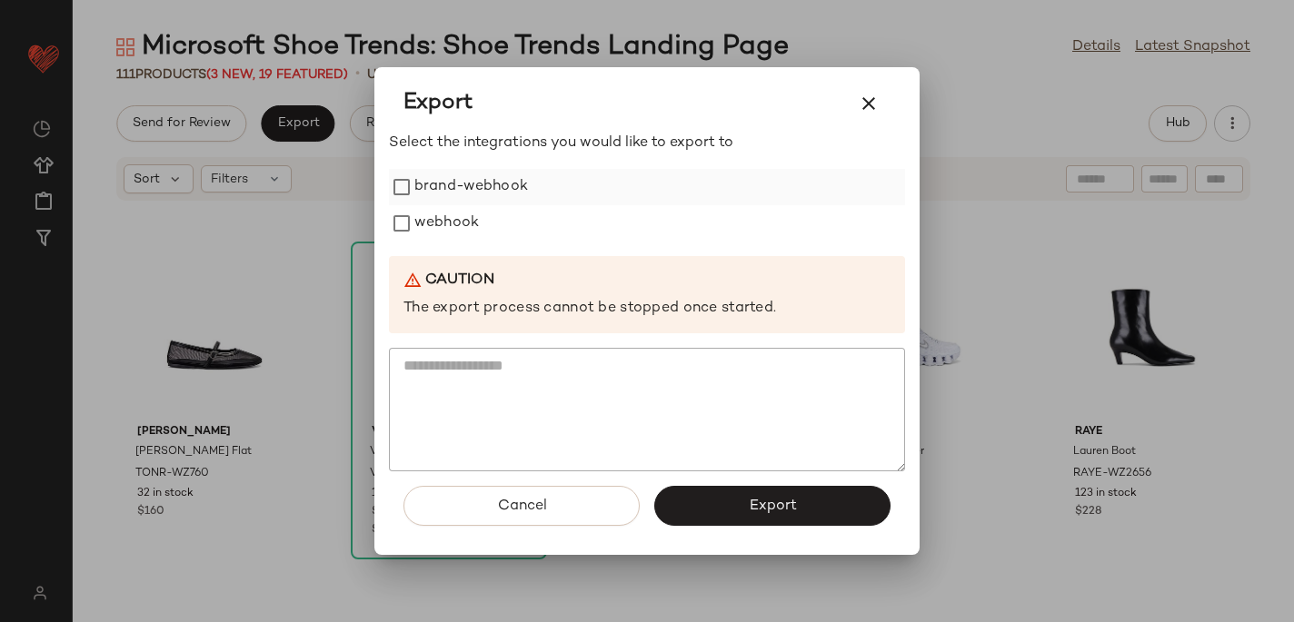
click at [447, 200] on label "brand-webhook" at bounding box center [471, 187] width 114 height 36
click at [449, 216] on label "webhook" at bounding box center [446, 223] width 65 height 36
click at [429, 182] on label "brand-webhook" at bounding box center [471, 187] width 114 height 36
click at [739, 498] on button "Export" at bounding box center [772, 506] width 236 height 40
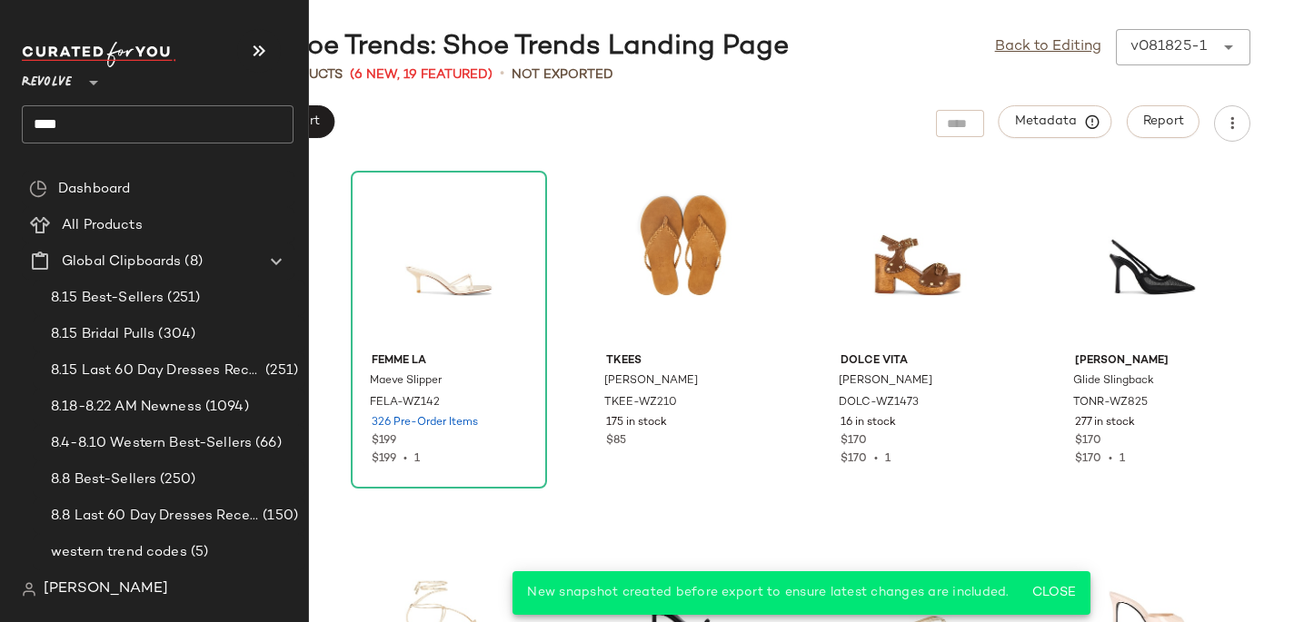
click at [78, 133] on input "****" at bounding box center [158, 124] width 272 height 38
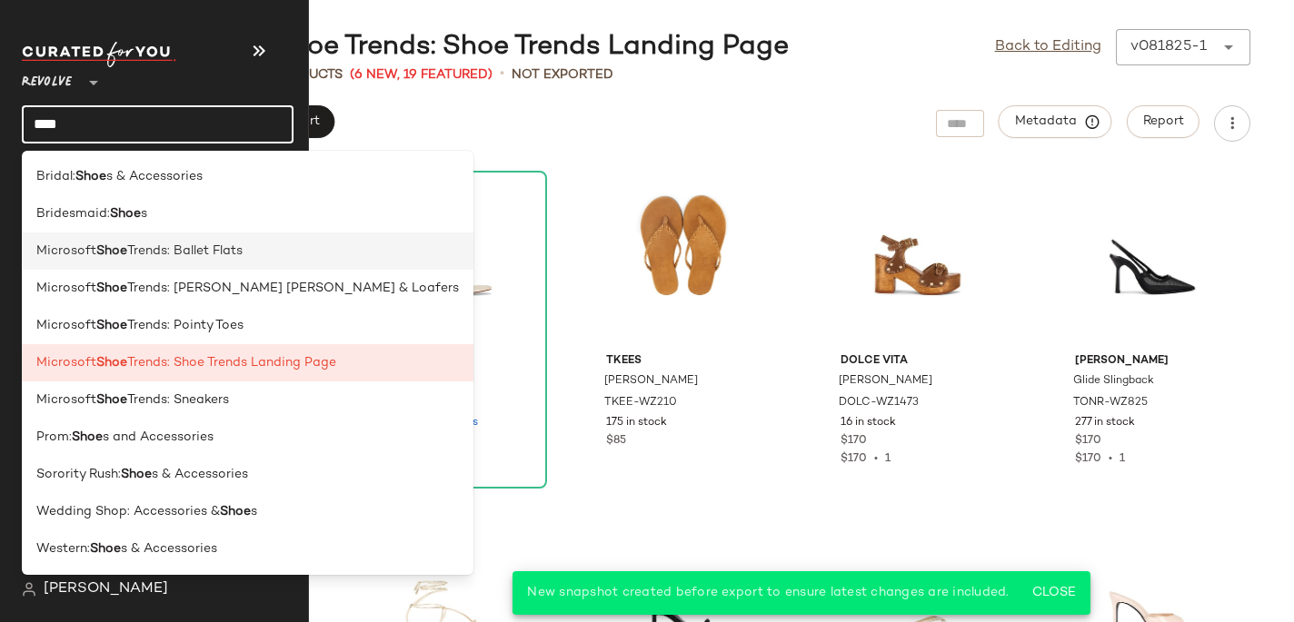
click at [138, 256] on span "Trends: Ballet Flats" at bounding box center [184, 251] width 115 height 19
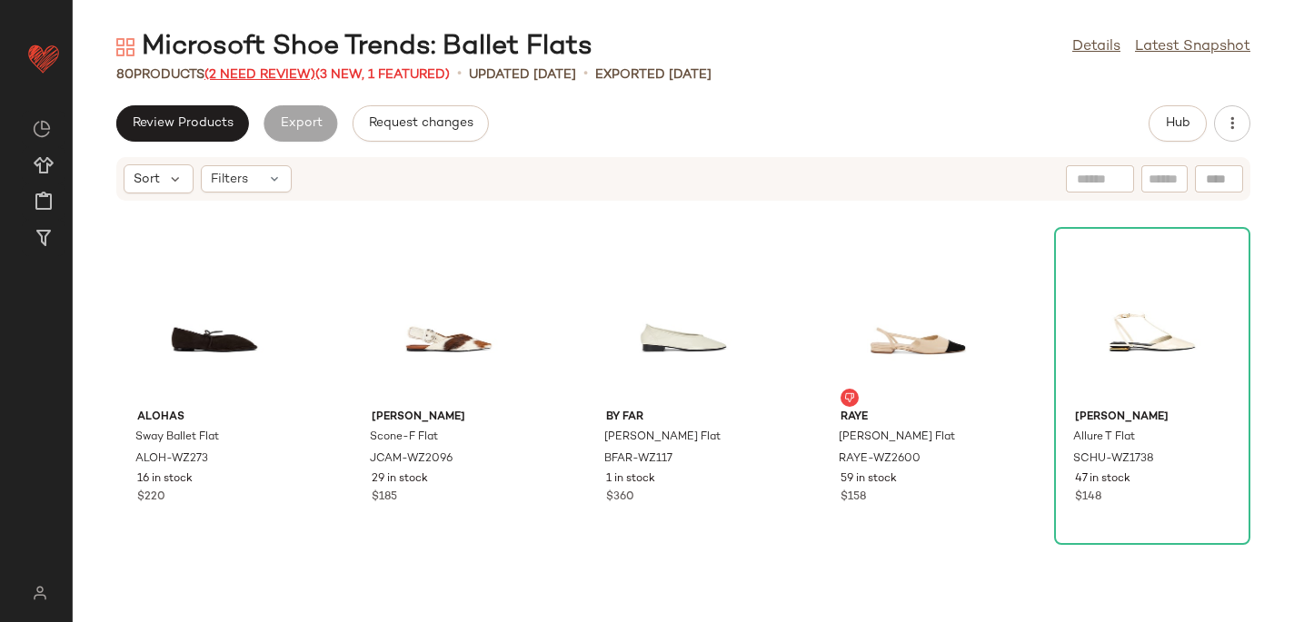
click at [262, 73] on span "(2 Need Review)" at bounding box center [259, 75] width 111 height 14
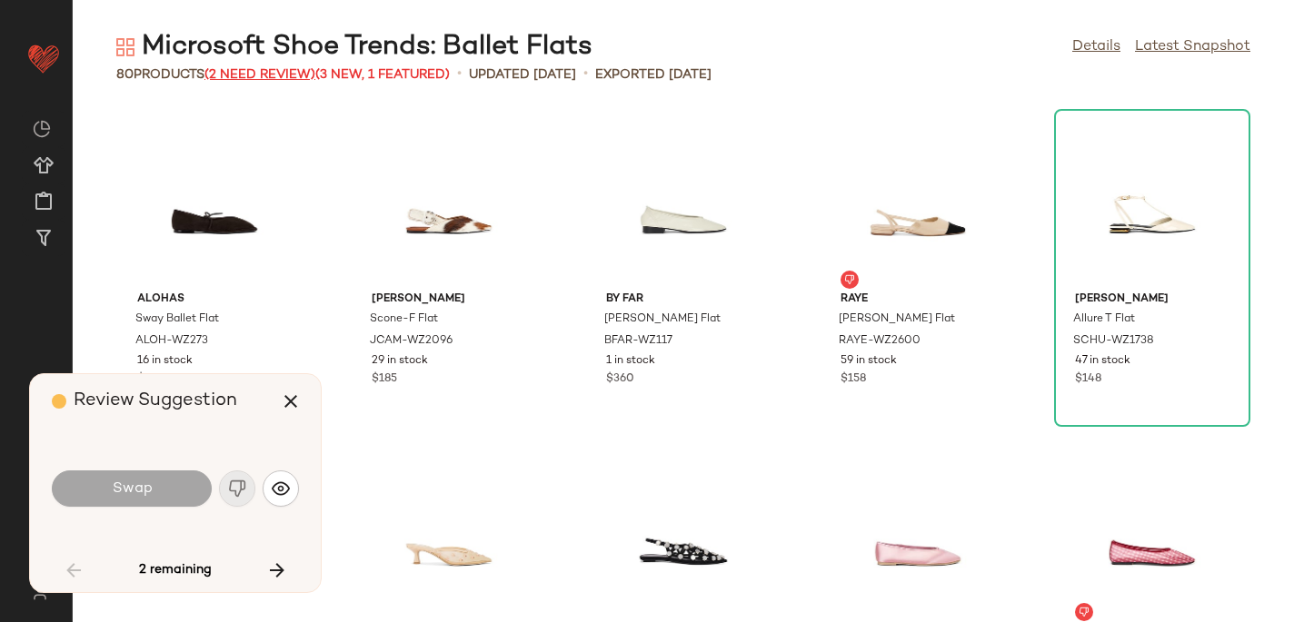
scroll to position [4323, 0]
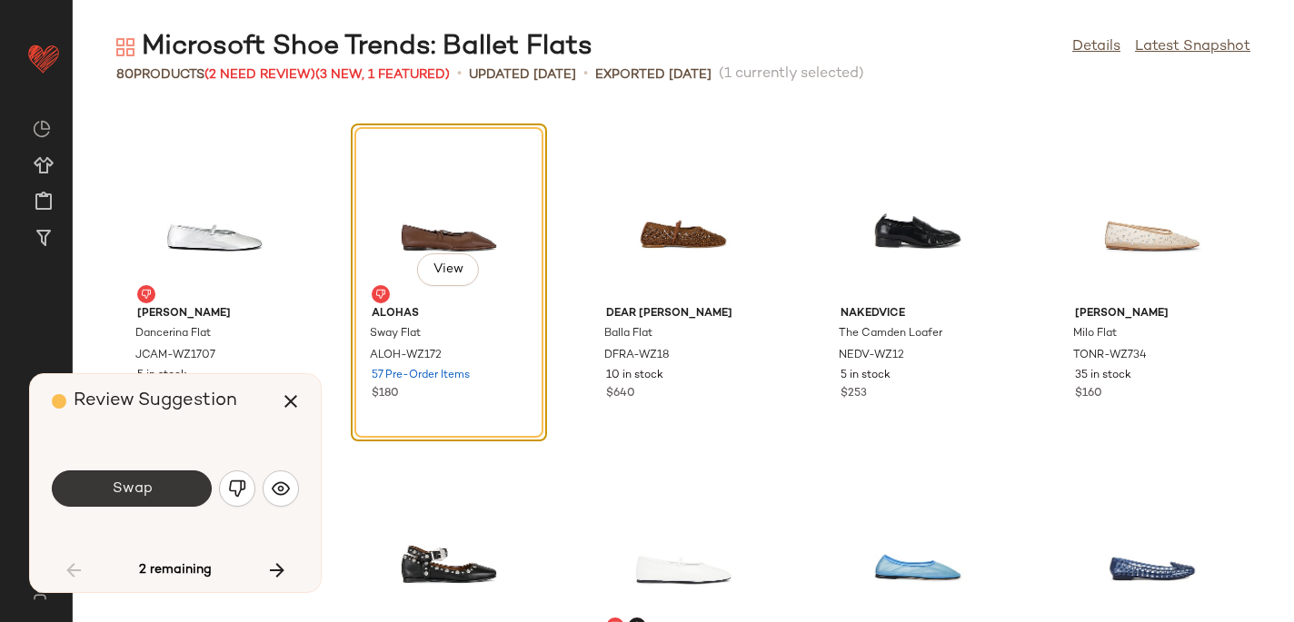
click at [153, 488] on button "Swap" at bounding box center [132, 489] width 160 height 36
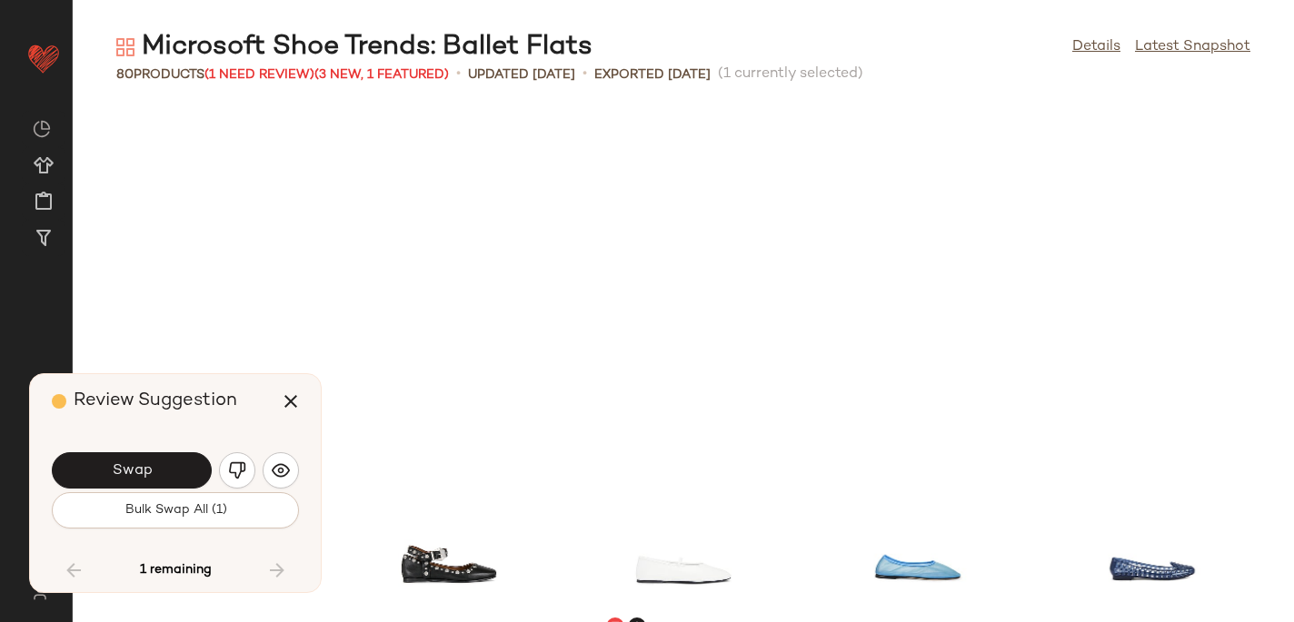
scroll to position [4807, 0]
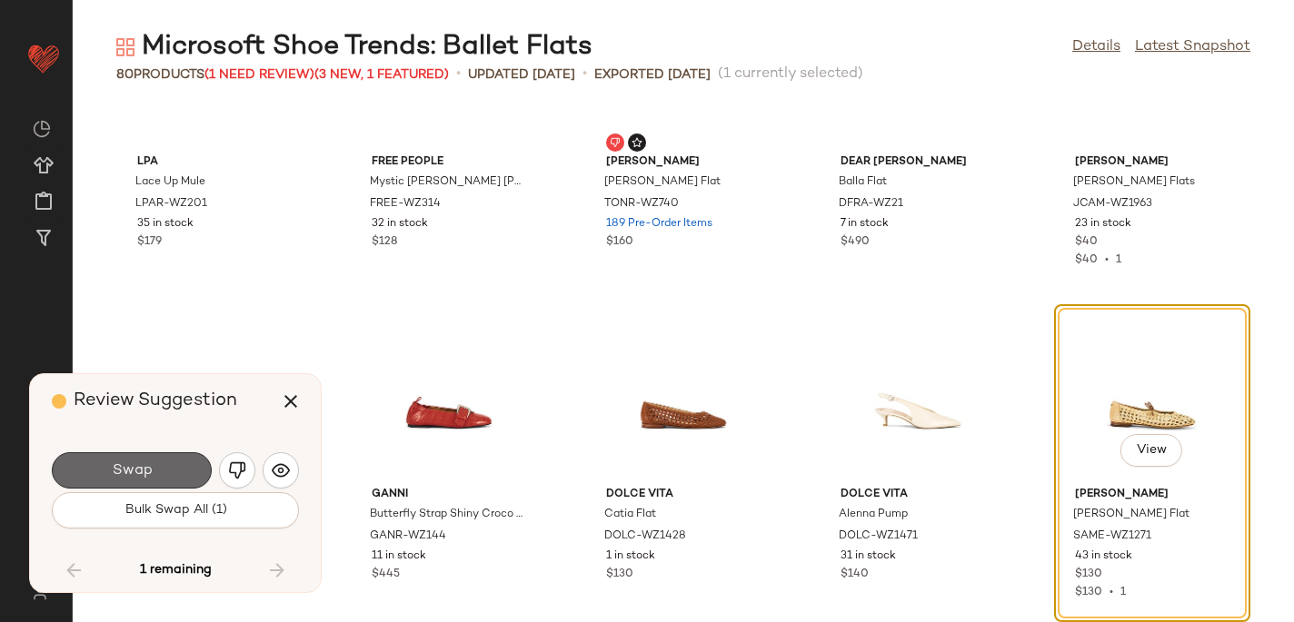
click at [162, 472] on button "Swap" at bounding box center [132, 470] width 160 height 36
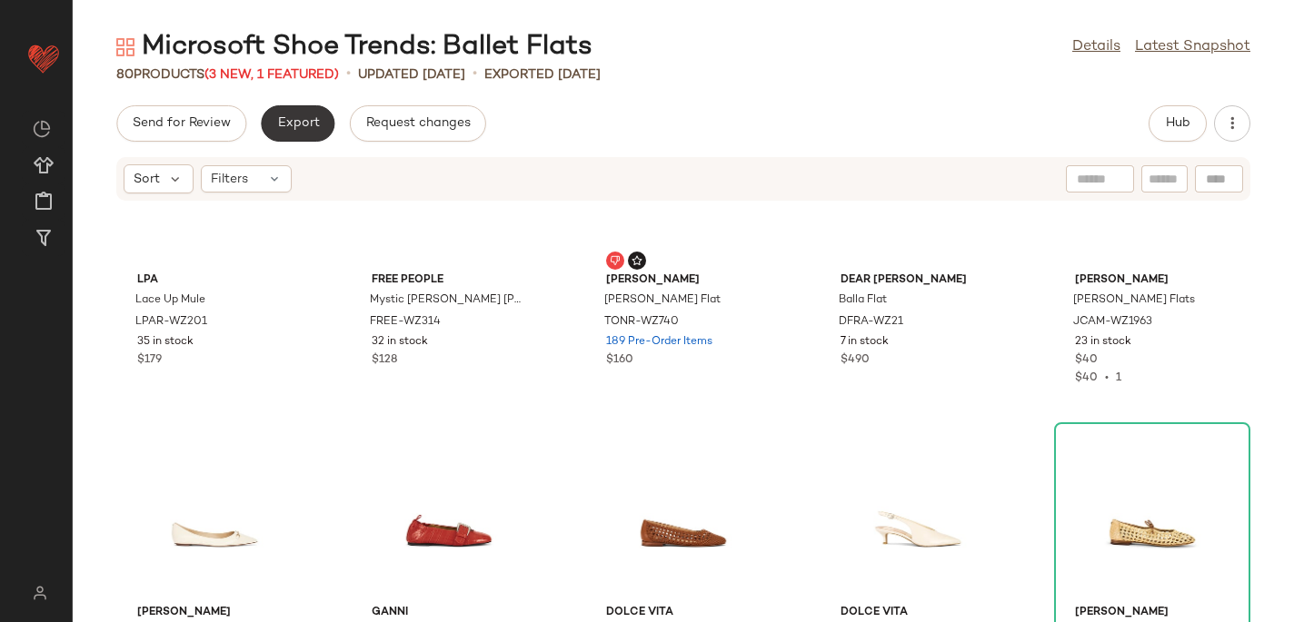
click at [291, 127] on span "Export" at bounding box center [297, 123] width 43 height 15
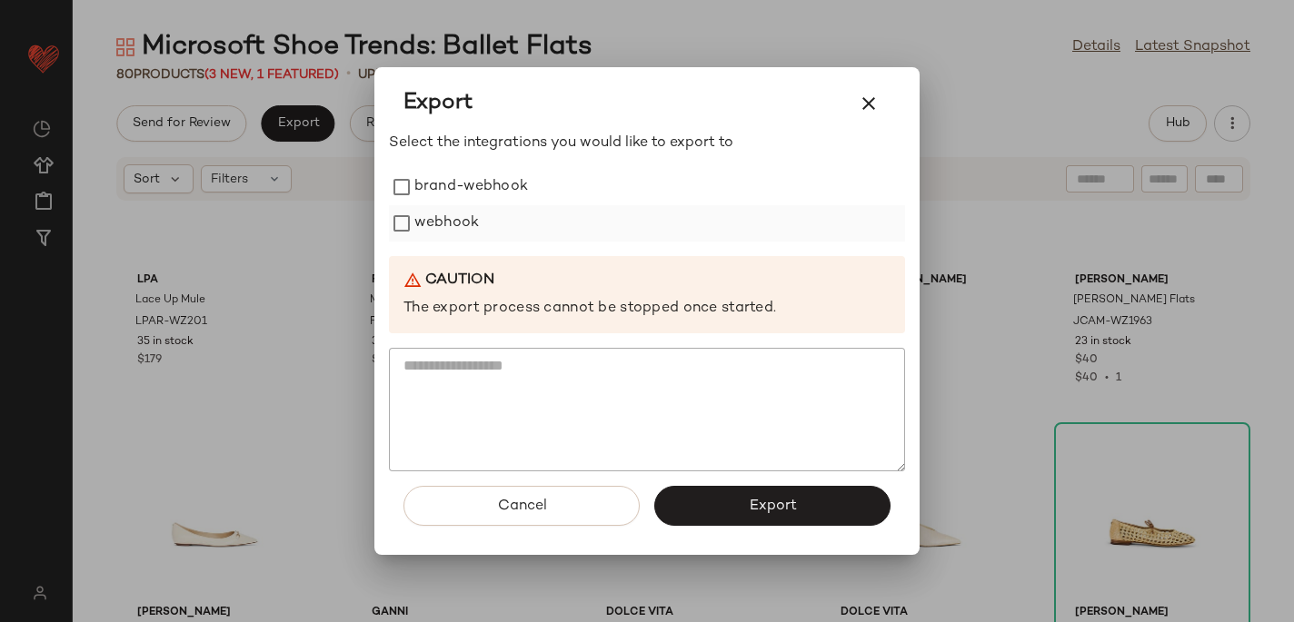
click at [422, 225] on label "webhook" at bounding box center [446, 223] width 65 height 36
click at [708, 489] on button "Export" at bounding box center [772, 506] width 236 height 40
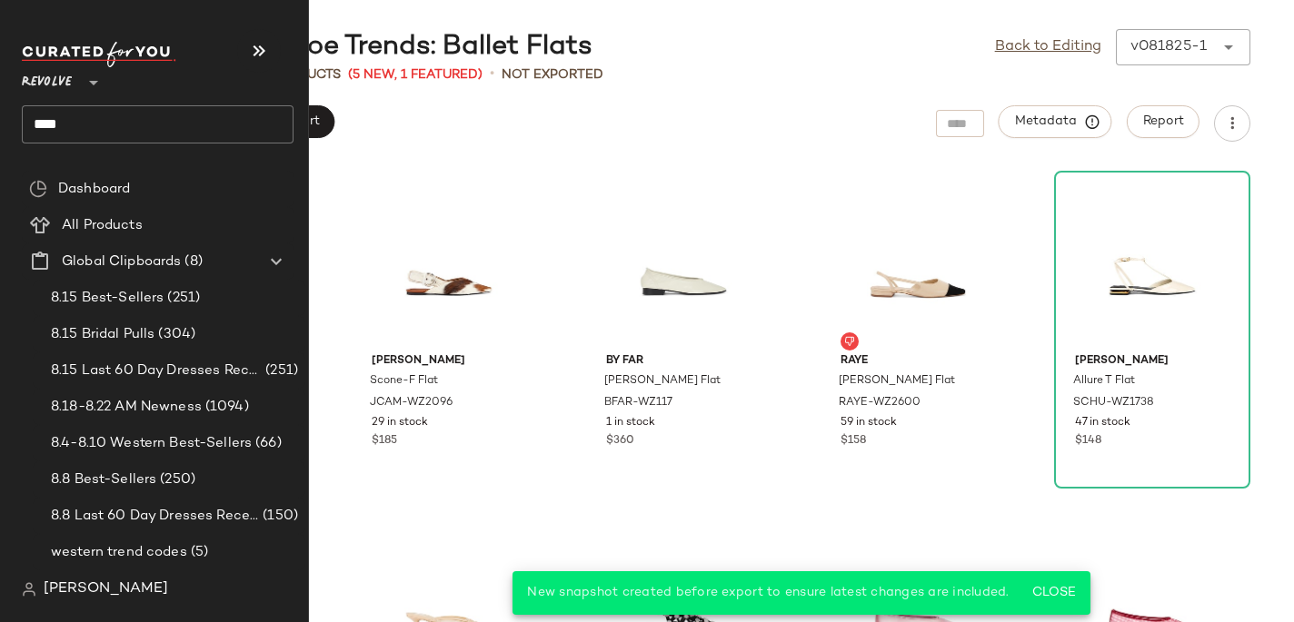
click at [54, 125] on input "****" at bounding box center [158, 124] width 272 height 38
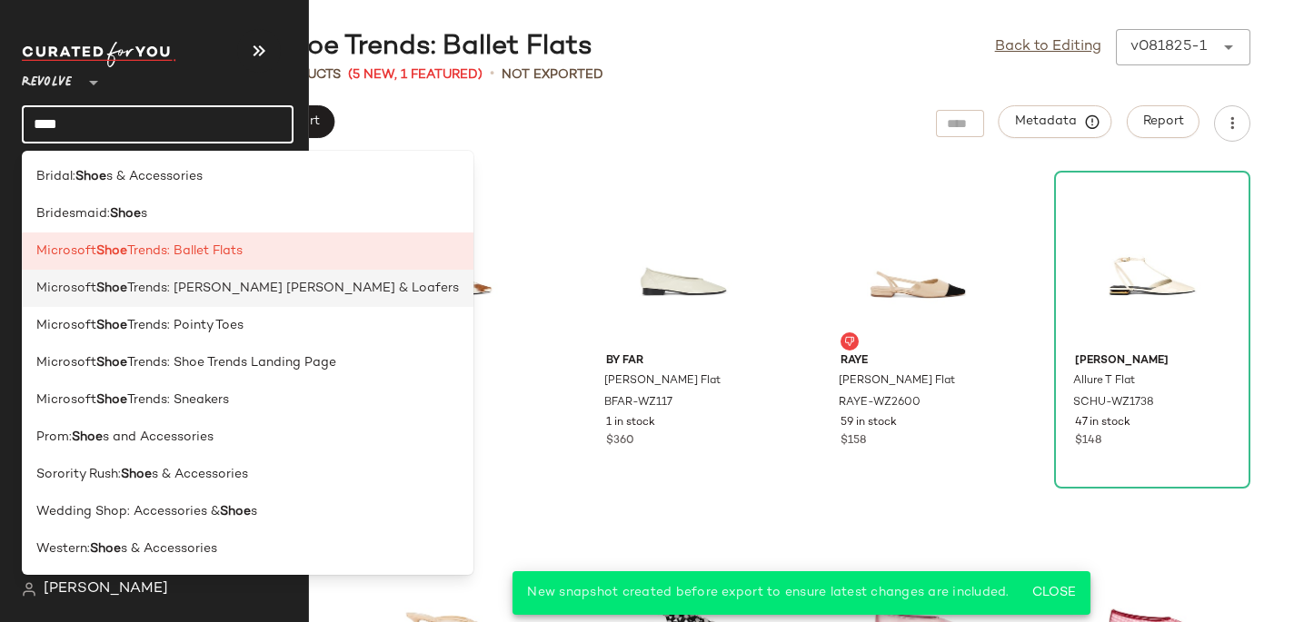
click at [116, 288] on b "Shoe" at bounding box center [111, 288] width 31 height 19
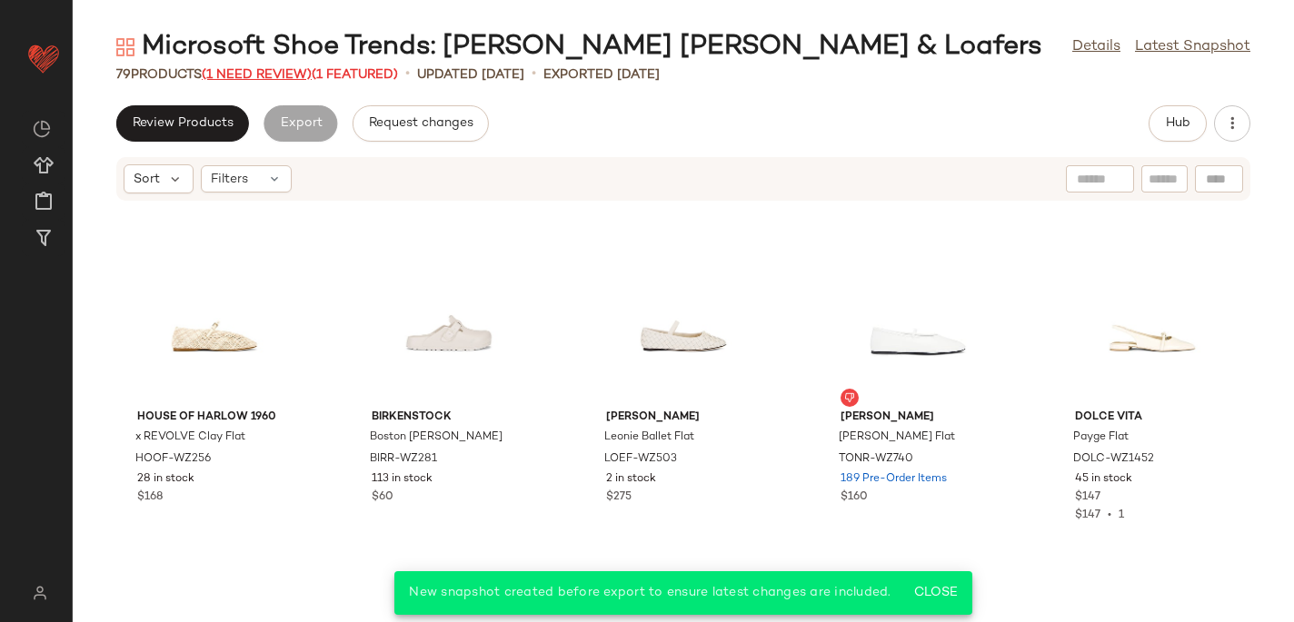
click at [248, 72] on span "(1 Need Review)" at bounding box center [257, 75] width 110 height 14
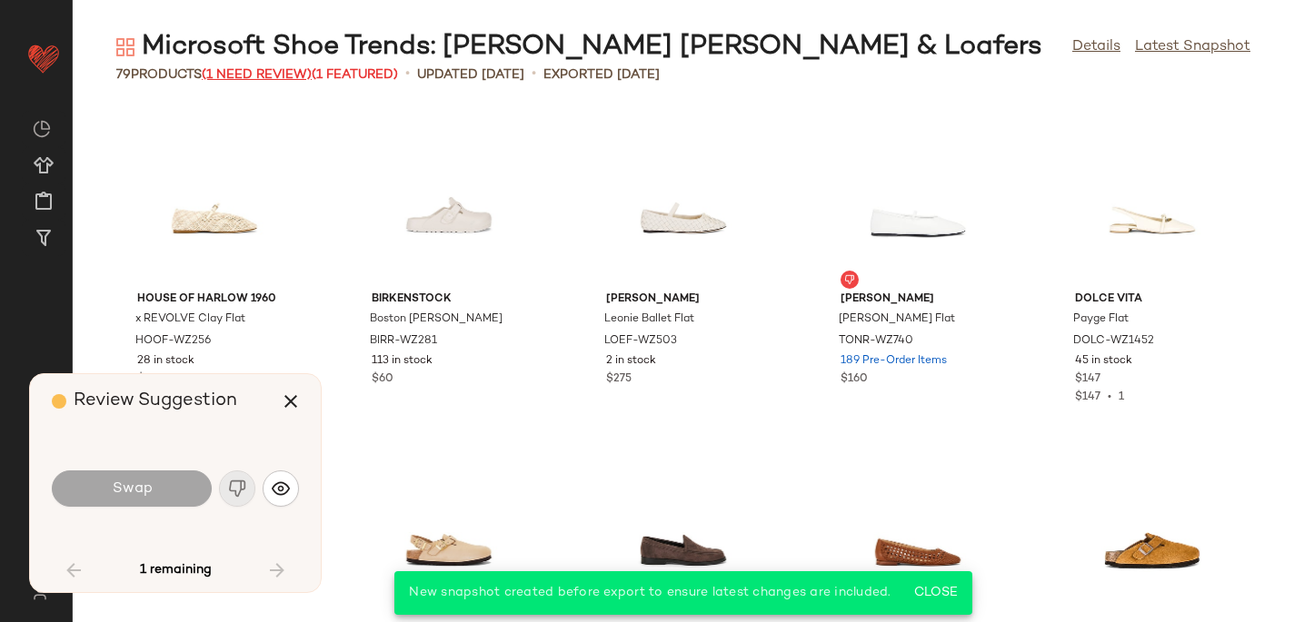
scroll to position [4323, 0]
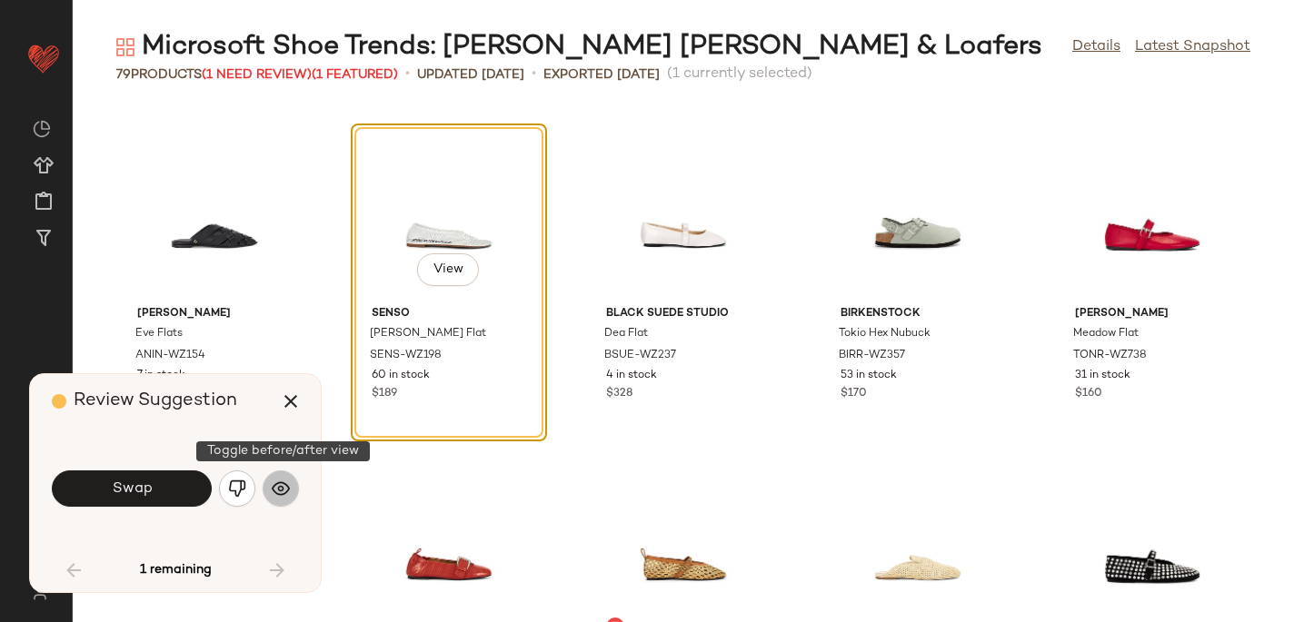
click at [282, 495] on img "button" at bounding box center [281, 489] width 18 height 18
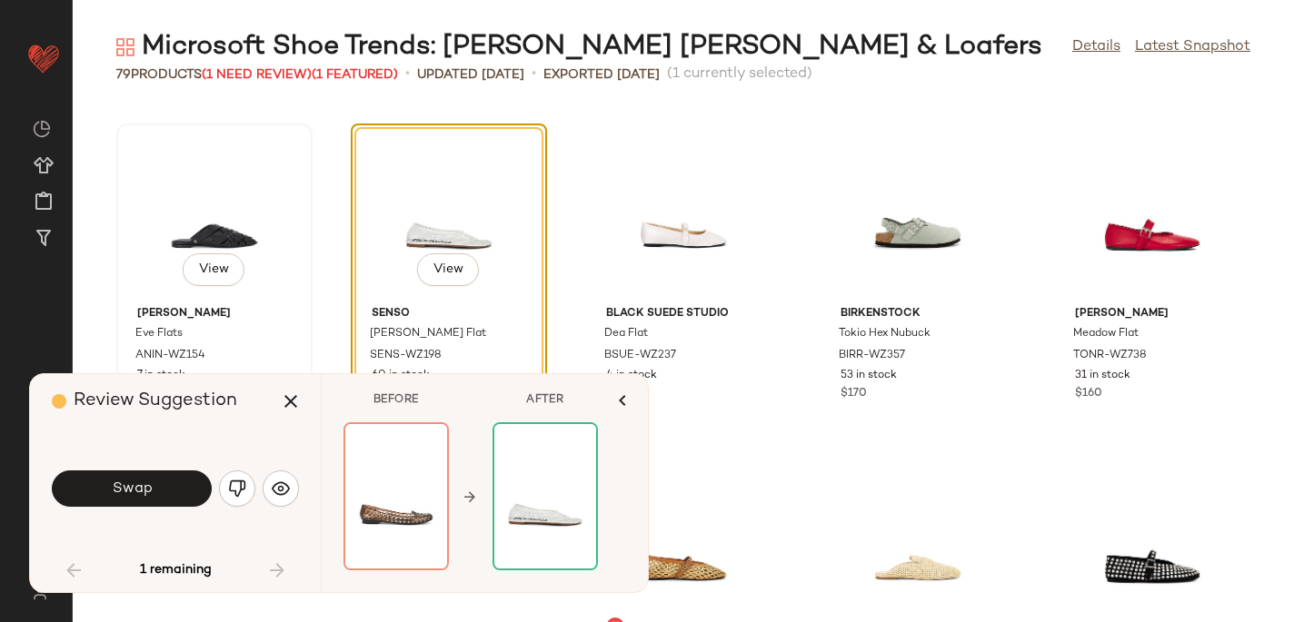
scroll to position [4354, 0]
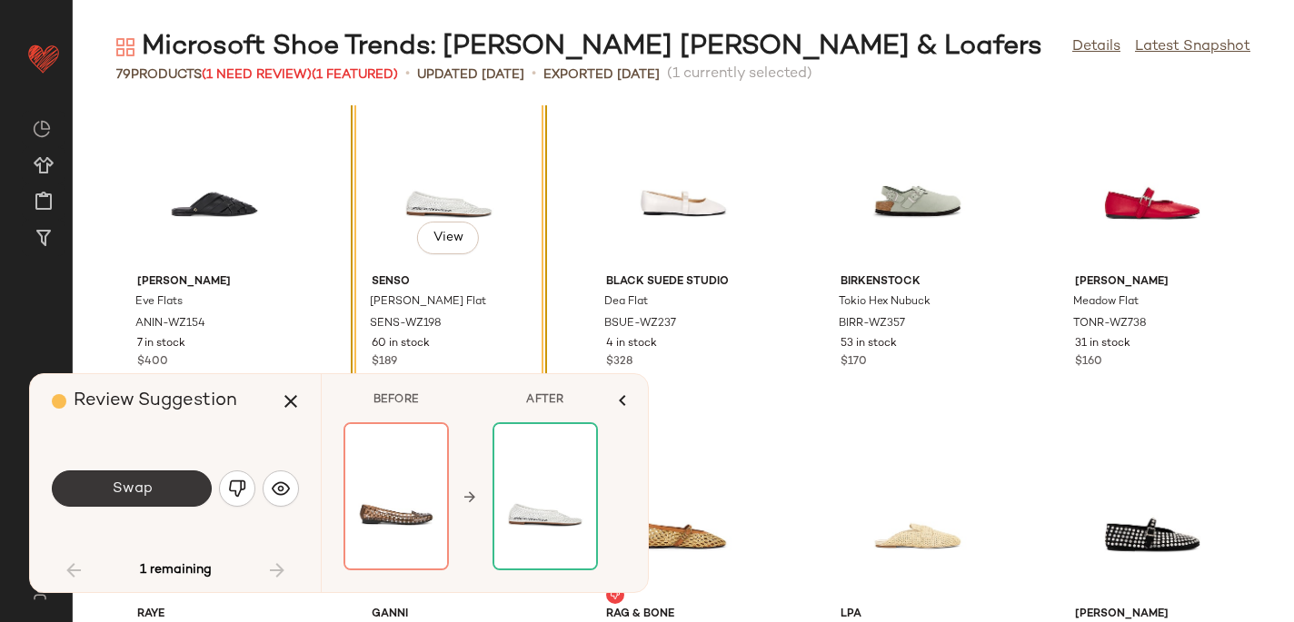
click at [157, 478] on button "Swap" at bounding box center [132, 489] width 160 height 36
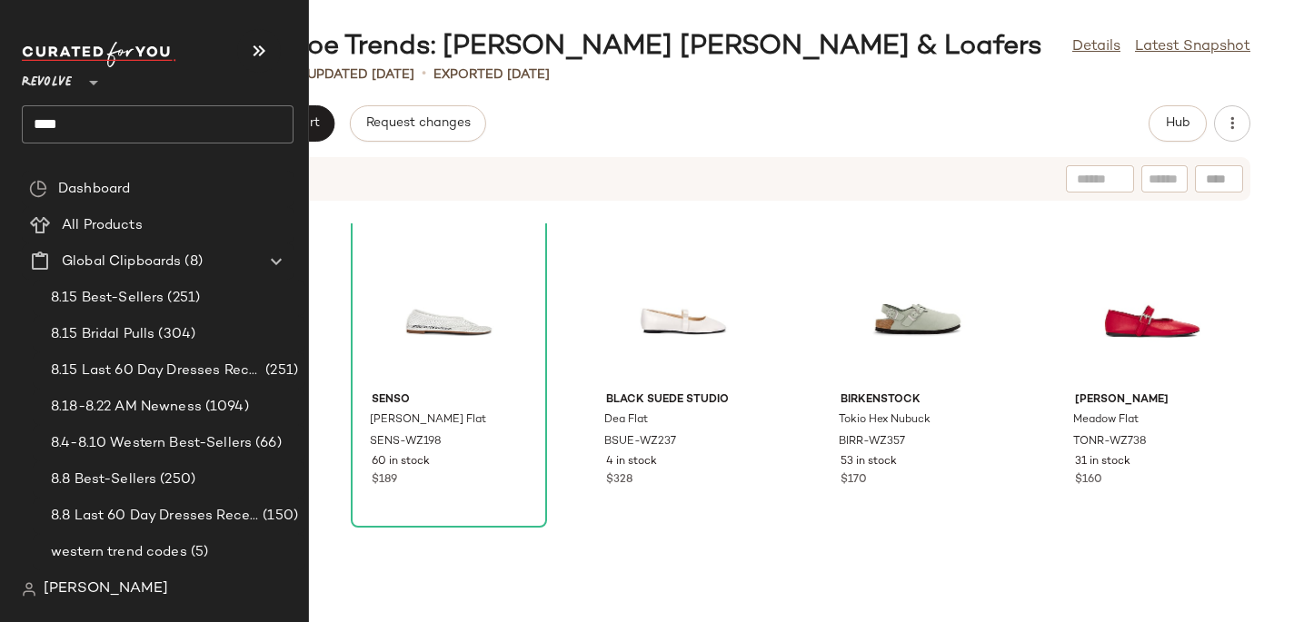
click at [101, 130] on input "****" at bounding box center [158, 124] width 272 height 38
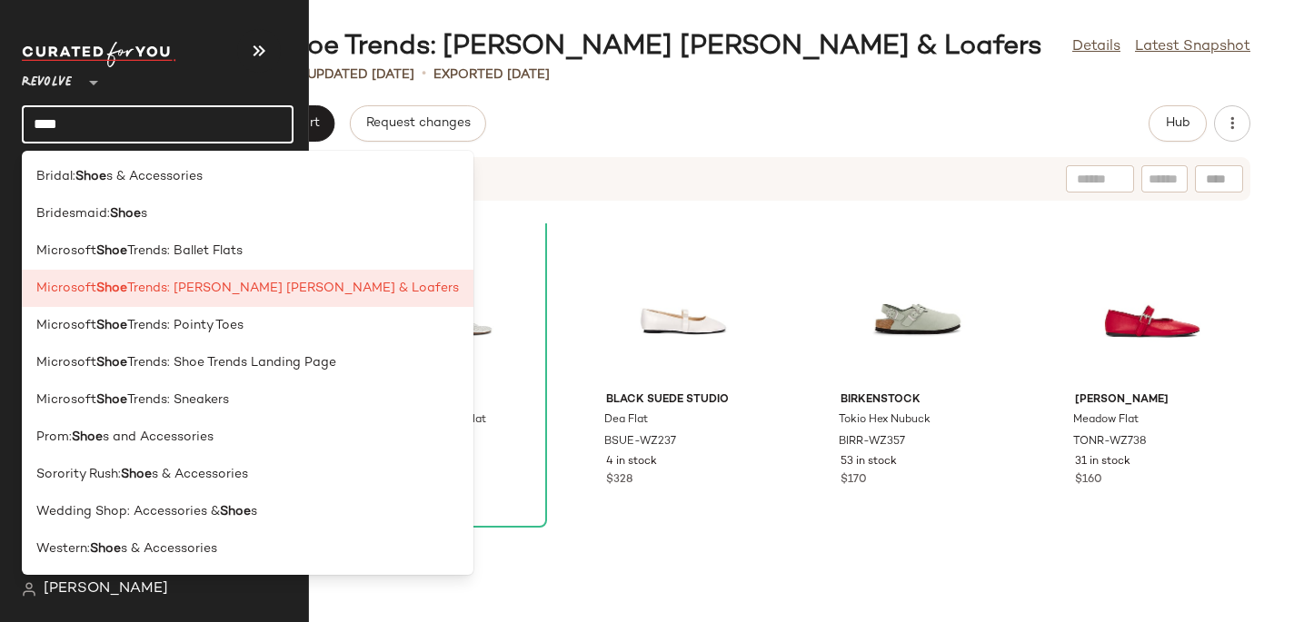
click at [62, 132] on input "****" at bounding box center [158, 124] width 272 height 38
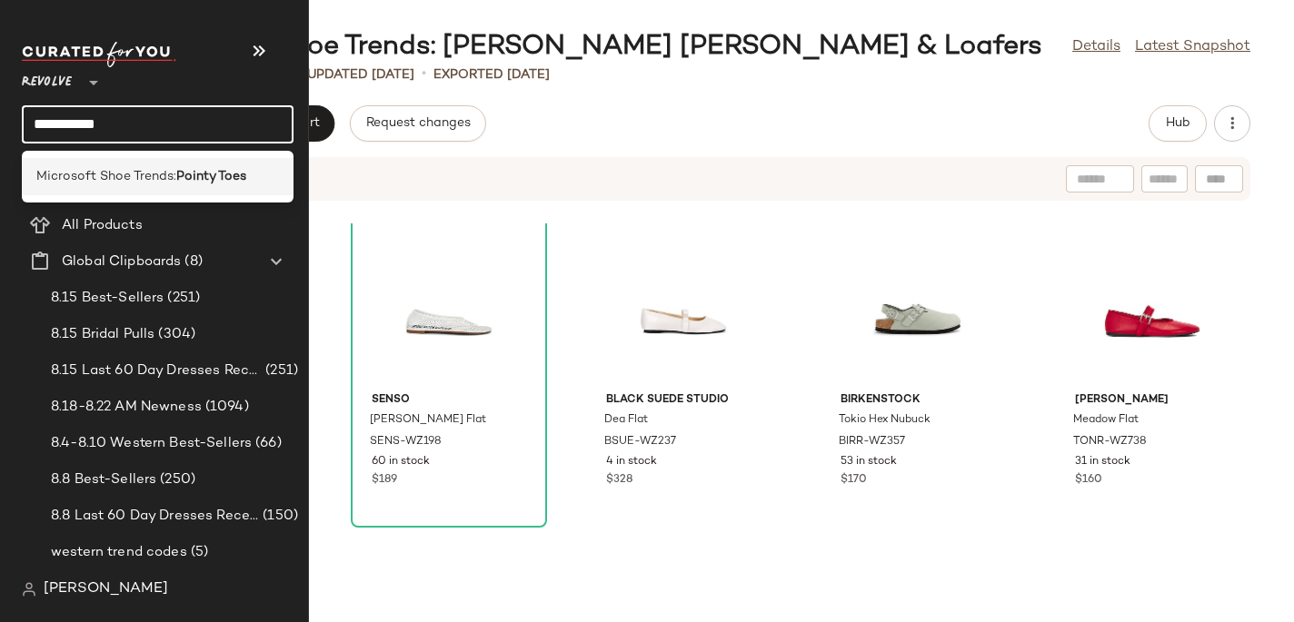
click at [121, 169] on span "Microsoft Shoe Trends:" at bounding box center [106, 176] width 140 height 19
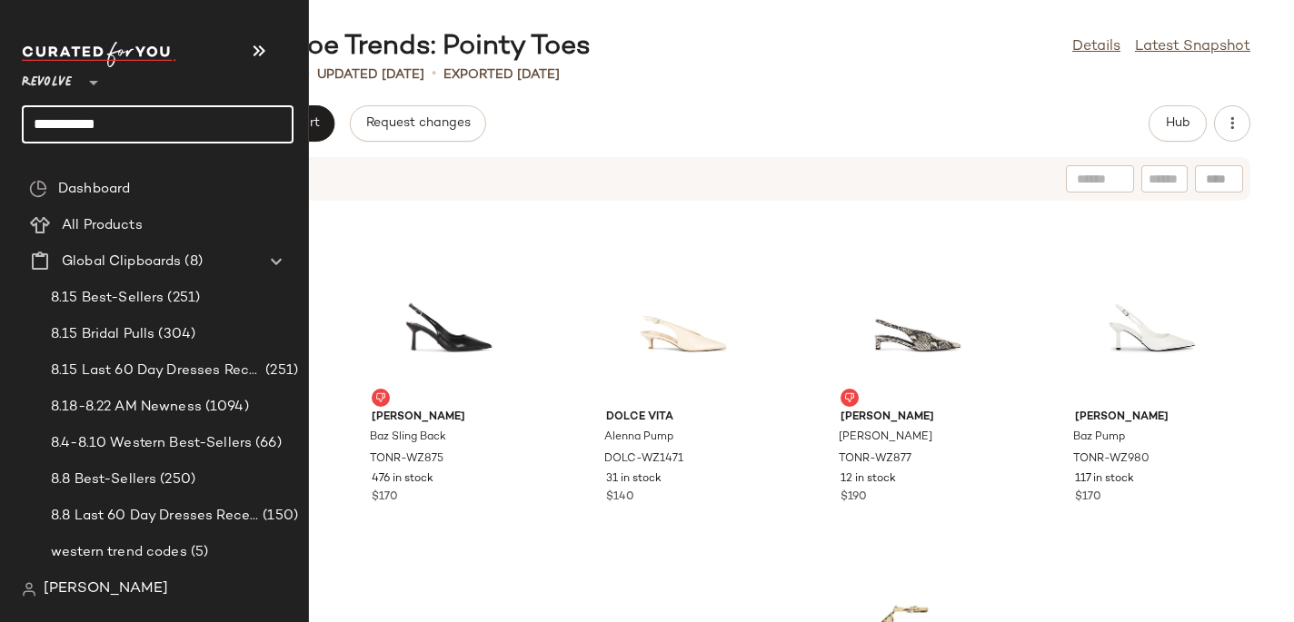
click at [55, 122] on input "**********" at bounding box center [158, 124] width 272 height 38
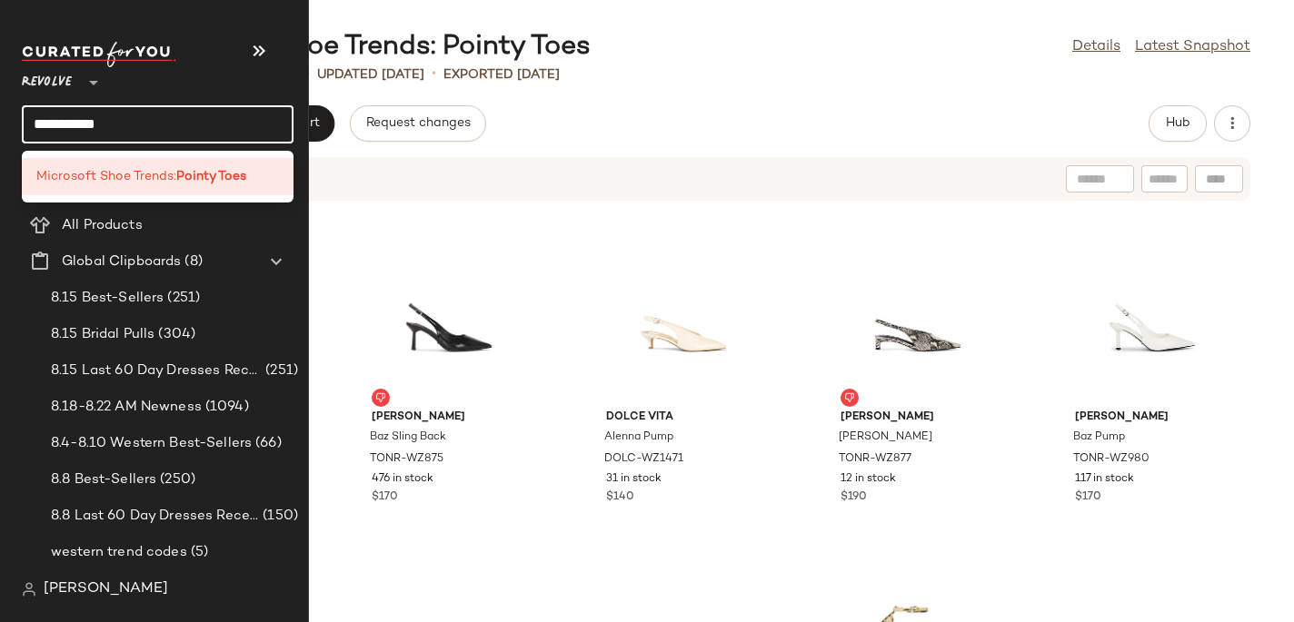
click at [55, 122] on input "**********" at bounding box center [158, 124] width 272 height 38
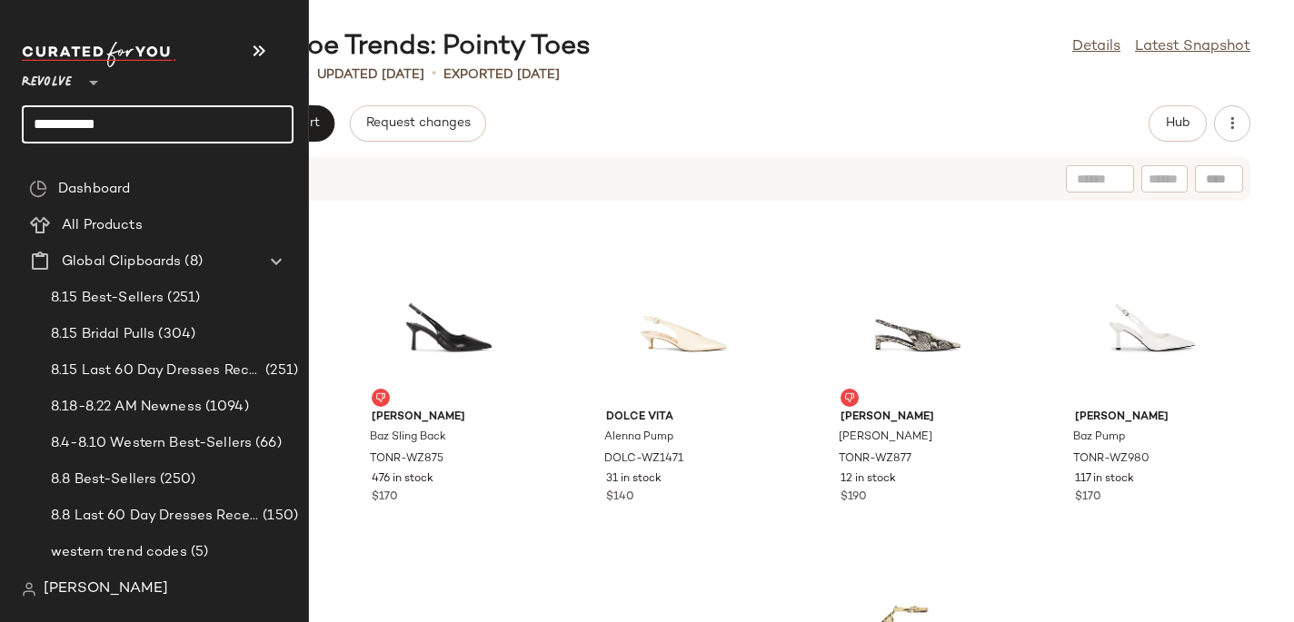
click at [55, 122] on input "**********" at bounding box center [158, 124] width 272 height 38
click at [140, 123] on input "**********" at bounding box center [158, 124] width 272 height 38
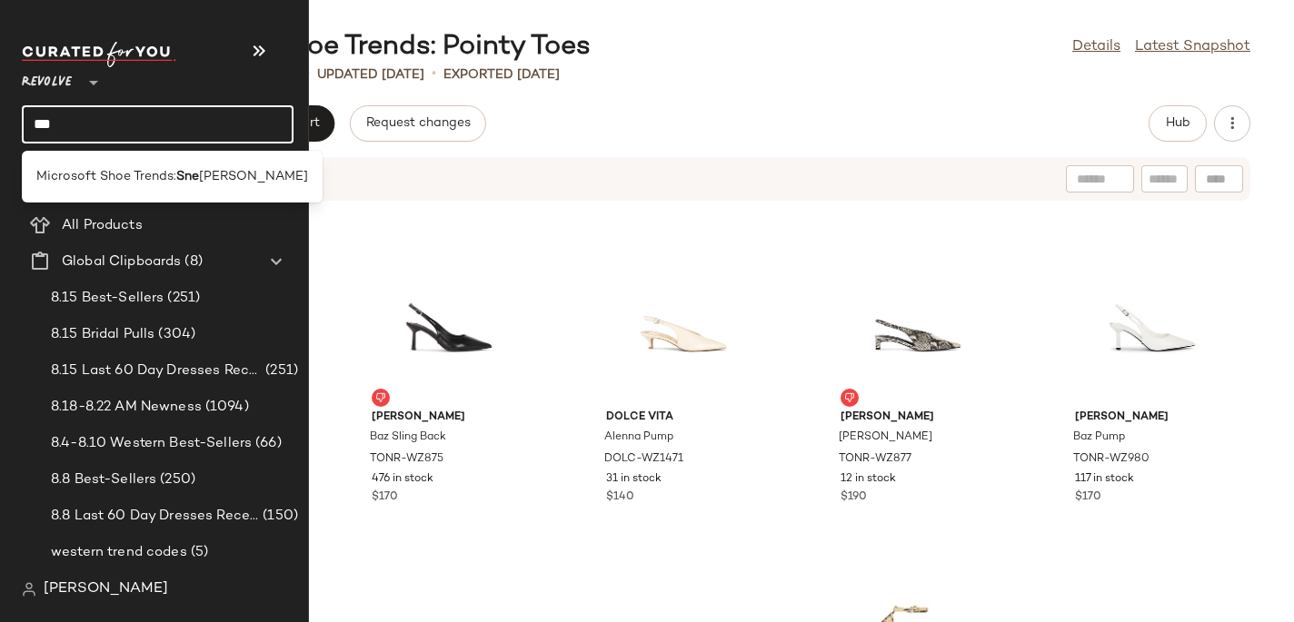
type input "***"
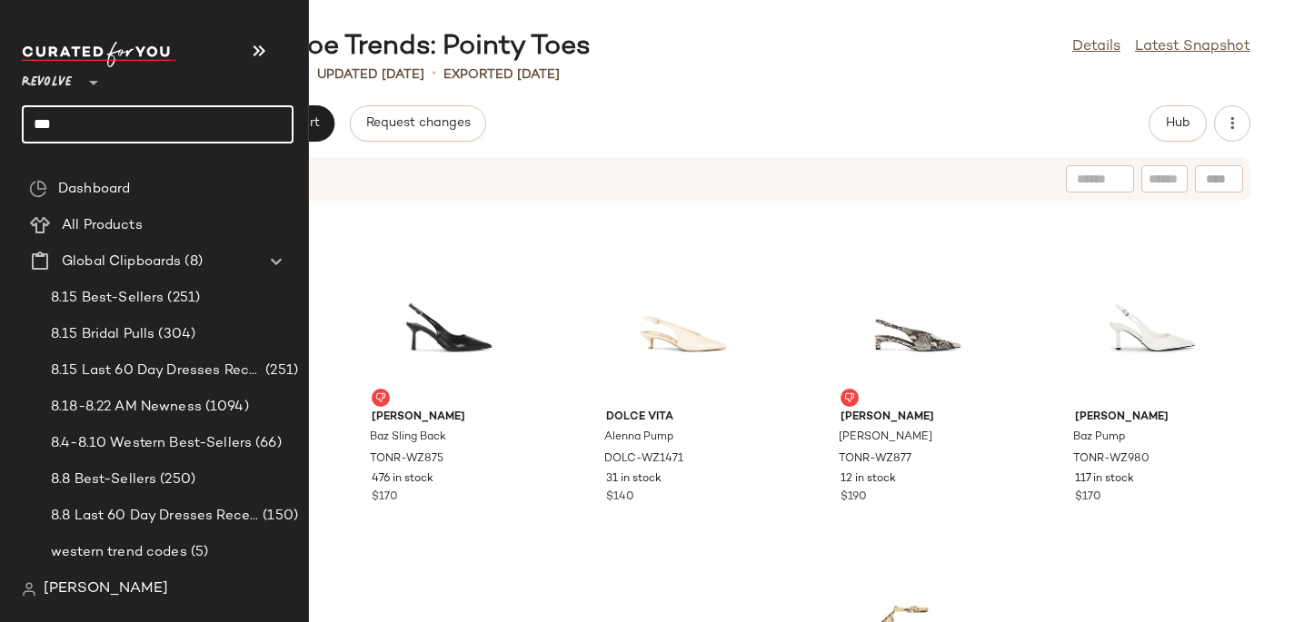
click at [75, 132] on input "***" at bounding box center [158, 124] width 272 height 38
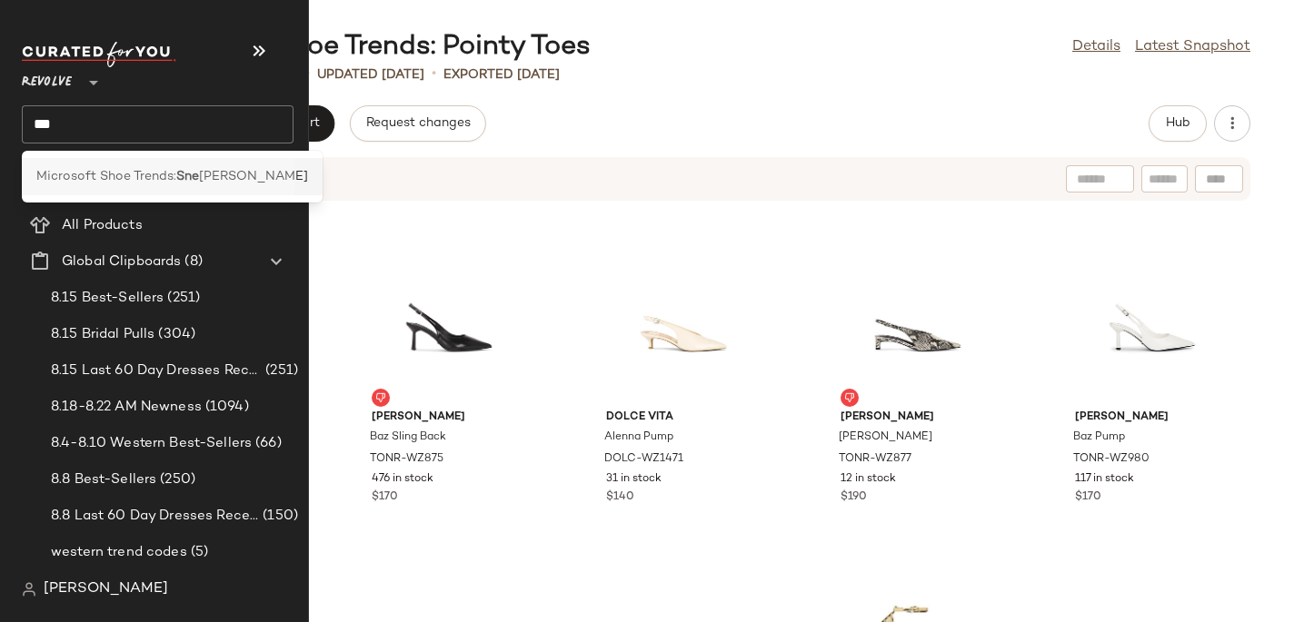
click at [61, 183] on span "Microsoft Shoe Trends:" at bounding box center [106, 176] width 140 height 19
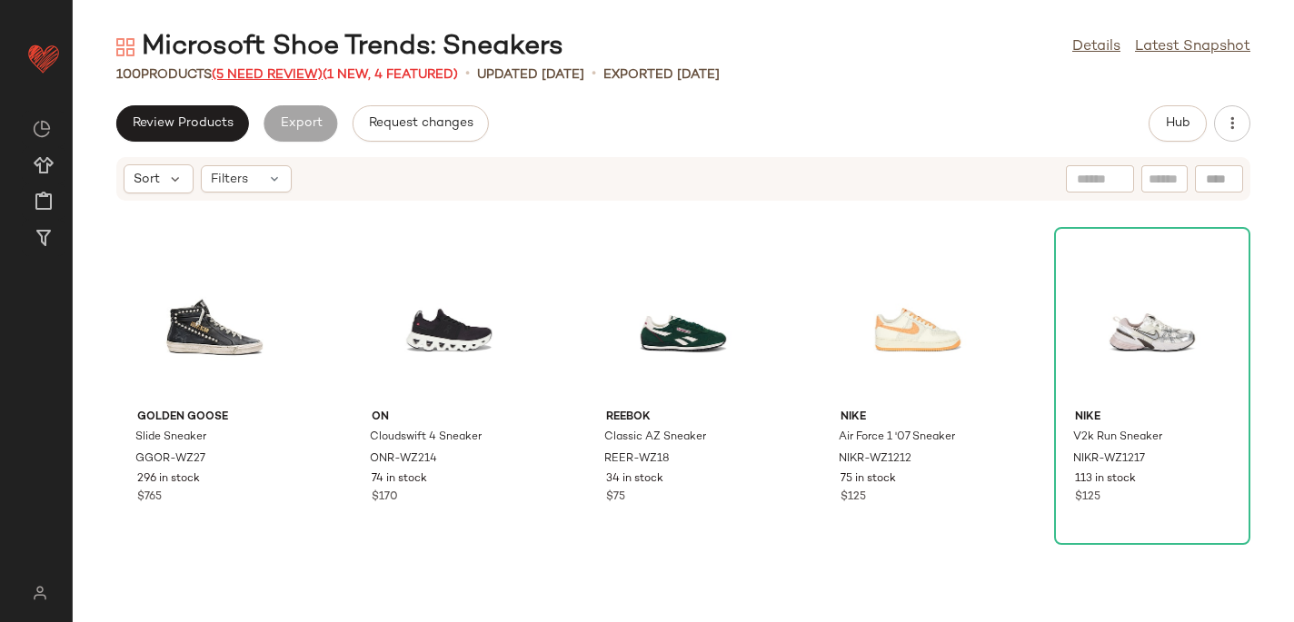
click at [285, 68] on span "(5 Need Review)" at bounding box center [267, 75] width 111 height 14
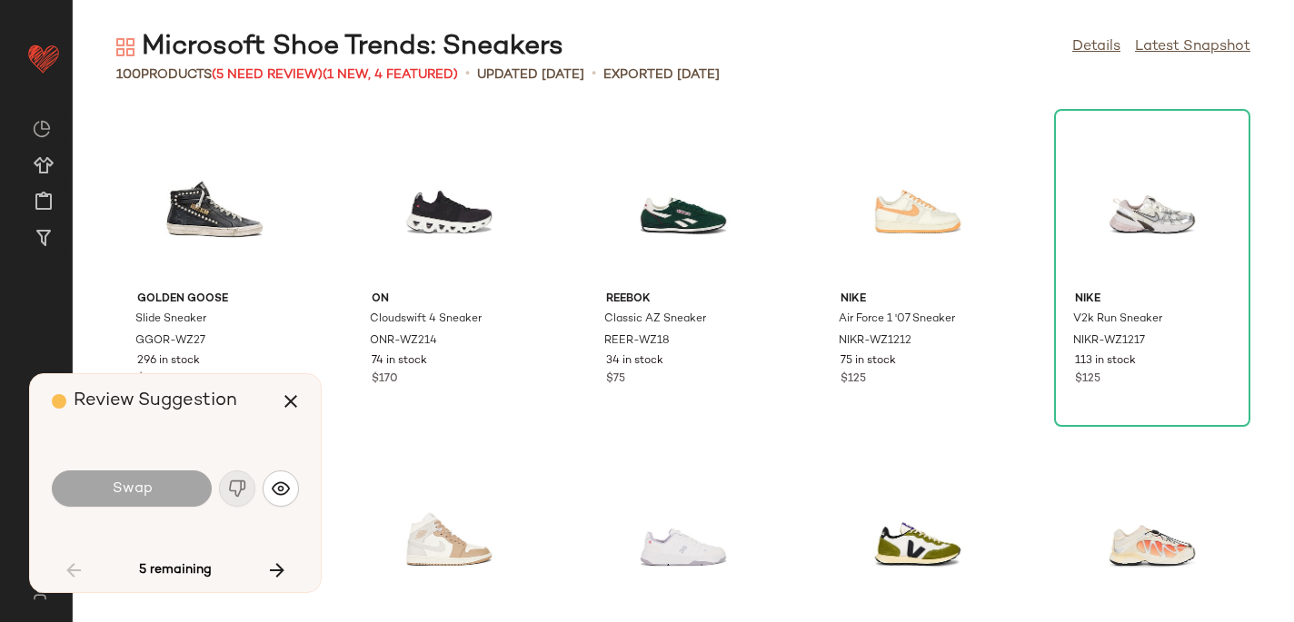
scroll to position [680, 0]
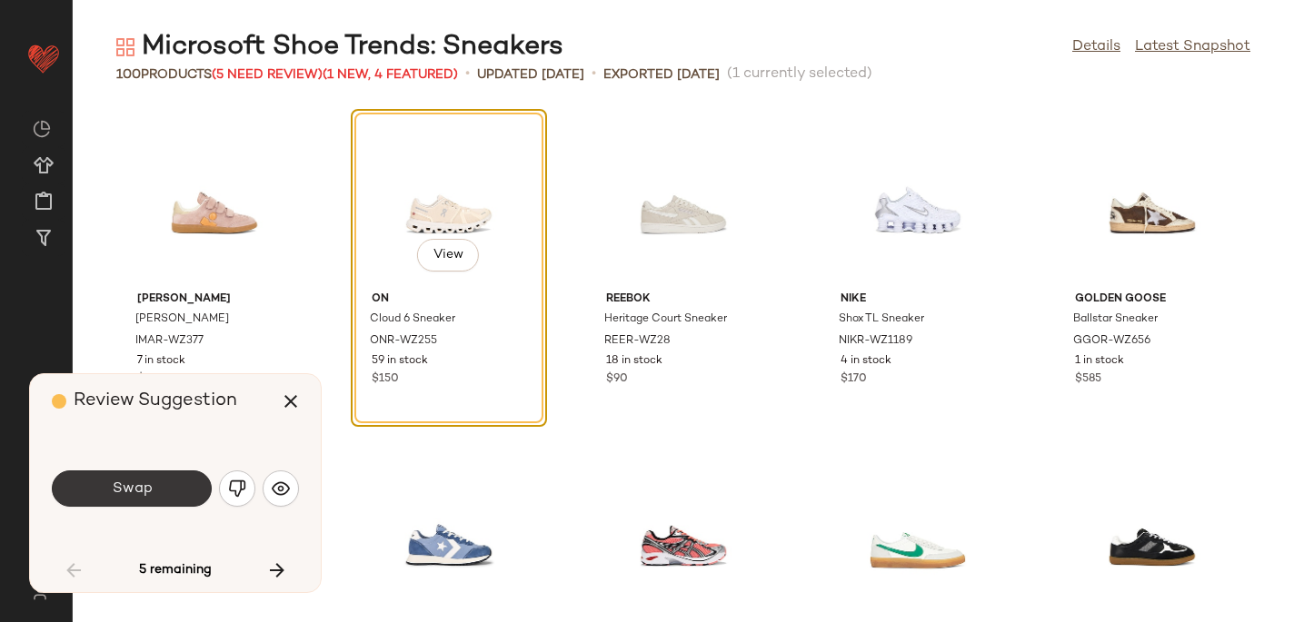
click at [136, 482] on span "Swap" at bounding box center [131, 489] width 41 height 17
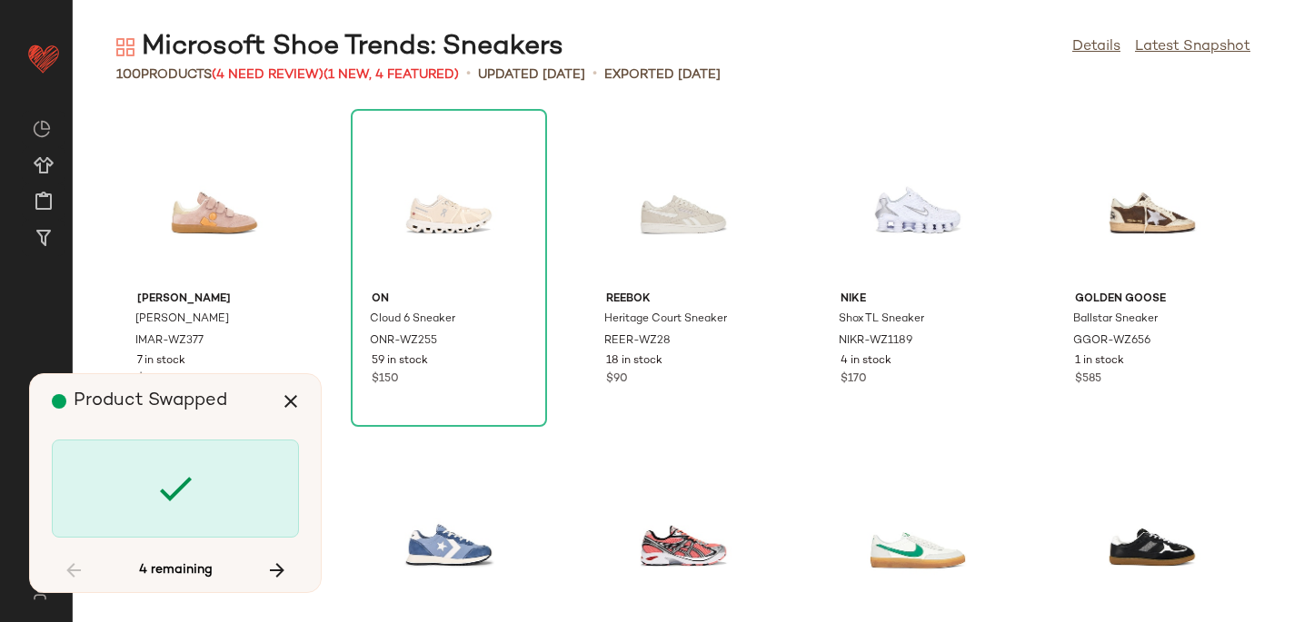
scroll to position [2328, 0]
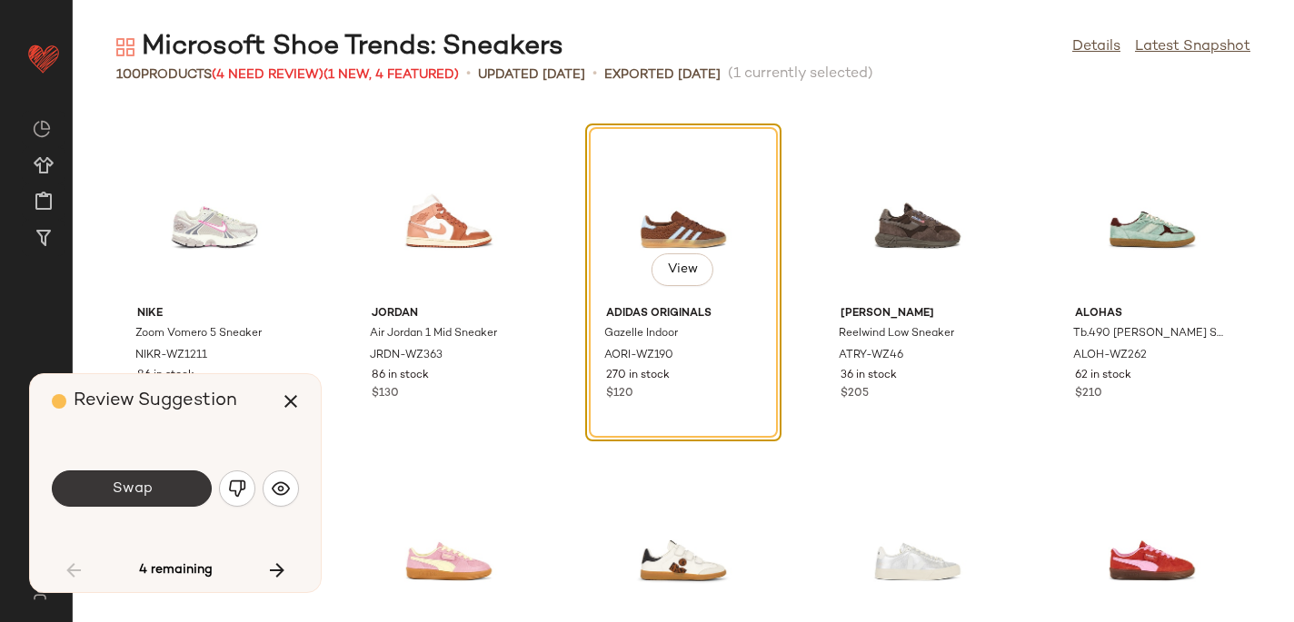
click at [161, 490] on button "Swap" at bounding box center [132, 489] width 160 height 36
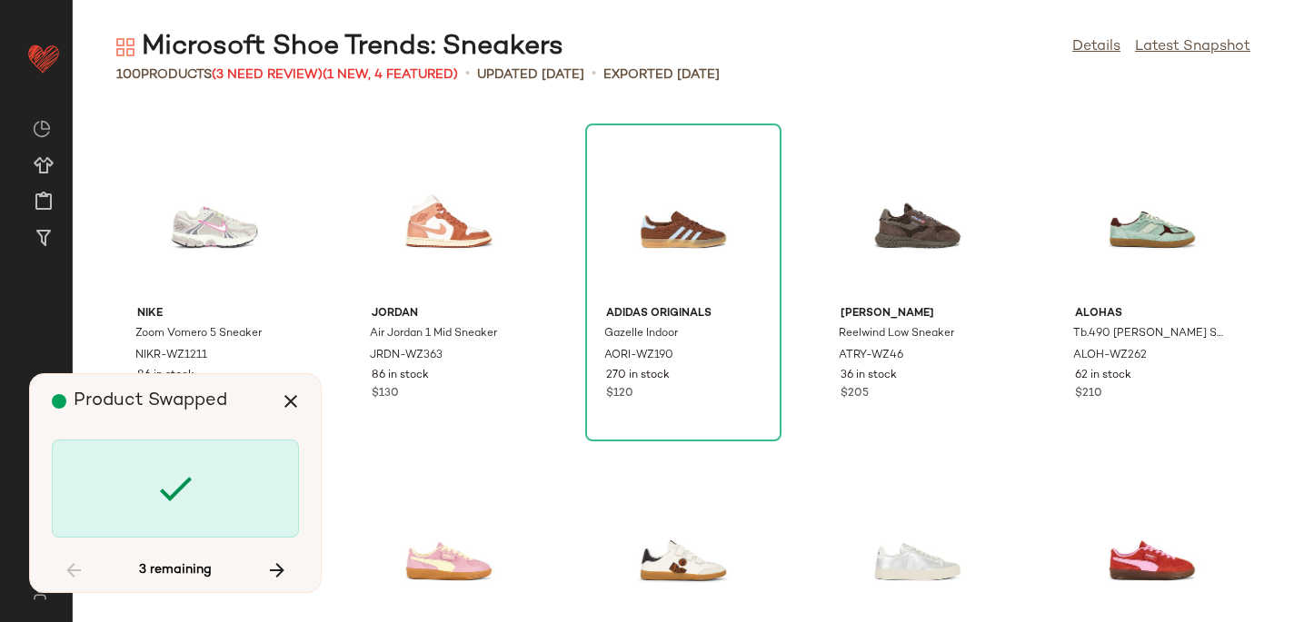
scroll to position [3990, 0]
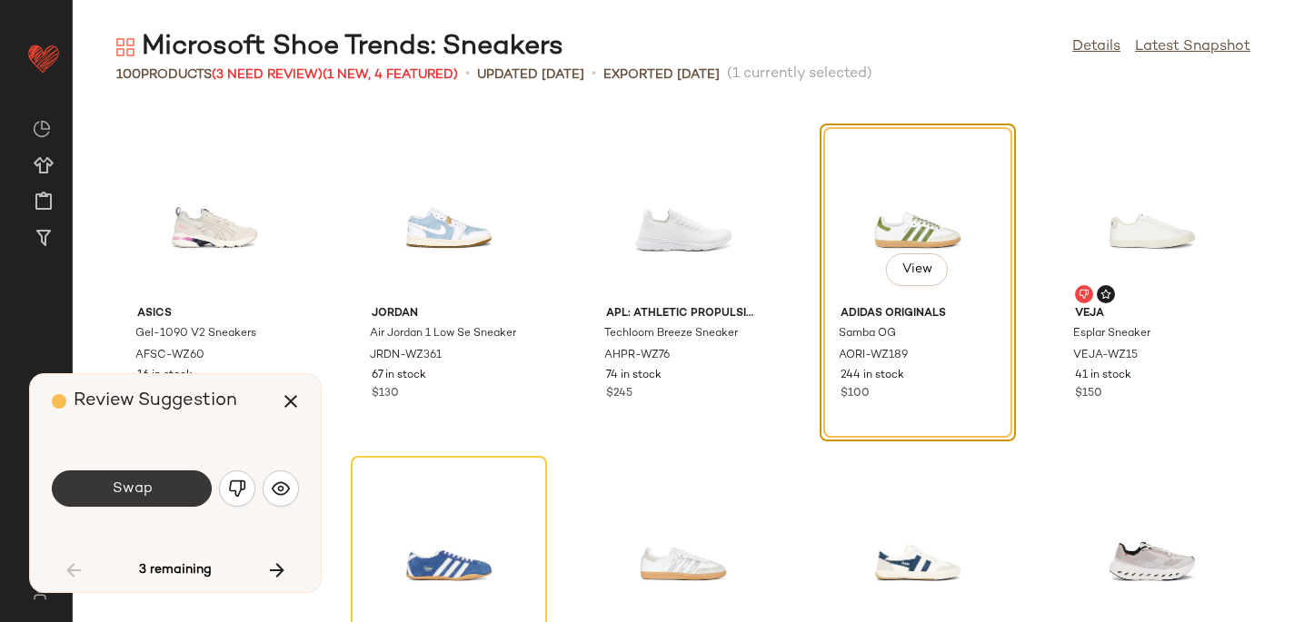
click at [161, 490] on button "Swap" at bounding box center [132, 489] width 160 height 36
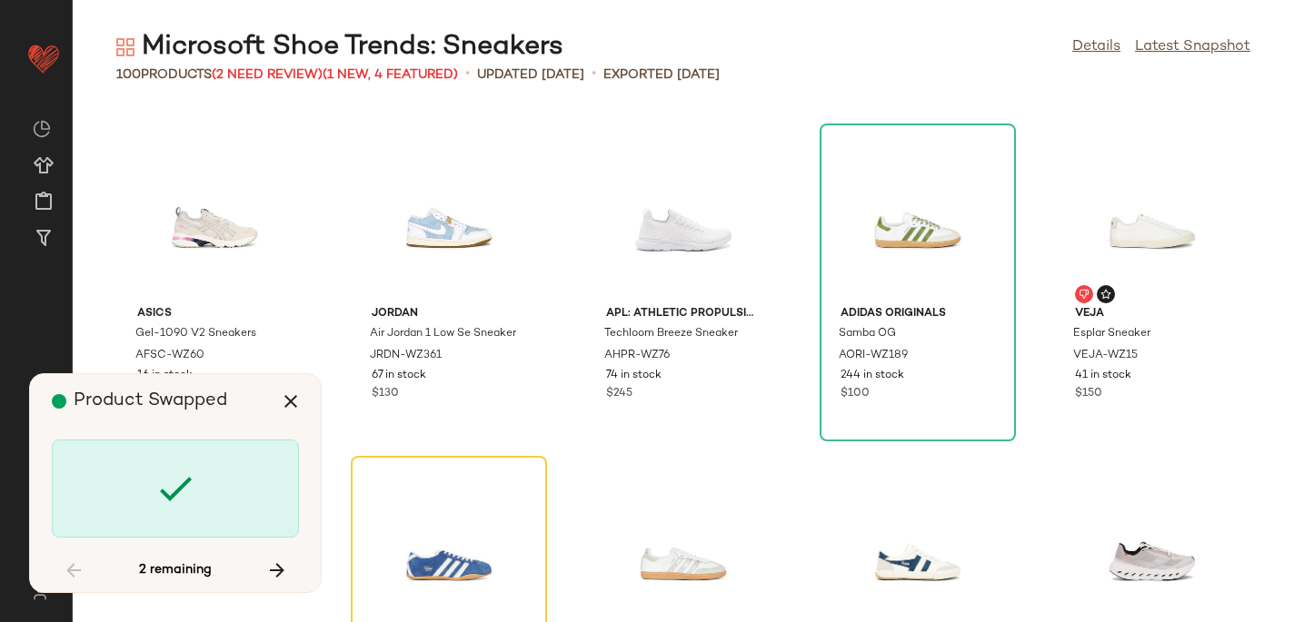
scroll to position [4323, 0]
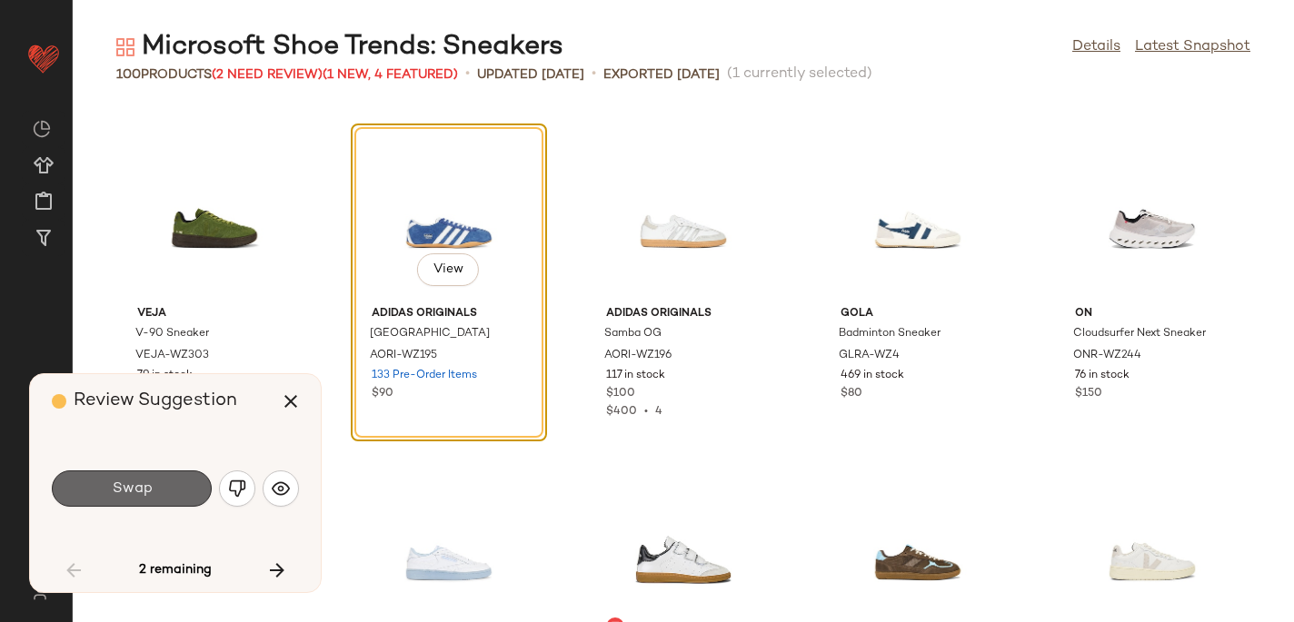
click at [161, 491] on button "Swap" at bounding box center [132, 489] width 160 height 36
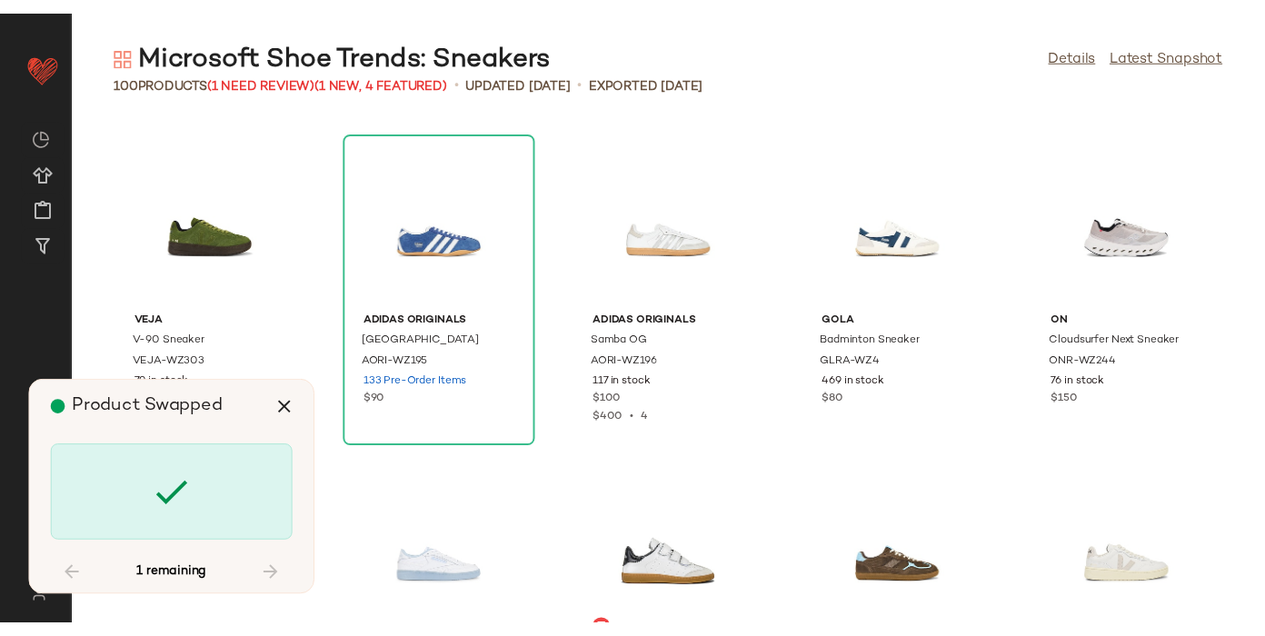
scroll to position [5985, 0]
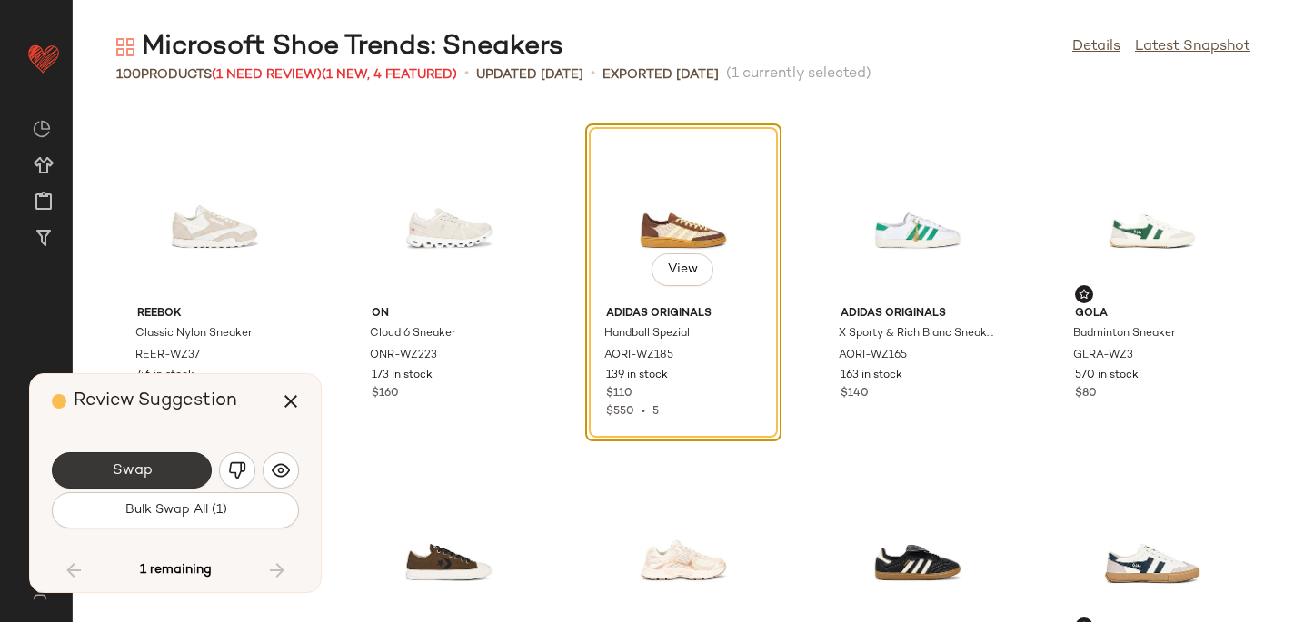
click at [145, 475] on span "Swap" at bounding box center [131, 470] width 41 height 17
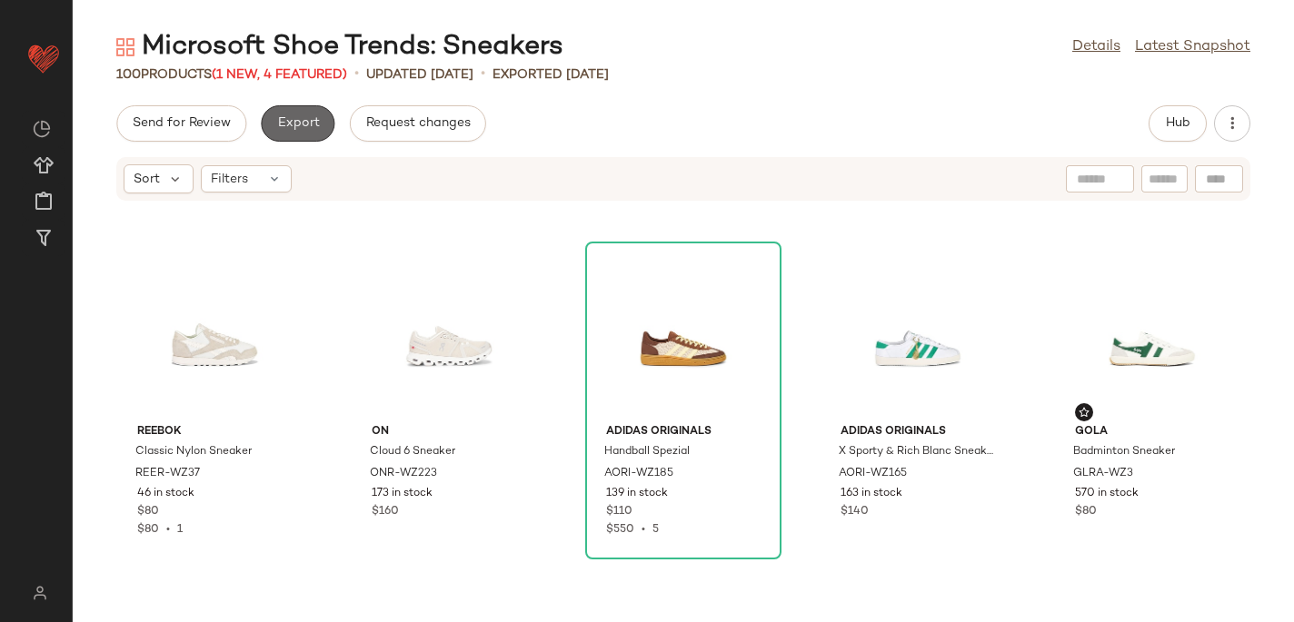
click at [291, 116] on span "Export" at bounding box center [297, 123] width 43 height 15
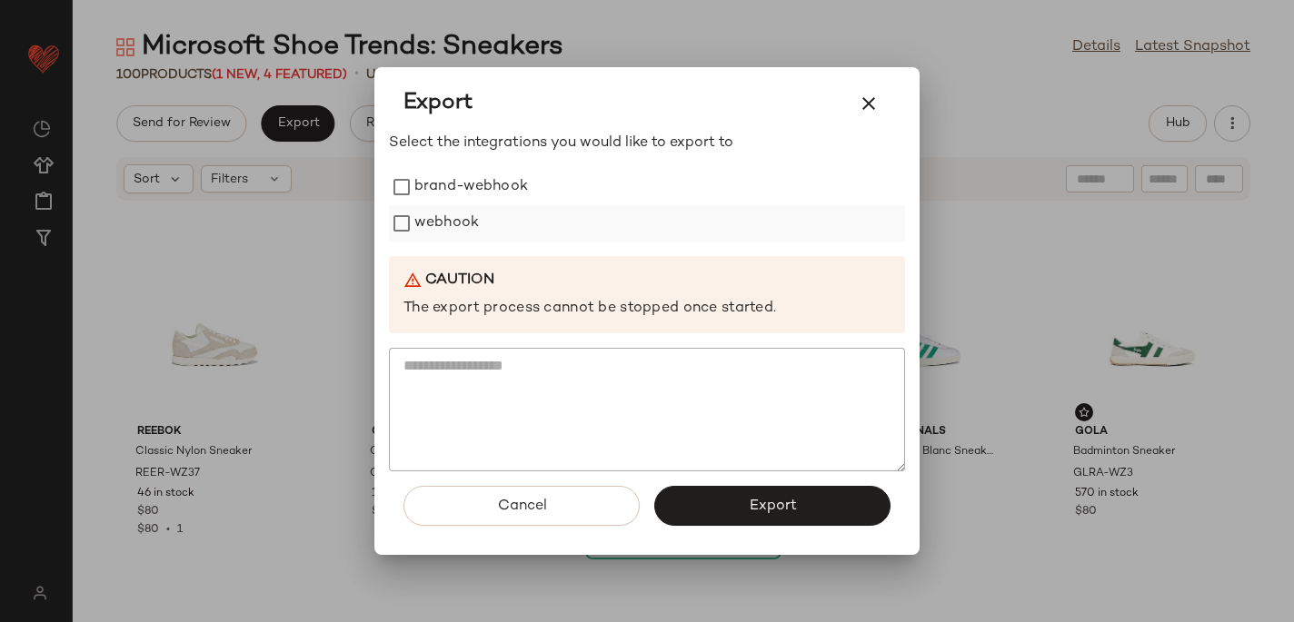
click at [417, 223] on label "webhook" at bounding box center [446, 223] width 65 height 36
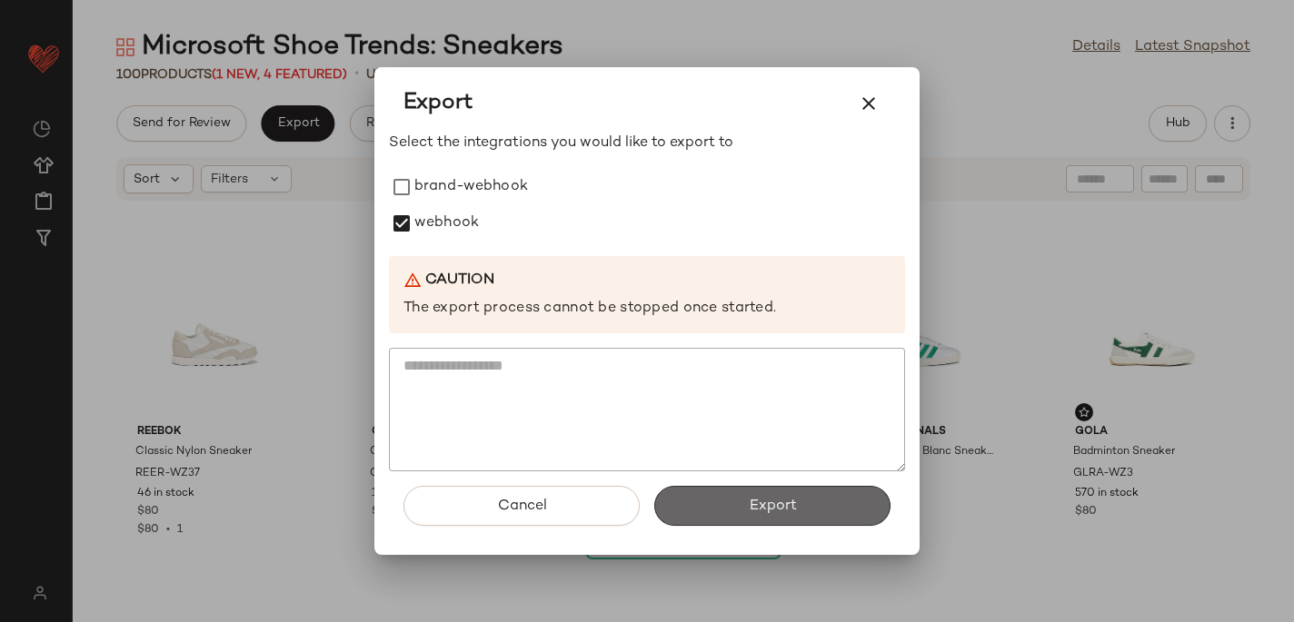
click at [750, 512] on span "Export" at bounding box center [772, 506] width 48 height 17
